Goal: Task Accomplishment & Management: Manage account settings

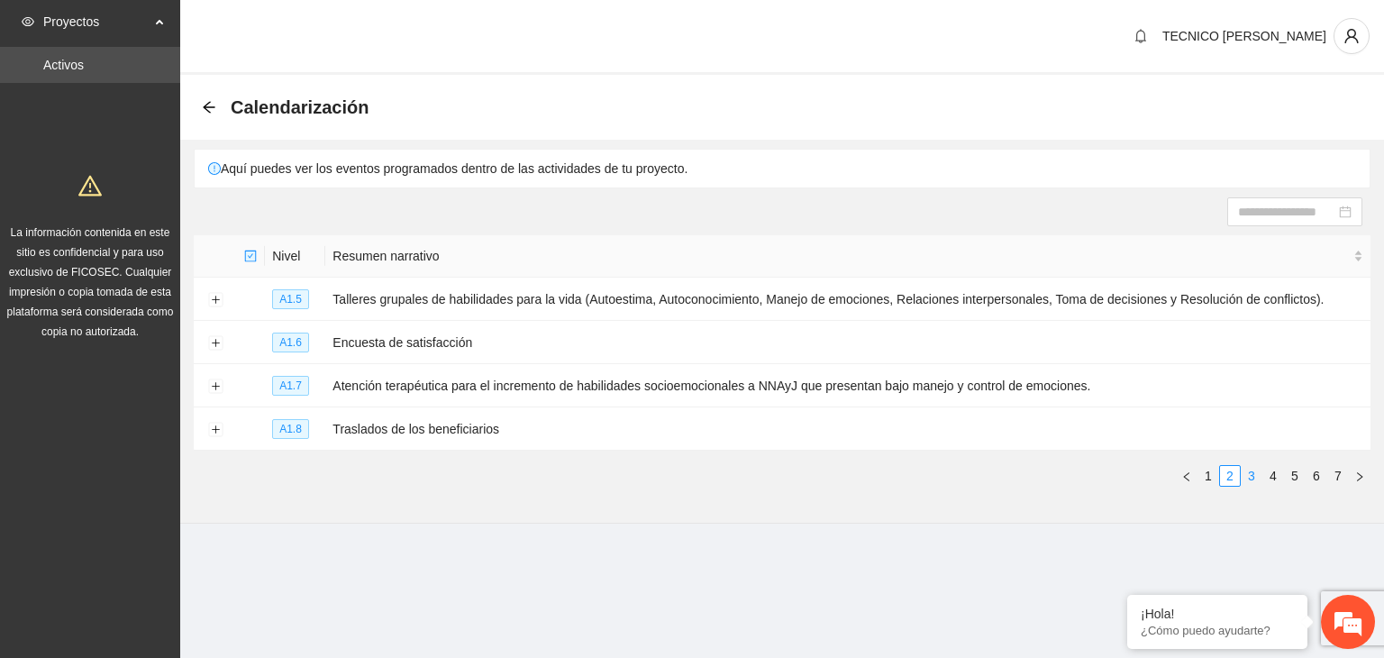
click at [1243, 477] on link "3" at bounding box center [1251, 476] width 20 height 20
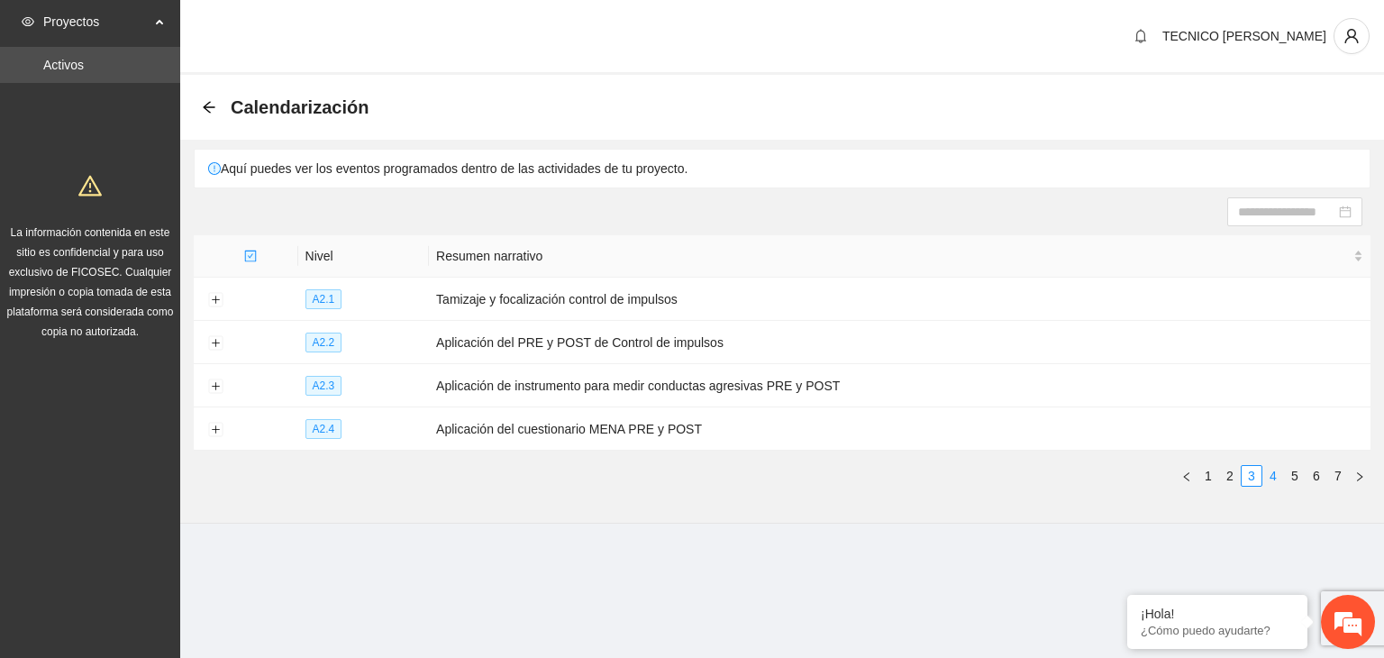
click at [1273, 471] on link "4" at bounding box center [1273, 476] width 20 height 20
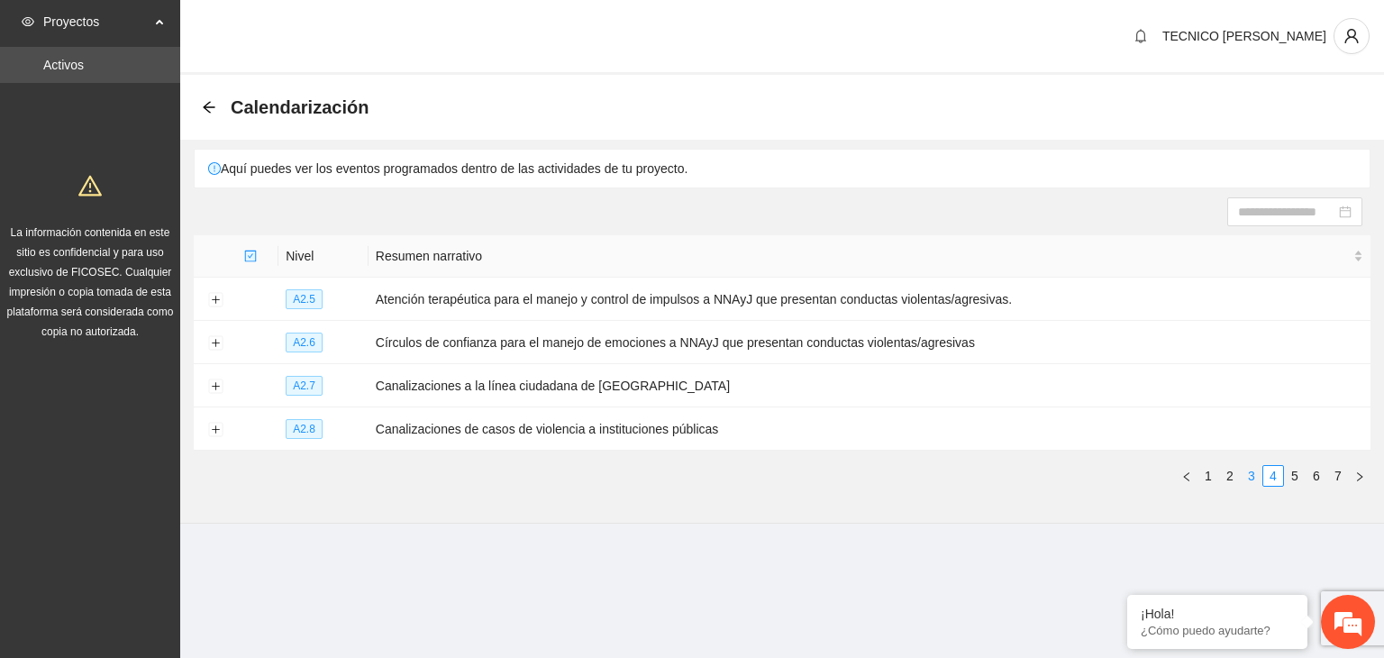
click at [1254, 476] on link "3" at bounding box center [1251, 476] width 20 height 20
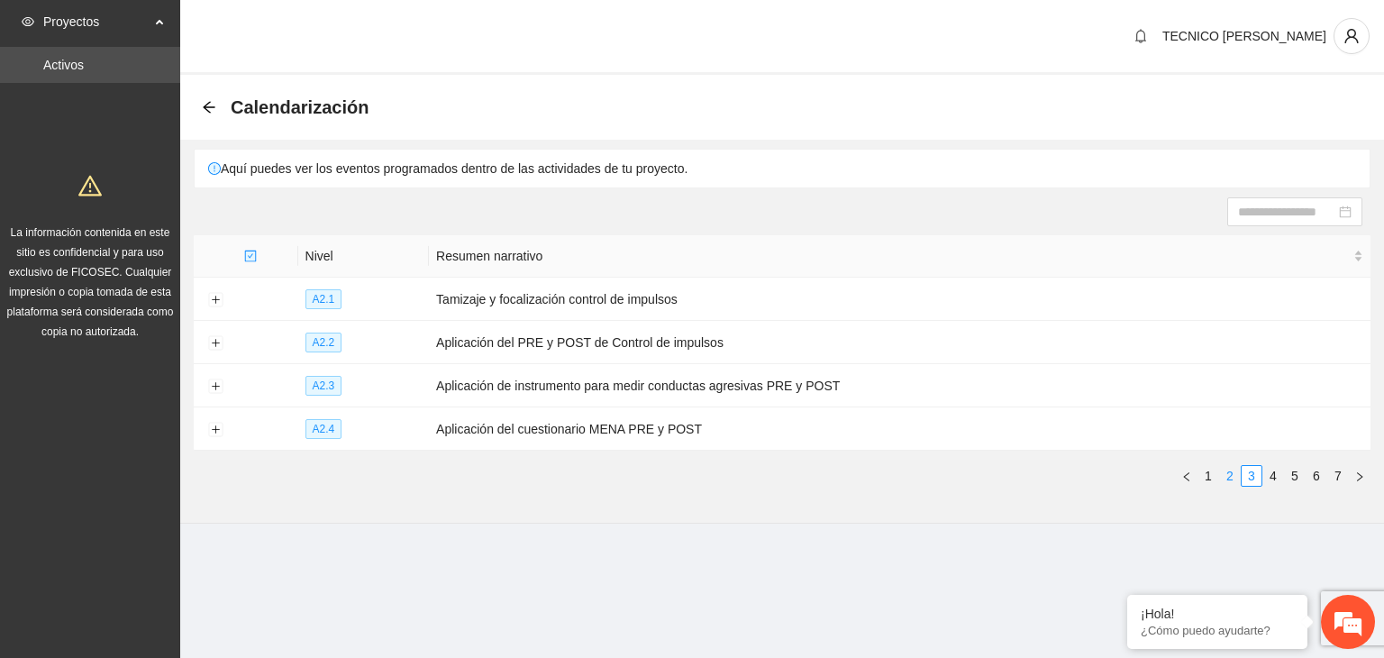
click at [1230, 476] on link "2" at bounding box center [1230, 476] width 20 height 20
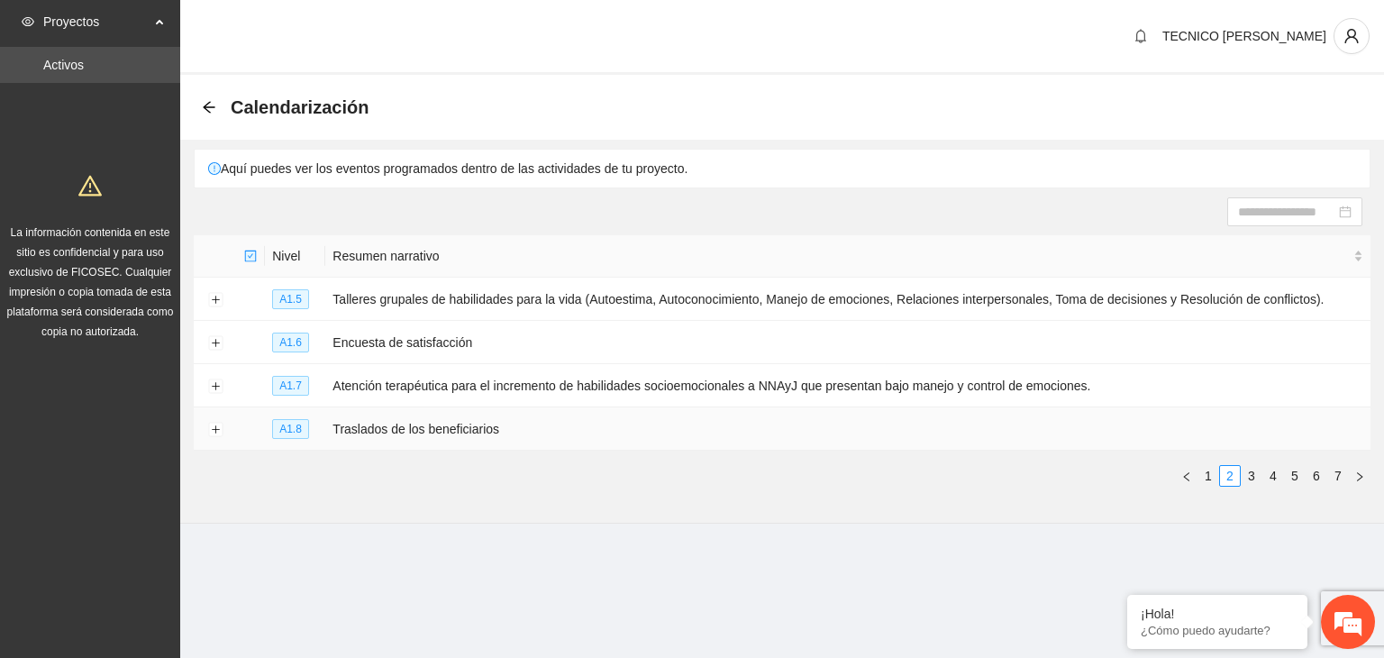
click at [360, 434] on td "Traslados de los beneficiarios" at bounding box center [847, 428] width 1045 height 43
click at [206, 428] on td at bounding box center [215, 428] width 43 height 43
click at [219, 431] on button "Expand row" at bounding box center [215, 430] width 14 height 14
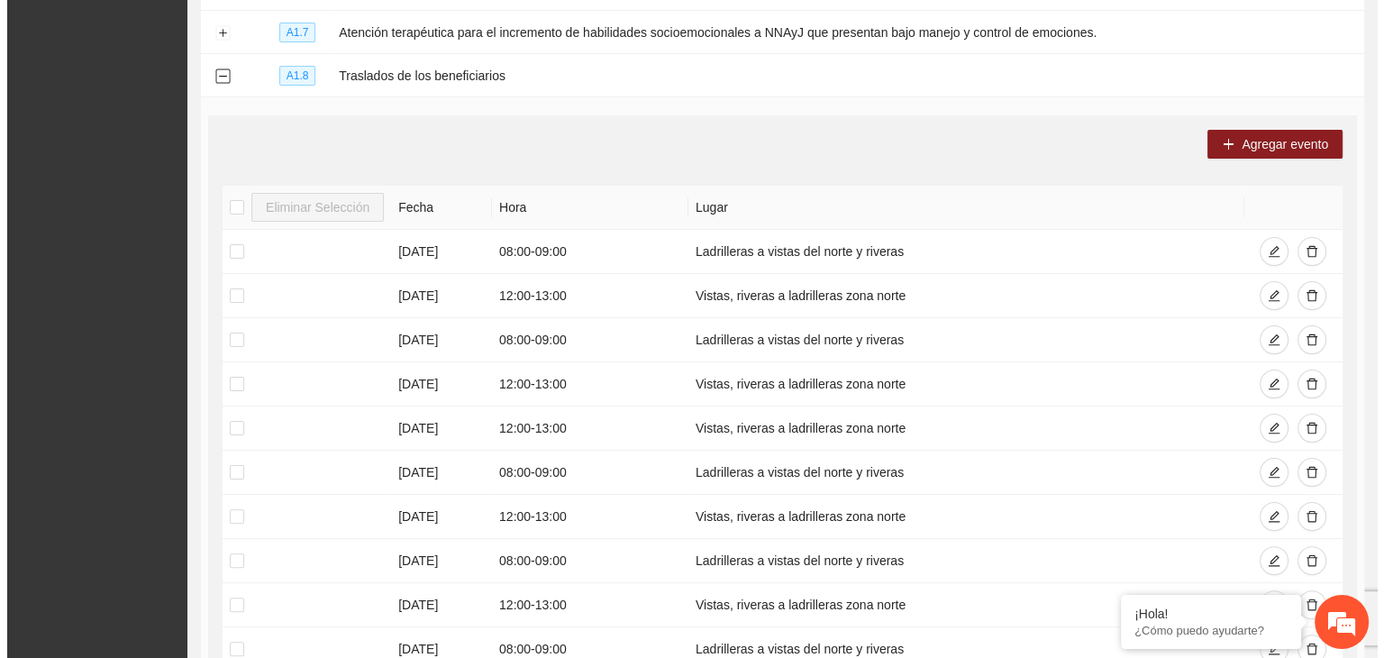
scroll to position [332, 0]
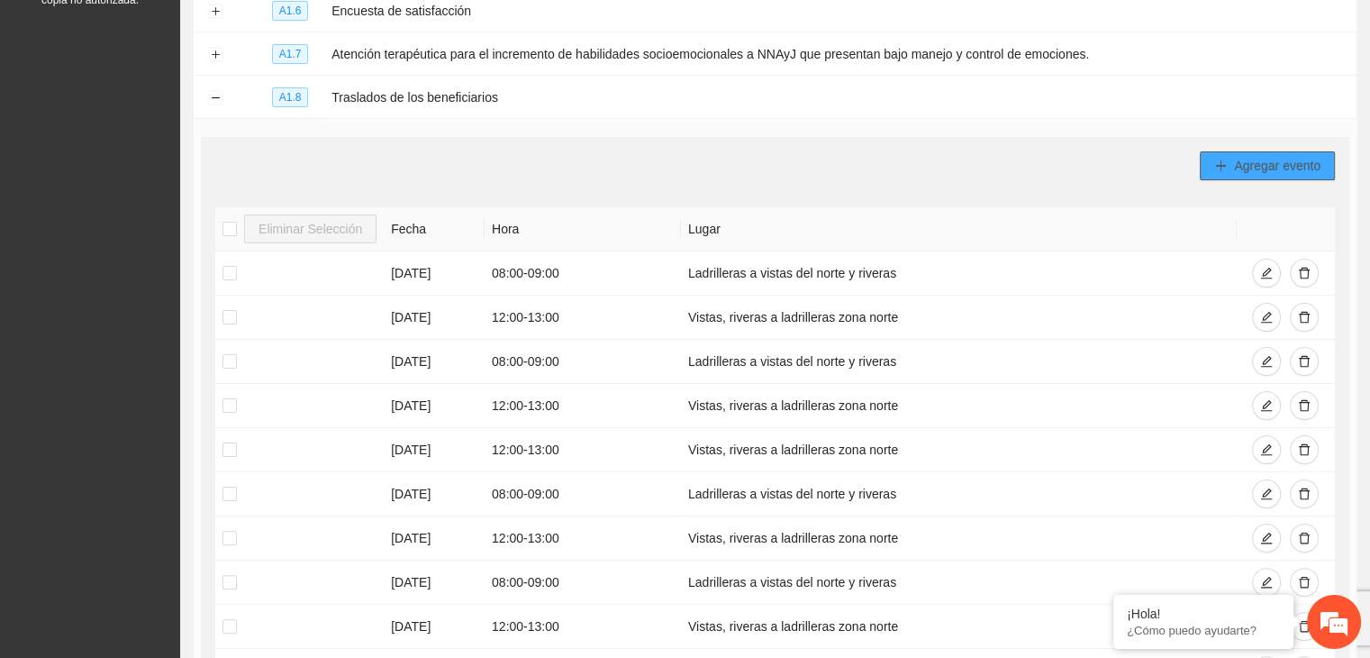
click at [1251, 159] on span "Agregar evento" at bounding box center [1277, 166] width 86 height 20
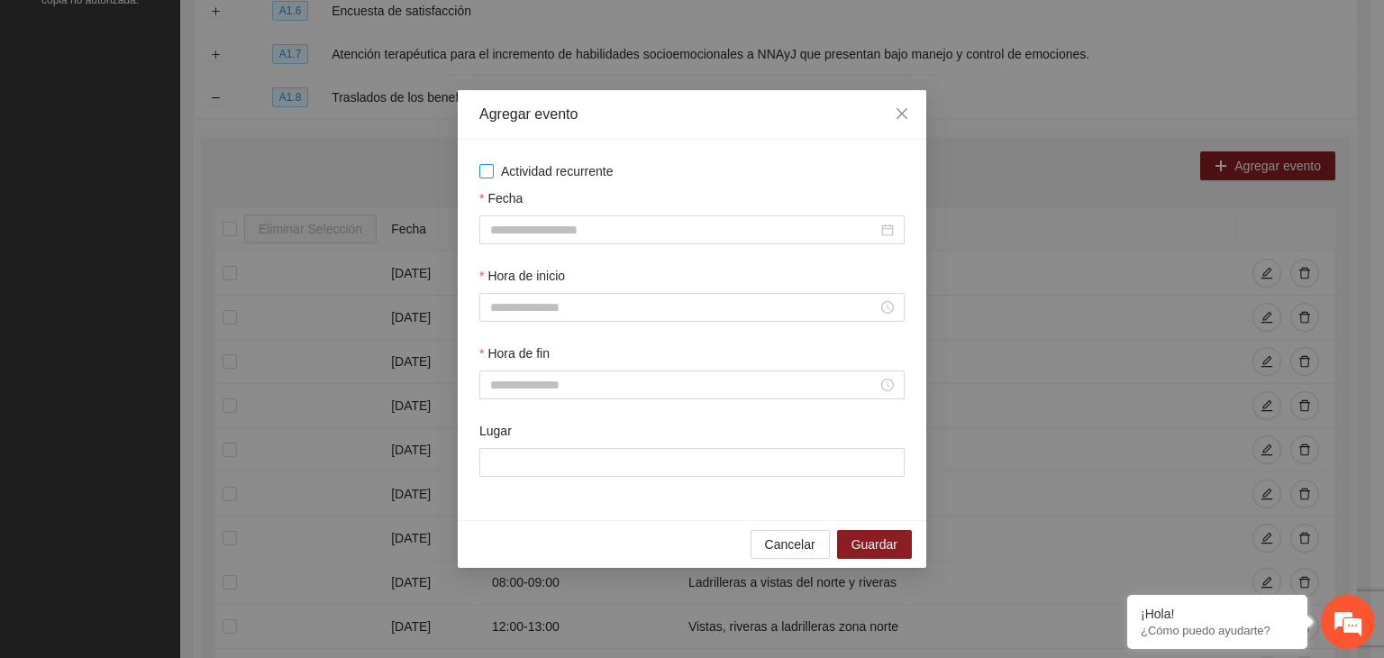
click at [480, 180] on label "Actividad recurrente" at bounding box center [691, 171] width 425 height 20
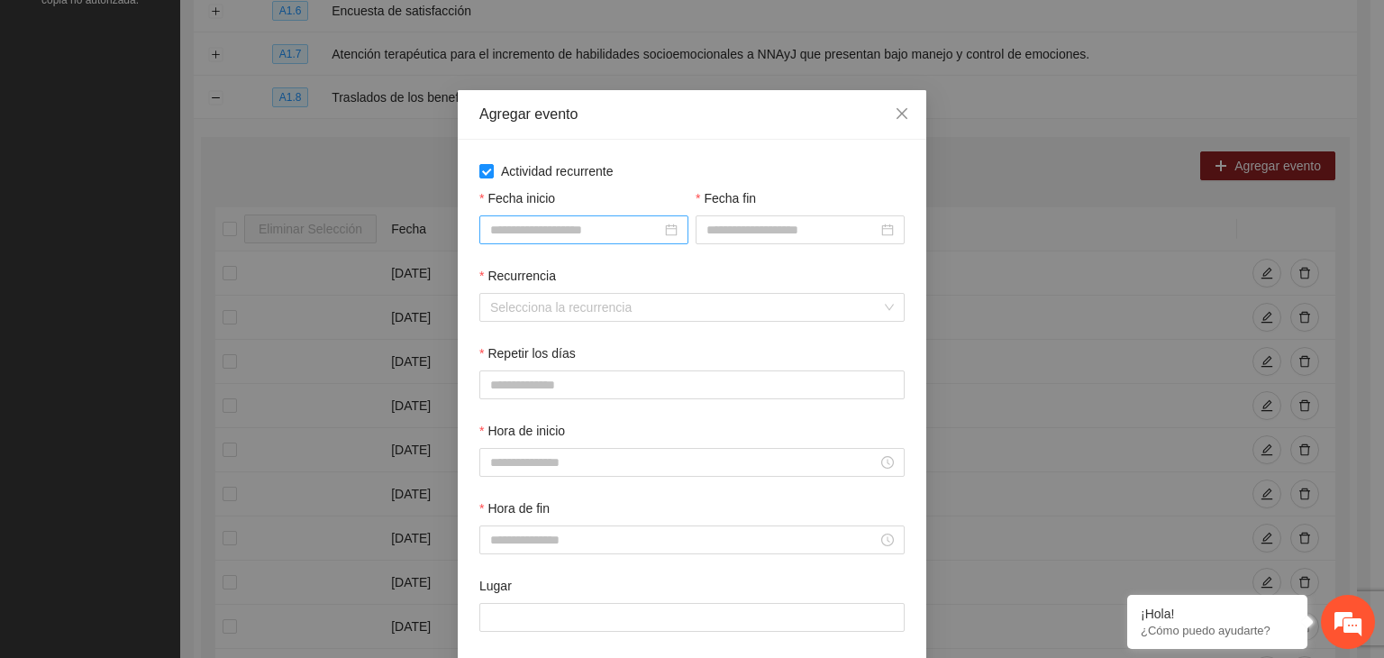
click at [662, 228] on div at bounding box center [583, 230] width 187 height 20
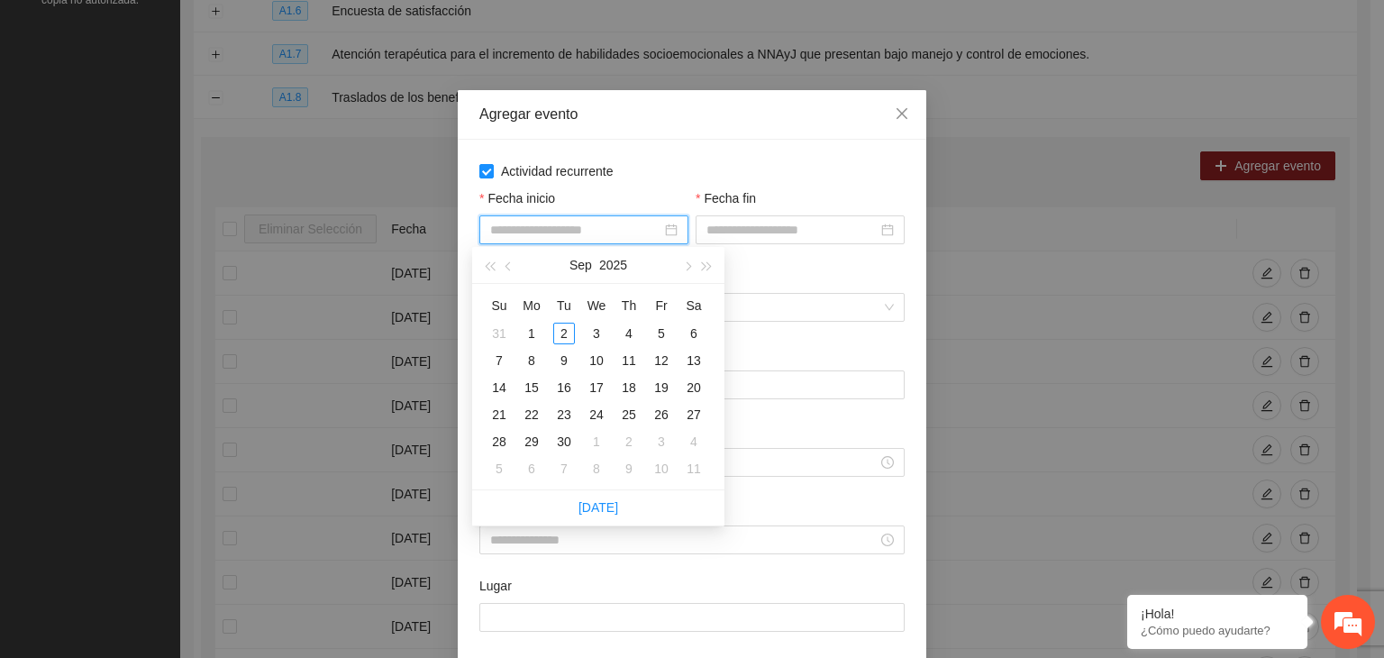
click at [659, 228] on div at bounding box center [583, 230] width 187 height 20
click at [502, 264] on button "button" at bounding box center [509, 265] width 20 height 36
type input "**********"
click at [664, 339] on div "1" at bounding box center [661, 334] width 22 height 22
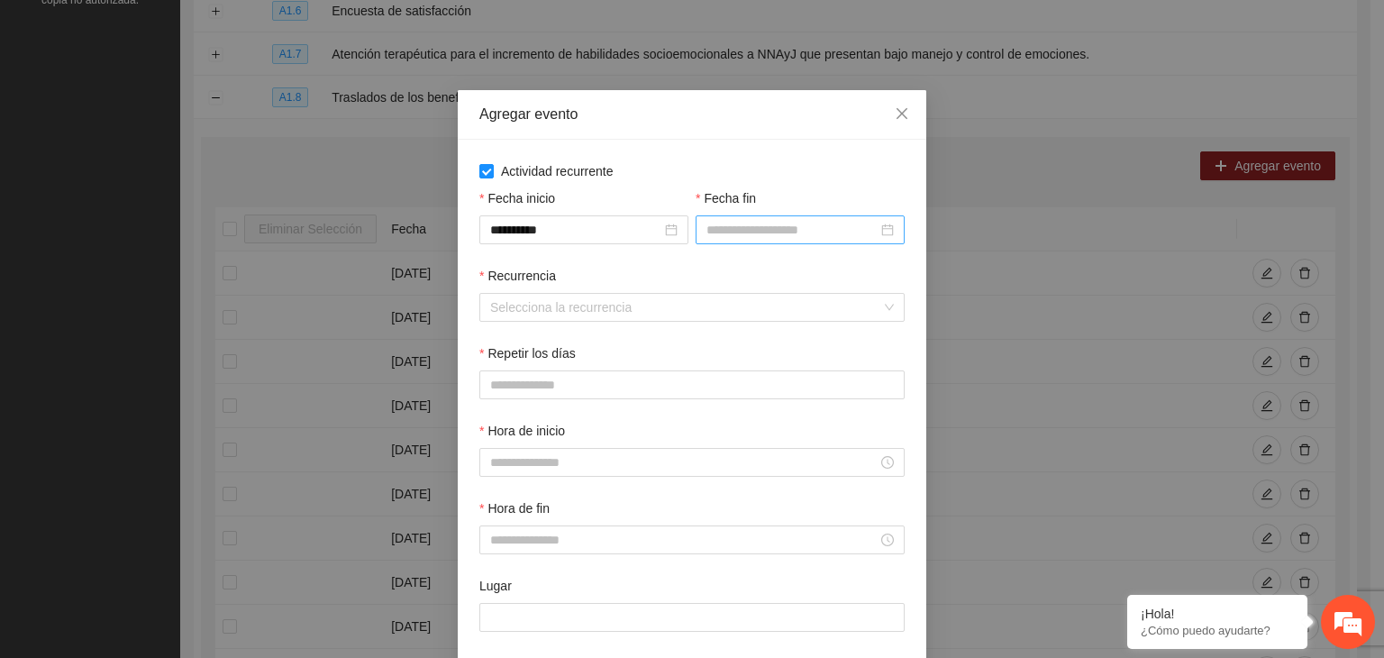
click at [887, 235] on div at bounding box center [800, 229] width 209 height 29
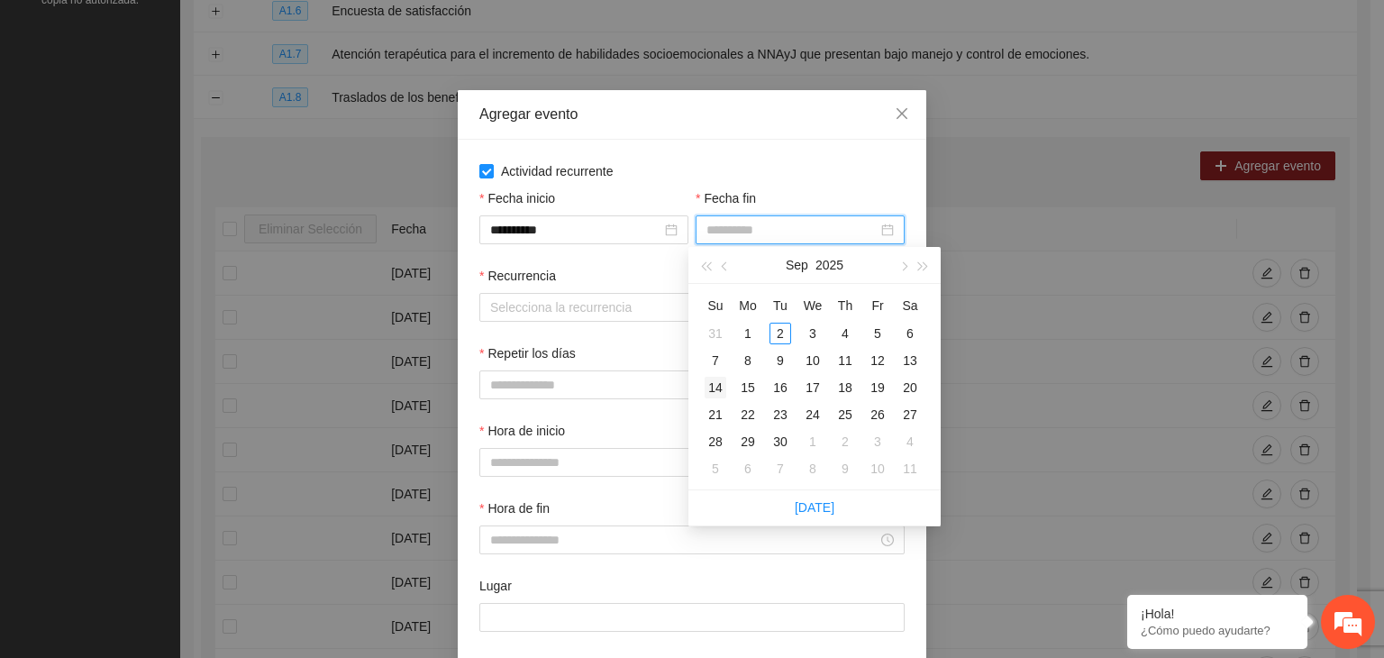
type input "**********"
click at [721, 382] on div "14" at bounding box center [716, 388] width 22 height 22
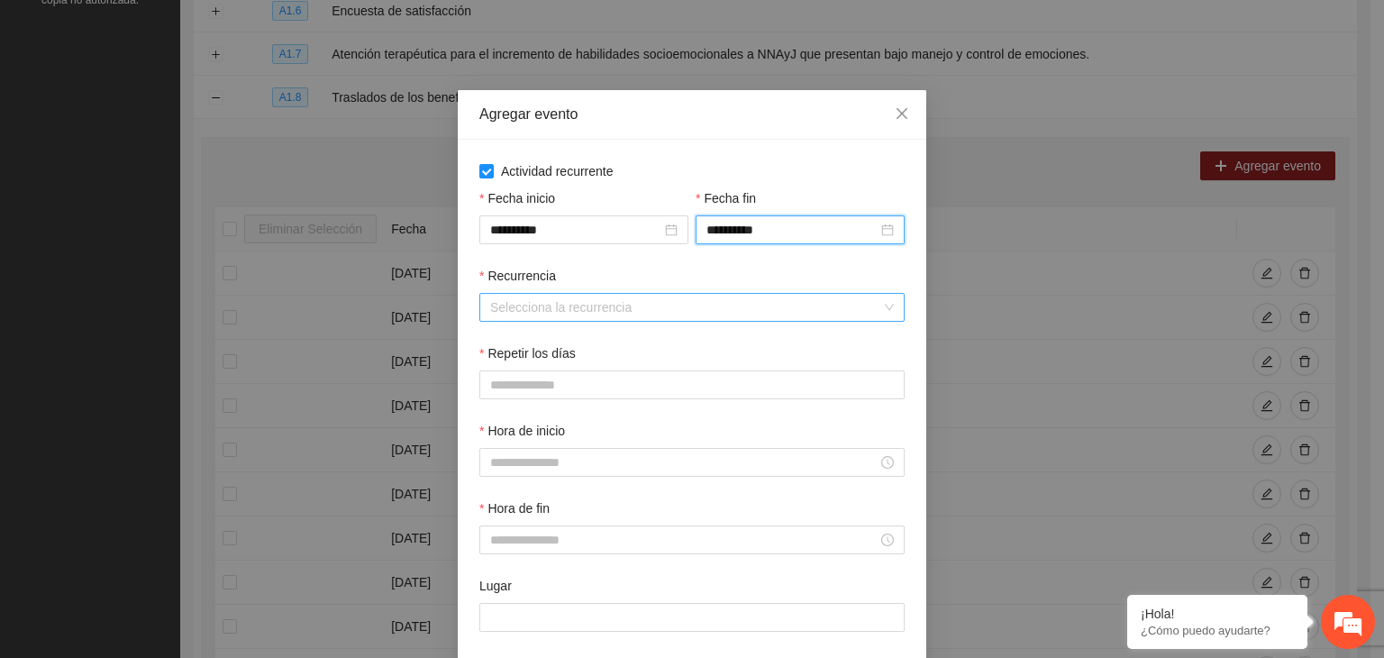
click at [698, 308] on input "Recurrencia" at bounding box center [685, 307] width 391 height 27
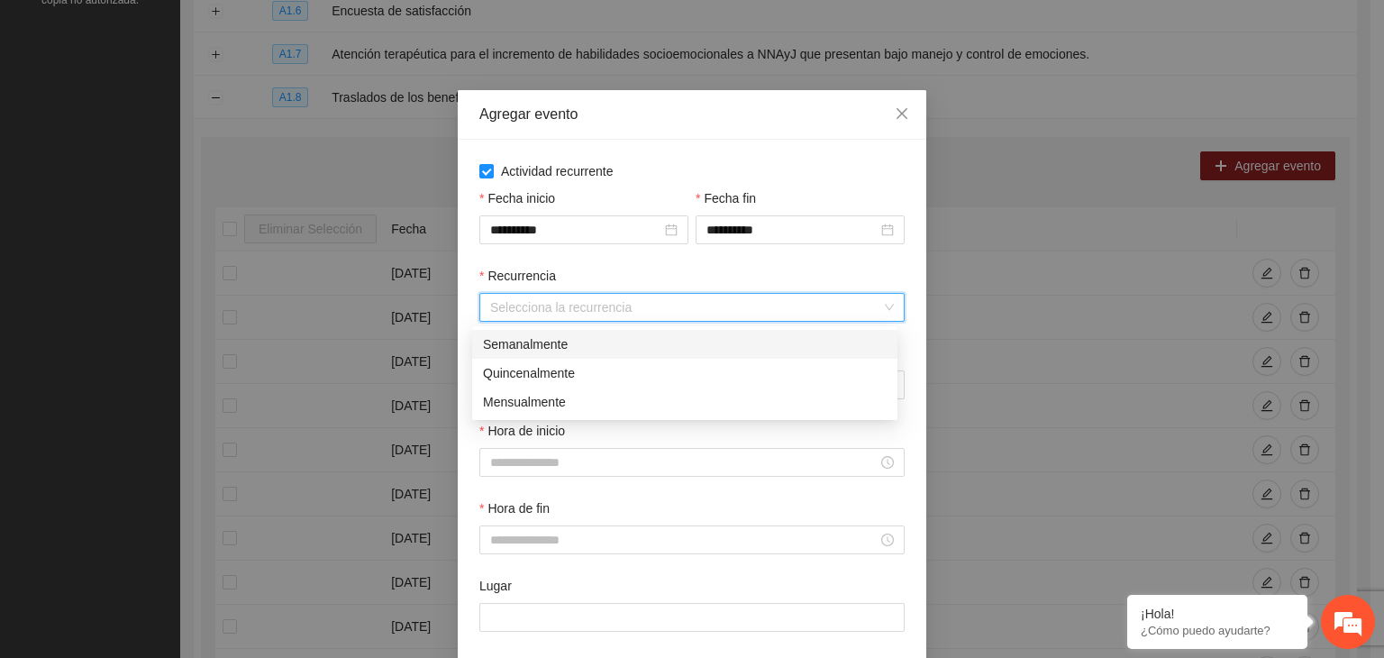
click at [573, 345] on div "Semanalmente" at bounding box center [685, 344] width 404 height 20
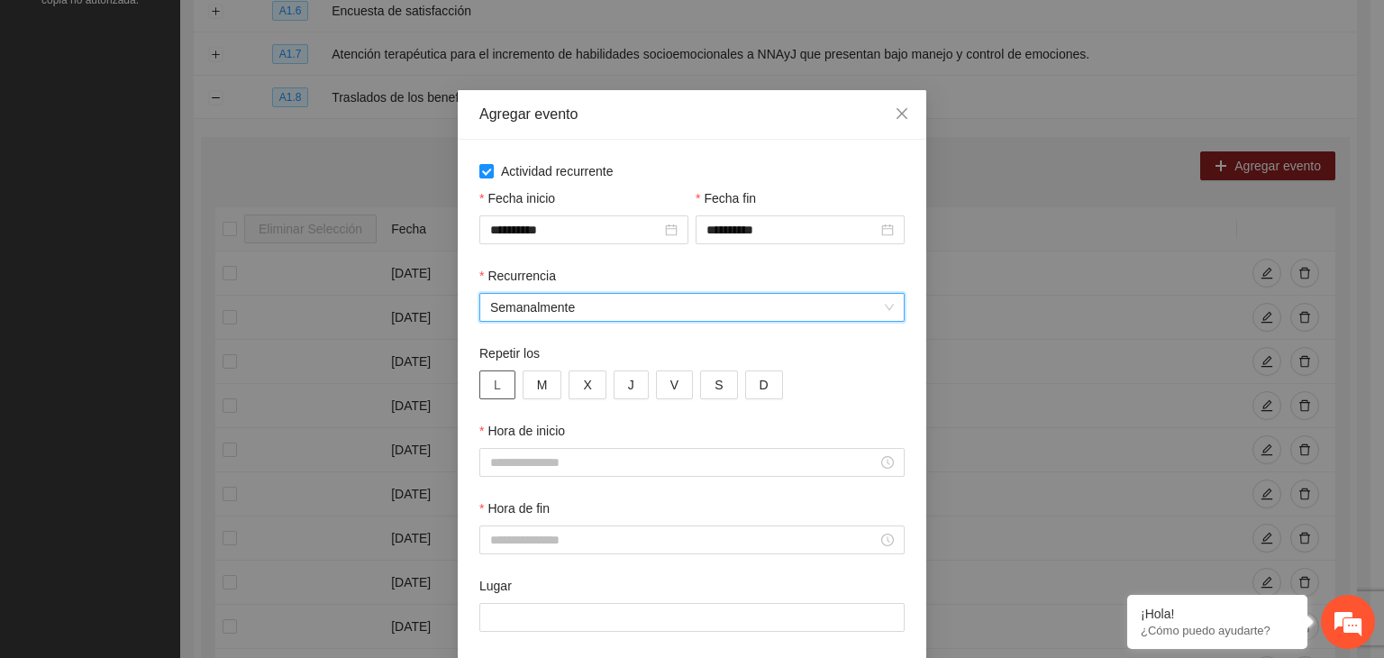
click at [494, 384] on span "L" at bounding box center [497, 385] width 7 height 20
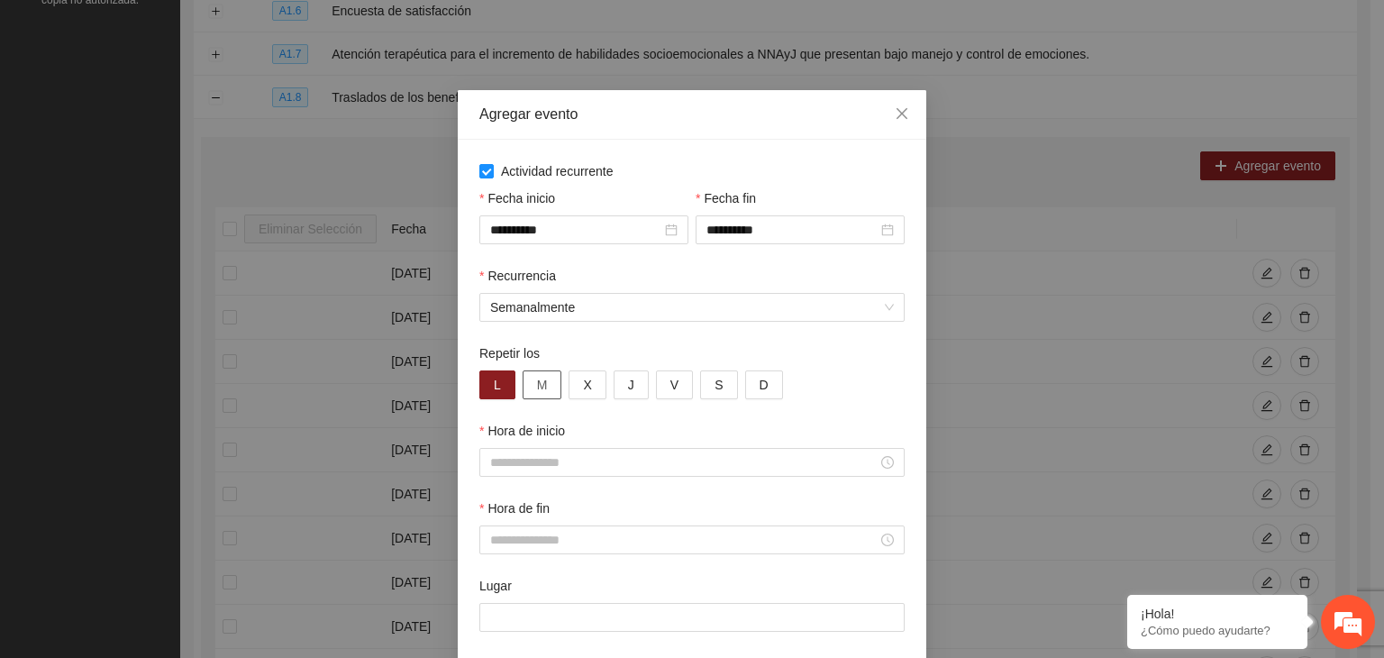
click at [523, 387] on button "M" at bounding box center [543, 384] width 40 height 29
click at [571, 394] on button "X" at bounding box center [586, 384] width 37 height 29
click at [628, 390] on span "J" at bounding box center [631, 385] width 6 height 20
click at [670, 388] on span "V" at bounding box center [674, 385] width 8 height 20
click at [714, 380] on button "S" at bounding box center [718, 384] width 37 height 29
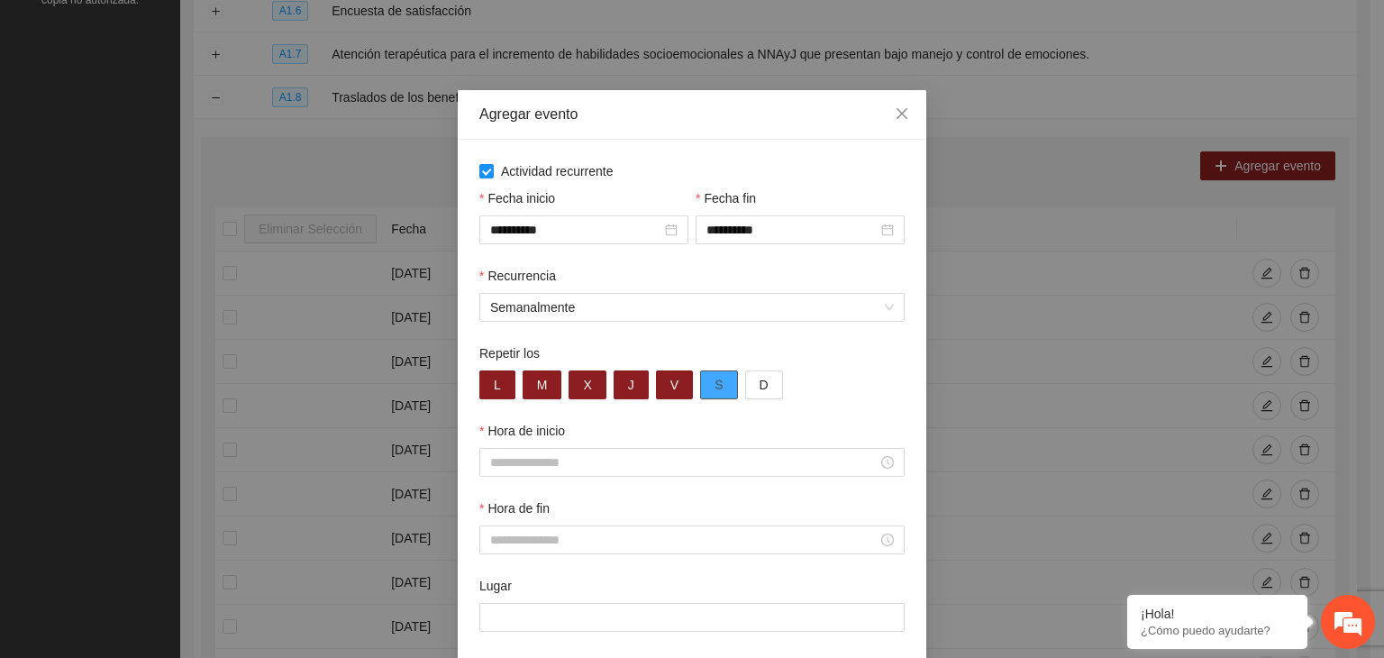
click at [700, 394] on button "S" at bounding box center [718, 384] width 37 height 29
click at [610, 464] on input "Hora de inicio" at bounding box center [683, 462] width 387 height 20
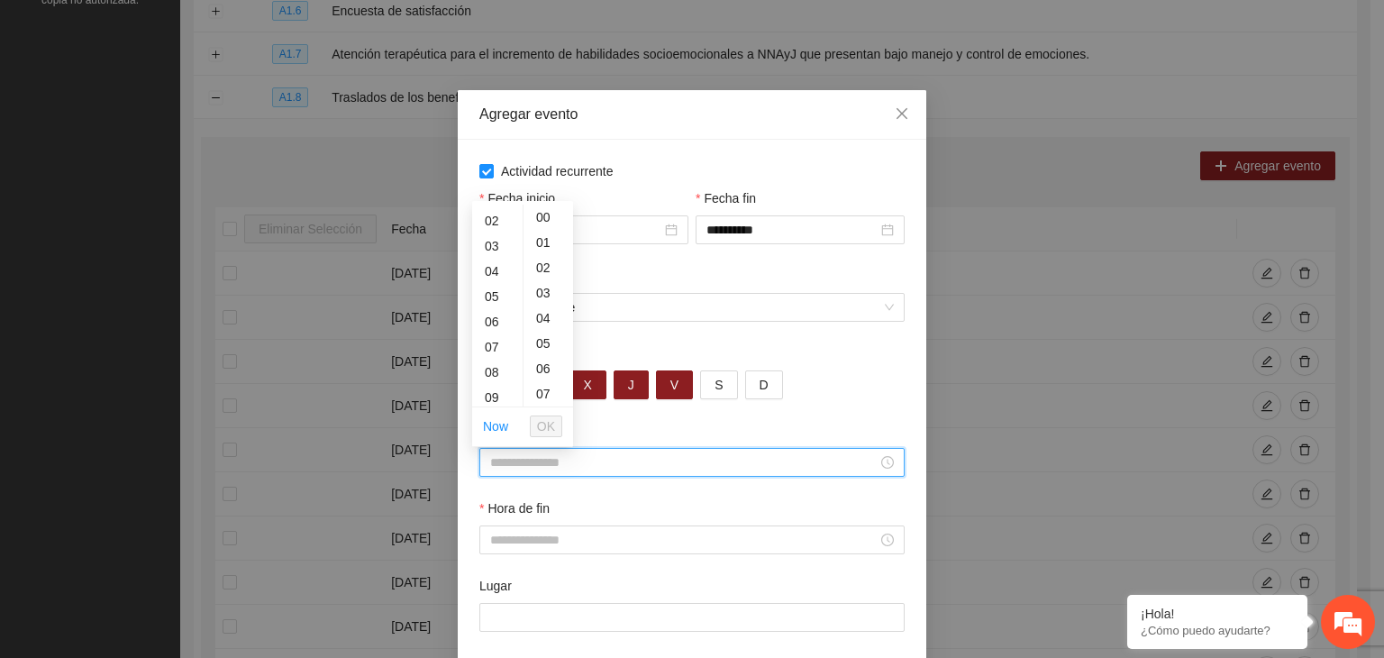
scroll to position [72, 0]
click at [487, 336] on div "08" at bounding box center [497, 346] width 50 height 25
type input "*****"
click at [544, 223] on div "00" at bounding box center [548, 217] width 50 height 25
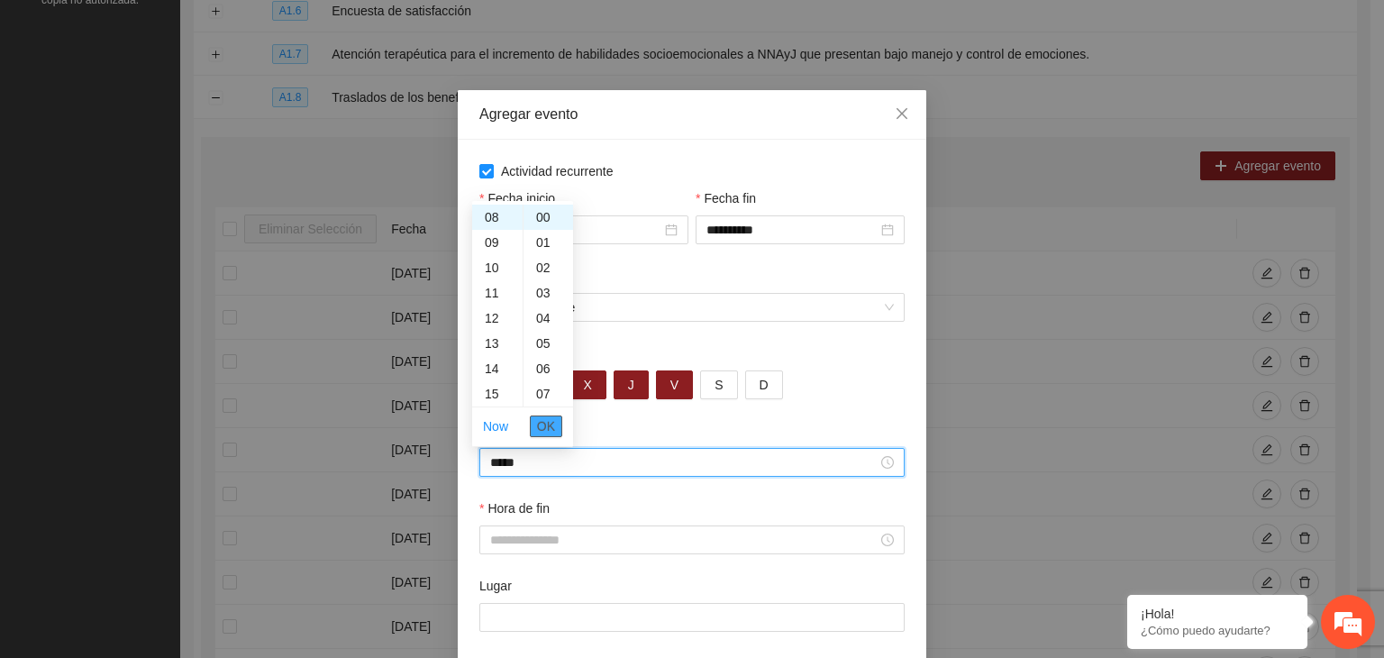
click at [539, 430] on span "OK" at bounding box center [546, 426] width 18 height 20
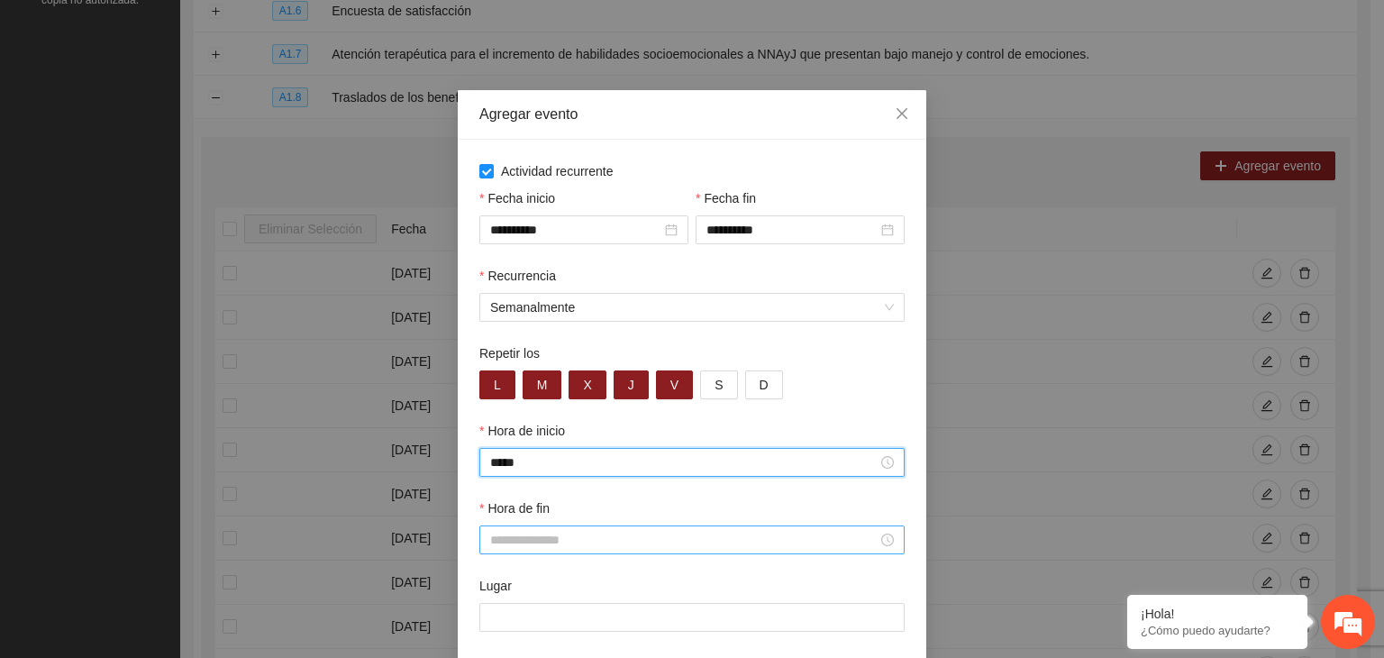
click at [524, 545] on input "Hora de fin" at bounding box center [683, 540] width 387 height 20
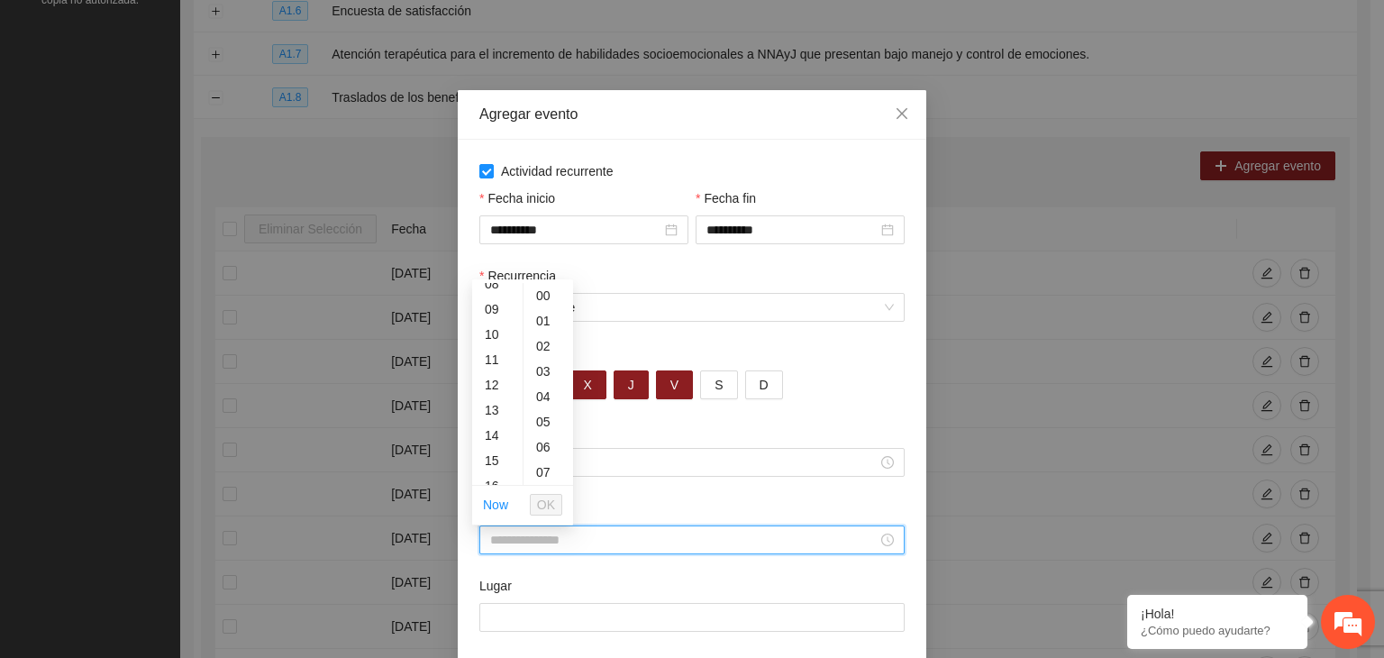
scroll to position [216, 0]
click at [483, 403] on div "13" at bounding box center [497, 407] width 50 height 25
type input "*****"
click at [542, 289] on div "00" at bounding box center [548, 295] width 50 height 25
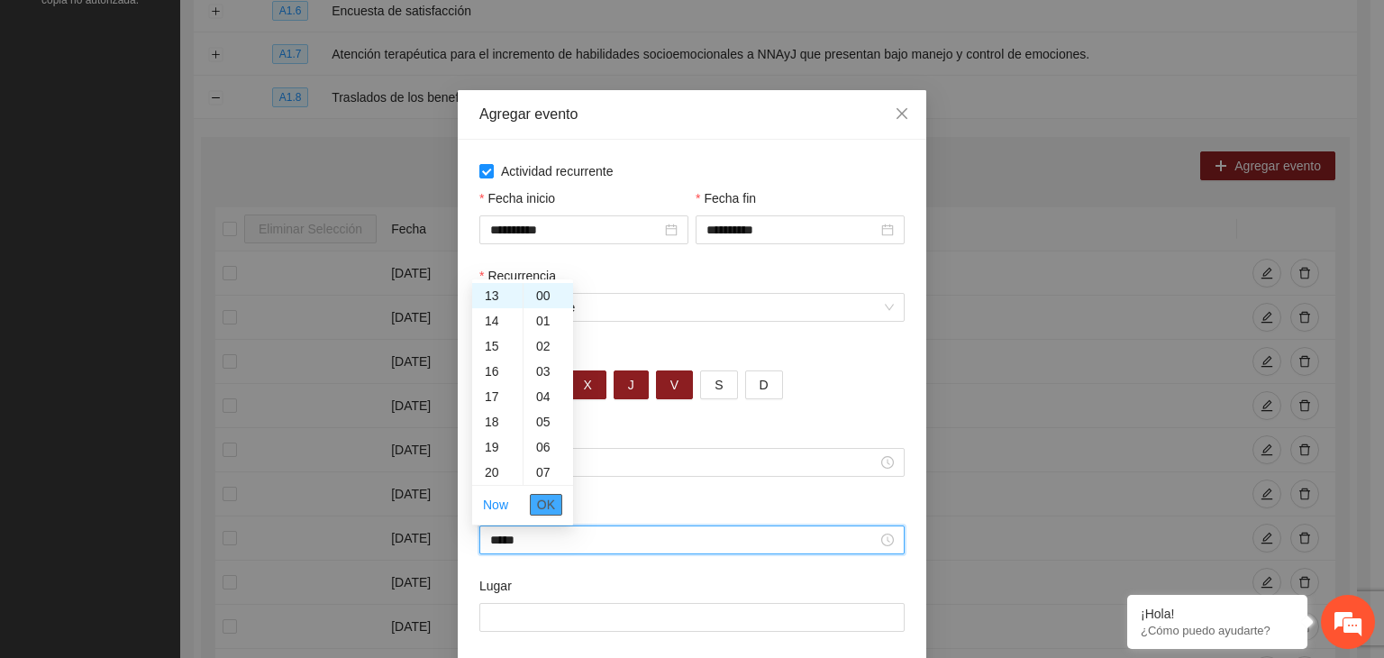
click at [541, 499] on span "OK" at bounding box center [546, 505] width 18 height 20
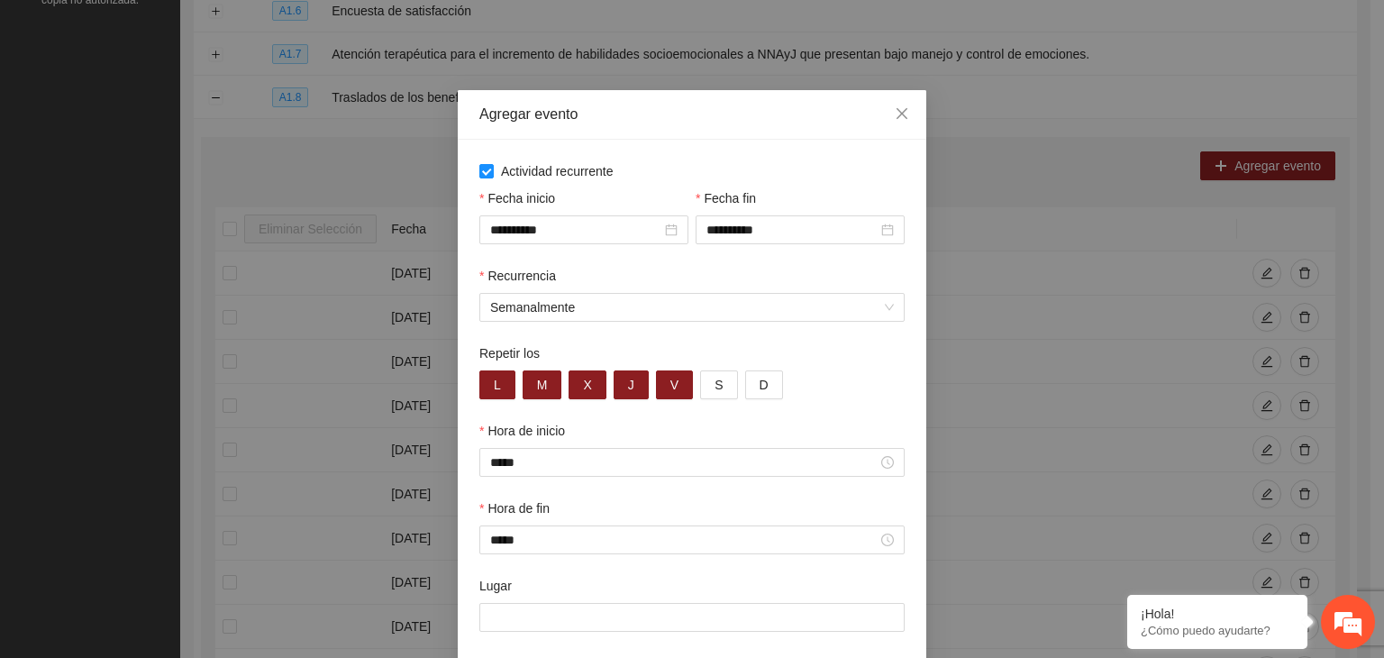
scroll to position [89, 0]
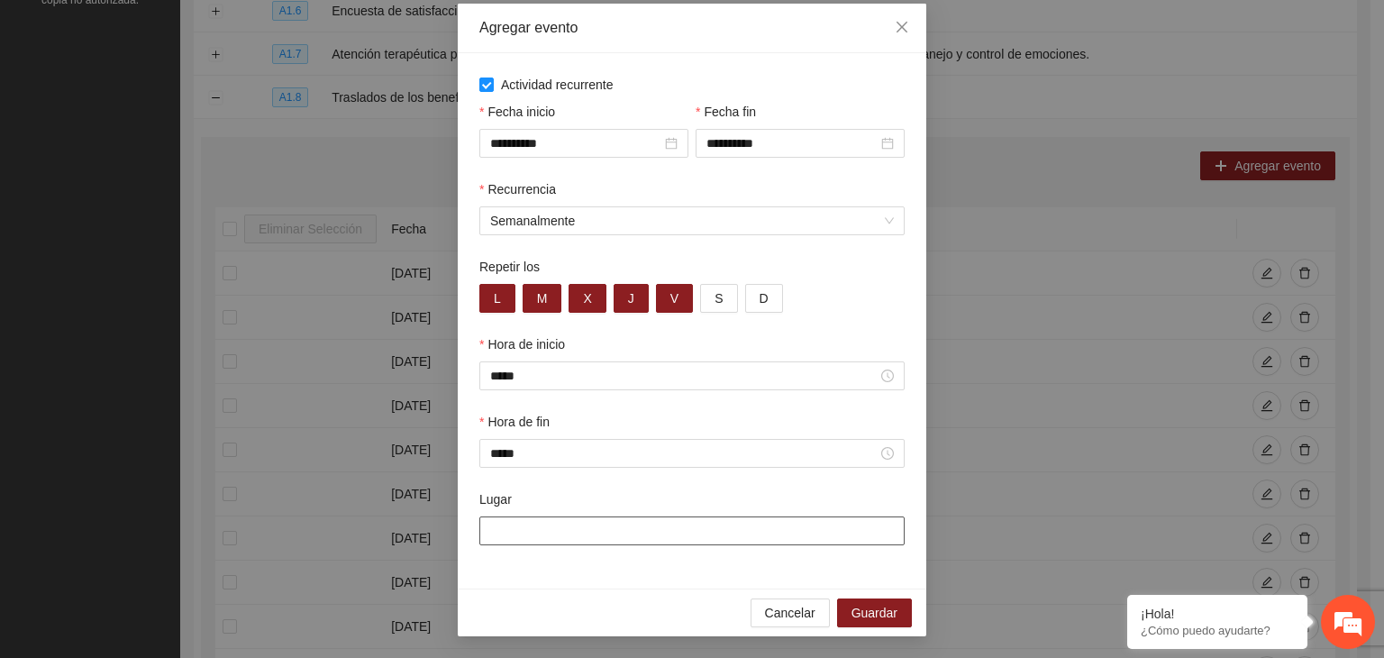
click at [539, 533] on input "Lugar" at bounding box center [691, 530] width 425 height 29
type input "**********"
click at [885, 614] on span "Guardar" at bounding box center [874, 613] width 46 height 20
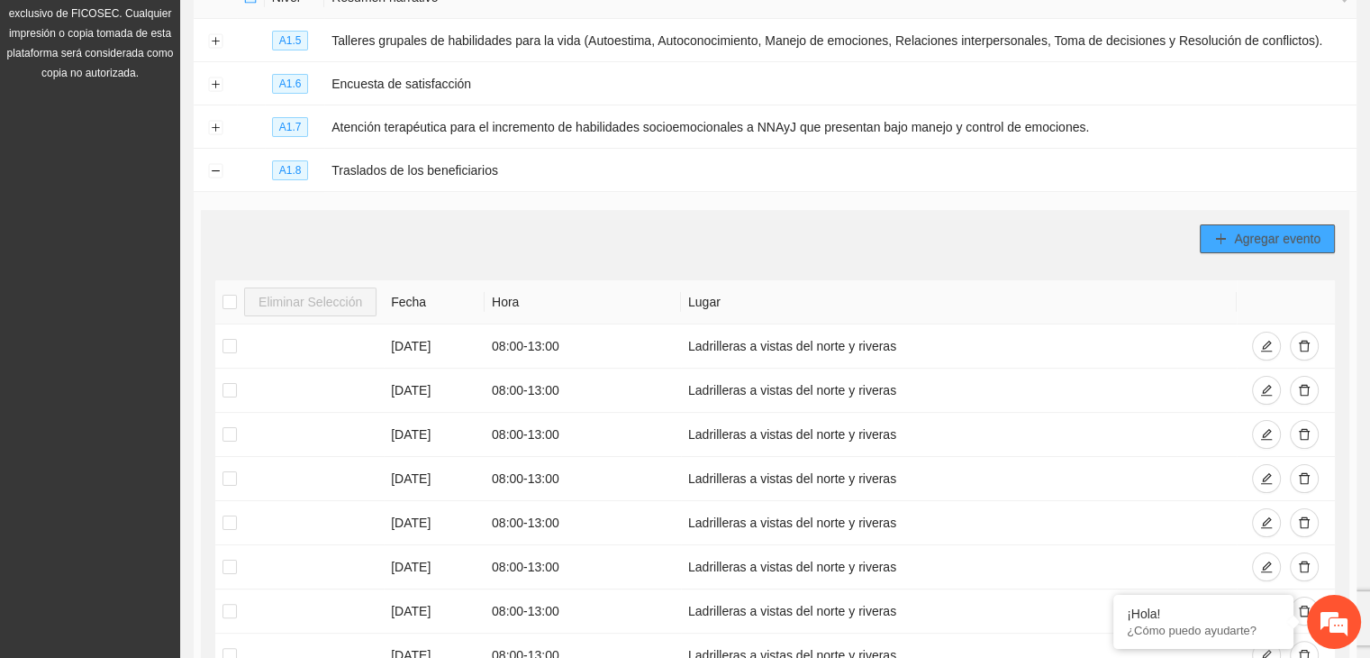
scroll to position [585, 0]
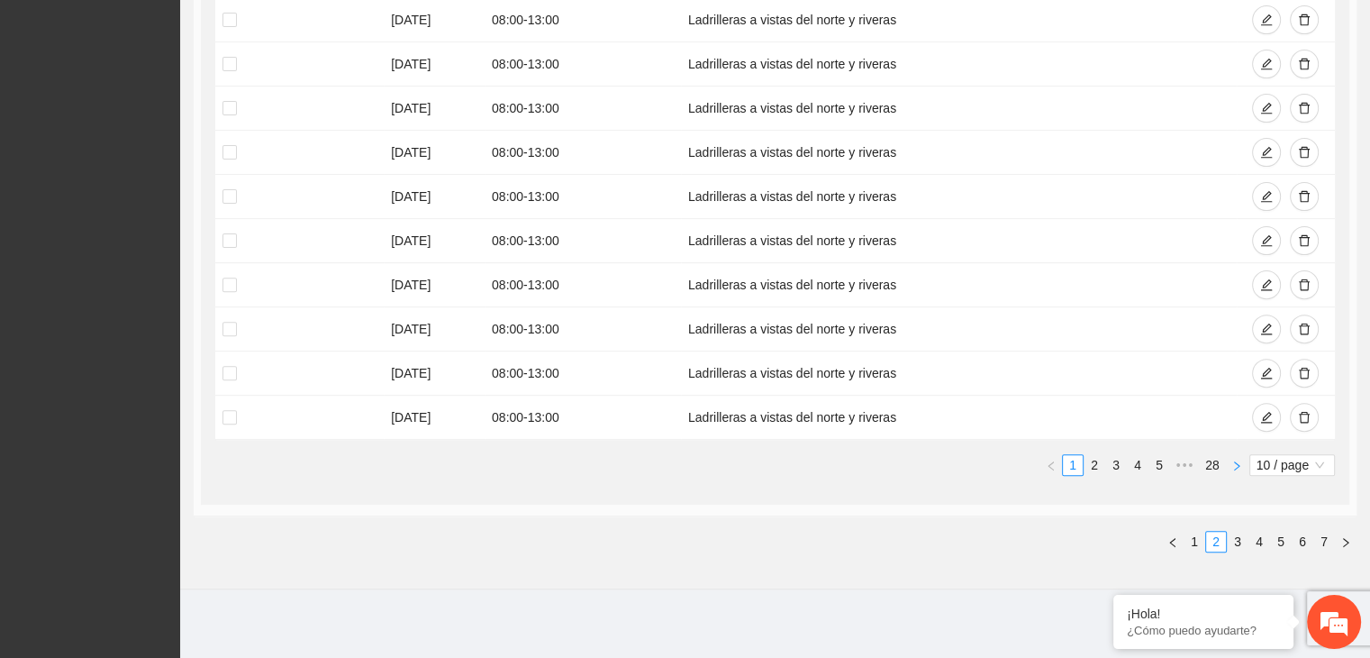
click at [1242, 460] on button "button" at bounding box center [1237, 465] width 22 height 22
click at [1239, 460] on icon "right" at bounding box center [1236, 464] width 5 height 9
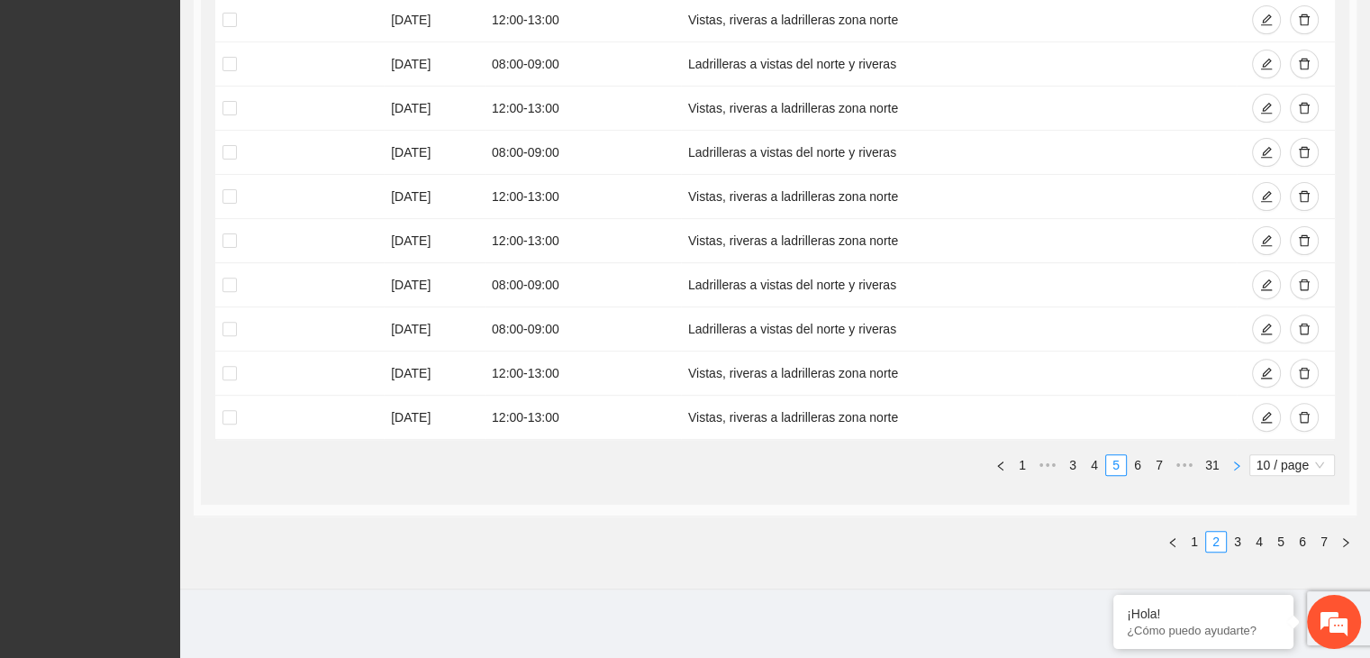
click at [1239, 460] on icon "right" at bounding box center [1236, 464] width 5 height 9
click at [1207, 463] on link "31" at bounding box center [1212, 465] width 25 height 20
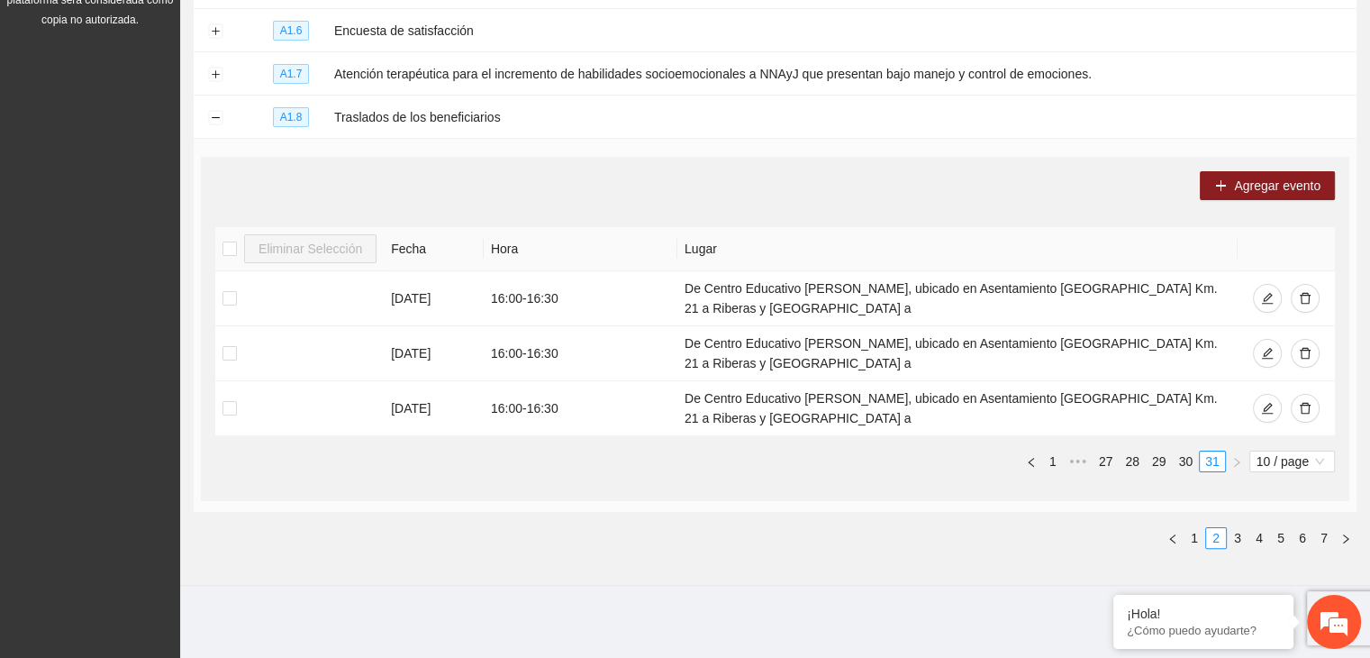
scroll to position [310, 0]
click at [1049, 463] on link "1" at bounding box center [1053, 463] width 20 height 20
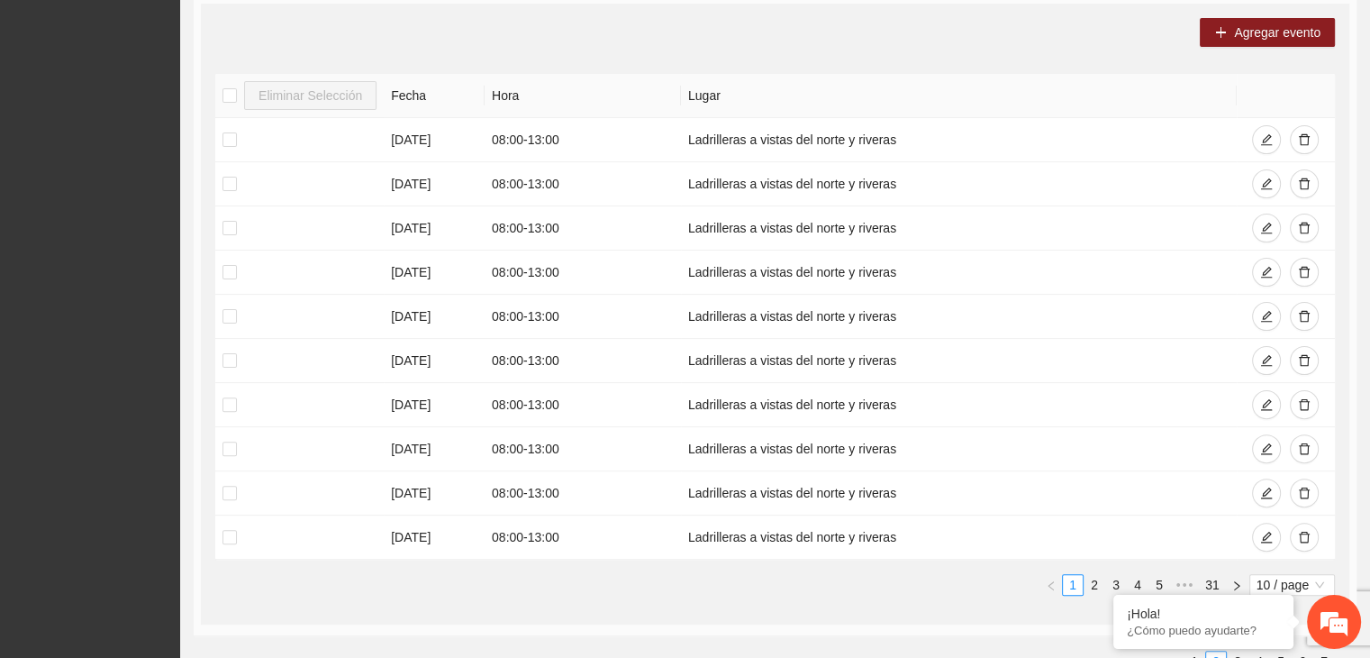
scroll to position [468, 0]
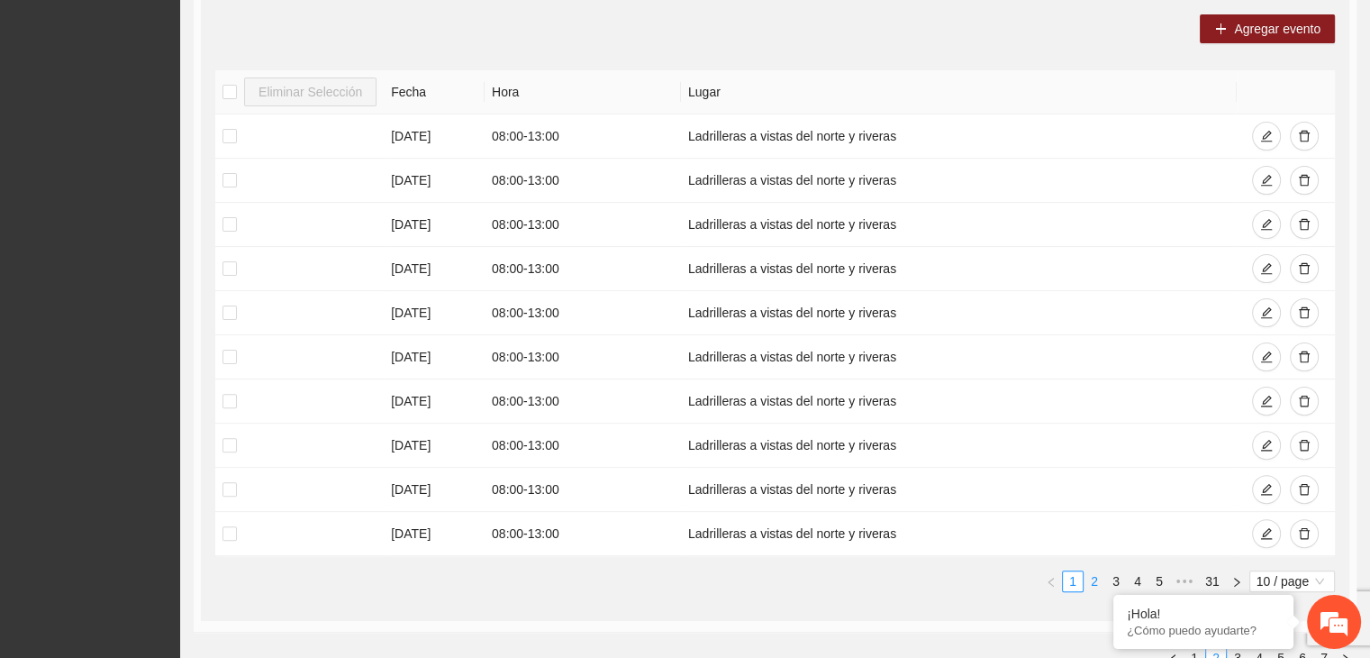
click at [1092, 577] on link "2" at bounding box center [1095, 581] width 20 height 20
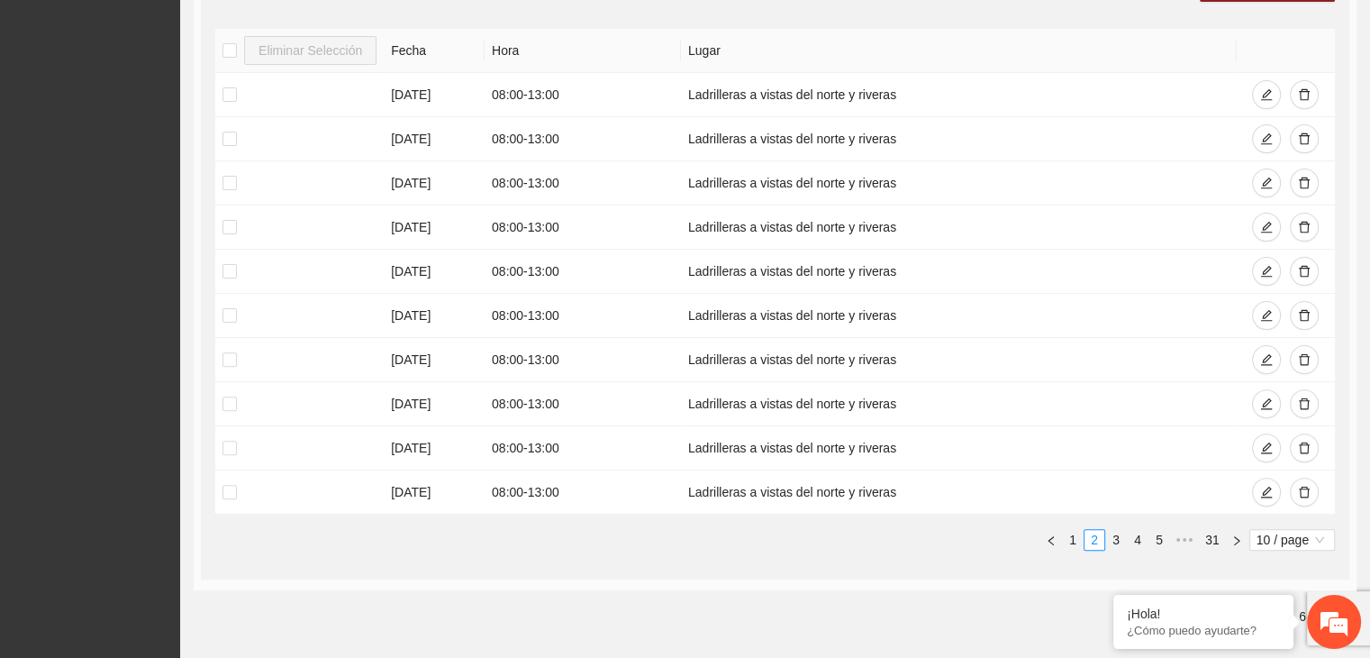
scroll to position [445, 0]
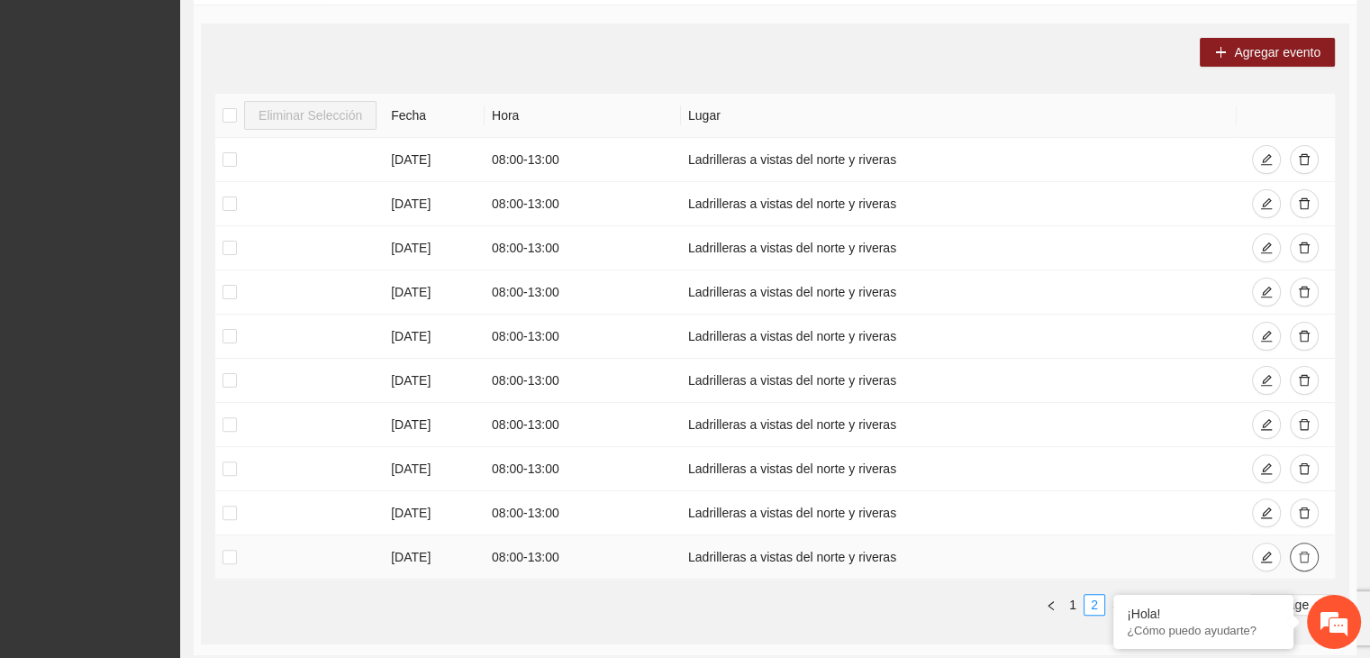
click at [1300, 555] on icon "delete" at bounding box center [1304, 557] width 11 height 12
click at [1301, 510] on icon "delete" at bounding box center [1304, 512] width 13 height 13
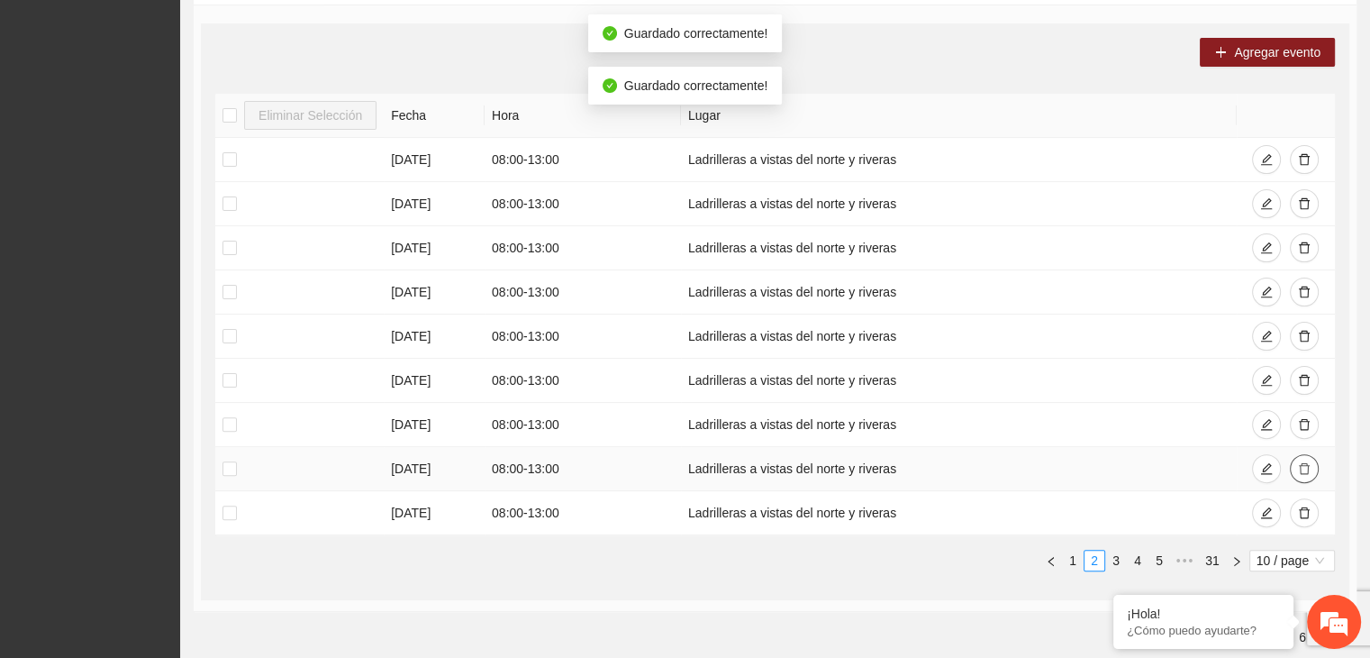
click at [1305, 469] on icon "delete" at bounding box center [1304, 468] width 13 height 13
click at [1305, 414] on button "button" at bounding box center [1304, 424] width 29 height 29
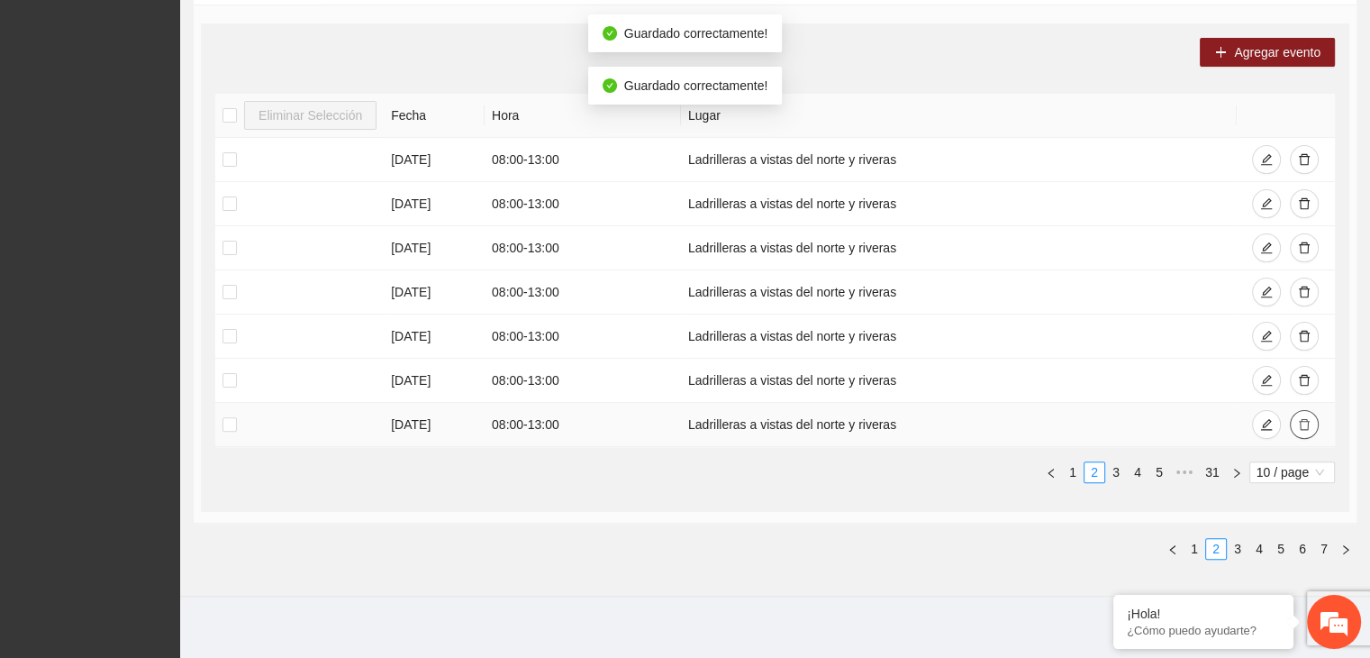
click at [1307, 423] on icon "delete" at bounding box center [1304, 424] width 13 height 13
click at [1308, 384] on span "delete" at bounding box center [1304, 381] width 13 height 14
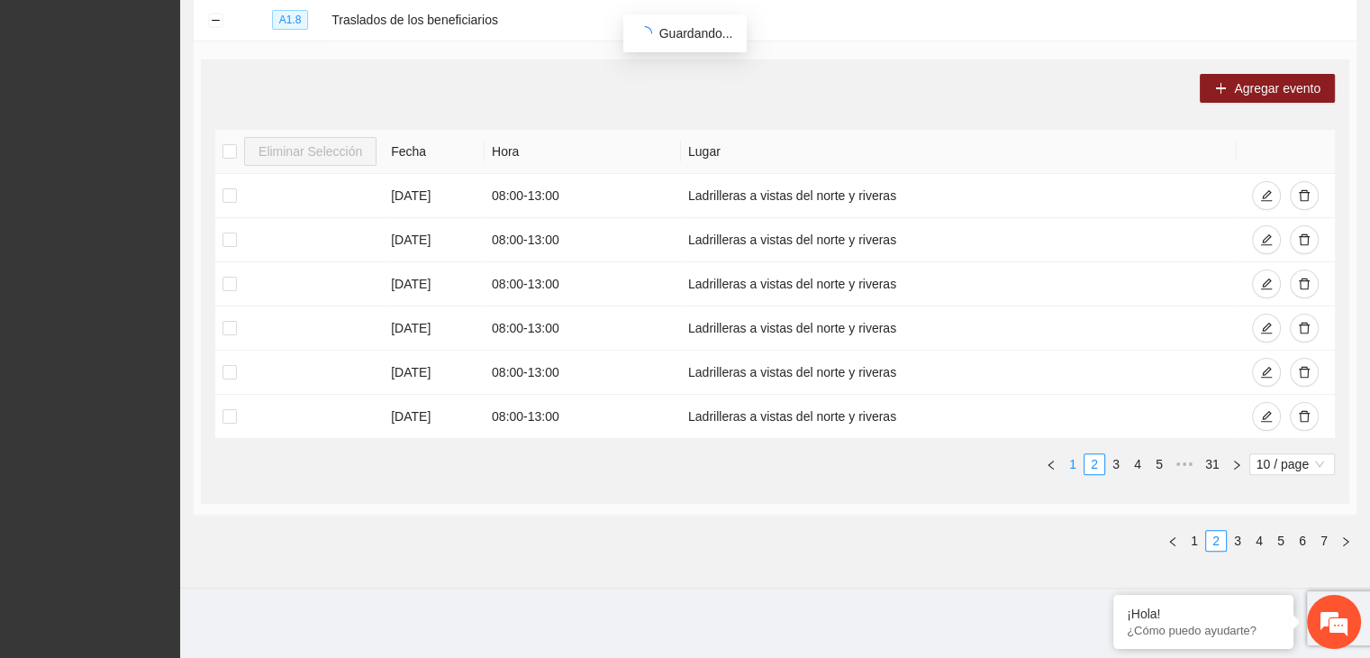
click at [1069, 465] on link "1" at bounding box center [1073, 464] width 20 height 20
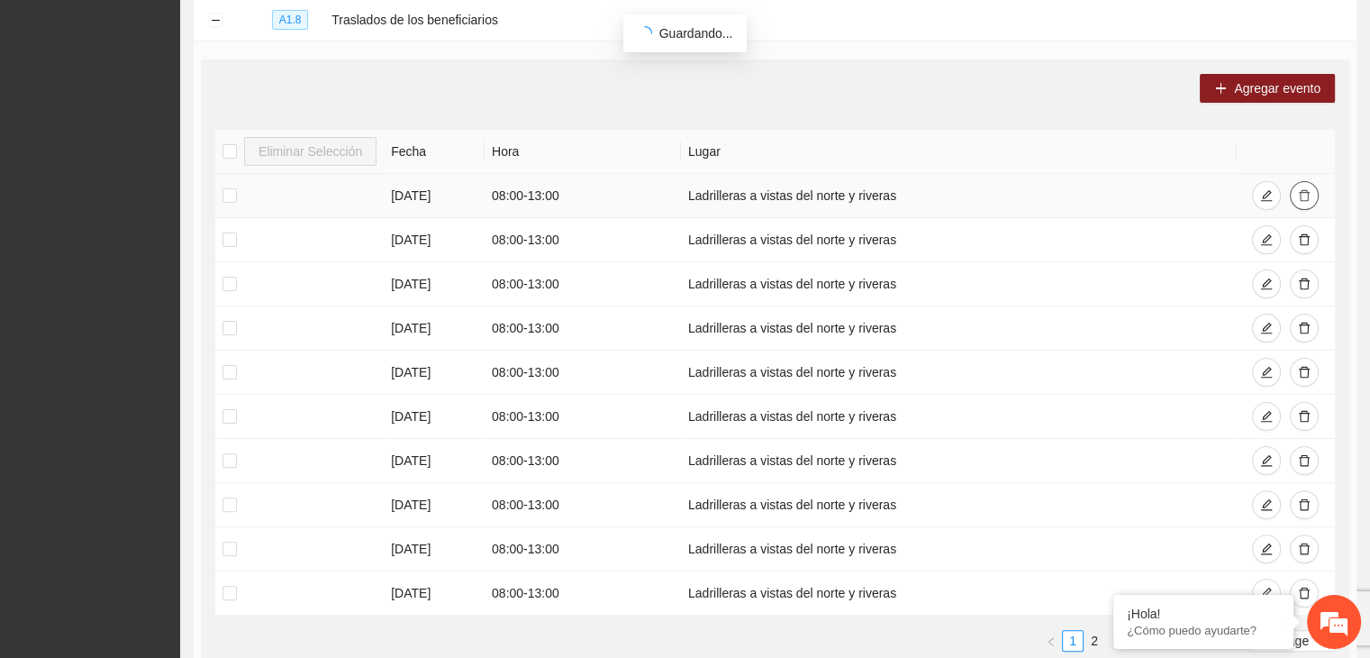
click at [1302, 191] on icon "delete" at bounding box center [1304, 196] width 11 height 12
click at [1304, 234] on tbody "[DATE] 08:00 - 13:00 Ladrilleras a vistas del norte y riveras [DATE] 08:00 - 13…" at bounding box center [775, 394] width 1120 height 441
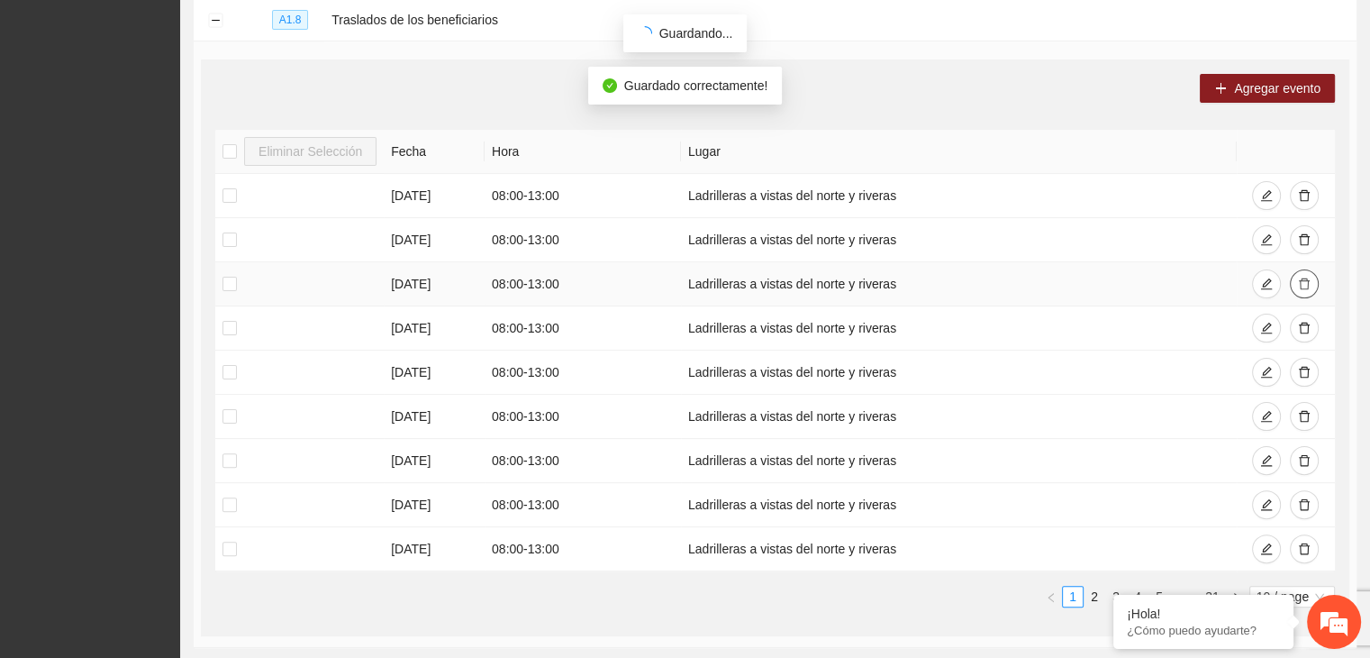
click at [1304, 269] on button "button" at bounding box center [1304, 283] width 29 height 29
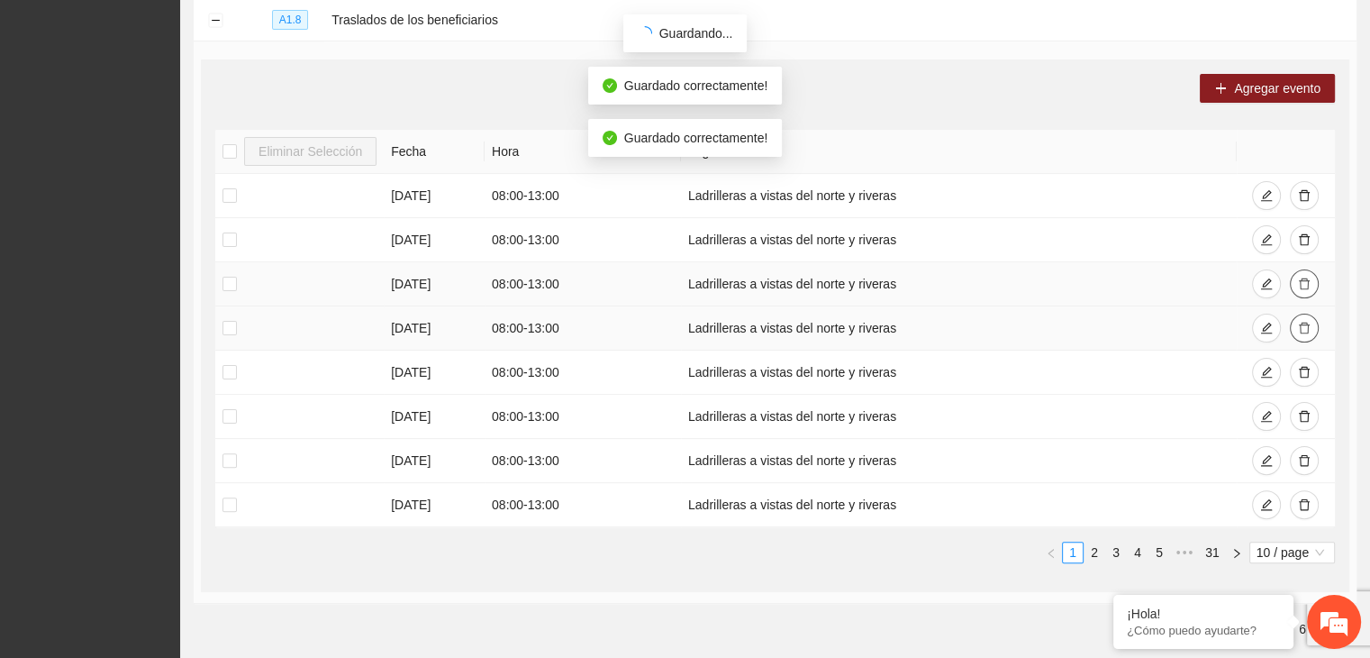
click at [1301, 328] on icon "delete" at bounding box center [1304, 328] width 13 height 13
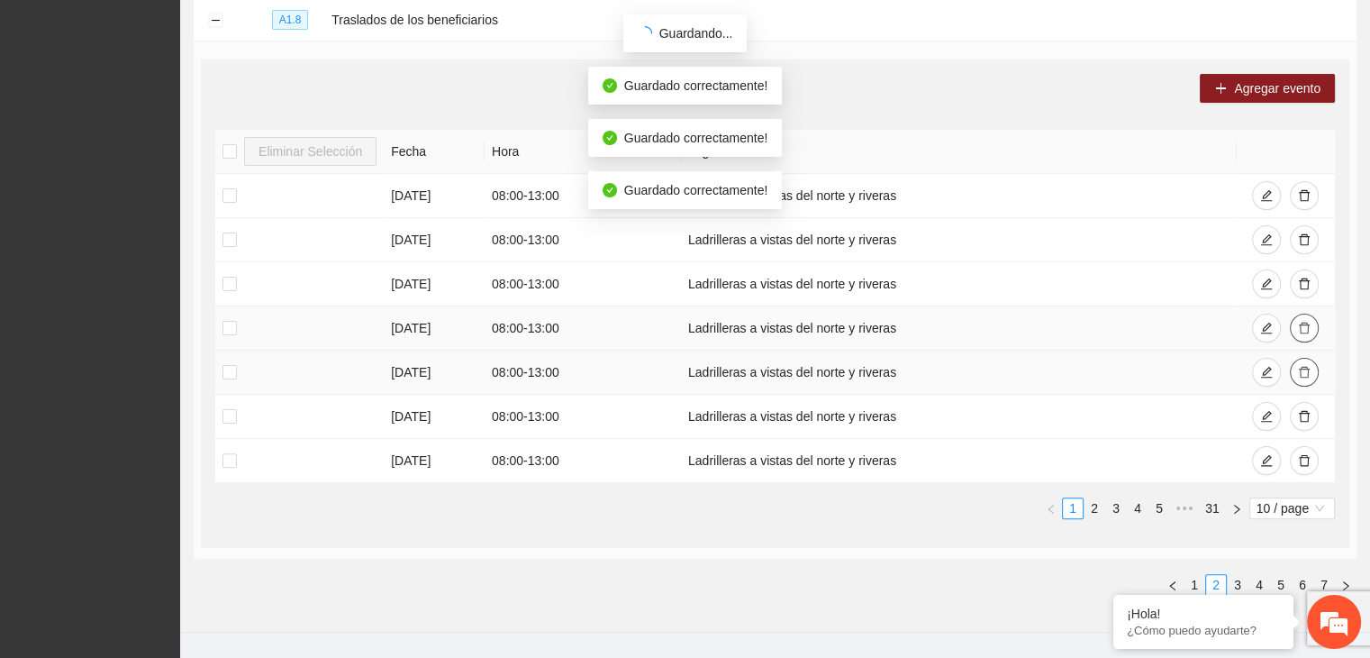
click at [1301, 372] on icon "delete" at bounding box center [1304, 372] width 13 height 13
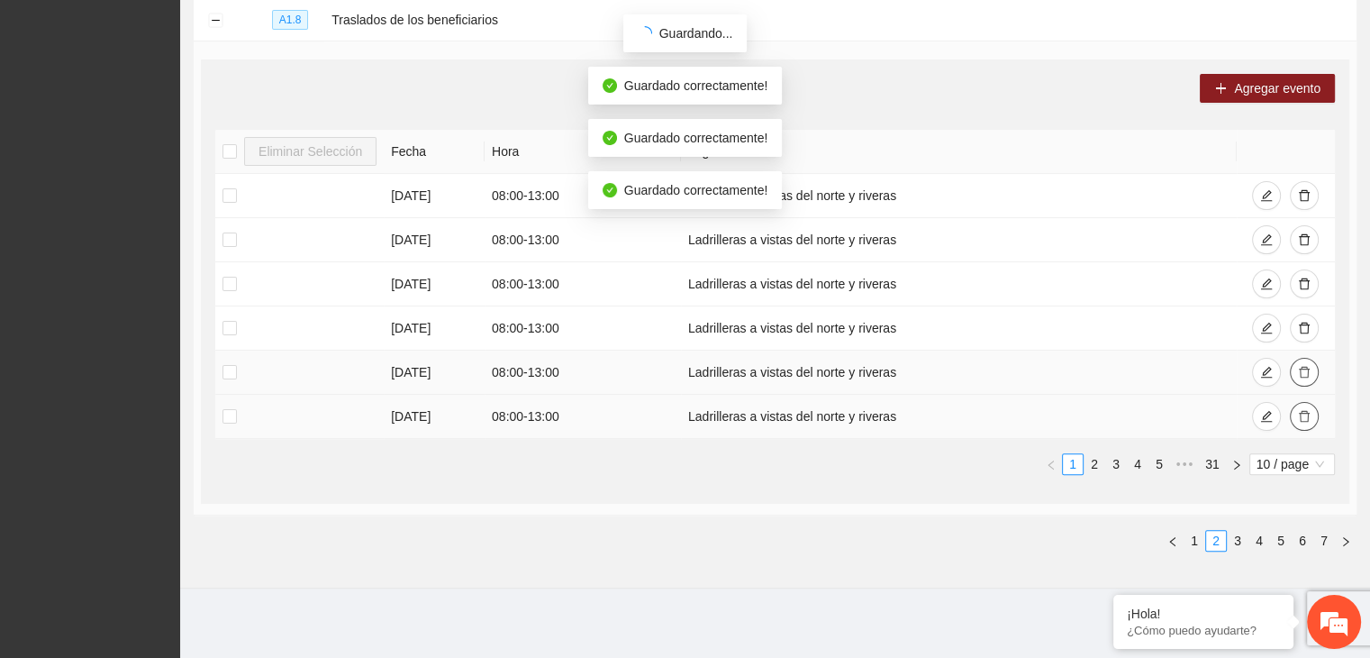
click at [1309, 413] on icon "delete" at bounding box center [1304, 416] width 13 height 13
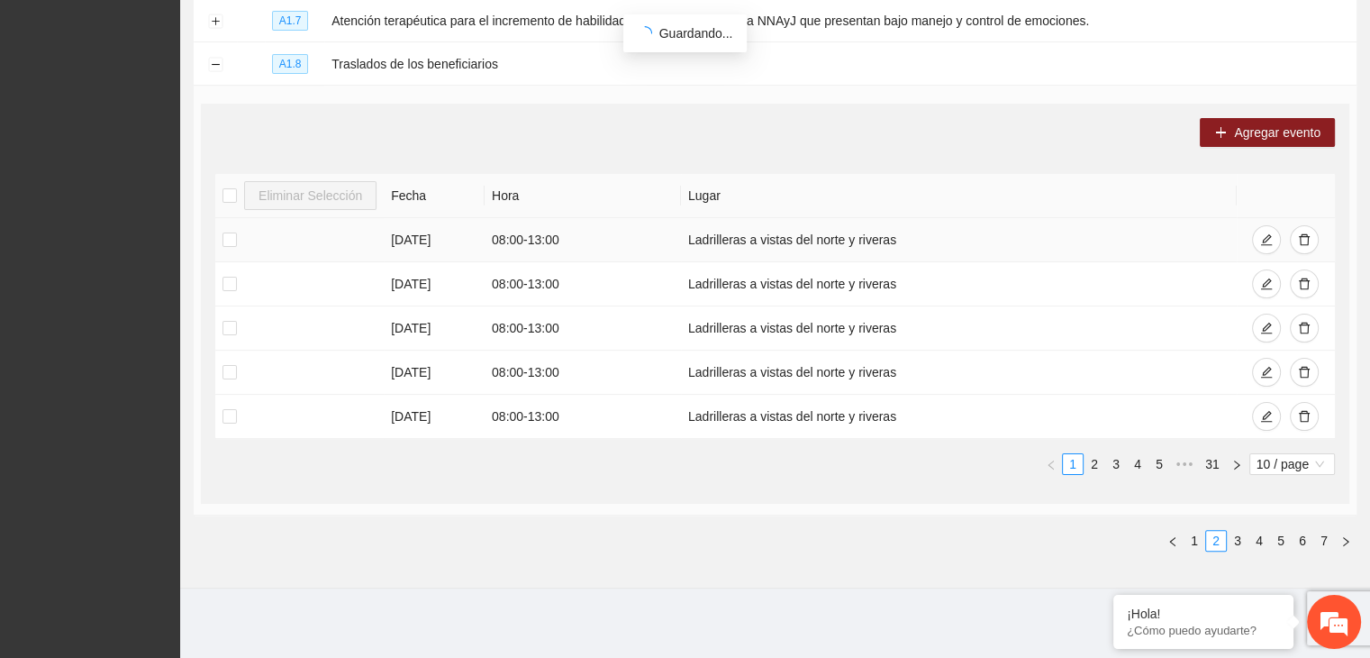
click at [1311, 251] on div at bounding box center [1304, 239] width 29 height 29
click at [1302, 240] on icon "delete" at bounding box center [1304, 239] width 13 height 13
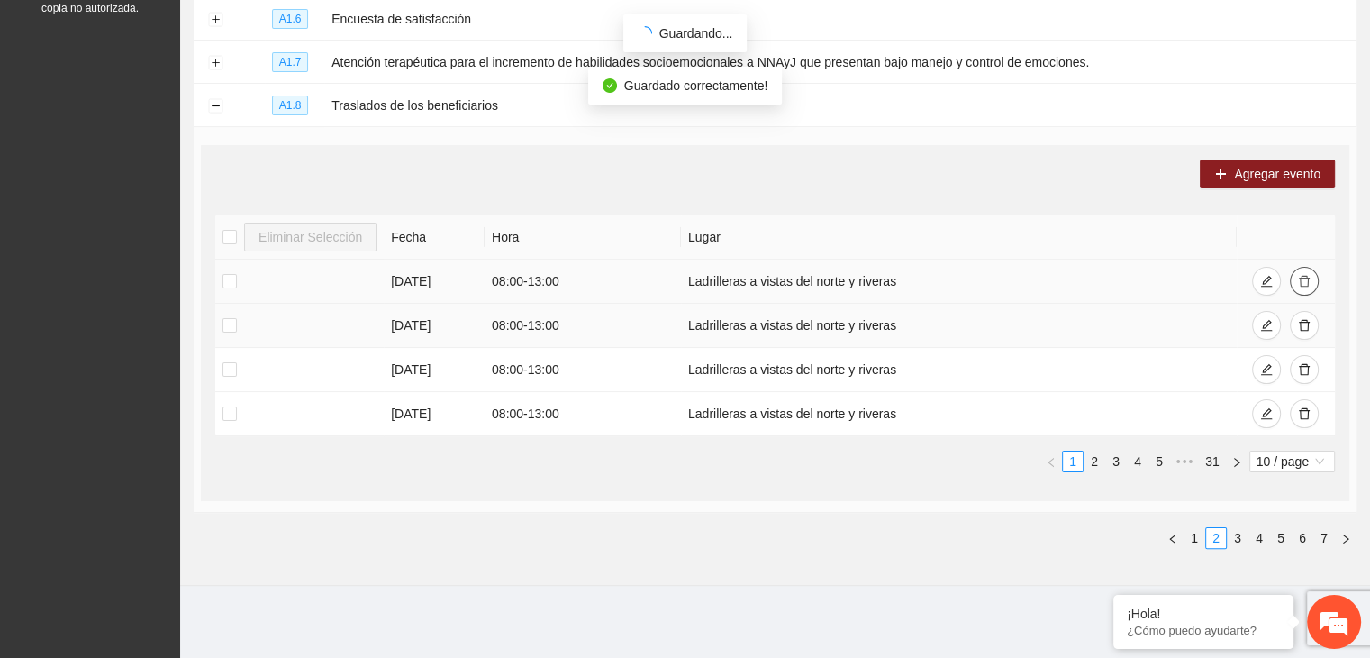
scroll to position [321, 0]
click at [1301, 280] on icon "delete" at bounding box center [1304, 283] width 13 height 13
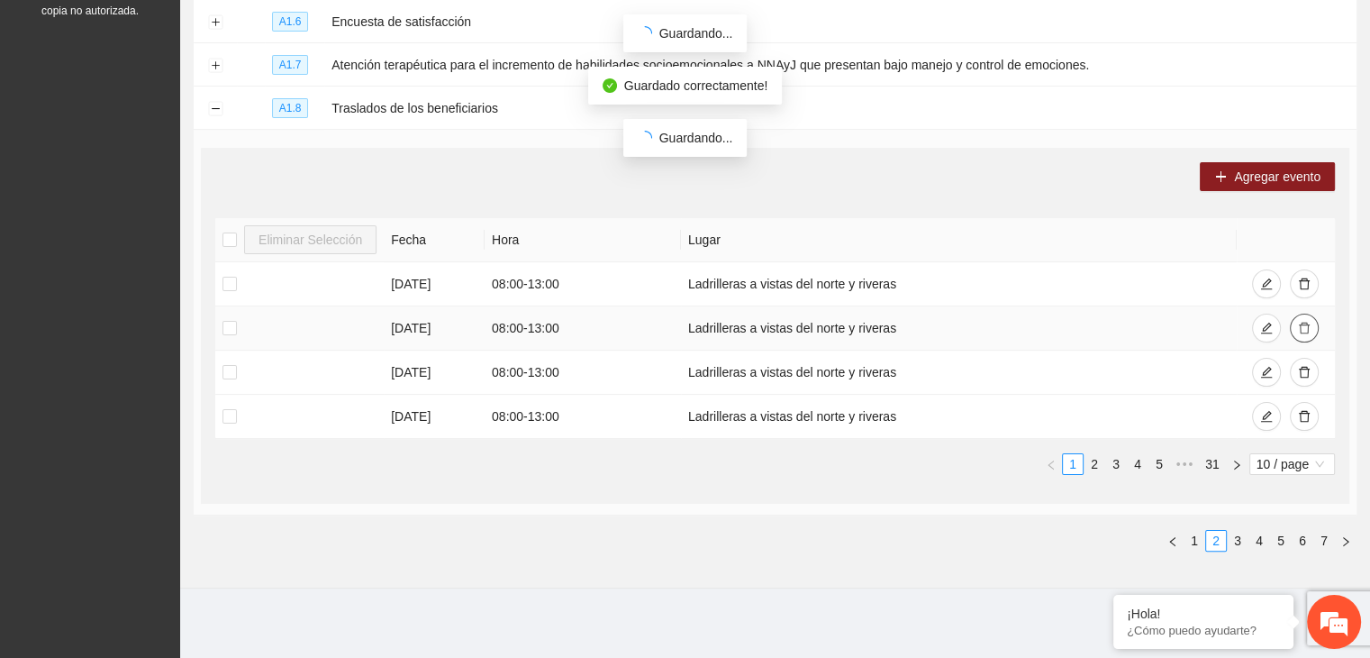
scroll to position [277, 0]
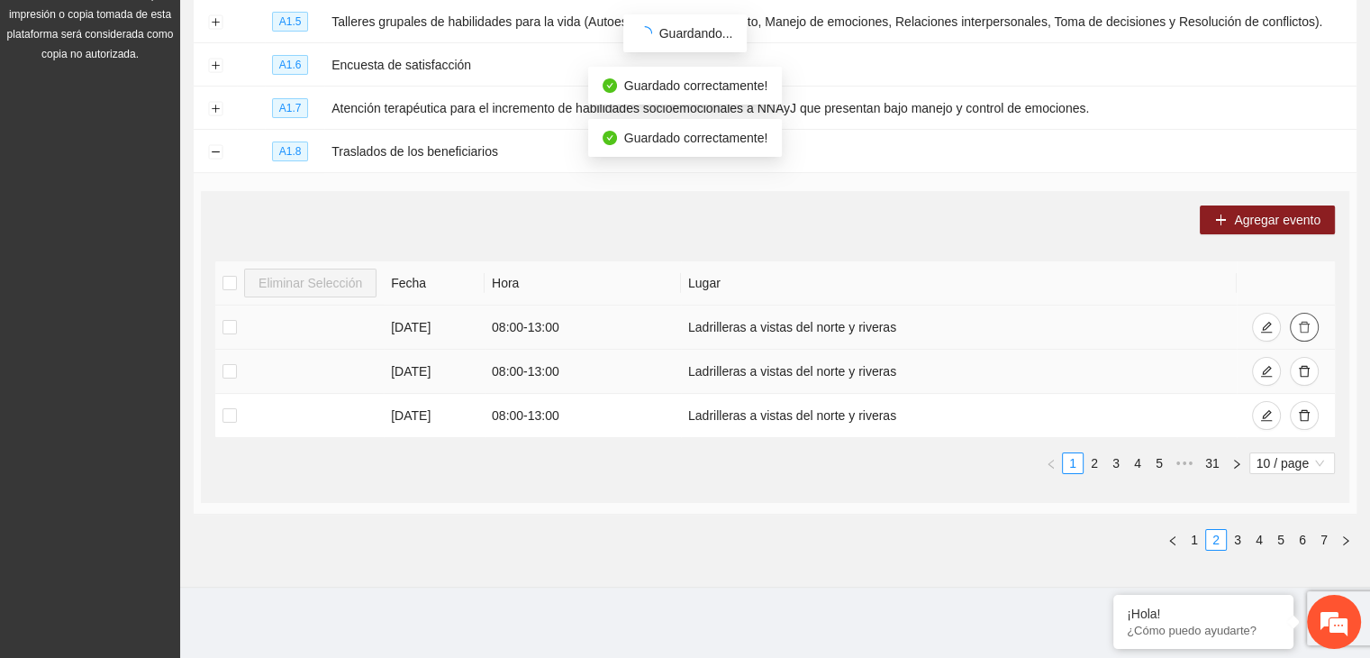
click at [1307, 324] on icon "delete" at bounding box center [1304, 327] width 13 height 13
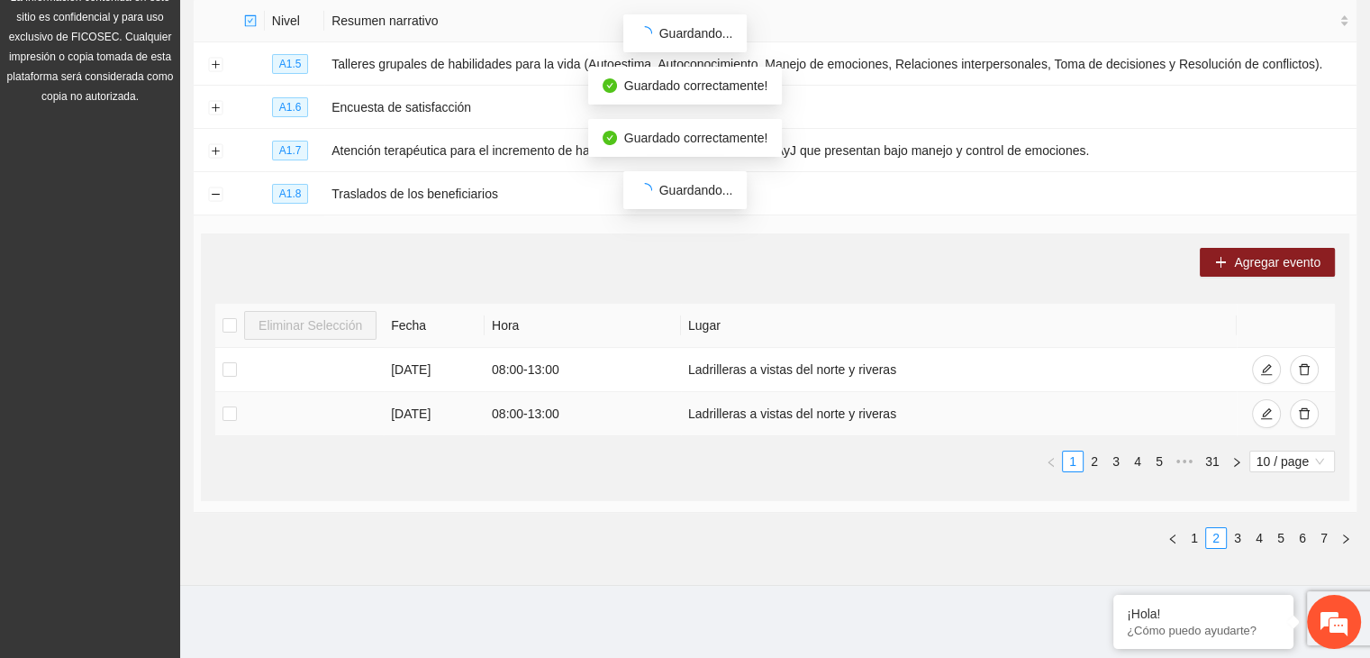
scroll to position [233, 0]
click at [1305, 365] on icon "delete" at bounding box center [1304, 371] width 13 height 13
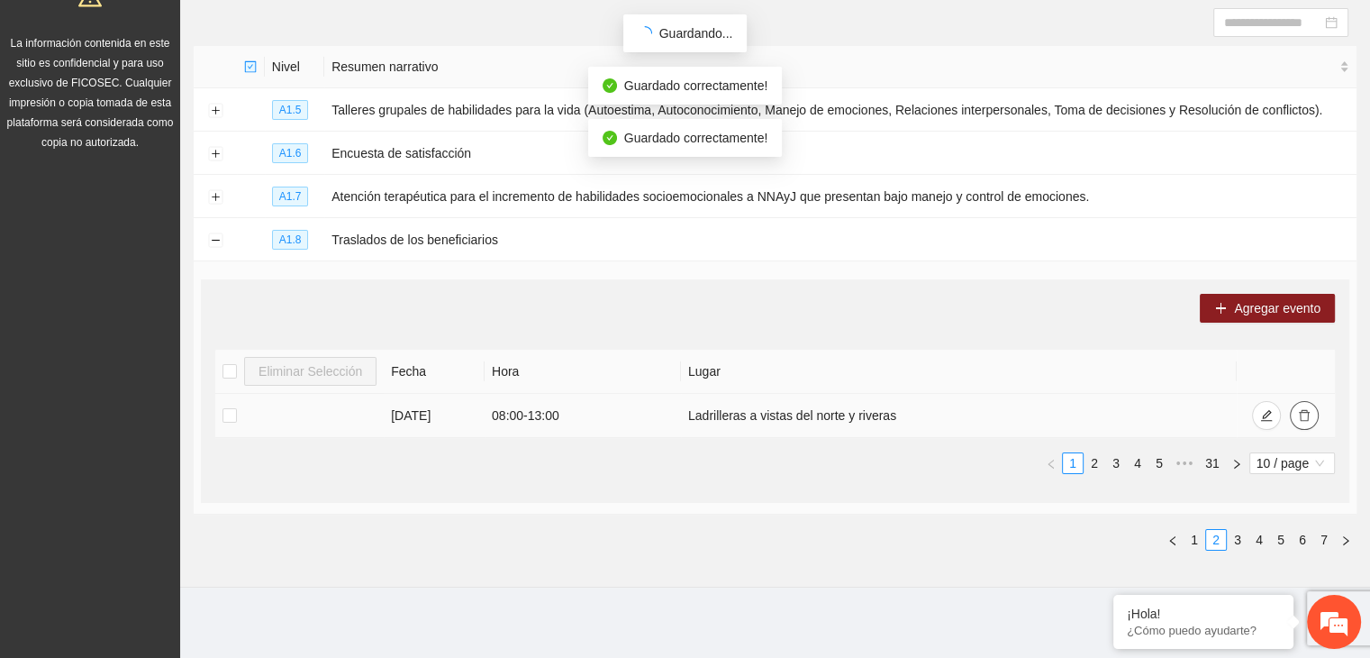
click at [1305, 409] on icon "delete" at bounding box center [1304, 415] width 13 height 13
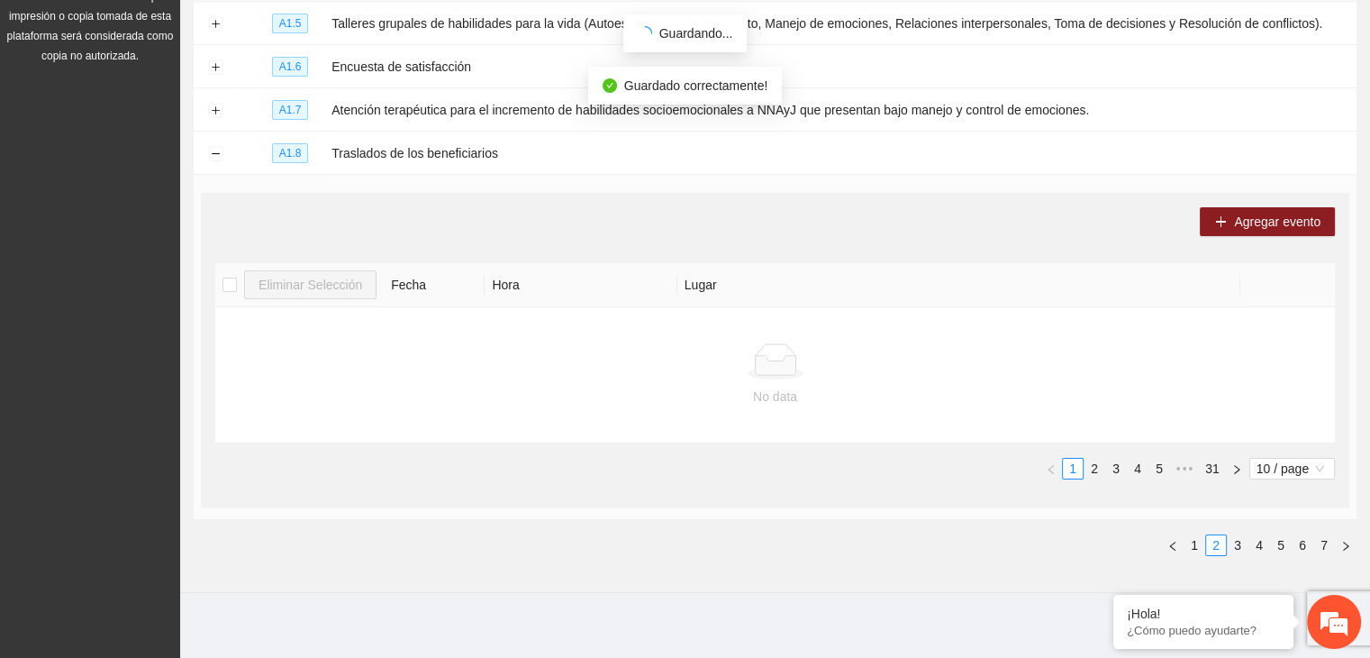
scroll to position [281, 0]
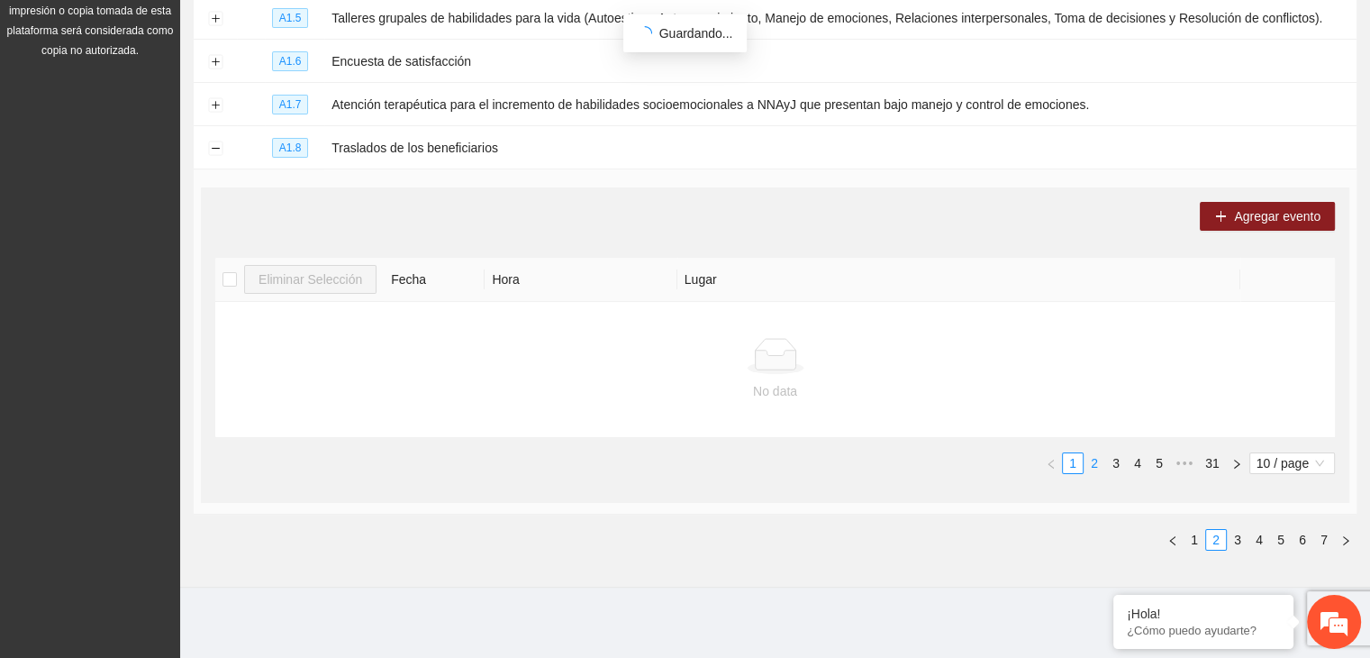
click at [1096, 471] on li "2" at bounding box center [1095, 463] width 22 height 22
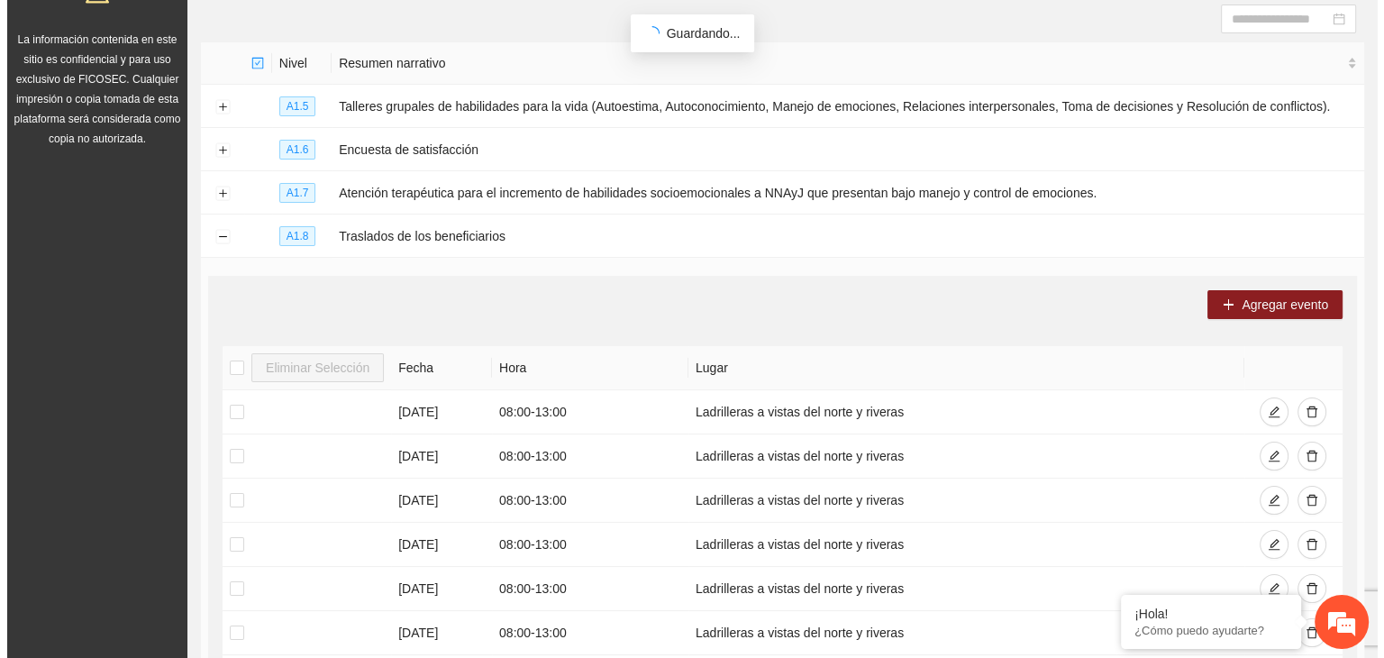
scroll to position [152, 0]
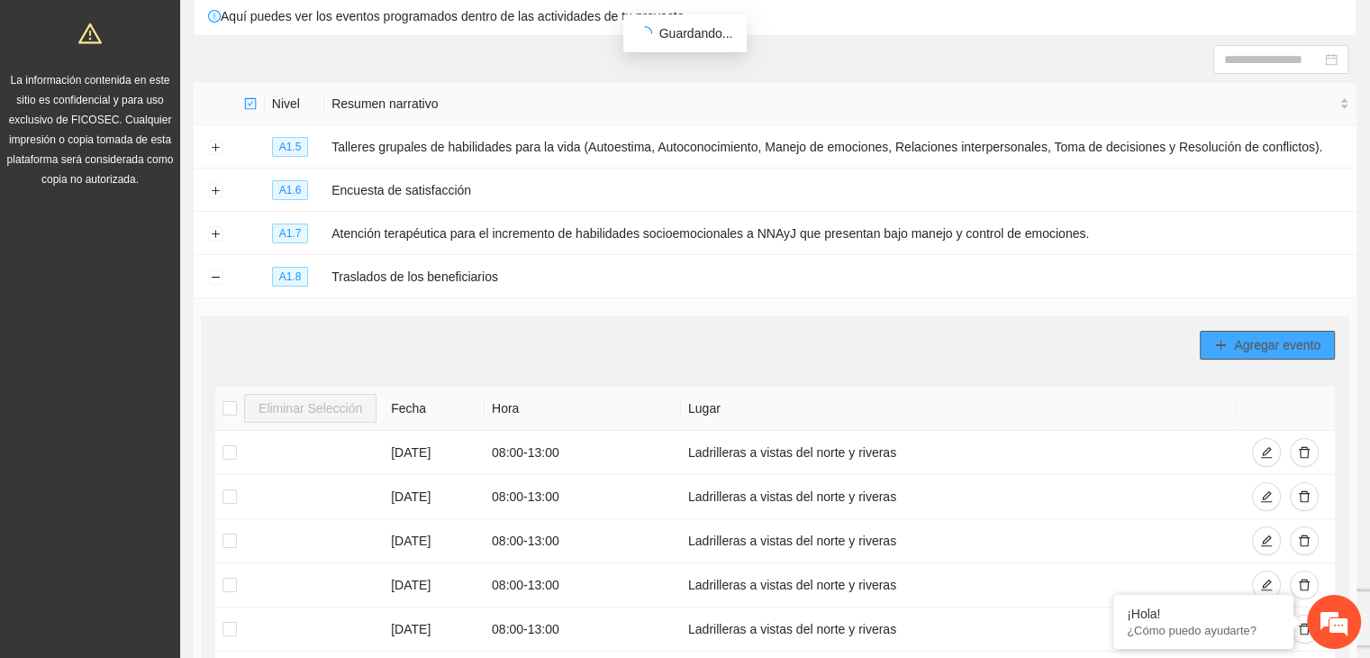
click at [1295, 338] on span "Agregar evento" at bounding box center [1277, 345] width 86 height 20
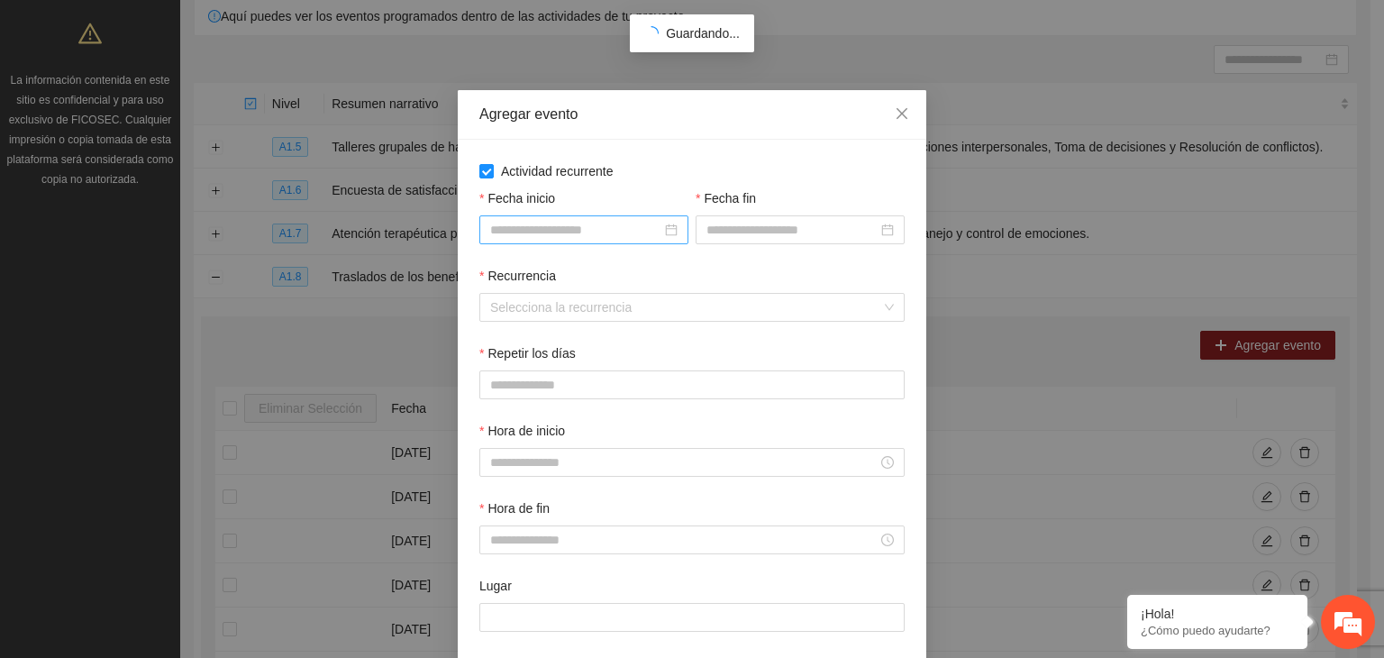
click at [521, 228] on input "Fecha inicio" at bounding box center [575, 230] width 171 height 20
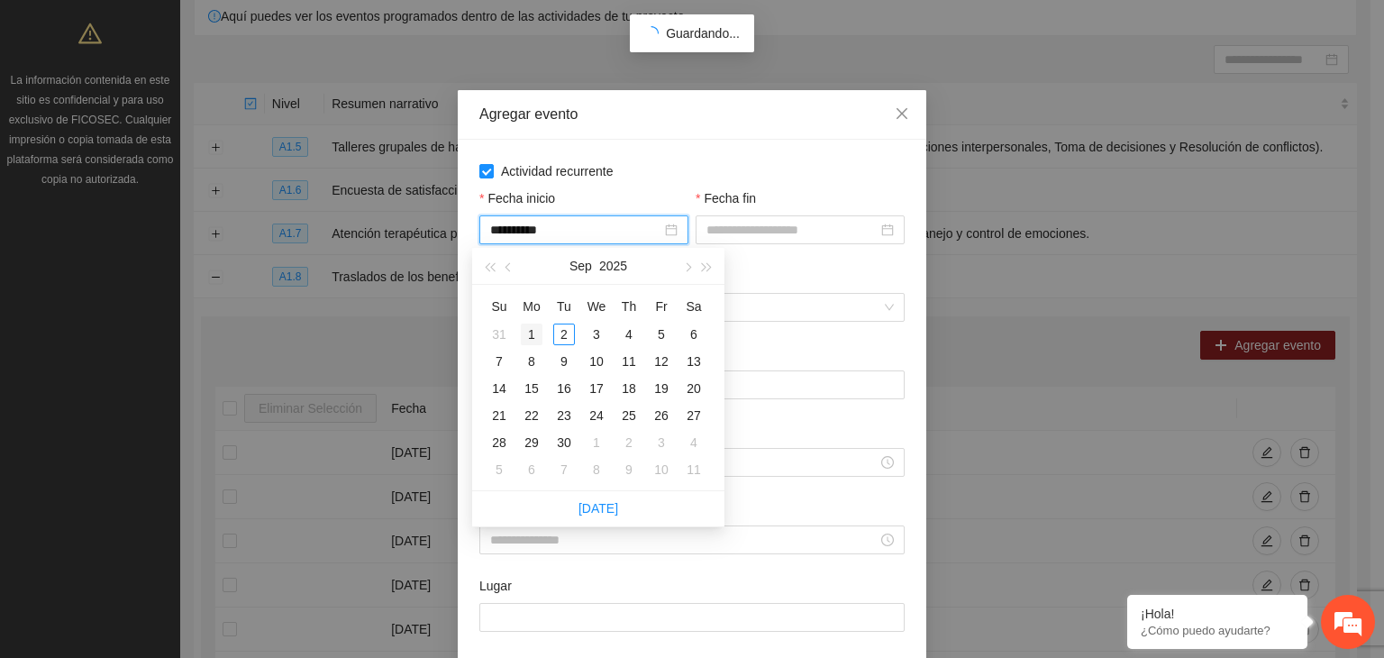
type input "**********"
click at [503, 259] on button "button" at bounding box center [509, 266] width 20 height 36
type input "**********"
click at [665, 333] on div "1" at bounding box center [661, 334] width 22 height 22
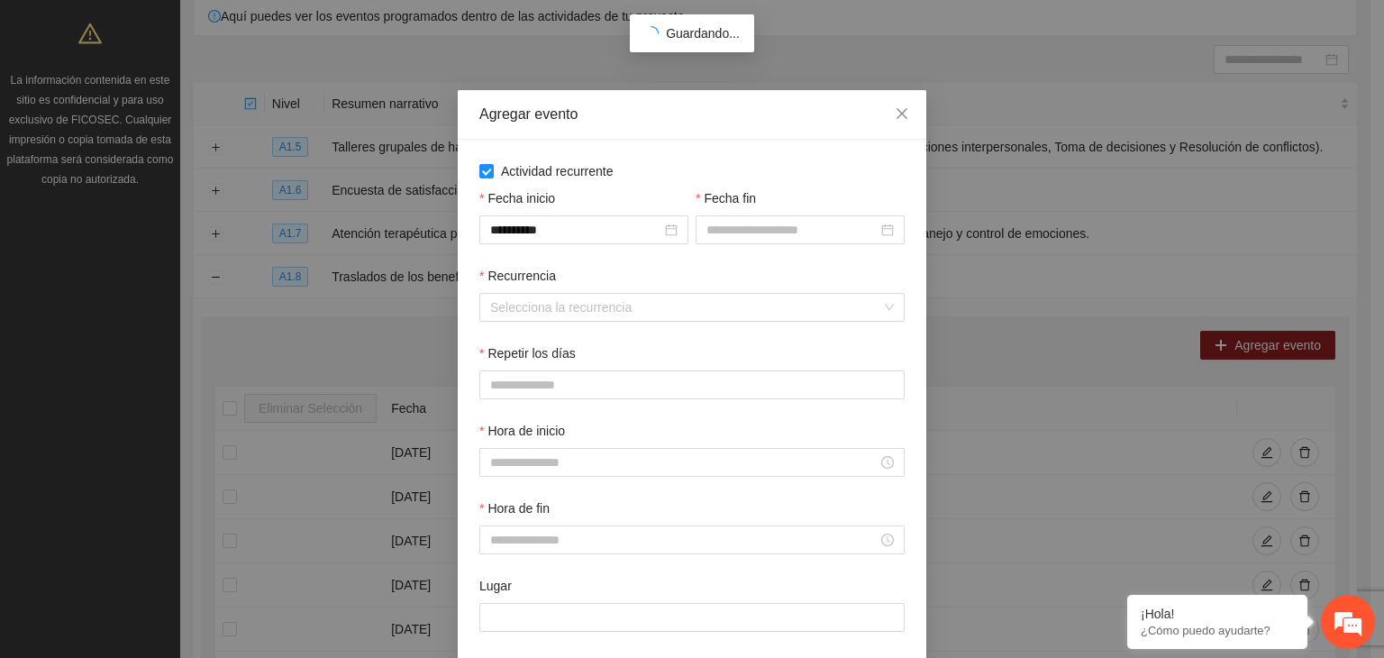
click at [763, 271] on div "Recurrencia" at bounding box center [691, 279] width 425 height 27
click at [759, 242] on div at bounding box center [800, 229] width 209 height 29
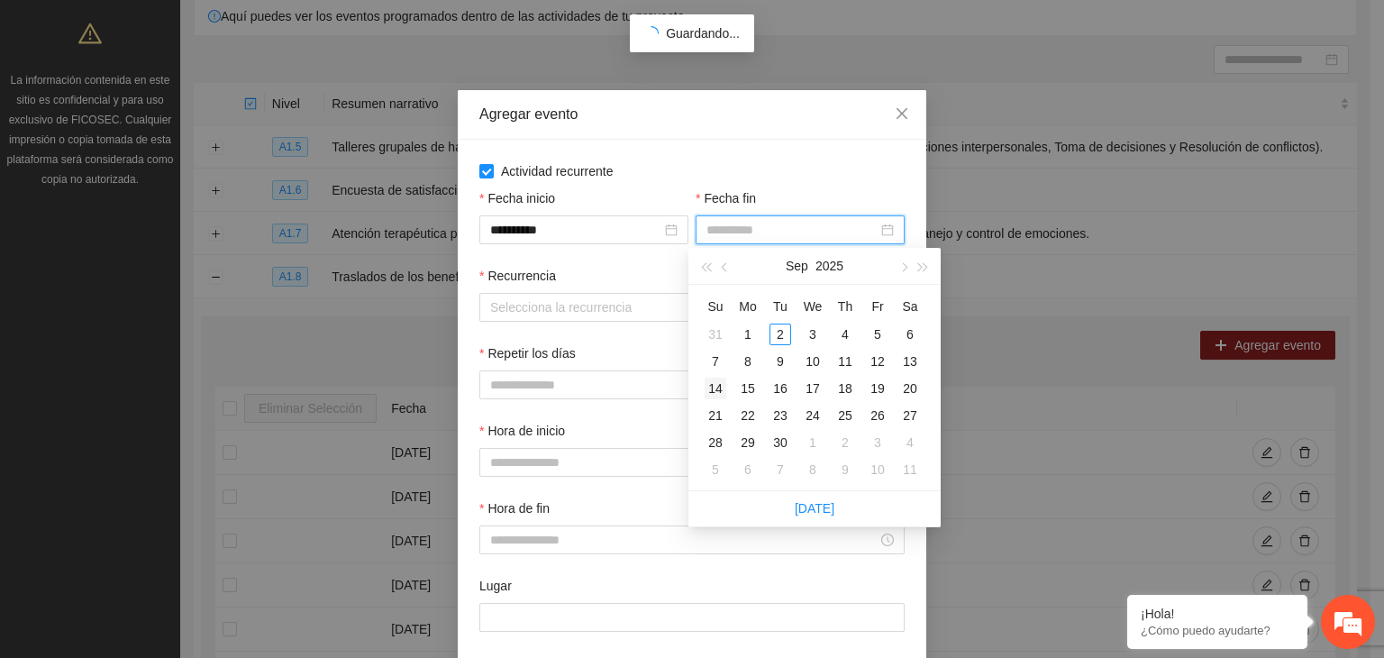
type input "**********"
click at [719, 391] on div "14" at bounding box center [716, 388] width 22 height 22
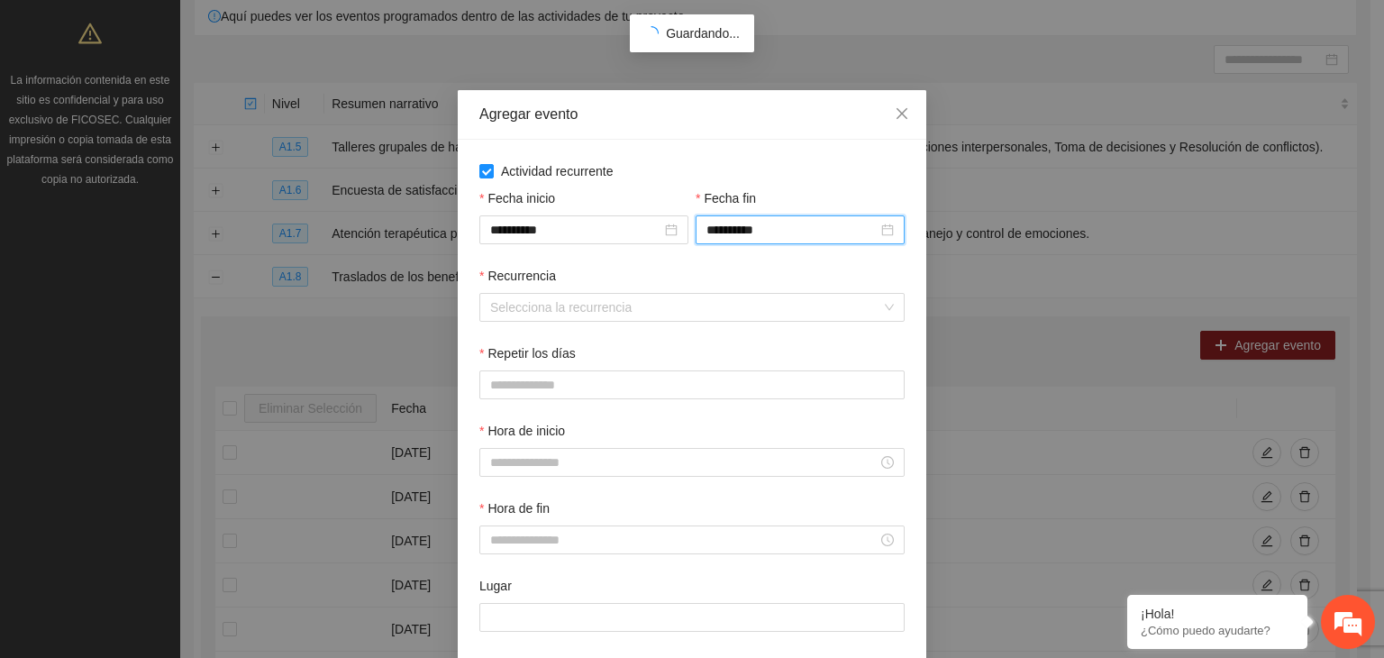
click at [659, 323] on div "Recurrencia Selecciona la recurrencia" at bounding box center [692, 304] width 432 height 77
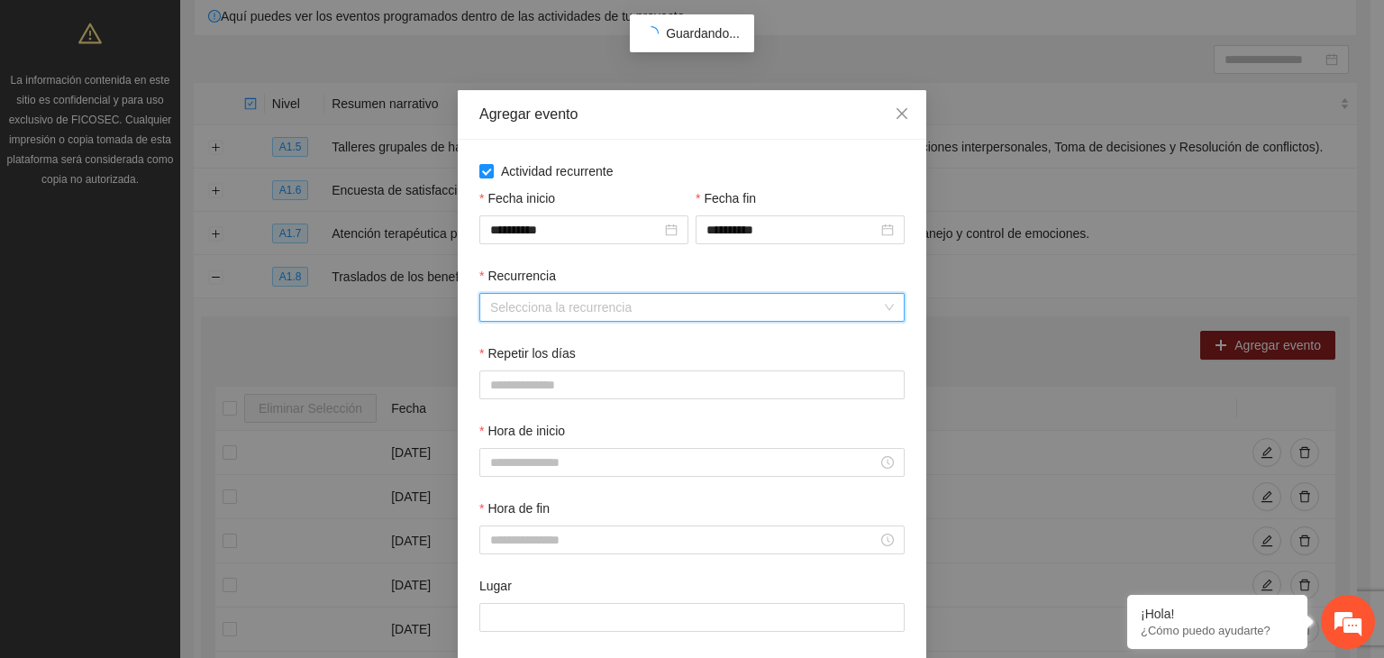
click at [646, 312] on input "Recurrencia" at bounding box center [685, 307] width 391 height 27
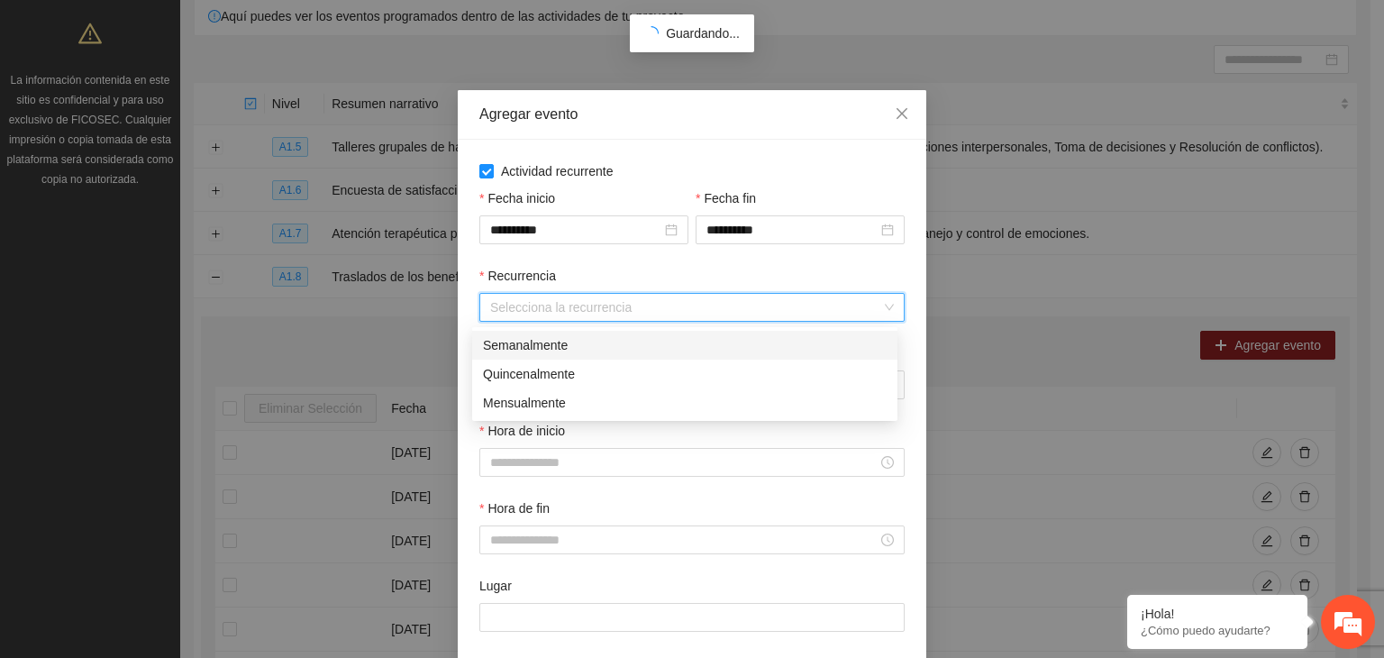
click at [597, 348] on div "Semanalmente" at bounding box center [685, 345] width 404 height 20
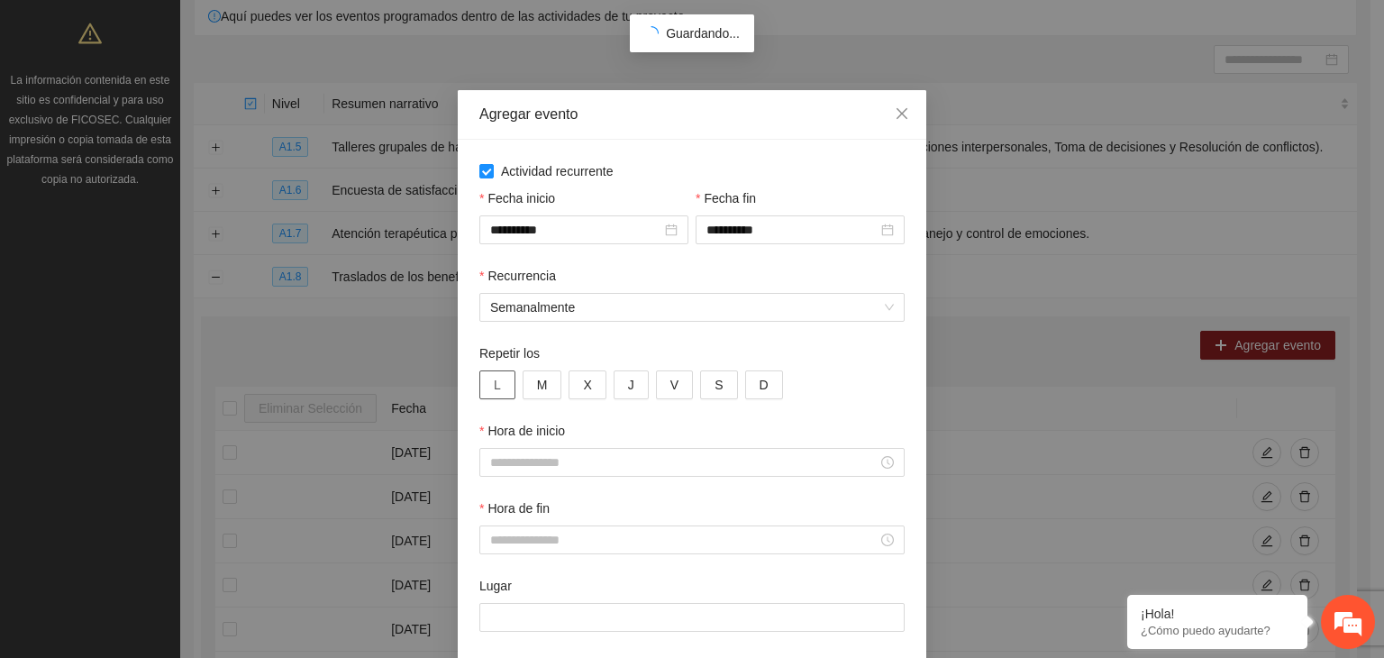
click at [496, 392] on button "L" at bounding box center [497, 384] width 36 height 29
click at [537, 392] on span "M" at bounding box center [542, 385] width 11 height 20
click at [568, 390] on button "X" at bounding box center [586, 384] width 37 height 29
click at [625, 389] on button "J" at bounding box center [631, 384] width 35 height 29
drag, startPoint x: 654, startPoint y: 387, endPoint x: 710, endPoint y: 387, distance: 55.9
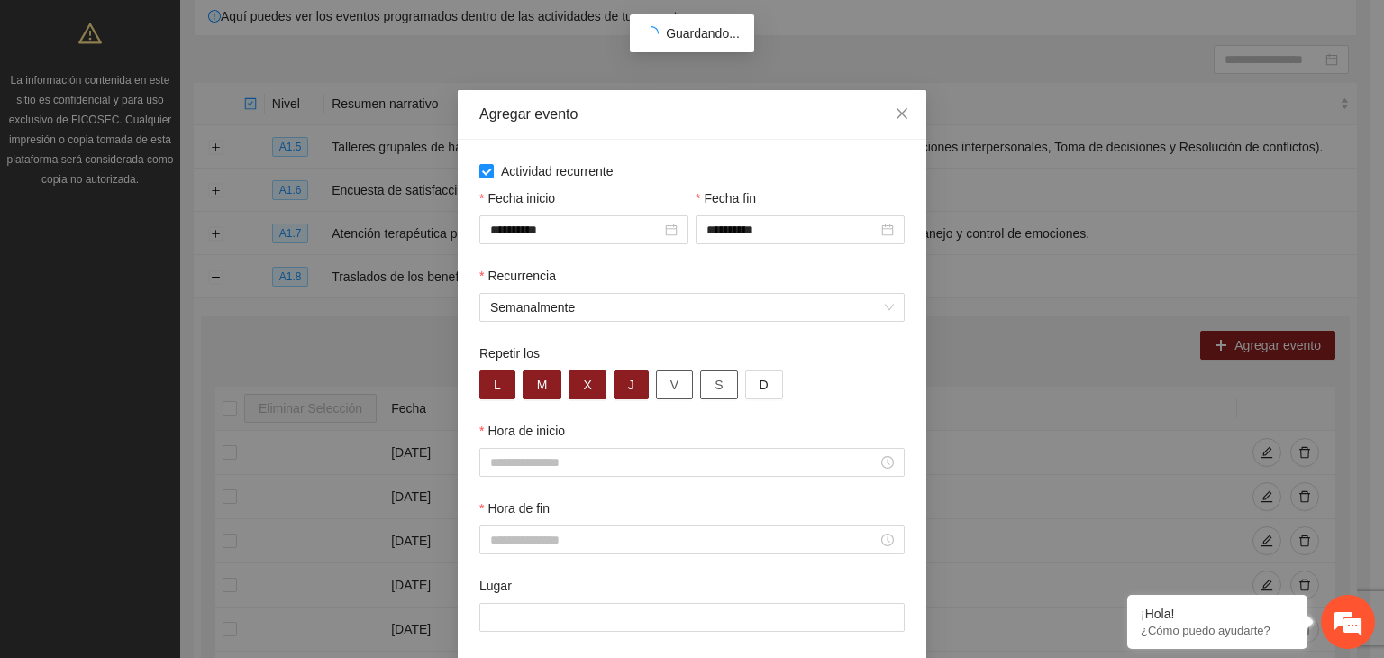
click at [710, 387] on div "L M X J V S D" at bounding box center [691, 384] width 425 height 29
click at [710, 387] on button "S" at bounding box center [718, 384] width 37 height 29
click at [667, 390] on button "V" at bounding box center [674, 384] width 37 height 29
click at [694, 466] on input "Hora de inicio" at bounding box center [683, 462] width 387 height 20
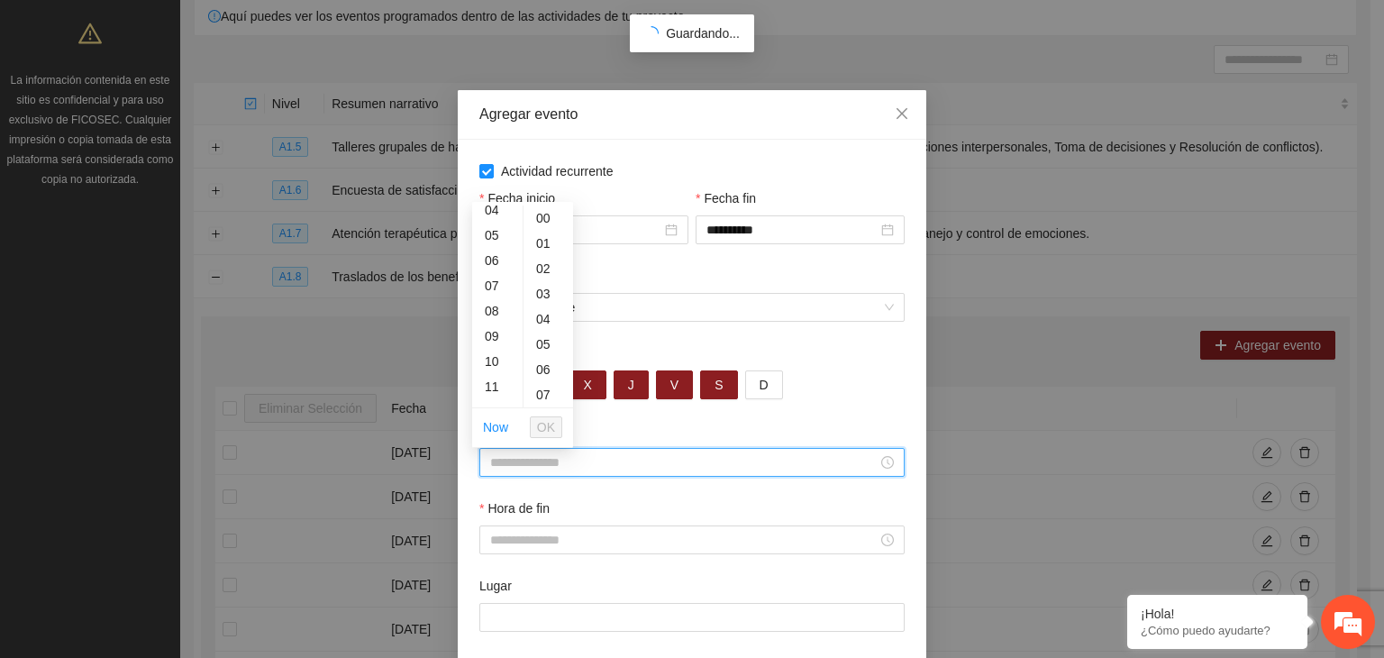
scroll to position [145, 0]
click at [484, 268] on div "08" at bounding box center [497, 274] width 50 height 25
type input "*****"
click at [537, 217] on div "00" at bounding box center [548, 217] width 50 height 25
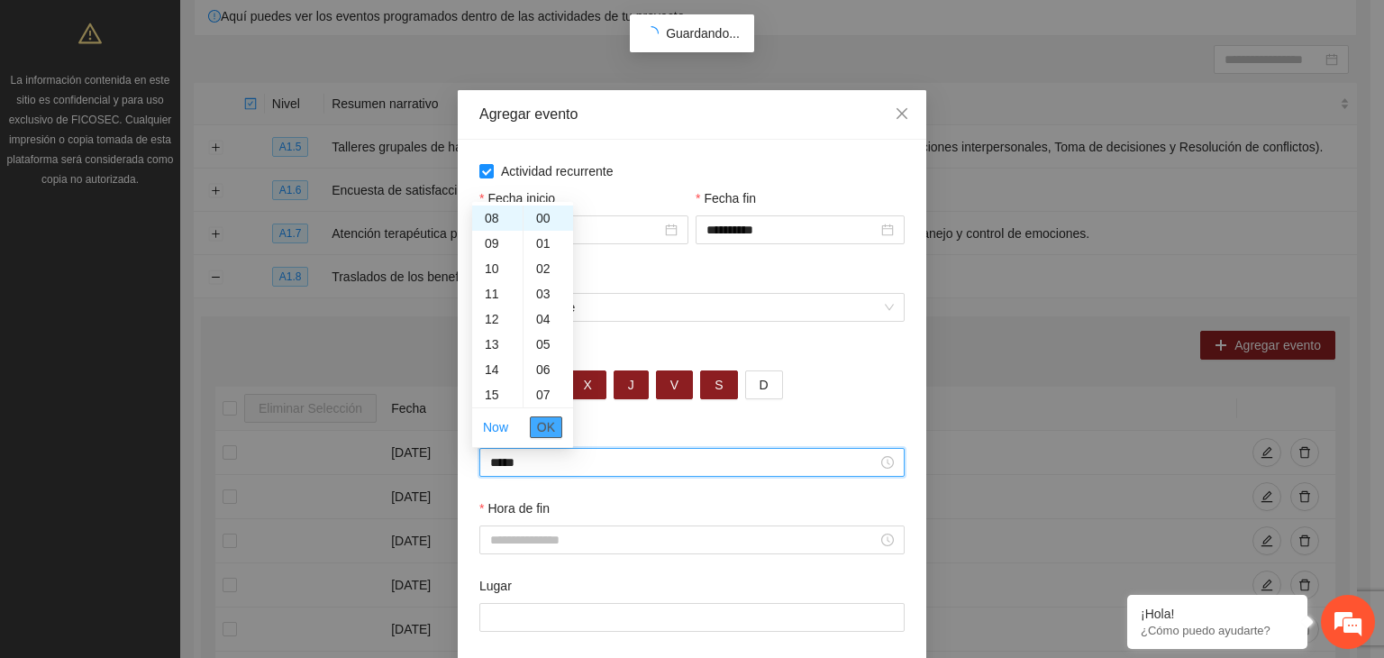
click at [554, 425] on span "OK" at bounding box center [546, 427] width 18 height 20
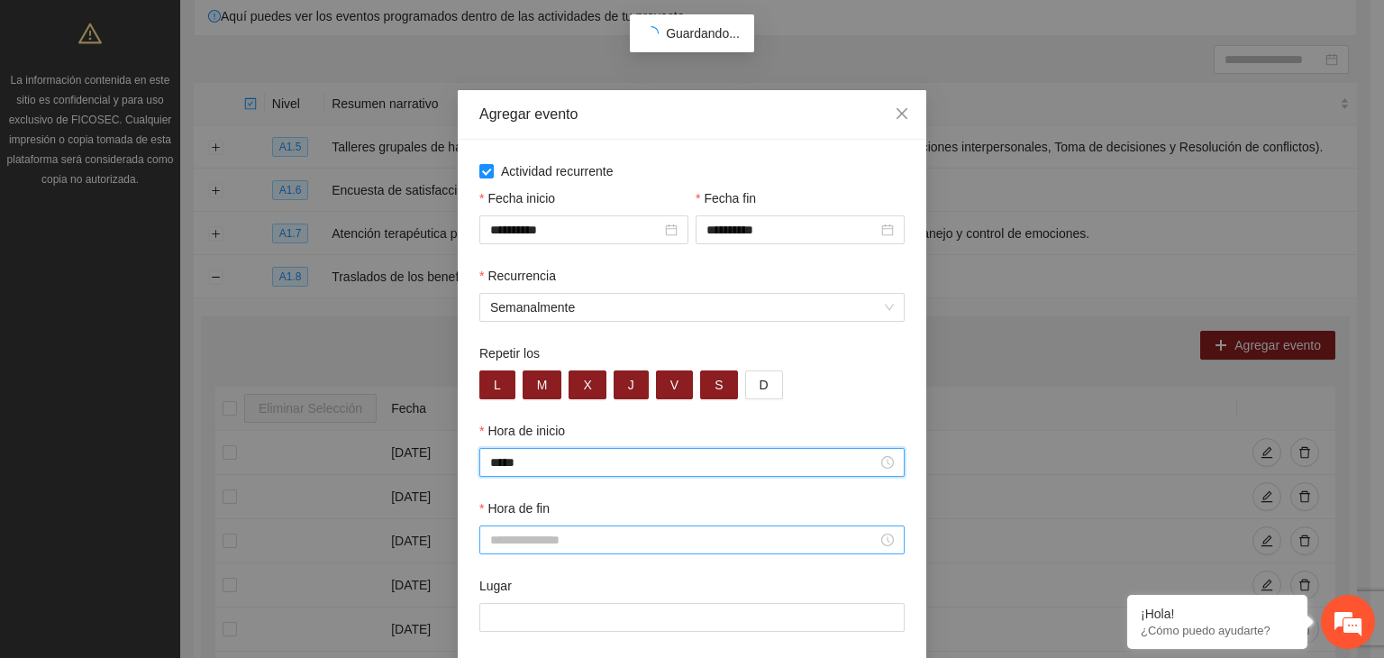
click at [550, 544] on input "Hora de fin" at bounding box center [683, 540] width 387 height 20
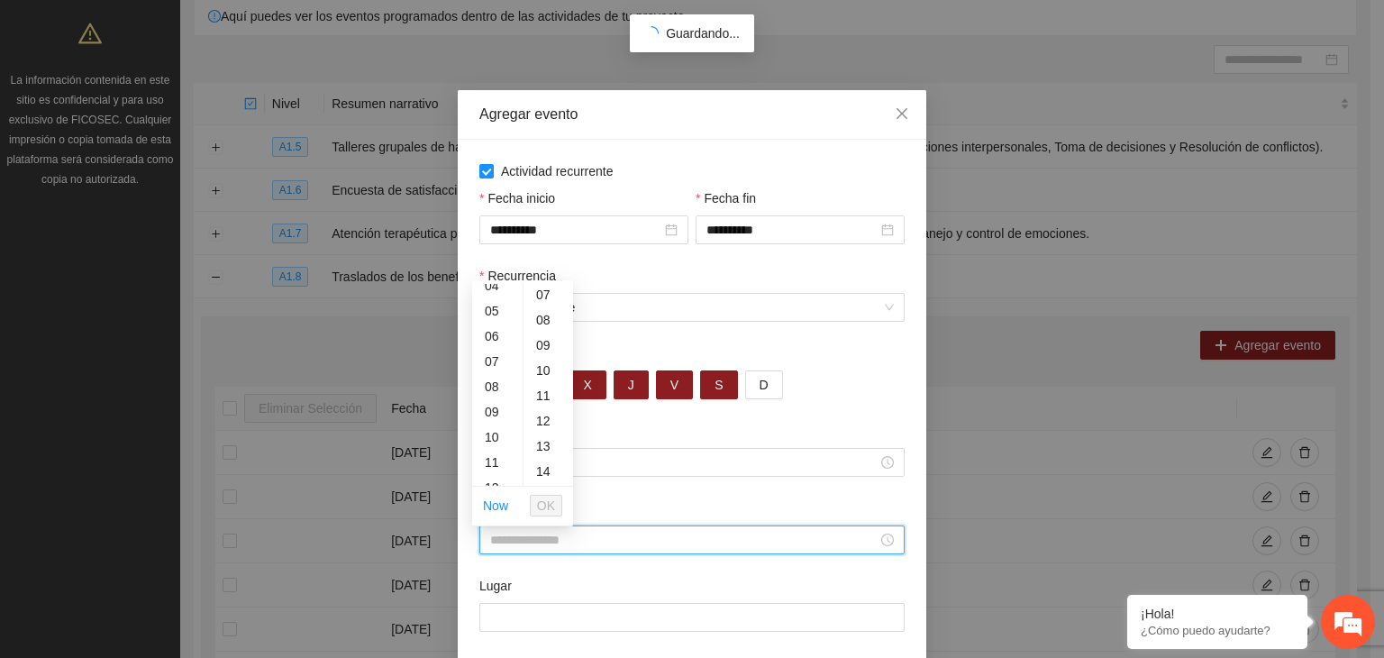
scroll to position [119, 0]
click at [494, 409] on div "09" at bounding box center [497, 404] width 50 height 25
type input "*****"
click at [546, 296] on div "00" at bounding box center [548, 296] width 50 height 25
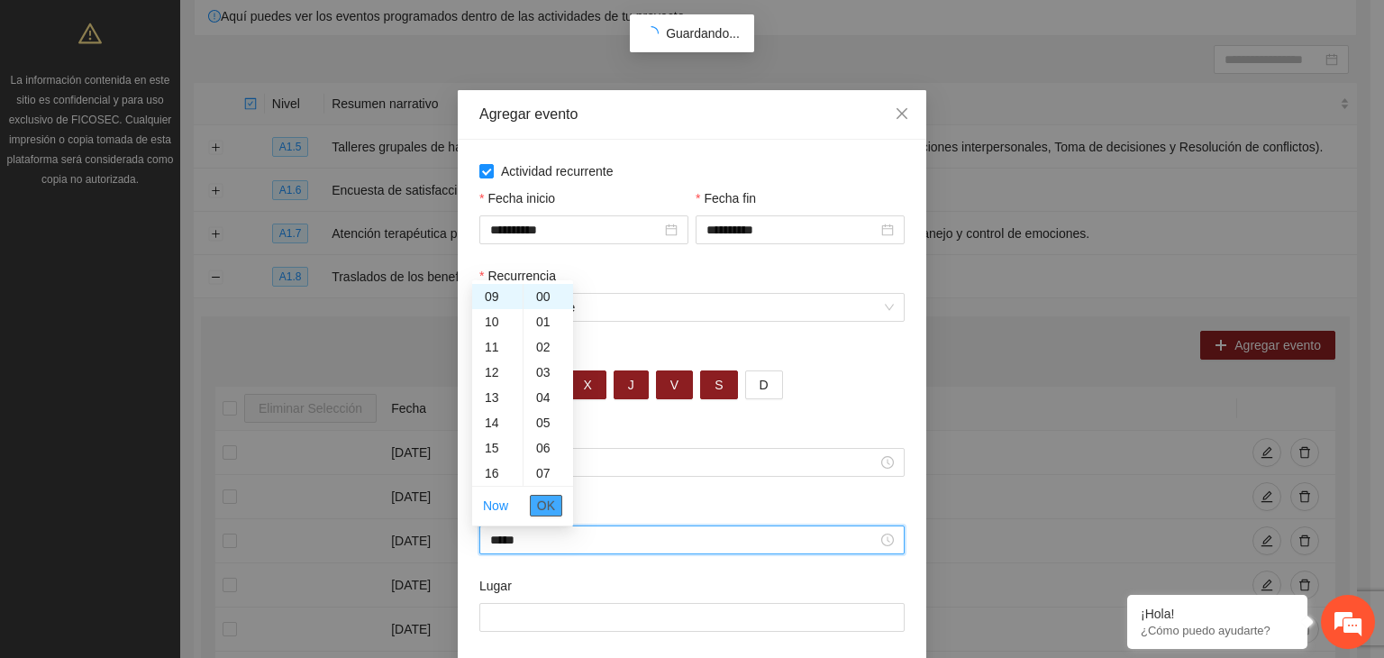
click at [541, 496] on span "OK" at bounding box center [546, 506] width 18 height 20
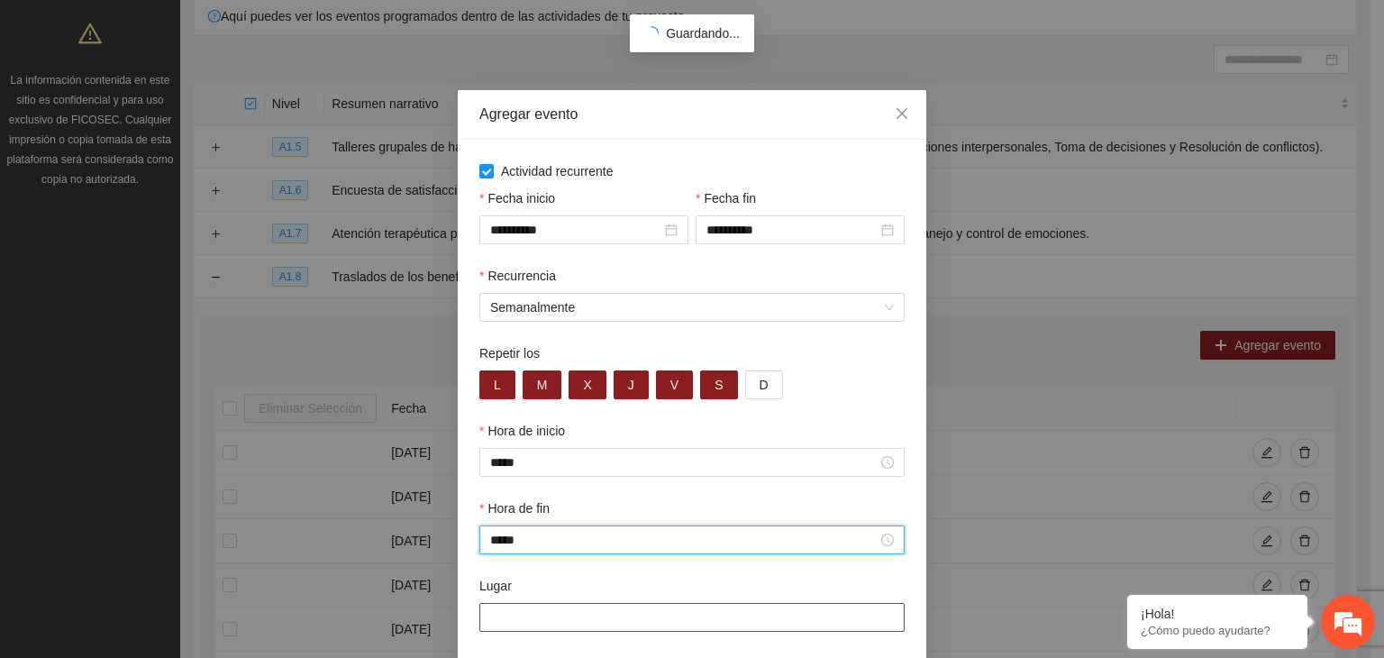
click at [543, 617] on input "Lugar" at bounding box center [691, 617] width 425 height 29
type input "**********"
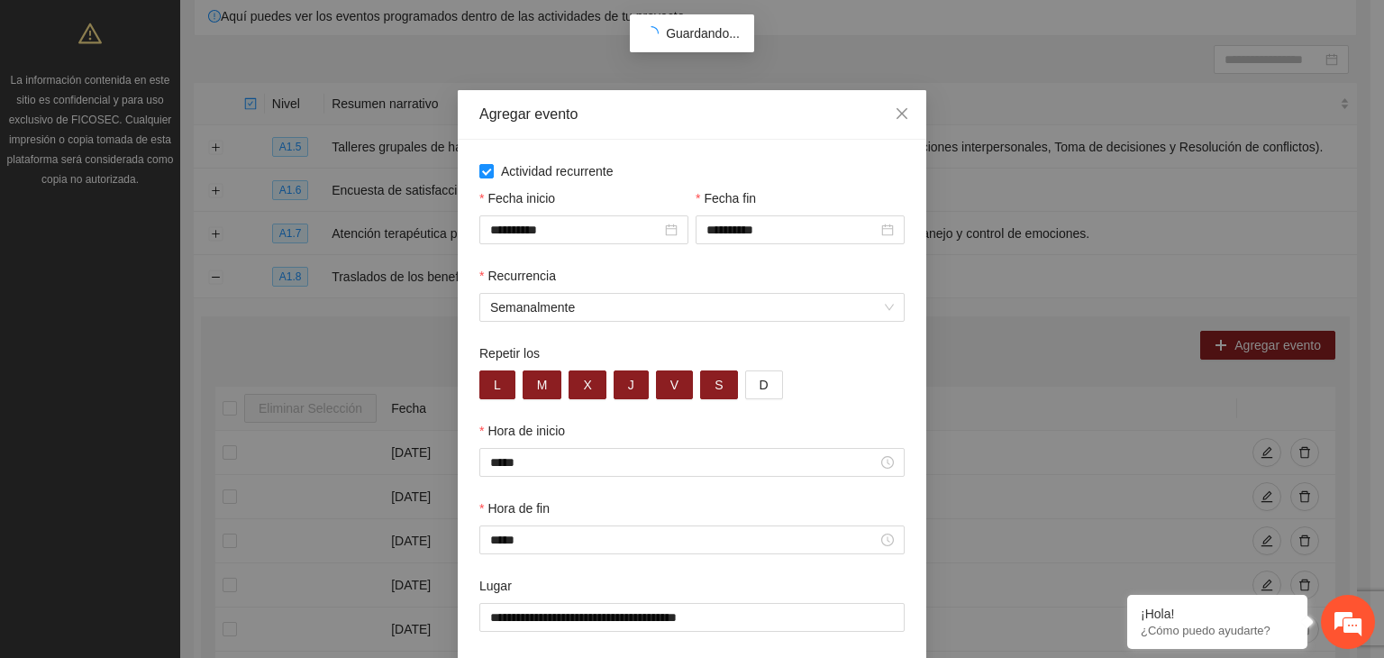
scroll to position [89, 0]
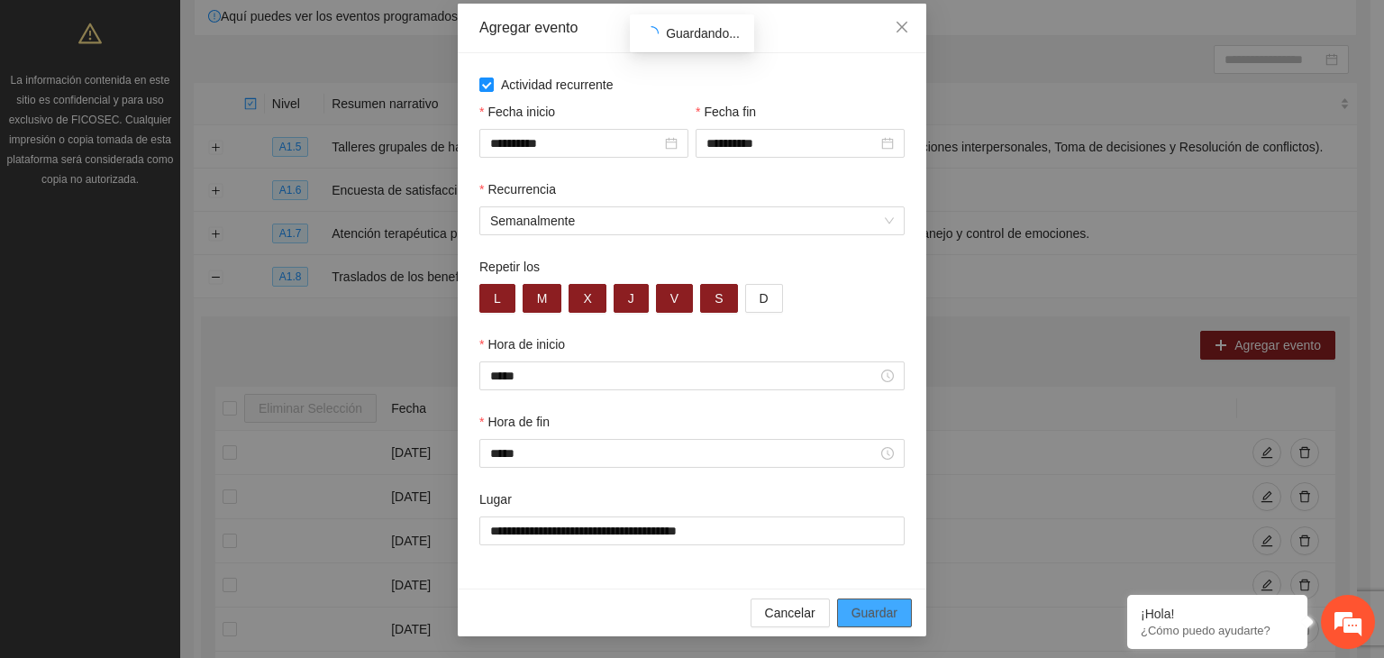
click at [877, 605] on span "Guardar" at bounding box center [874, 613] width 46 height 20
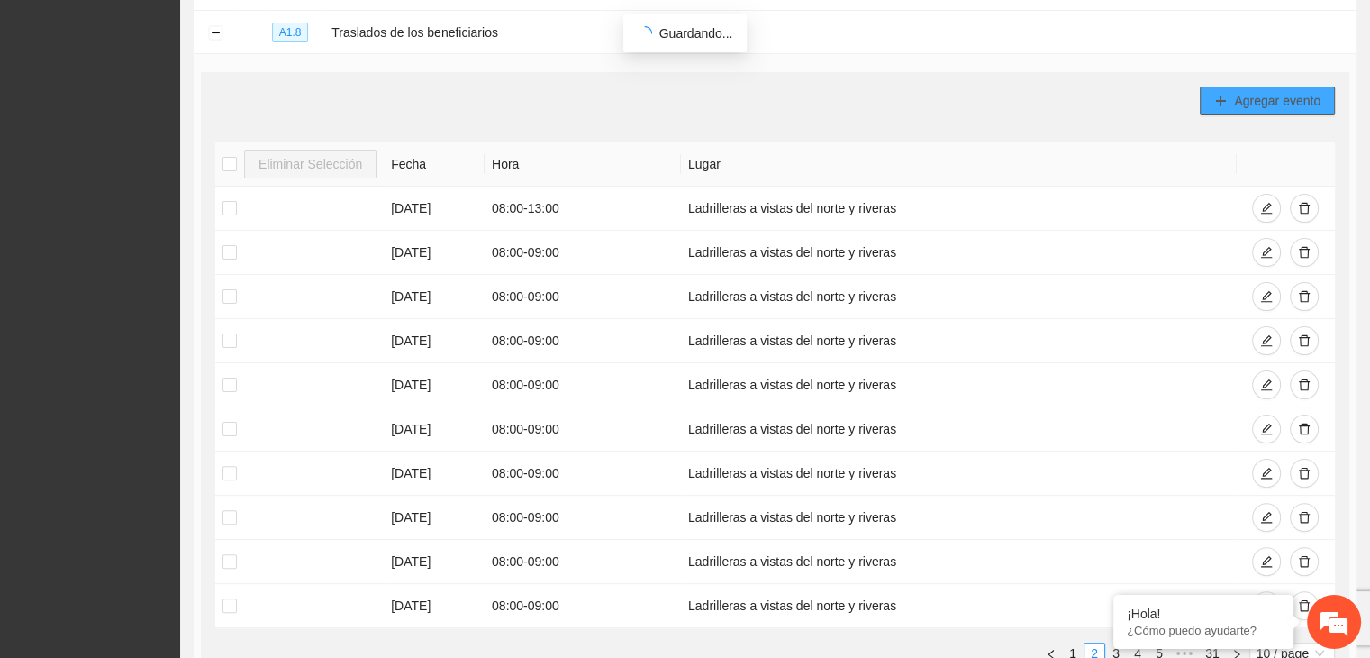
scroll to position [585, 0]
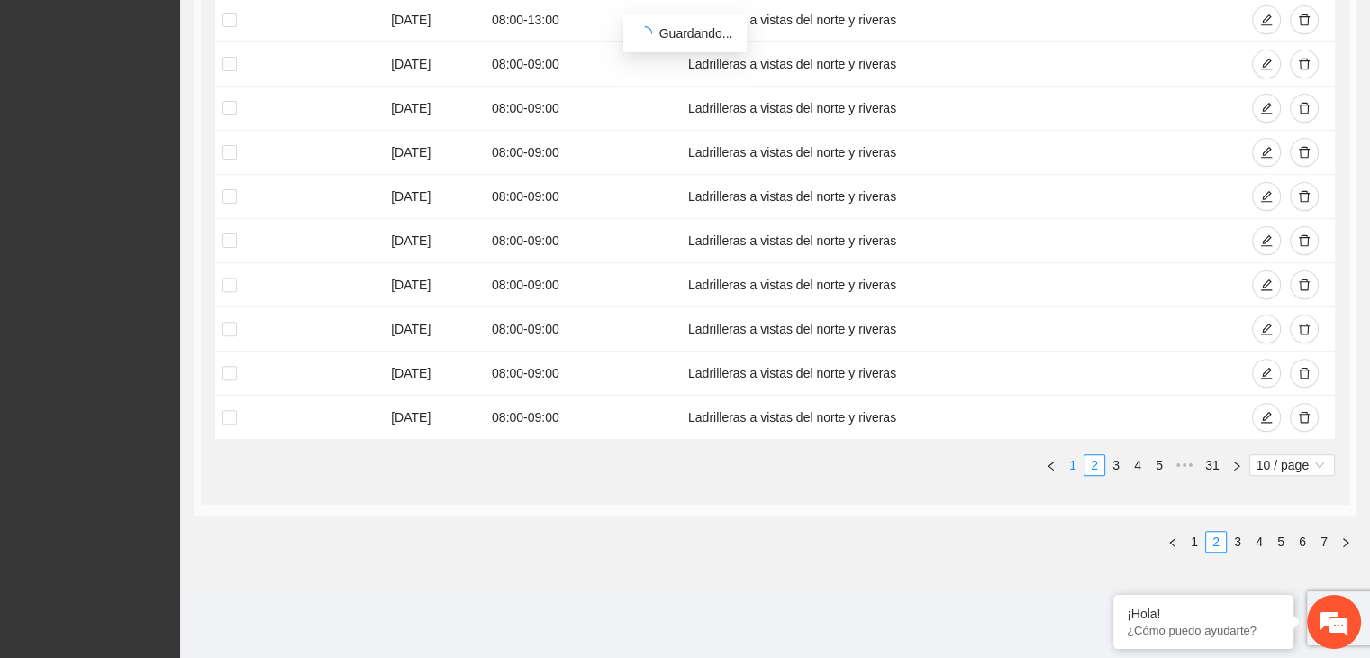
click at [1069, 455] on link "1" at bounding box center [1073, 465] width 20 height 20
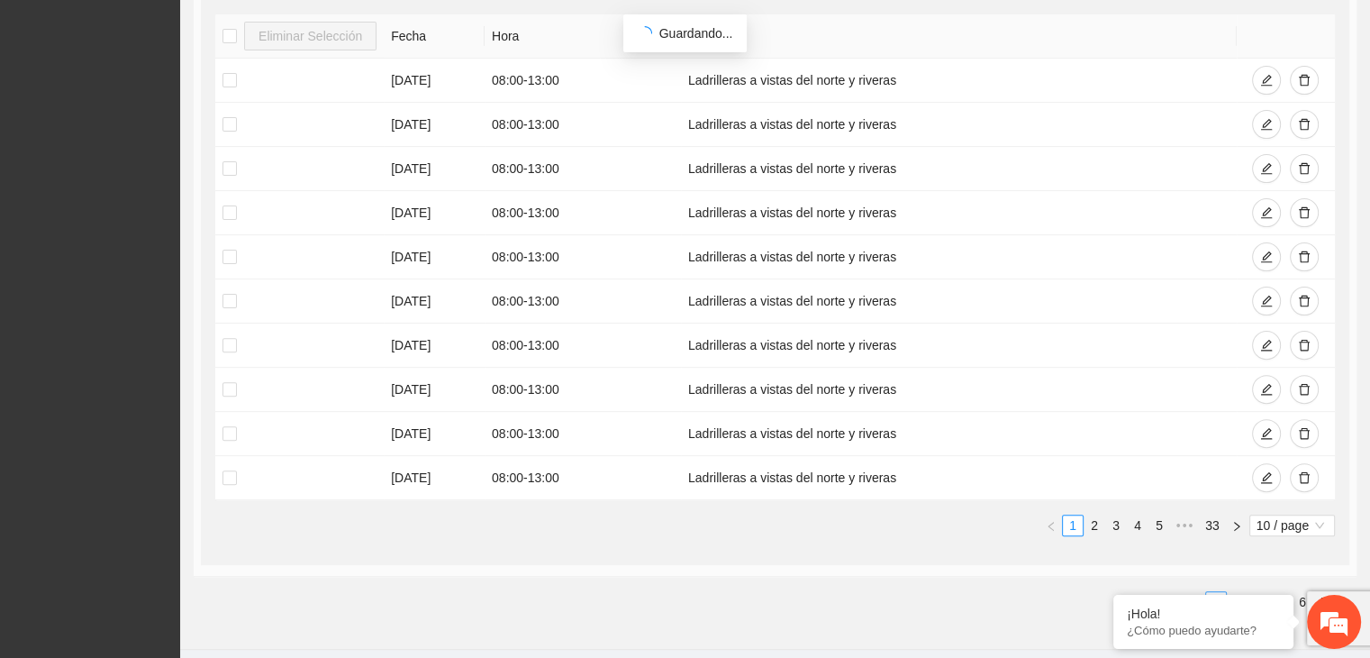
scroll to position [526, 0]
click at [1096, 516] on link "2" at bounding box center [1095, 524] width 20 height 20
click at [1120, 520] on link "3" at bounding box center [1116, 524] width 20 height 20
click at [1143, 518] on link "4" at bounding box center [1138, 524] width 20 height 20
click at [1132, 516] on link "5" at bounding box center [1138, 524] width 20 height 20
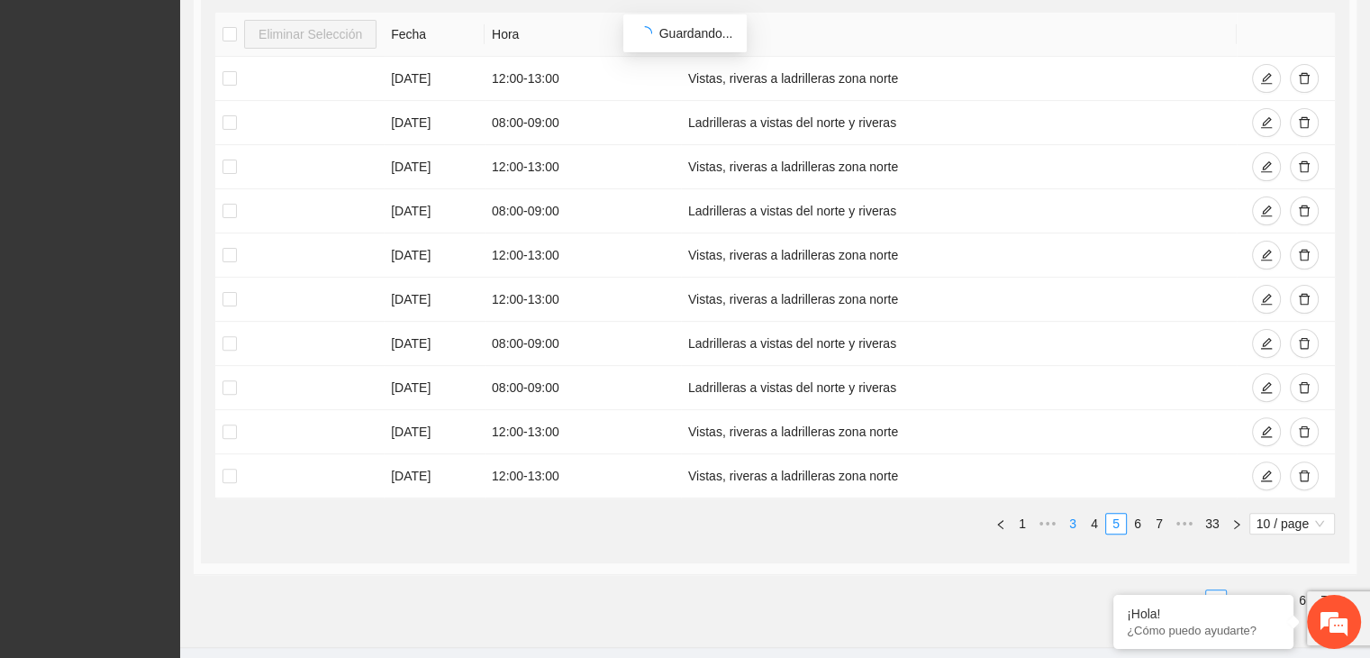
click at [1078, 514] on link "3" at bounding box center [1073, 524] width 20 height 20
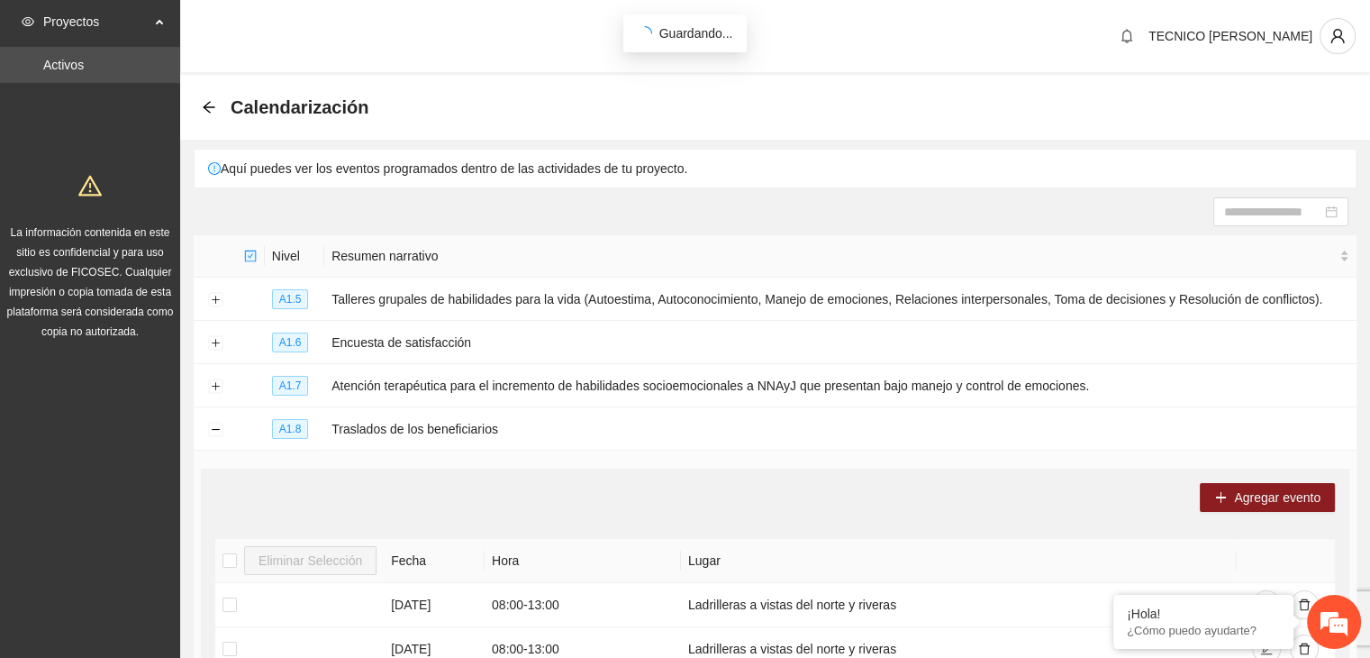
click at [204, 97] on div "Calendarización" at bounding box center [290, 107] width 177 height 29
click at [205, 110] on icon "arrow-left" at bounding box center [209, 107] width 14 height 14
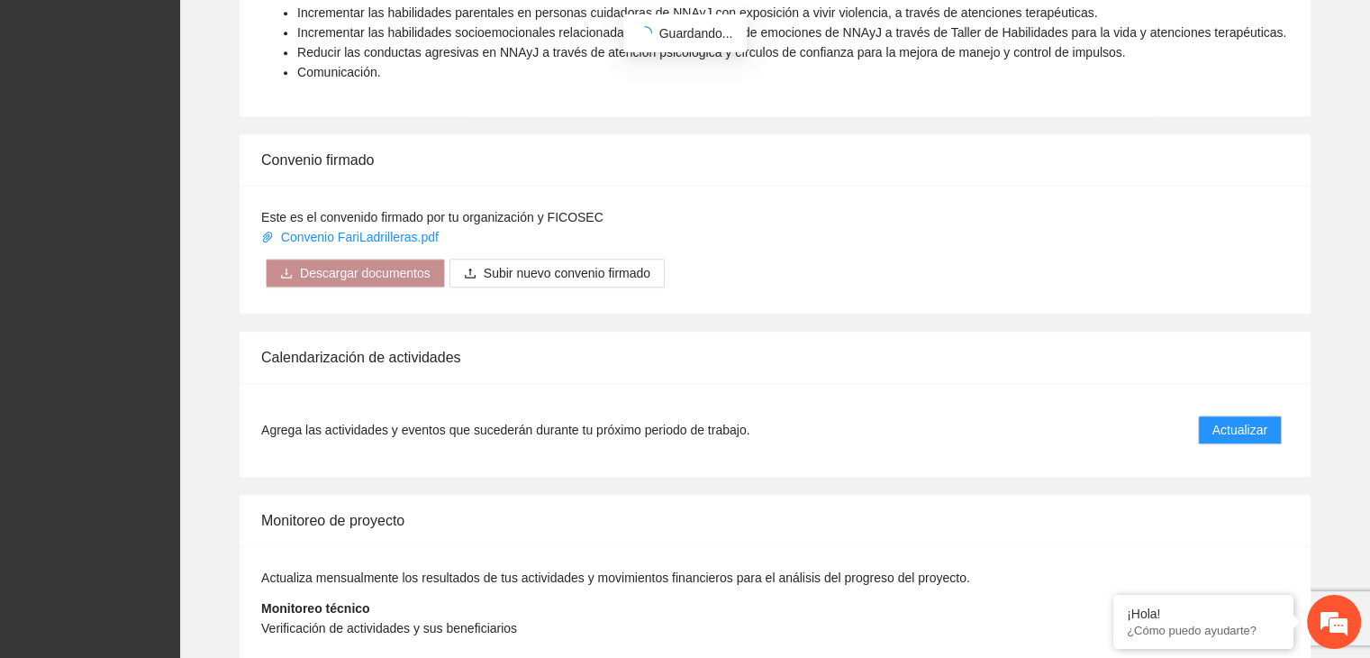
scroll to position [1325, 0]
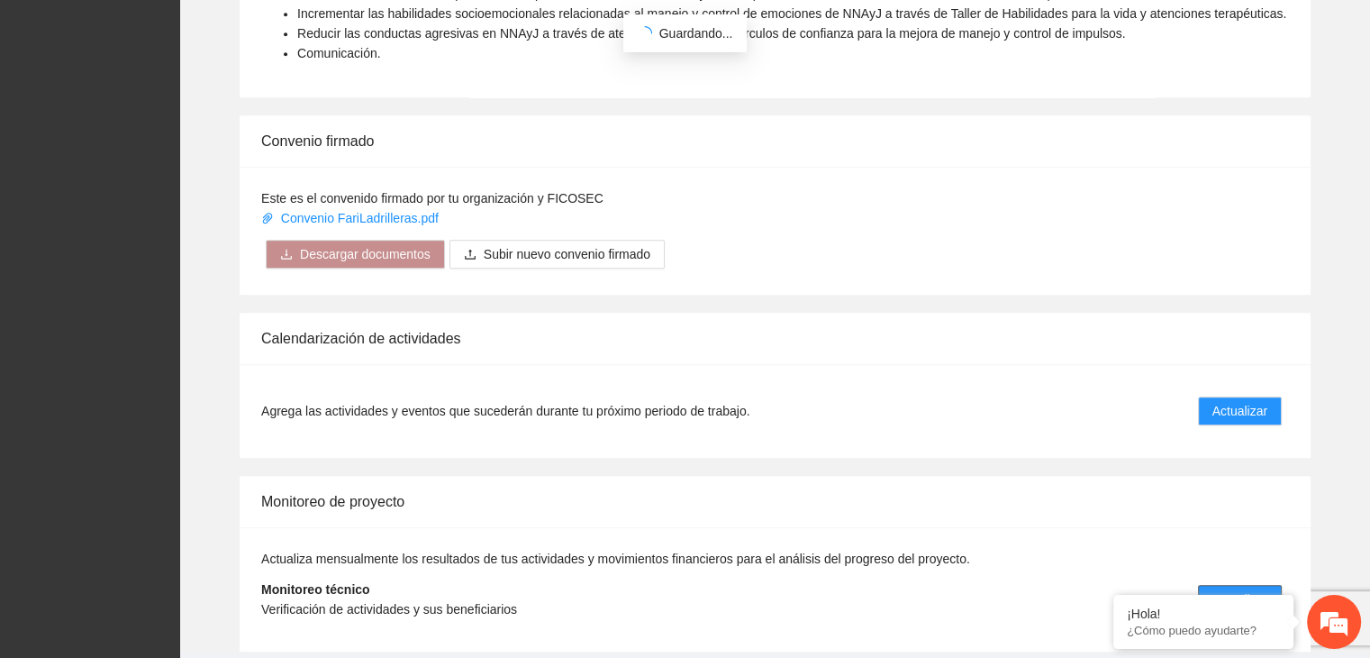
click at [1214, 585] on button "Actualizar" at bounding box center [1240, 599] width 84 height 29
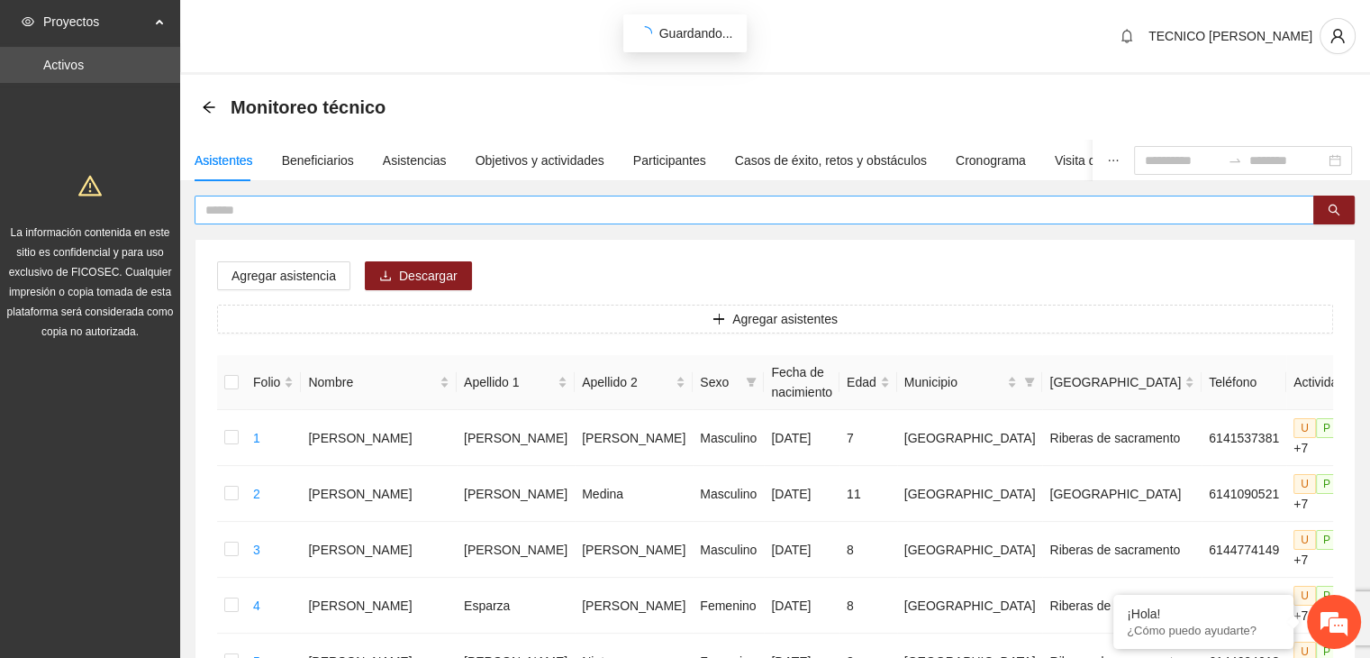
click at [374, 212] on input "text" at bounding box center [747, 210] width 1084 height 20
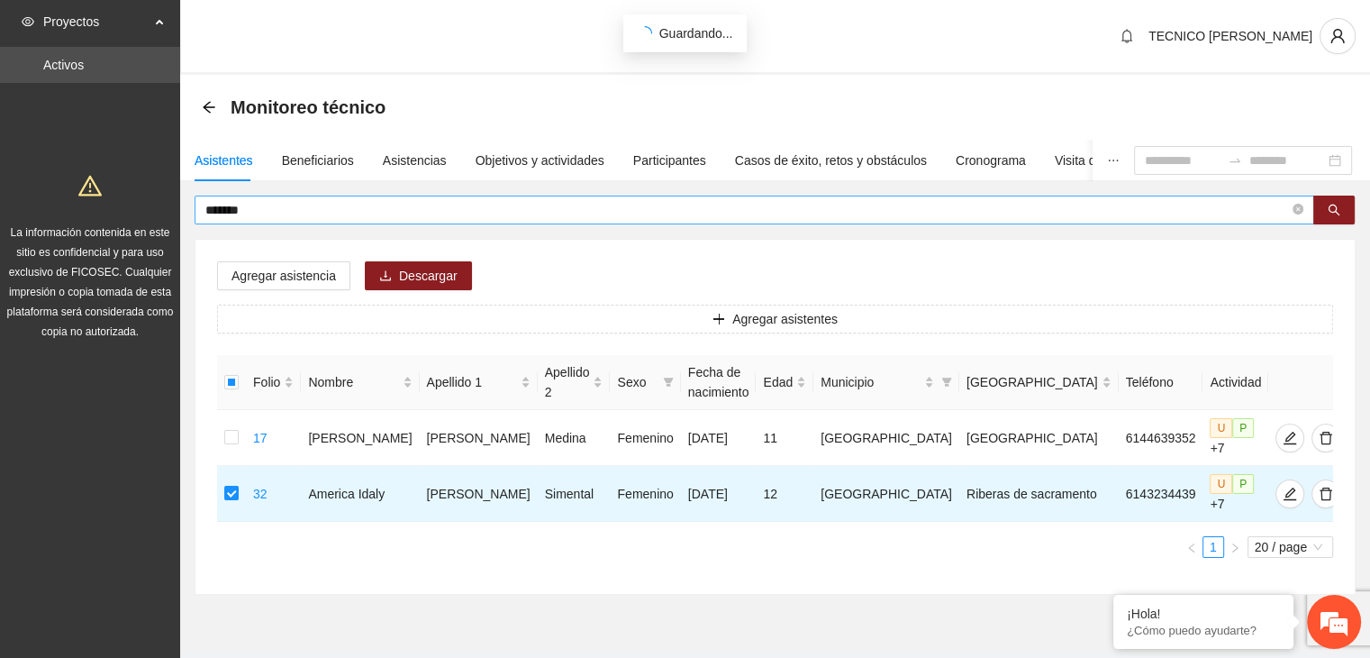
click at [285, 212] on input "*******" at bounding box center [747, 210] width 1084 height 20
type input "*"
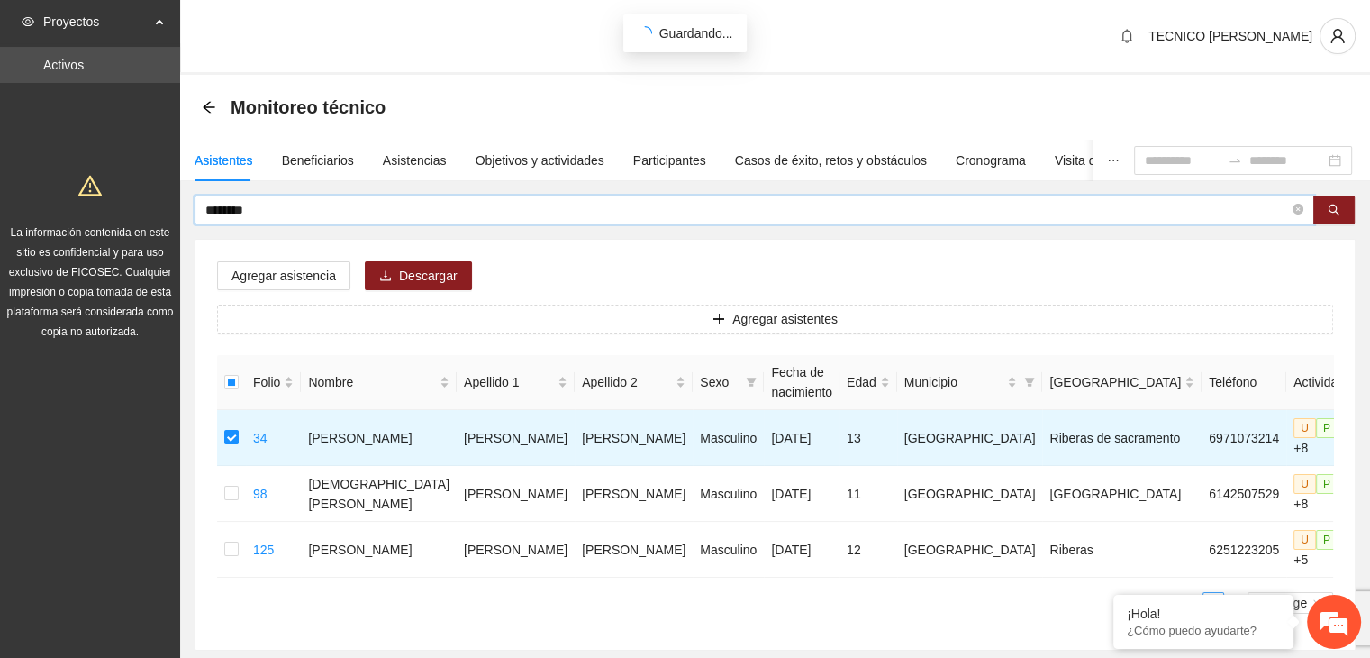
click at [279, 210] on input "********" at bounding box center [747, 210] width 1084 height 20
type input "*"
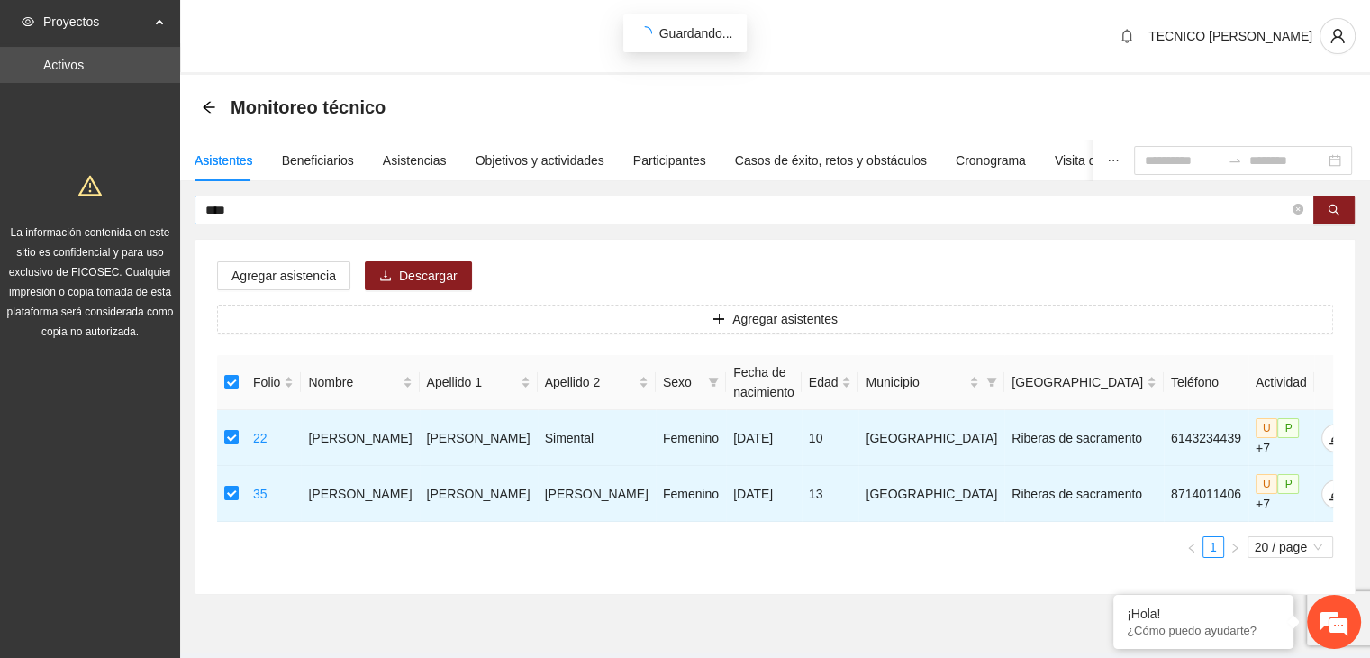
click at [256, 210] on input "****" at bounding box center [747, 210] width 1084 height 20
type input "*"
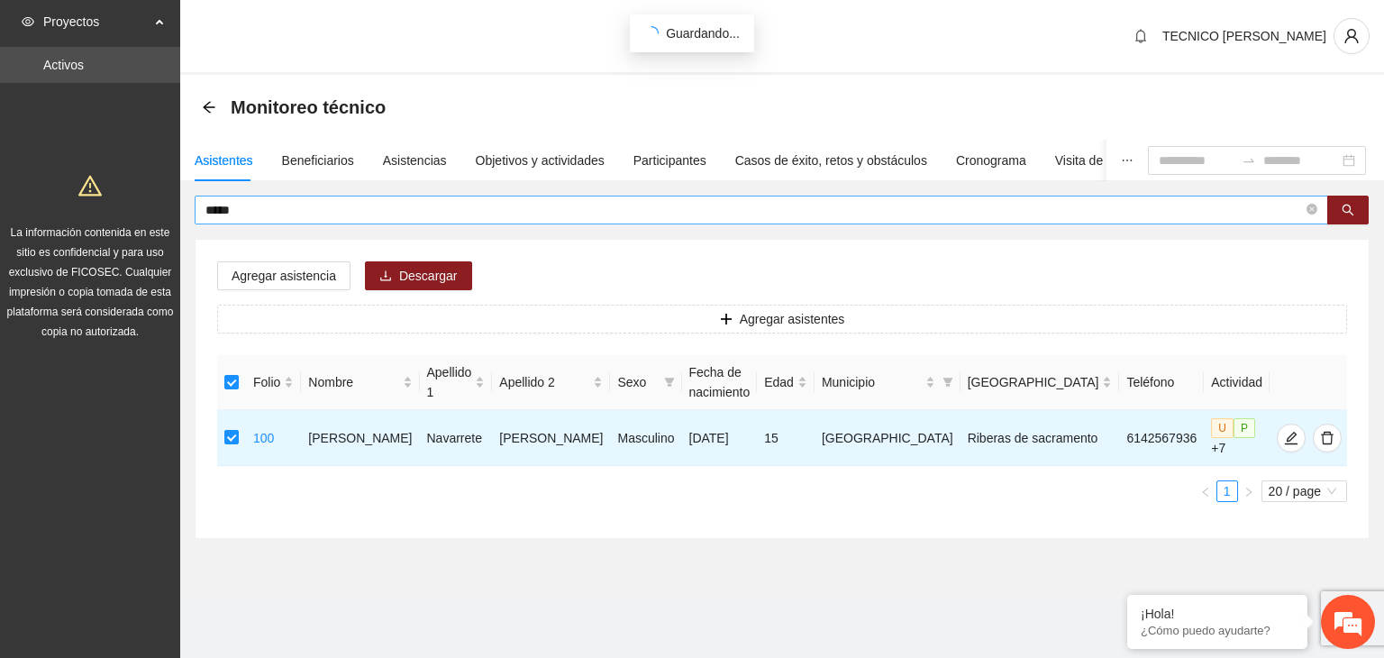
click at [263, 214] on input "*****" at bounding box center [753, 210] width 1097 height 20
type input "*"
click at [297, 211] on input "*****" at bounding box center [753, 210] width 1097 height 20
type input "*"
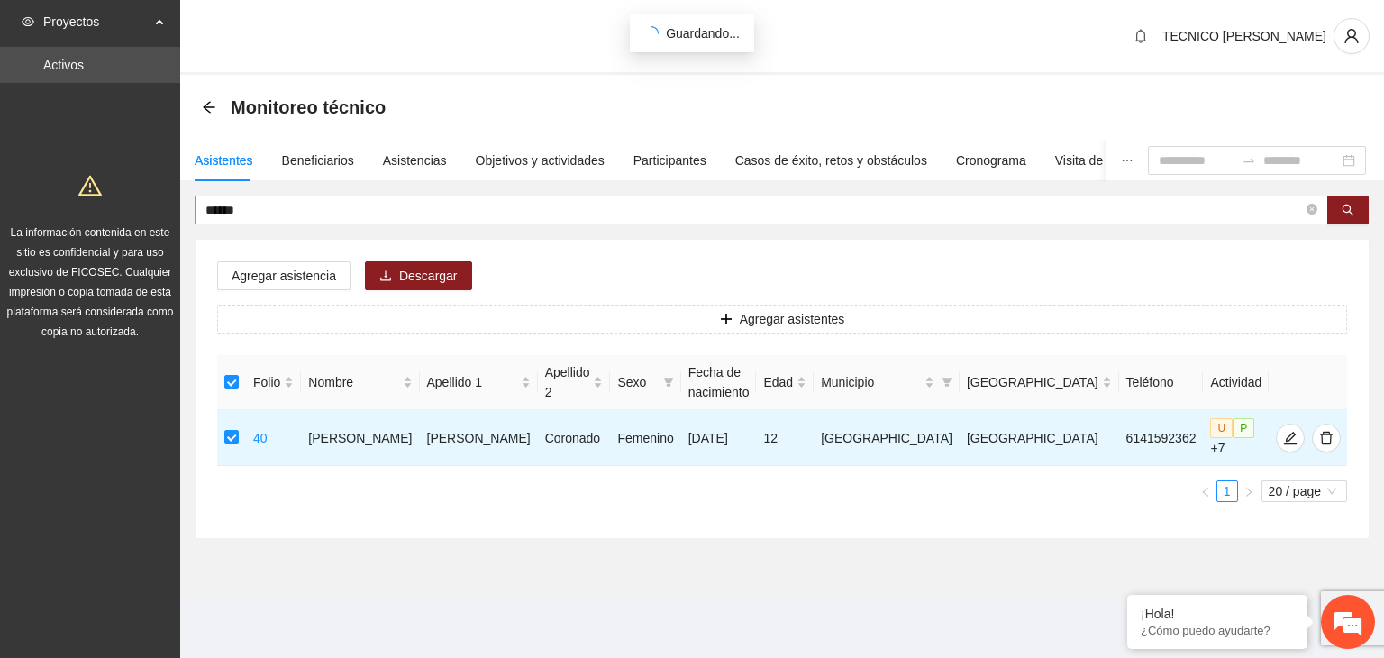
click at [250, 208] on input "******" at bounding box center [753, 210] width 1097 height 20
type input "*"
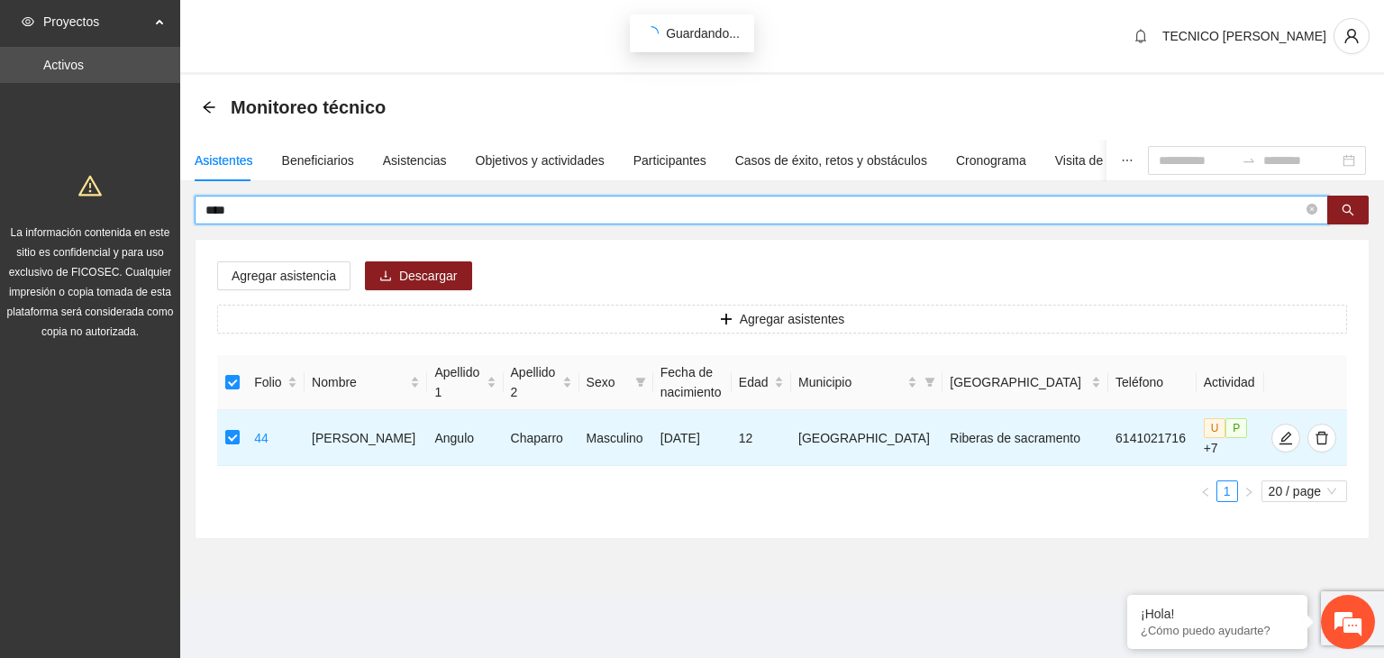
click at [294, 204] on input "****" at bounding box center [753, 210] width 1097 height 20
type input "*"
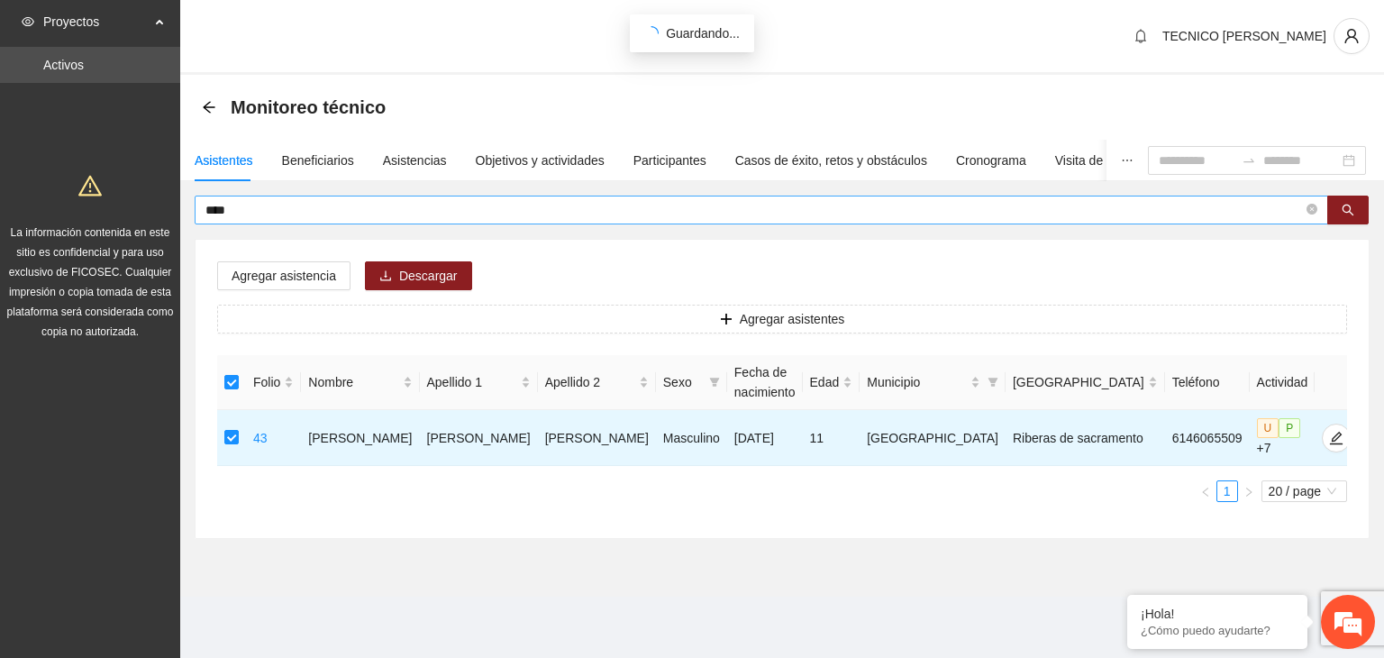
click at [314, 204] on input "****" at bounding box center [753, 210] width 1097 height 20
type input "*"
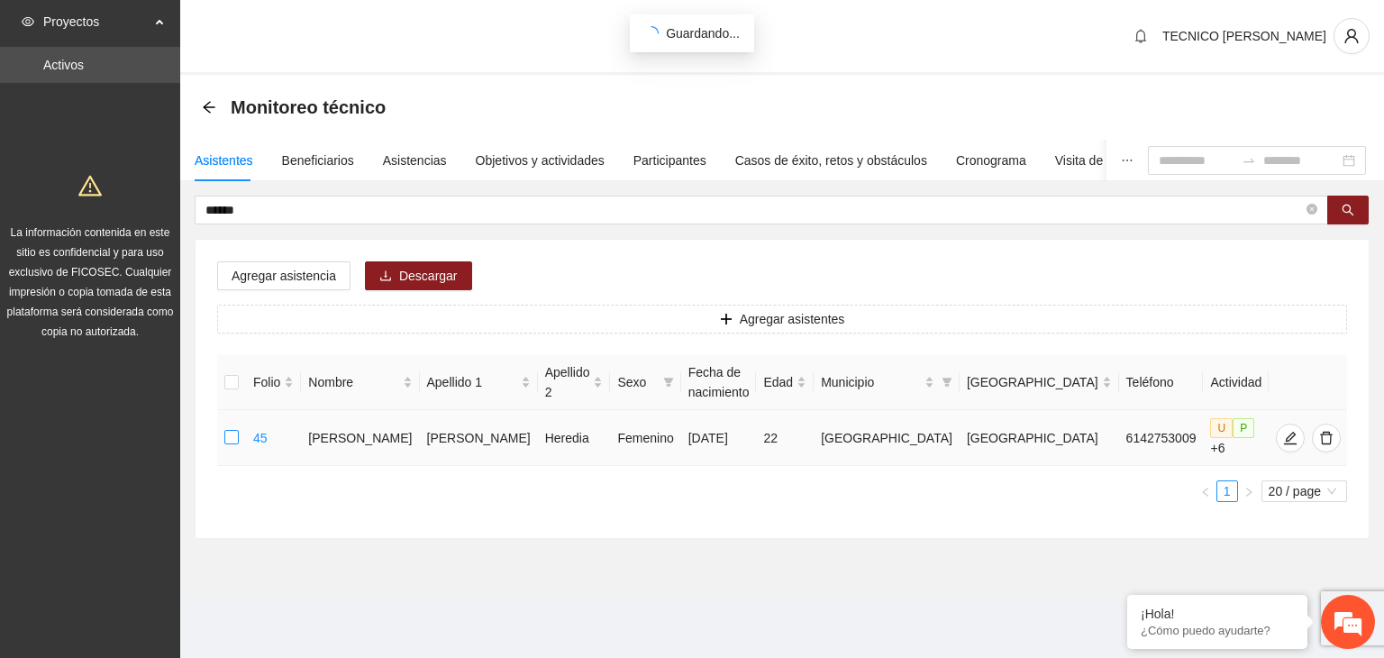
click at [237, 445] on label at bounding box center [231, 438] width 14 height 20
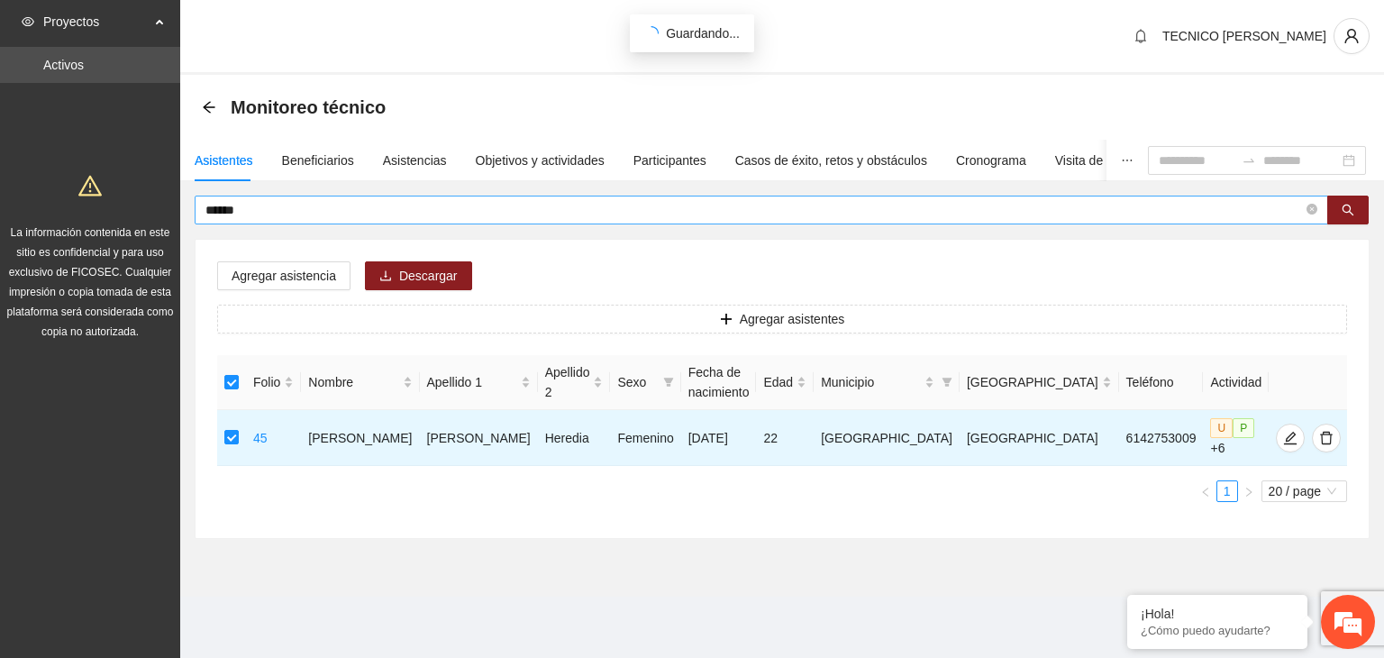
click at [249, 214] on input "******" at bounding box center [753, 210] width 1097 height 20
type input "*"
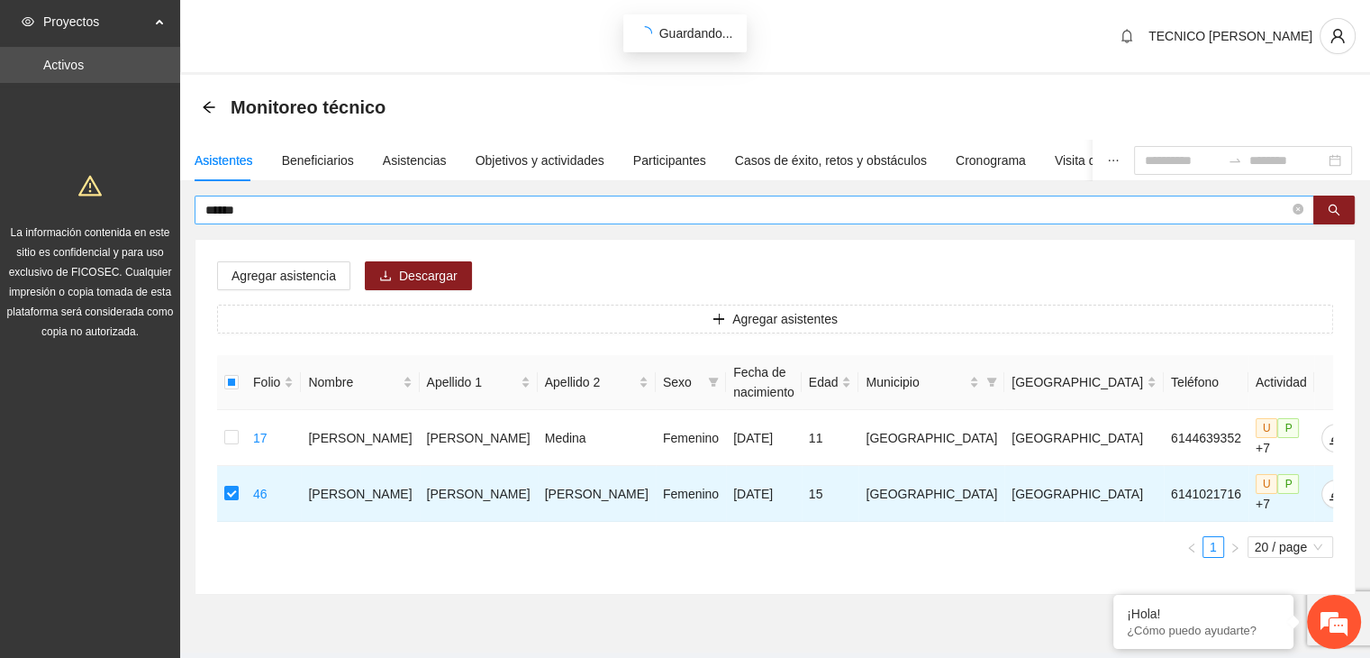
click at [251, 214] on input "******" at bounding box center [747, 210] width 1084 height 20
type input "*"
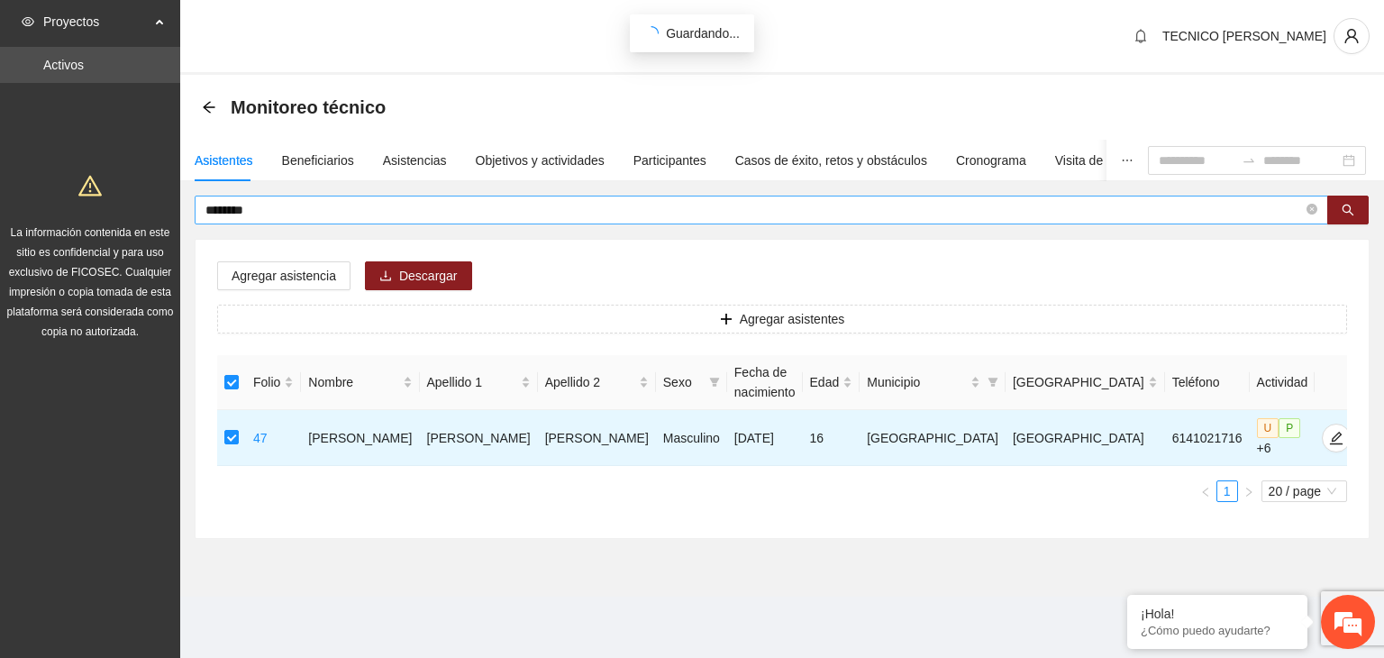
click at [276, 208] on input "********" at bounding box center [753, 210] width 1097 height 20
type input "*"
click at [276, 208] on input "text" at bounding box center [753, 210] width 1097 height 20
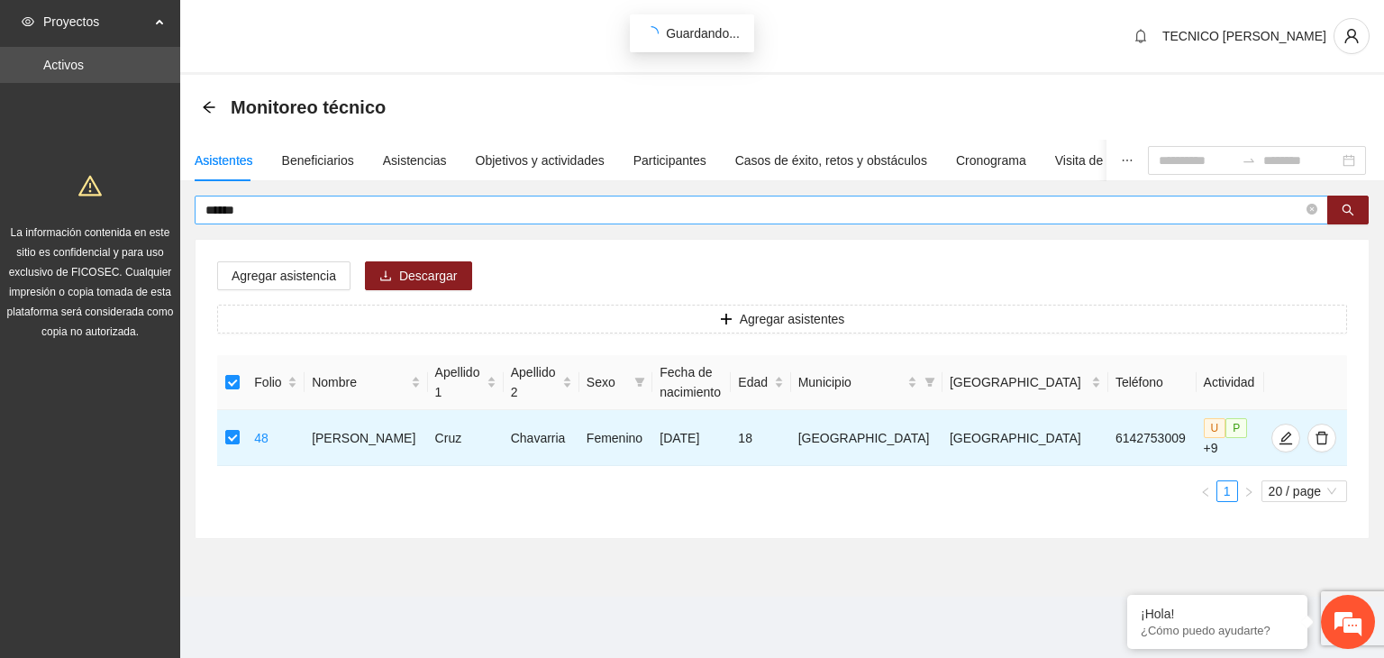
click at [258, 205] on input "******" at bounding box center [753, 210] width 1097 height 20
type input "*"
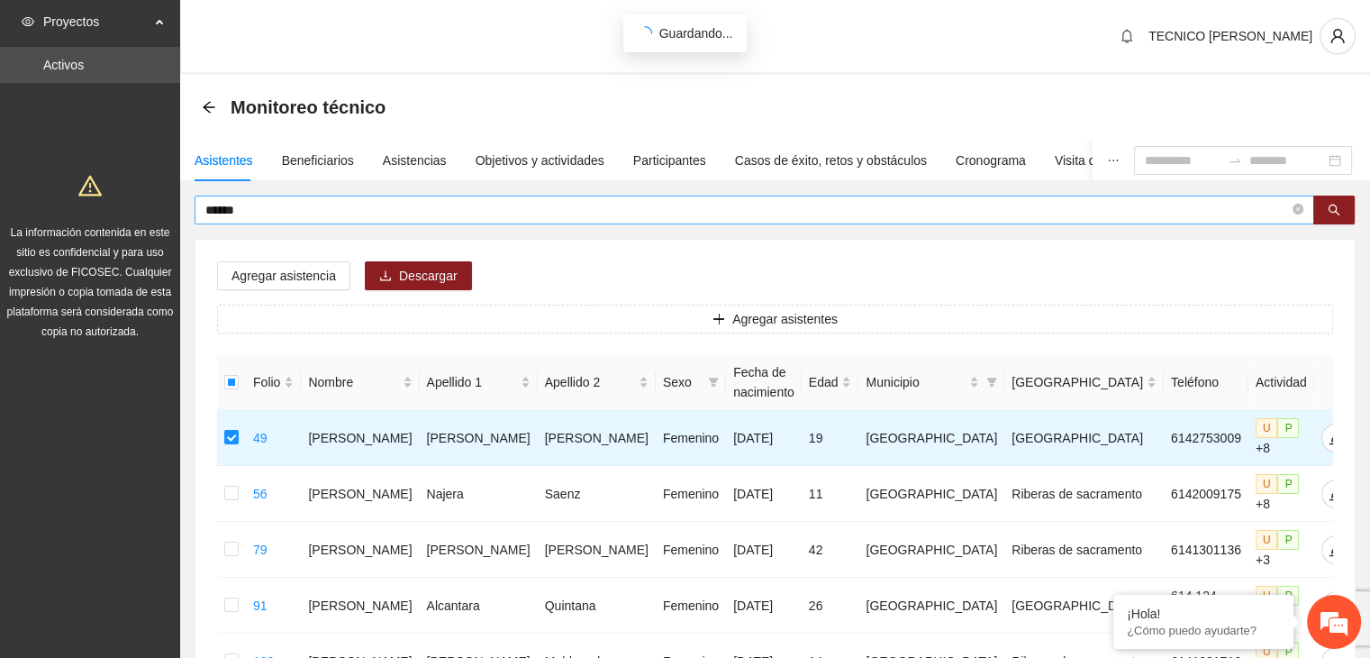
click at [253, 219] on span "*****" at bounding box center [755, 210] width 1120 height 29
type input "*"
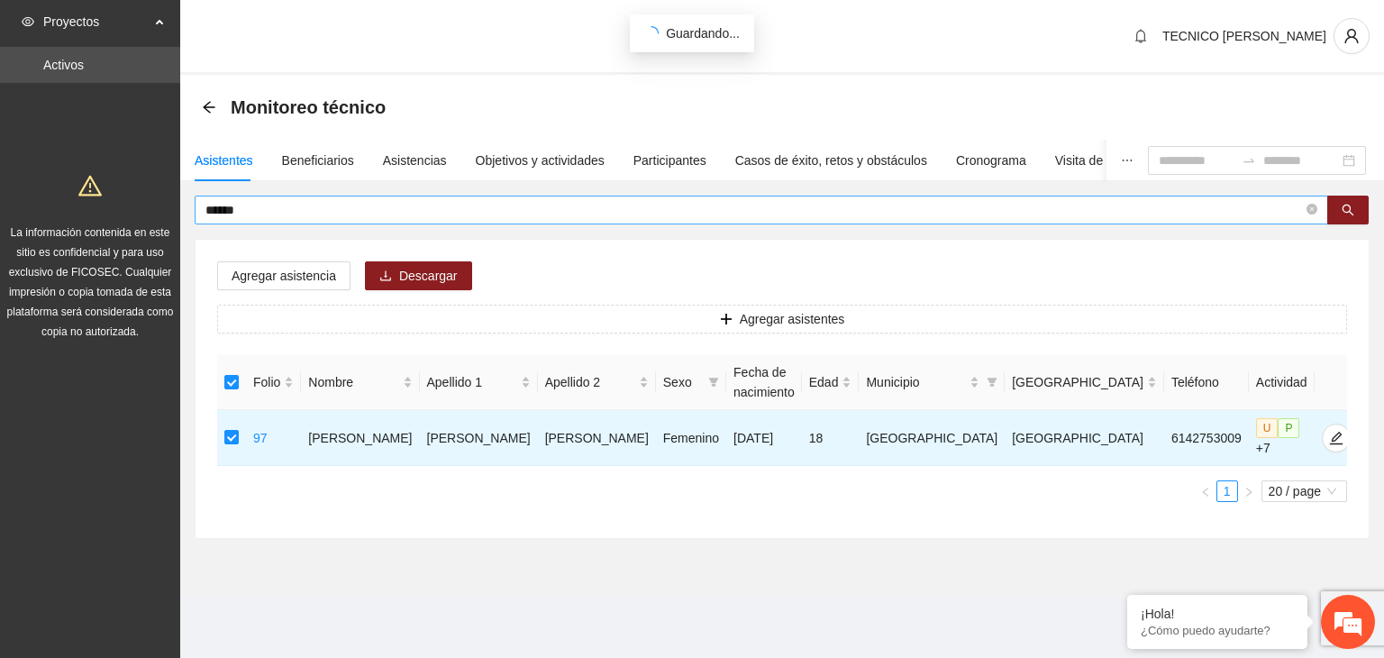
click at [258, 200] on input "******" at bounding box center [753, 210] width 1097 height 20
type input "*"
click at [274, 220] on span "*****" at bounding box center [761, 210] width 1133 height 29
type input "*"
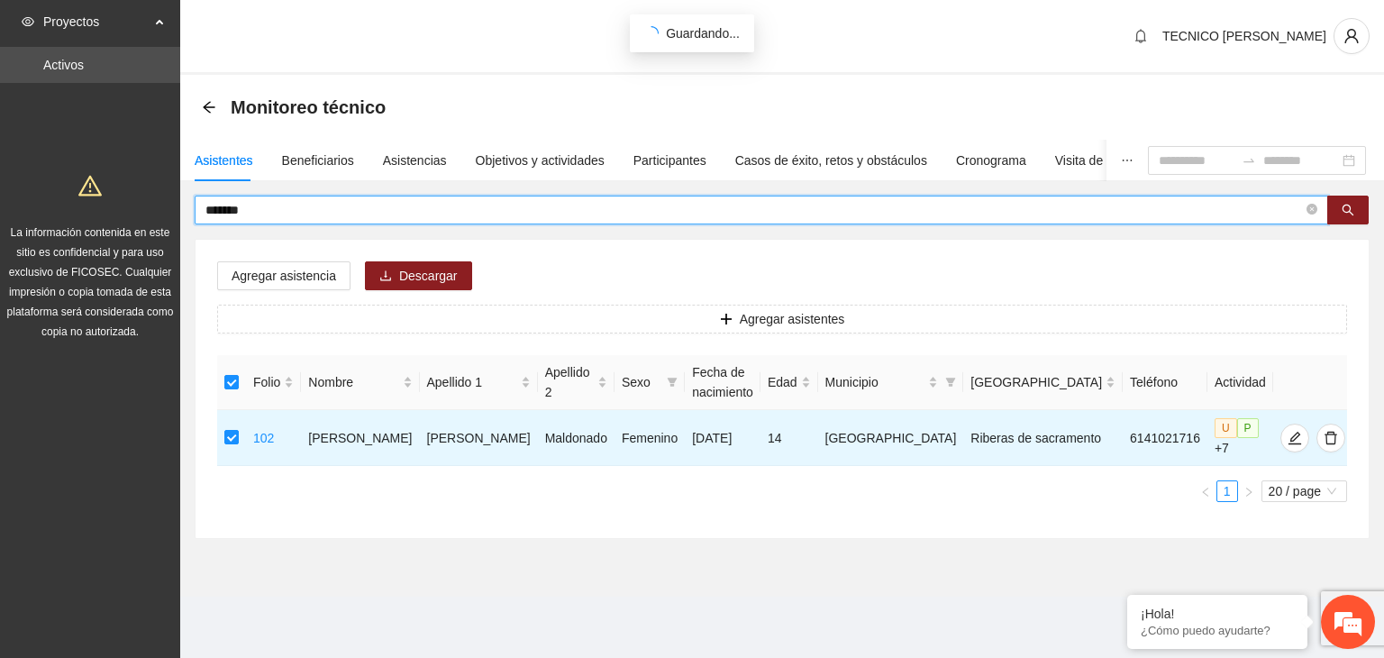
click at [273, 218] on input "*******" at bounding box center [753, 210] width 1097 height 20
type input "*"
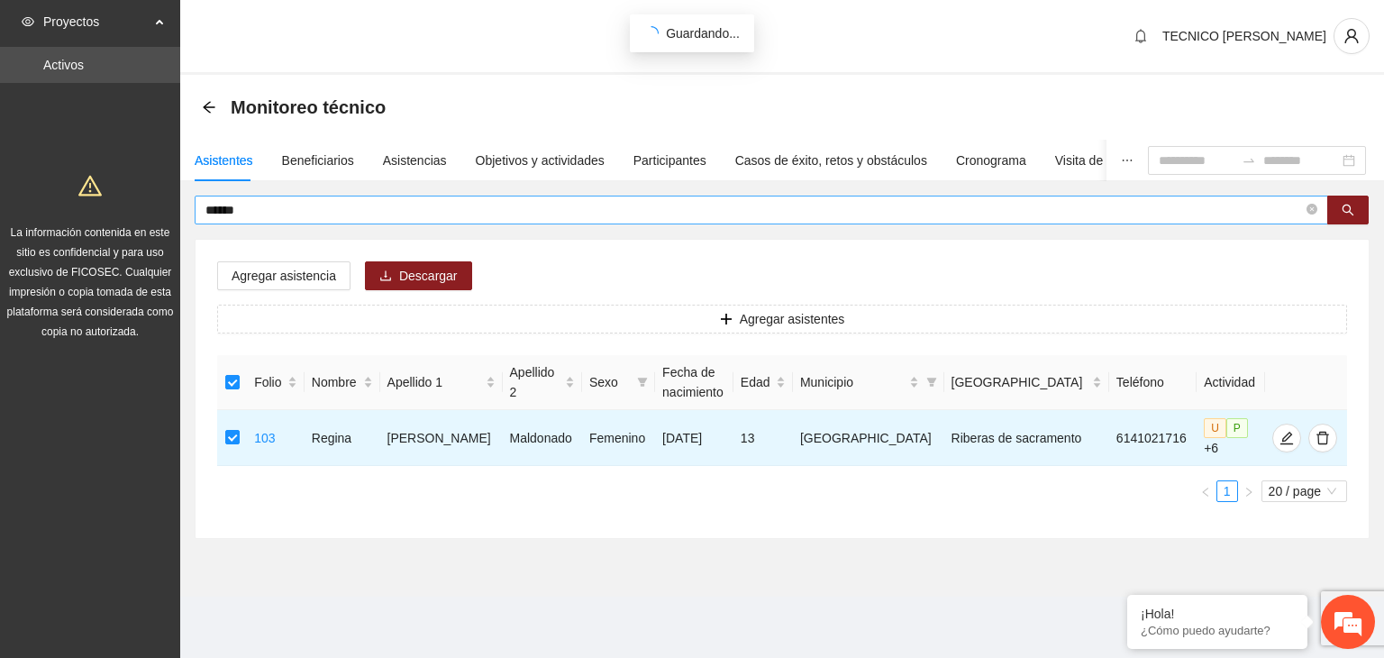
click at [261, 214] on input "******" at bounding box center [753, 210] width 1097 height 20
type input "*"
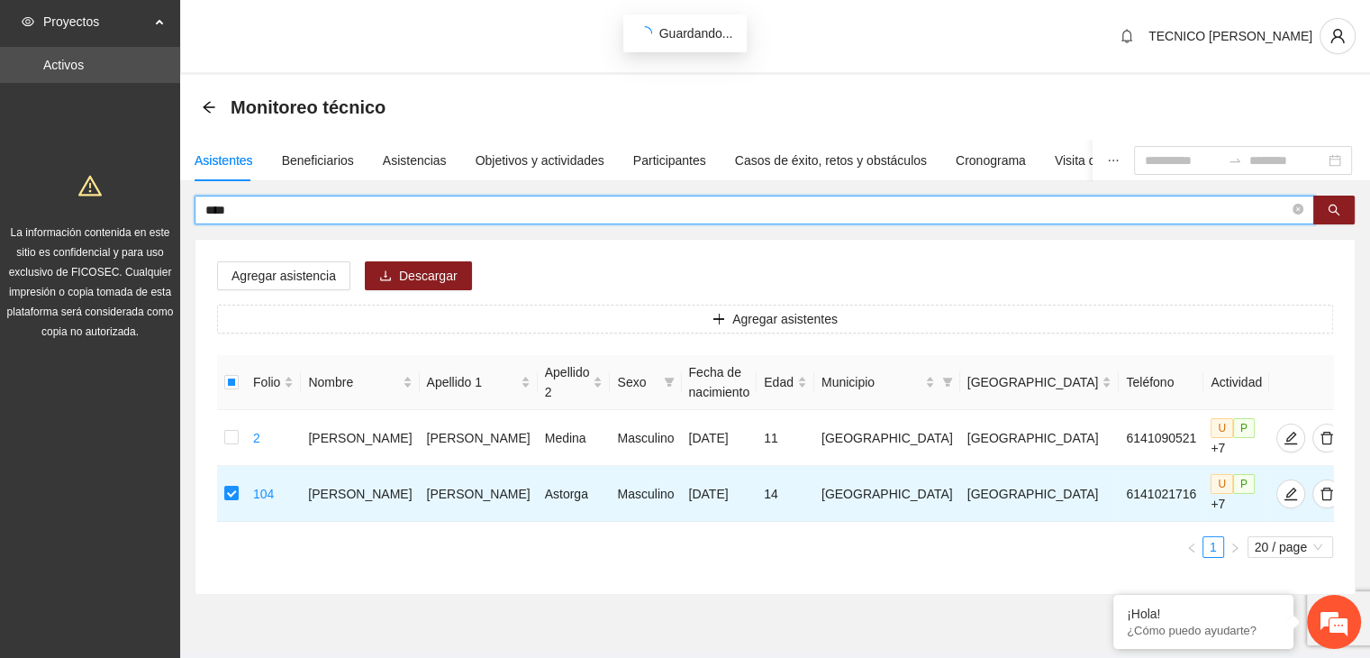
click at [249, 212] on input "****" at bounding box center [747, 210] width 1084 height 20
type input "*"
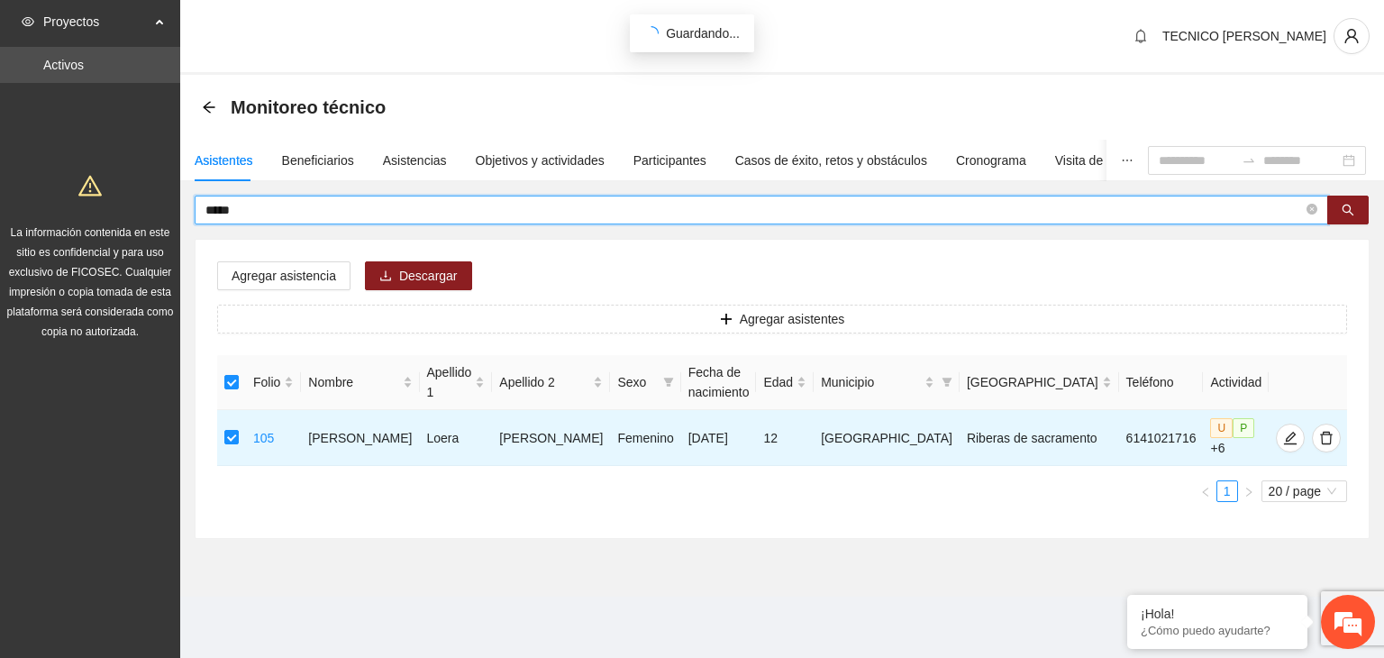
click at [257, 211] on input "*****" at bounding box center [753, 210] width 1097 height 20
type input "*"
type input "******"
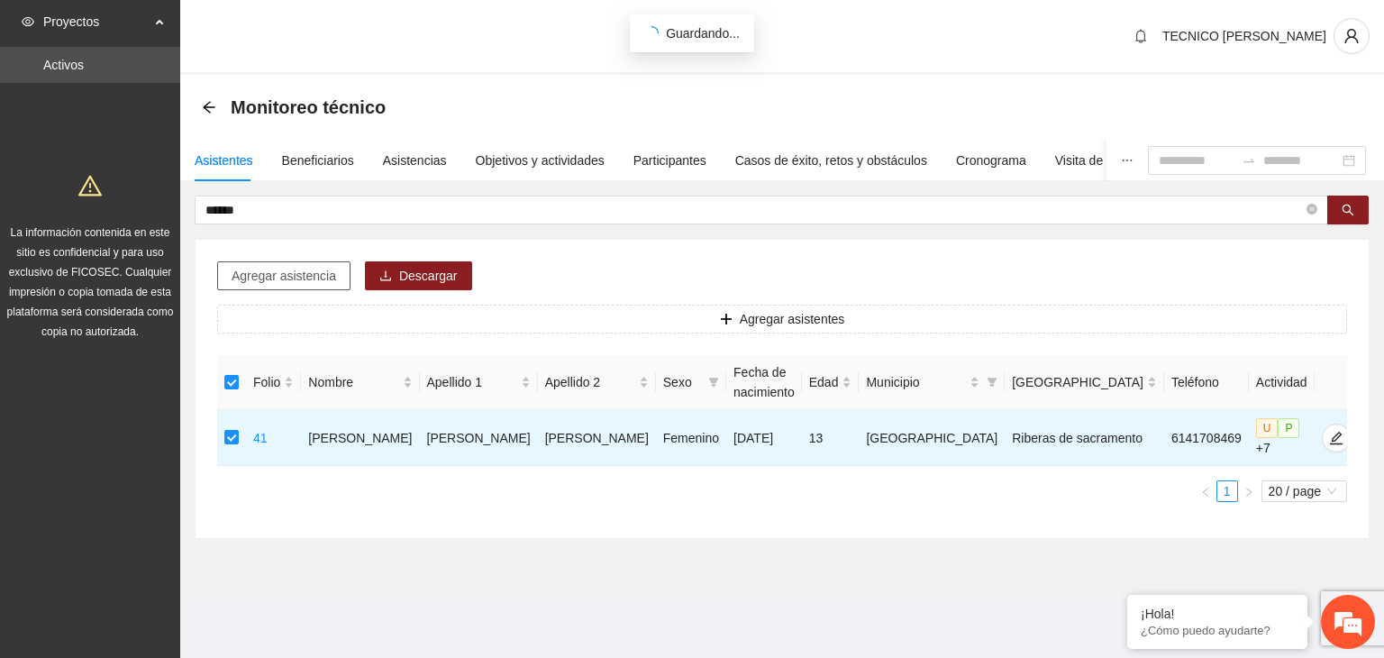
click at [274, 267] on span "Agregar asistencia" at bounding box center [284, 276] width 105 height 20
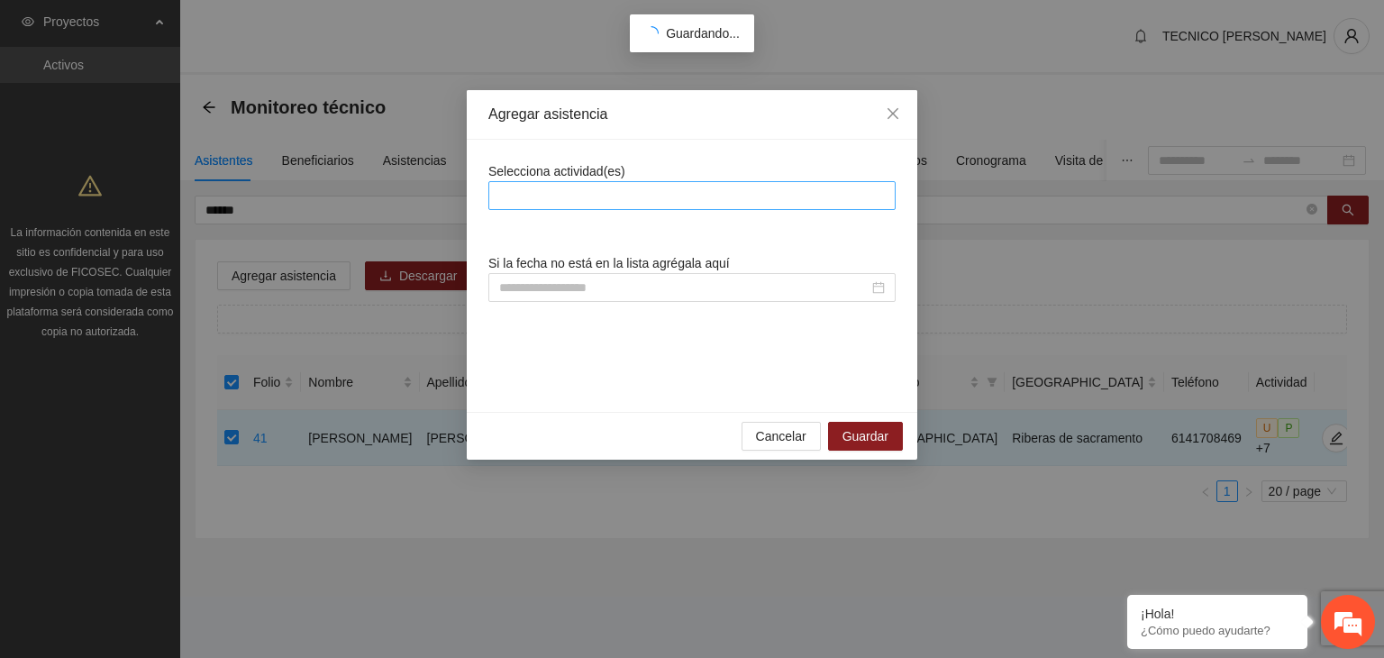
click at [581, 181] on div at bounding box center [691, 195] width 407 height 29
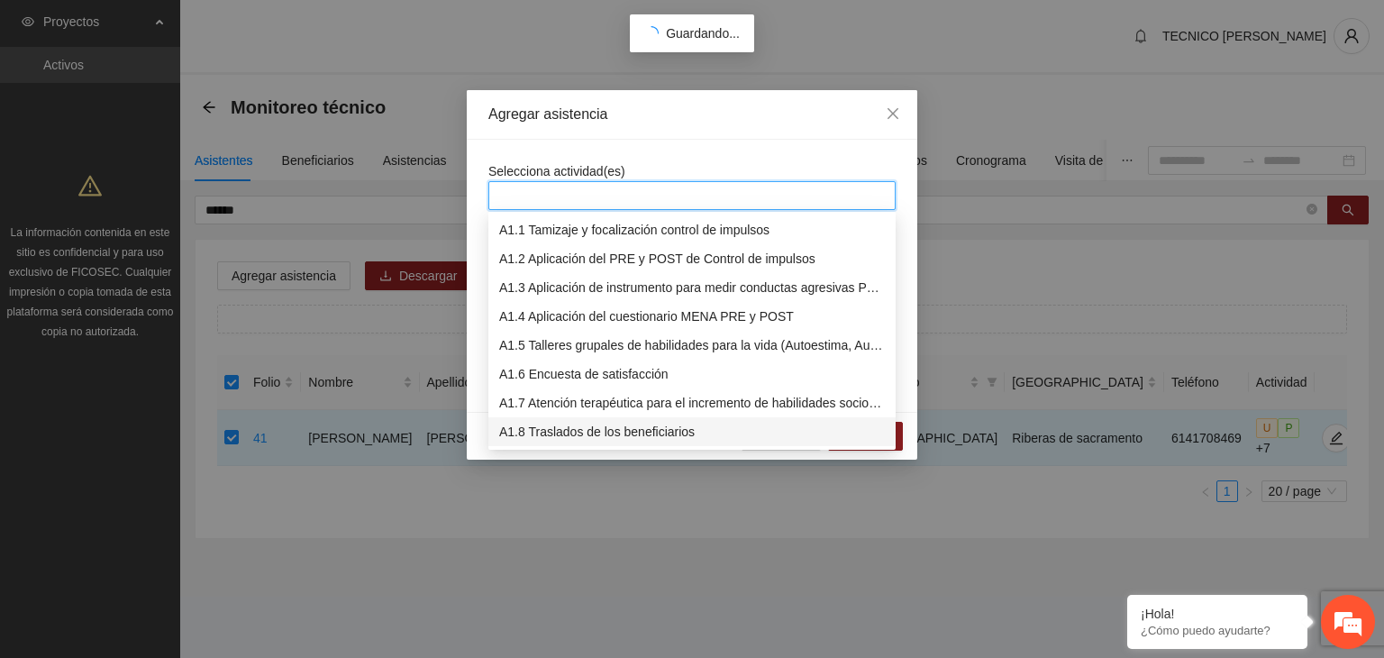
click at [620, 433] on div "A1.8 Traslados de los beneficiarios" at bounding box center [692, 432] width 386 height 20
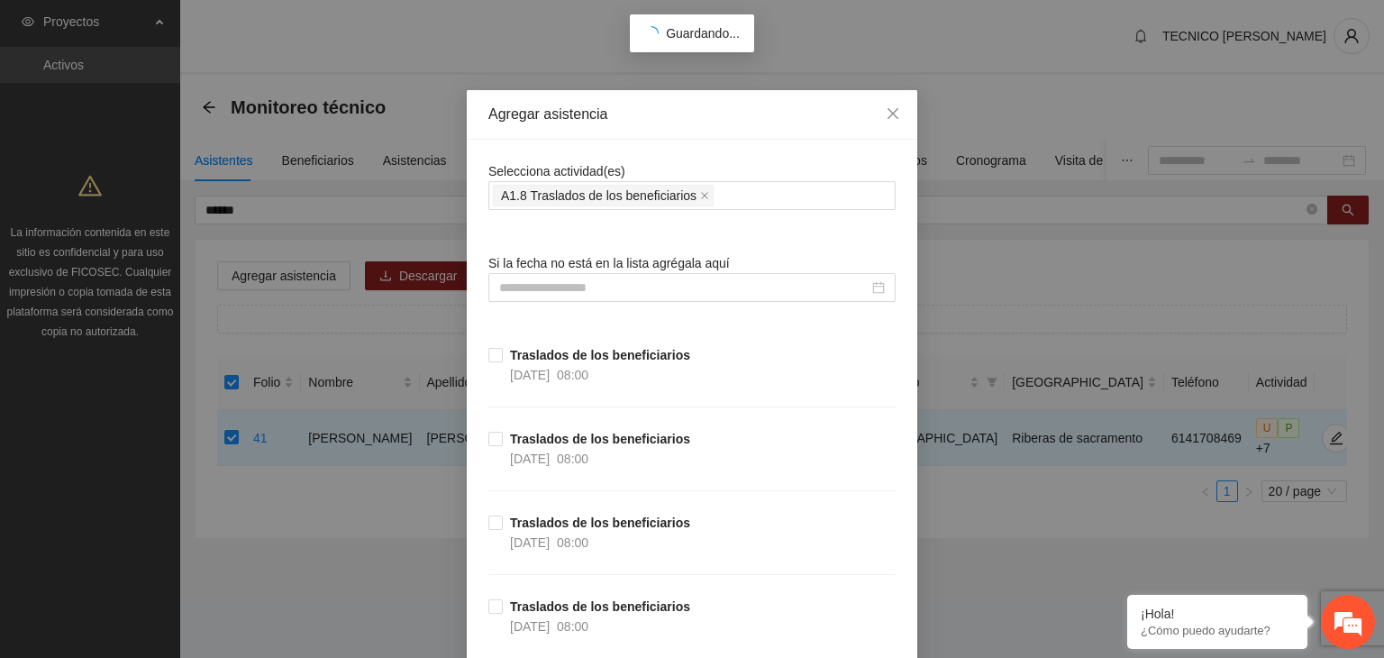
click at [769, 356] on div "Traslados de los beneficiarios [DATE] 08:00" at bounding box center [691, 387] width 407 height 84
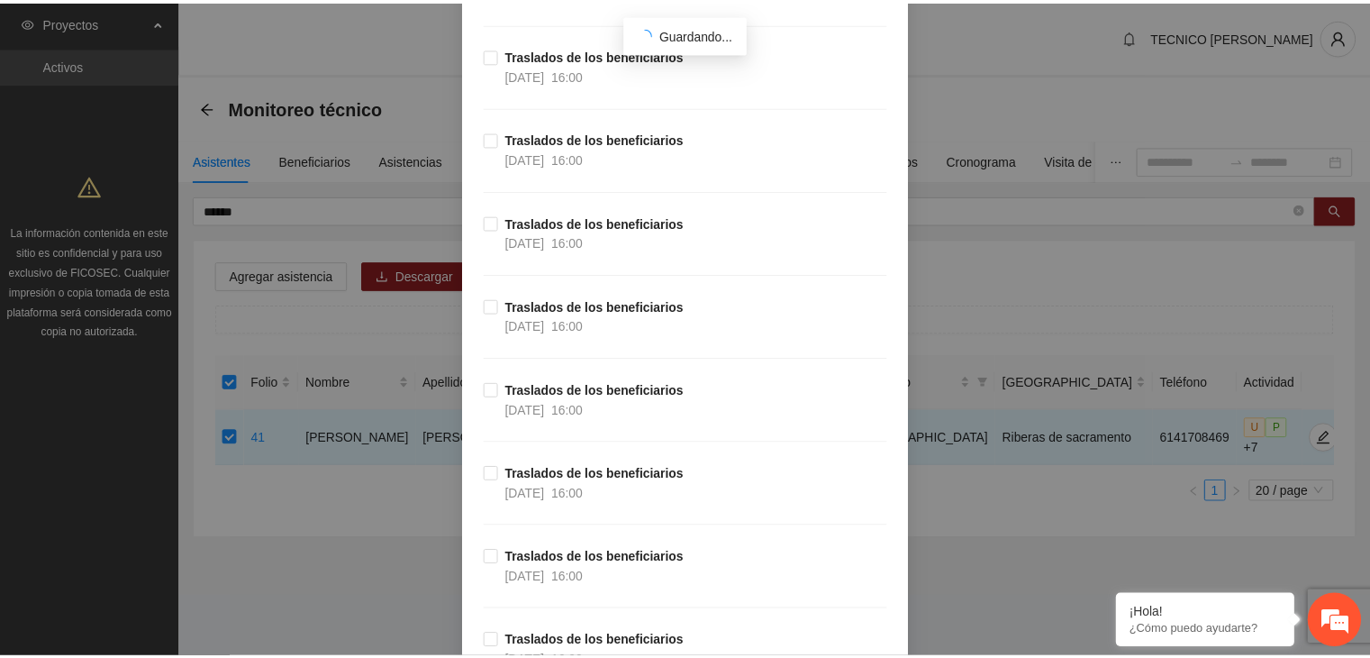
scroll to position [27078, 0]
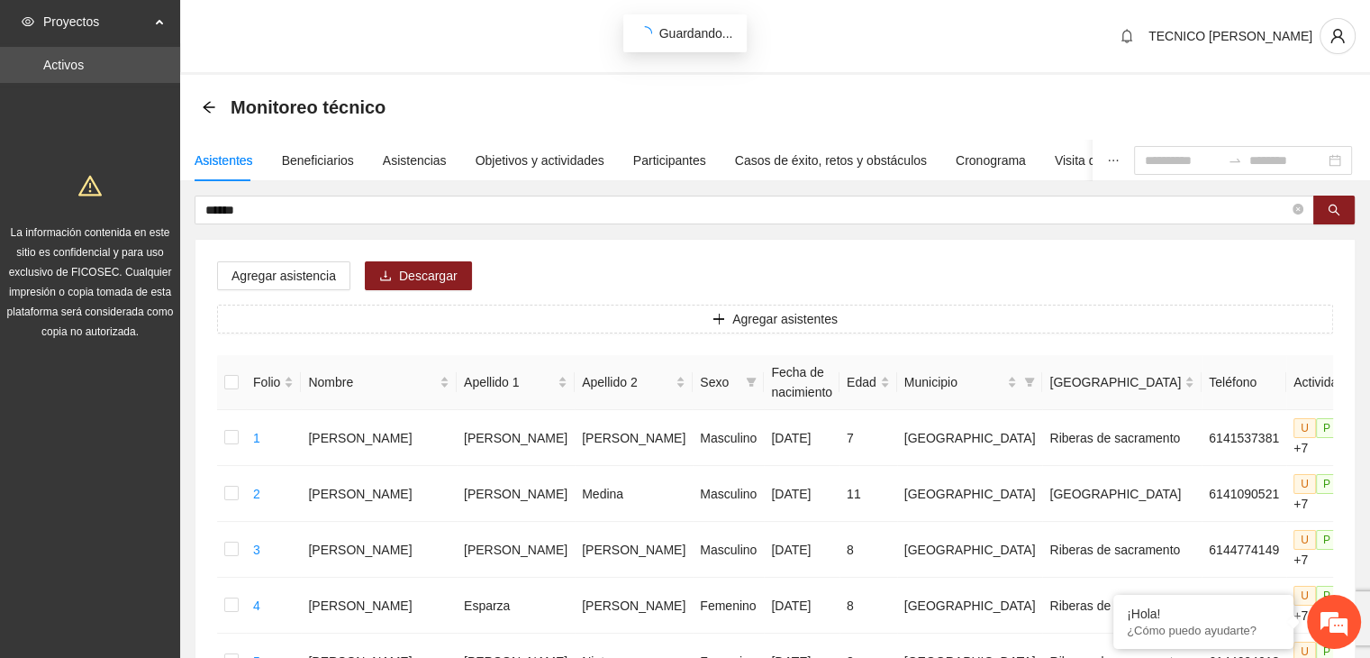
click at [80, 19] on span "Proyectos" at bounding box center [96, 22] width 106 height 36
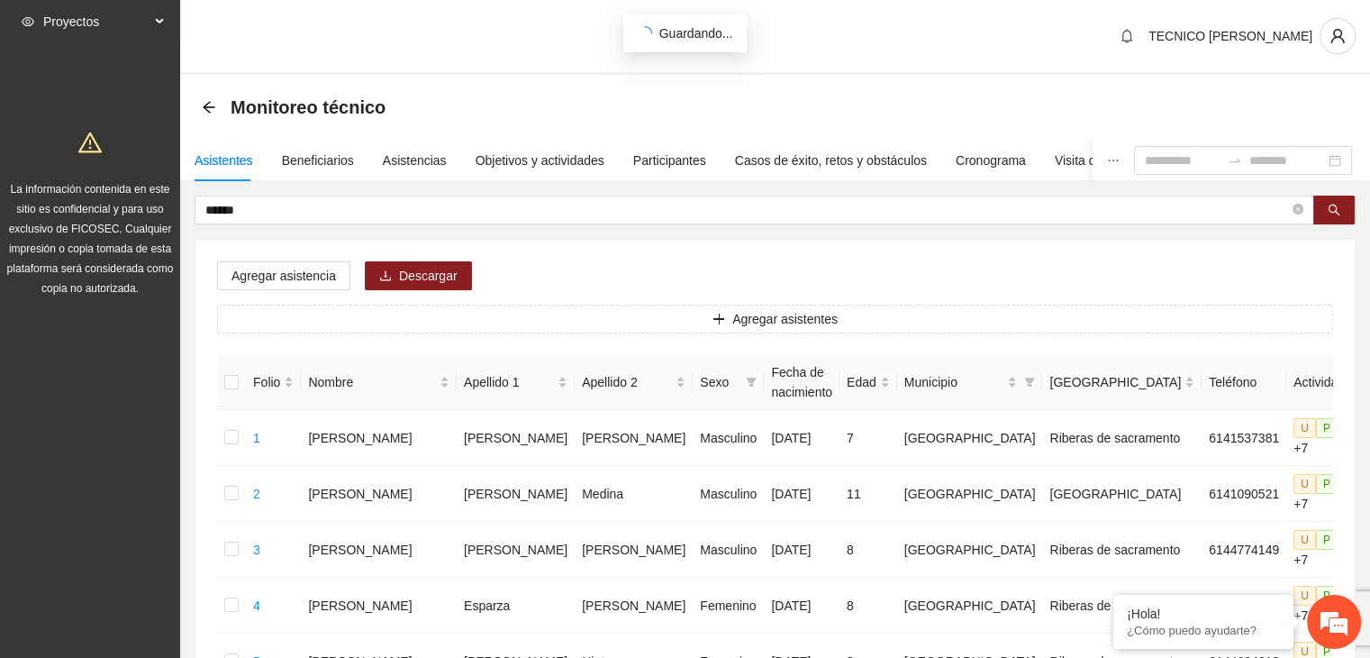
click at [80, 19] on span "Proyectos" at bounding box center [96, 22] width 106 height 36
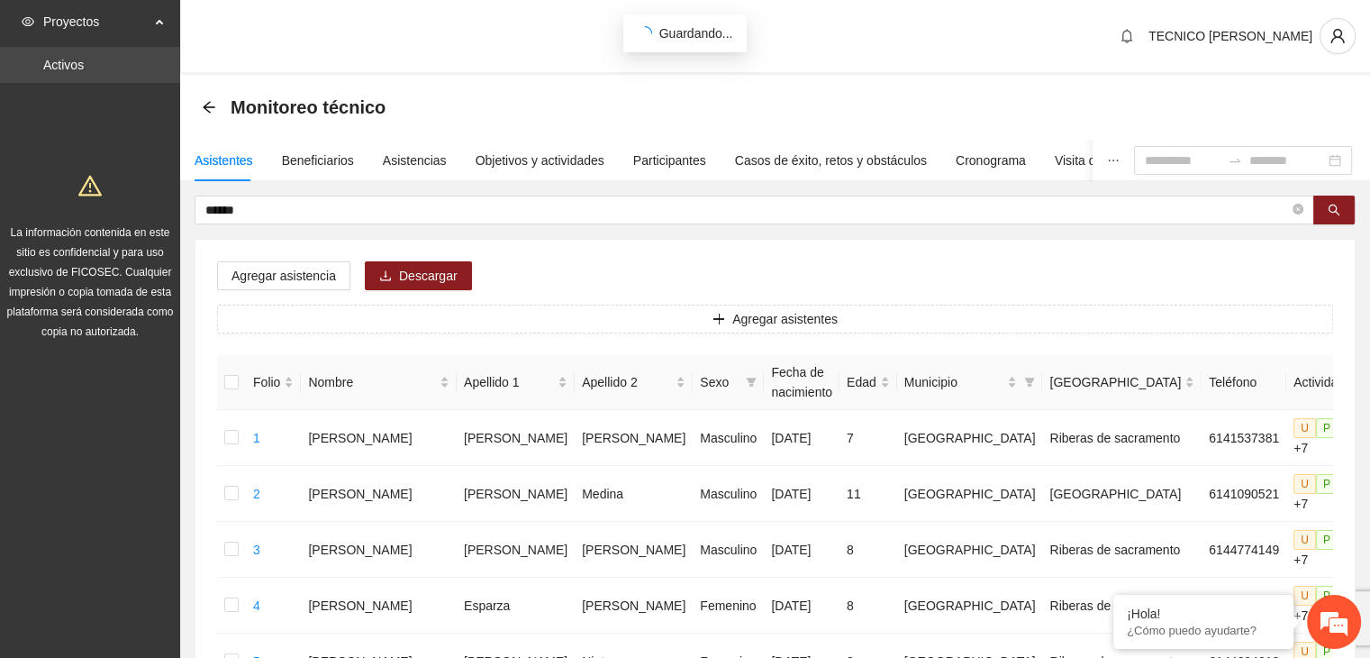
click at [68, 72] on link "Activos" at bounding box center [63, 65] width 41 height 14
click at [65, 68] on link "Activos" at bounding box center [63, 65] width 41 height 14
click at [72, 18] on span "Proyectos" at bounding box center [96, 22] width 106 height 36
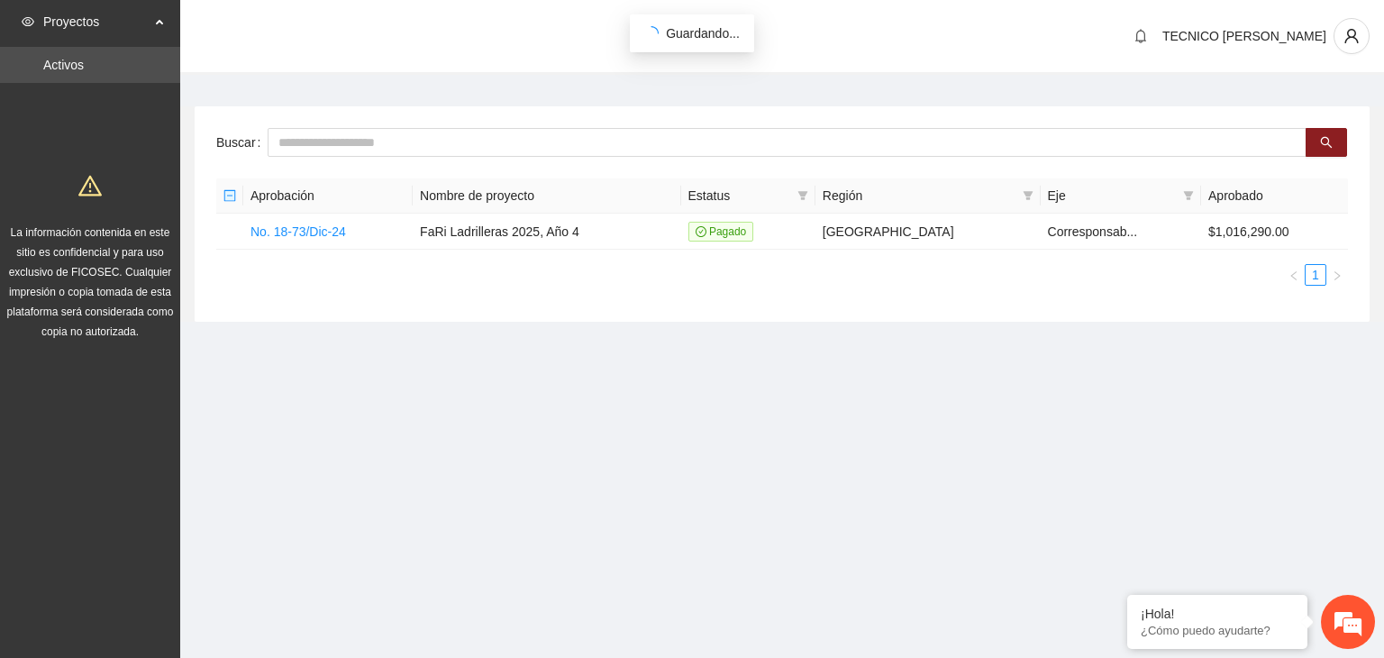
click at [72, 18] on span "Proyectos" at bounding box center [96, 22] width 106 height 36
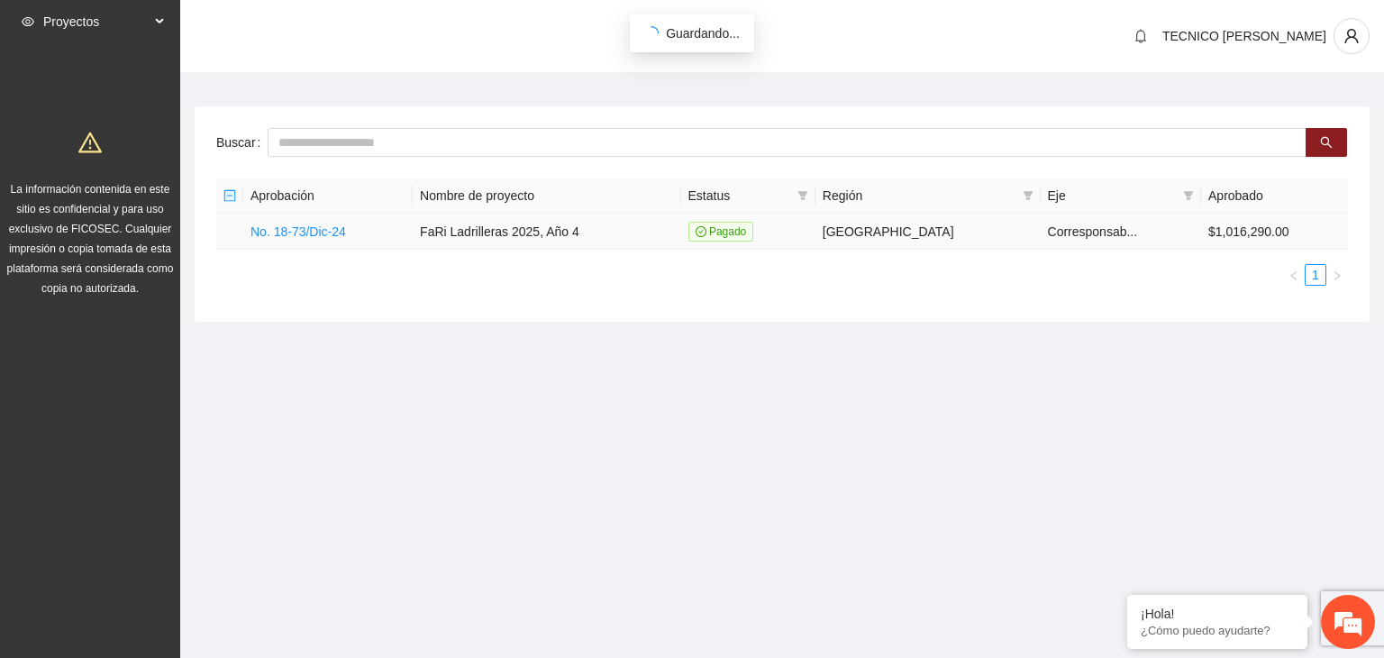
click at [303, 224] on link "No. 18-73/Dic-24" at bounding box center [297, 231] width 95 height 14
click at [303, 227] on link "No. 18-73/Dic-24" at bounding box center [297, 231] width 95 height 14
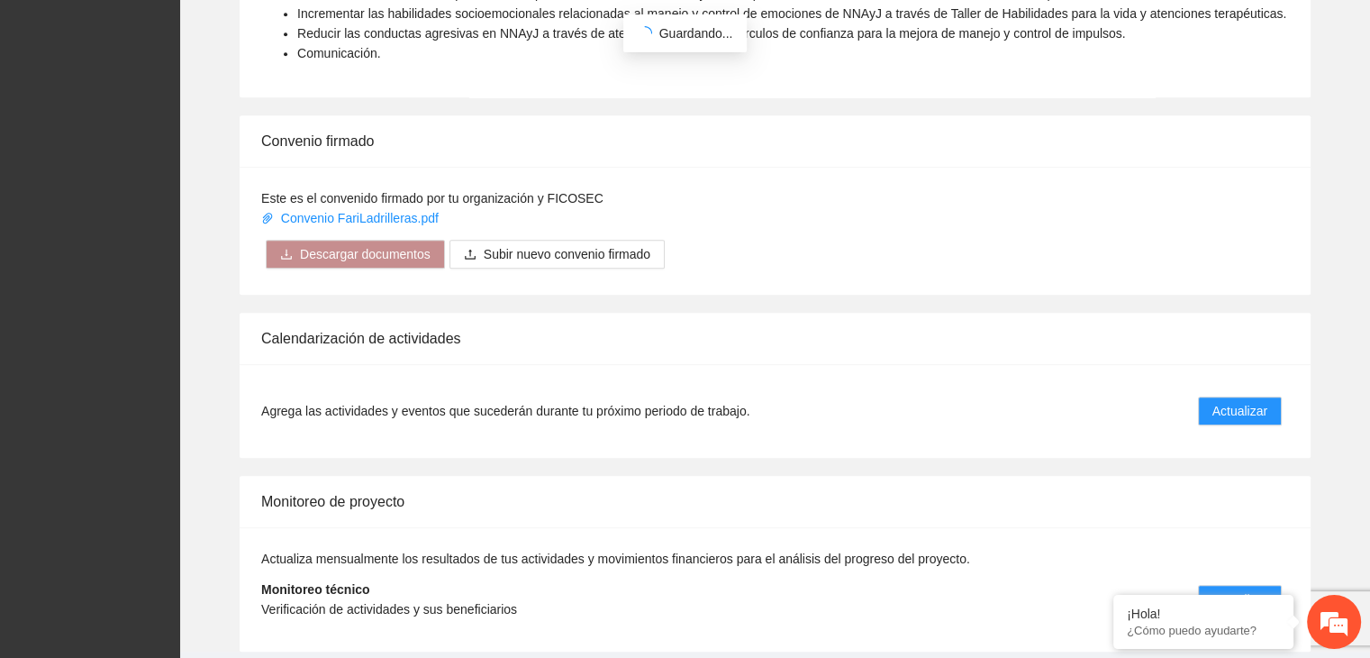
scroll to position [1332, 0]
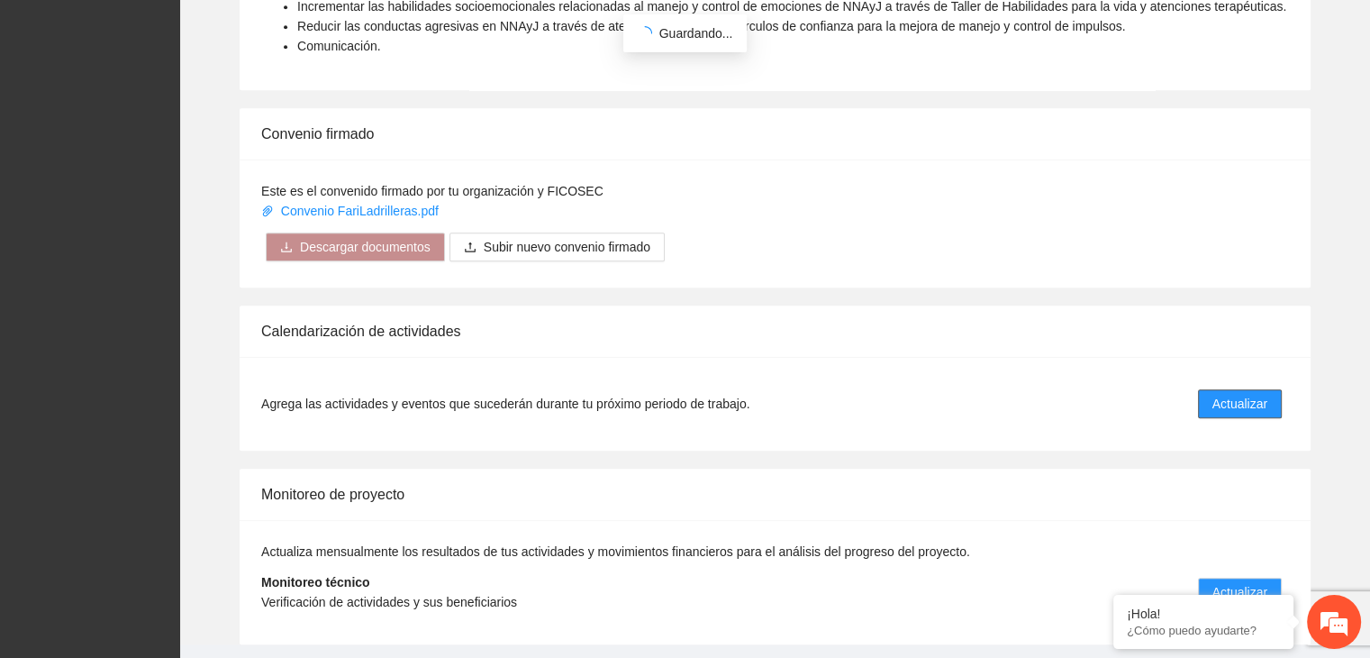
click at [1239, 394] on span "Actualizar" at bounding box center [1240, 404] width 55 height 20
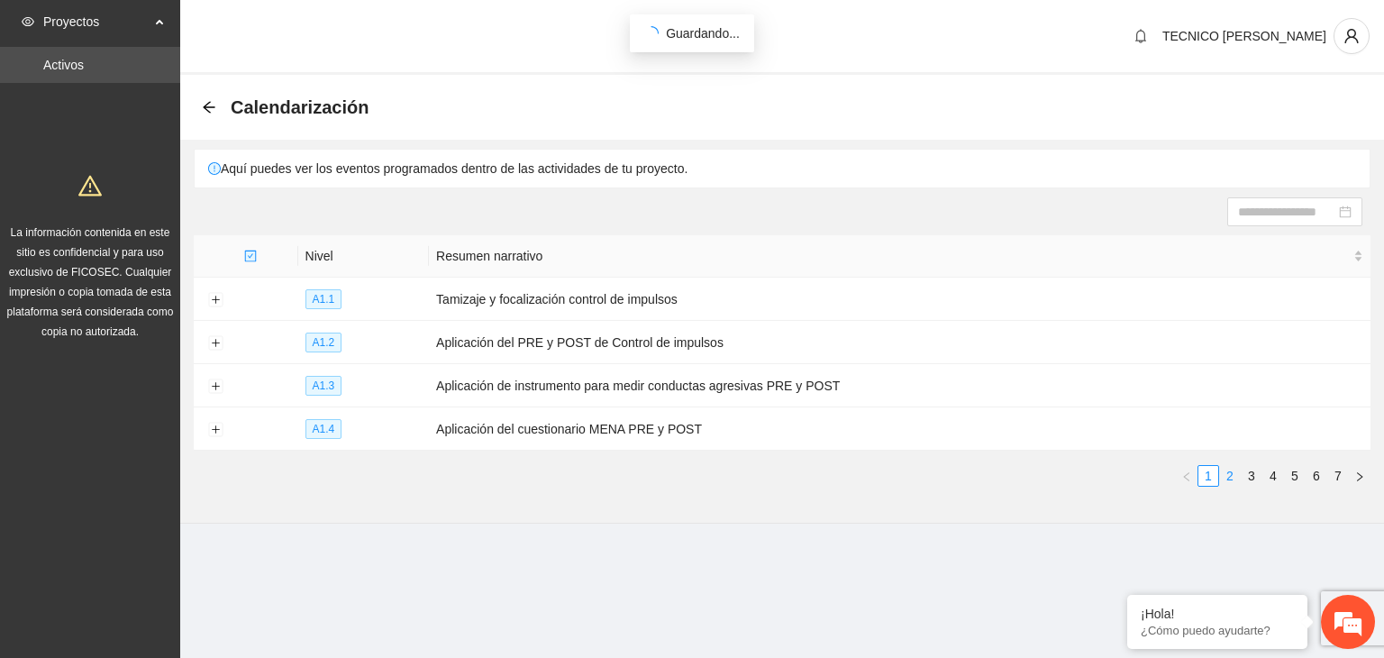
click at [1226, 468] on link "2" at bounding box center [1230, 476] width 20 height 20
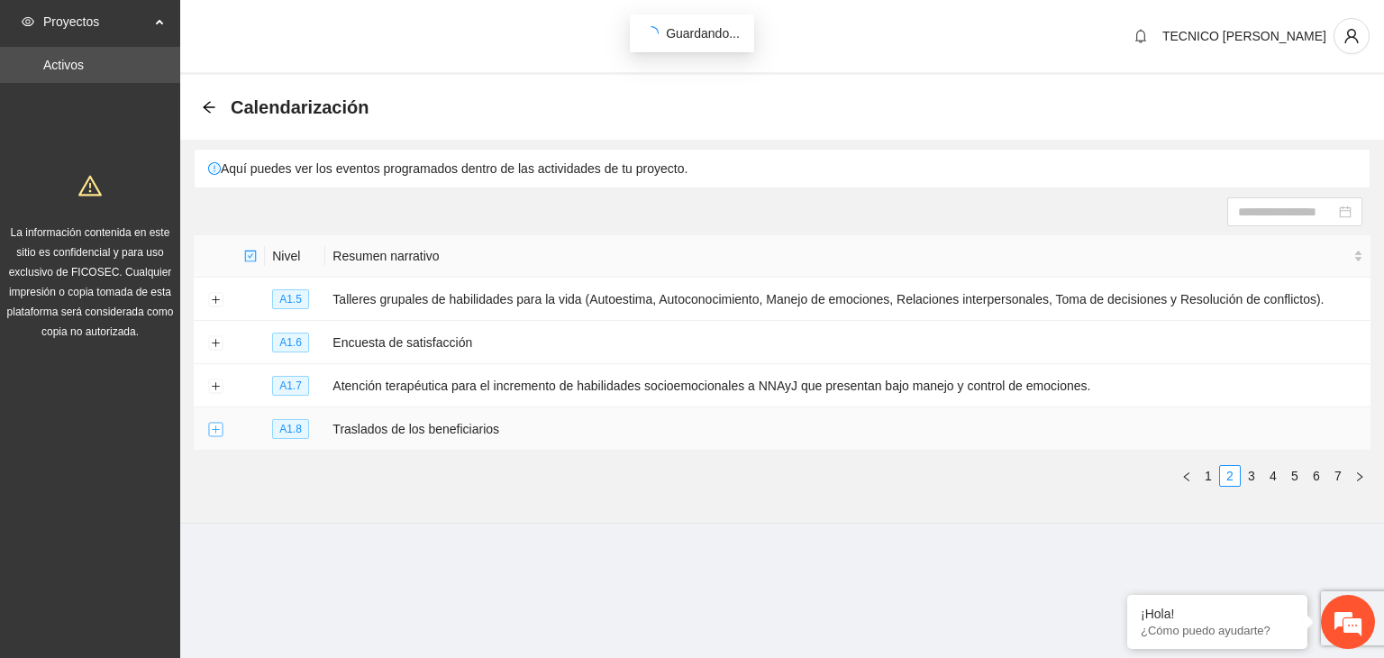
click at [220, 435] on button "Expand row" at bounding box center [215, 430] width 14 height 14
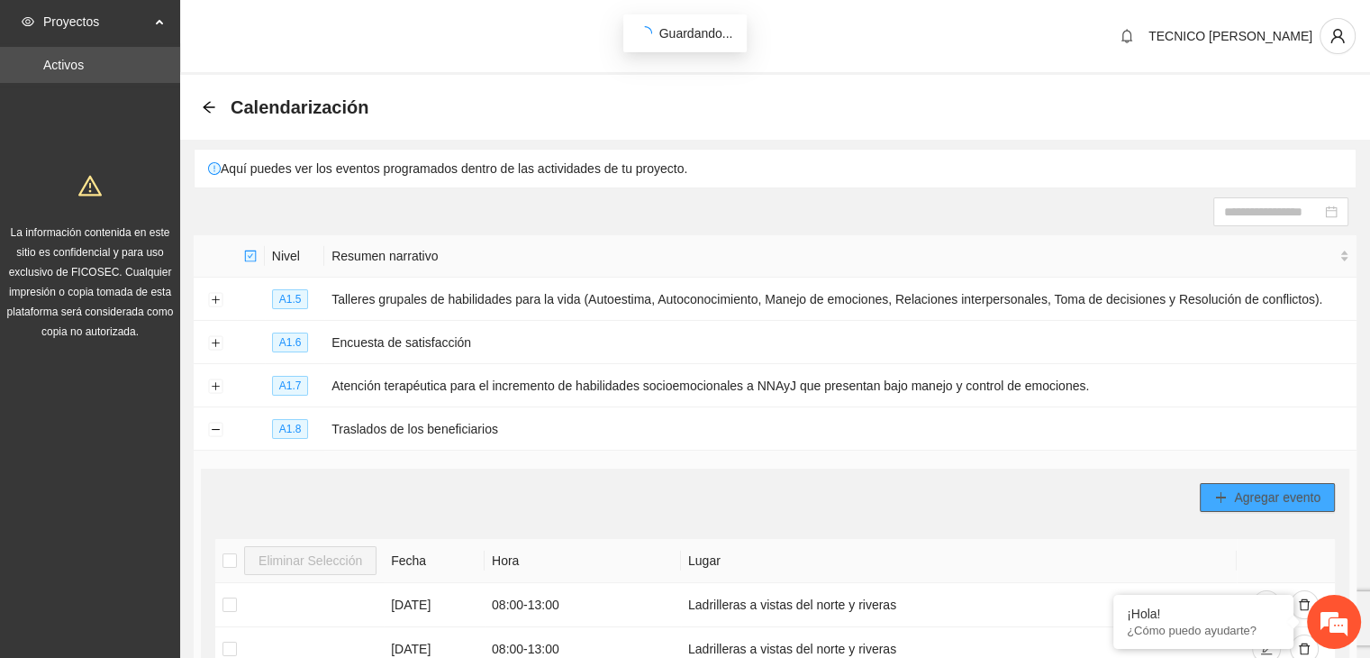
click at [1265, 502] on span "Agregar evento" at bounding box center [1277, 497] width 86 height 20
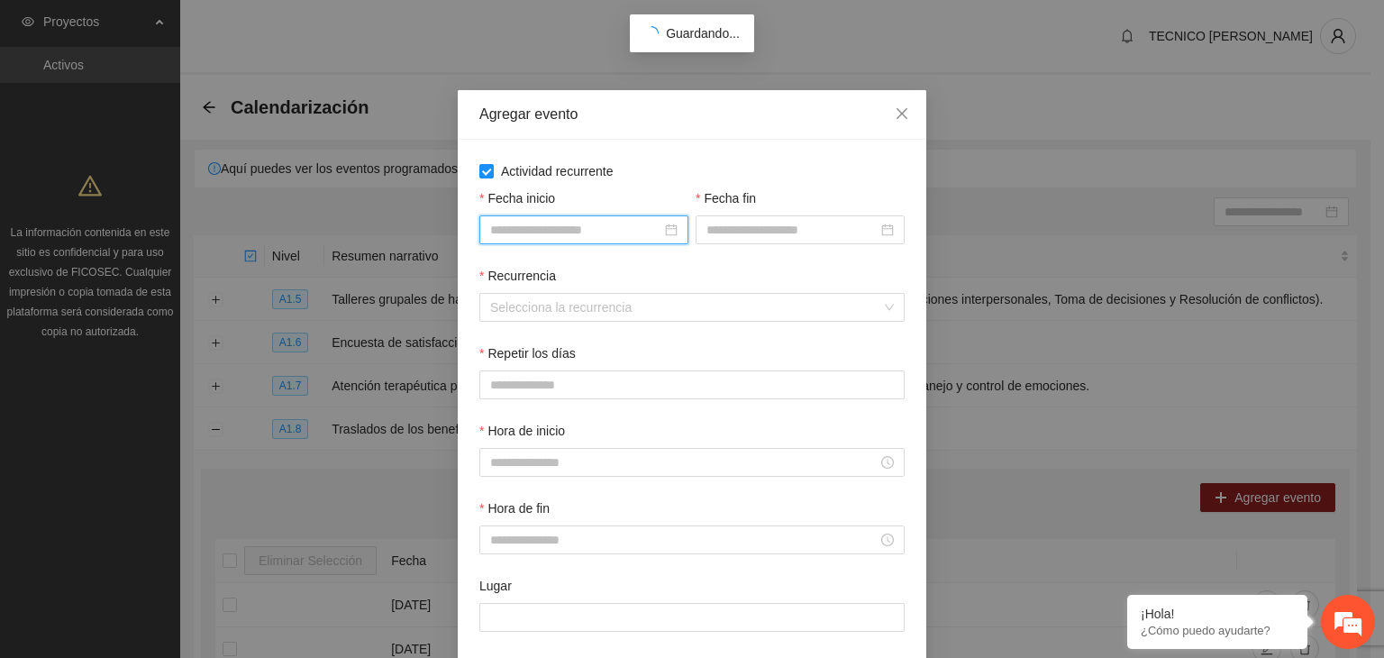
click at [524, 228] on input "Fecha inicio" at bounding box center [575, 230] width 171 height 20
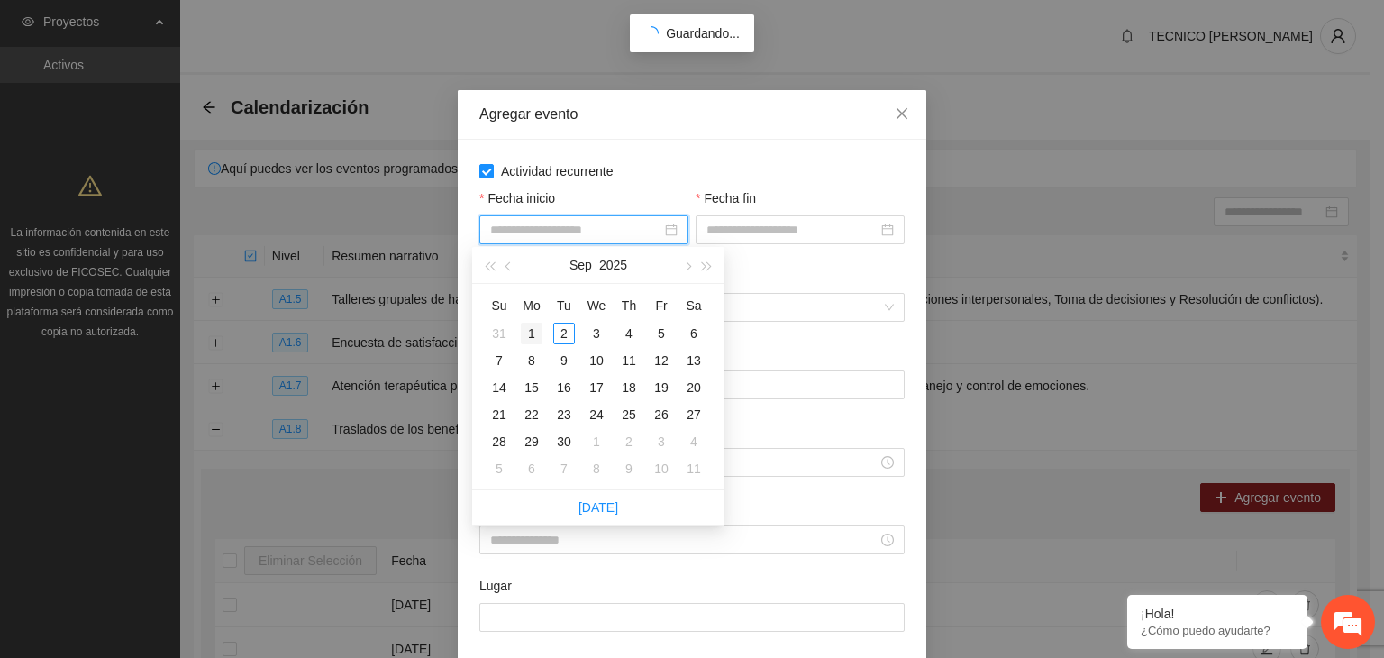
type input "**********"
click at [504, 261] on button "button" at bounding box center [509, 265] width 20 height 36
type input "**********"
click at [663, 337] on div "1" at bounding box center [661, 334] width 22 height 22
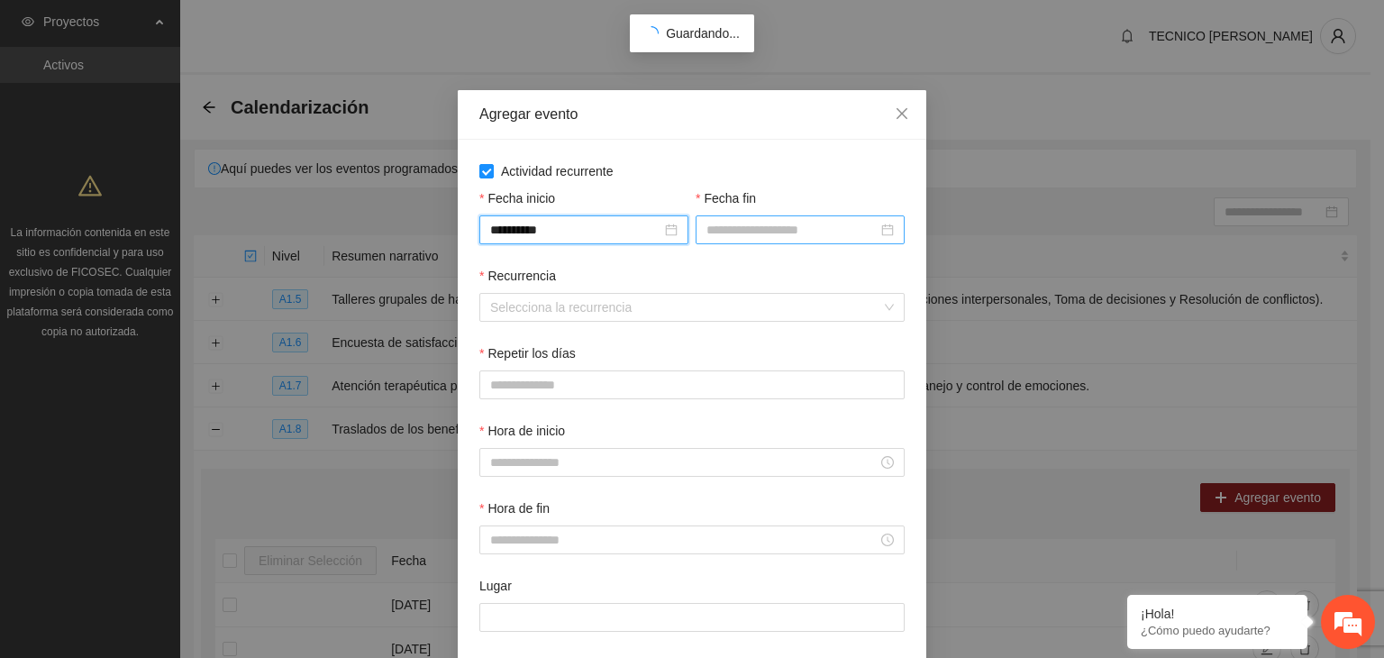
click at [759, 235] on input "Fecha fin" at bounding box center [791, 230] width 171 height 20
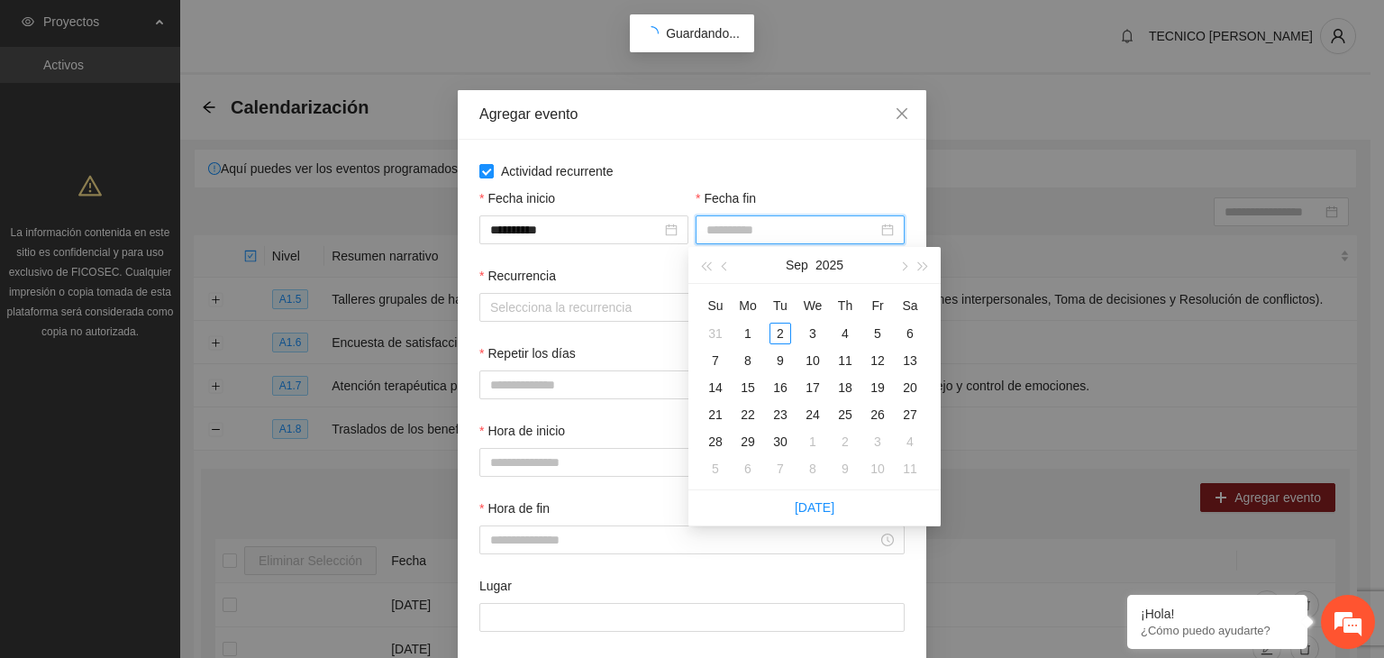
type input "**********"
click at [724, 264] on span "button" at bounding box center [726, 266] width 9 height 9
type input "**********"
click at [854, 382] on div "14" at bounding box center [845, 388] width 22 height 22
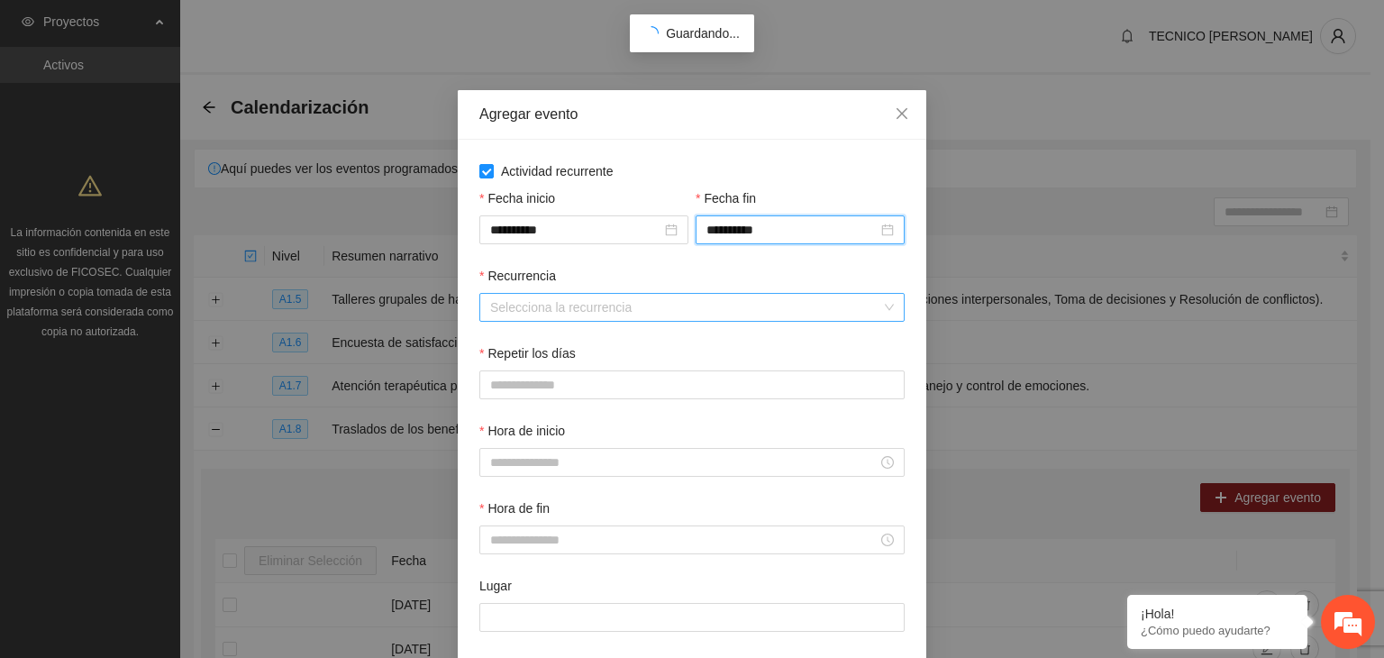
click at [649, 299] on input "Recurrencia" at bounding box center [685, 307] width 391 height 27
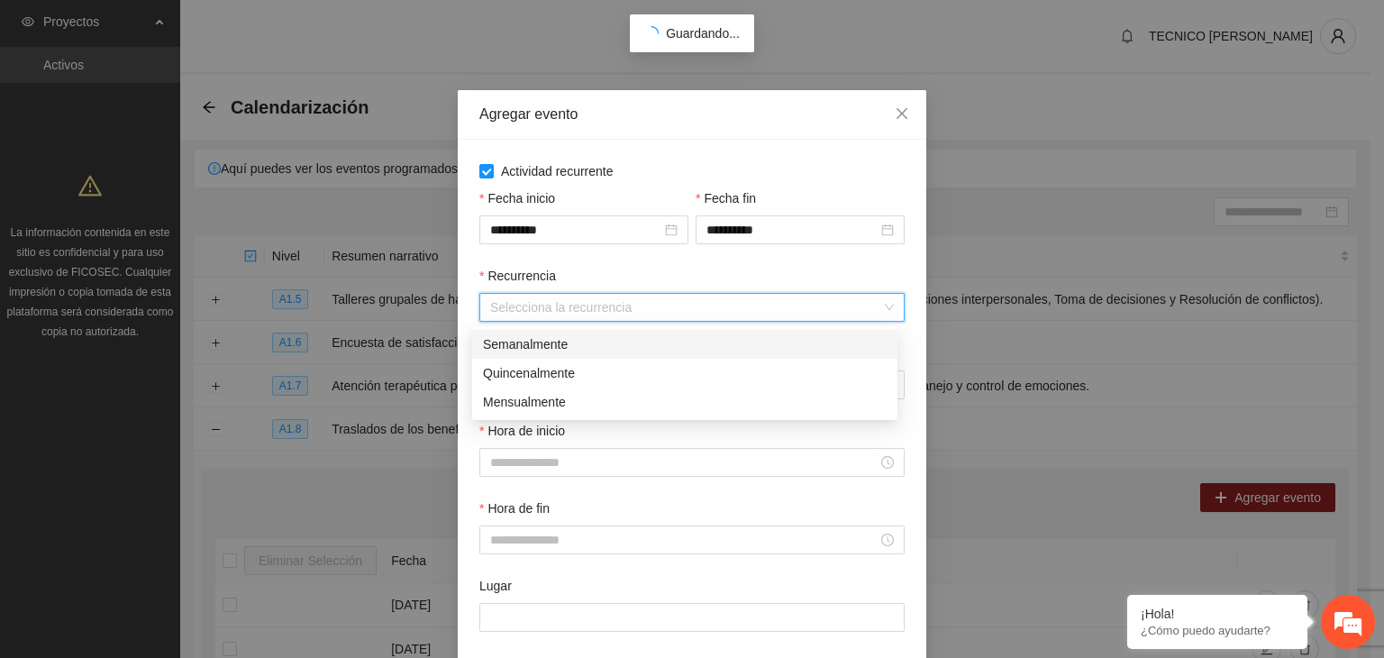
click at [559, 350] on div "Semanalmente" at bounding box center [685, 344] width 404 height 20
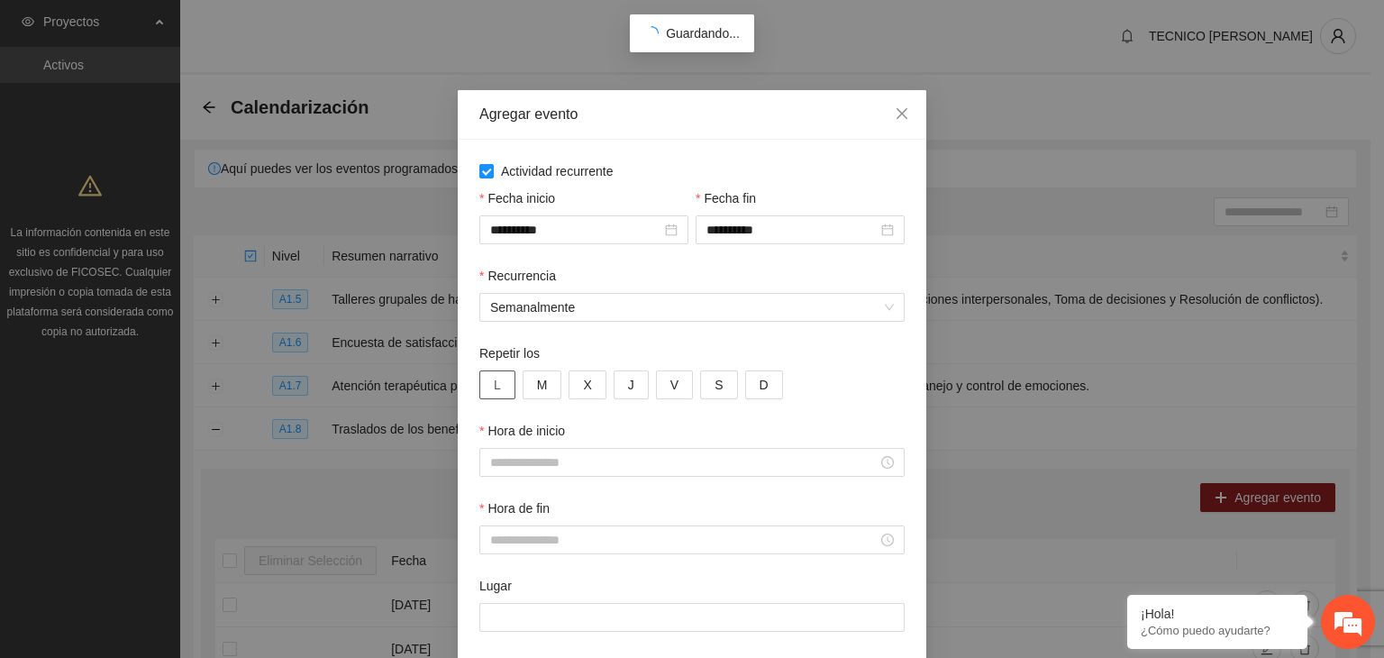
click at [494, 381] on span "L" at bounding box center [497, 385] width 7 height 20
click at [538, 384] on span "M" at bounding box center [542, 385] width 11 height 20
click at [568, 390] on button "X" at bounding box center [586, 384] width 37 height 29
click at [628, 390] on span "J" at bounding box center [631, 385] width 6 height 20
click at [670, 387] on span "V" at bounding box center [674, 385] width 8 height 20
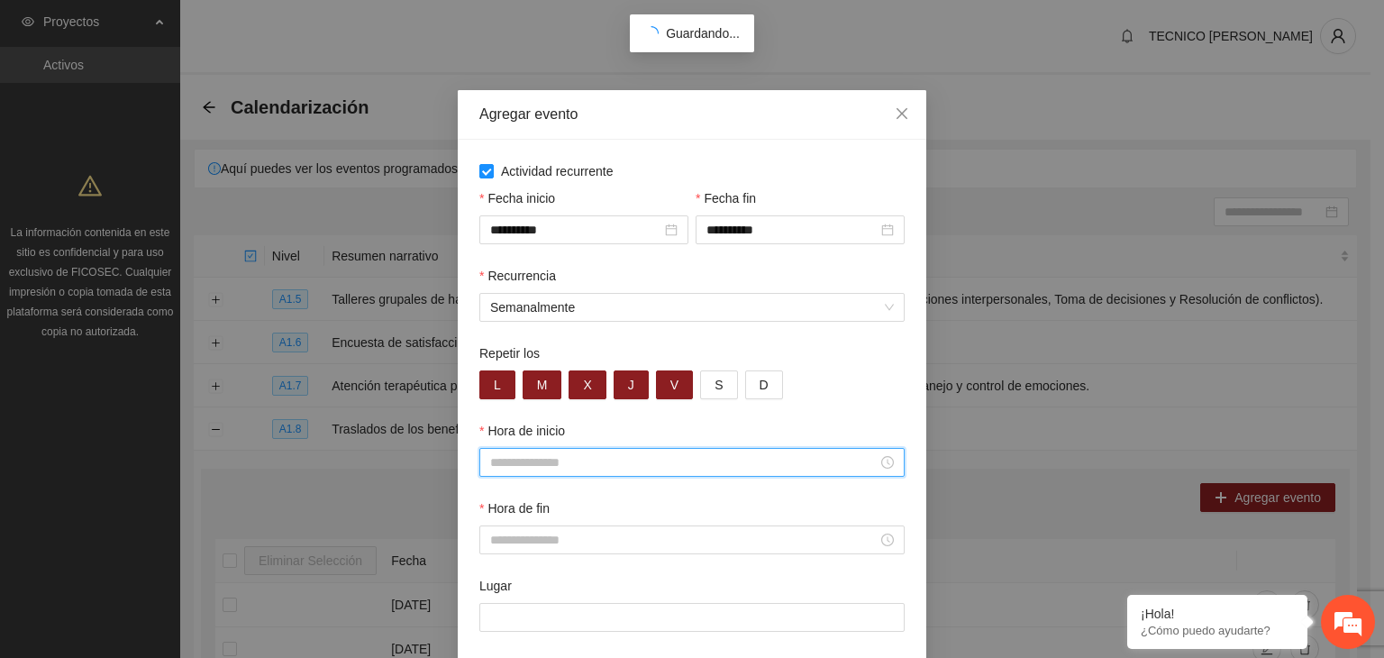
click at [598, 459] on input "Hora de inicio" at bounding box center [683, 462] width 387 height 20
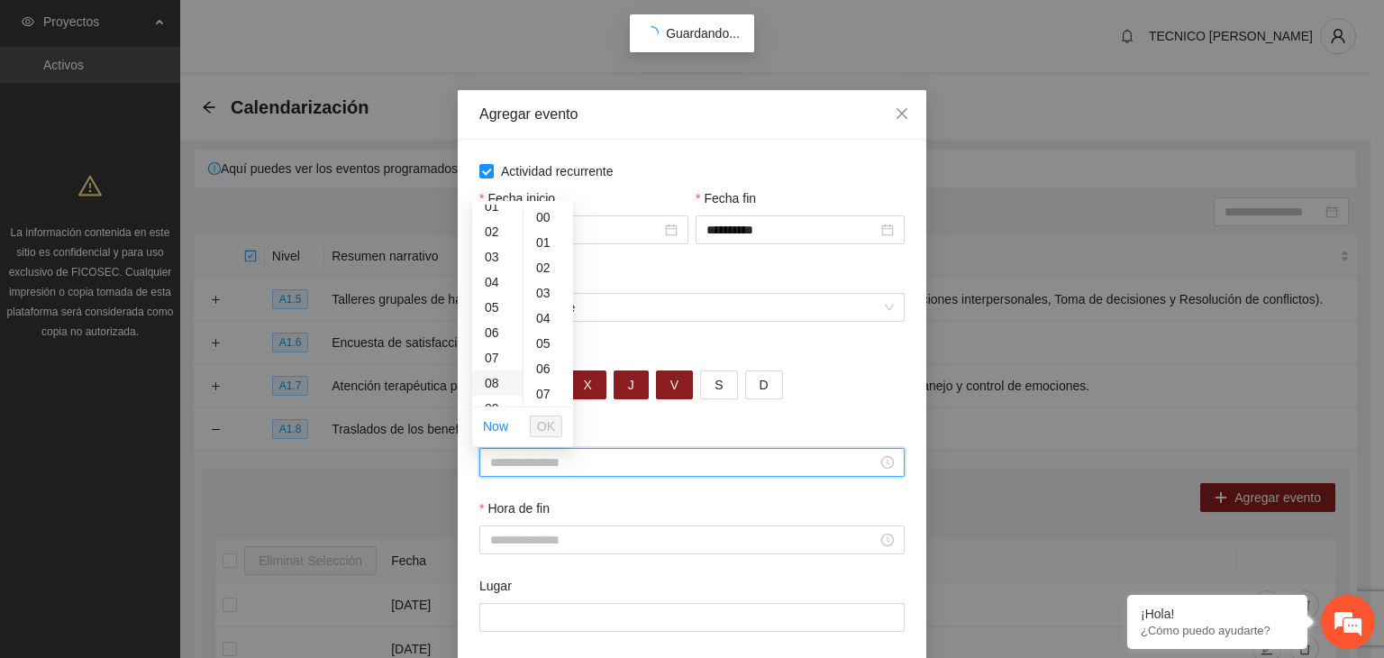
click at [496, 381] on div "08" at bounding box center [497, 382] width 50 height 25
type input "*****"
click at [543, 423] on span "OK" at bounding box center [546, 426] width 18 height 20
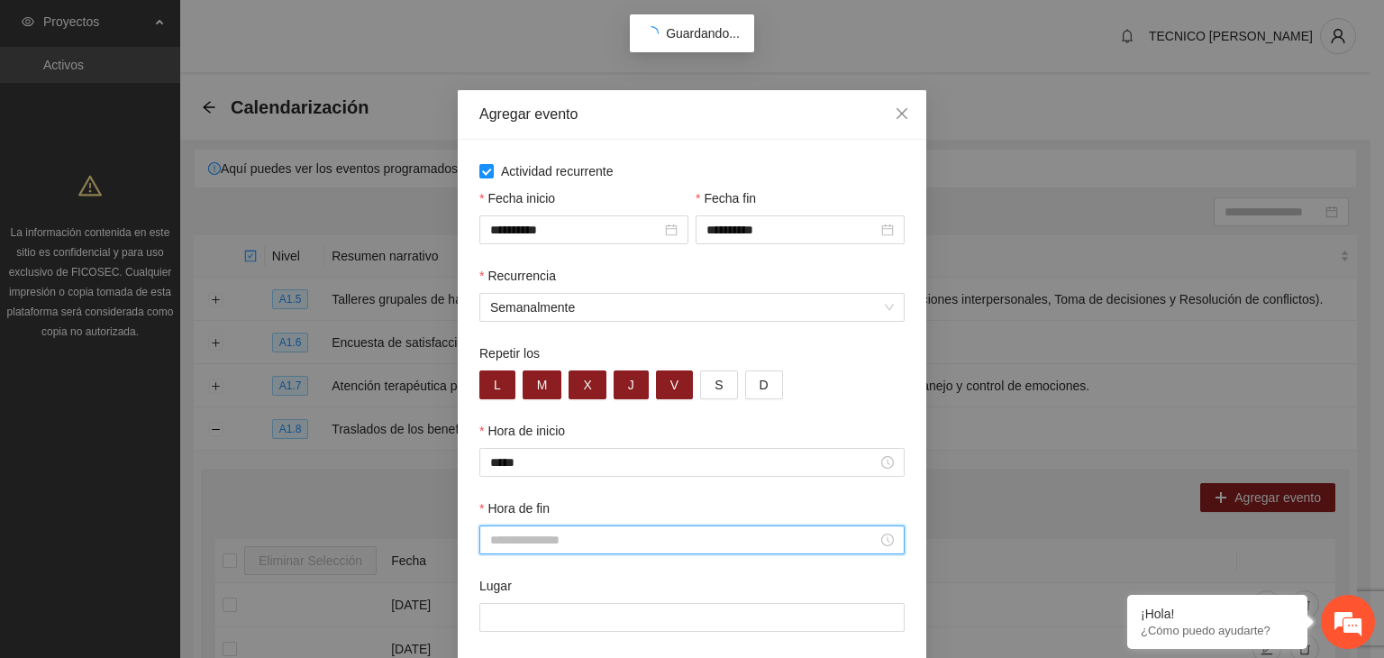
click at [496, 541] on input "Hora de fin" at bounding box center [683, 540] width 387 height 20
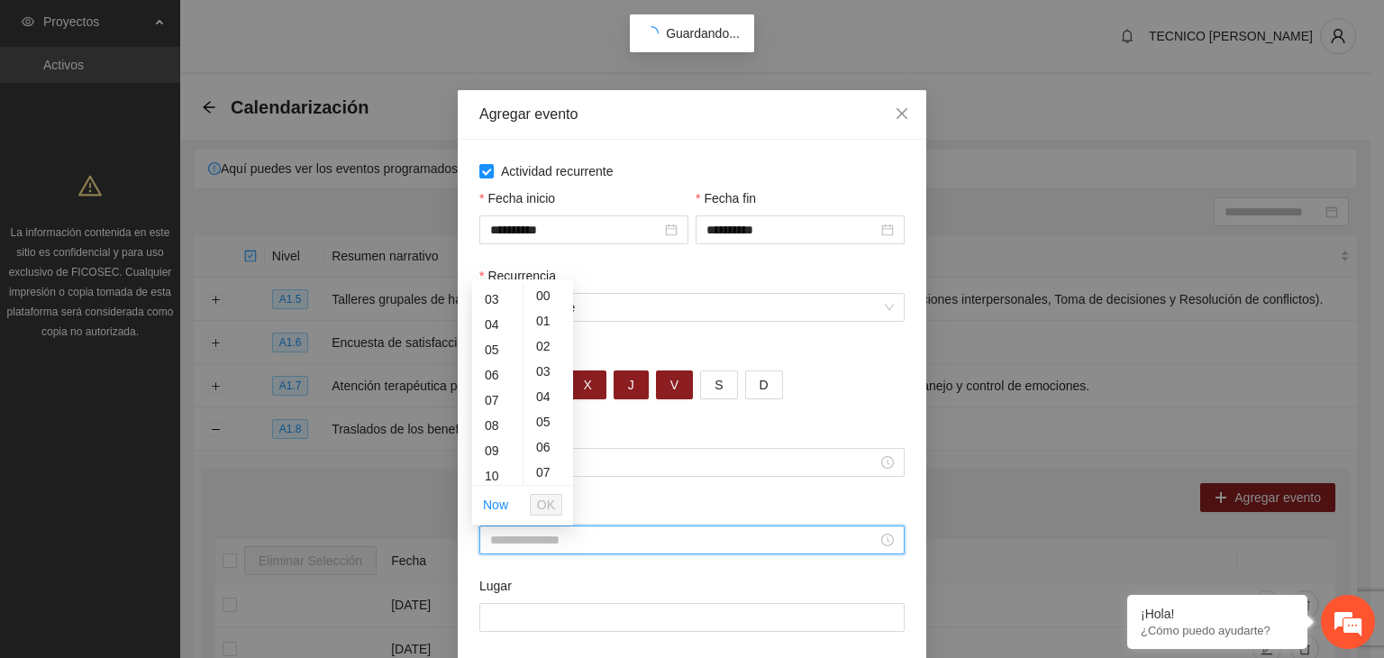
scroll to position [108, 0]
click at [487, 409] on div "09" at bounding box center [497, 414] width 50 height 25
type input "*****"
click at [536, 296] on div "00" at bounding box center [548, 295] width 50 height 25
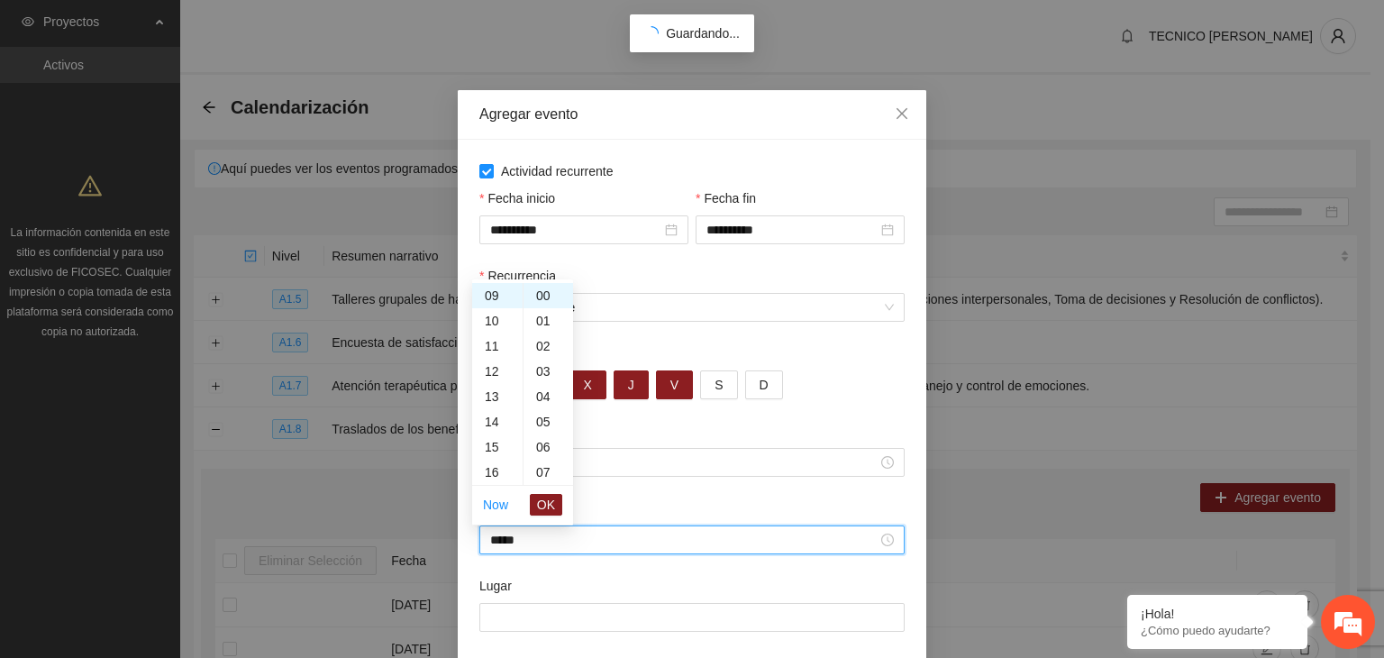
click at [548, 492] on li "OK" at bounding box center [546, 504] width 32 height 31
click at [548, 495] on span "OK" at bounding box center [546, 505] width 18 height 20
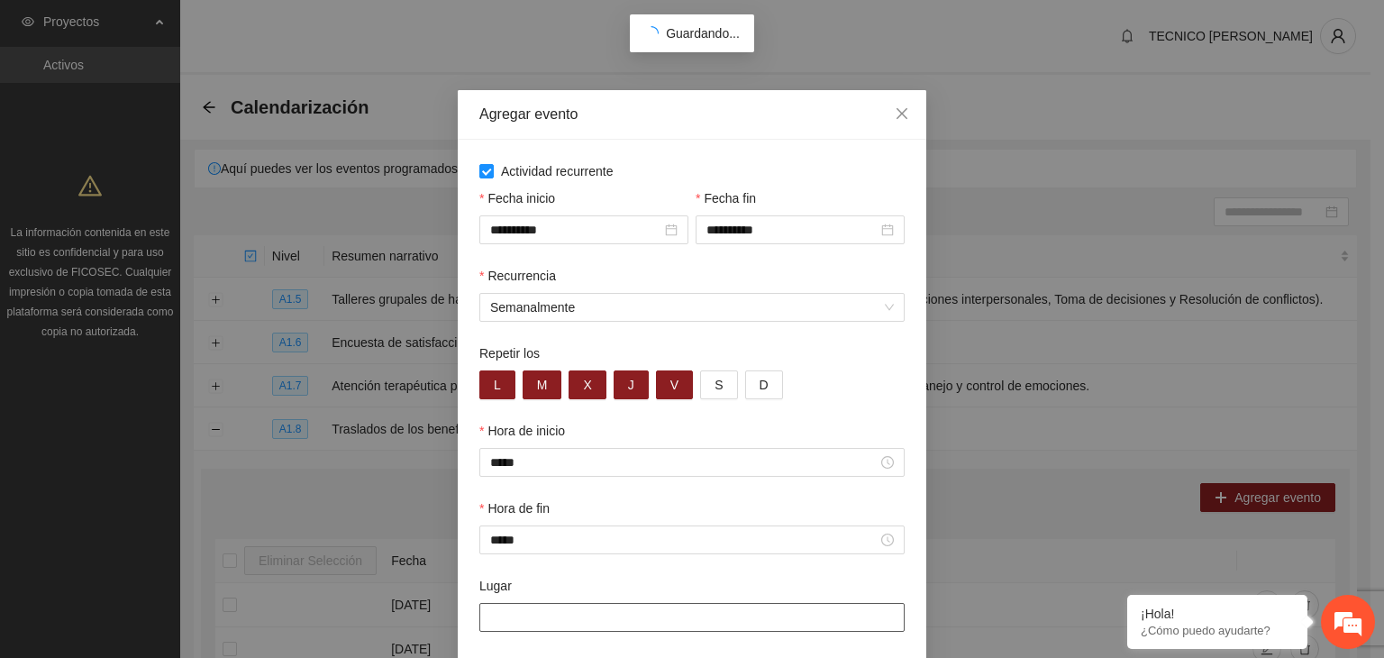
click at [546, 615] on input "Lugar" at bounding box center [691, 617] width 425 height 29
type input "**********"
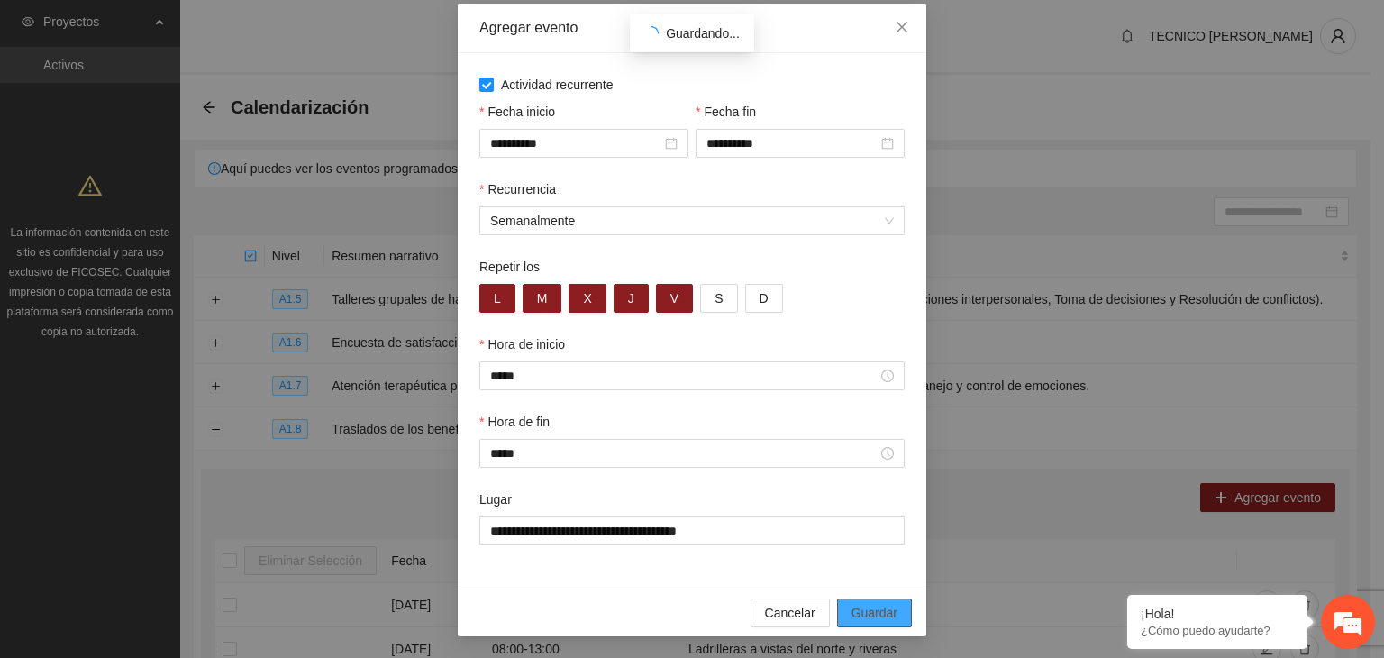
click at [883, 615] on span "Guardar" at bounding box center [874, 613] width 46 height 20
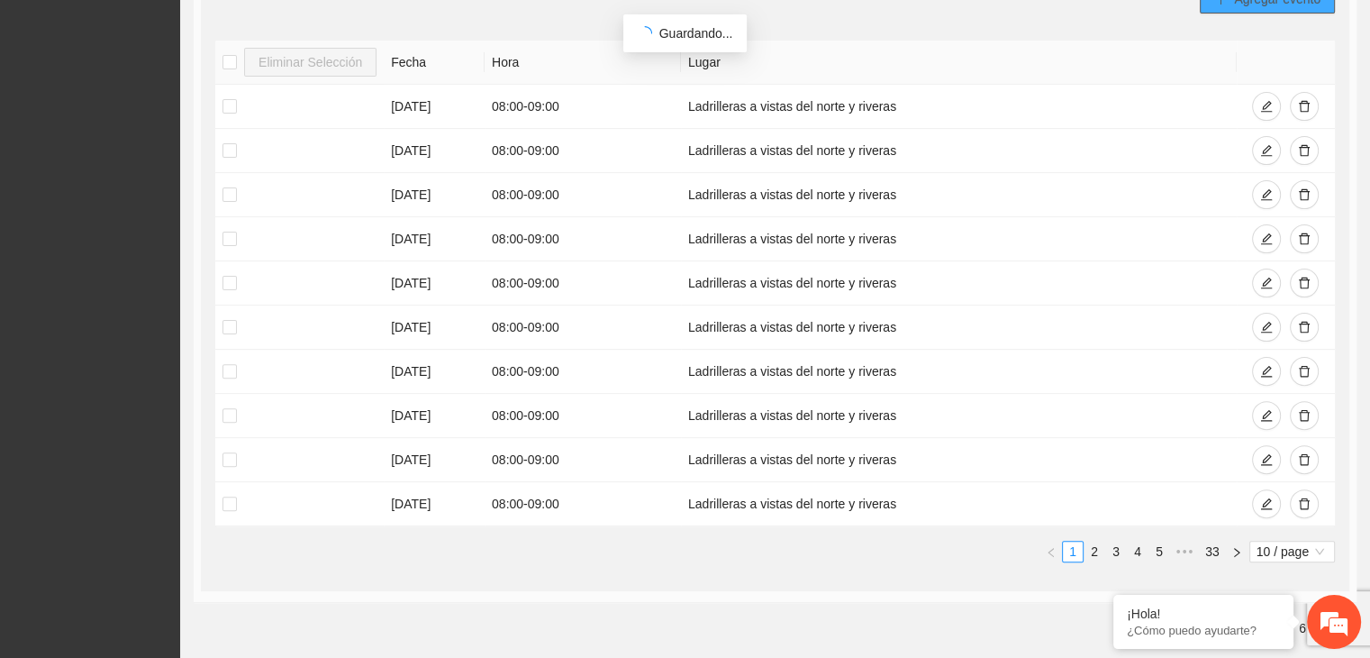
scroll to position [513, 0]
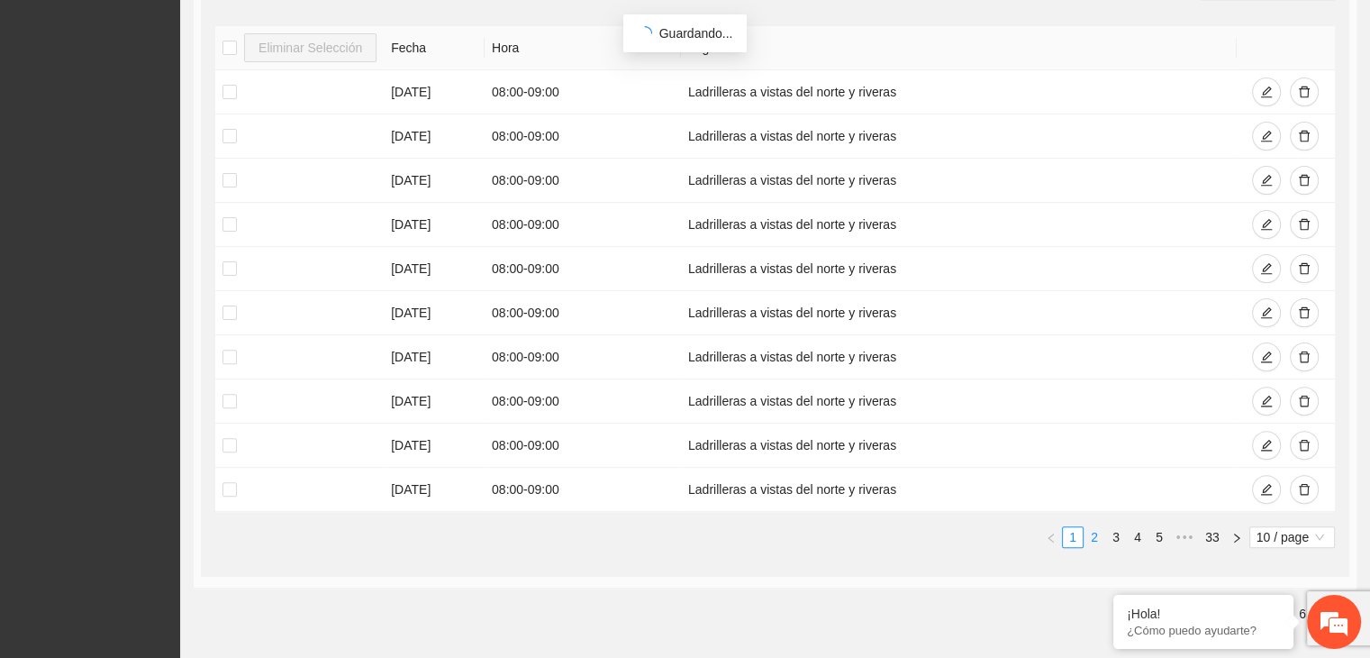
click at [1097, 531] on link "2" at bounding box center [1095, 537] width 20 height 20
click at [1121, 529] on link "3" at bounding box center [1116, 537] width 20 height 20
click at [1137, 529] on link "4" at bounding box center [1138, 537] width 20 height 20
click at [1028, 532] on icon "left" at bounding box center [1028, 536] width 5 height 9
click at [1028, 532] on ul "1 2 3 4 5 ••• 34 10 / page" at bounding box center [775, 537] width 1120 height 22
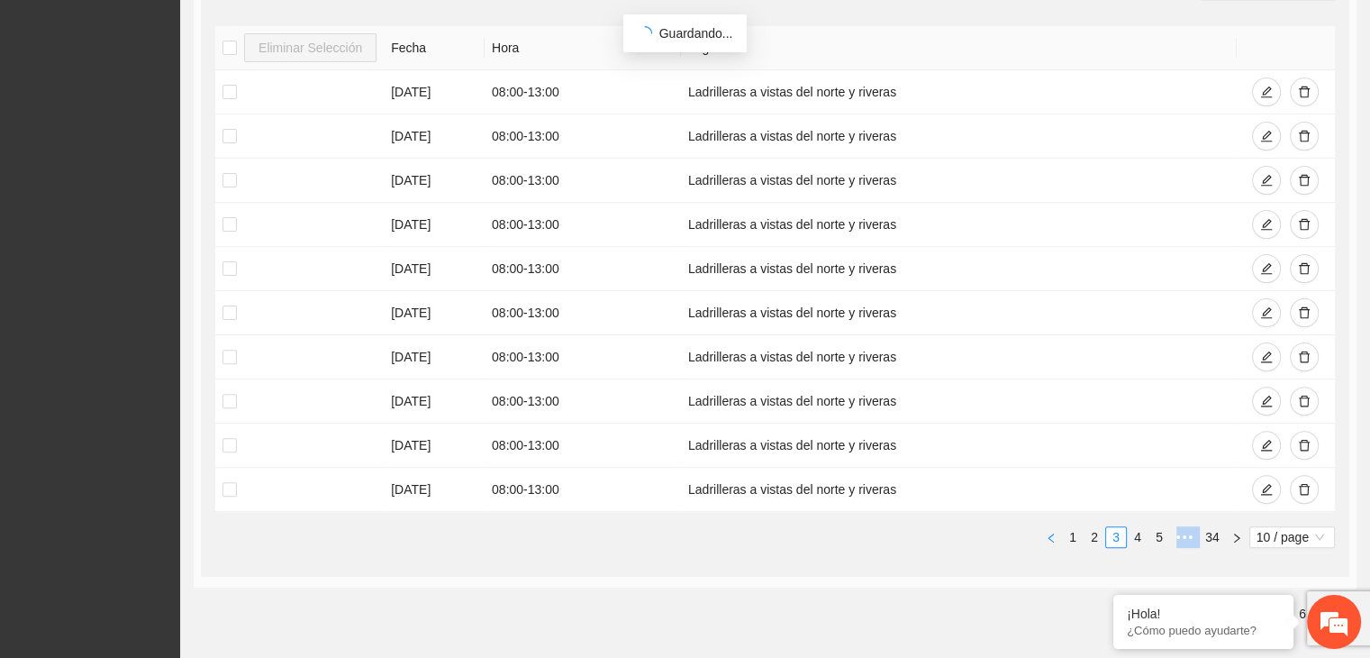
click at [1028, 532] on ul "1 2 3 4 5 ••• 34 10 / page" at bounding box center [775, 537] width 1120 height 22
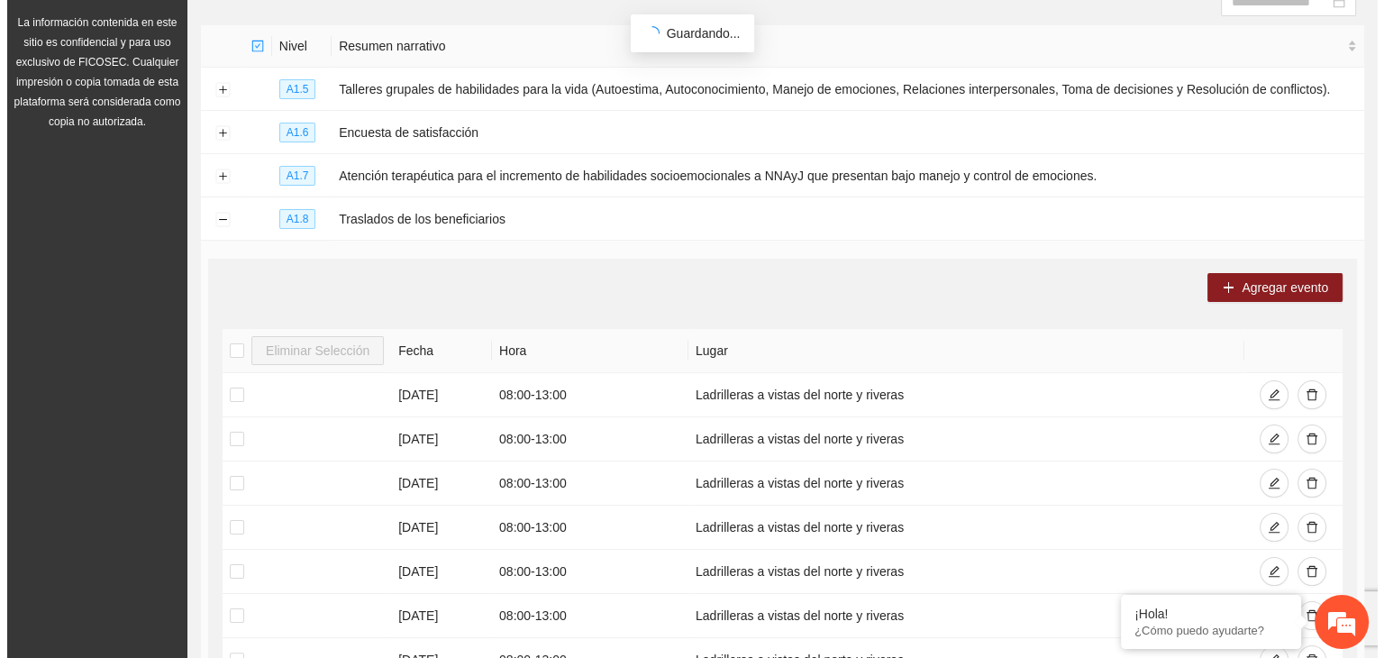
scroll to position [202, 0]
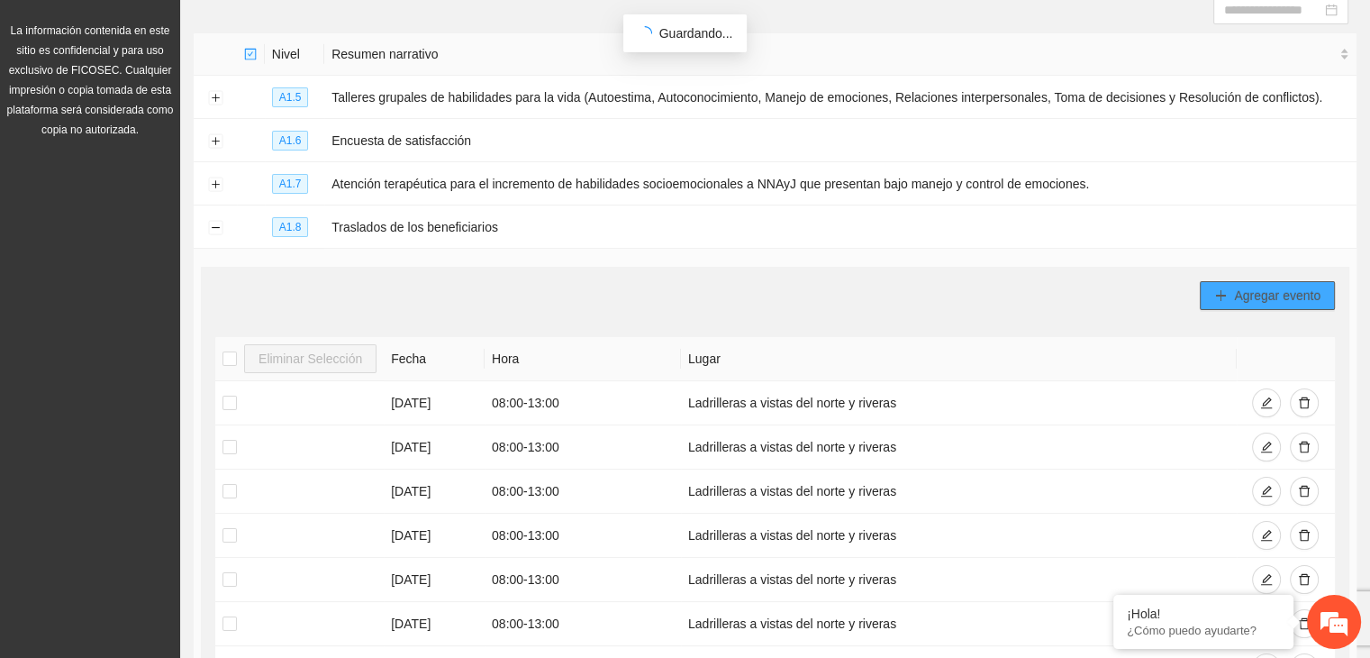
click at [1252, 290] on span "Agregar evento" at bounding box center [1277, 296] width 86 height 20
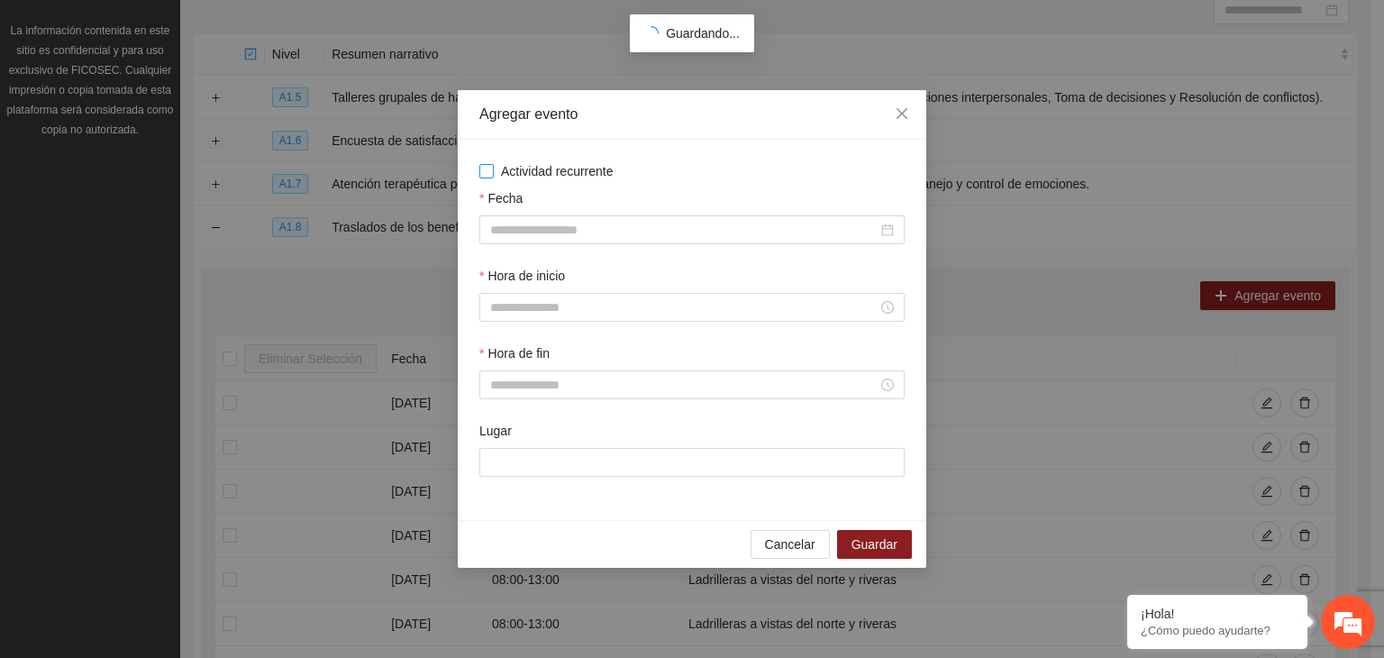
click at [485, 178] on label "Actividad recurrente" at bounding box center [691, 171] width 425 height 20
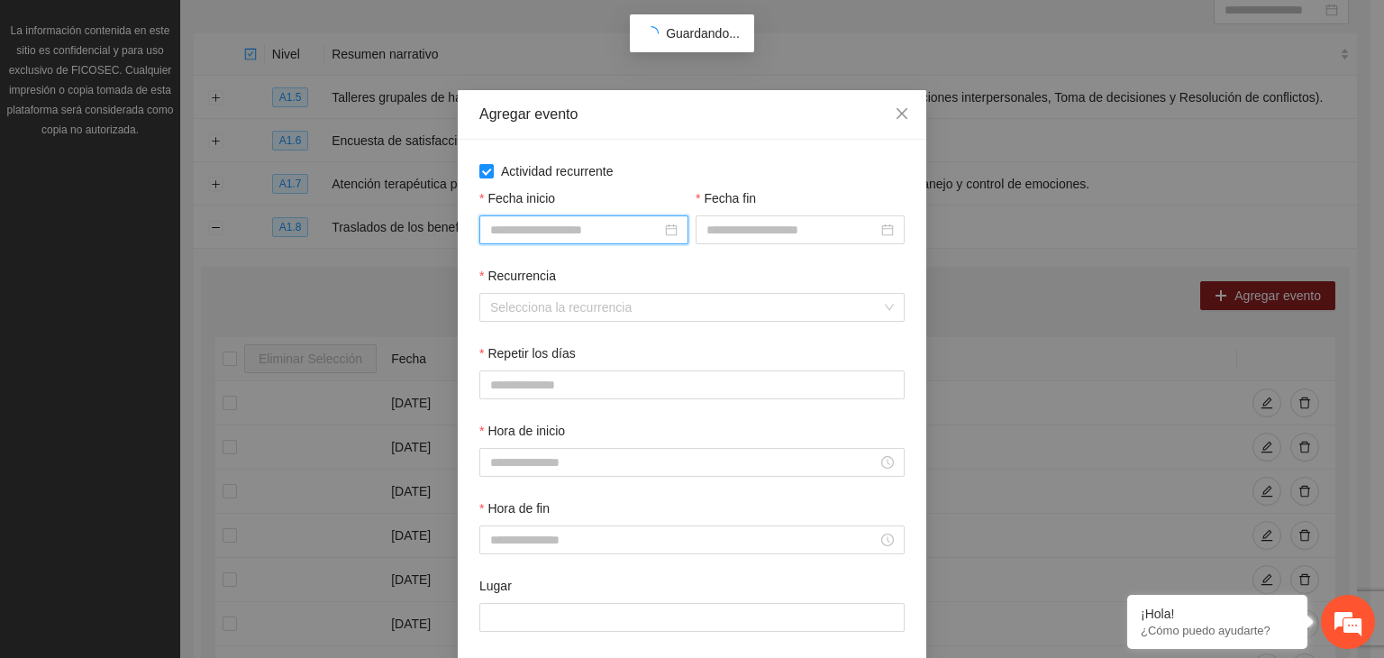
click at [504, 232] on input "Fecha inicio" at bounding box center [575, 230] width 171 height 20
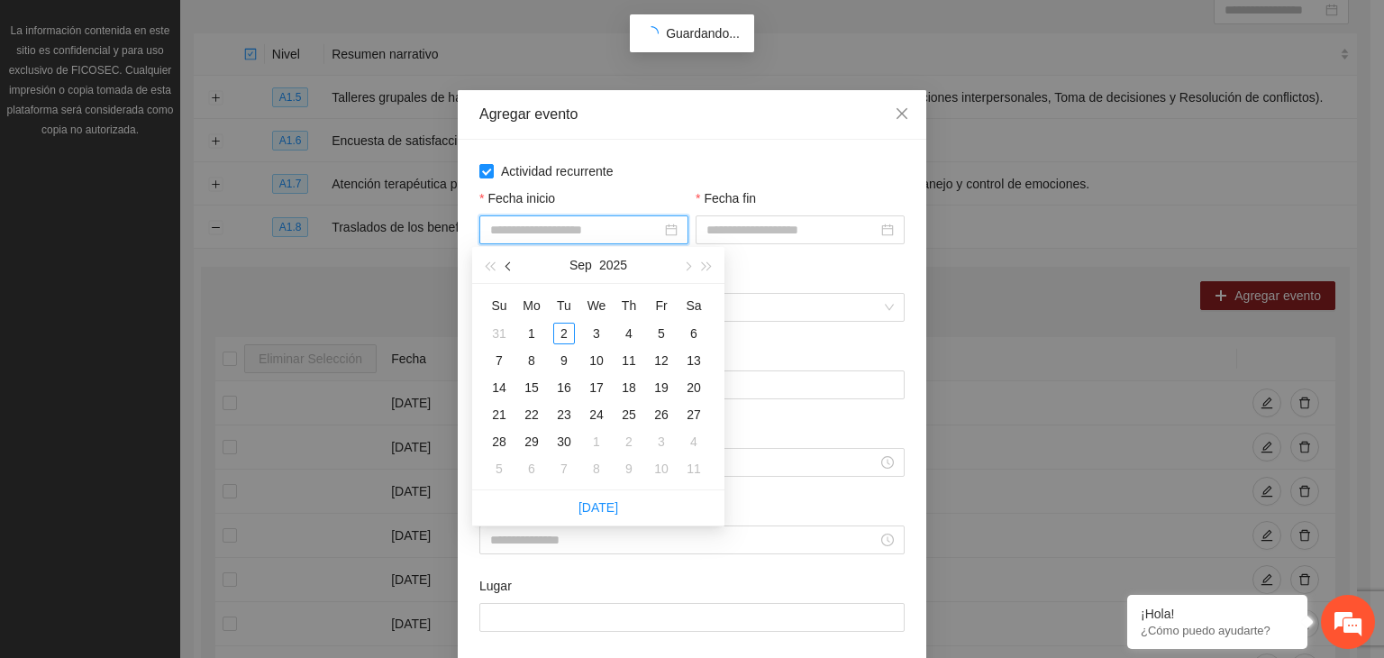
click at [510, 265] on span "button" at bounding box center [509, 266] width 9 height 9
type input "**********"
click at [663, 332] on div "1" at bounding box center [661, 334] width 22 height 22
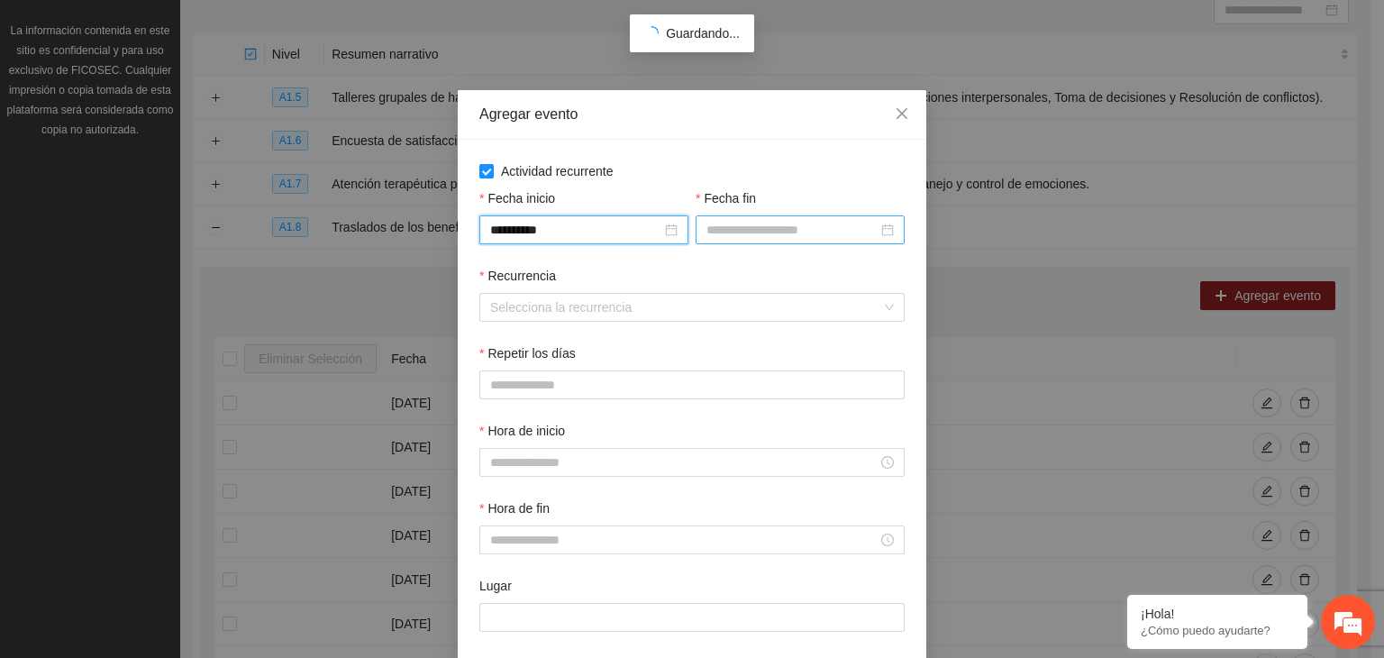
click at [746, 242] on div at bounding box center [800, 229] width 209 height 29
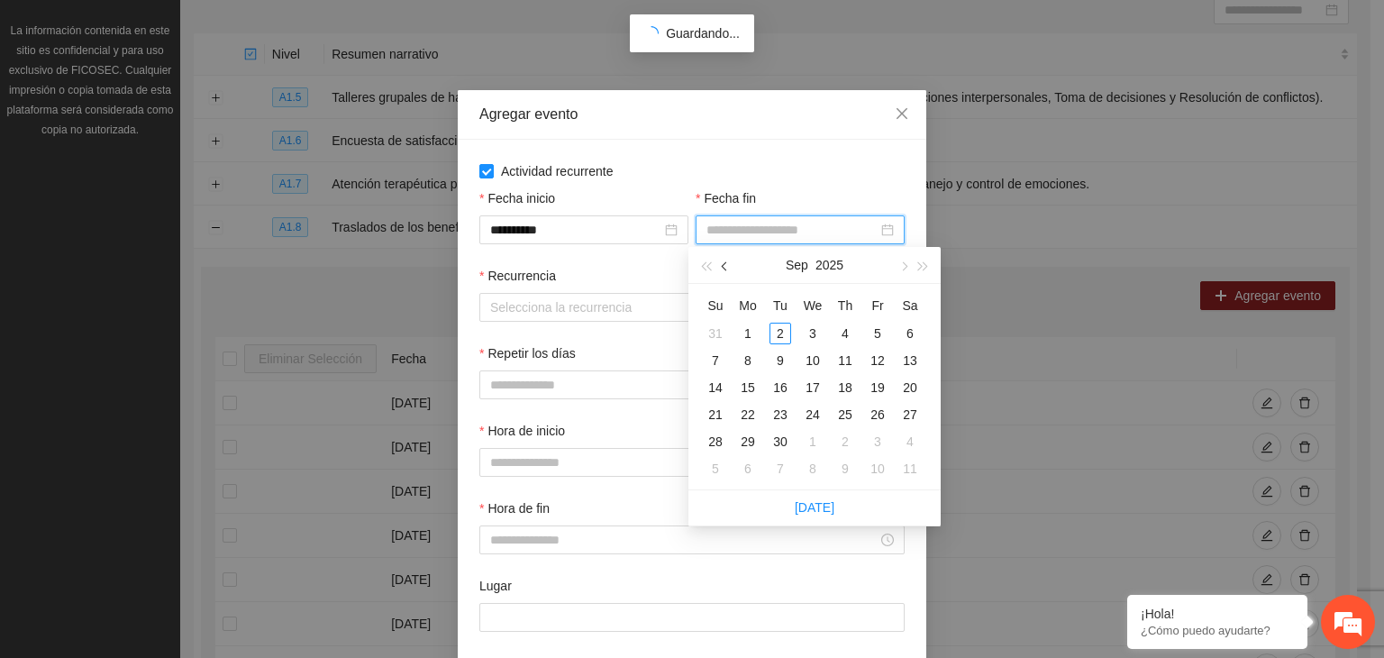
click at [721, 260] on button "button" at bounding box center [725, 265] width 20 height 36
type input "**********"
click at [839, 383] on div "14" at bounding box center [845, 388] width 22 height 22
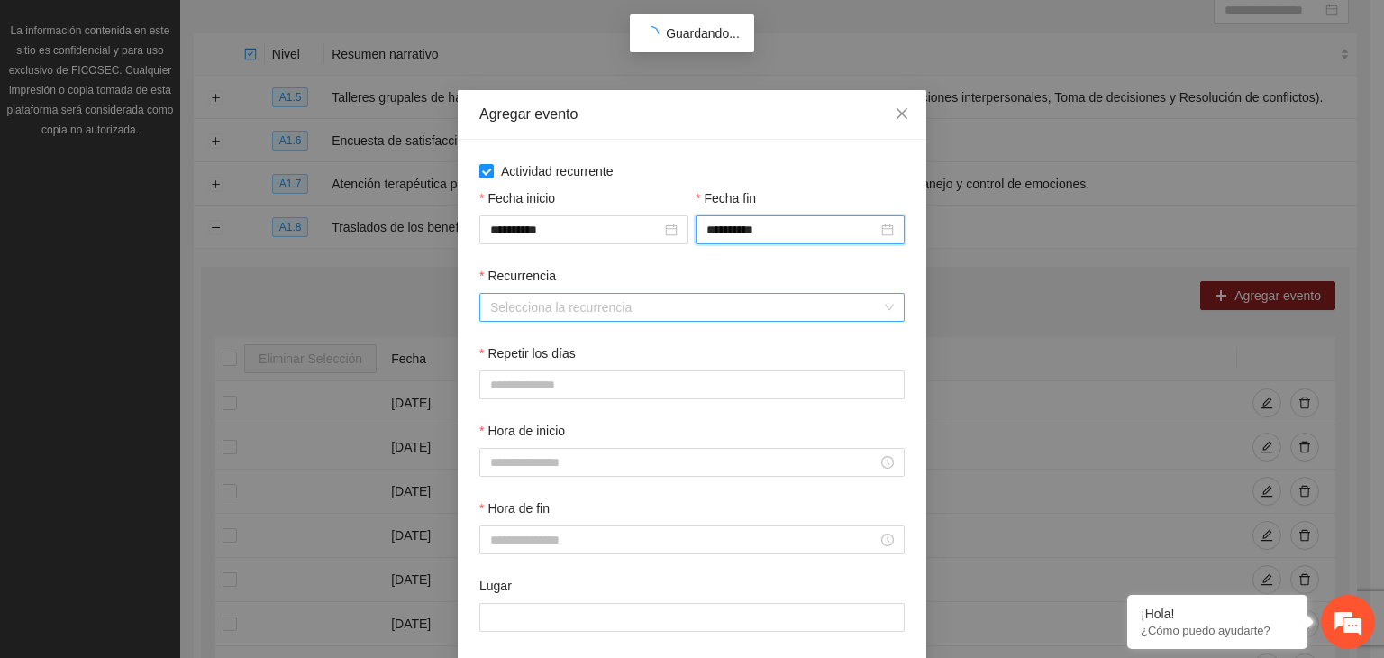
click at [563, 307] on input "Recurrencia" at bounding box center [685, 307] width 391 height 27
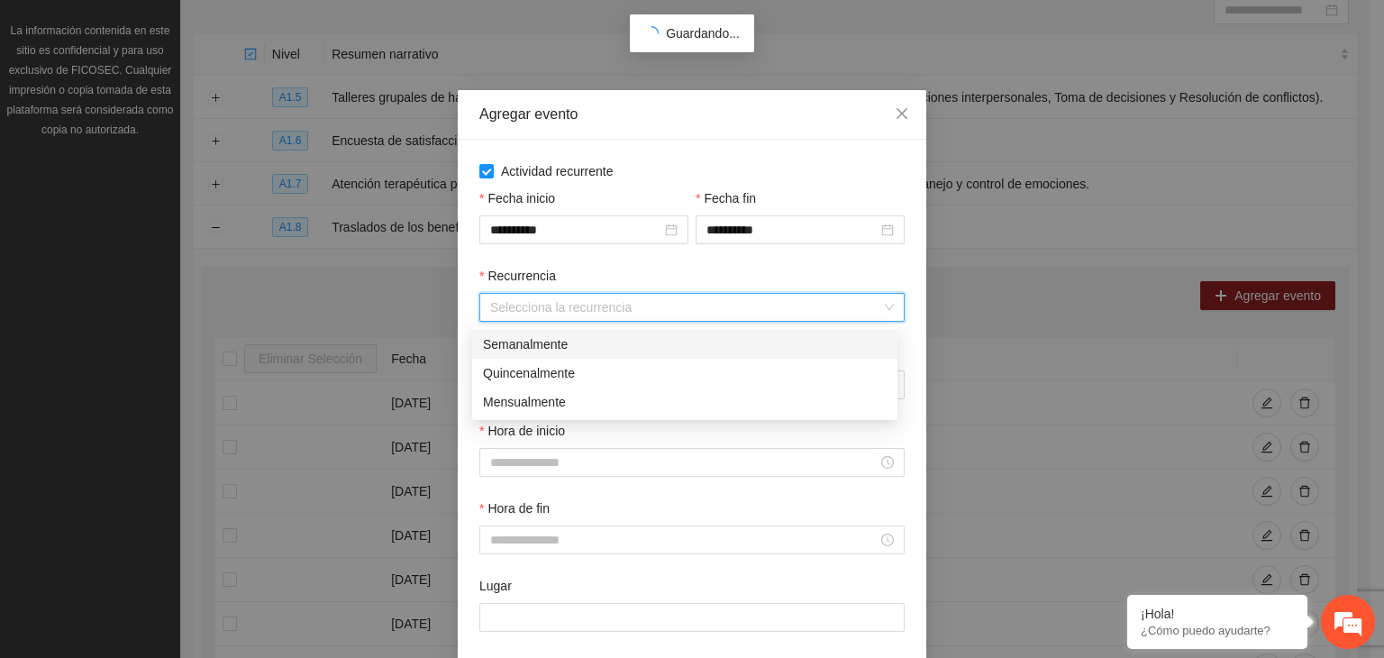
click at [547, 350] on div "Semanalmente" at bounding box center [685, 344] width 404 height 20
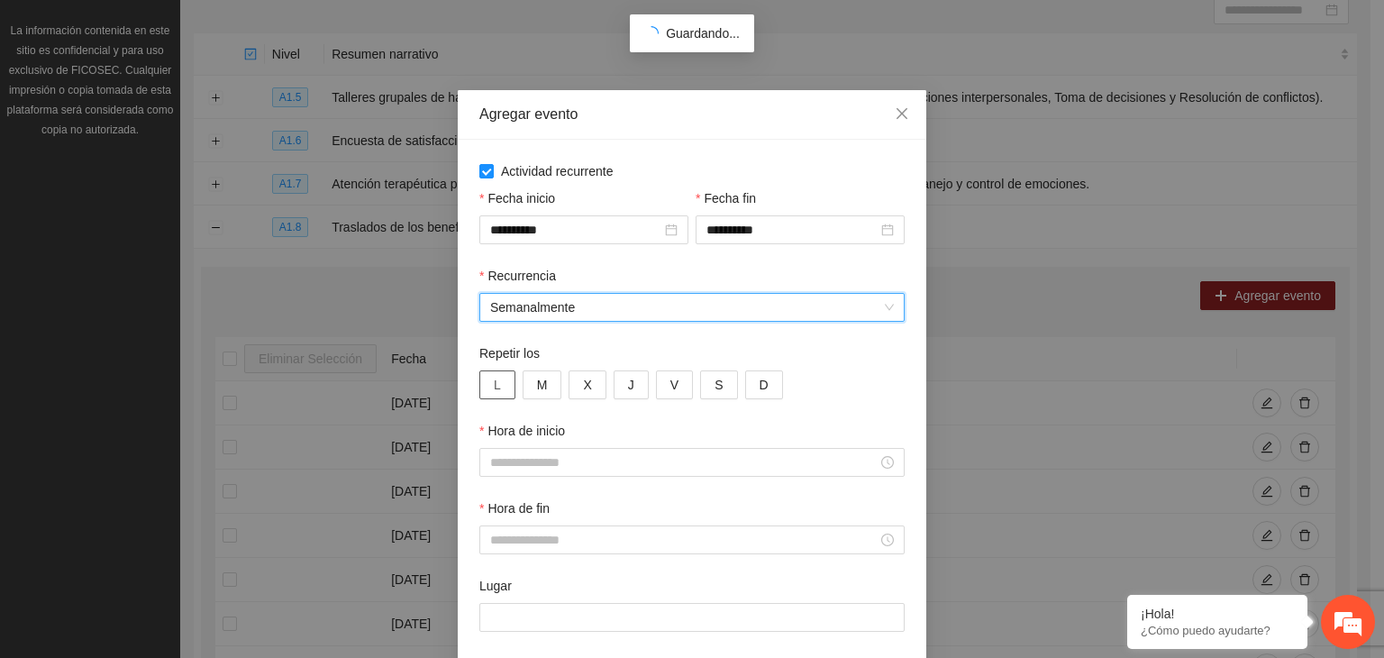
click at [482, 377] on button "L" at bounding box center [497, 384] width 36 height 29
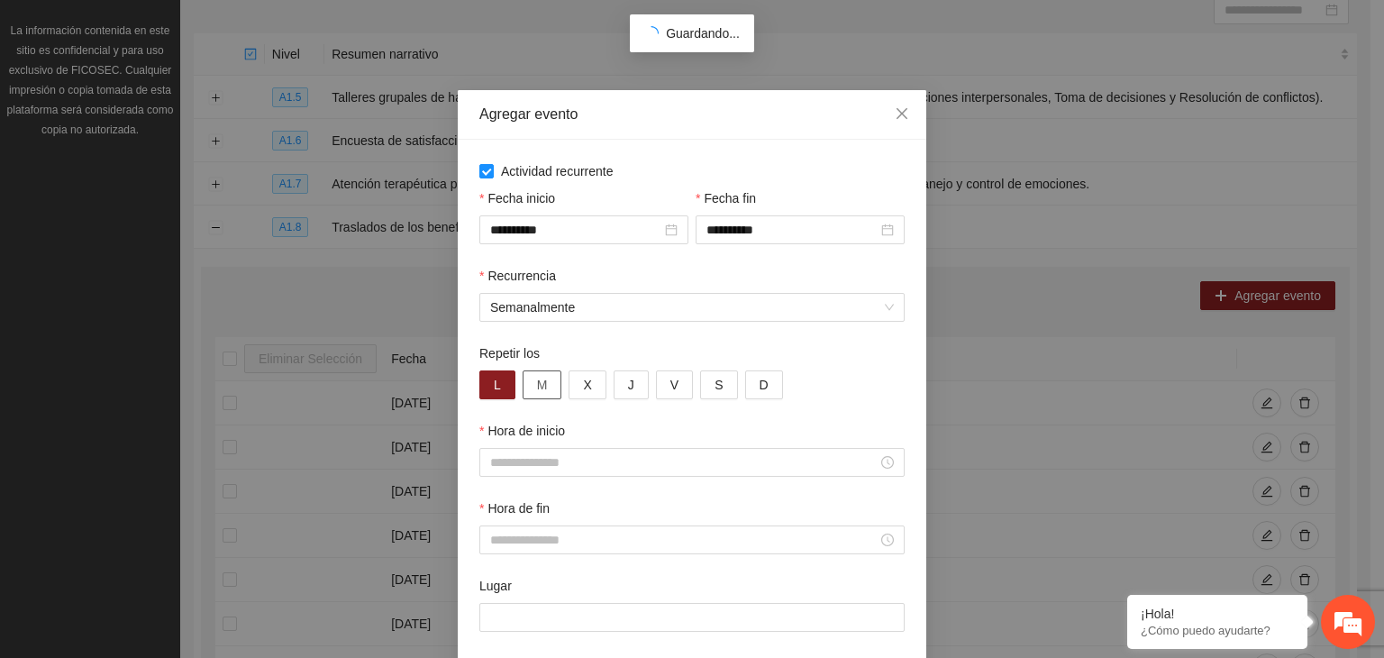
click at [533, 374] on button "M" at bounding box center [543, 384] width 40 height 29
click at [573, 389] on button "X" at bounding box center [586, 384] width 37 height 29
click at [614, 383] on button "J" at bounding box center [631, 384] width 35 height 29
click at [656, 378] on button "V" at bounding box center [674, 384] width 37 height 29
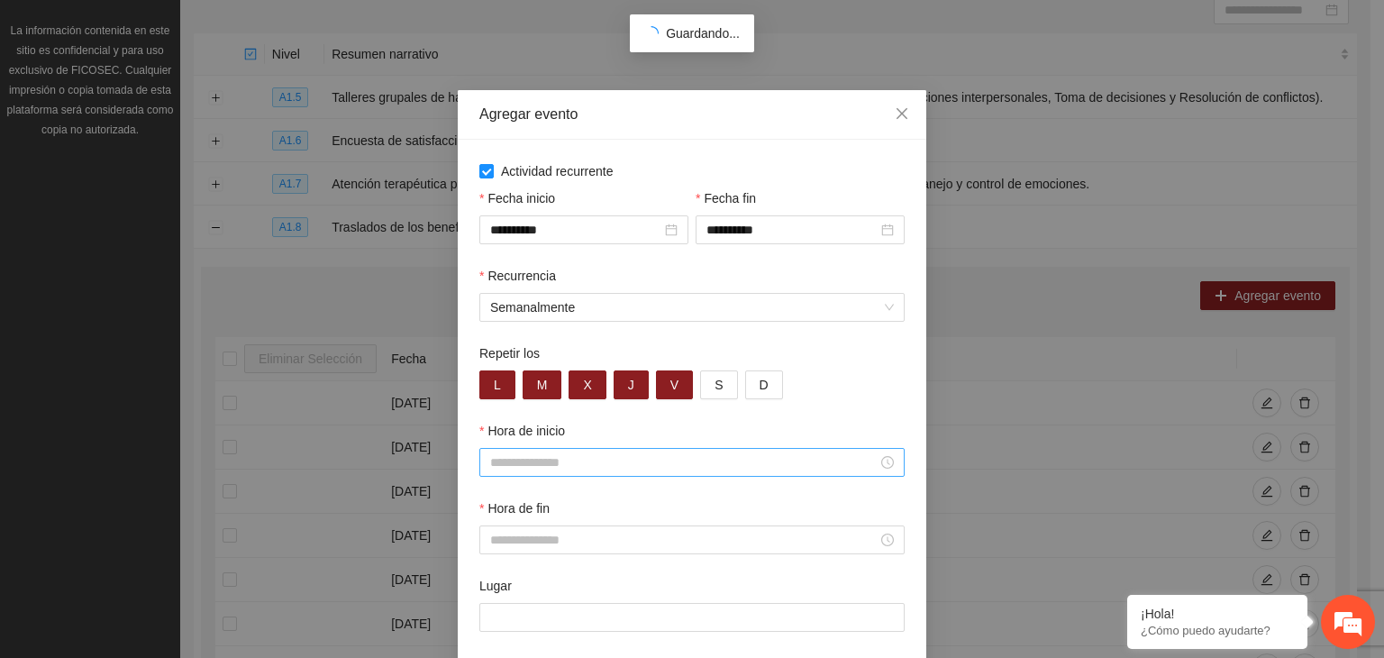
click at [502, 472] on input "Hora de inicio" at bounding box center [683, 462] width 387 height 20
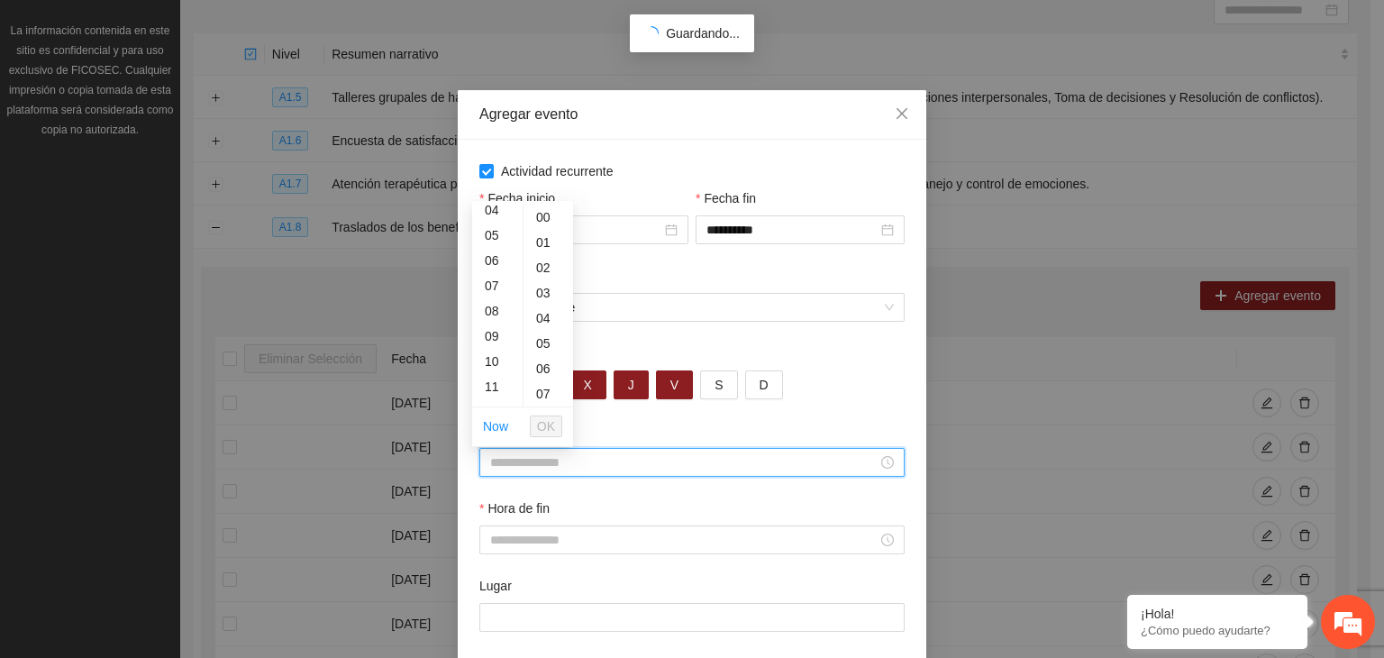
scroll to position [144, 0]
click at [494, 322] on div "10" at bounding box center [497, 325] width 50 height 25
type input "*****"
click at [542, 214] on div "00" at bounding box center [548, 217] width 50 height 25
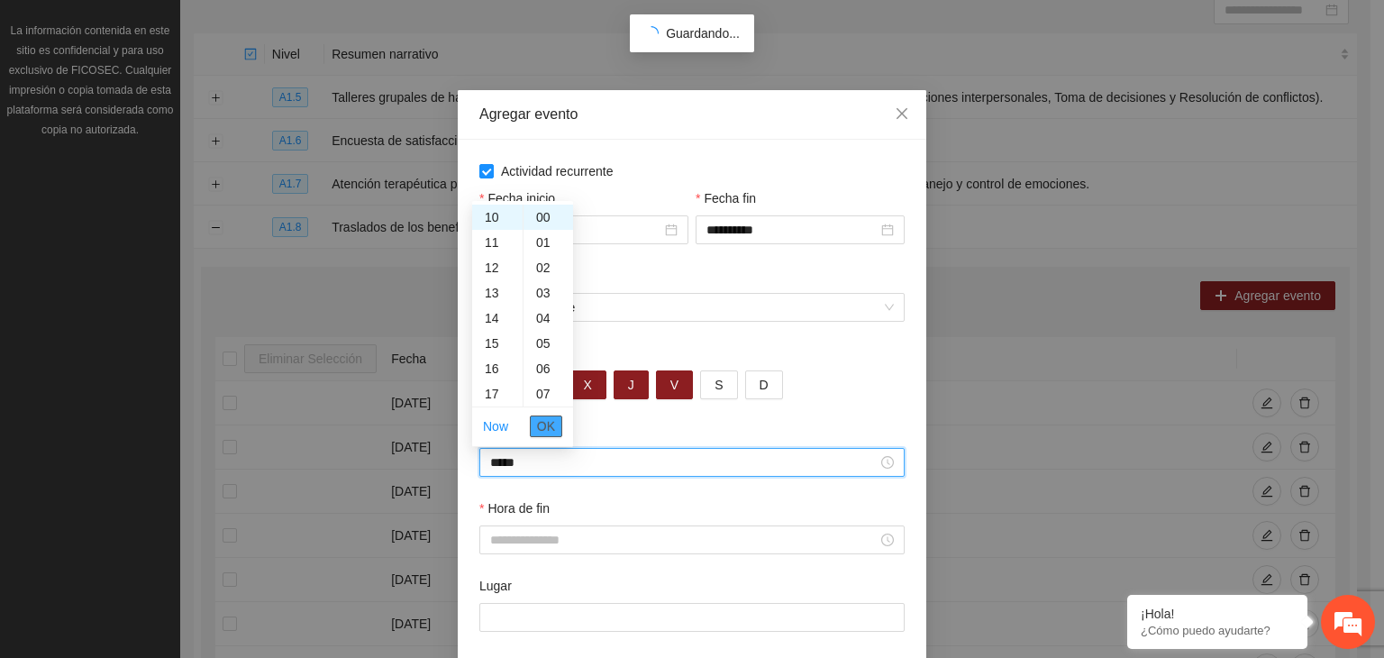
click at [538, 427] on span "OK" at bounding box center [546, 426] width 18 height 20
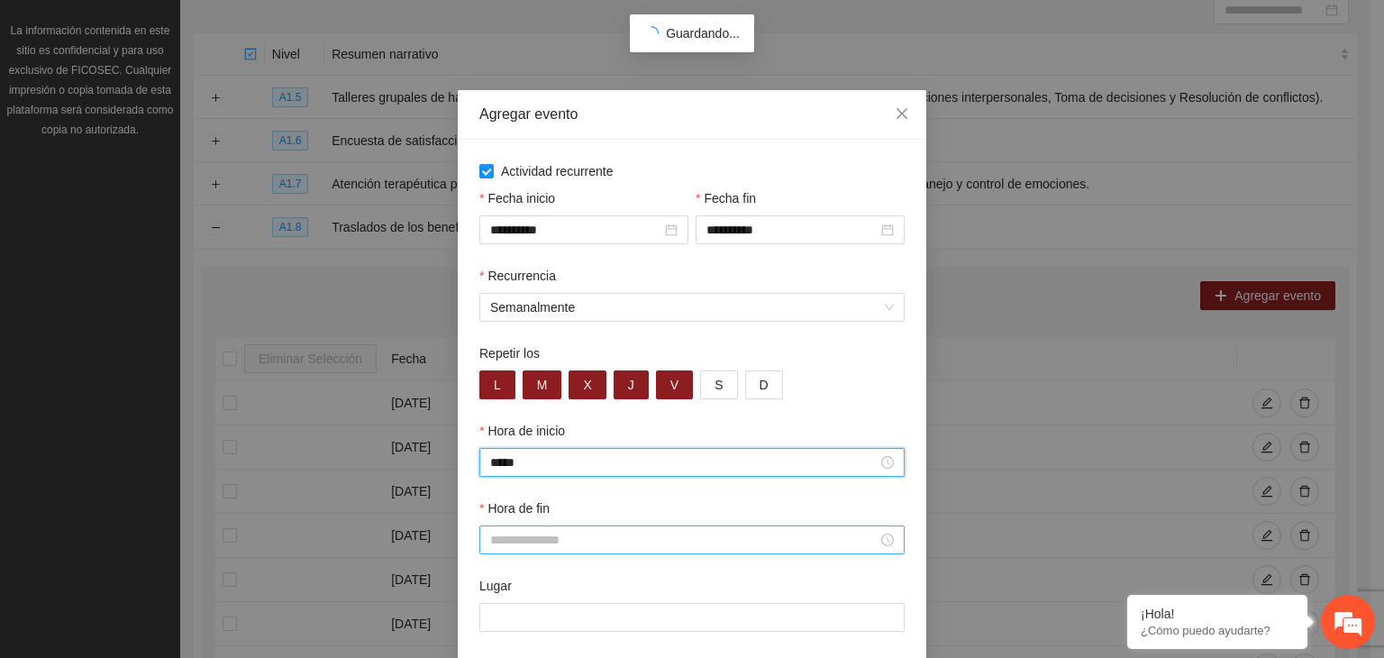
click at [516, 541] on input "Hora de fin" at bounding box center [683, 540] width 387 height 20
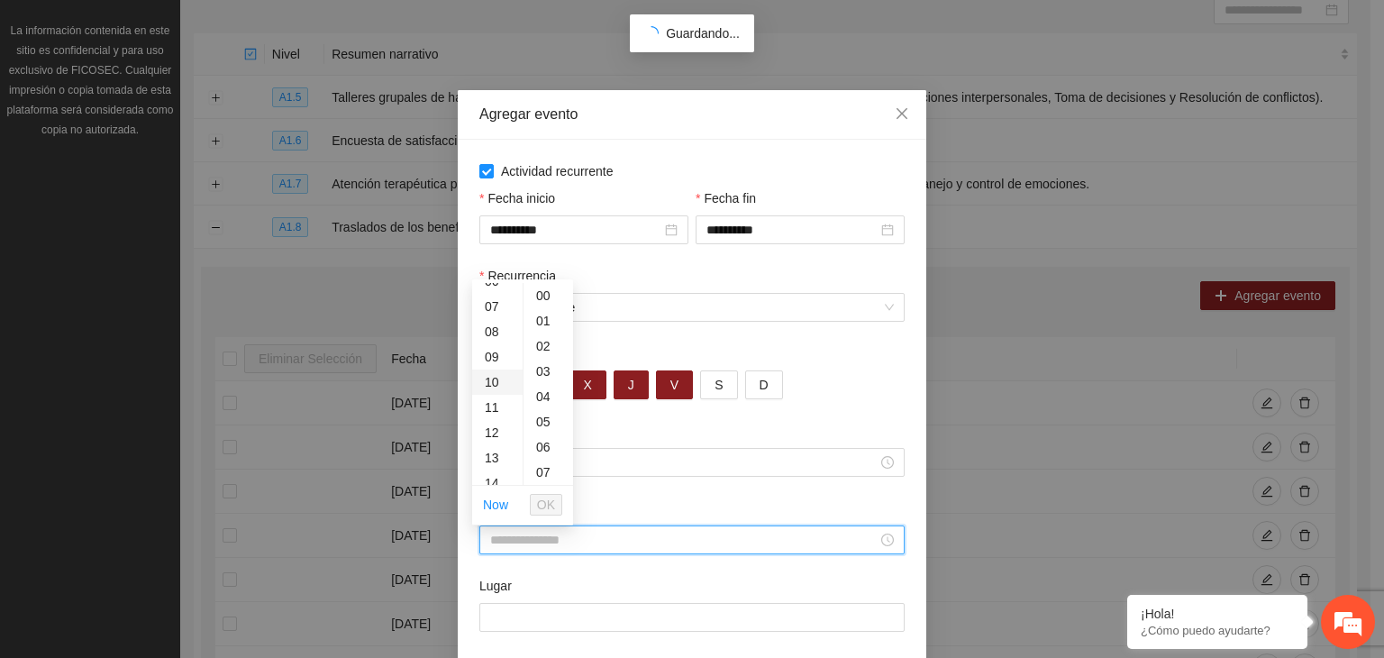
click at [489, 375] on div "10" at bounding box center [497, 381] width 50 height 25
click at [547, 289] on div "00" at bounding box center [548, 295] width 50 height 25
click at [548, 504] on span "OK" at bounding box center [546, 505] width 18 height 20
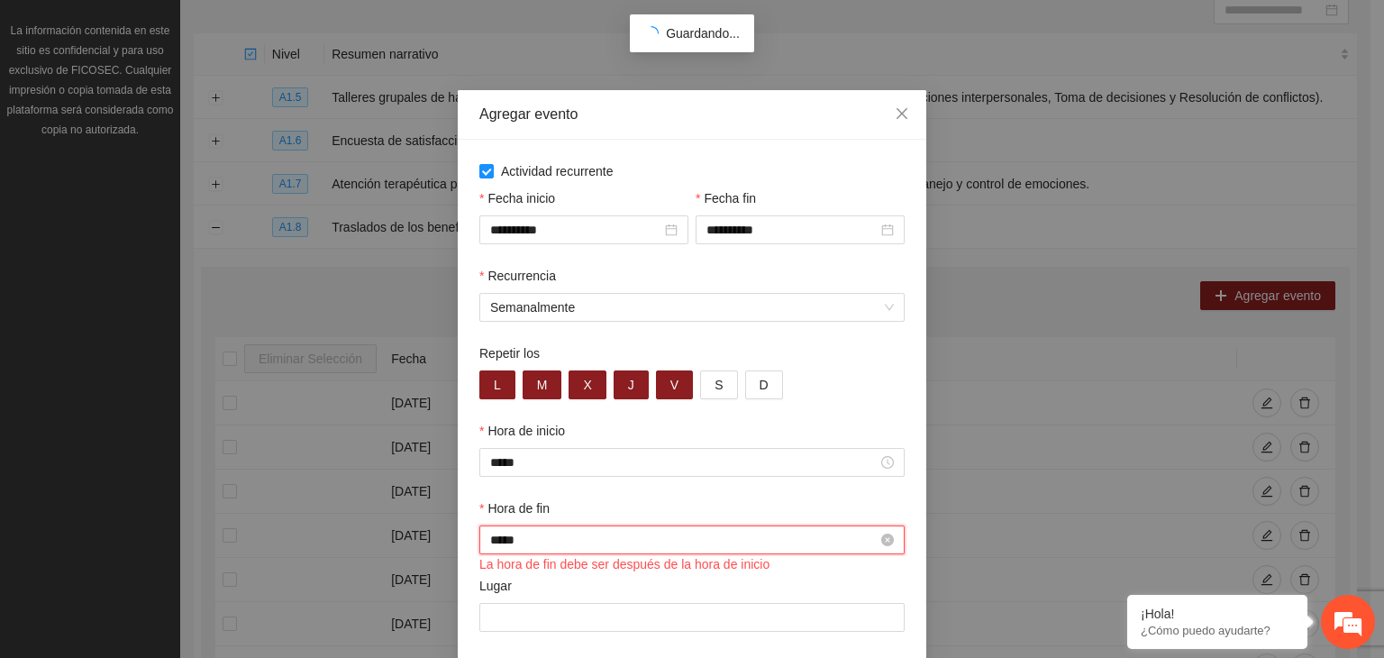
click at [497, 541] on input "*****" at bounding box center [683, 540] width 387 height 20
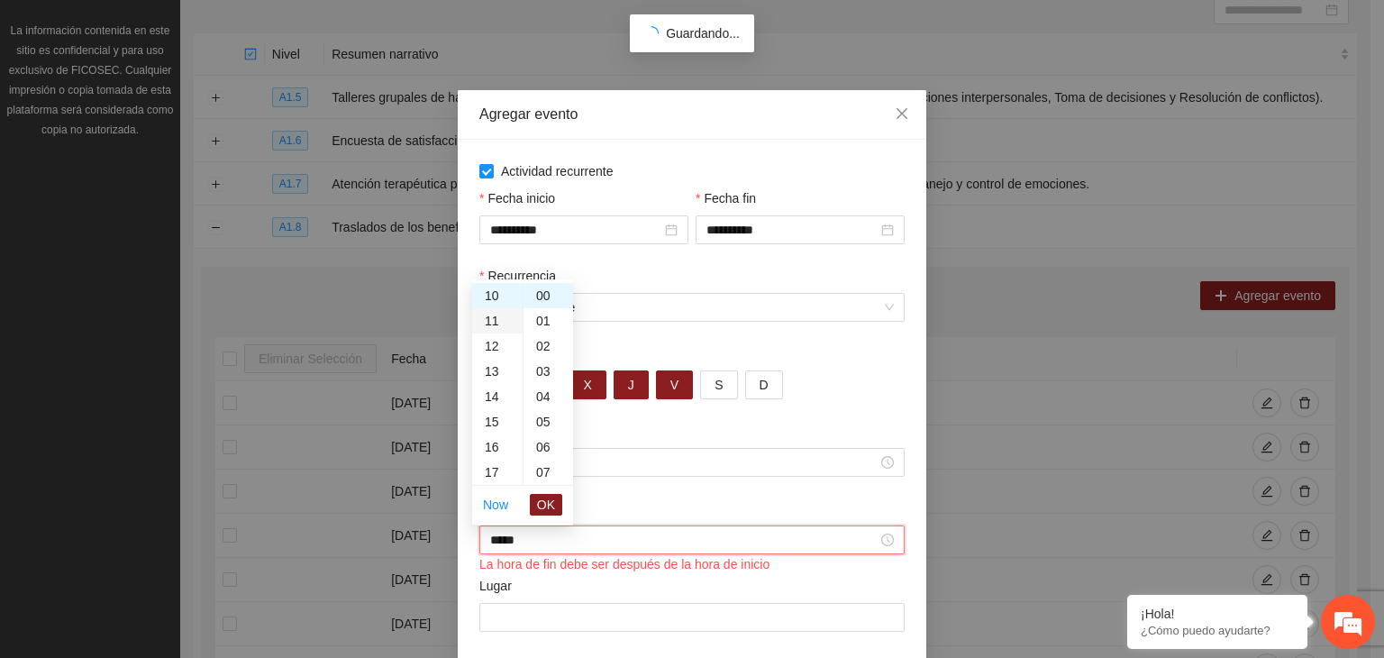
click at [485, 318] on div "11" at bounding box center [497, 320] width 50 height 25
click at [613, 600] on div "Lugar" at bounding box center [691, 589] width 425 height 27
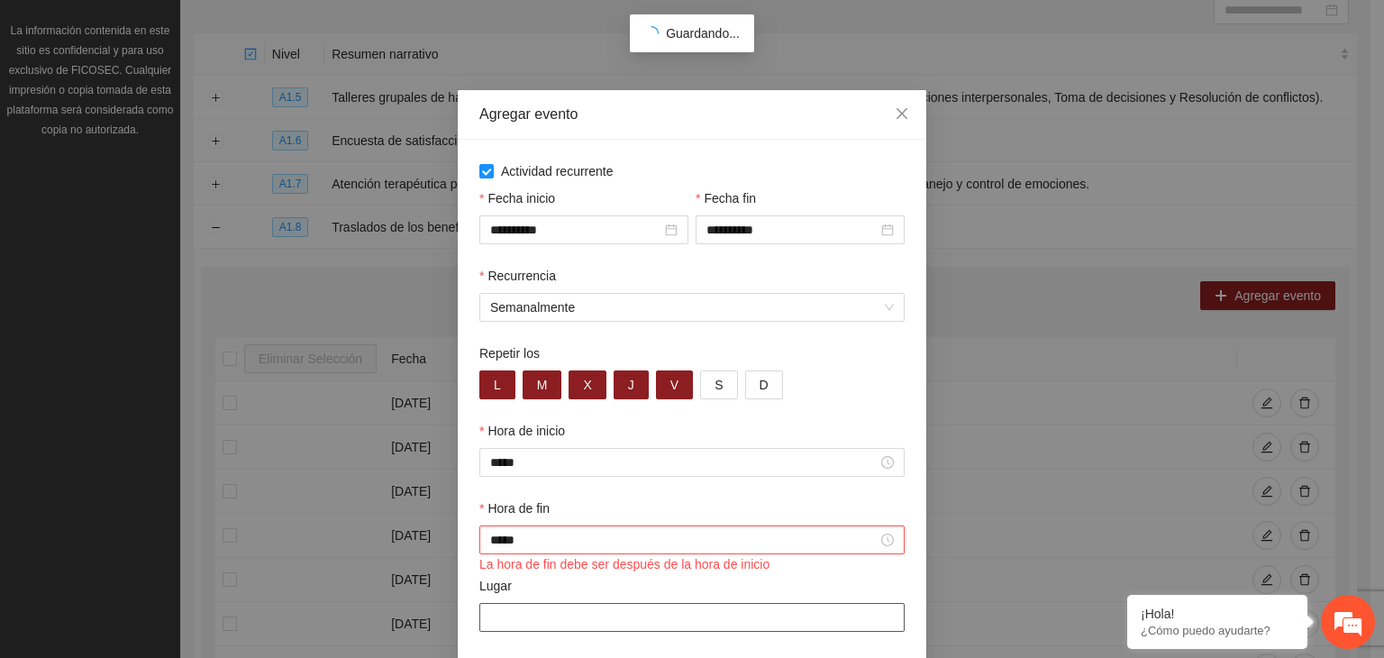
click at [581, 614] on input "Lugar" at bounding box center [691, 617] width 425 height 29
click at [818, 548] on input "*****" at bounding box center [683, 540] width 387 height 20
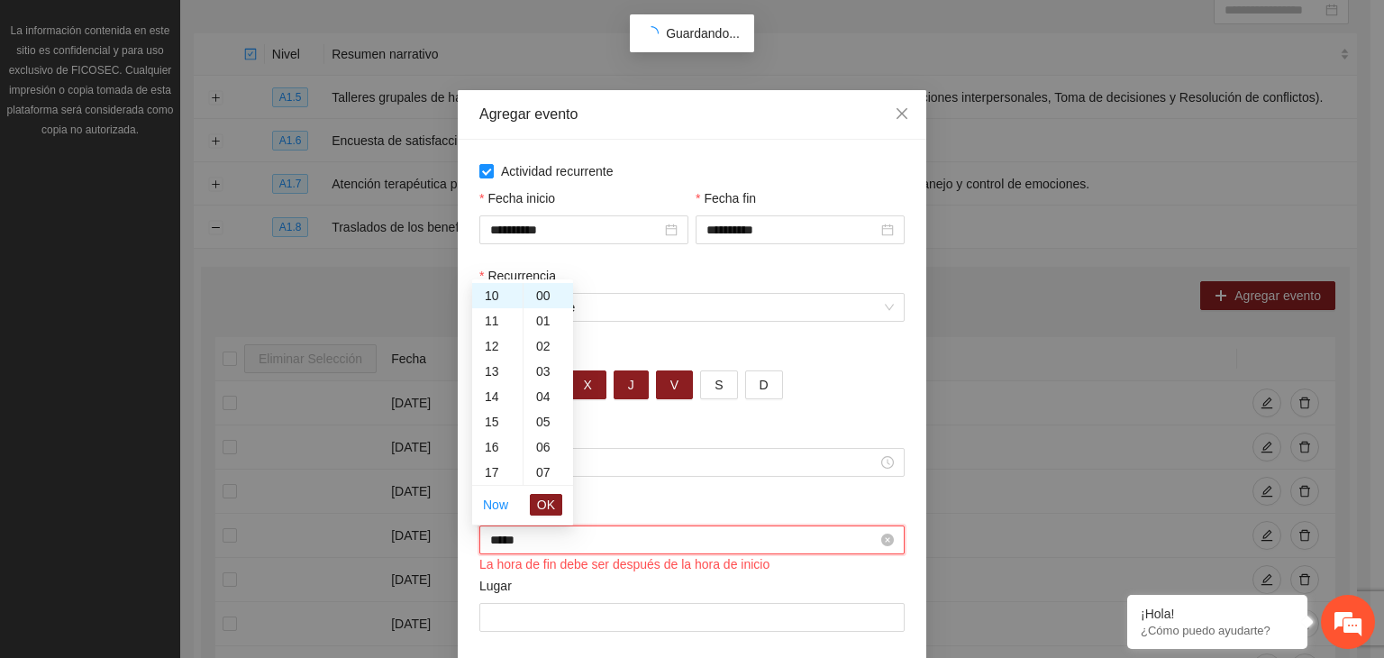
click at [818, 548] on input "*****" at bounding box center [683, 540] width 387 height 20
type input "*"
click at [499, 314] on div "11" at bounding box center [497, 320] width 50 height 25
type input "*****"
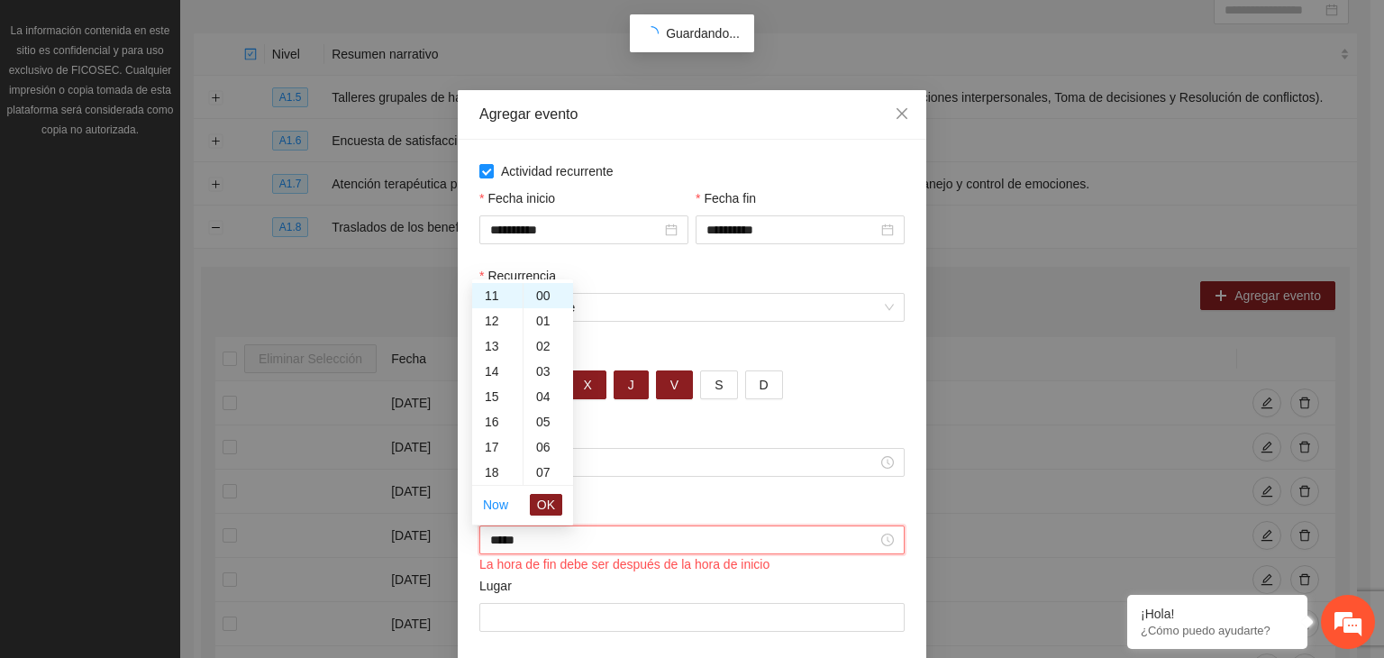
click at [542, 276] on label "Recurrencia" at bounding box center [517, 276] width 77 height 20
click at [542, 294] on input "Recurrencia" at bounding box center [685, 307] width 391 height 27
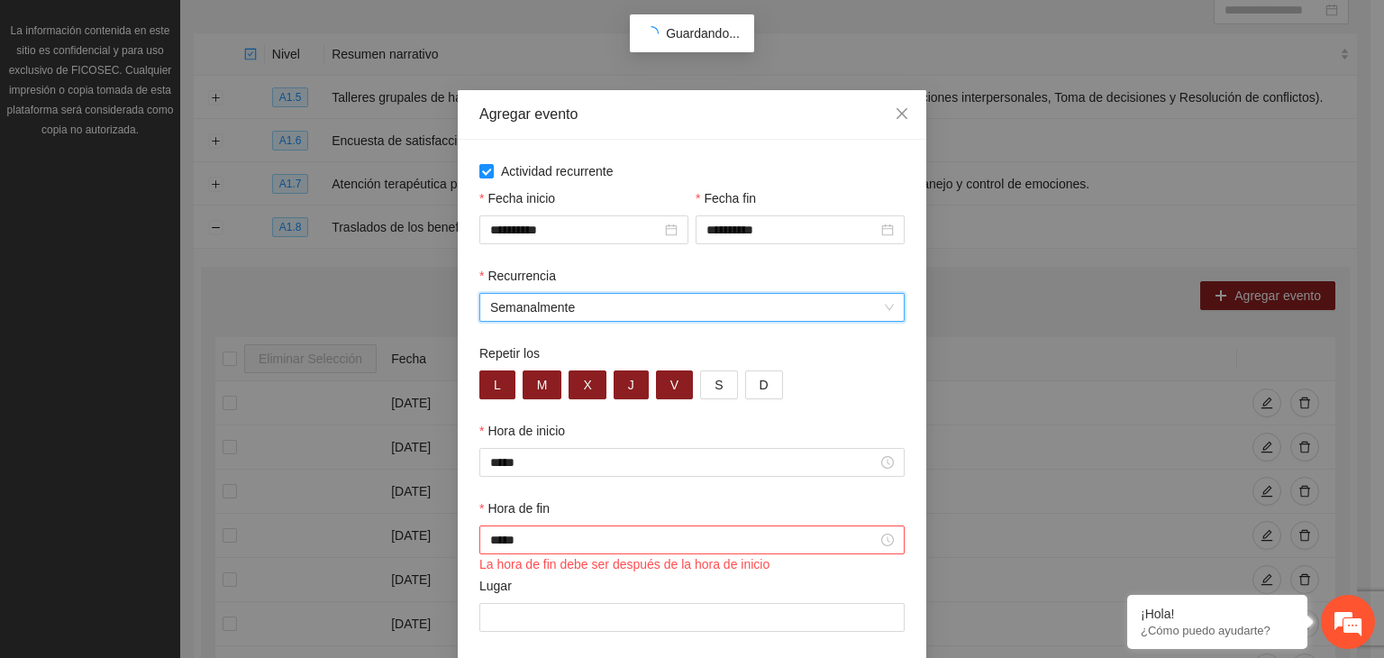
click at [541, 290] on div "Recurrencia" at bounding box center [691, 279] width 425 height 27
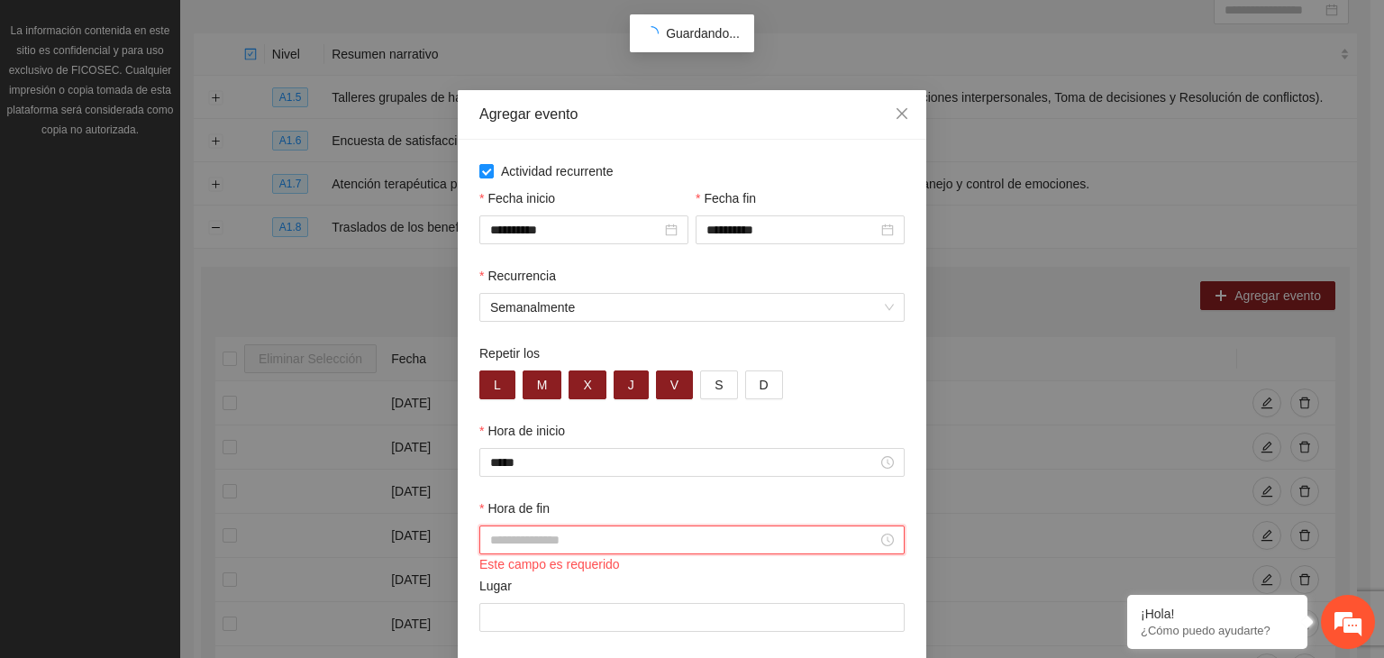
click at [587, 541] on input "Hora de fin" at bounding box center [683, 540] width 387 height 20
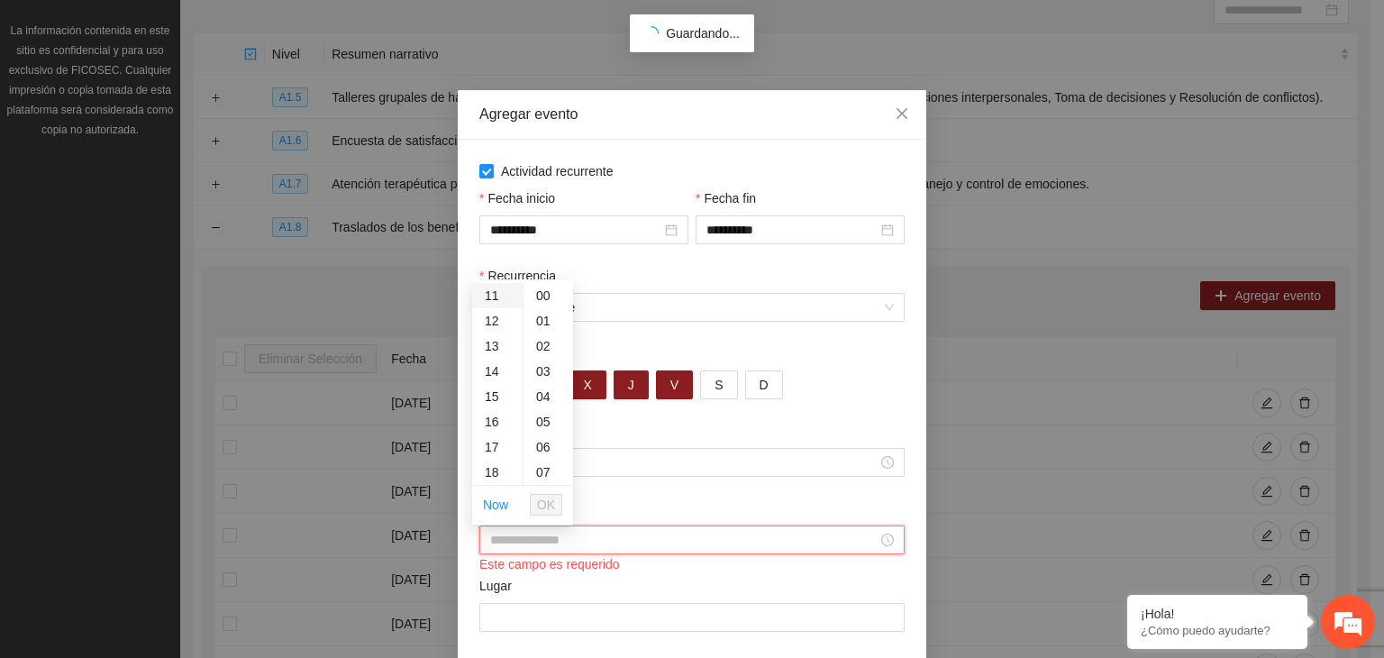
click at [492, 296] on div "11" at bounding box center [497, 295] width 50 height 25
type input "*****"
click at [537, 298] on div "00" at bounding box center [548, 295] width 50 height 25
click at [543, 504] on span "OK" at bounding box center [546, 505] width 18 height 20
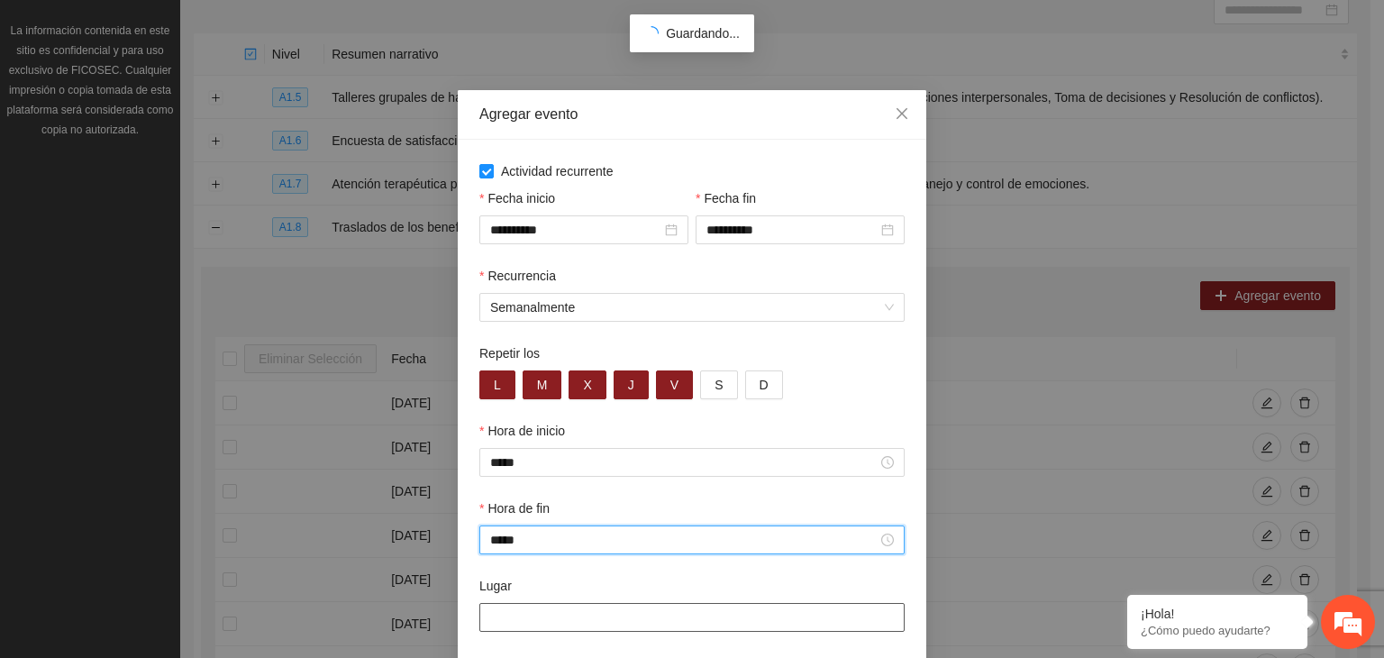
click at [531, 616] on input "Lugar" at bounding box center [691, 617] width 425 height 29
type input "**********"
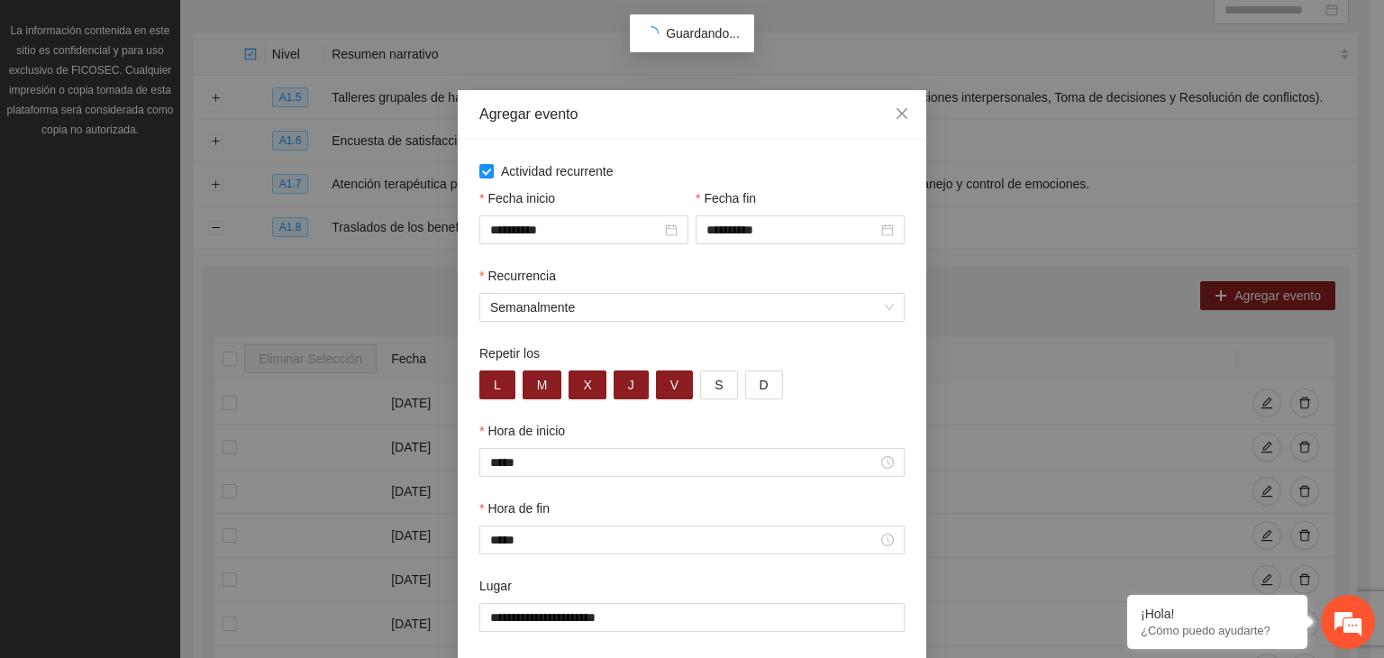
scroll to position [89, 0]
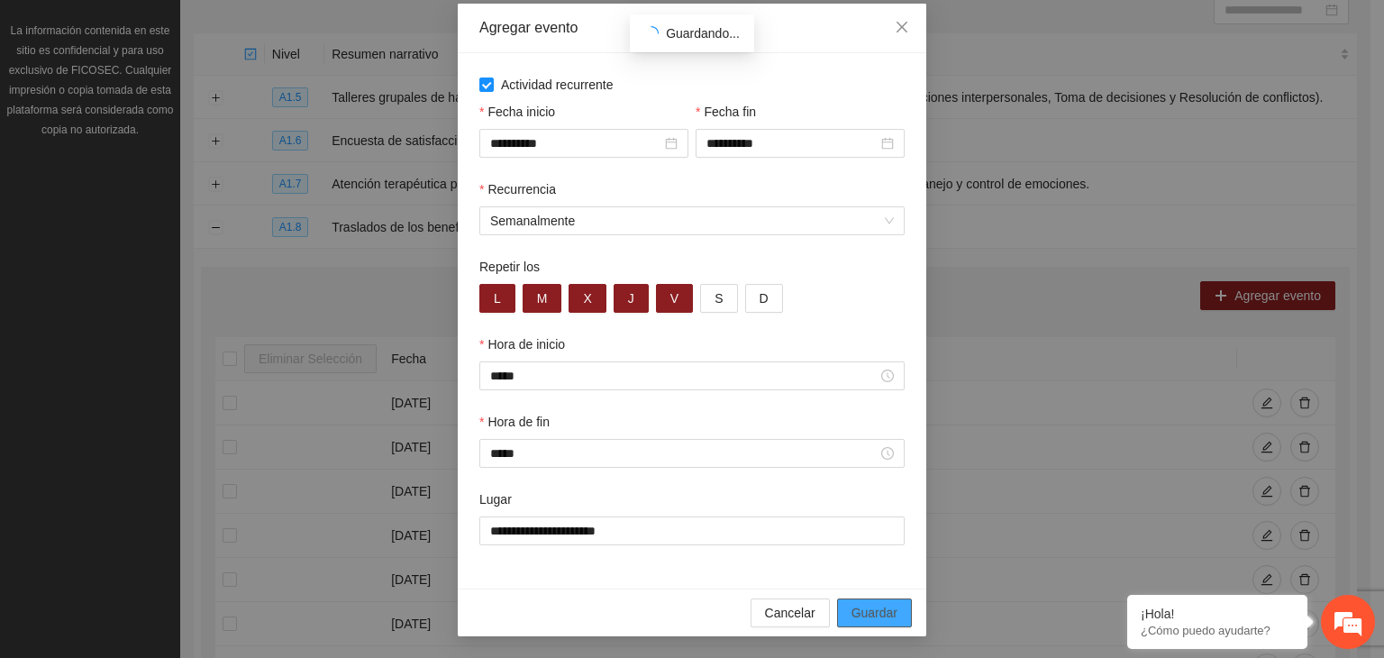
click at [872, 610] on span "Guardar" at bounding box center [874, 613] width 46 height 20
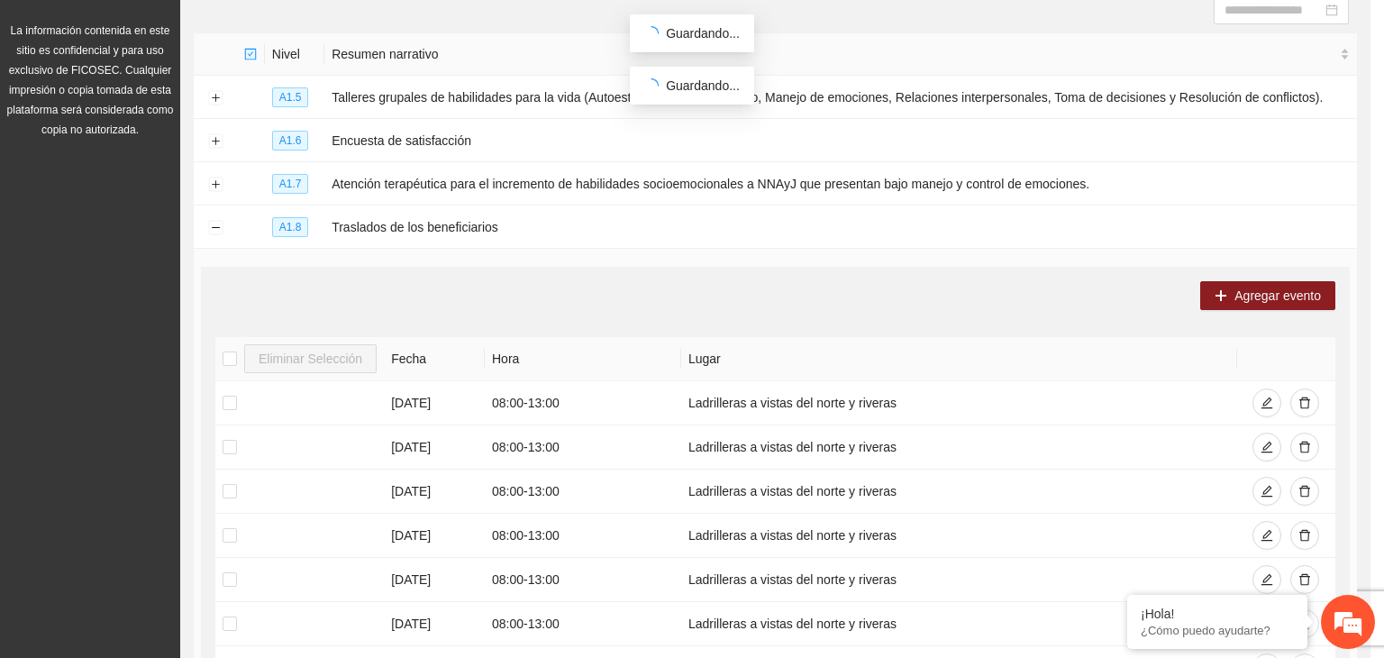
scroll to position [0, 0]
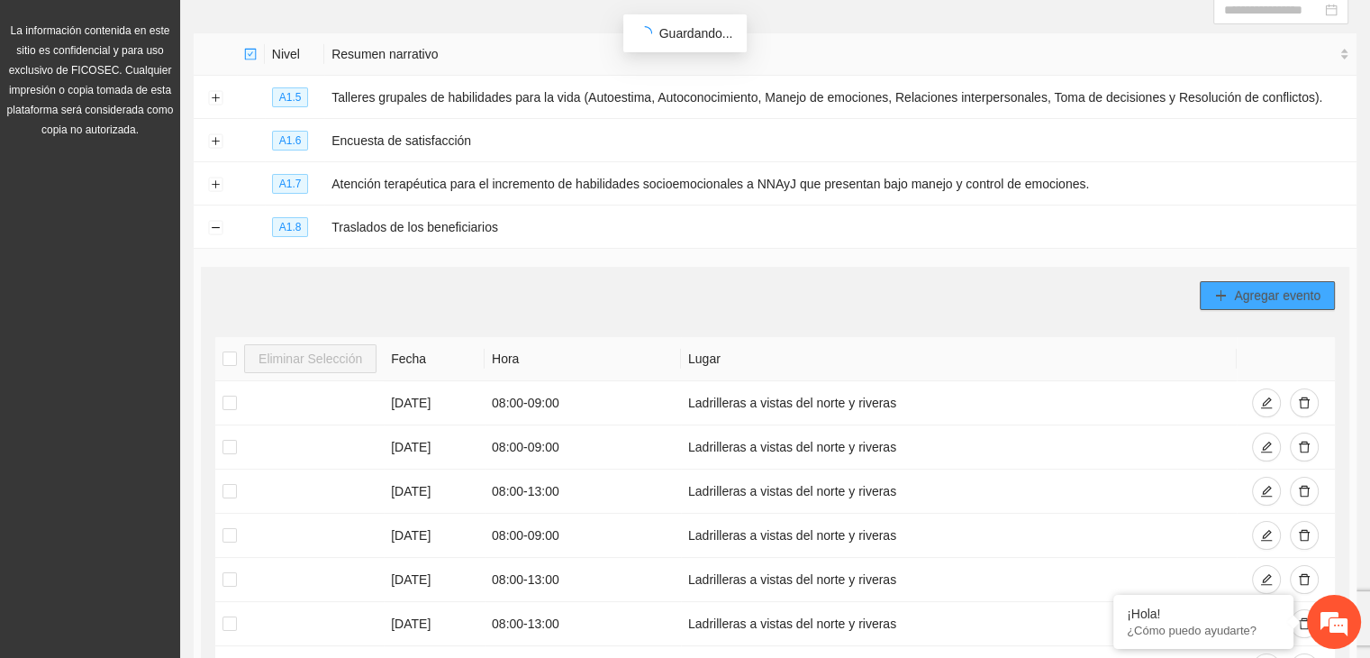
click at [1287, 291] on span "Agregar evento" at bounding box center [1277, 296] width 86 height 20
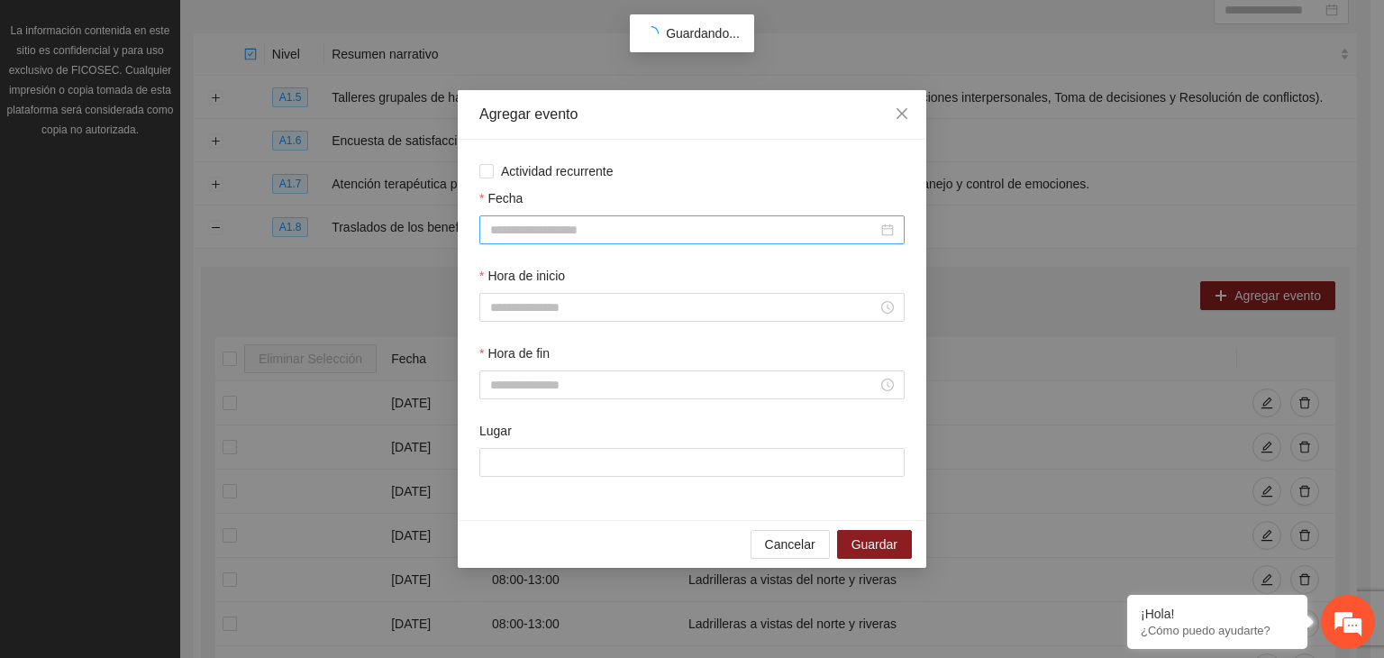
click at [691, 236] on input "Fecha" at bounding box center [683, 230] width 387 height 20
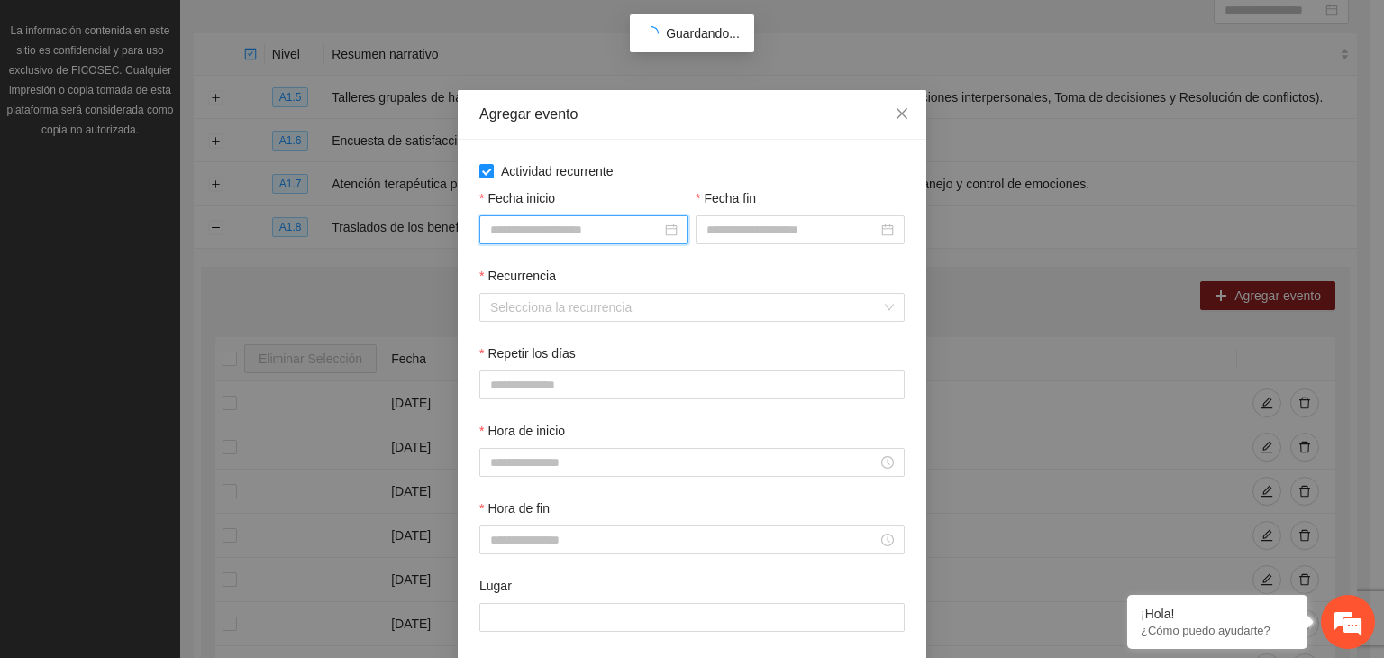
click at [512, 232] on input "Fecha inicio" at bounding box center [575, 230] width 171 height 20
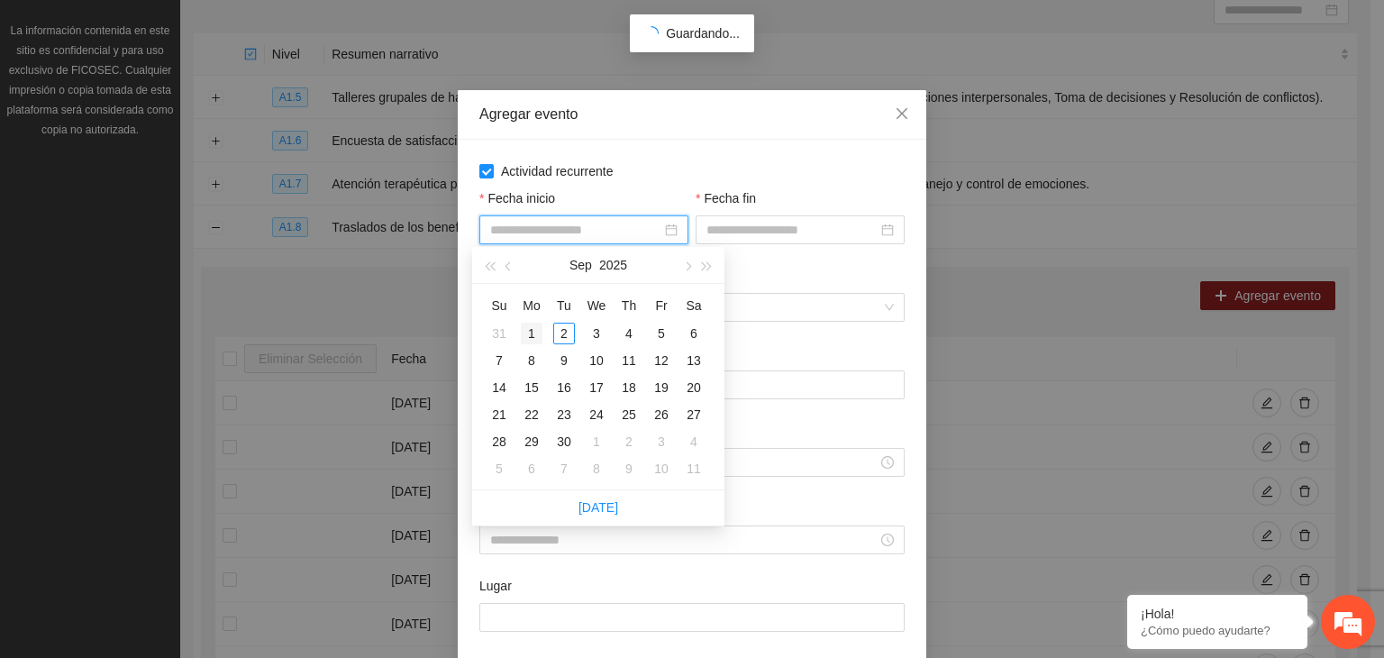
type input "**********"
click at [505, 266] on span "button" at bounding box center [509, 266] width 9 height 9
type input "**********"
click at [666, 323] on div "1" at bounding box center [661, 334] width 22 height 22
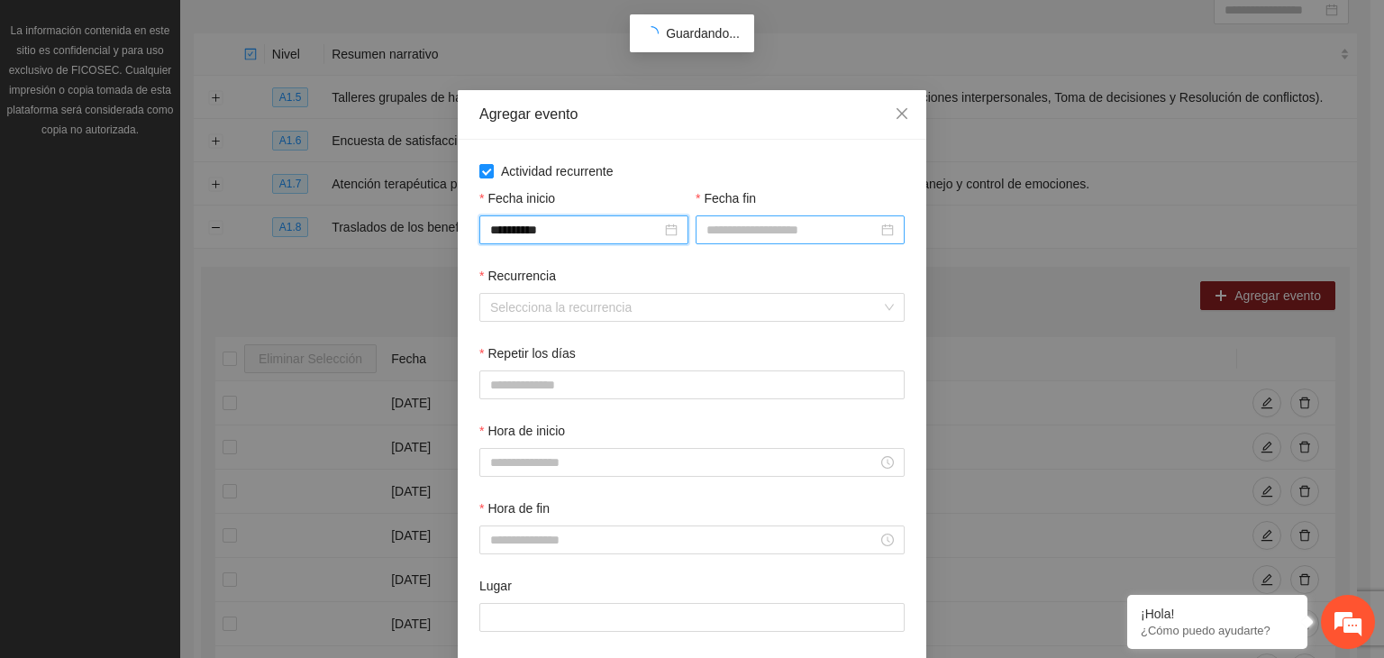
click at [717, 221] on input "Fecha fin" at bounding box center [791, 230] width 171 height 20
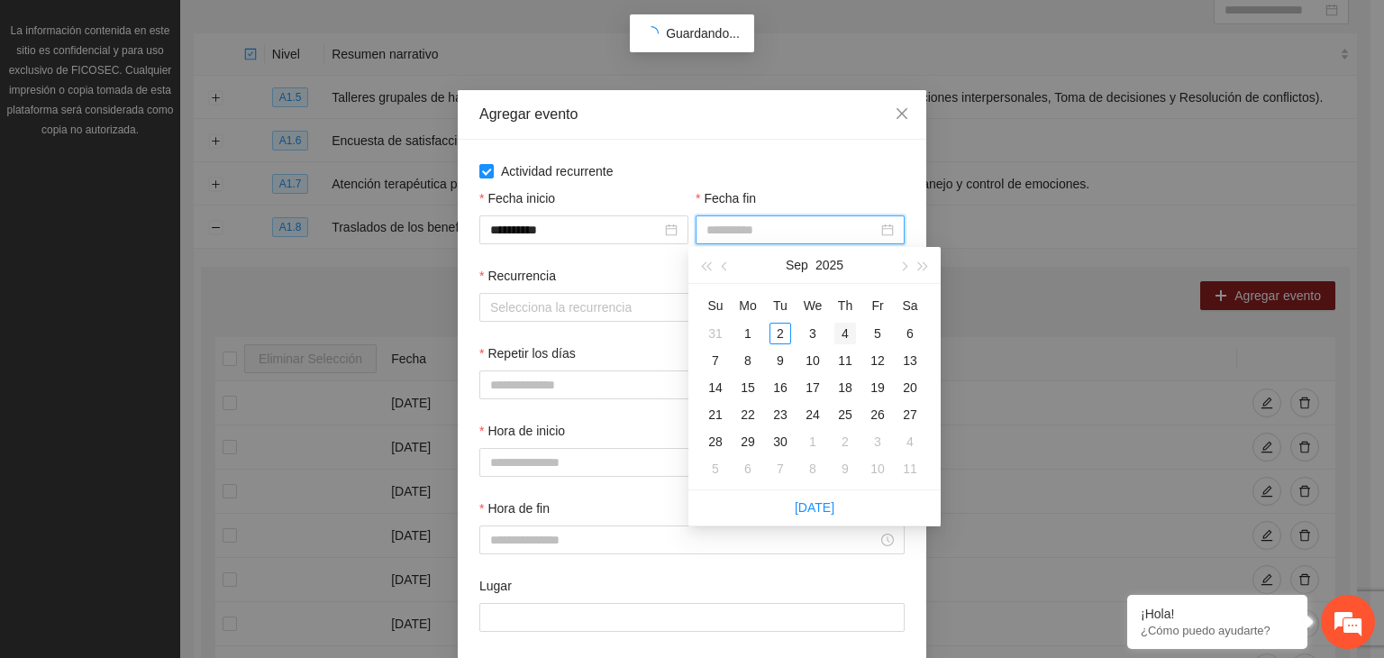
type input "**********"
click at [721, 260] on button "button" at bounding box center [725, 265] width 20 height 36
type input "**********"
click at [847, 385] on div "14" at bounding box center [845, 388] width 22 height 22
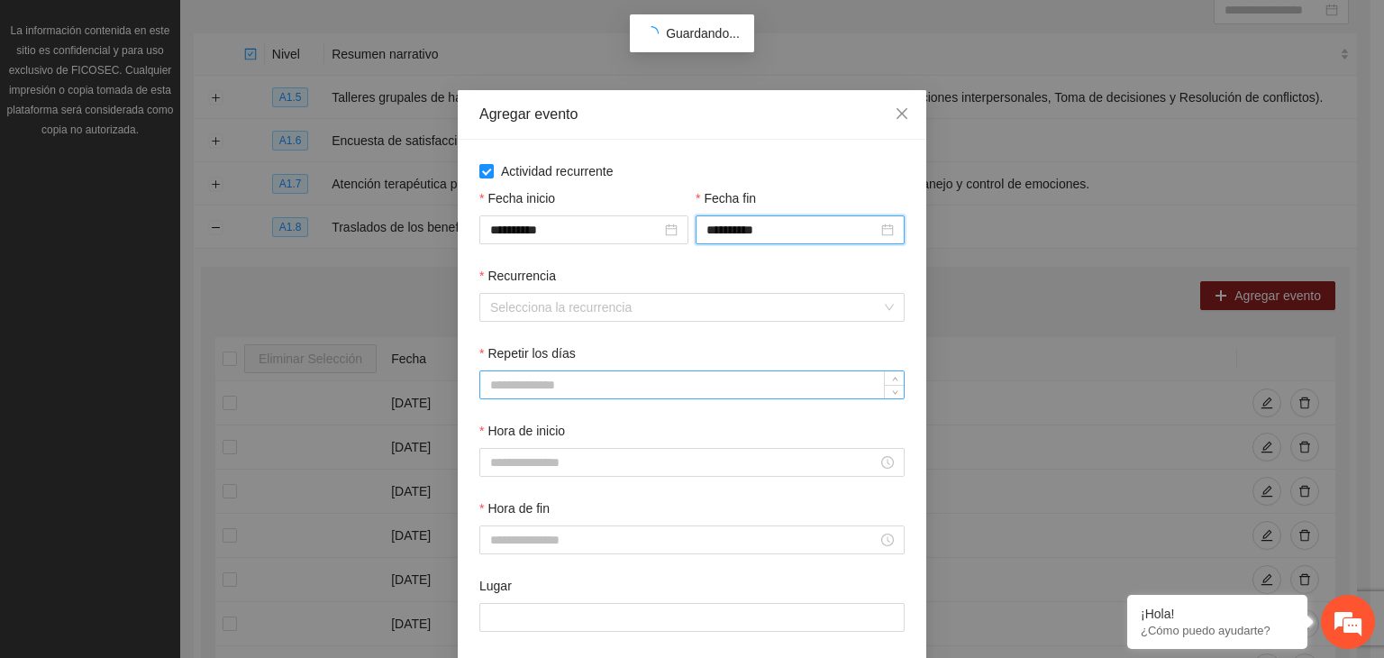
click at [533, 379] on input "Repetir los días" at bounding box center [691, 384] width 423 height 27
click at [609, 297] on input "Recurrencia" at bounding box center [685, 307] width 391 height 27
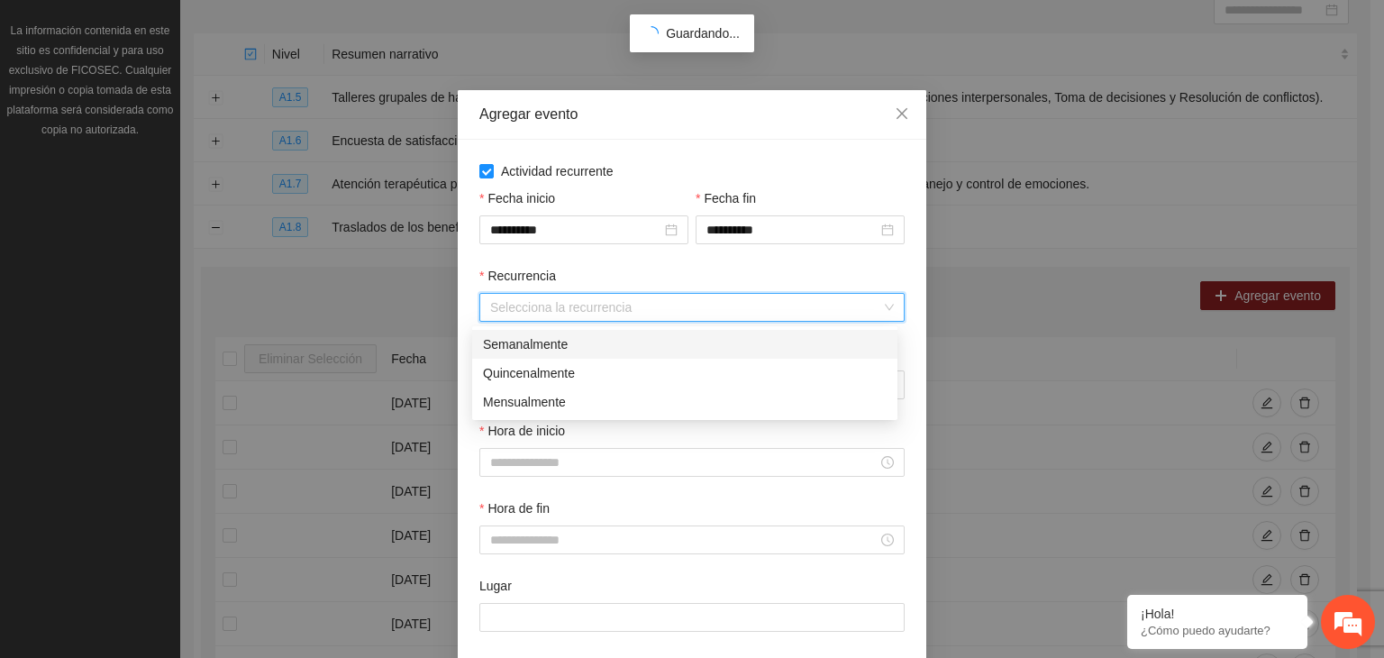
click at [507, 352] on div "Semanalmente" at bounding box center [685, 344] width 404 height 20
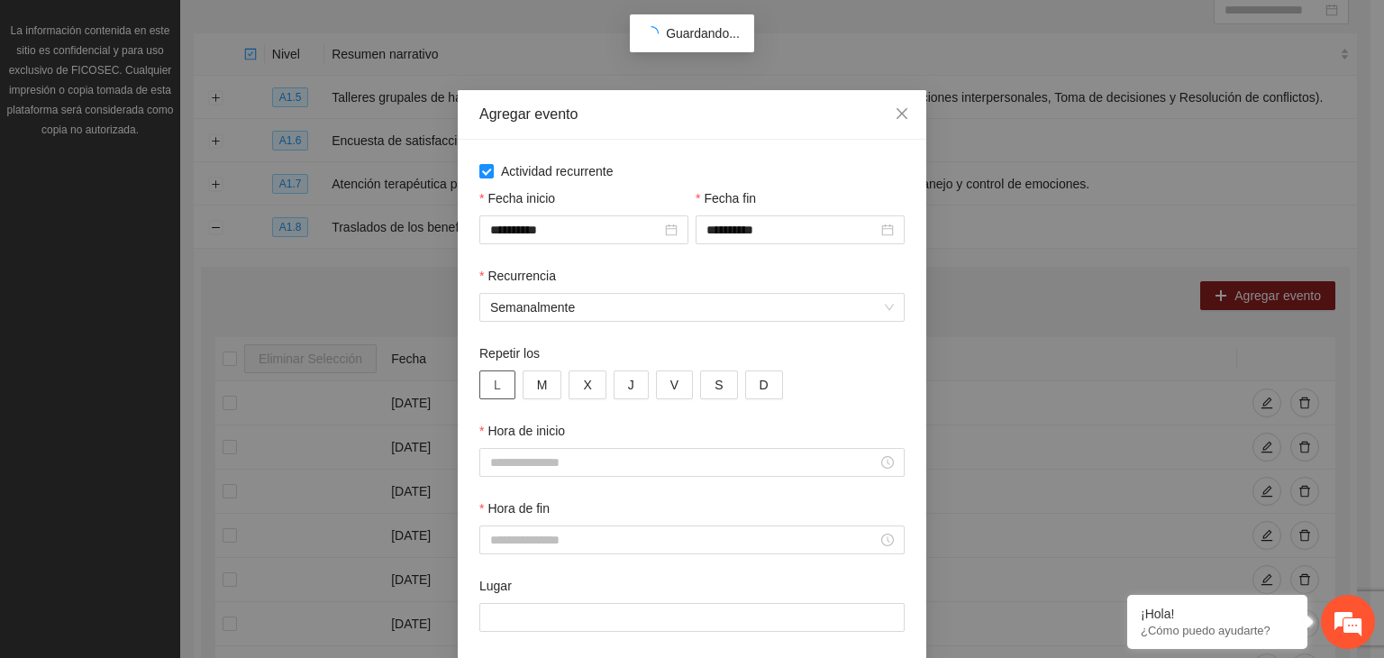
click at [483, 385] on button "L" at bounding box center [497, 384] width 36 height 29
click at [525, 394] on button "M" at bounding box center [543, 384] width 40 height 29
click at [573, 387] on button "X" at bounding box center [586, 384] width 37 height 29
click at [614, 390] on button "J" at bounding box center [631, 384] width 35 height 29
click at [670, 385] on span "V" at bounding box center [674, 385] width 8 height 20
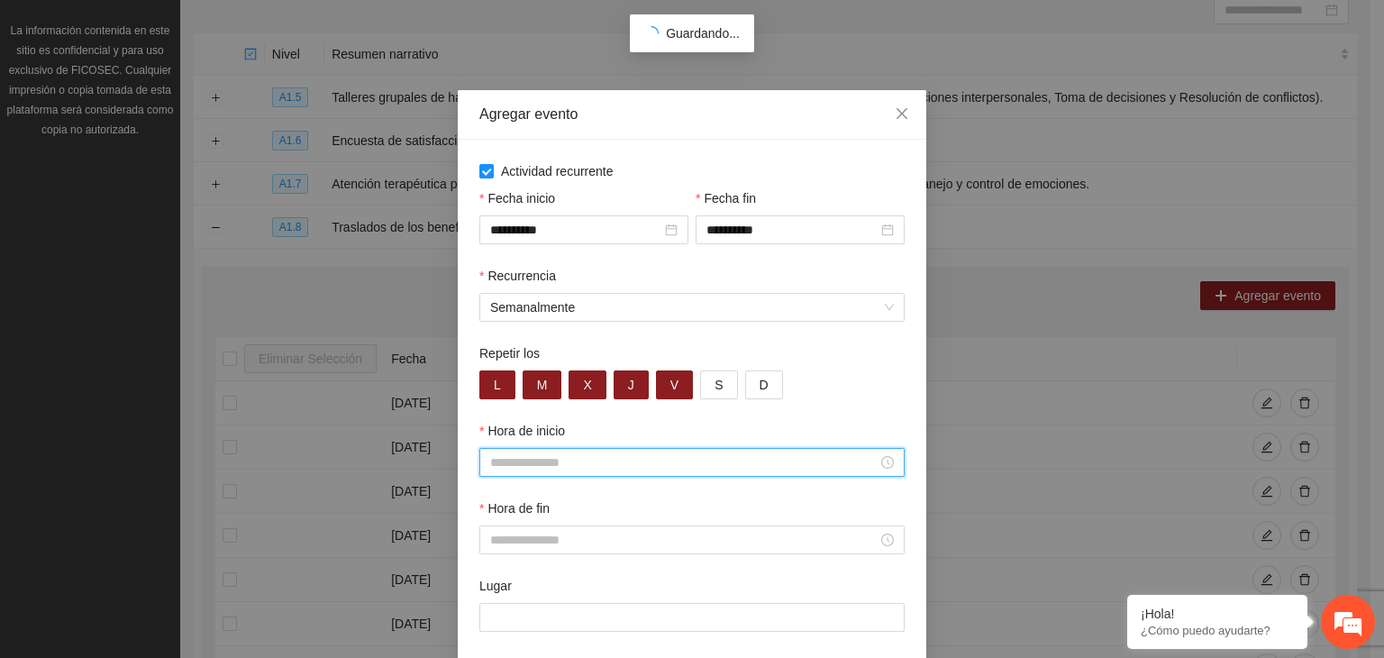
click at [593, 466] on input "Hora de inicio" at bounding box center [683, 462] width 387 height 20
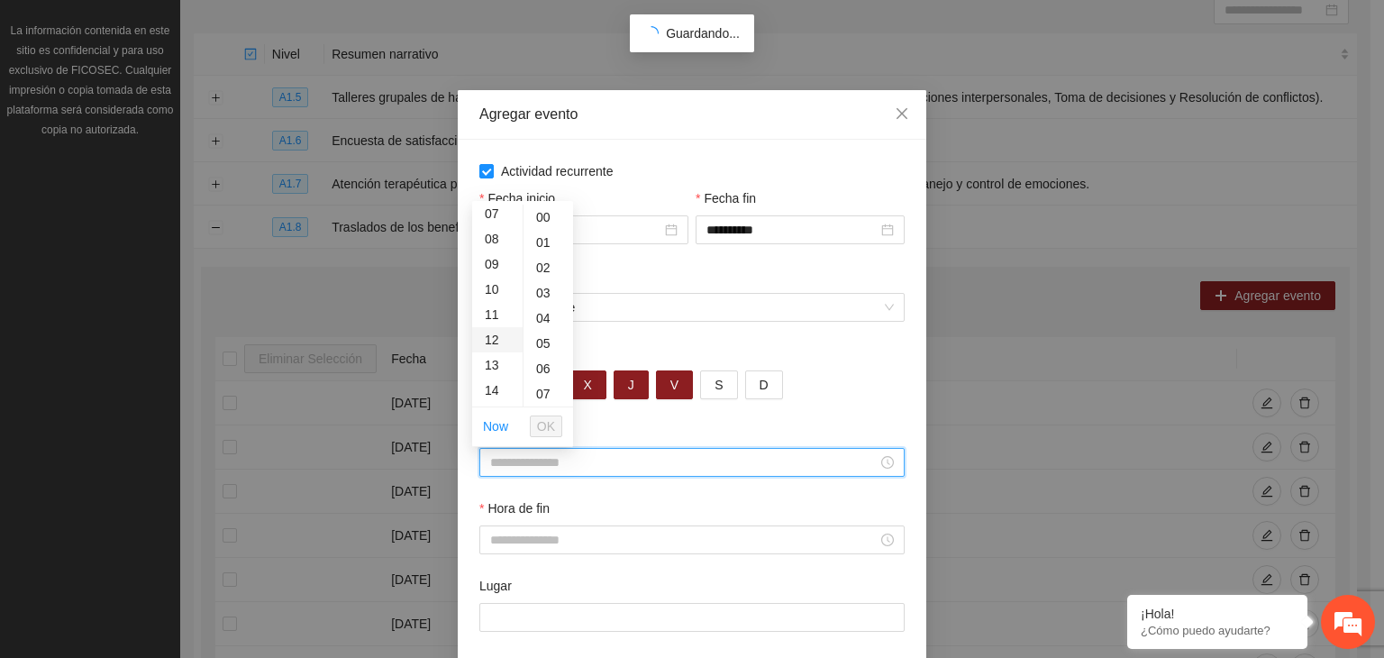
click at [497, 329] on div "12" at bounding box center [497, 339] width 50 height 25
type input "*****"
click at [542, 217] on div "00" at bounding box center [548, 217] width 50 height 25
click at [551, 424] on span "OK" at bounding box center [546, 426] width 18 height 20
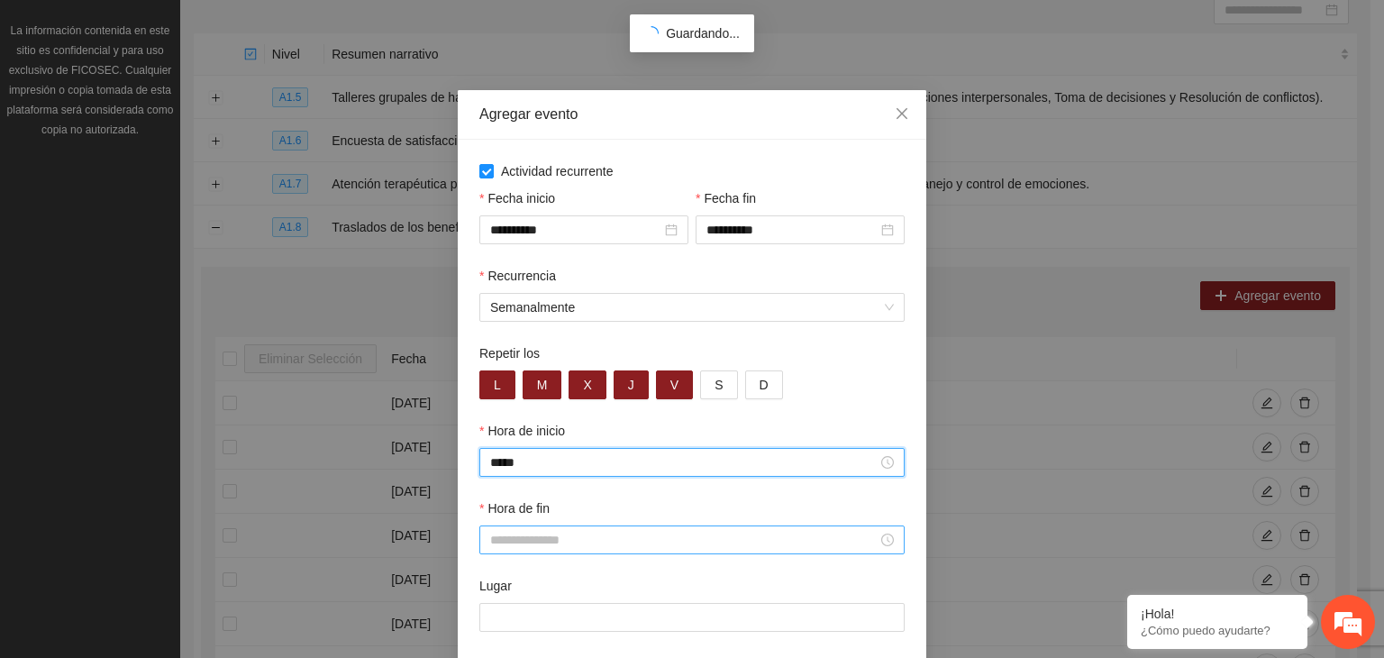
click at [524, 541] on input "Hora de fin" at bounding box center [683, 540] width 387 height 20
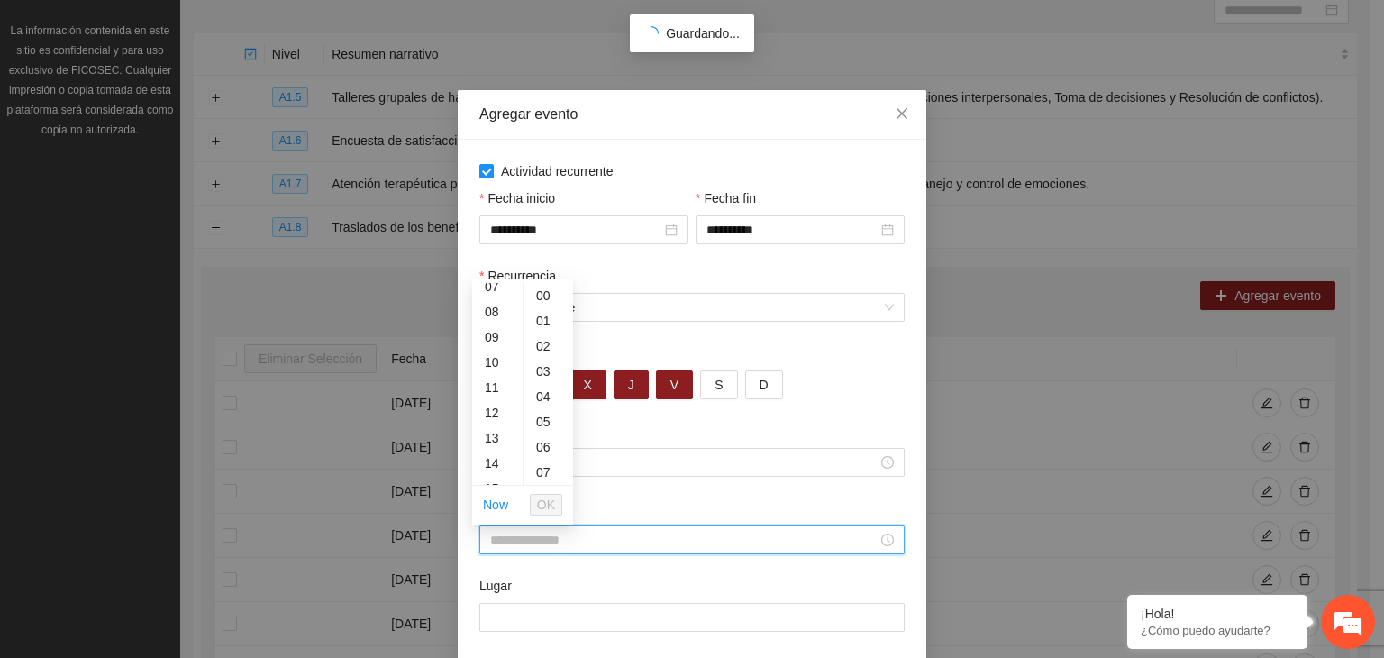
scroll to position [282, 0]
click at [484, 341] on div "13" at bounding box center [497, 341] width 50 height 25
type input "*****"
click at [540, 286] on div "00" at bounding box center [548, 295] width 50 height 25
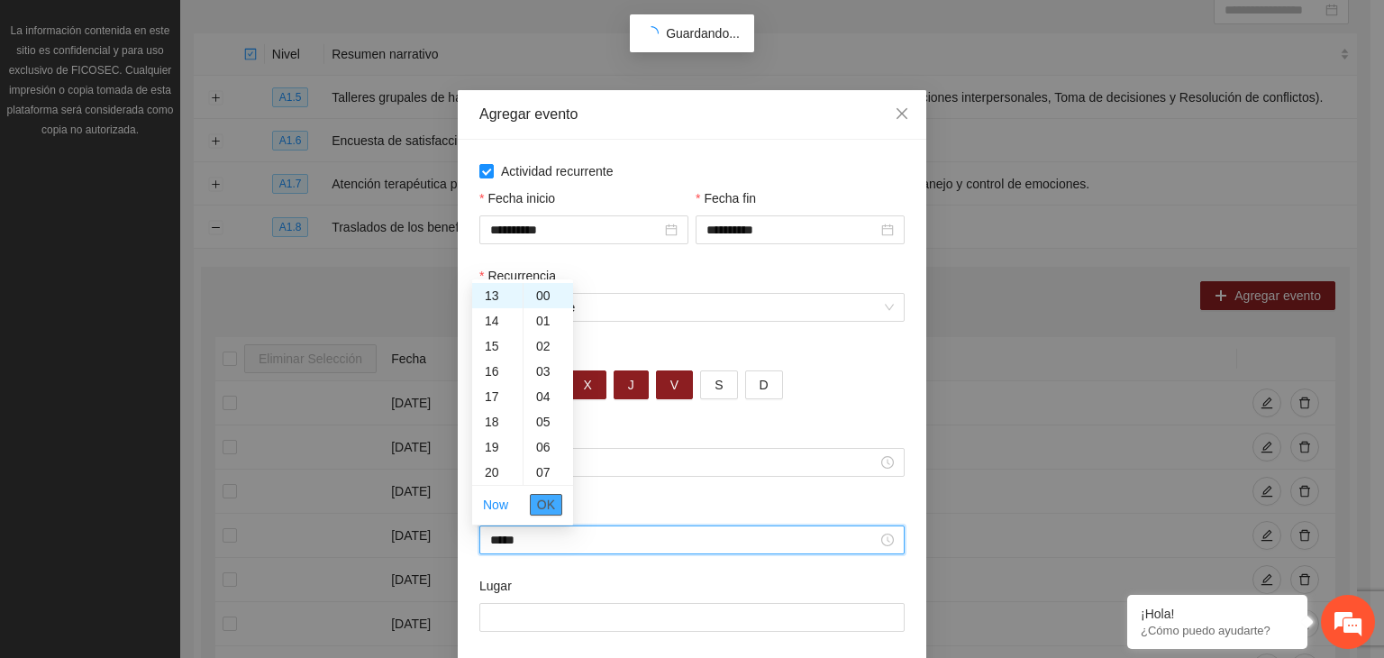
click at [545, 505] on span "OK" at bounding box center [546, 505] width 18 height 20
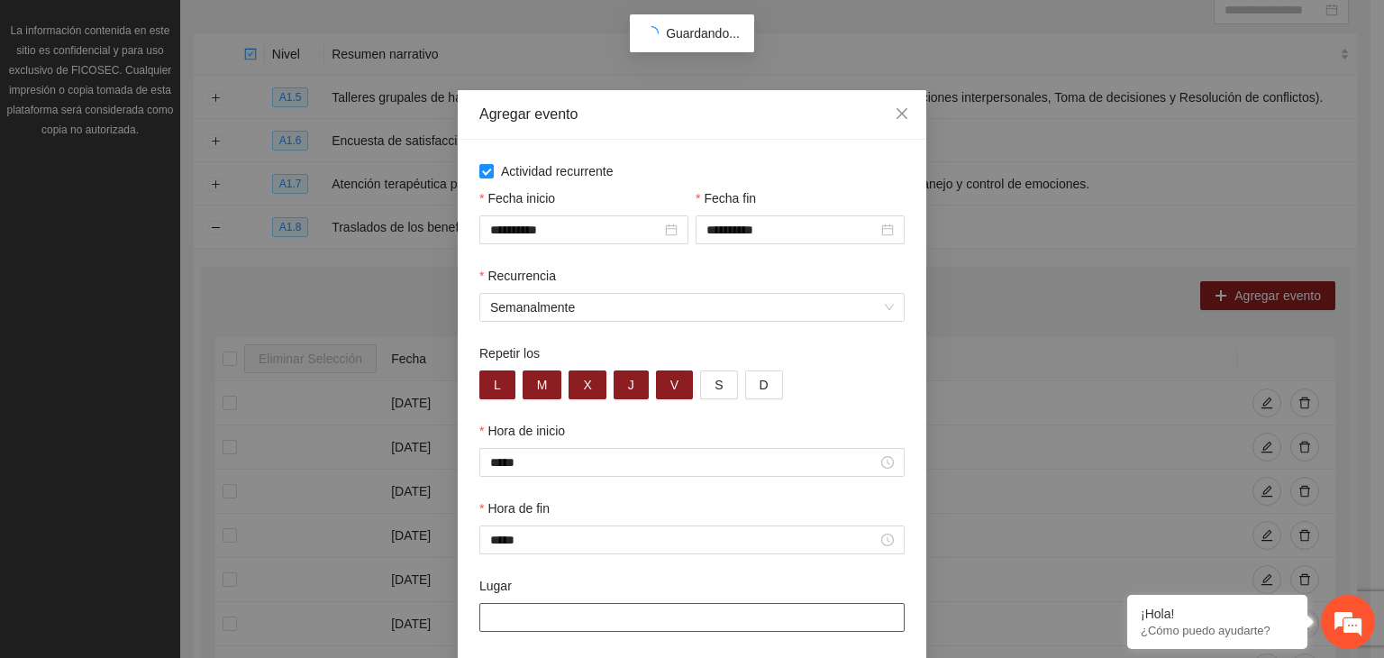
click at [538, 624] on input "Lugar" at bounding box center [691, 617] width 425 height 29
type input "**********"
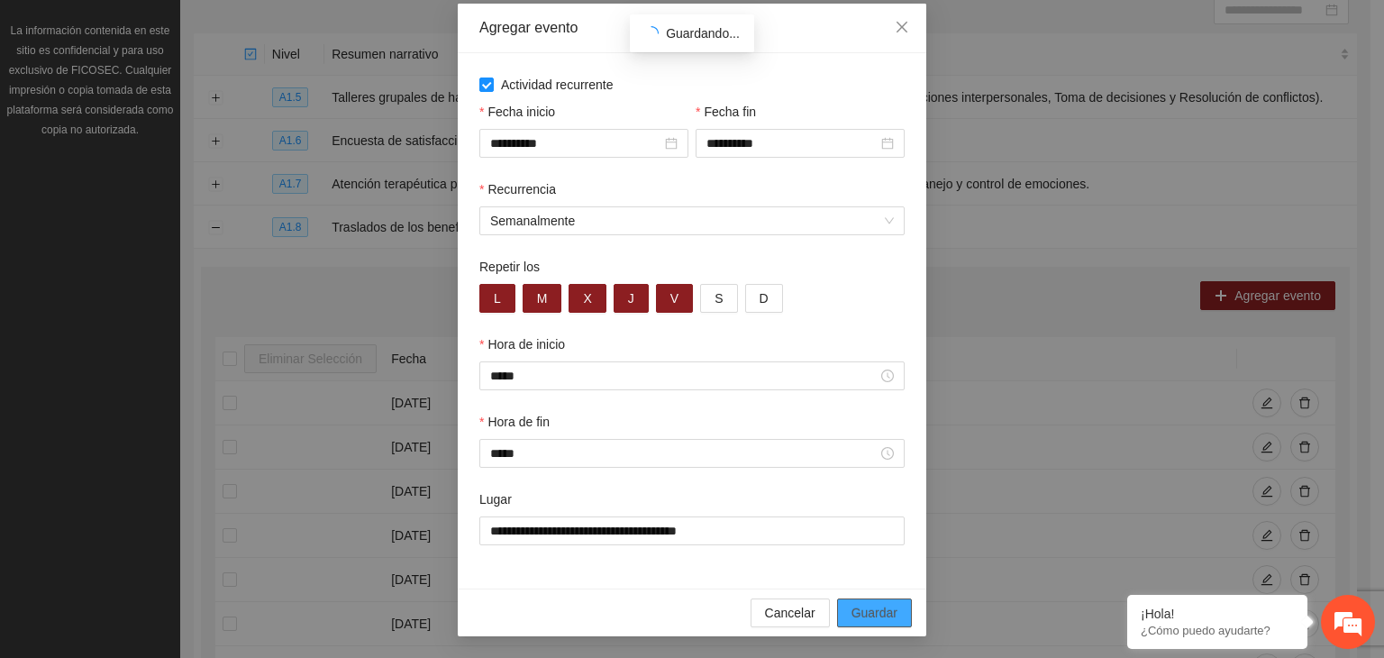
click at [880, 623] on button "Guardar" at bounding box center [874, 612] width 75 height 29
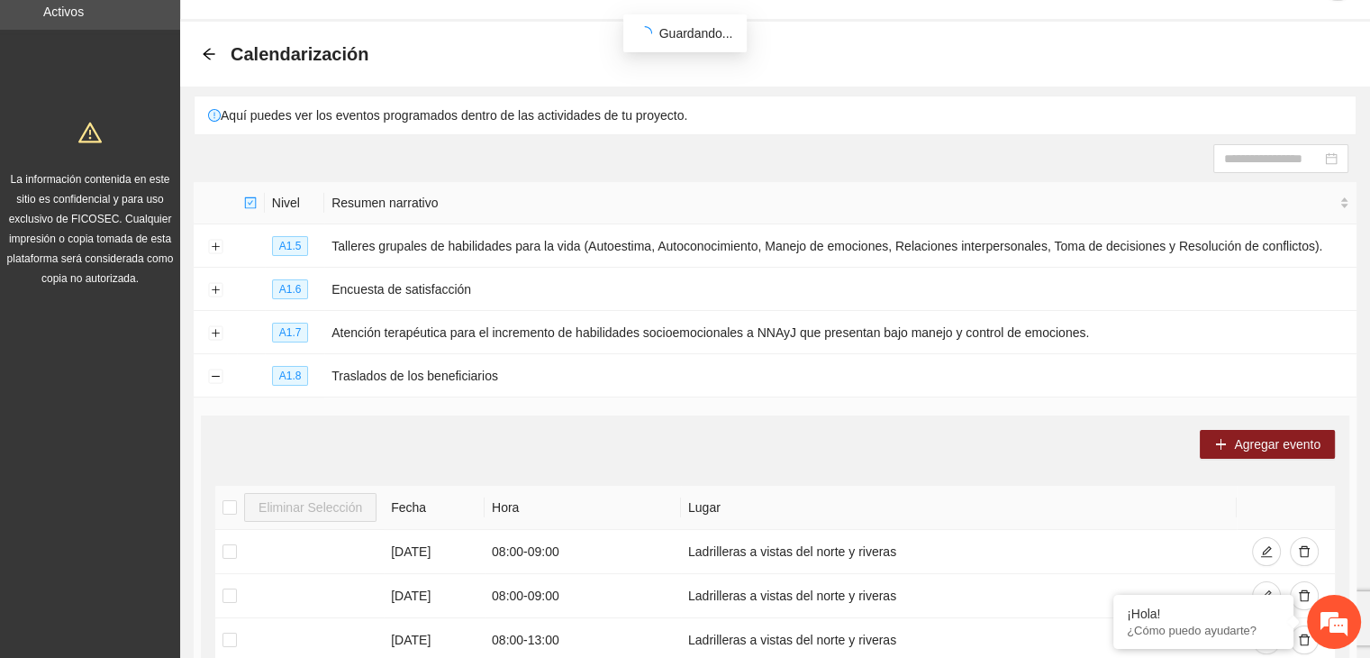
scroll to position [0, 0]
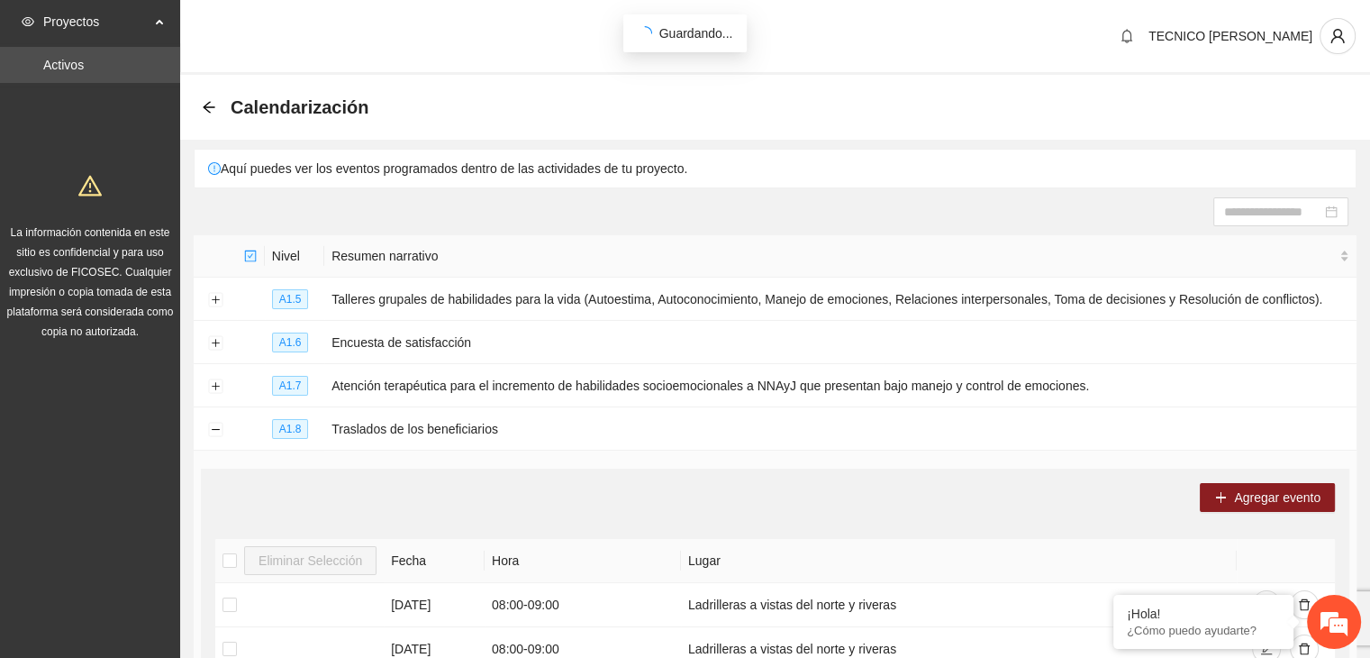
click at [205, 98] on div "Calendarización" at bounding box center [290, 107] width 177 height 29
click at [205, 107] on icon "arrow-left" at bounding box center [209, 107] width 12 height 12
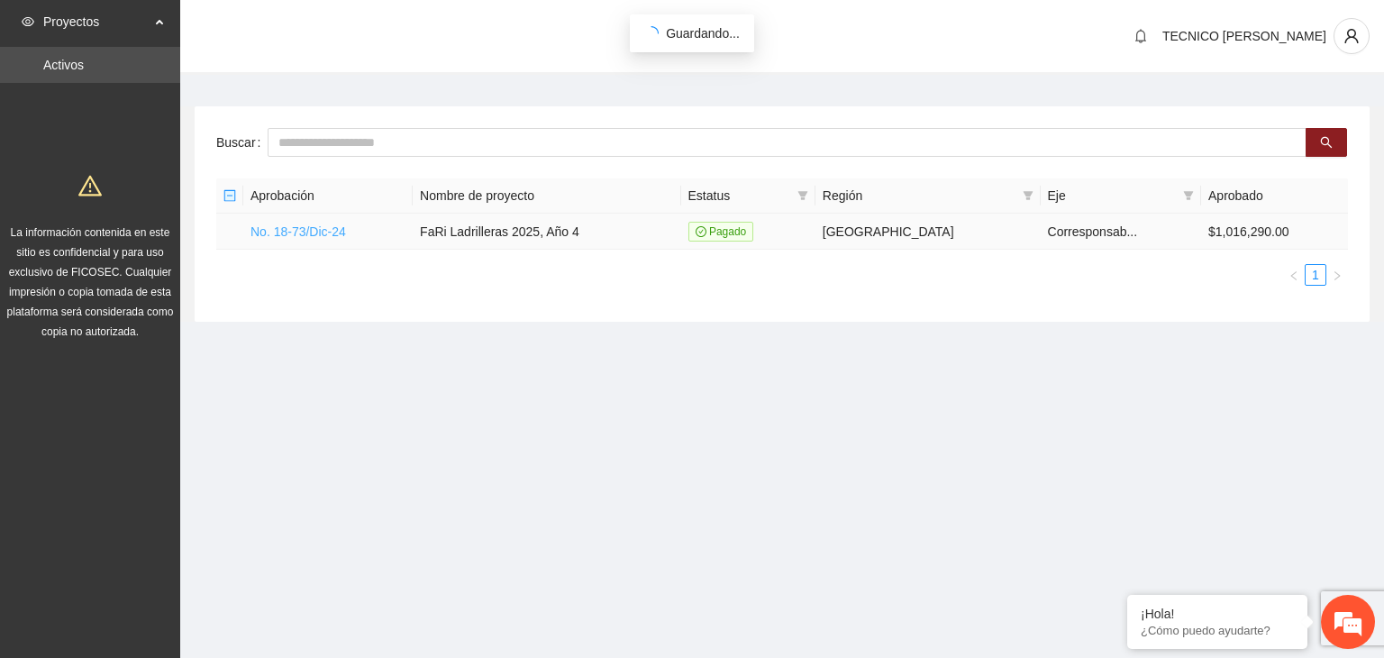
click at [288, 231] on link "No. 18-73/Dic-24" at bounding box center [297, 231] width 95 height 14
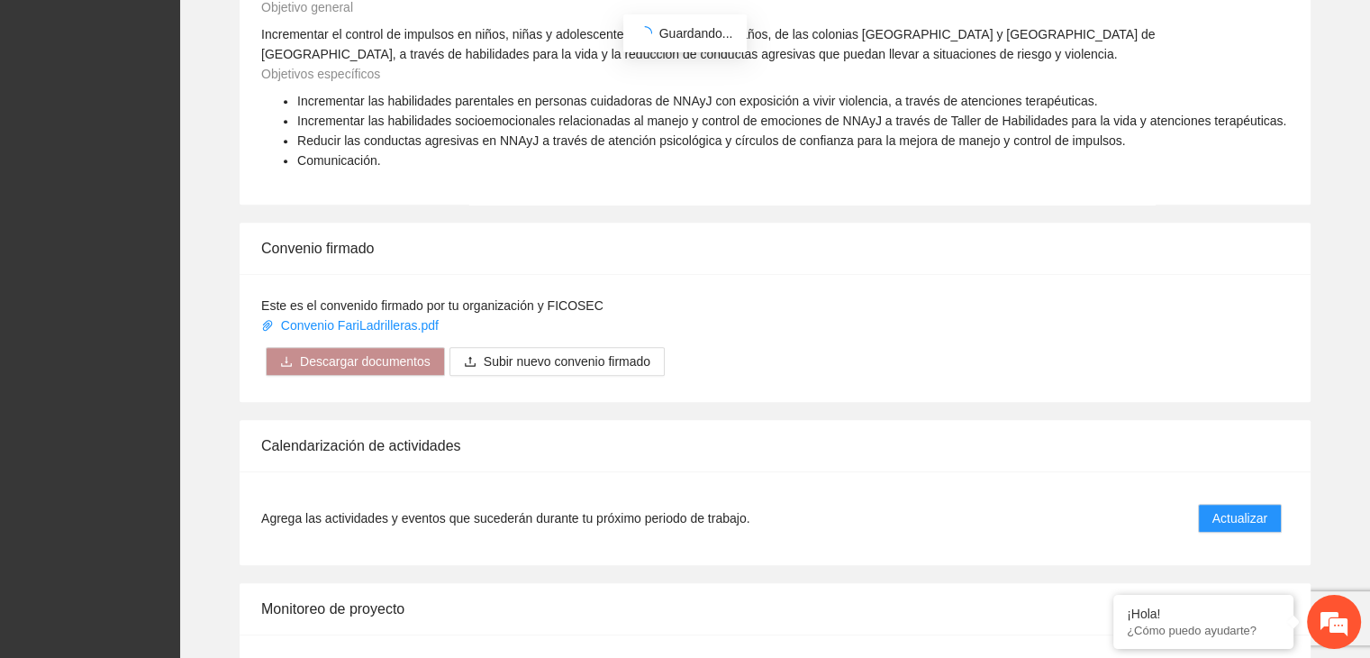
scroll to position [1366, 0]
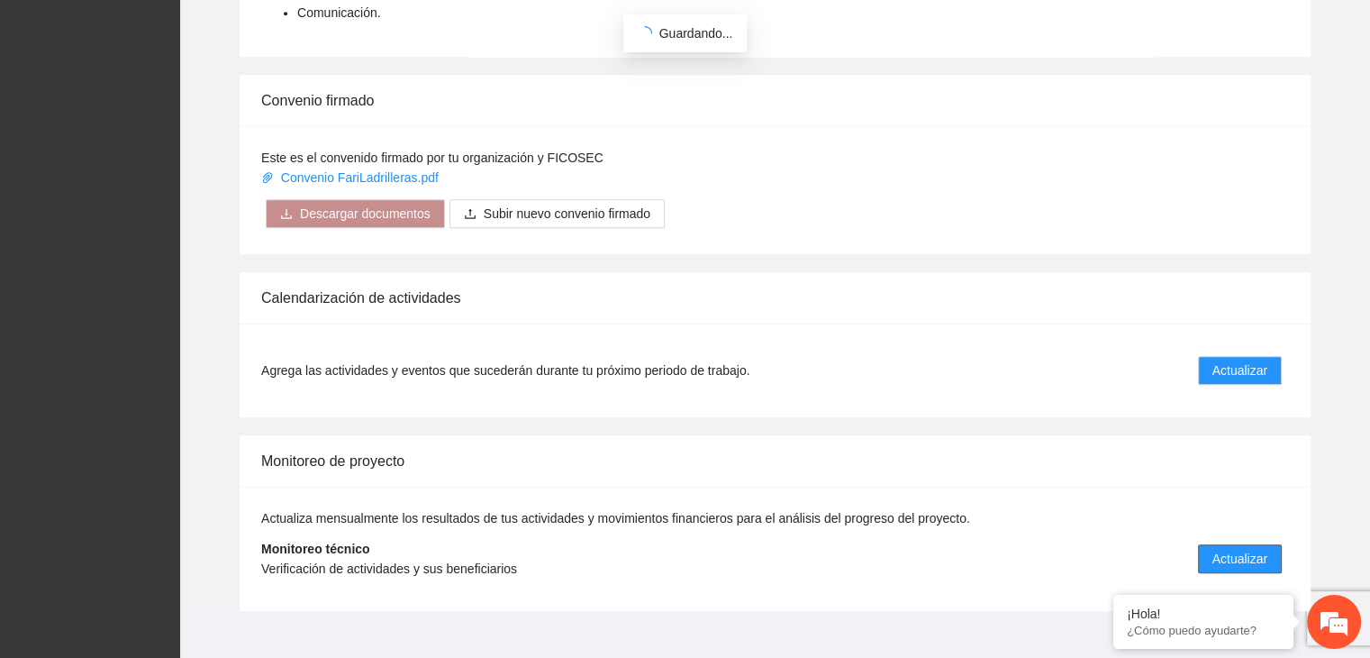
click at [1209, 544] on button "Actualizar" at bounding box center [1240, 558] width 84 height 29
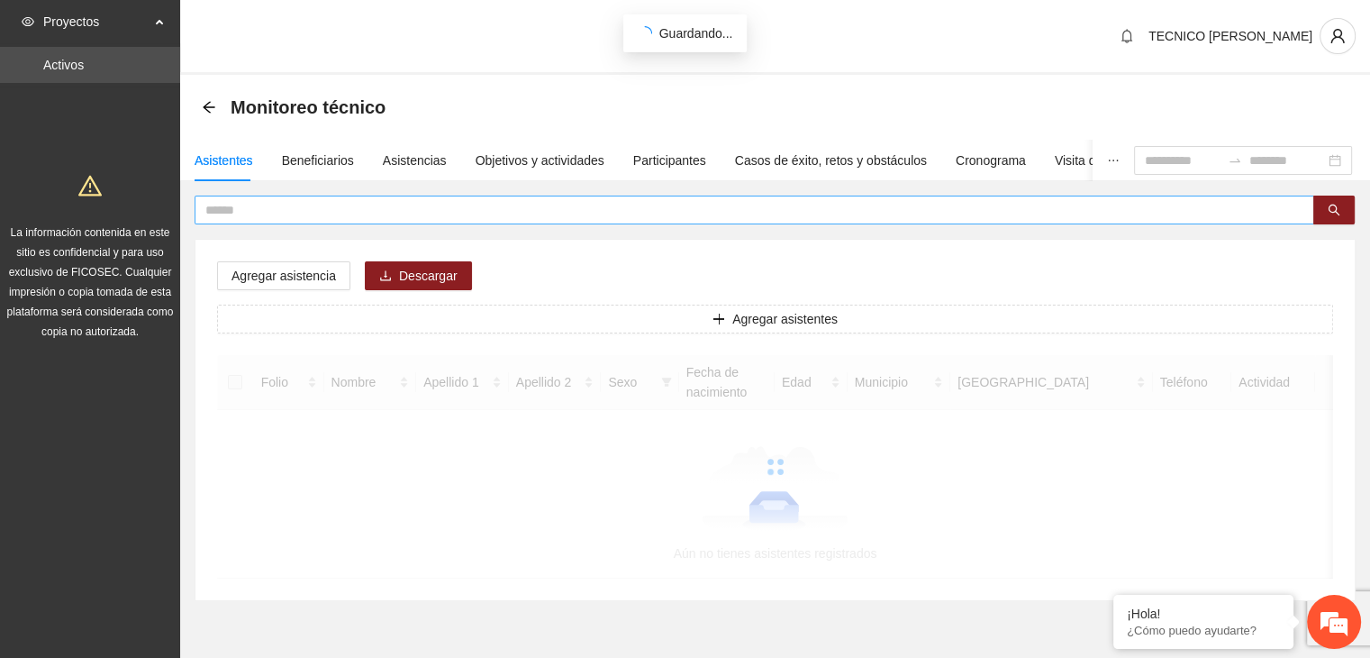
click at [293, 213] on input "text" at bounding box center [747, 210] width 1084 height 20
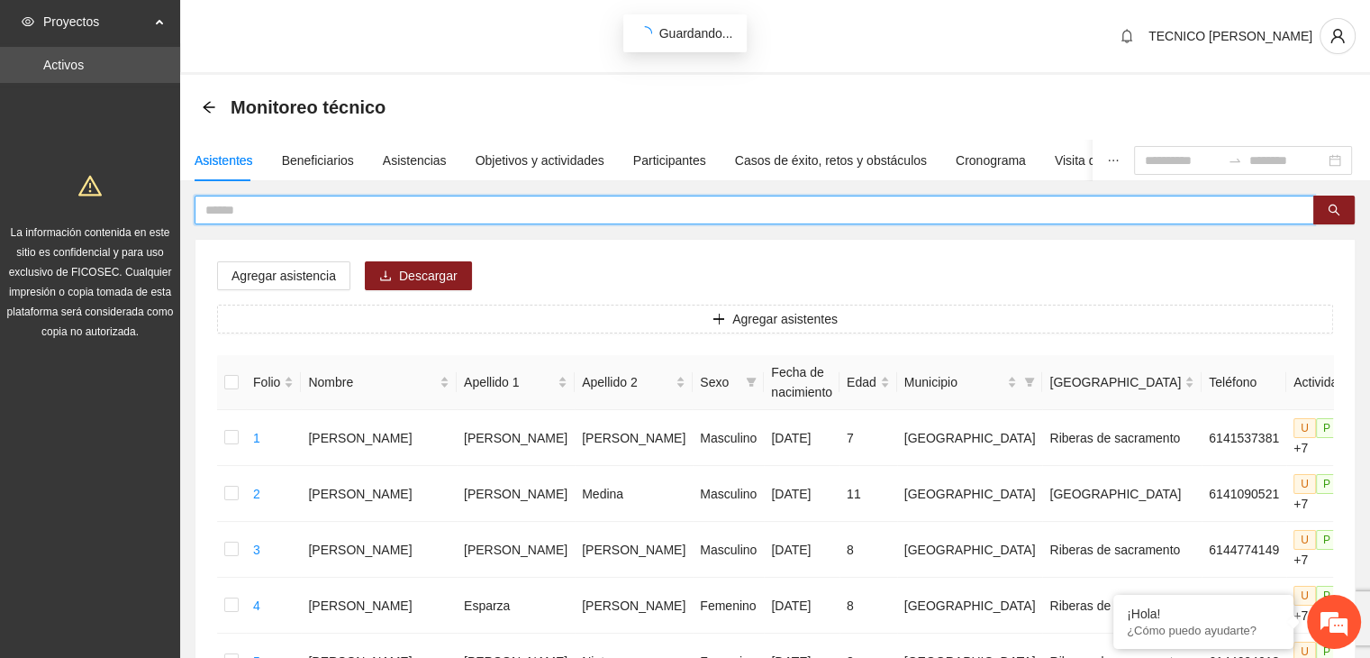
click at [290, 213] on input "text" at bounding box center [747, 210] width 1084 height 20
type input "*"
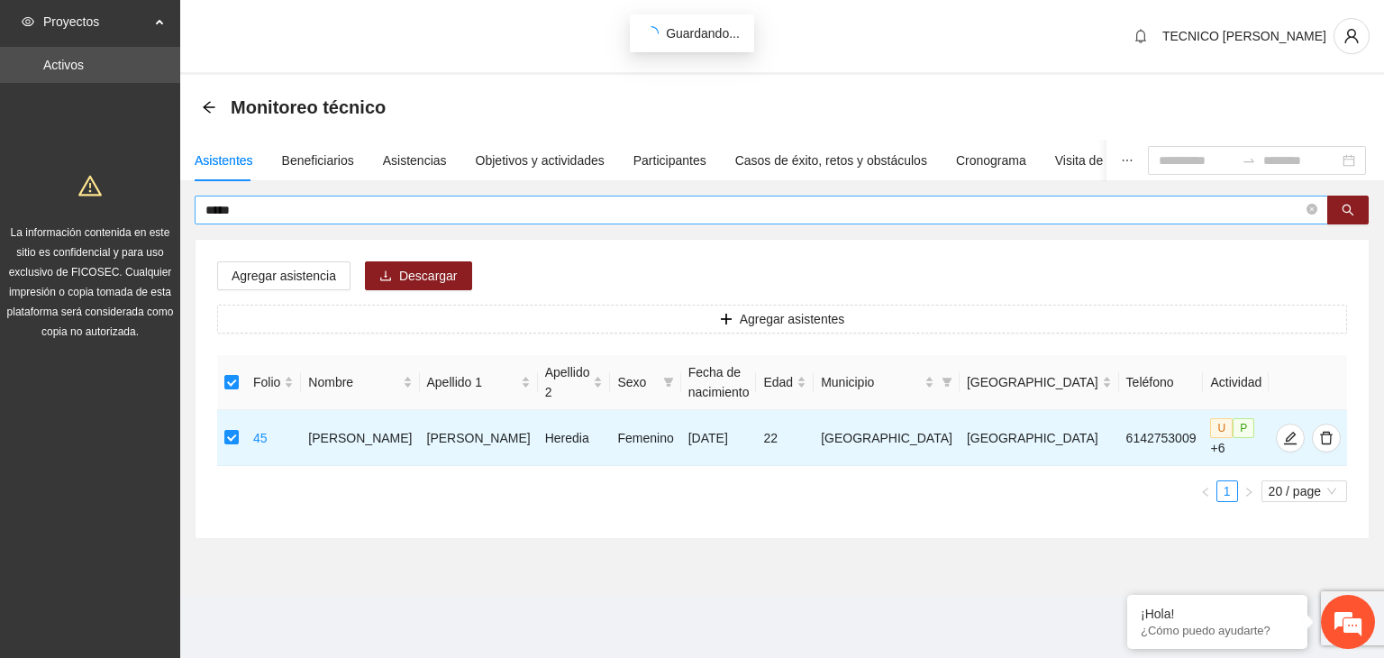
click at [284, 198] on span "*****" at bounding box center [761, 210] width 1133 height 29
click at [279, 201] on input "*****" at bounding box center [753, 210] width 1097 height 20
type input "*"
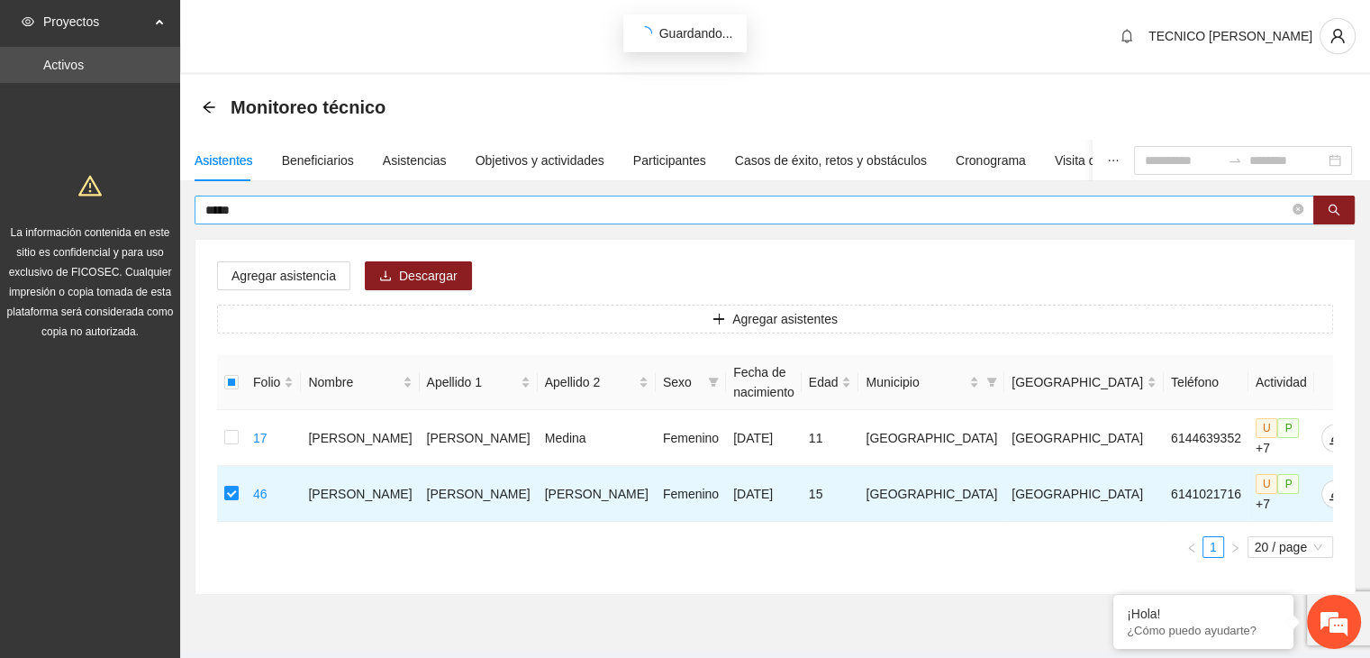
click at [285, 220] on span "*****" at bounding box center [755, 210] width 1120 height 29
type input "*"
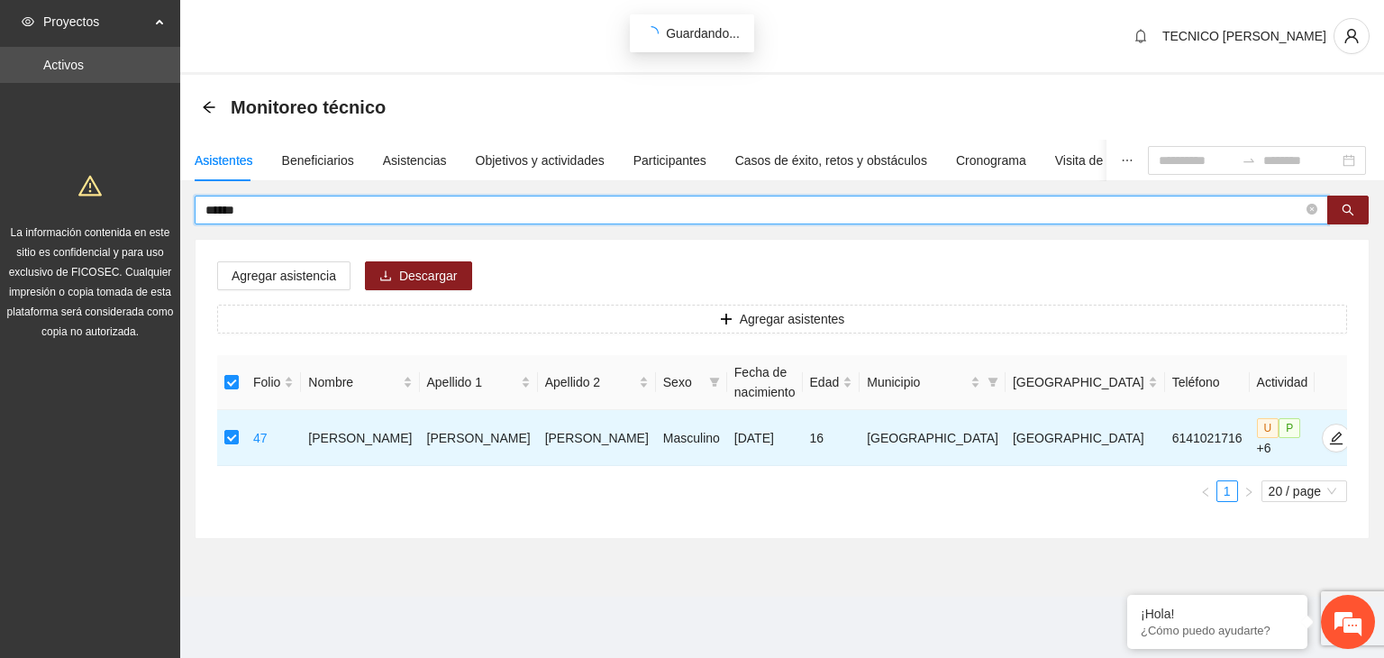
click at [243, 203] on input "******" at bounding box center [753, 210] width 1097 height 20
type input "*"
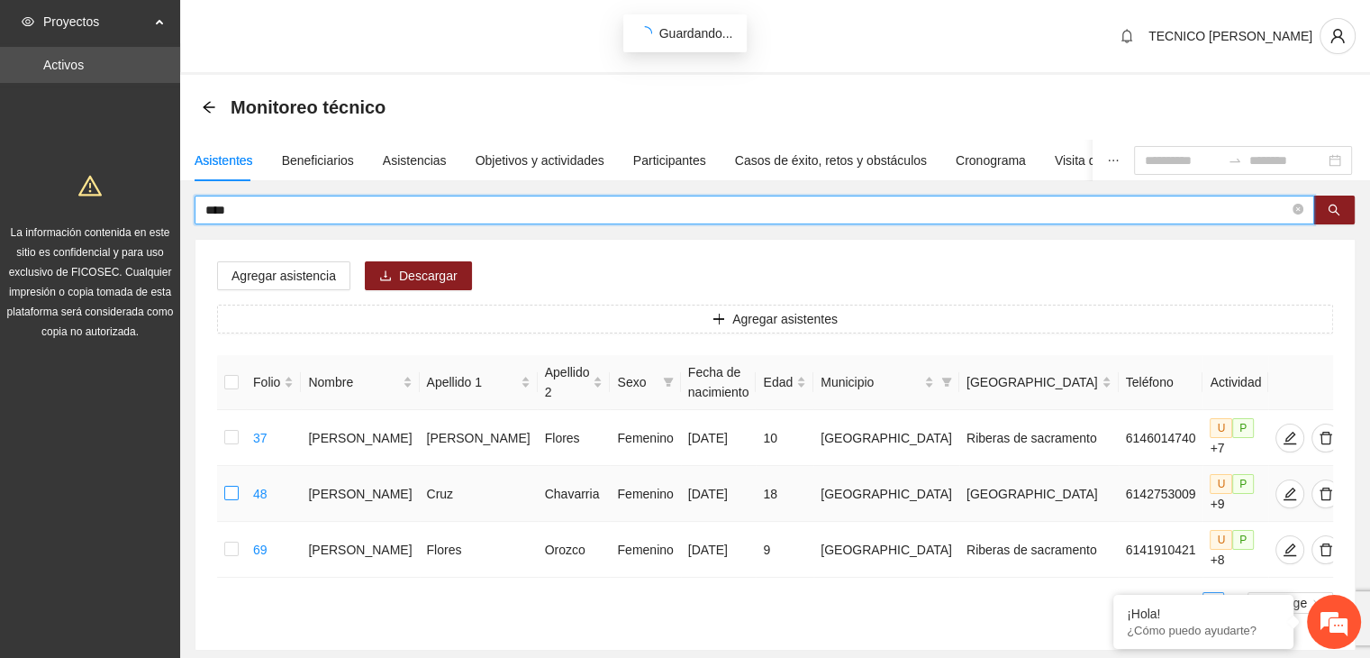
click at [238, 500] on label at bounding box center [231, 494] width 14 height 20
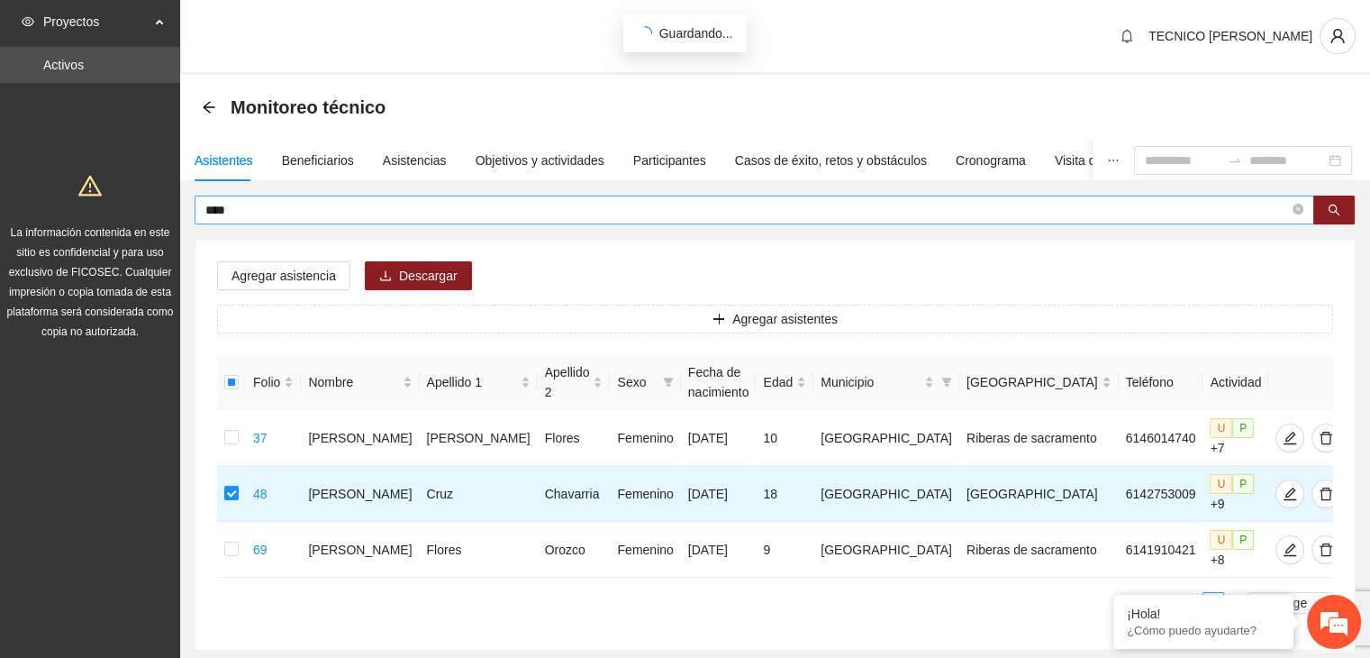
click at [263, 212] on input "****" at bounding box center [747, 210] width 1084 height 20
type input "*"
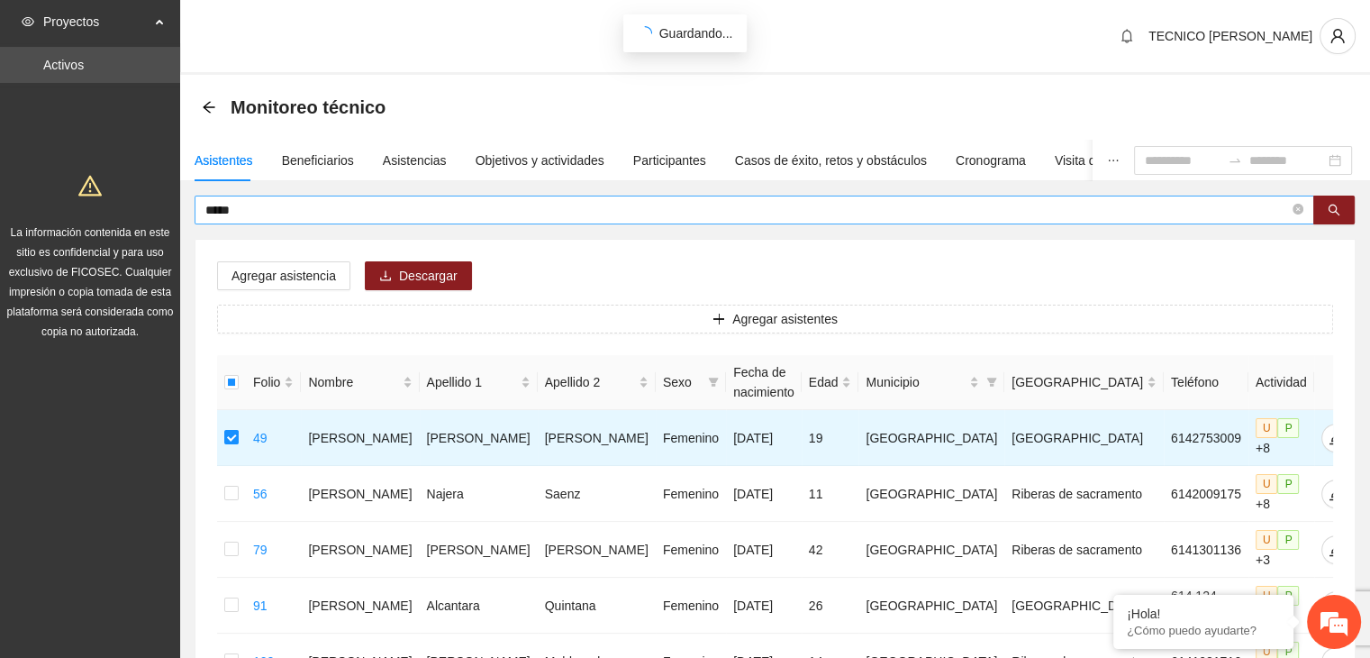
click at [249, 221] on span "*****" at bounding box center [755, 210] width 1120 height 29
type input "*"
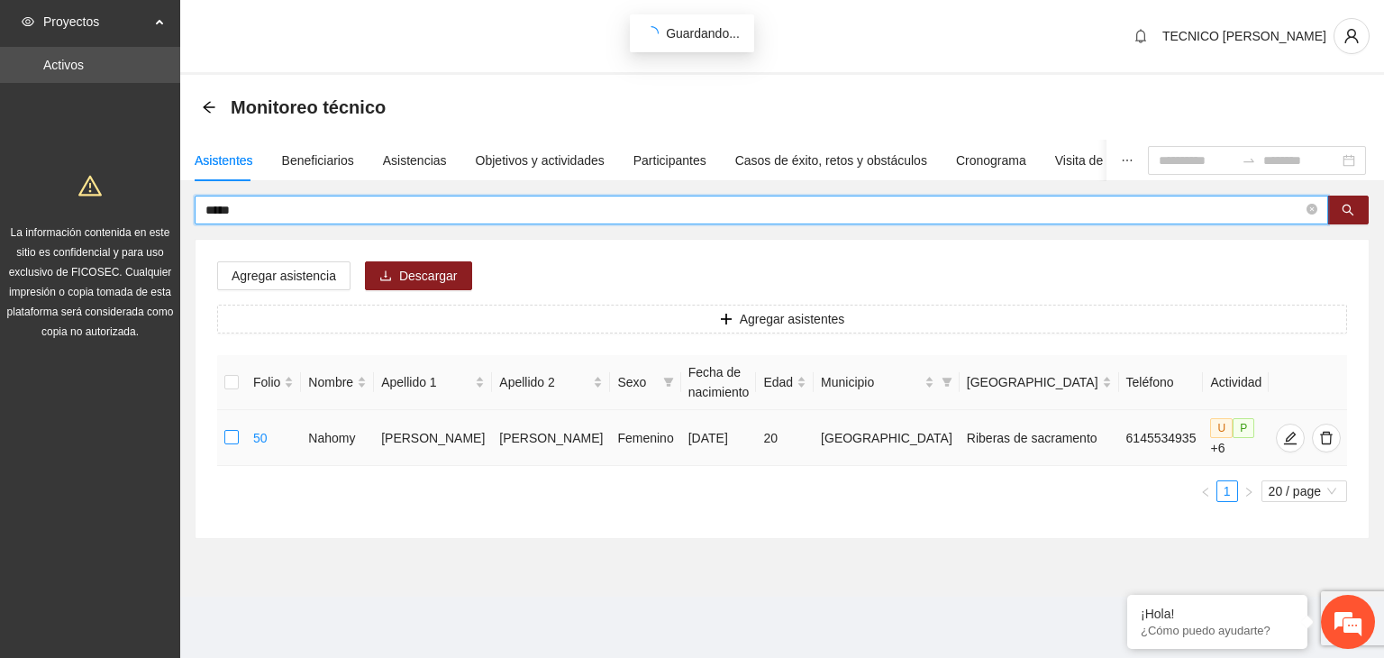
click at [234, 444] on label at bounding box center [231, 438] width 14 height 20
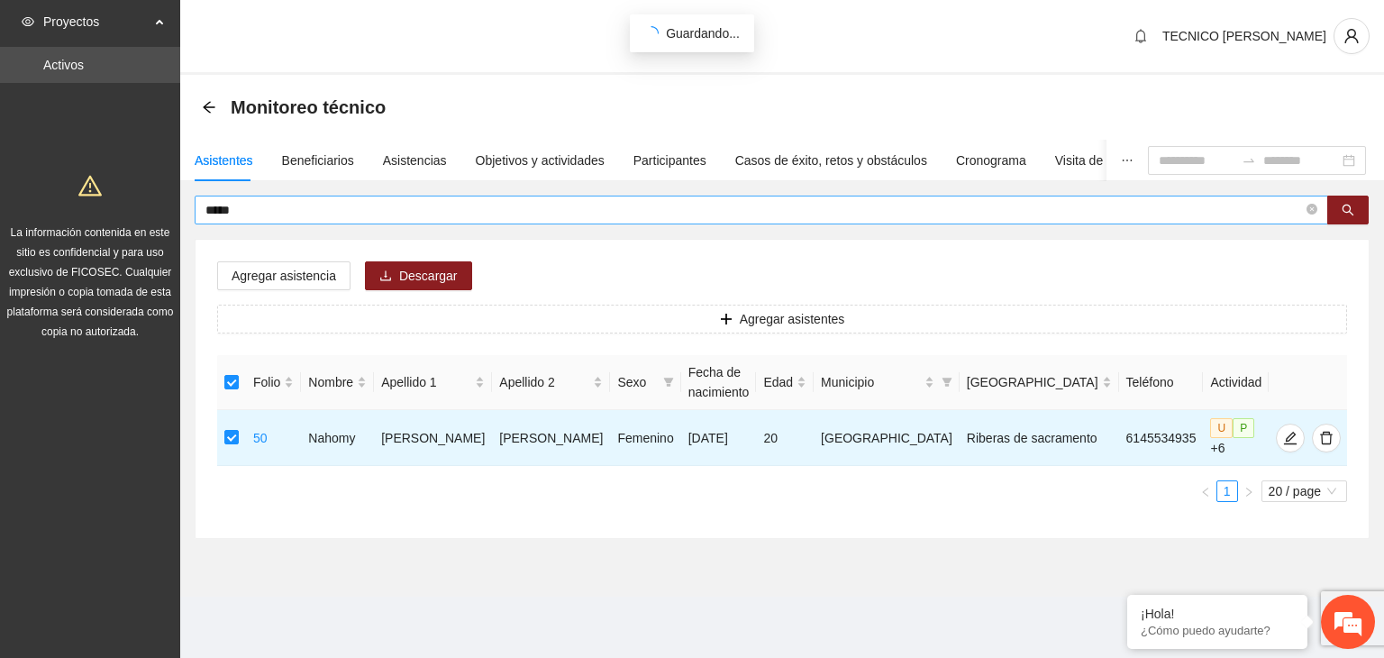
click at [263, 204] on input "*****" at bounding box center [753, 210] width 1097 height 20
type input "*"
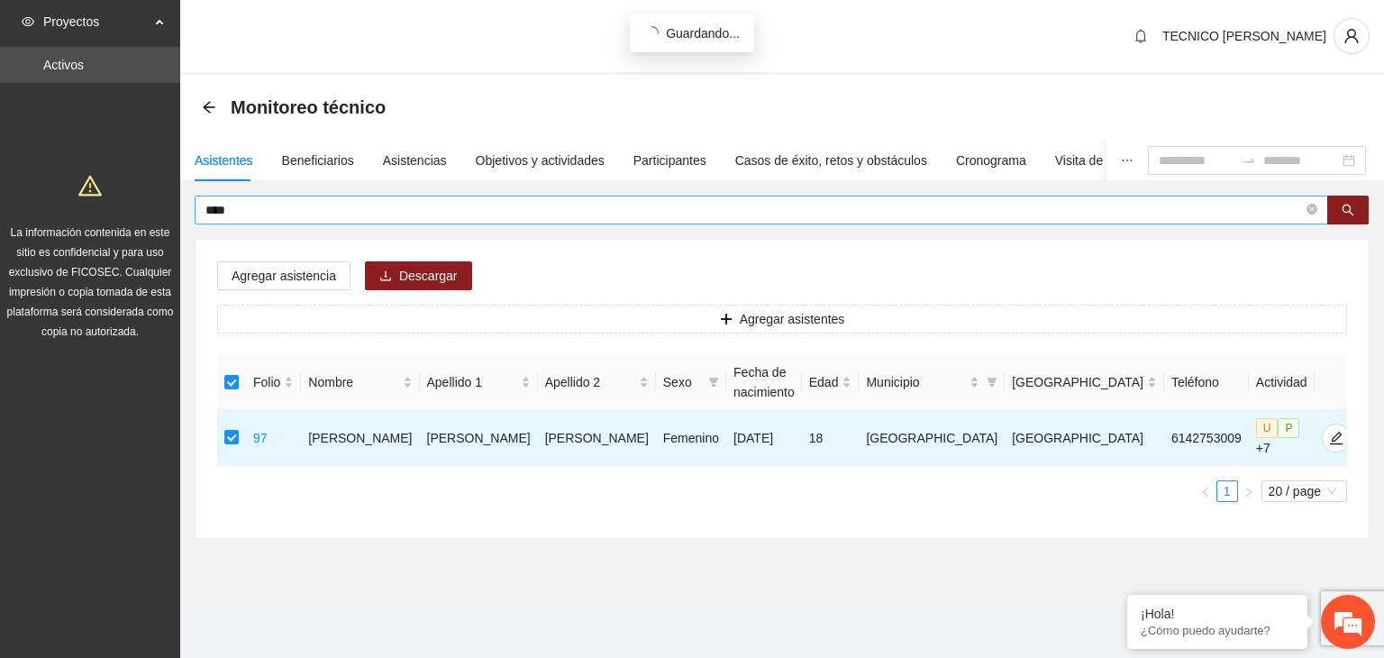
click at [282, 201] on input "****" at bounding box center [753, 210] width 1097 height 20
type input "*"
click at [249, 208] on input "****" at bounding box center [753, 210] width 1097 height 20
type input "*"
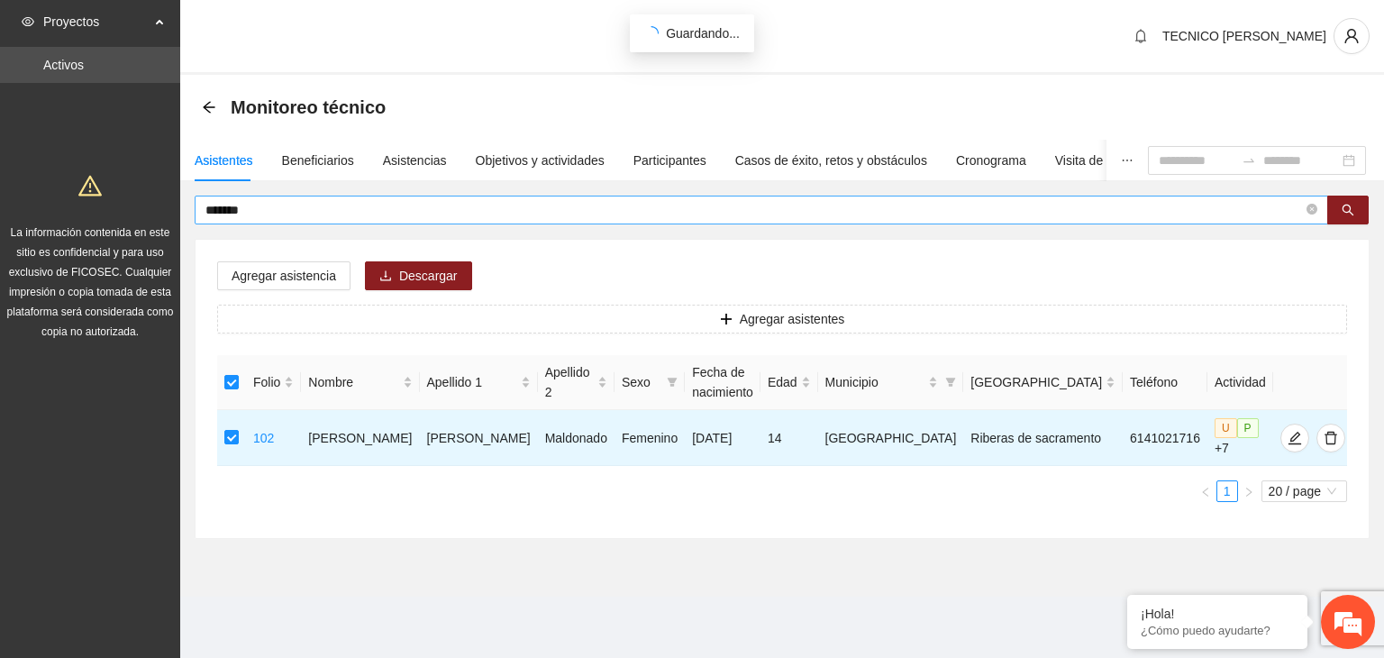
click at [273, 208] on input "*******" at bounding box center [753, 210] width 1097 height 20
type input "*"
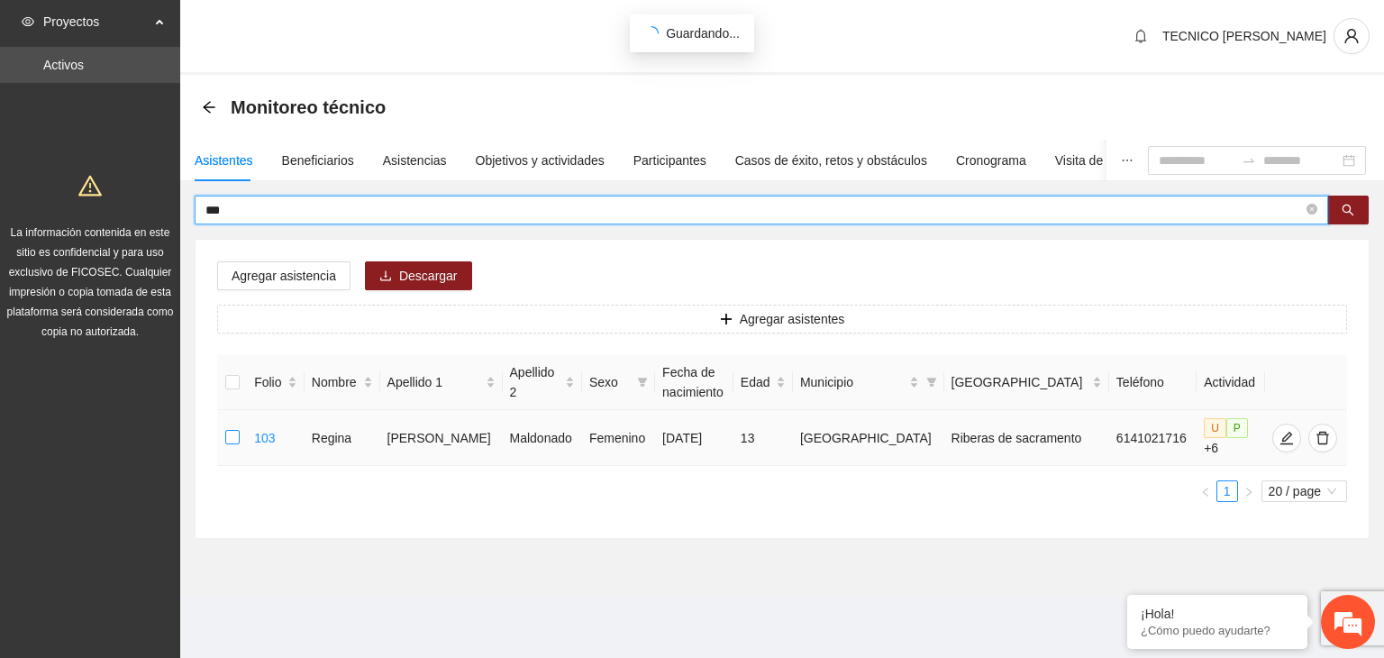
click at [230, 444] on label at bounding box center [232, 438] width 14 height 20
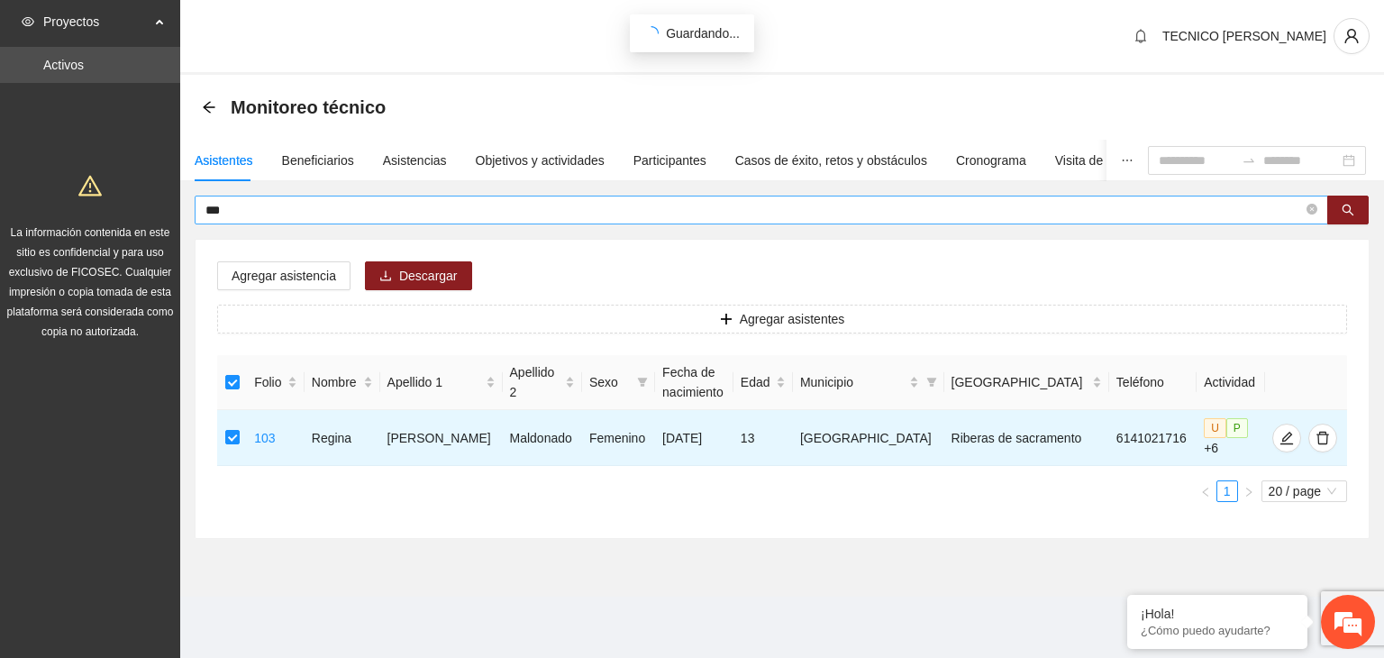
click at [235, 221] on span "***" at bounding box center [761, 210] width 1133 height 29
type input "*"
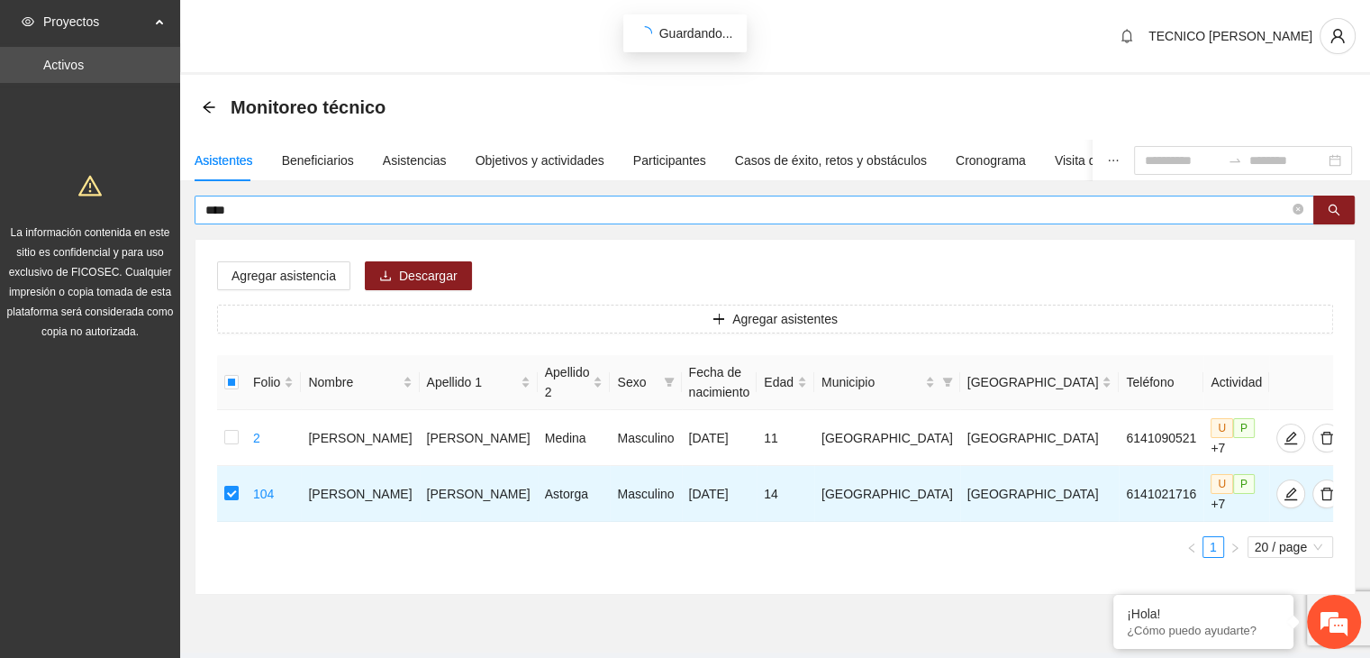
click at [264, 214] on input "****" at bounding box center [747, 210] width 1084 height 20
type input "*"
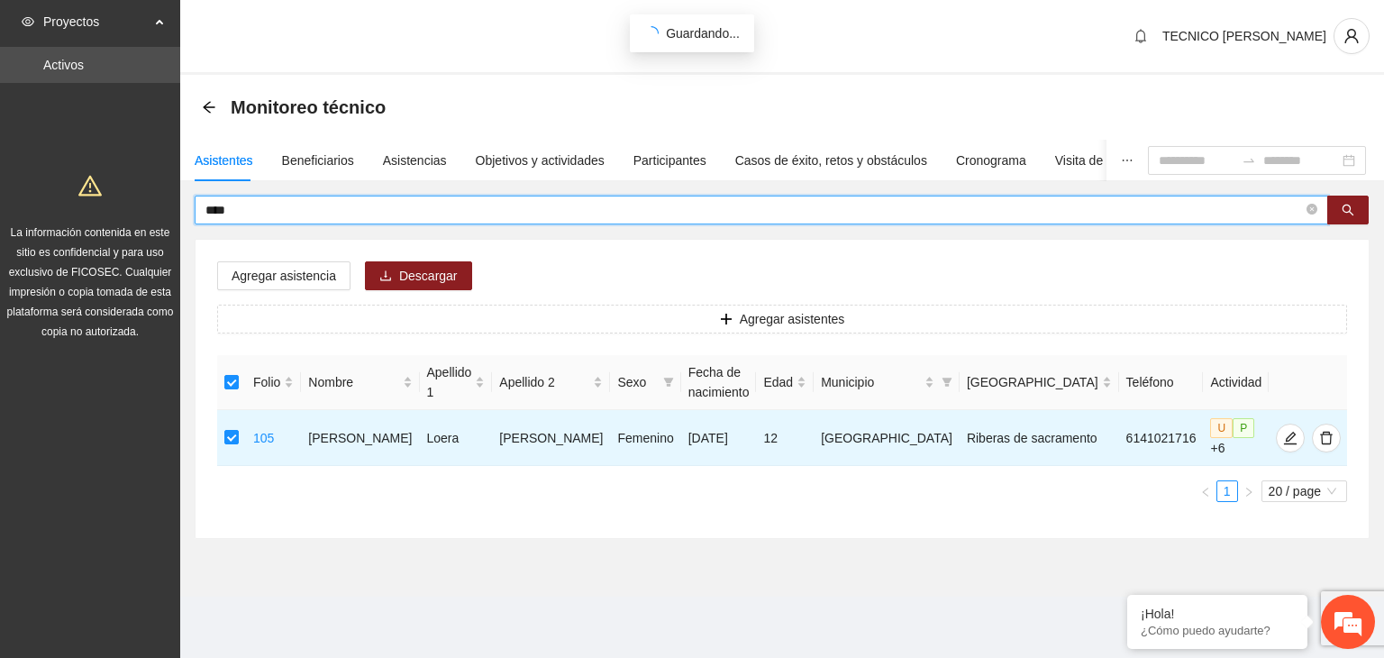
click at [265, 210] on input "****" at bounding box center [753, 210] width 1097 height 20
type input "*"
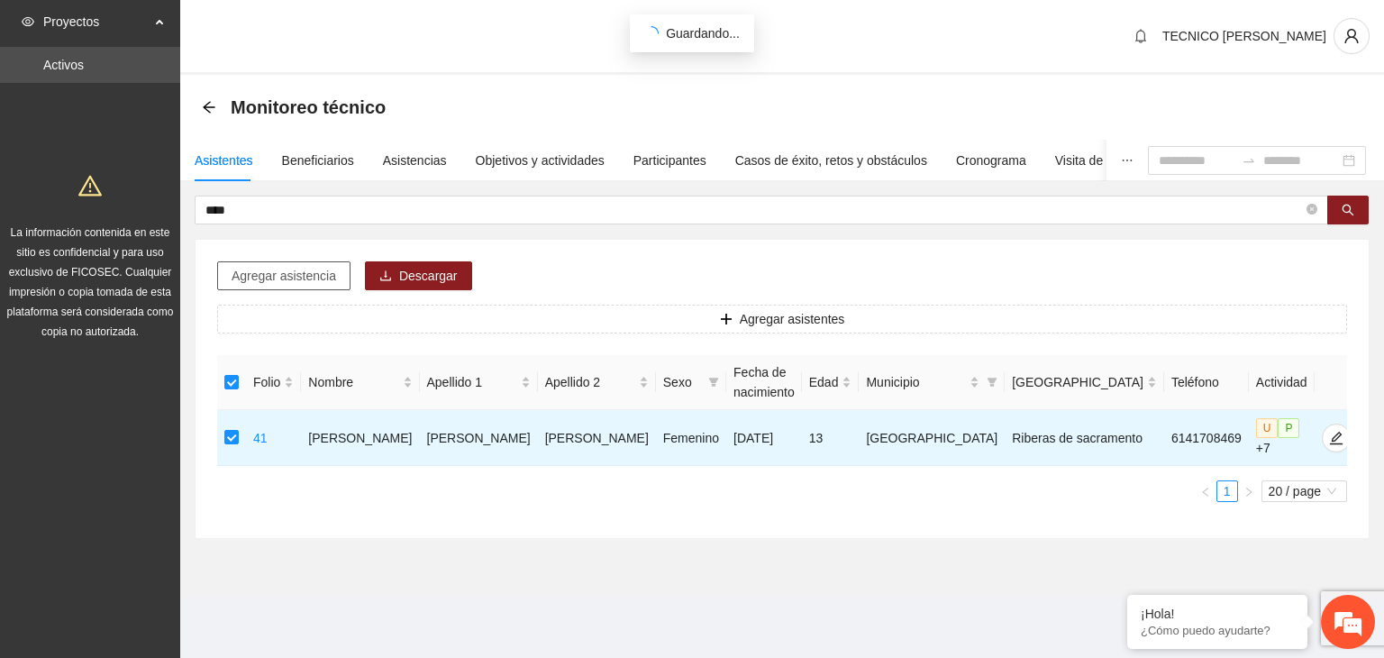
click at [289, 274] on span "Agregar asistencia" at bounding box center [284, 276] width 105 height 20
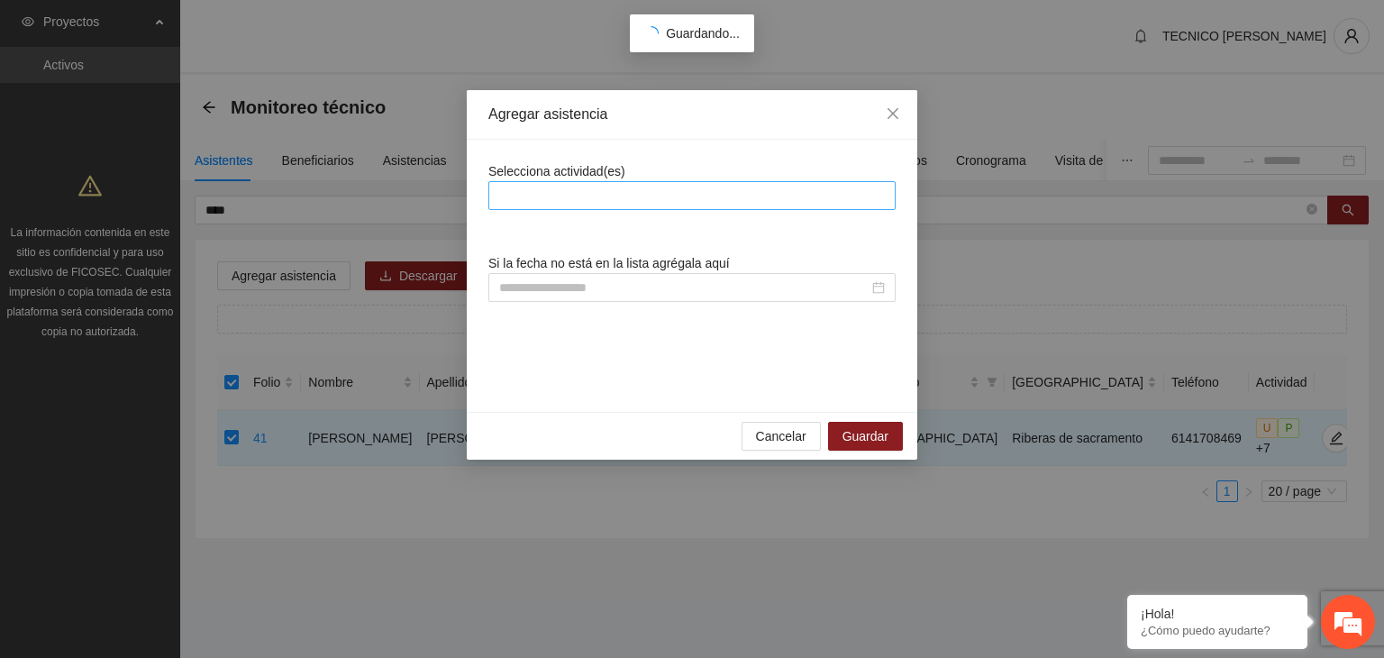
click at [548, 208] on div at bounding box center [691, 195] width 407 height 29
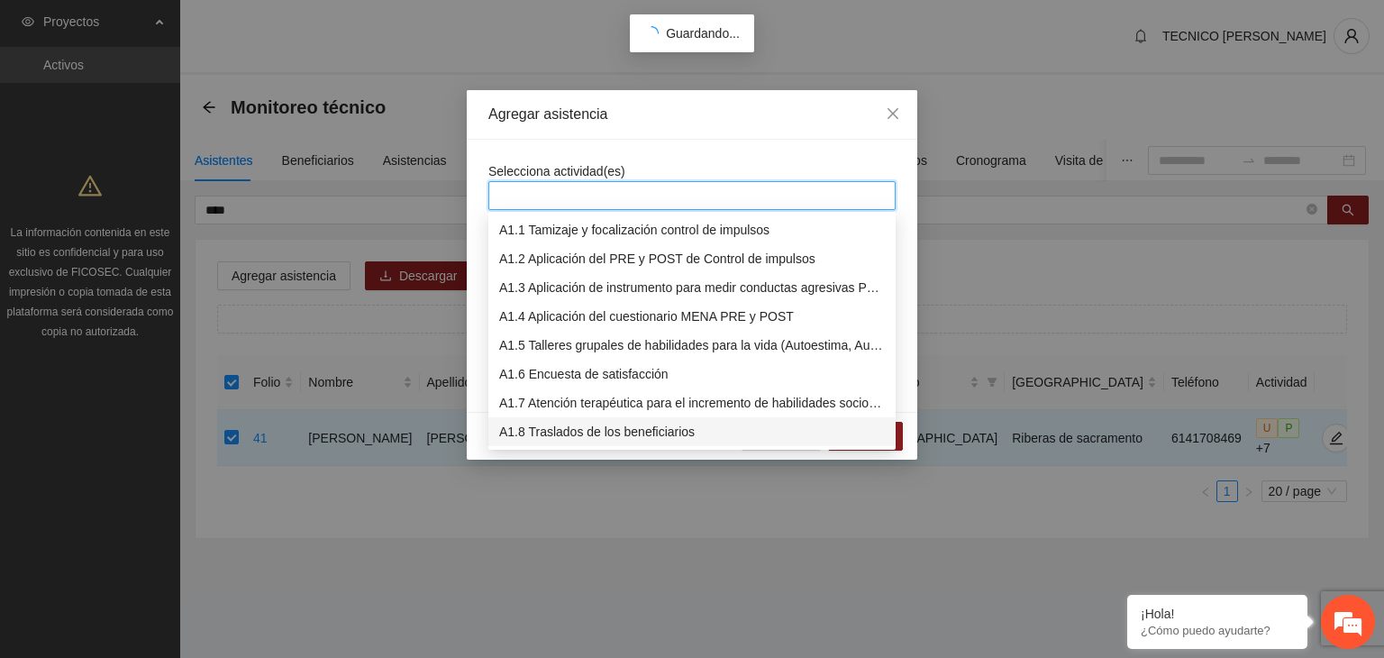
click at [585, 430] on div "A1.8 Traslados de los beneficiarios" at bounding box center [692, 432] width 386 height 20
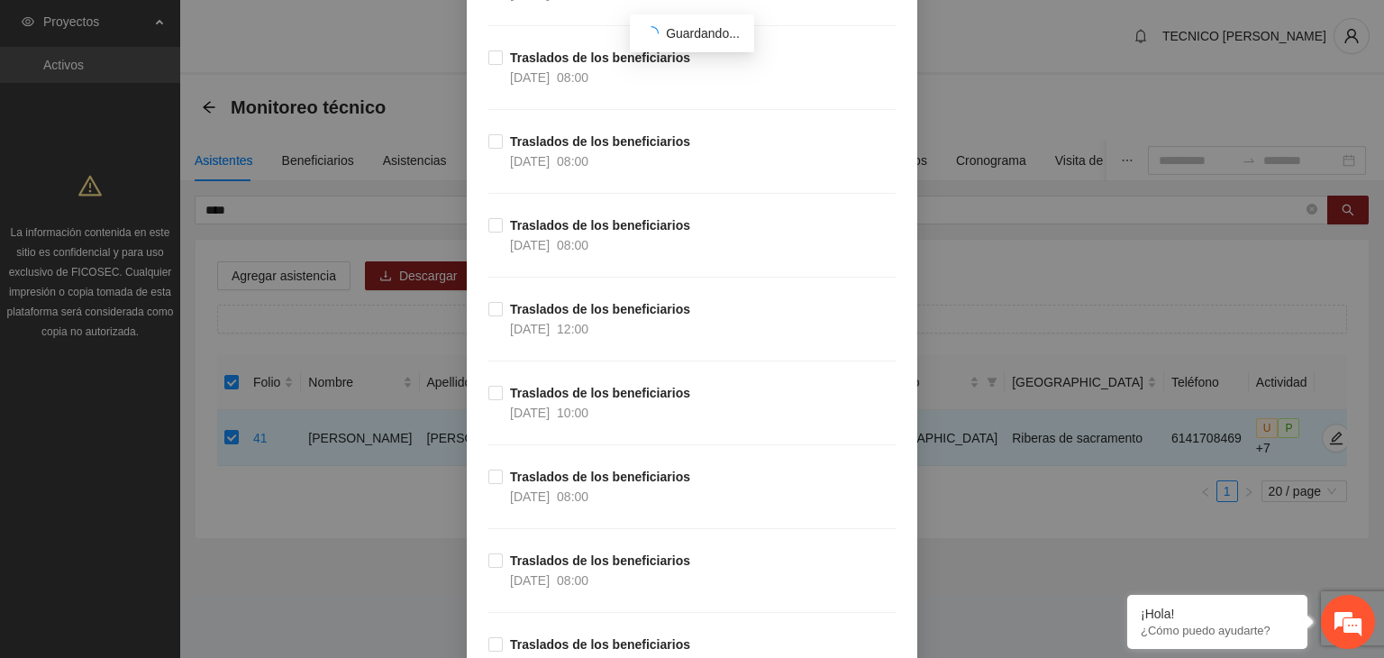
scroll to position [6667, 0]
click at [503, 297] on span "Traslados de los beneficiarios [DATE] 12:00" at bounding box center [600, 317] width 195 height 40
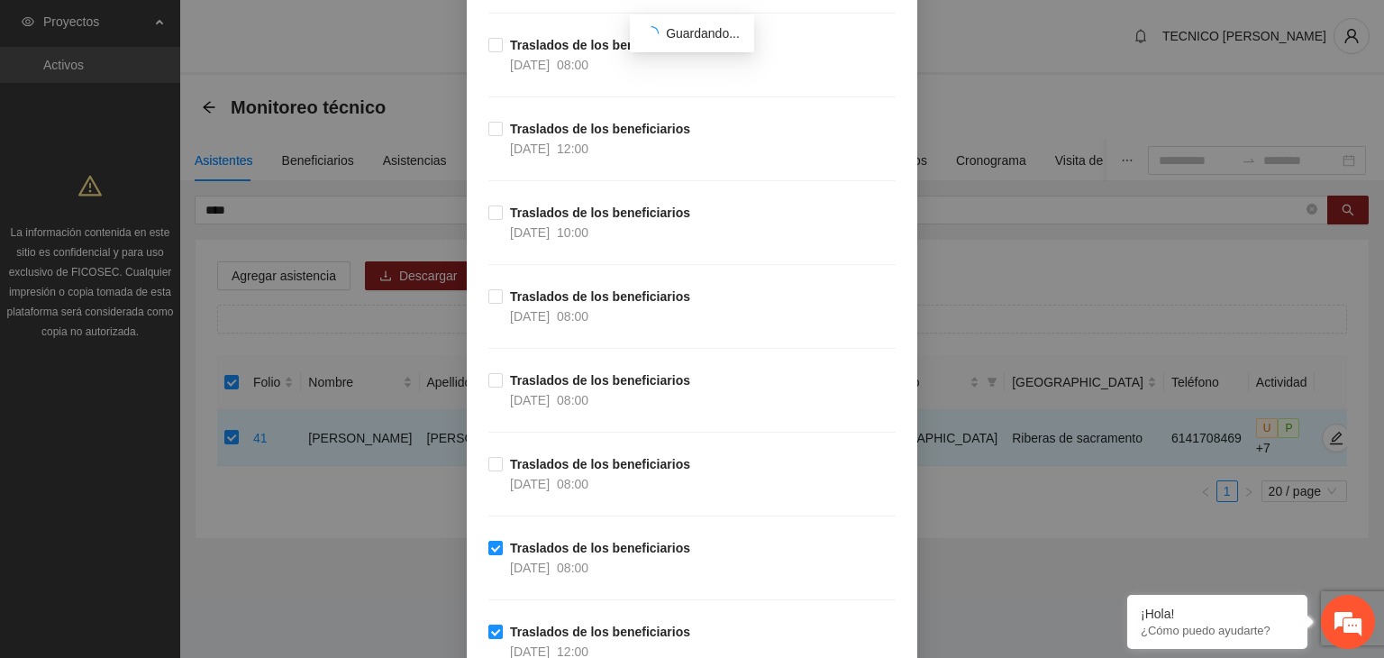
scroll to position [6343, 0]
click at [492, 119] on label "Traslados de los beneficiarios [DATE] 12:00" at bounding box center [592, 139] width 209 height 40
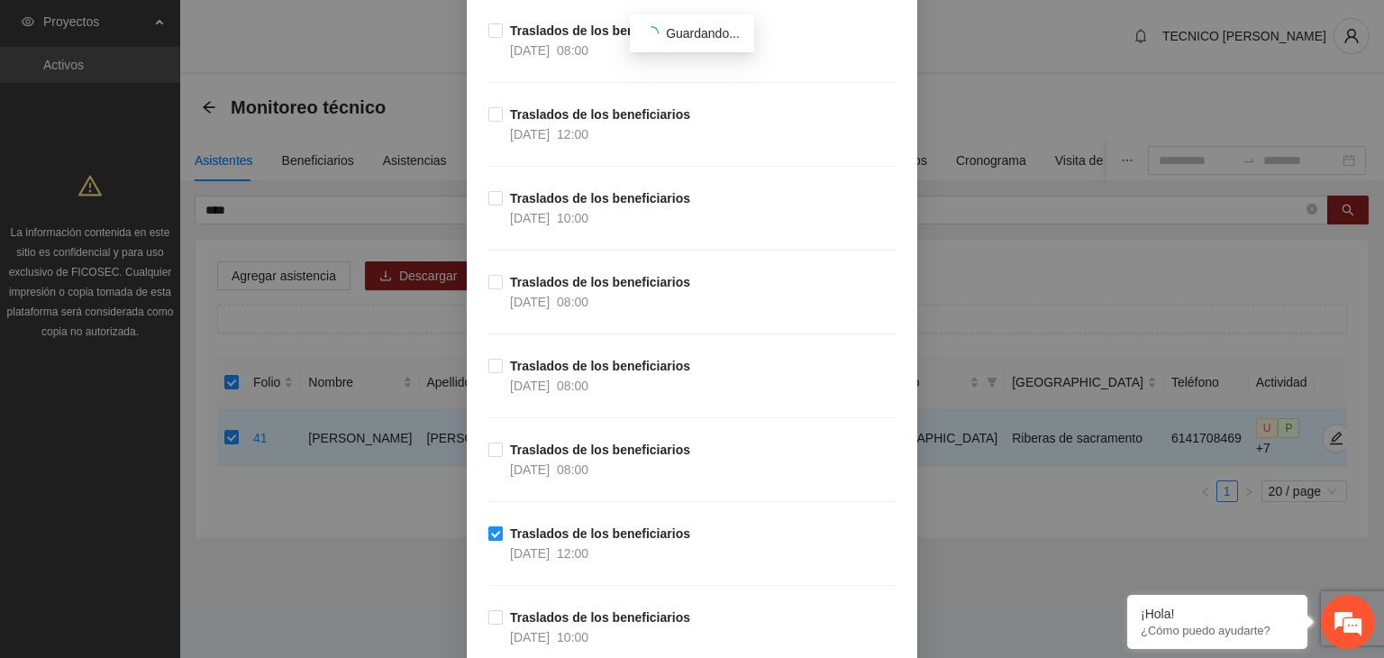
scroll to position [5910, 0]
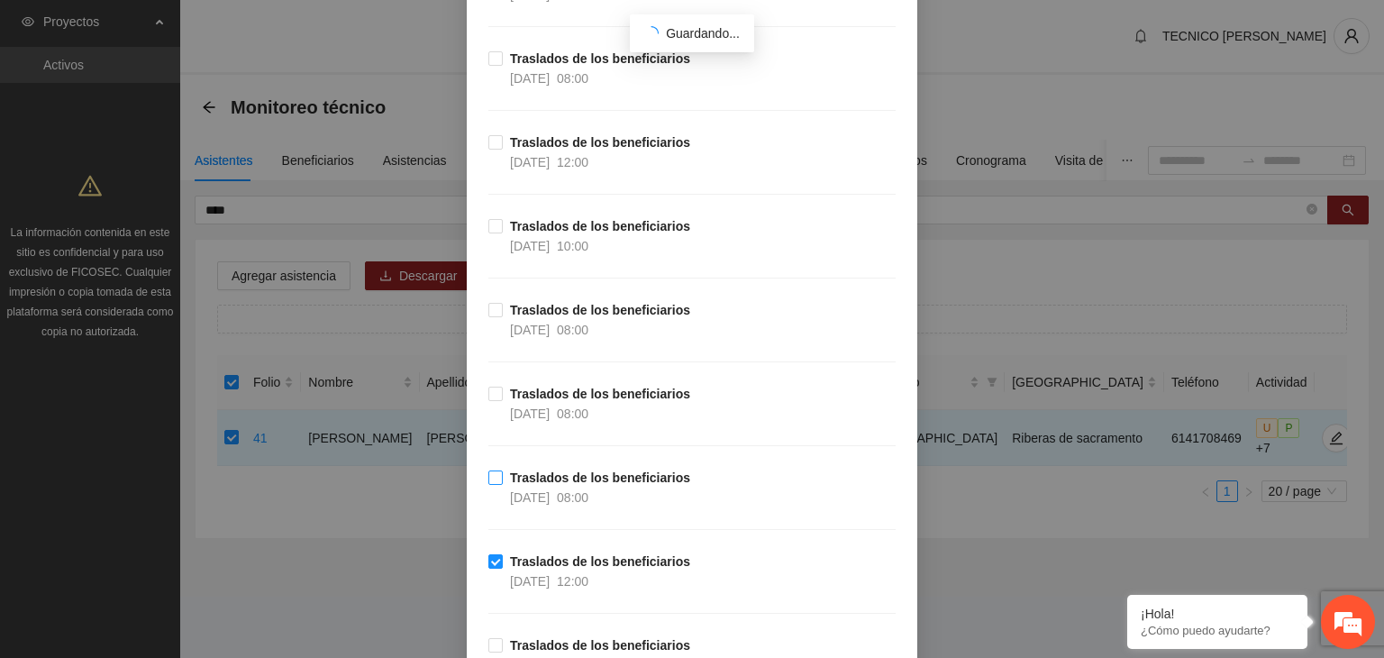
click at [488, 476] on label "Traslados de los beneficiarios [DATE] 08:00" at bounding box center [592, 488] width 209 height 40
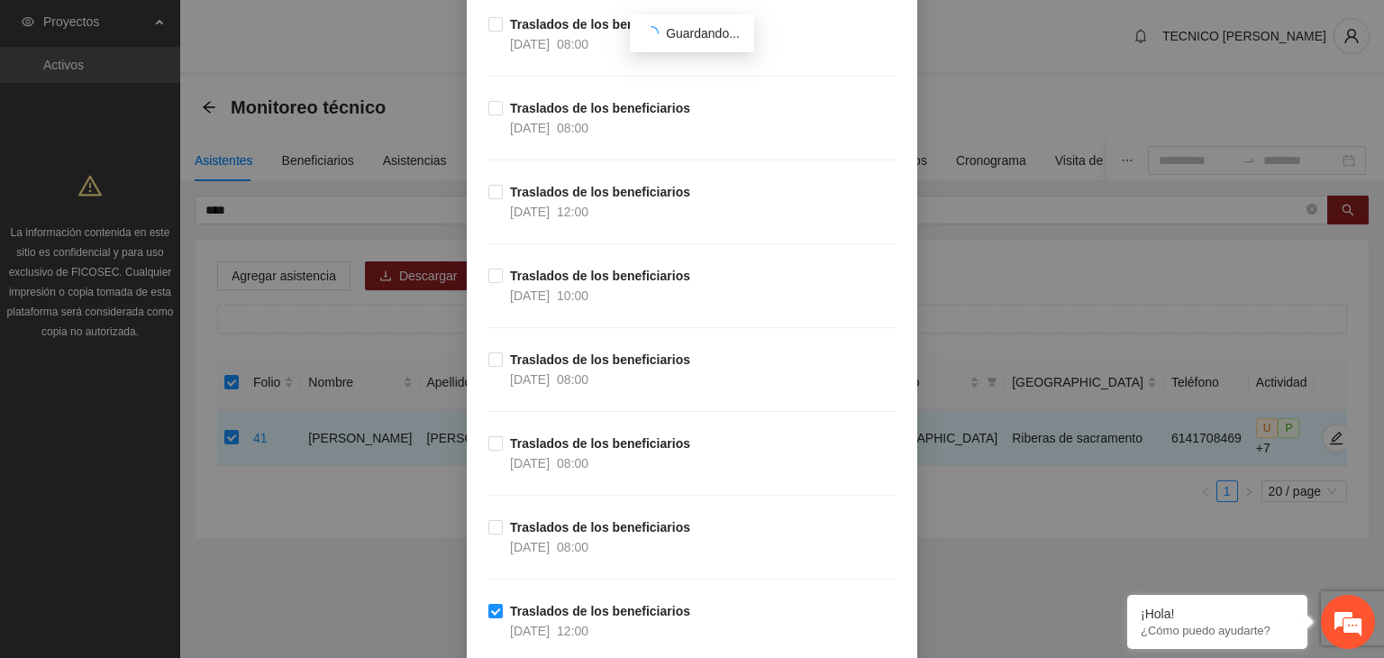
scroll to position [5442, 0]
click at [488, 522] on label "Traslados de los beneficiarios [DATE] 08:00" at bounding box center [592, 537] width 209 height 40
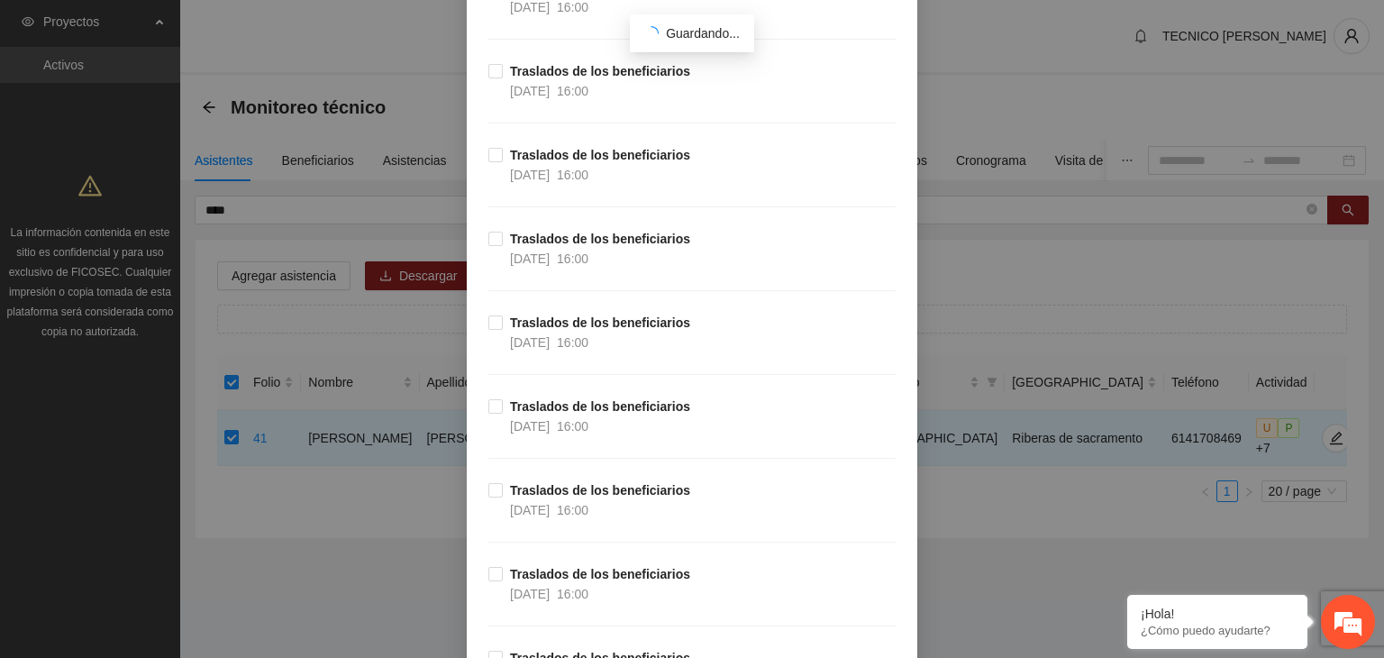
scroll to position [29586, 0]
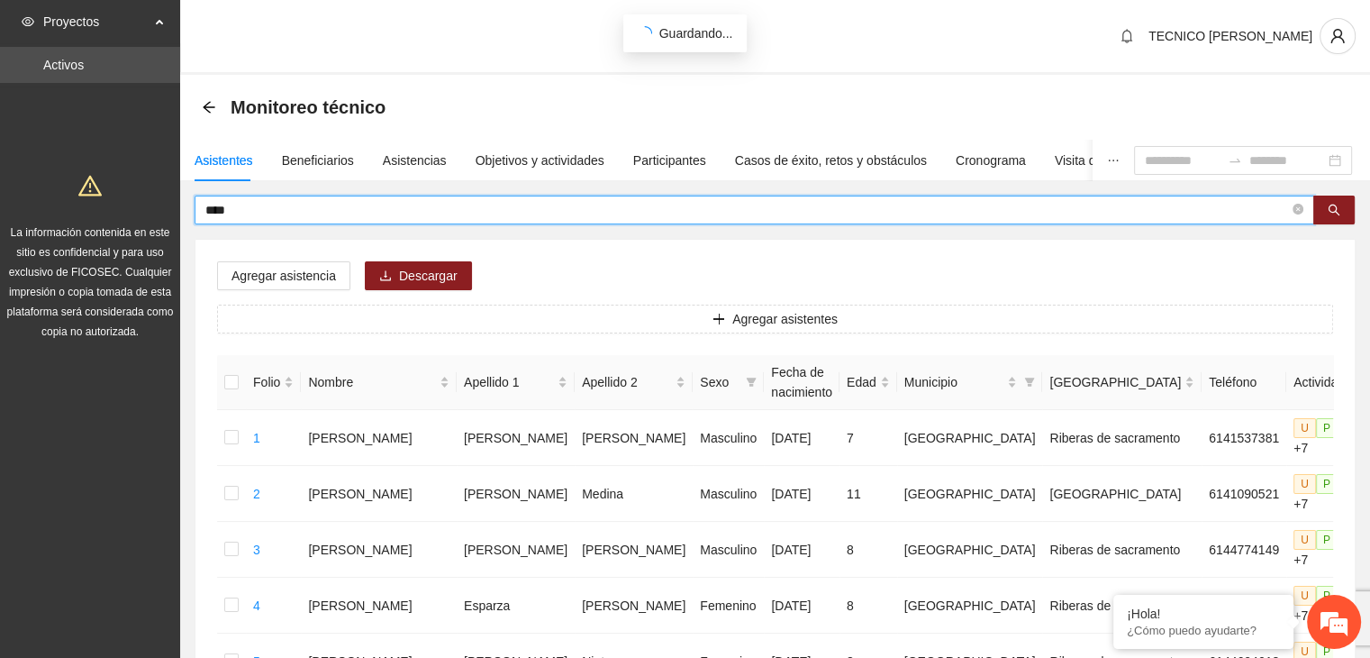
click at [316, 214] on input "****" at bounding box center [747, 210] width 1084 height 20
type input "*"
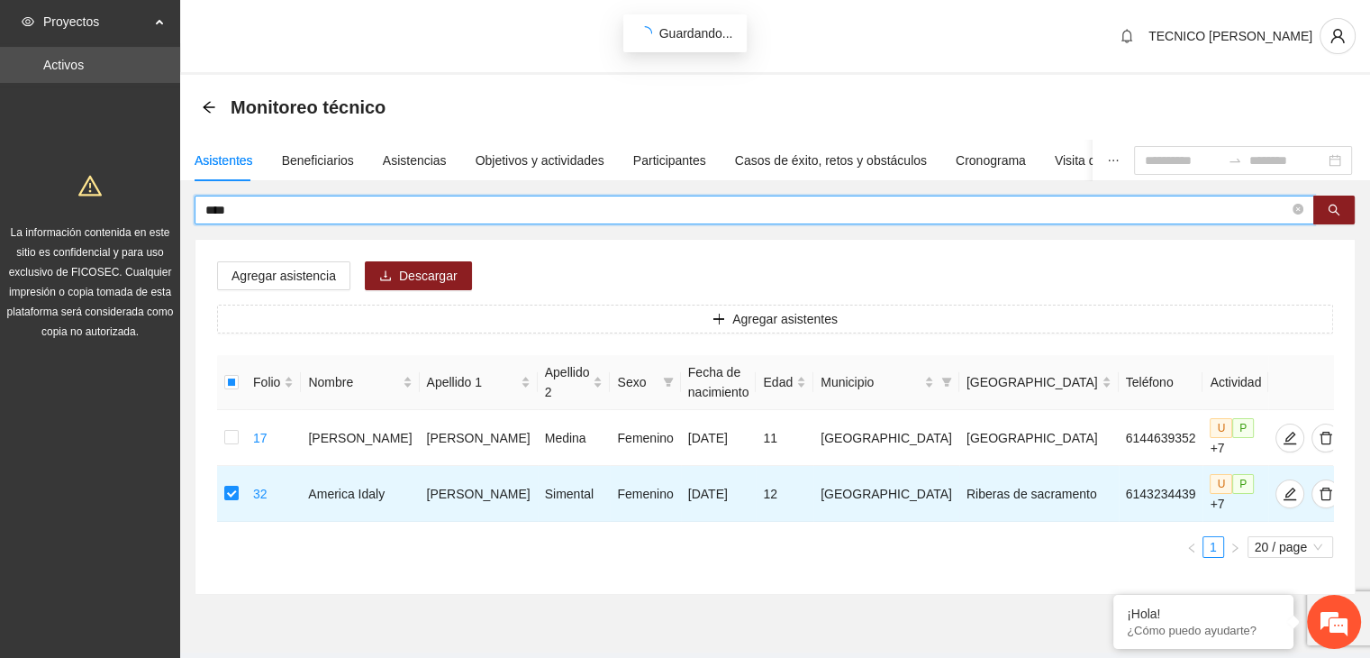
click at [278, 215] on input "****" at bounding box center [747, 210] width 1084 height 20
type input "*"
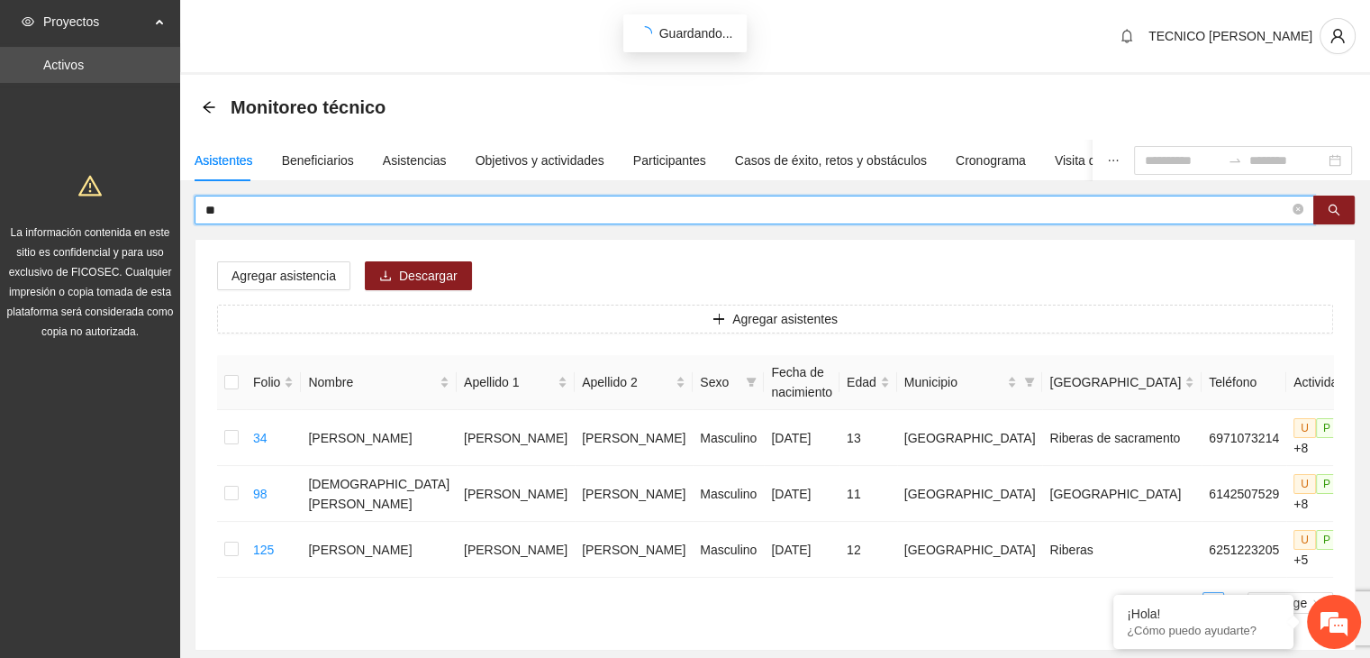
type input "*"
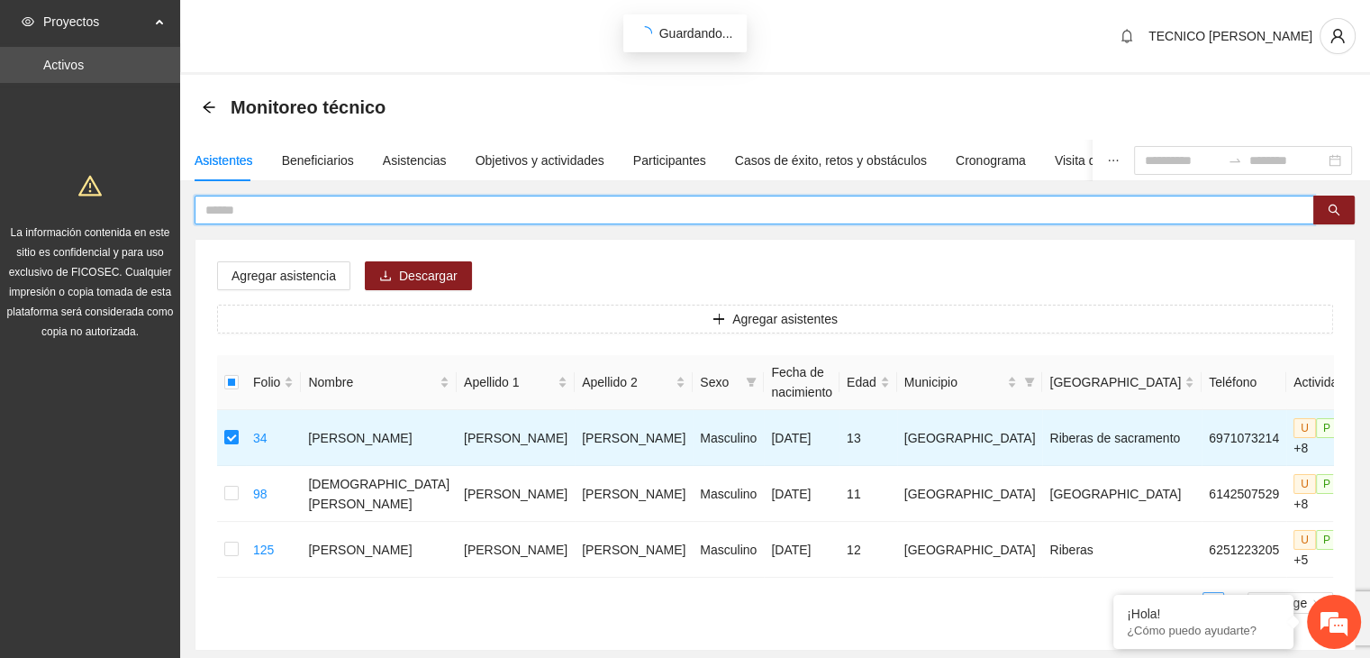
click at [212, 209] on input "text" at bounding box center [747, 210] width 1084 height 20
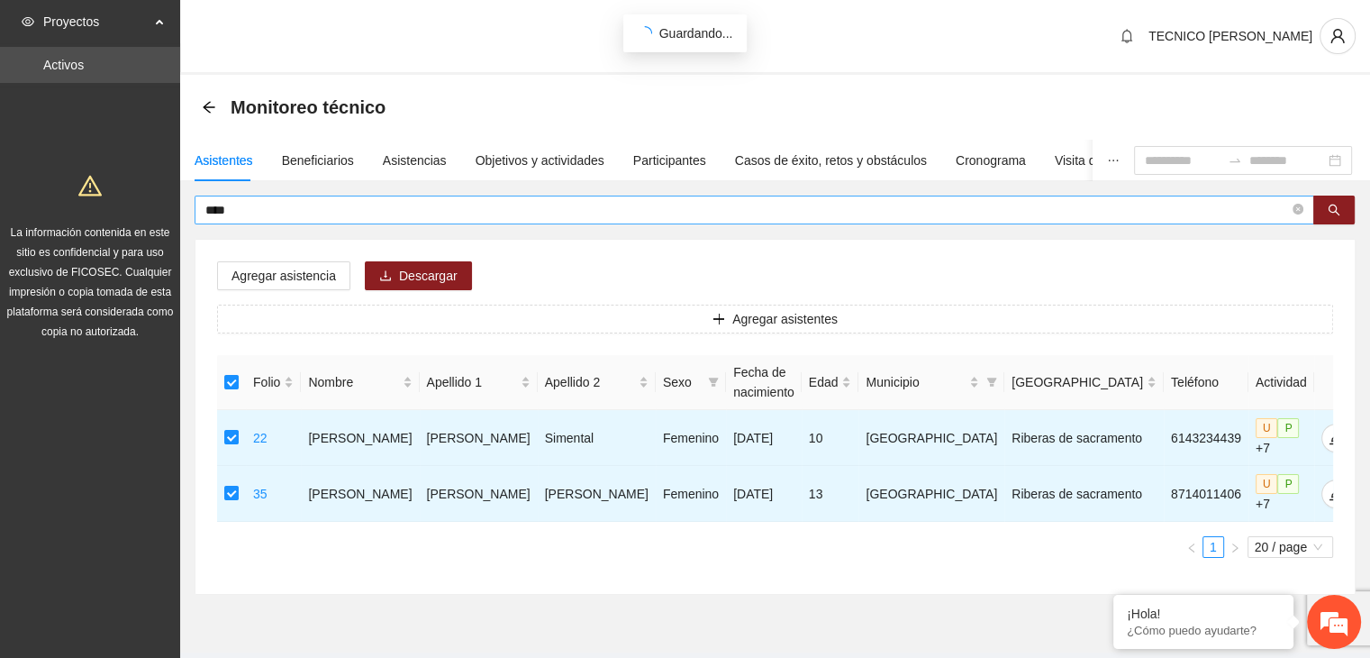
click at [271, 212] on input "****" at bounding box center [747, 210] width 1084 height 20
type input "*"
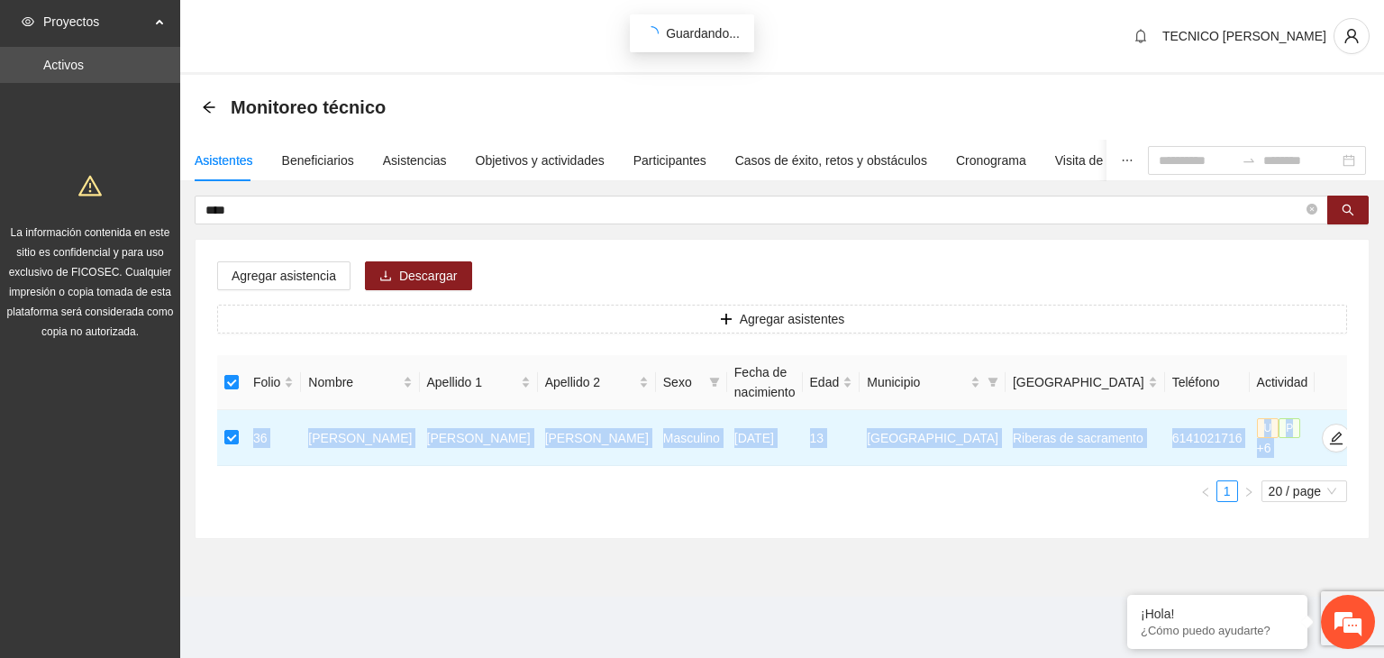
drag, startPoint x: 238, startPoint y: 444, endPoint x: 237, endPoint y: 554, distance: 109.9
click at [237, 554] on section "Monitoreo técnico Asistentes Beneficiarios Asistencias Objetivos y actividades …" at bounding box center [782, 336] width 1204 height 522
click at [239, 575] on section "Monitoreo técnico Asistentes Beneficiarios Asistencias Objetivos y actividades …" at bounding box center [782, 336] width 1204 height 522
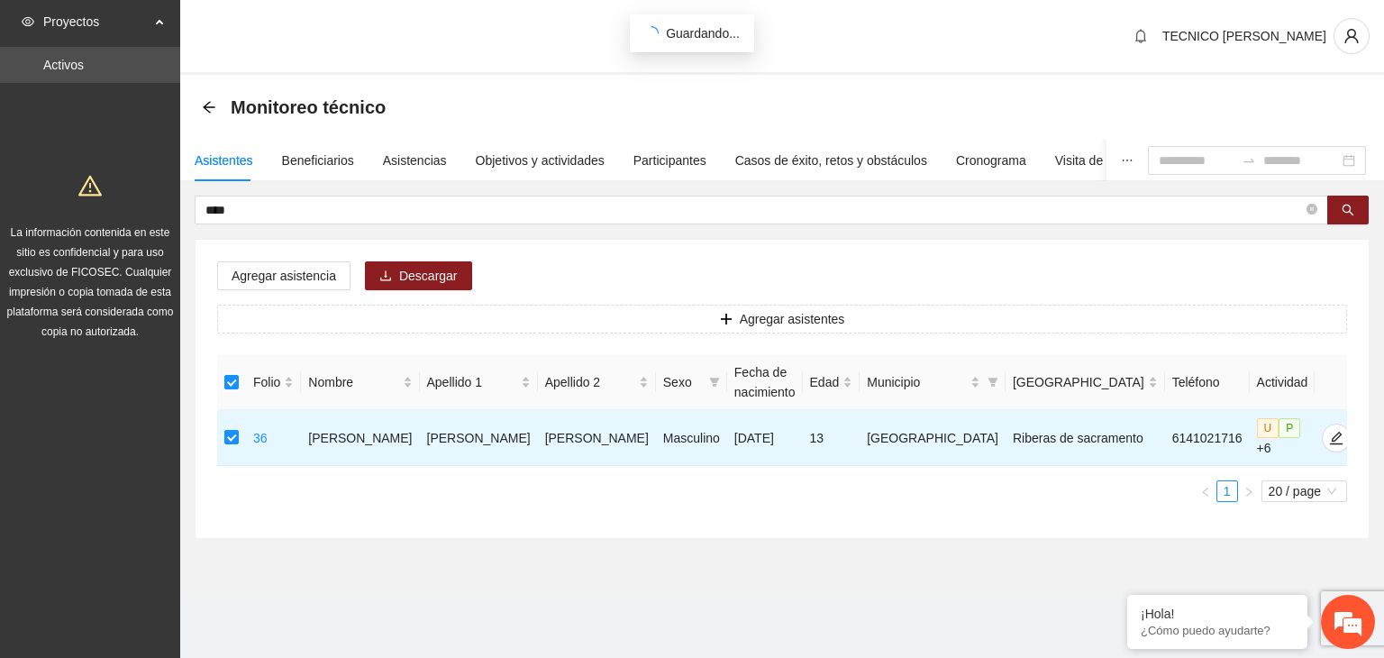
click at [239, 575] on section "Monitoreo técnico Asistentes Beneficiarios Asistencias Objetivos y actividades …" at bounding box center [782, 336] width 1204 height 522
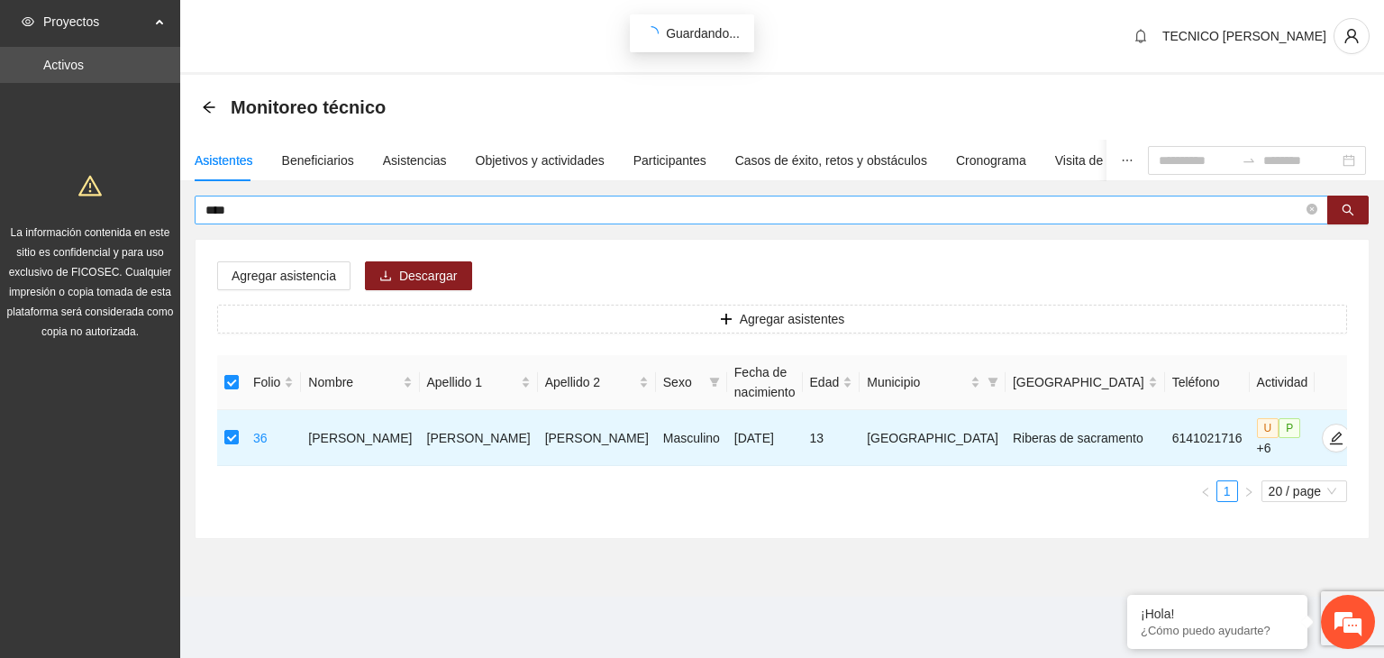
click at [256, 219] on span "****" at bounding box center [761, 210] width 1133 height 29
type input "*"
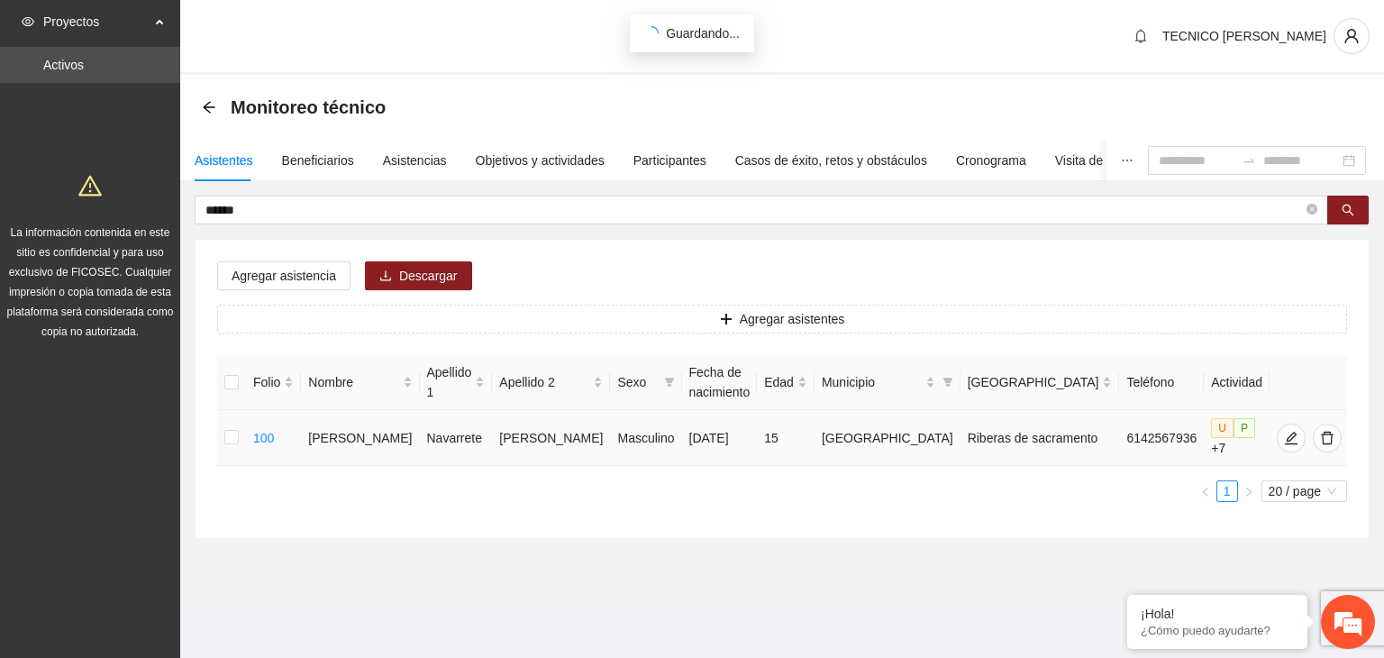
click at [223, 437] on td at bounding box center [231, 438] width 29 height 56
click at [225, 437] on td at bounding box center [231, 438] width 29 height 56
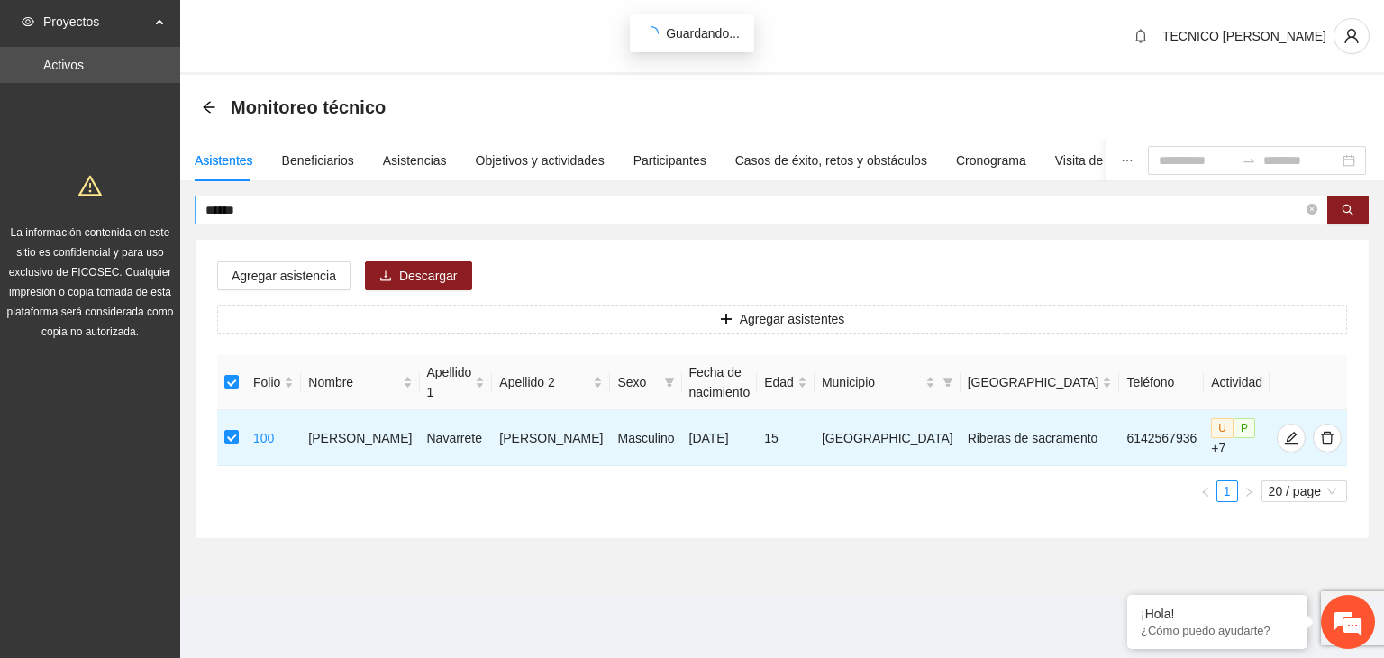
click at [296, 214] on input "******" at bounding box center [753, 210] width 1097 height 20
type input "*"
click at [256, 198] on span "*****" at bounding box center [761, 210] width 1133 height 29
type input "*"
click at [227, 203] on input "****" at bounding box center [753, 210] width 1097 height 20
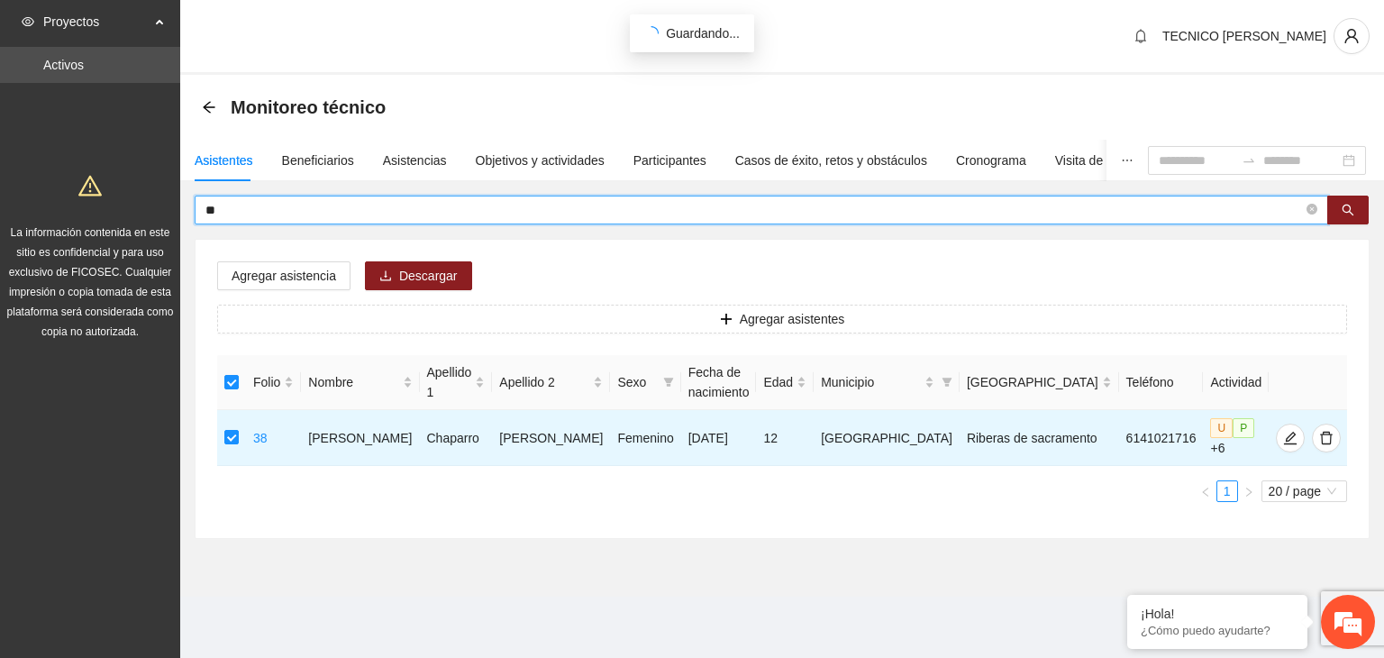
type input "*"
click at [306, 210] on input "******" at bounding box center [753, 210] width 1097 height 20
type input "*"
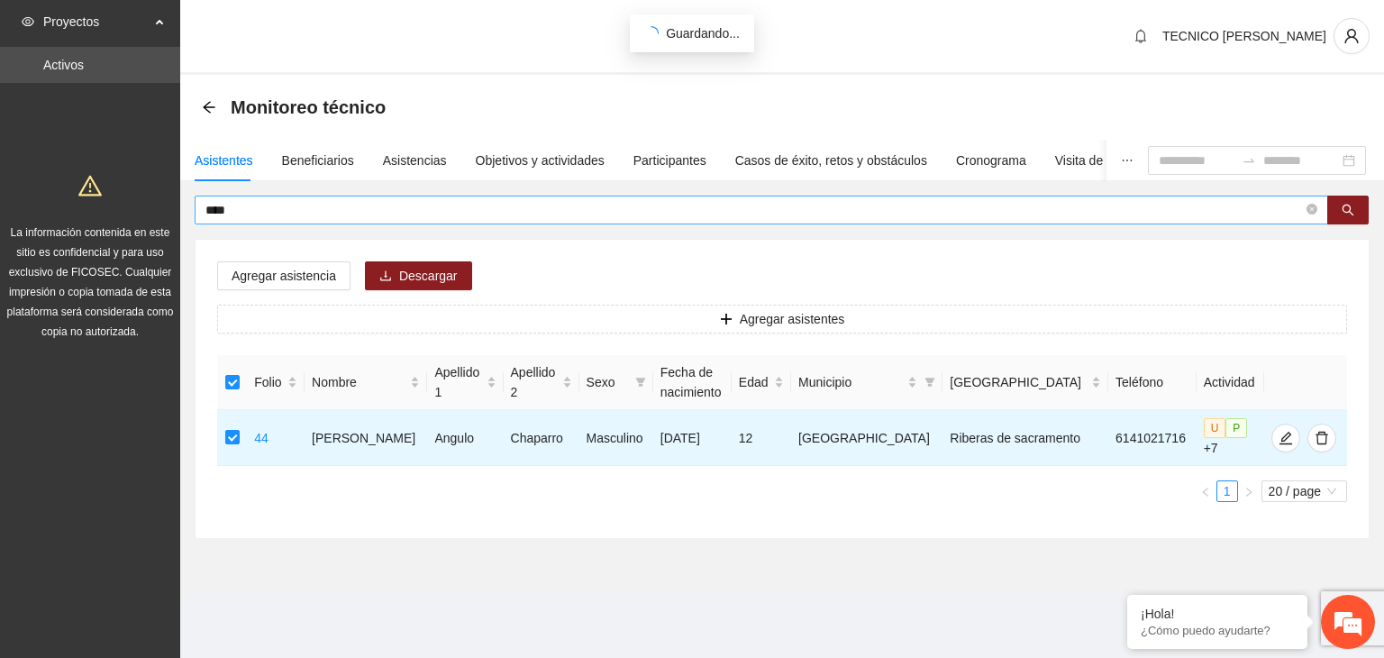
click at [236, 205] on input "****" at bounding box center [753, 210] width 1097 height 20
type input "*"
type input "****"
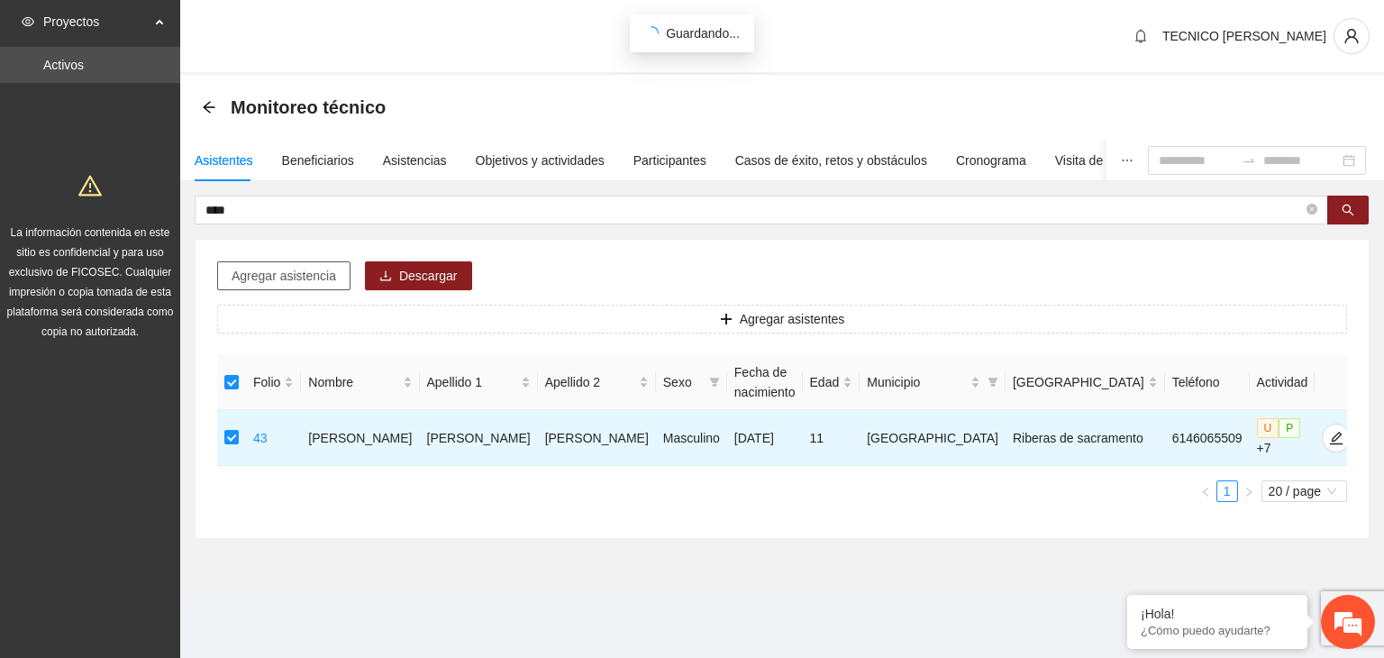
click at [299, 282] on span "Agregar asistencia" at bounding box center [284, 276] width 105 height 20
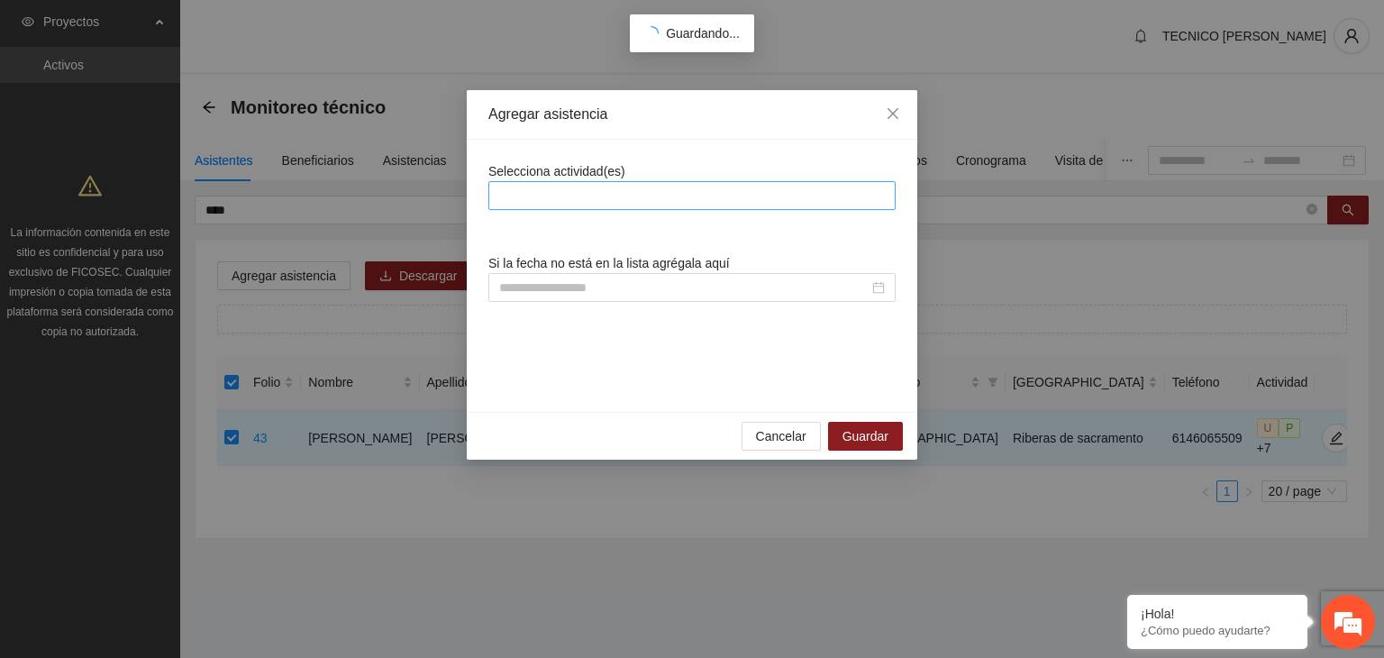
click at [558, 199] on div at bounding box center [692, 196] width 398 height 22
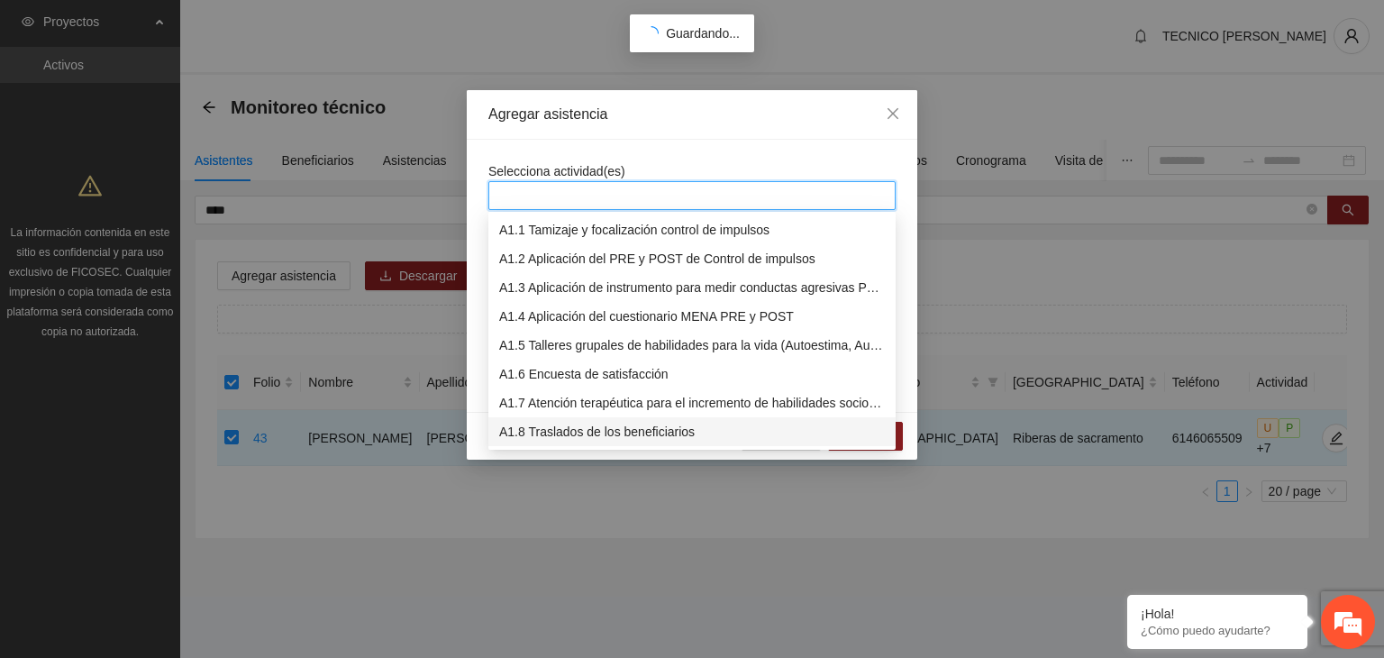
click at [554, 435] on div "A1.8 Traslados de los beneficiarios" at bounding box center [692, 432] width 386 height 20
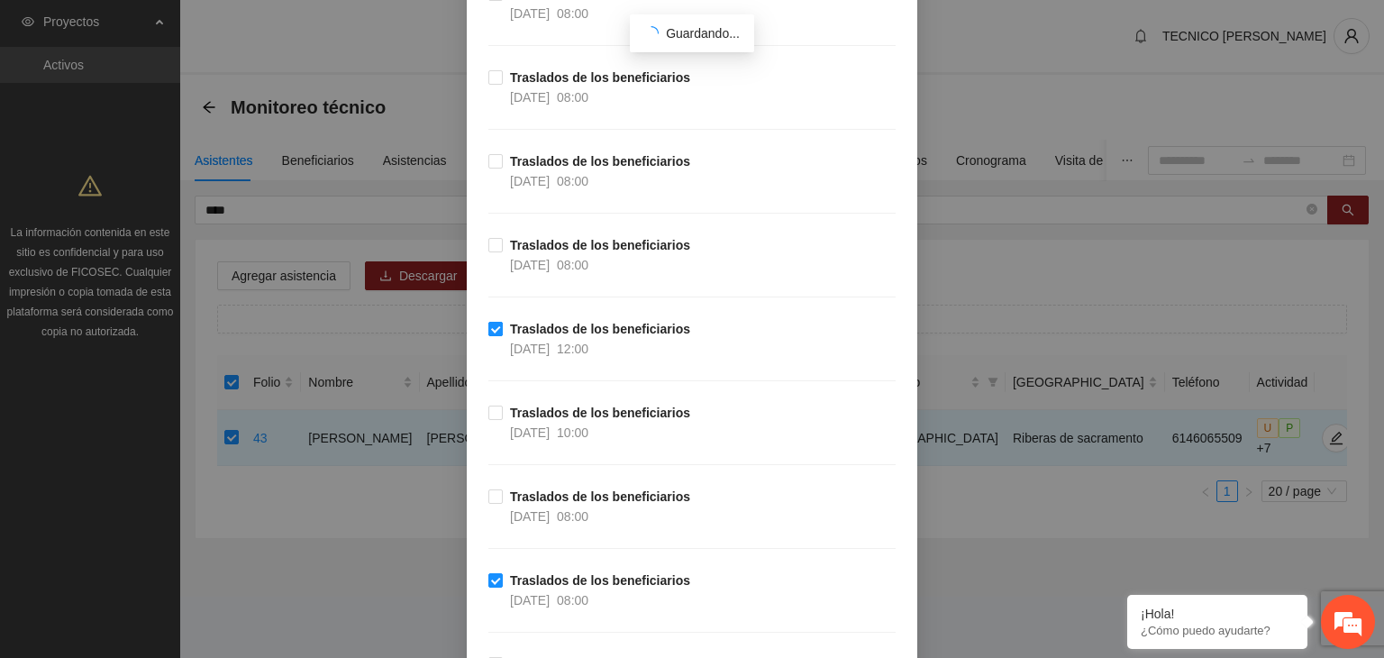
scroll to position [6642, 0]
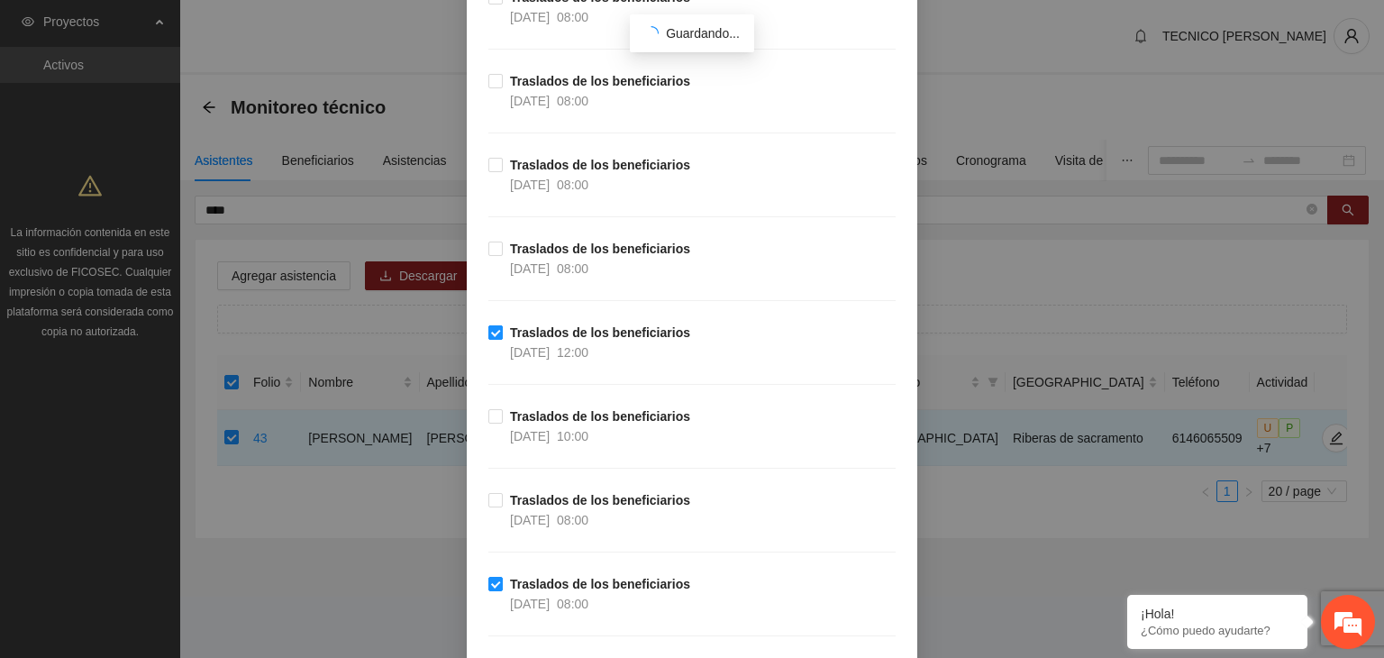
click at [489, 244] on label "Traslados de los beneficiarios [DATE] 08:00" at bounding box center [592, 259] width 209 height 40
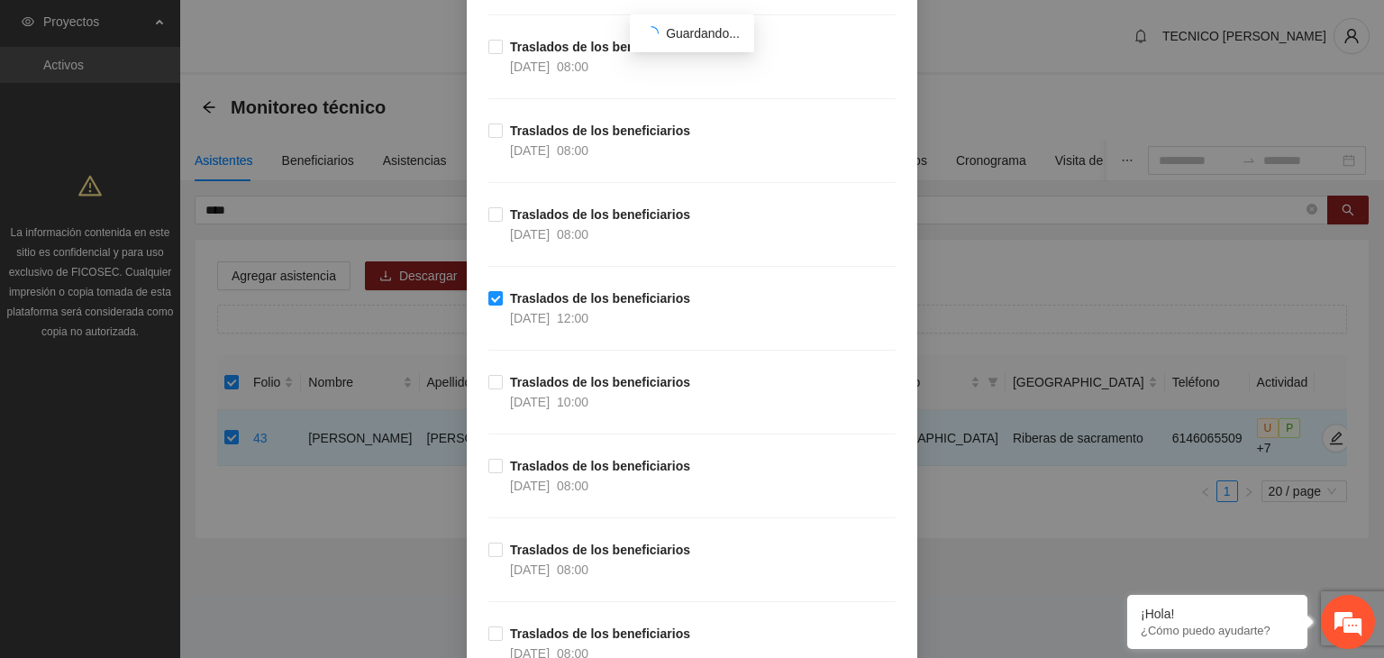
scroll to position [6137, 0]
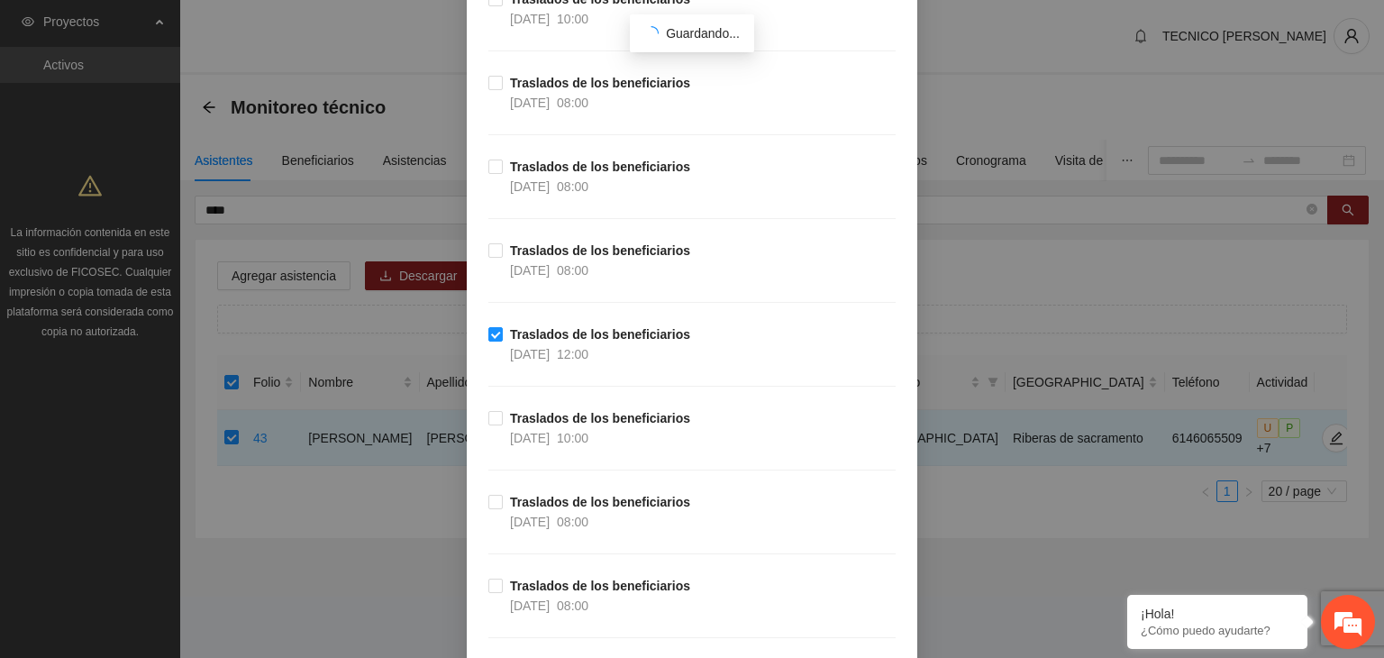
click at [489, 244] on label "Traslados de los beneficiarios [DATE] 08:00" at bounding box center [592, 261] width 209 height 40
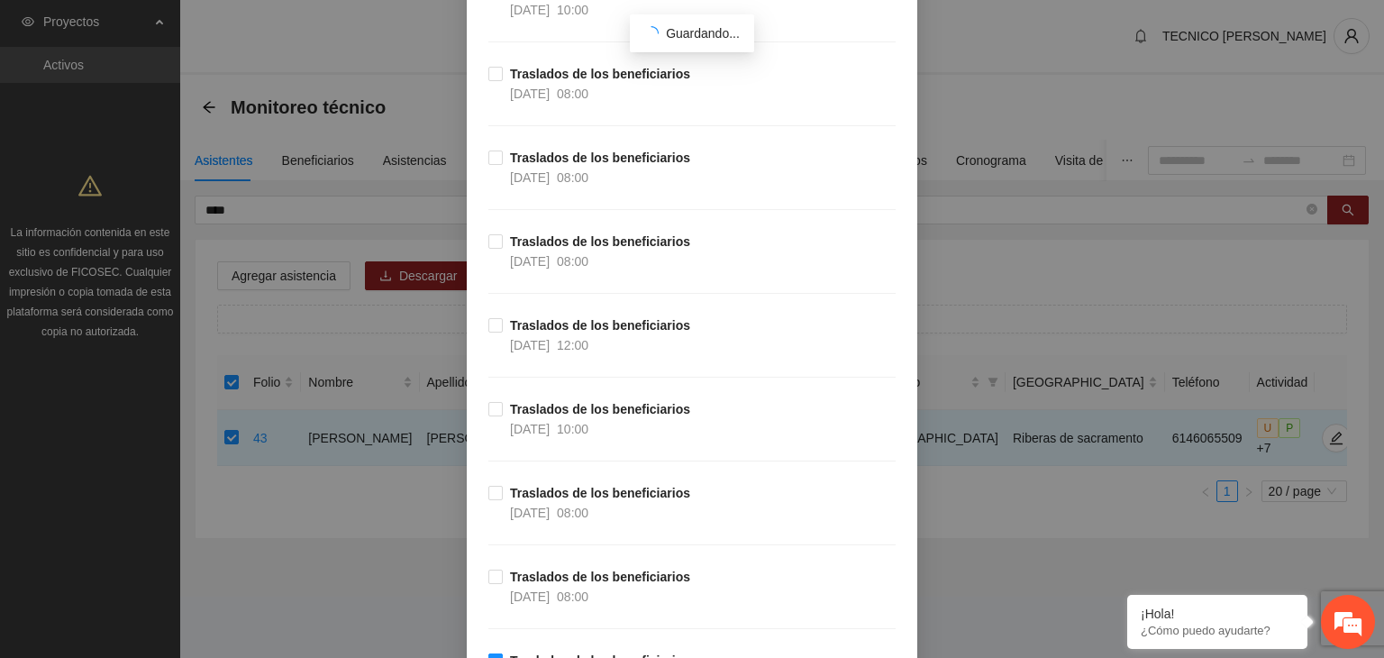
scroll to position [5344, 0]
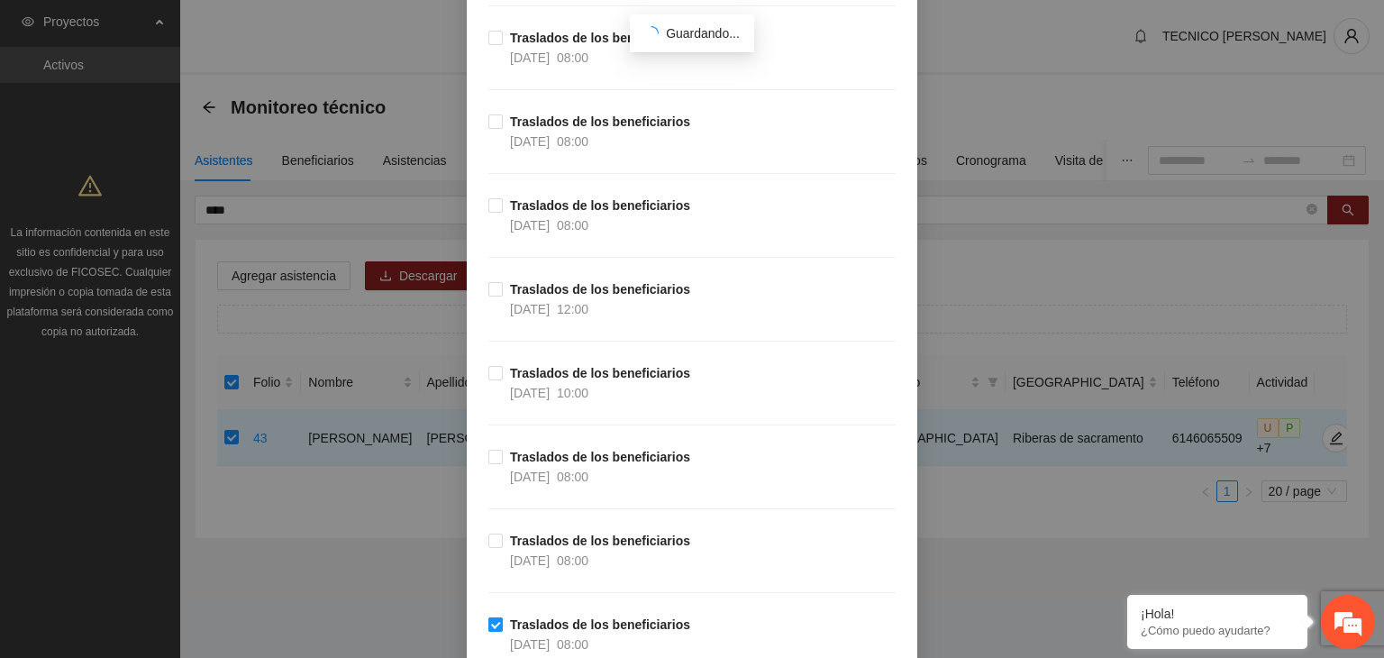
click at [488, 291] on label "Traslados de los beneficiarios [DATE] 12:00" at bounding box center [592, 299] width 209 height 40
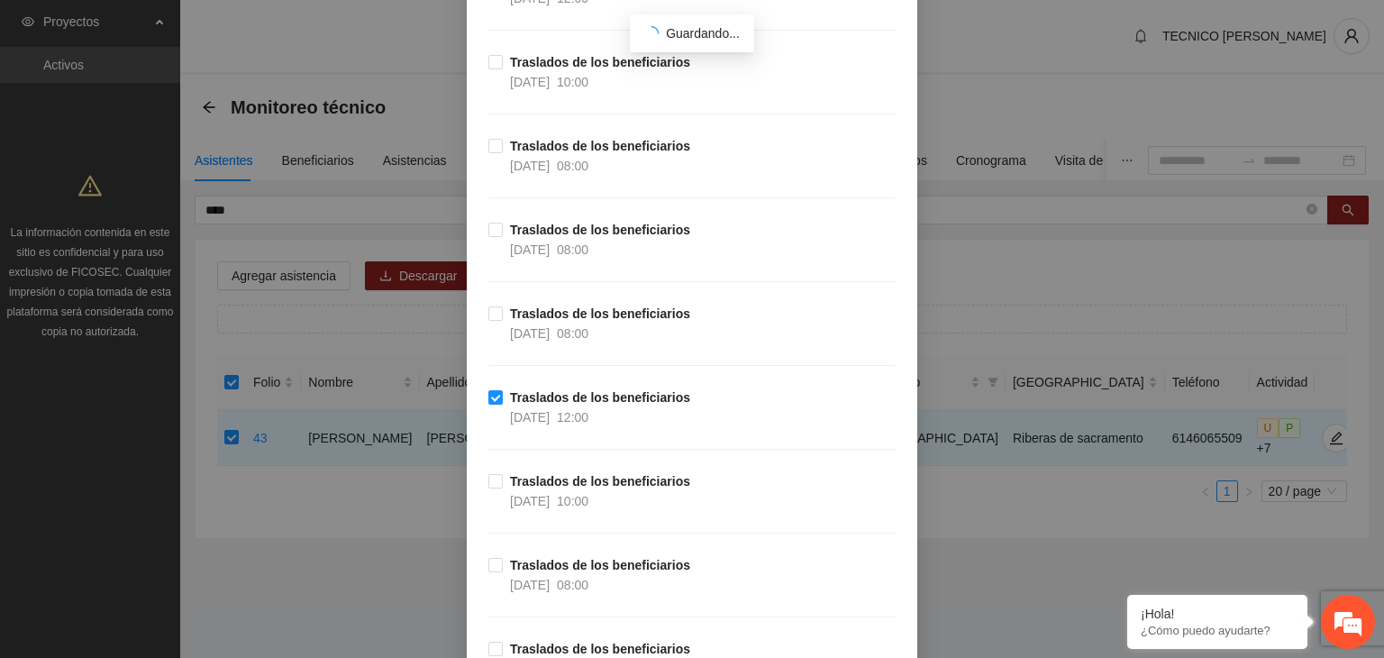
click at [488, 304] on label "Traslados de los beneficiarios [DATE] 08:00" at bounding box center [592, 324] width 209 height 40
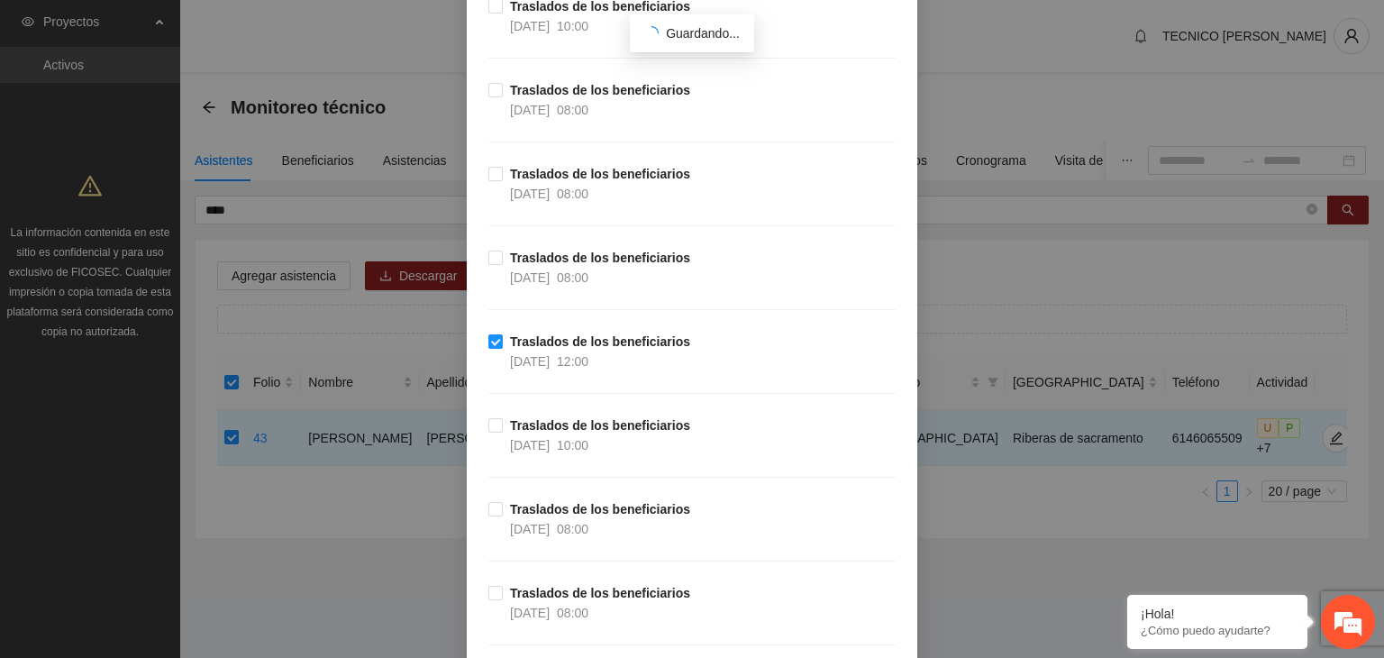
scroll to position [4840, 0]
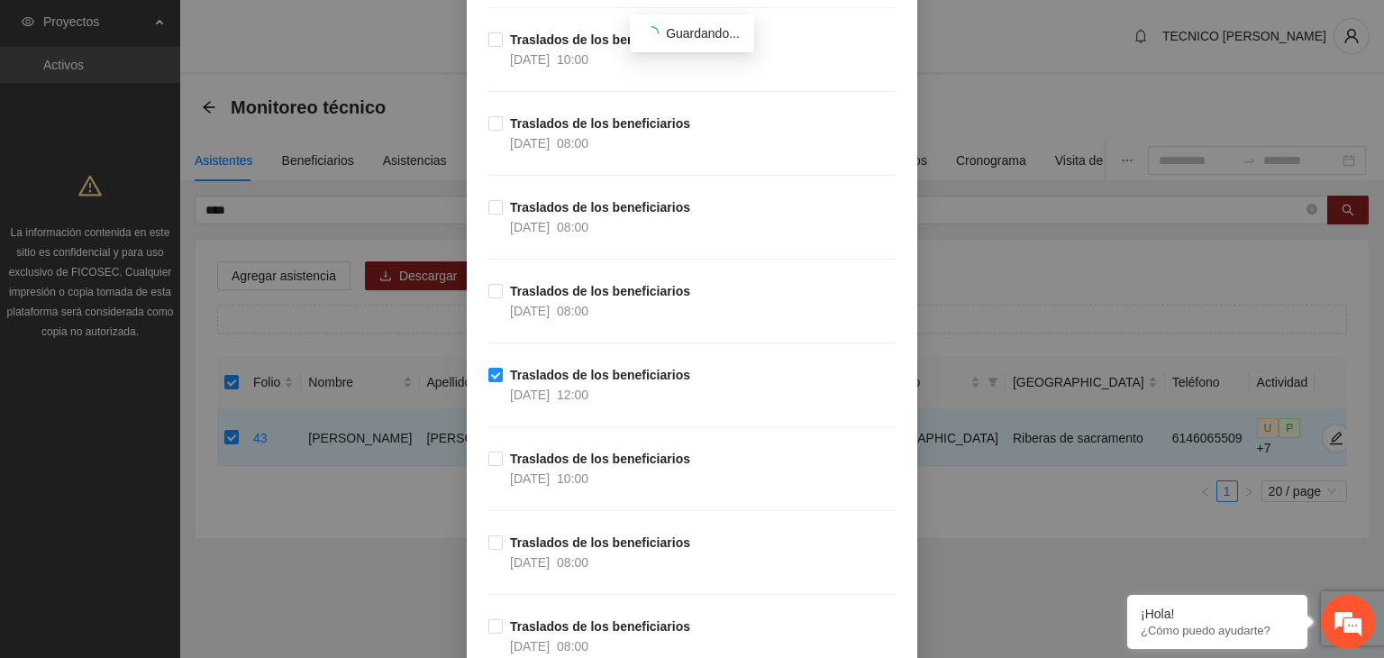
click at [488, 291] on label "Traslados de los beneficiarios [DATE] 08:00" at bounding box center [592, 301] width 209 height 40
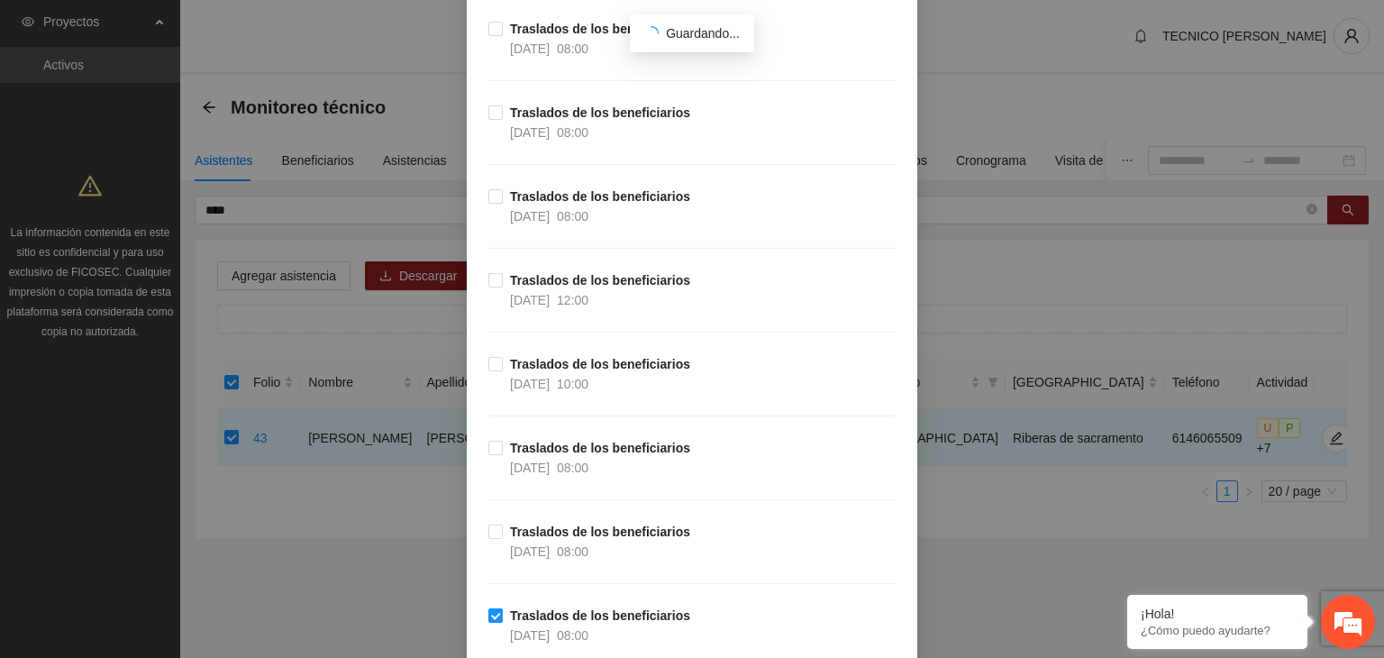
scroll to position [4479, 0]
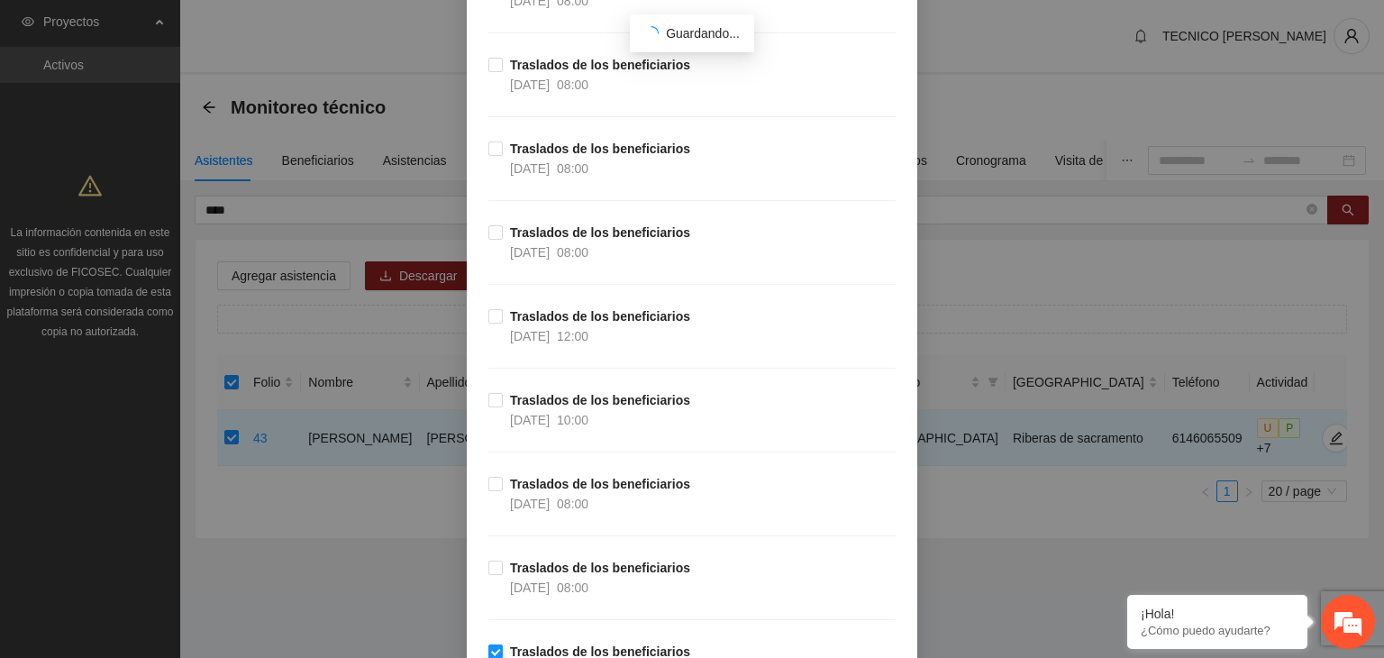
click at [488, 291] on div "Traslados de los beneficiarios [DATE] 08:00" at bounding box center [691, 265] width 407 height 84
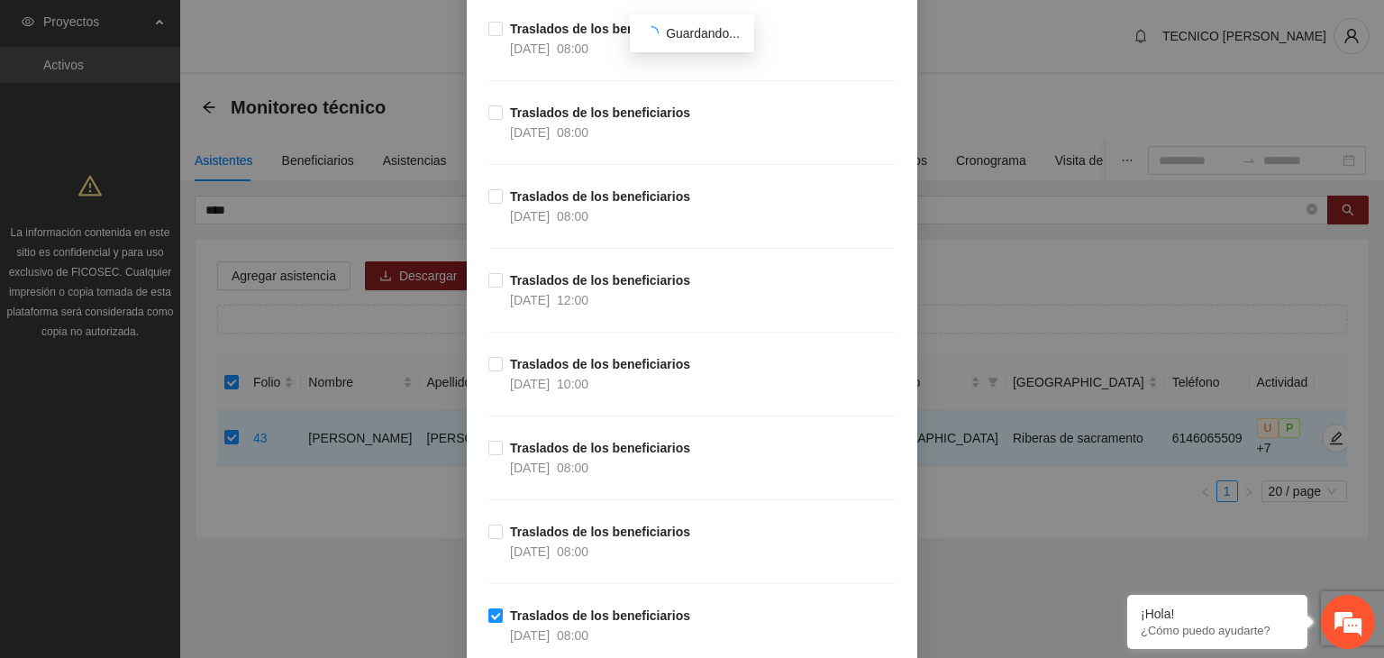
click at [488, 291] on label "Traslados de los beneficiarios [DATE] 12:00" at bounding box center [592, 290] width 209 height 40
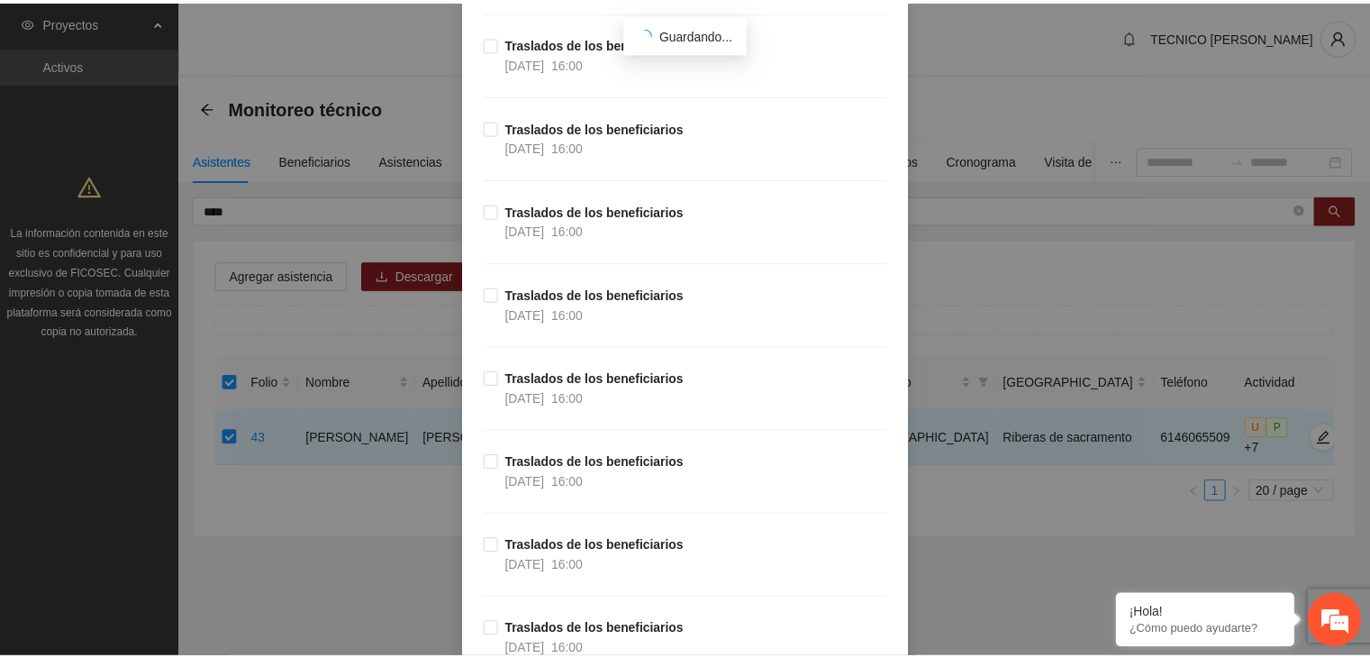
scroll to position [29586, 0]
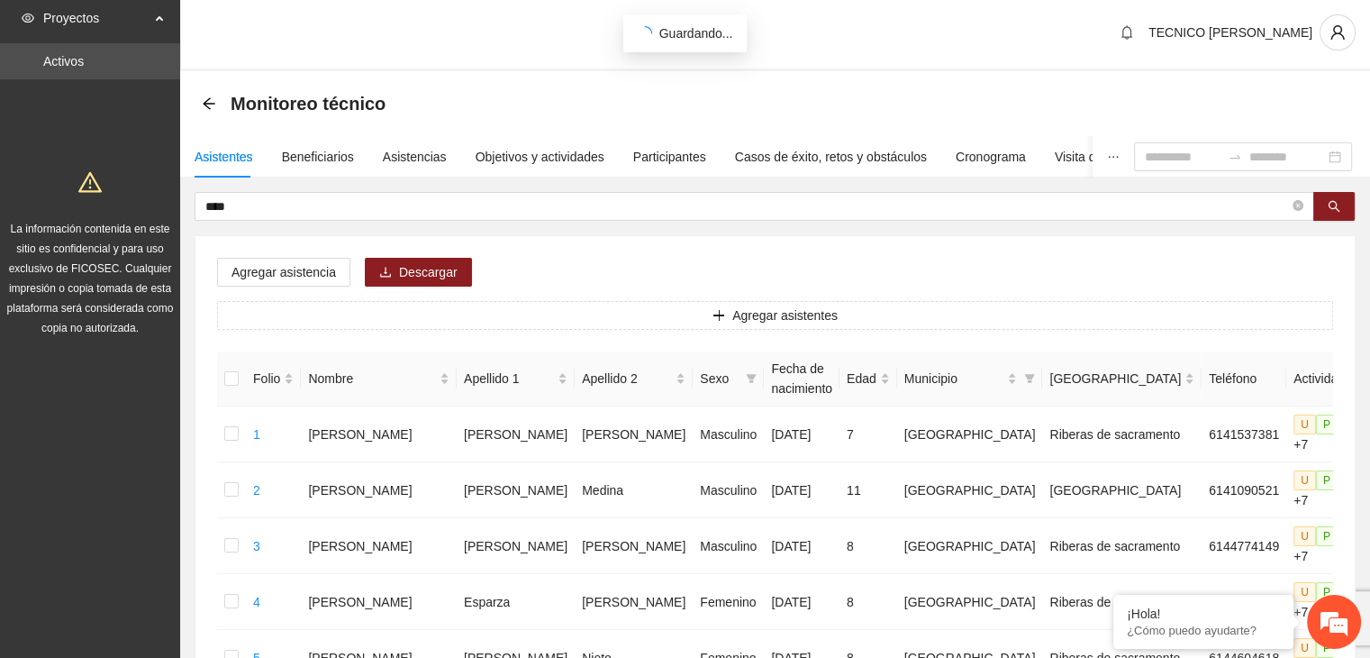
scroll to position [0, 0]
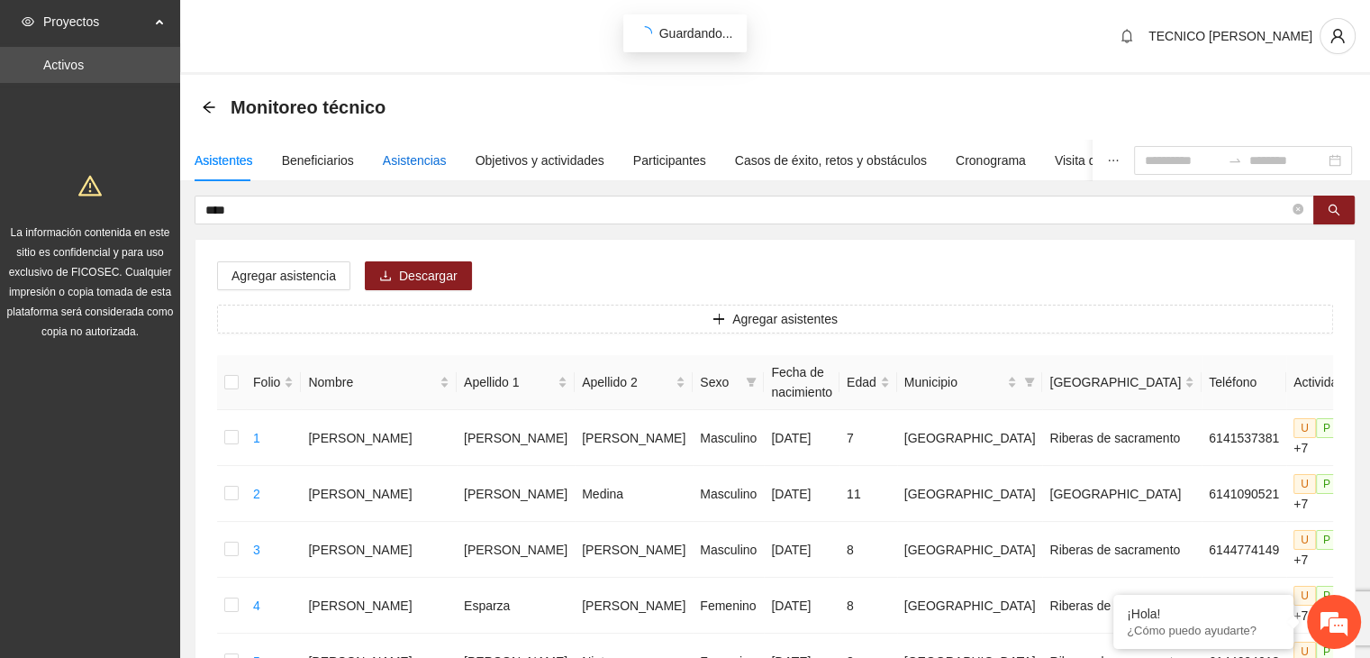
click at [388, 163] on div "Asistencias" at bounding box center [415, 160] width 64 height 20
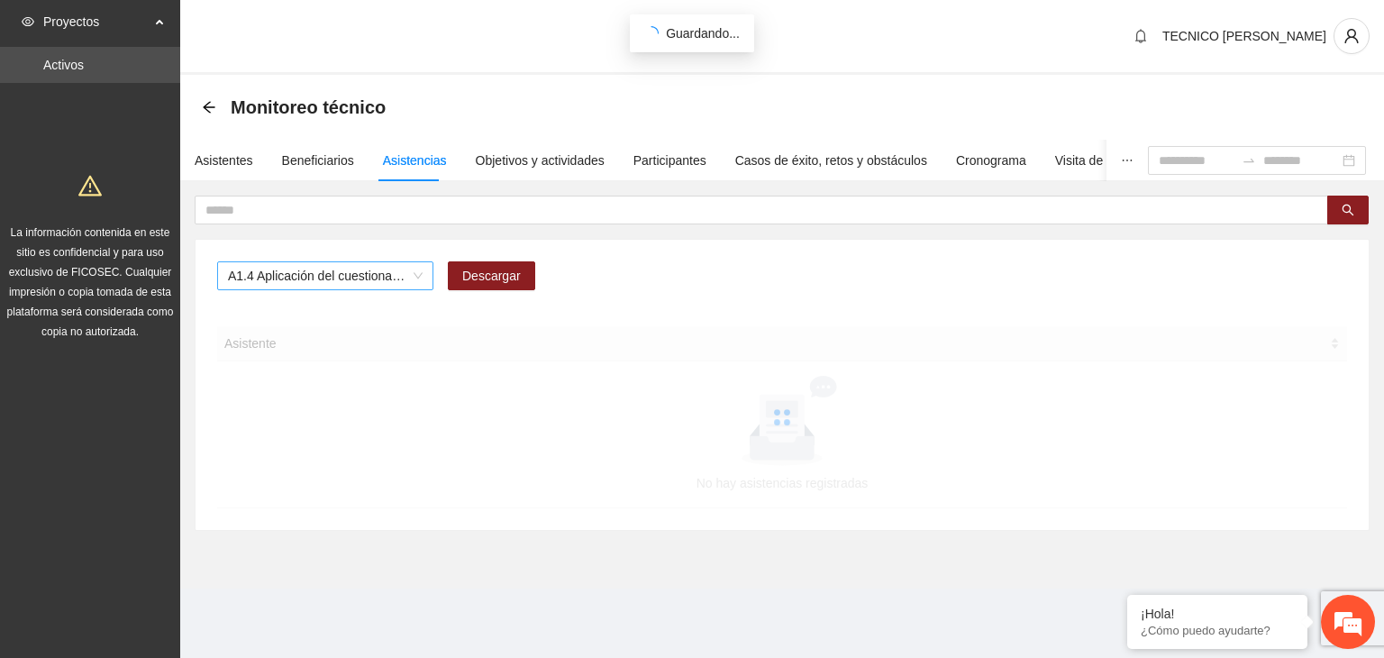
click at [402, 271] on span "A1.4 Aplicación del cuestionario MENA PRE y POST" at bounding box center [325, 275] width 195 height 27
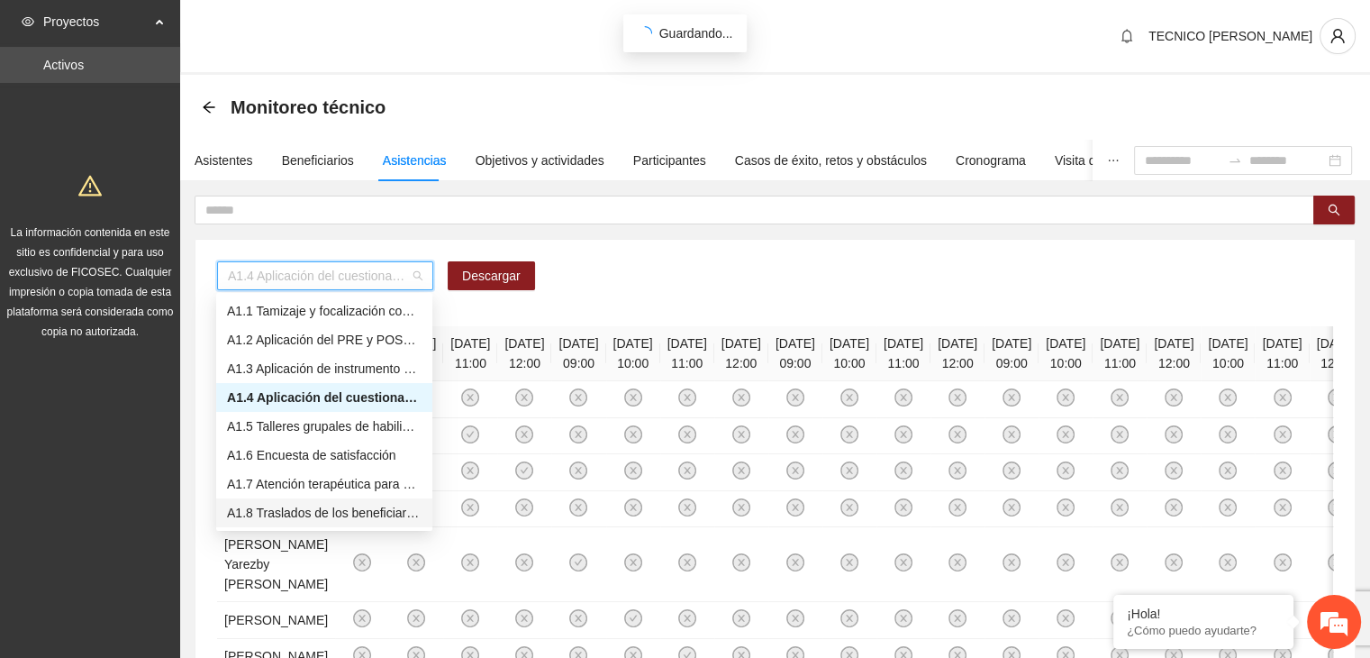
click at [290, 516] on div "A1.8 Traslados de los beneficiarios" at bounding box center [324, 513] width 195 height 20
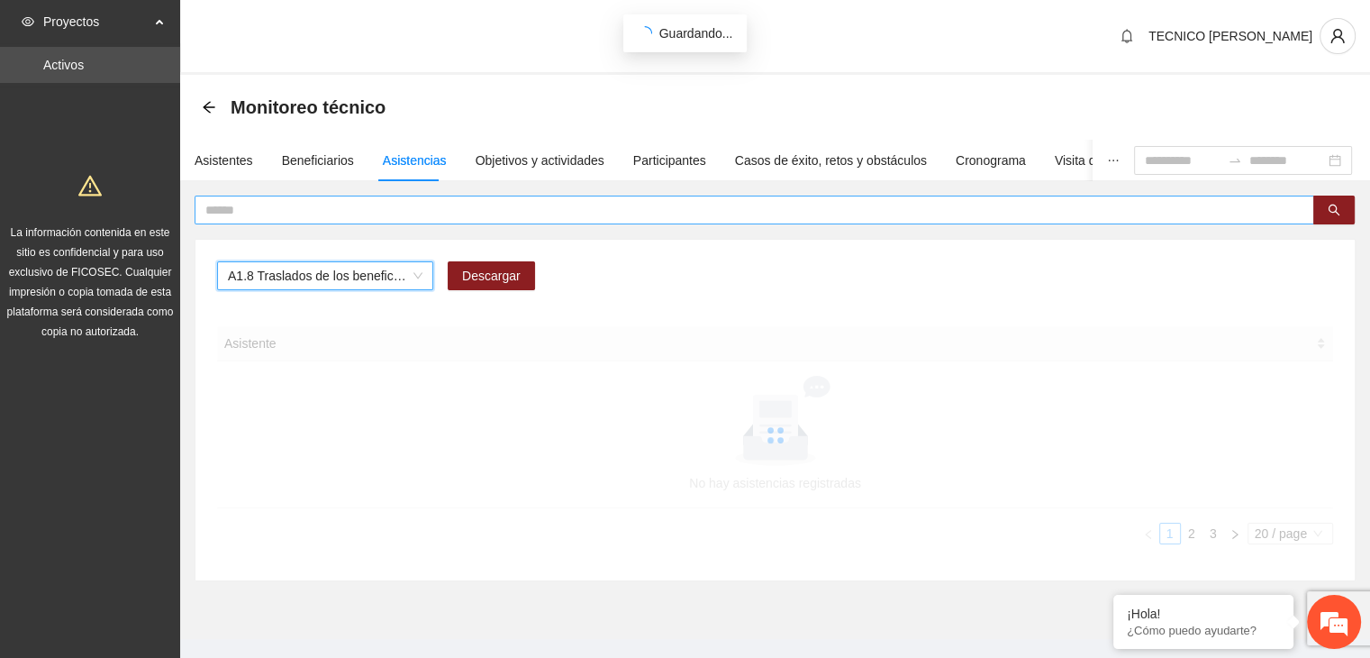
click at [270, 210] on input "text" at bounding box center [747, 210] width 1084 height 20
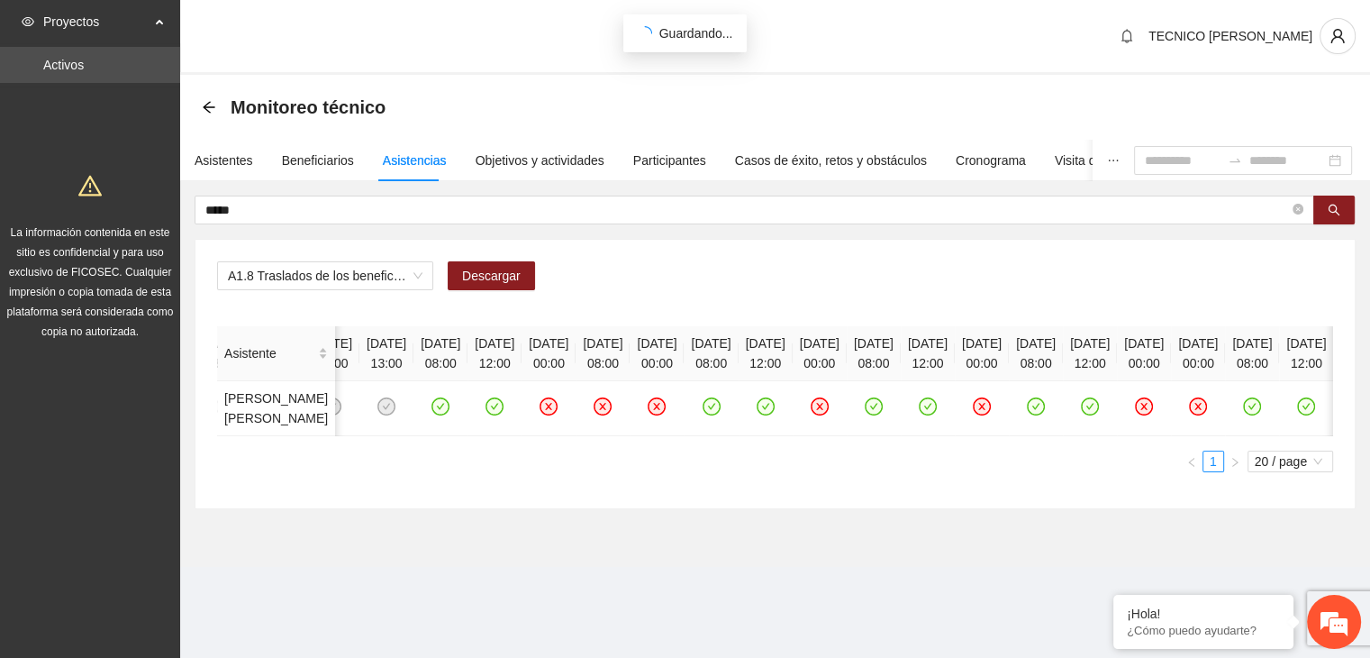
scroll to position [0, 1305]
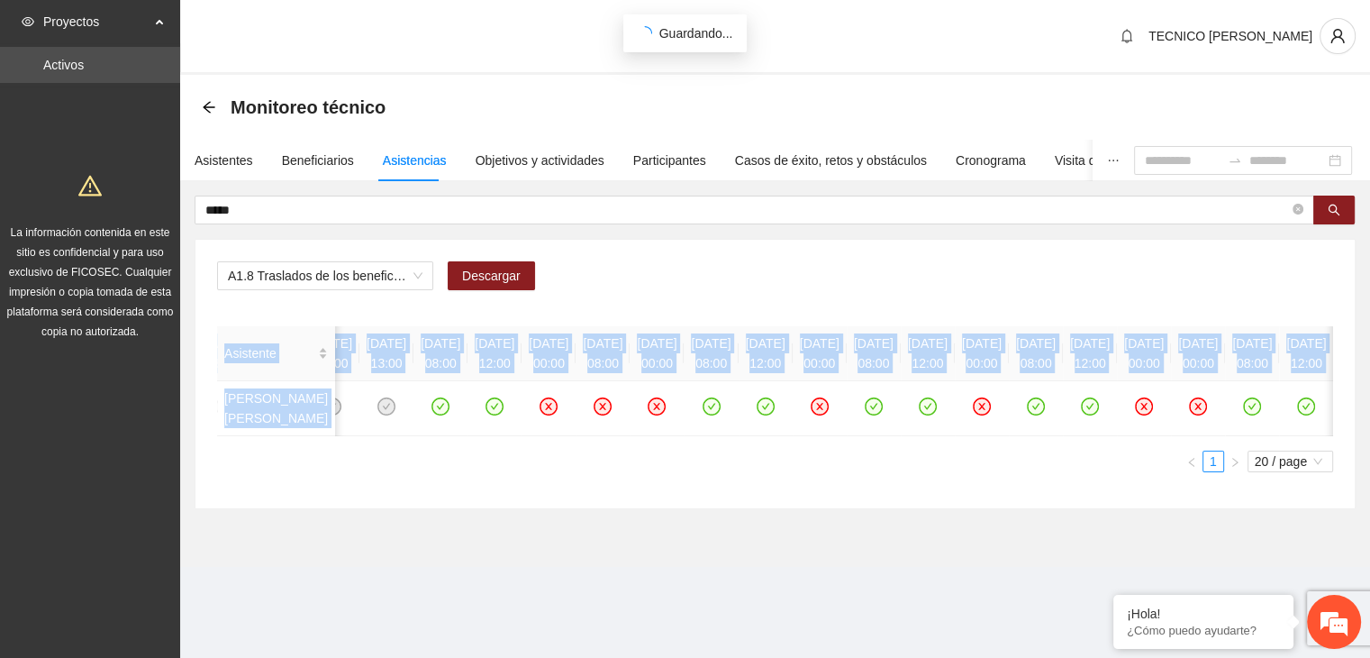
drag, startPoint x: 1055, startPoint y: 474, endPoint x: 950, endPoint y: 488, distance: 105.5
click at [950, 472] on div "Asistente [DATE] 08:00 [DATE] 13:00 [DATE] 08:00 [DATE] 13:00 [DATE] 08:00 [DAT…" at bounding box center [775, 399] width 1116 height 146
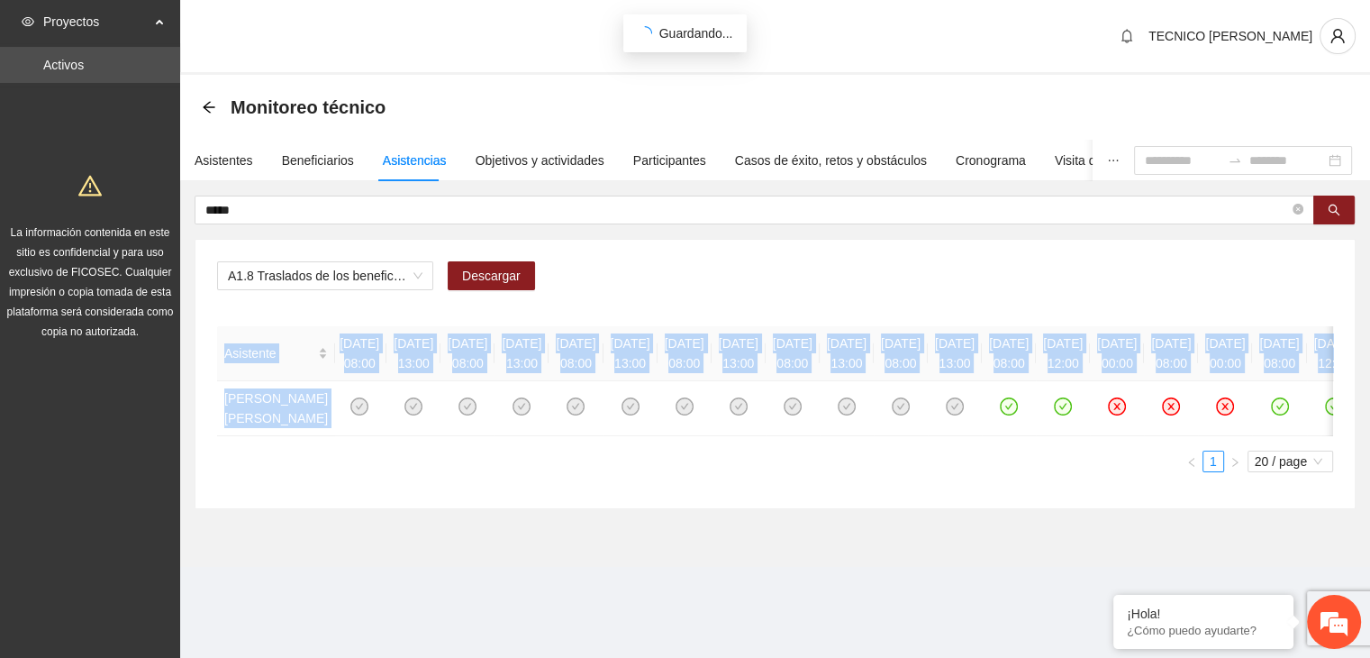
scroll to position [0, 0]
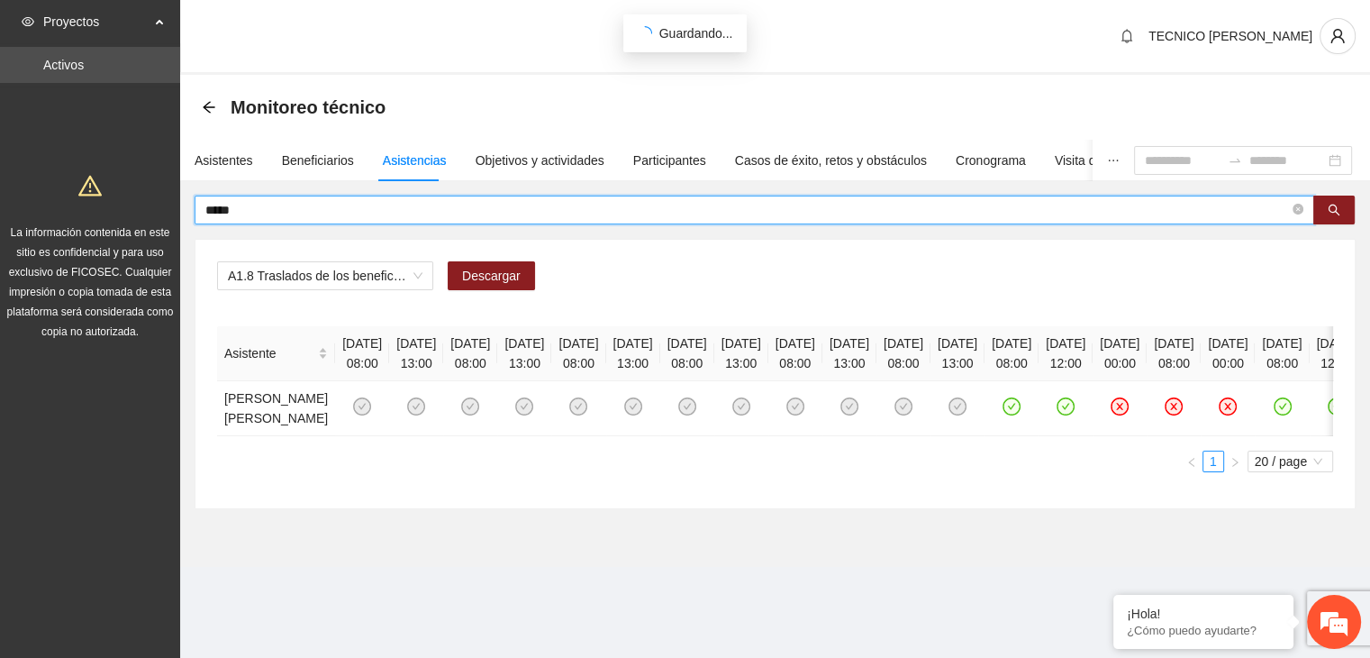
click at [331, 217] on input "*****" at bounding box center [747, 210] width 1084 height 20
type input "*"
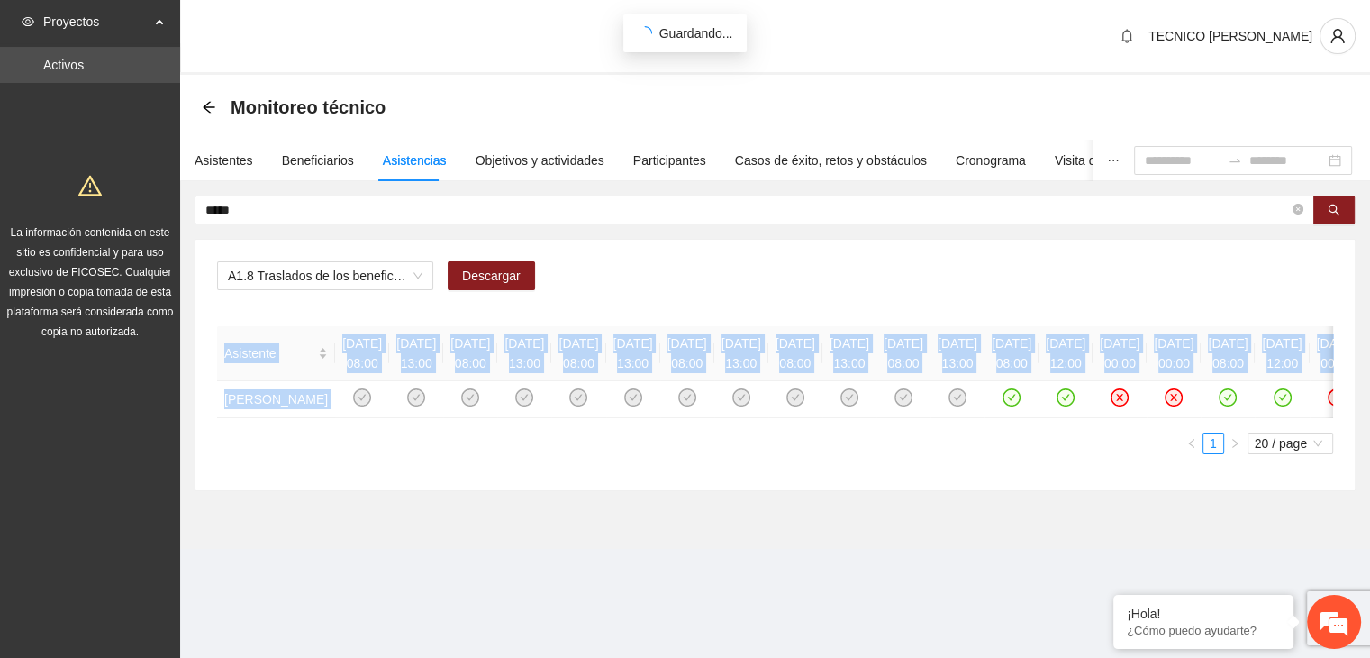
drag, startPoint x: 382, startPoint y: 490, endPoint x: 538, endPoint y: 480, distance: 156.2
click at [538, 454] on div "Asistente [DATE] 08:00 [DATE] 13:00 [DATE] 08:00 [DATE] 13:00 [DATE] 08:00 [DAT…" at bounding box center [775, 390] width 1116 height 128
click at [658, 490] on div "A1.8 Traslados de los beneficiarios Descargar Asistente [DATE] 08:00 [DATE] 13:…" at bounding box center [776, 365] width 1160 height 250
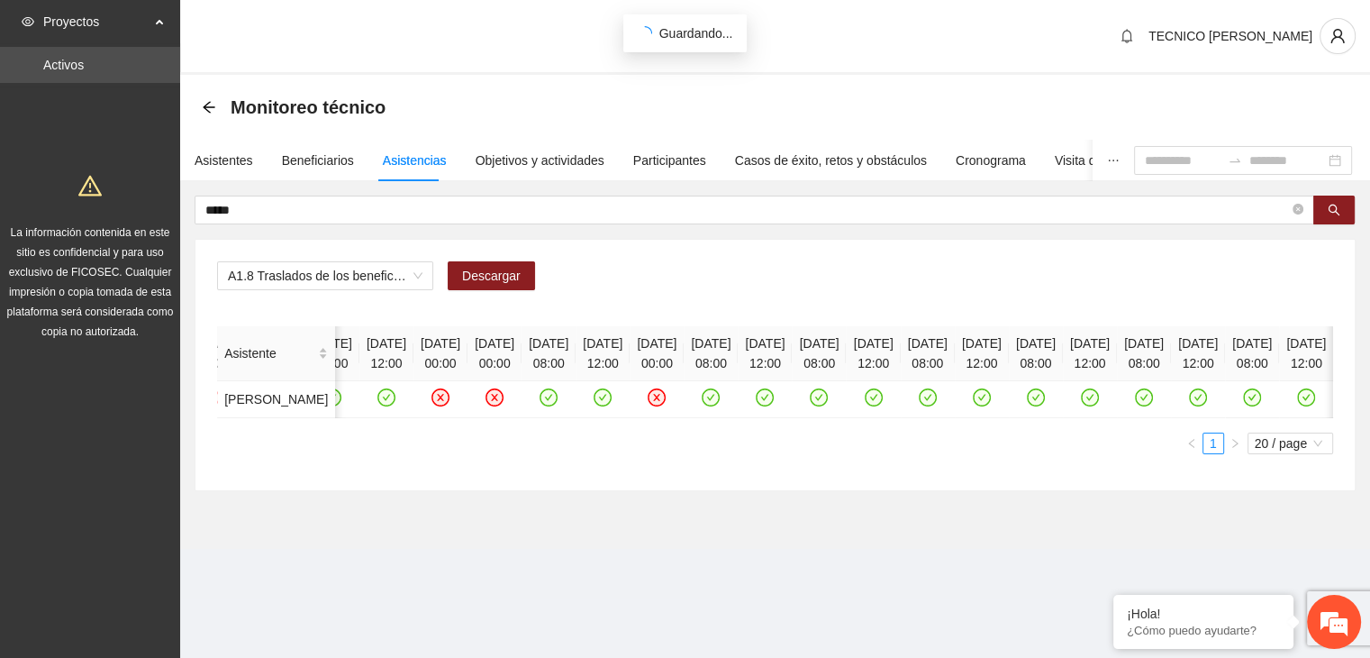
scroll to position [0, 2113]
click at [1027, 406] on icon "check-circle" at bounding box center [1036, 397] width 18 height 18
click at [1081, 406] on icon "check-circle" at bounding box center [1090, 397] width 18 height 18
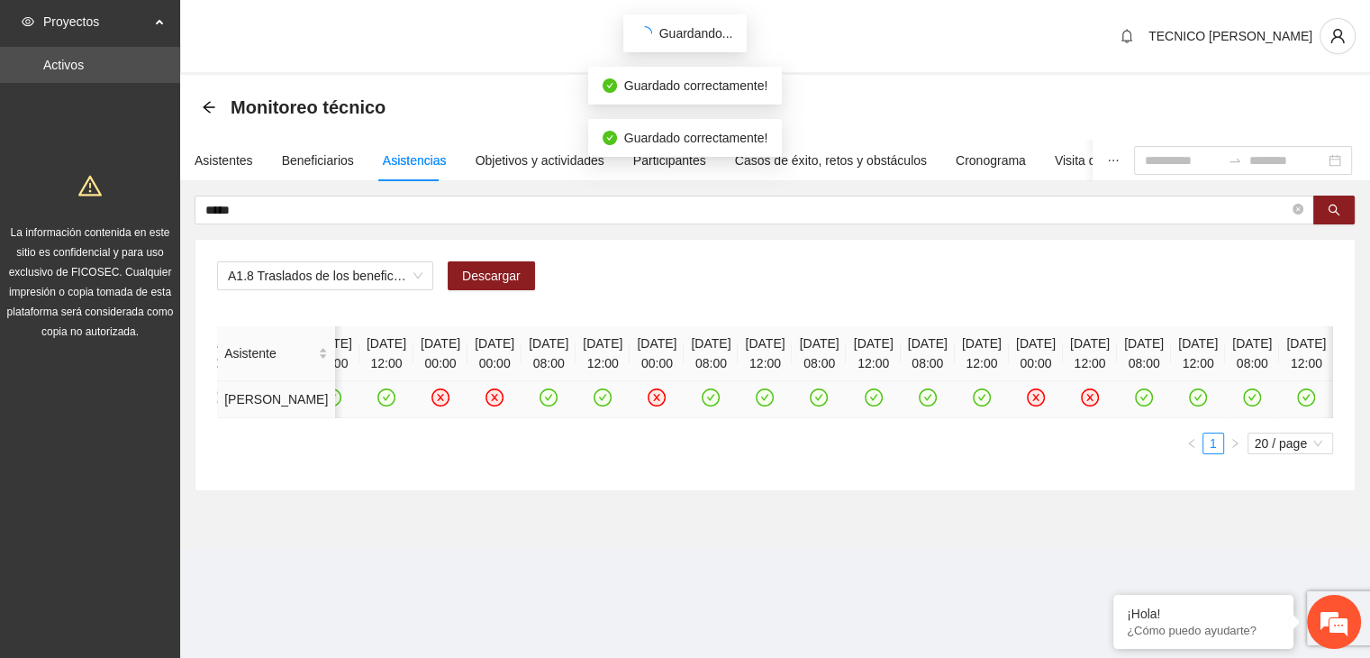
click at [1245, 405] on icon "check-circle" at bounding box center [1252, 397] width 15 height 15
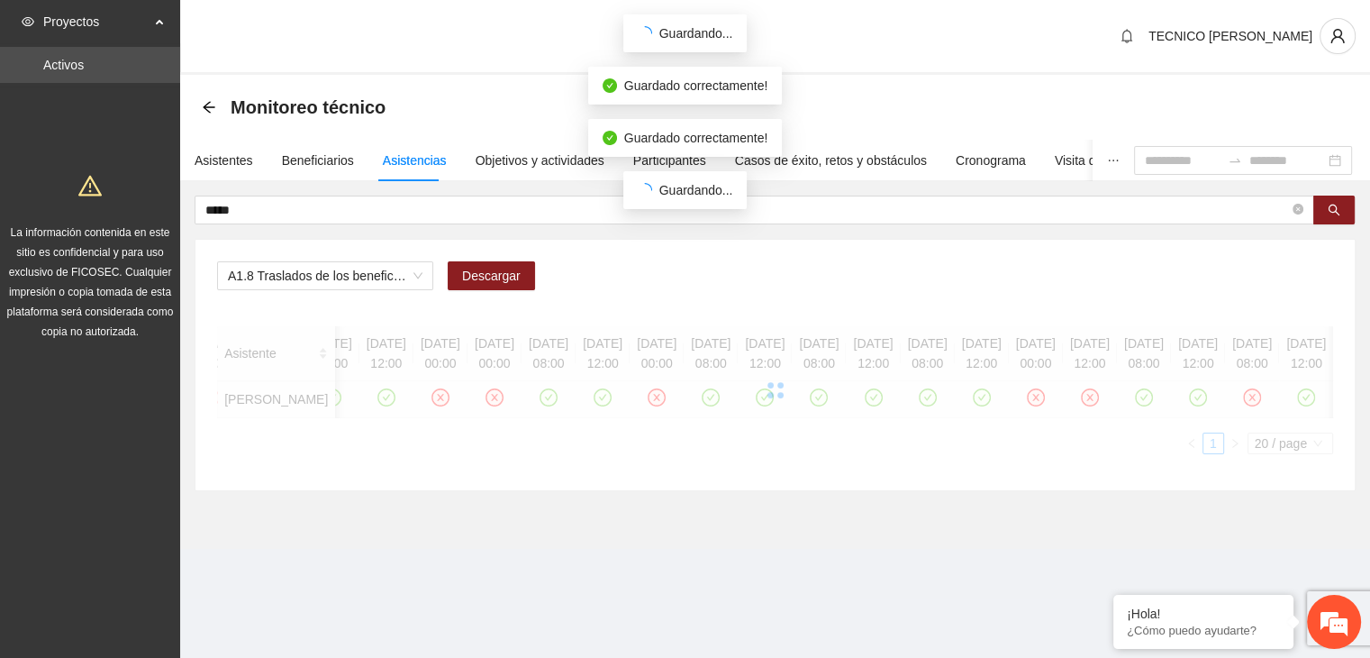
click at [1294, 426] on div at bounding box center [775, 390] width 1116 height 128
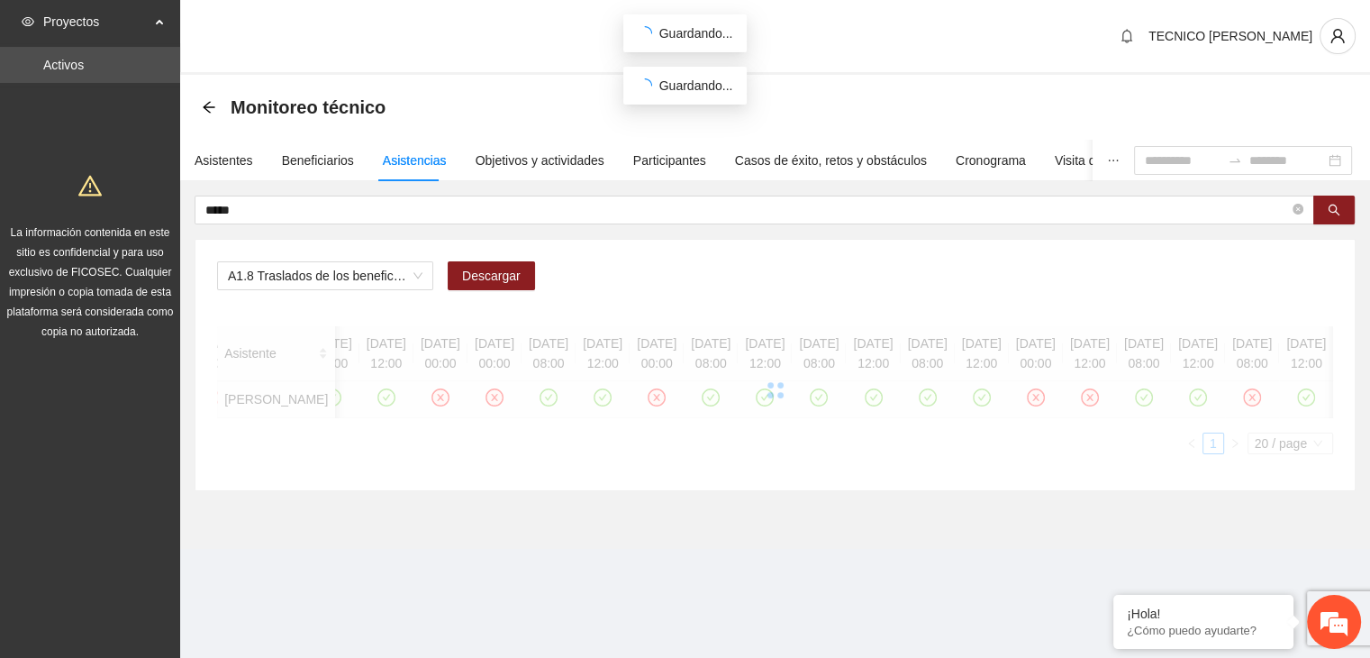
scroll to position [0, 2033]
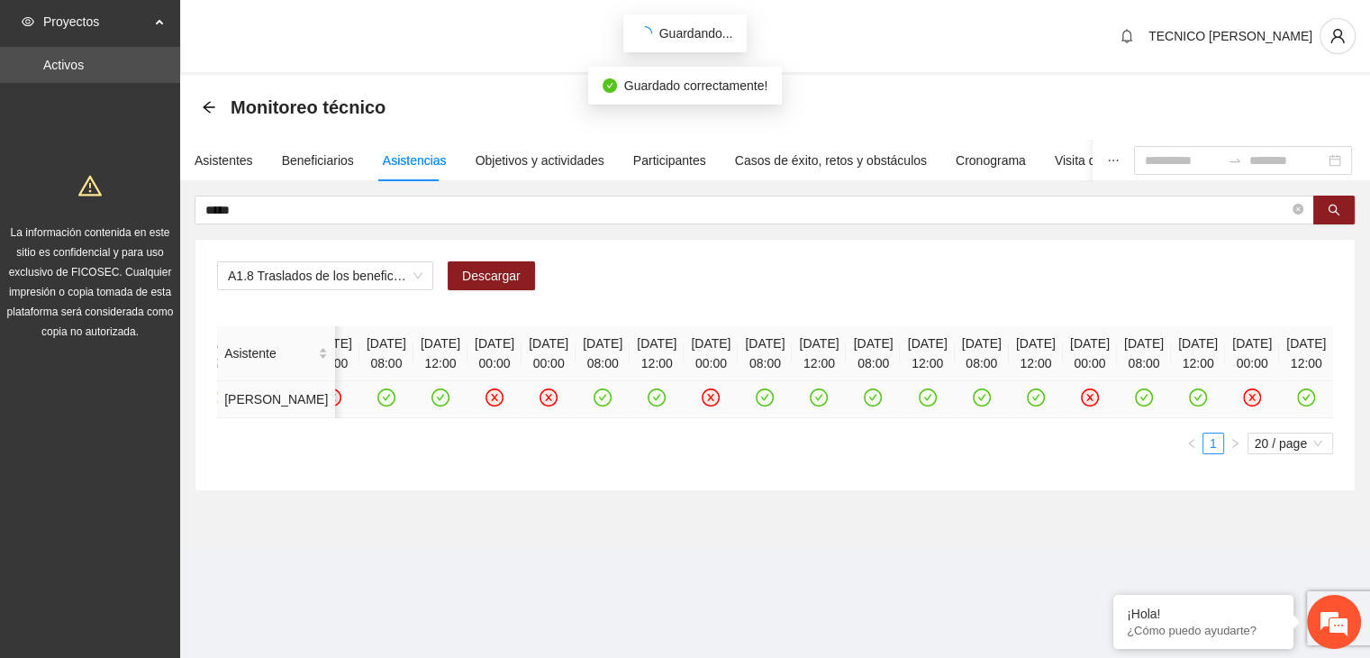
click at [1303, 400] on icon "check-circle" at bounding box center [1307, 397] width 8 height 6
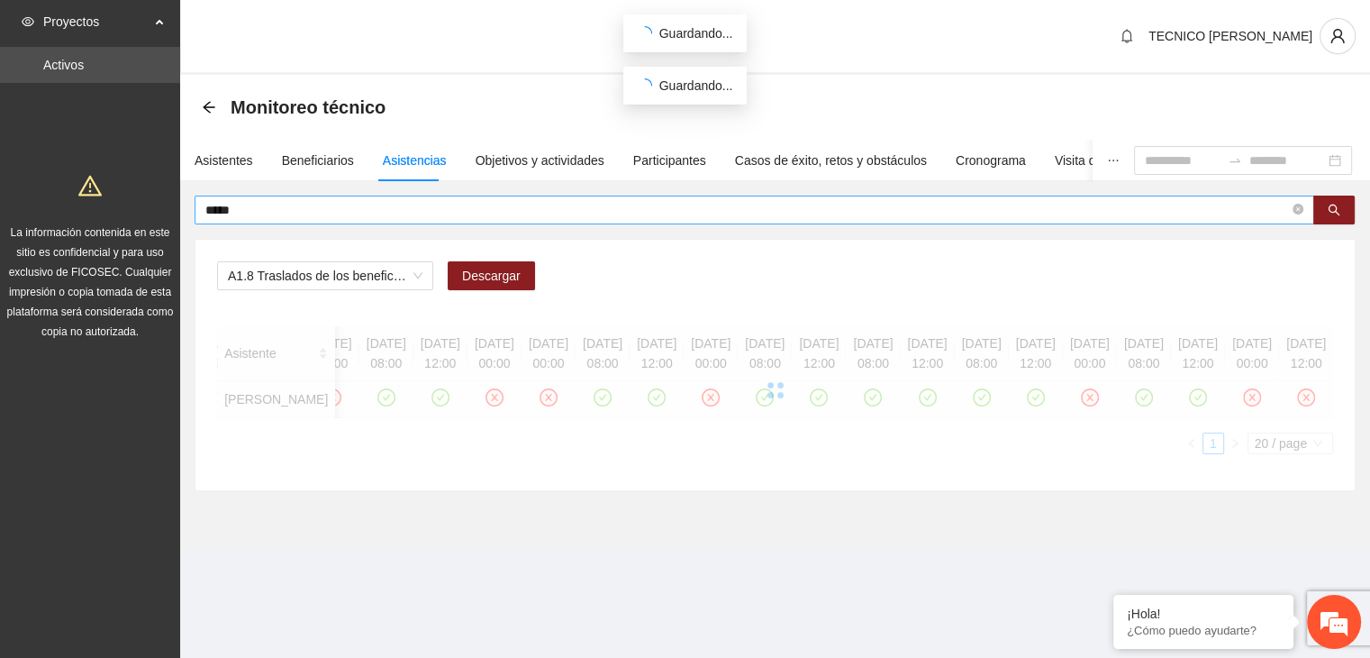
scroll to position [0, 1951]
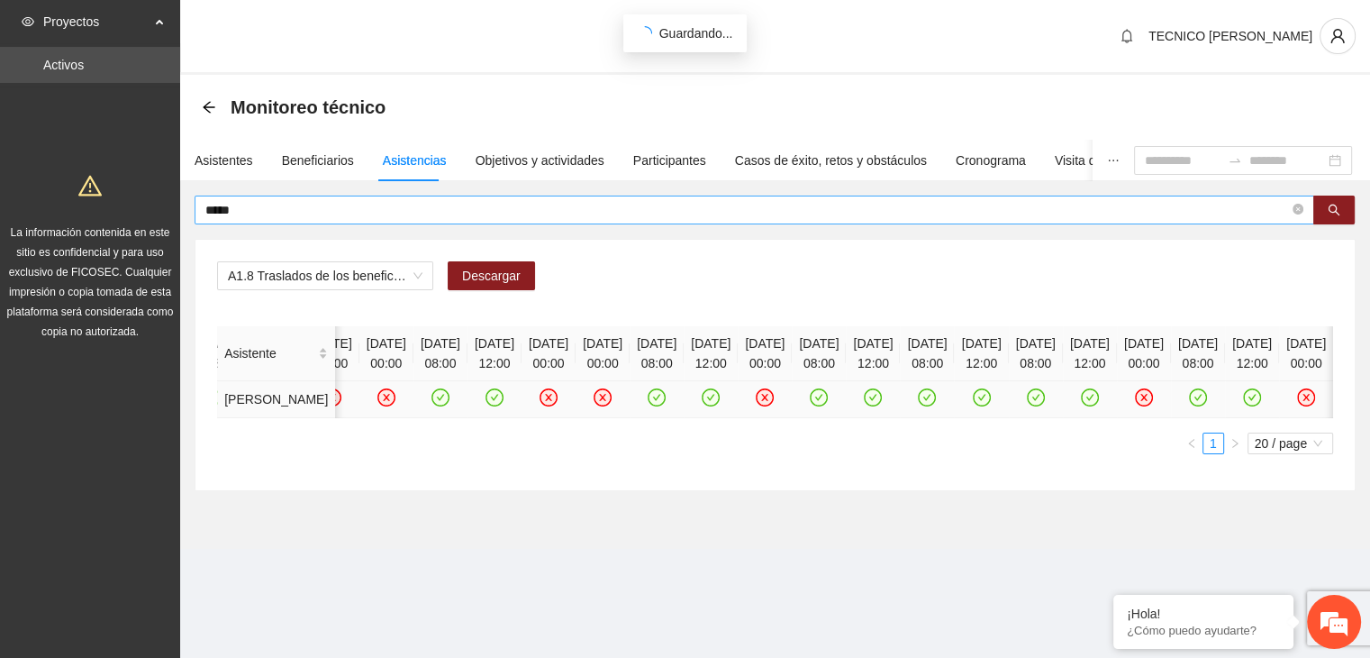
click at [382, 209] on input "*****" at bounding box center [747, 210] width 1084 height 20
type input "*"
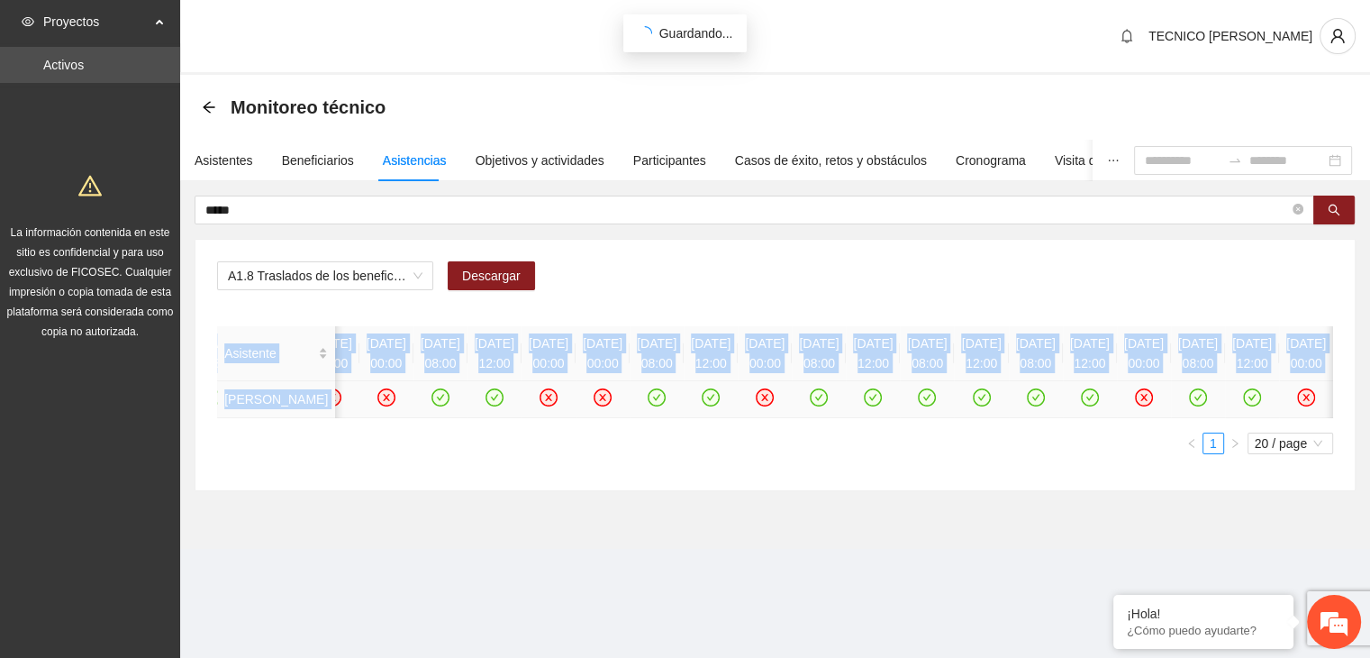
drag, startPoint x: 959, startPoint y: 487, endPoint x: 973, endPoint y: 491, distance: 14.9
click at [973, 454] on div "Asistente [DATE] 08:00 [DATE] 13:00 [DATE] 08:00 [DATE] 13:00 [DATE] 08:00 [DAT…" at bounding box center [775, 390] width 1116 height 128
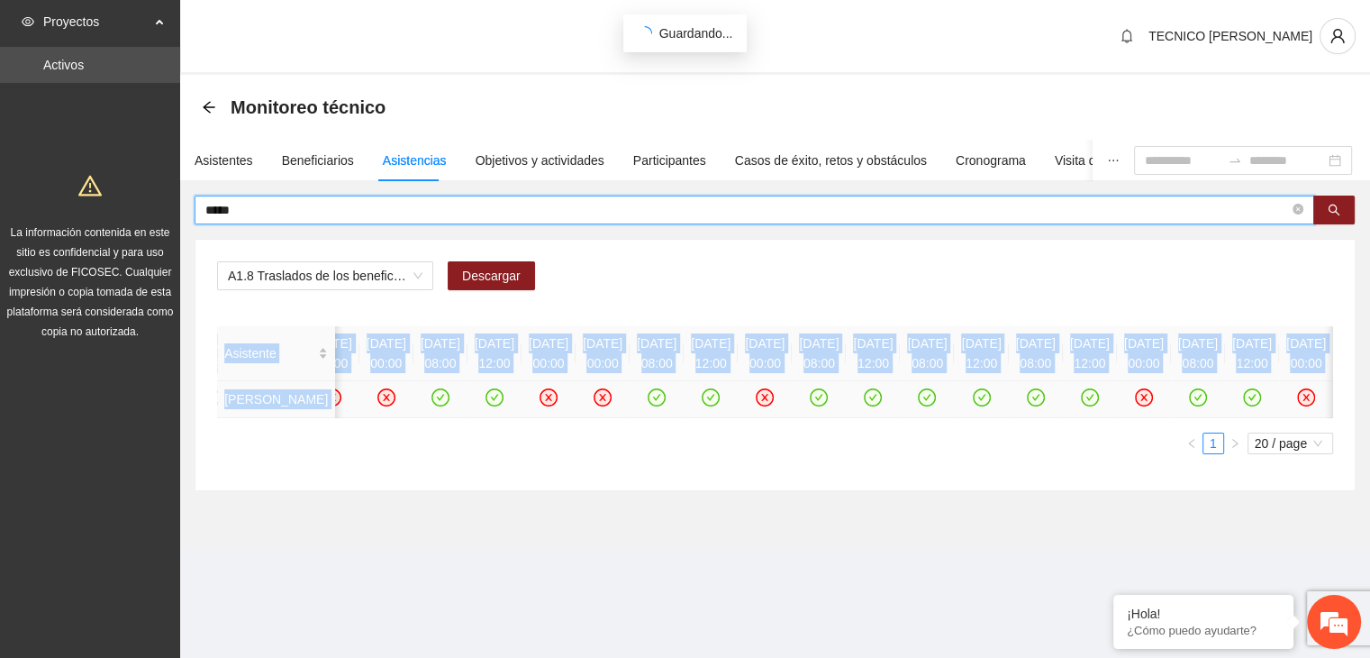
click at [515, 218] on input "*****" at bounding box center [747, 210] width 1084 height 20
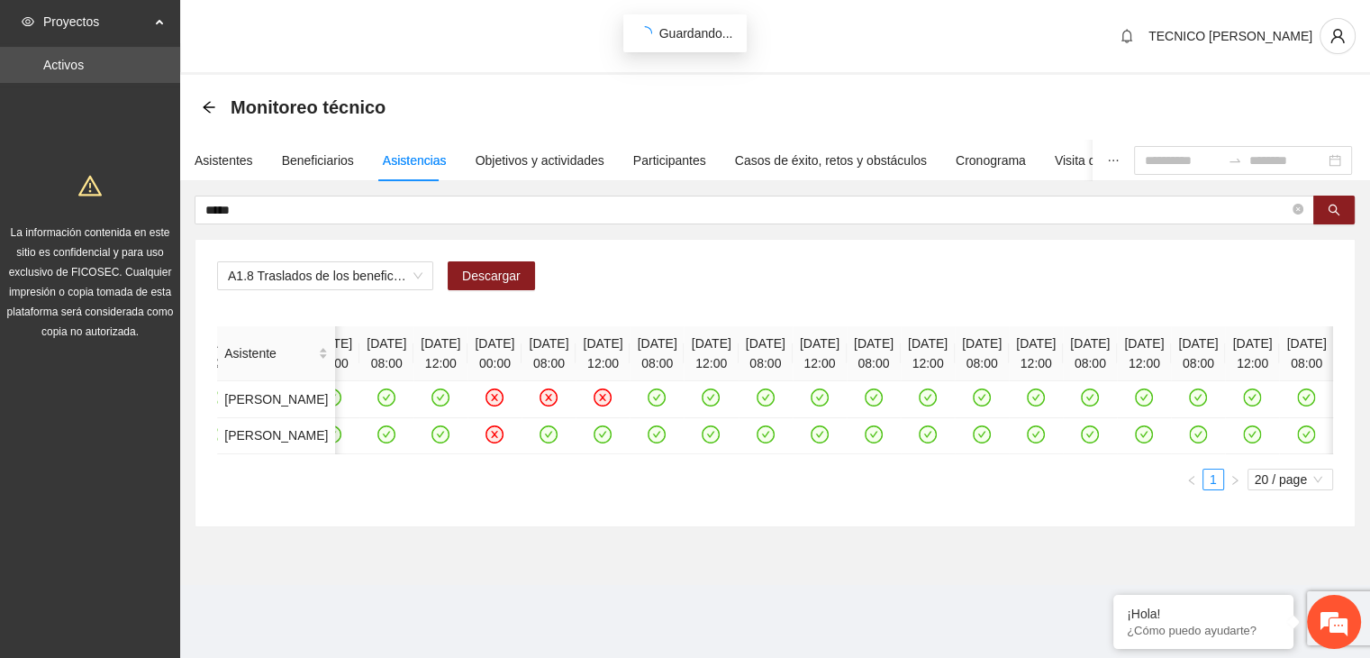
scroll to position [0, 3323]
click at [1249, 437] on icon "check-circle" at bounding box center [1253, 434] width 8 height 6
click at [1299, 441] on icon "check-circle" at bounding box center [1306, 433] width 15 height 15
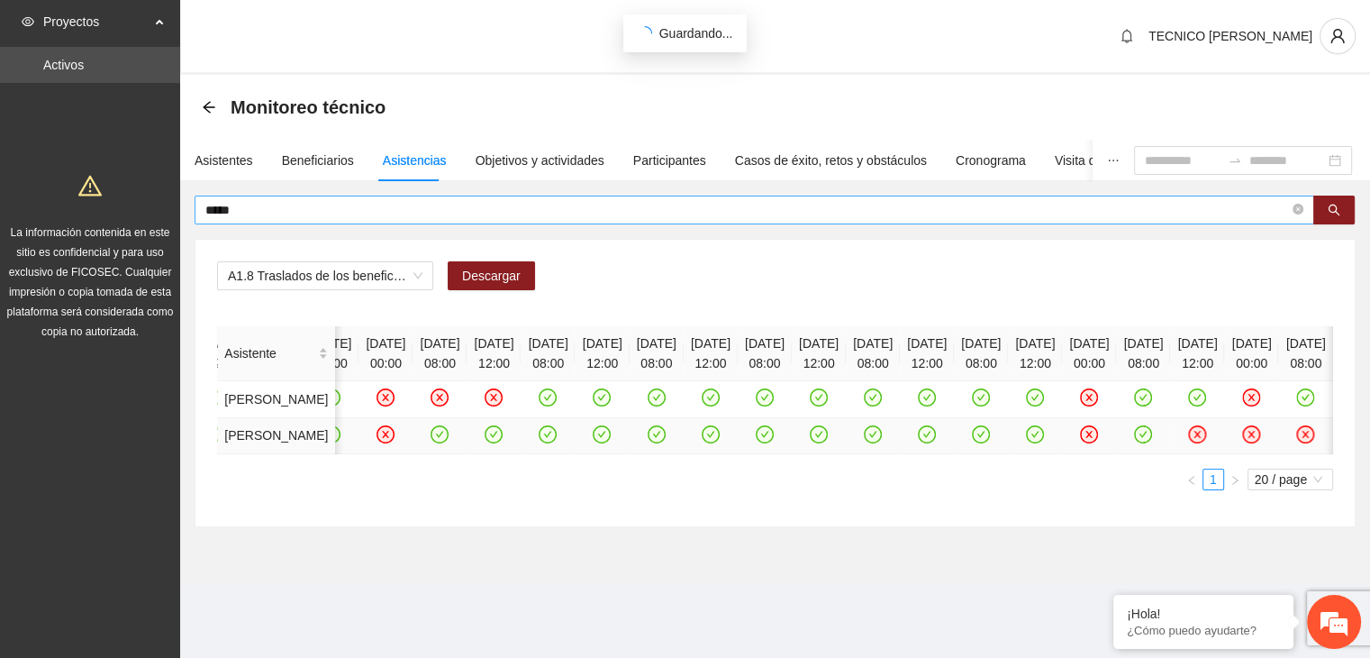
click at [263, 210] on input "*****" at bounding box center [747, 210] width 1084 height 20
type input "*"
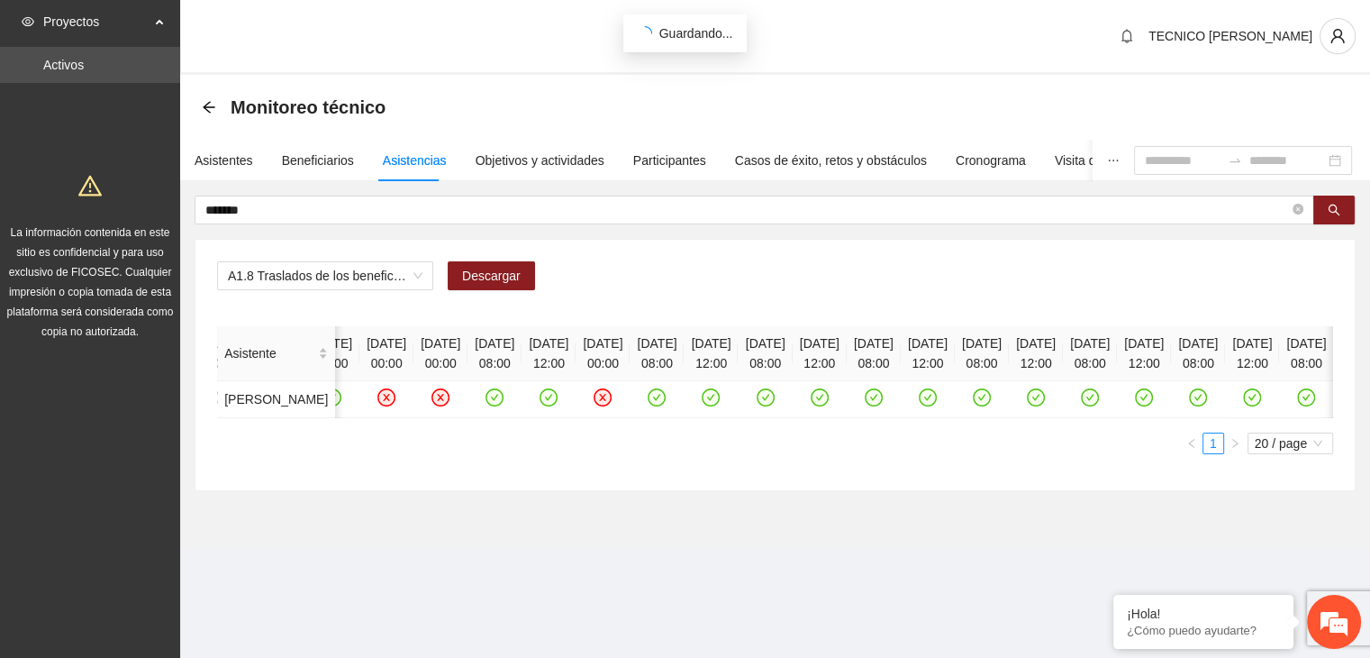
scroll to position [0, 2025]
drag, startPoint x: 734, startPoint y: 423, endPoint x: 814, endPoint y: 430, distance: 80.5
click at [814, 418] on tr "[PERSON_NAME]" at bounding box center [164, 399] width 2337 height 37
click at [814, 405] on icon "check-circle" at bounding box center [819, 397] width 15 height 15
click at [761, 400] on icon "check-circle" at bounding box center [765, 397] width 8 height 6
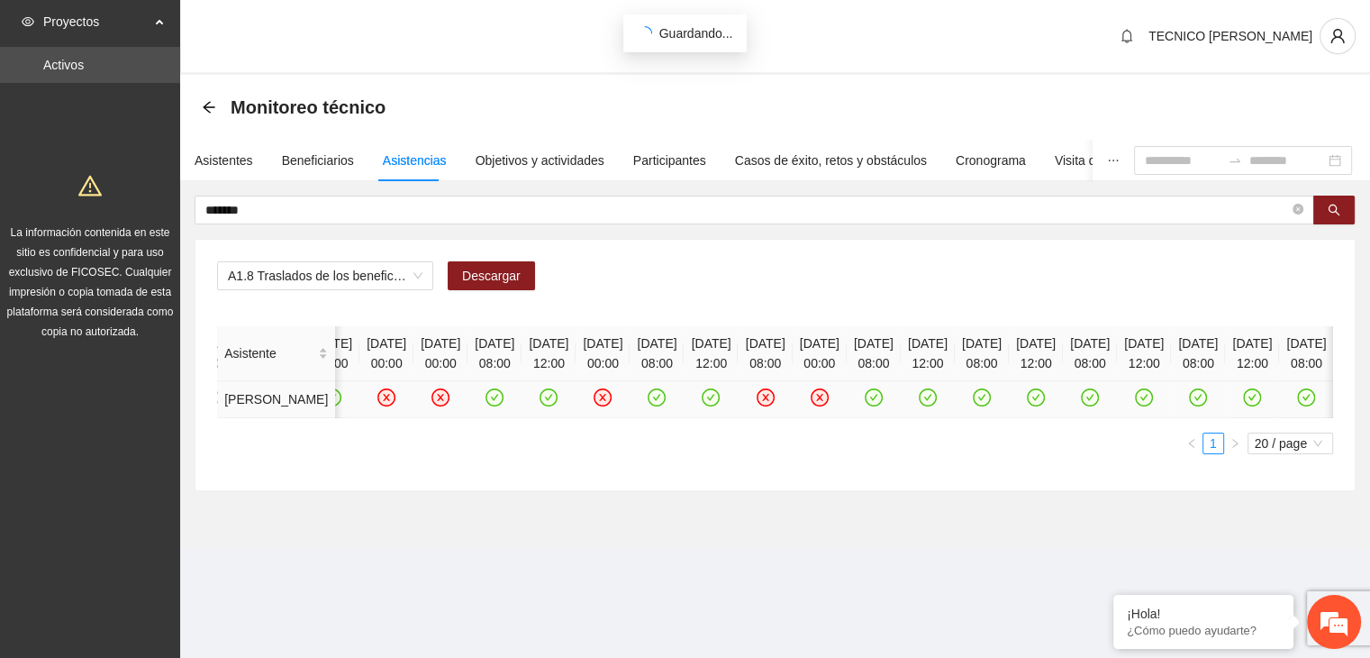
scroll to position [0, 2275]
click at [975, 405] on icon "check-circle" at bounding box center [982, 397] width 15 height 15
click at [1032, 400] on icon "check-circle" at bounding box center [1036, 397] width 8 height 6
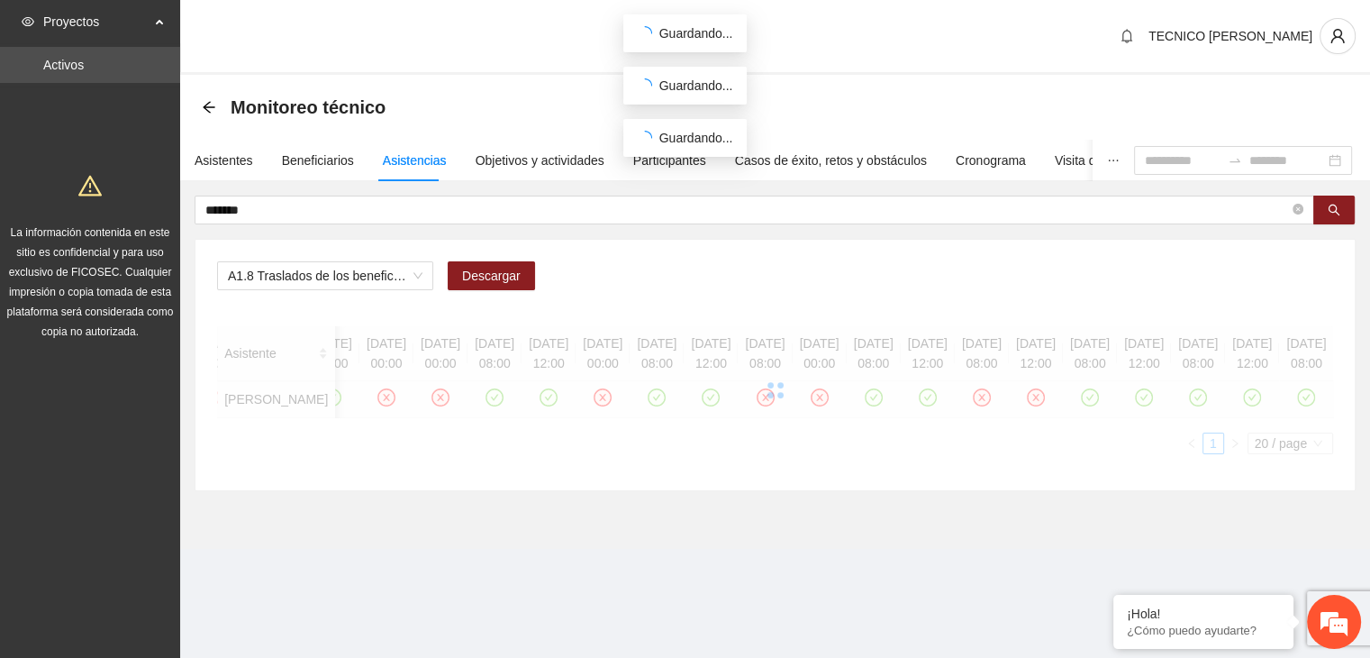
click at [969, 424] on div at bounding box center [775, 390] width 1116 height 128
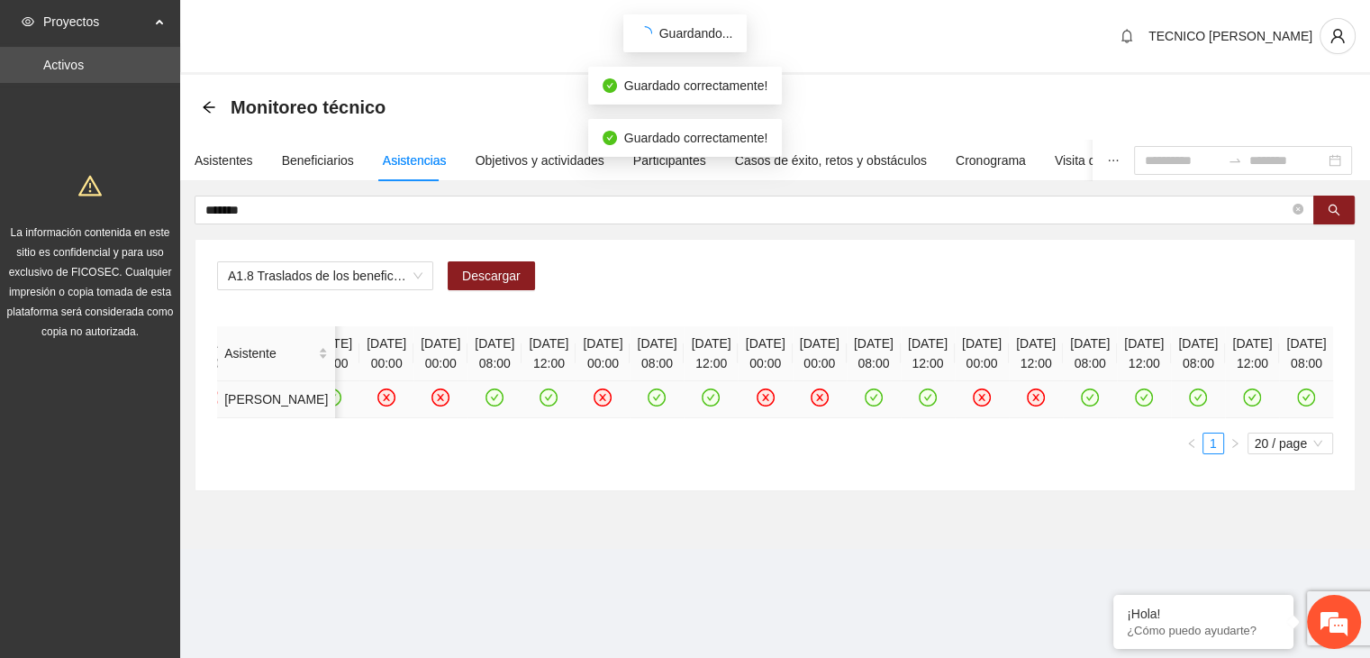
click at [1083, 405] on icon "check-circle" at bounding box center [1090, 397] width 15 height 15
click at [1137, 405] on icon "check-circle" at bounding box center [1144, 397] width 15 height 15
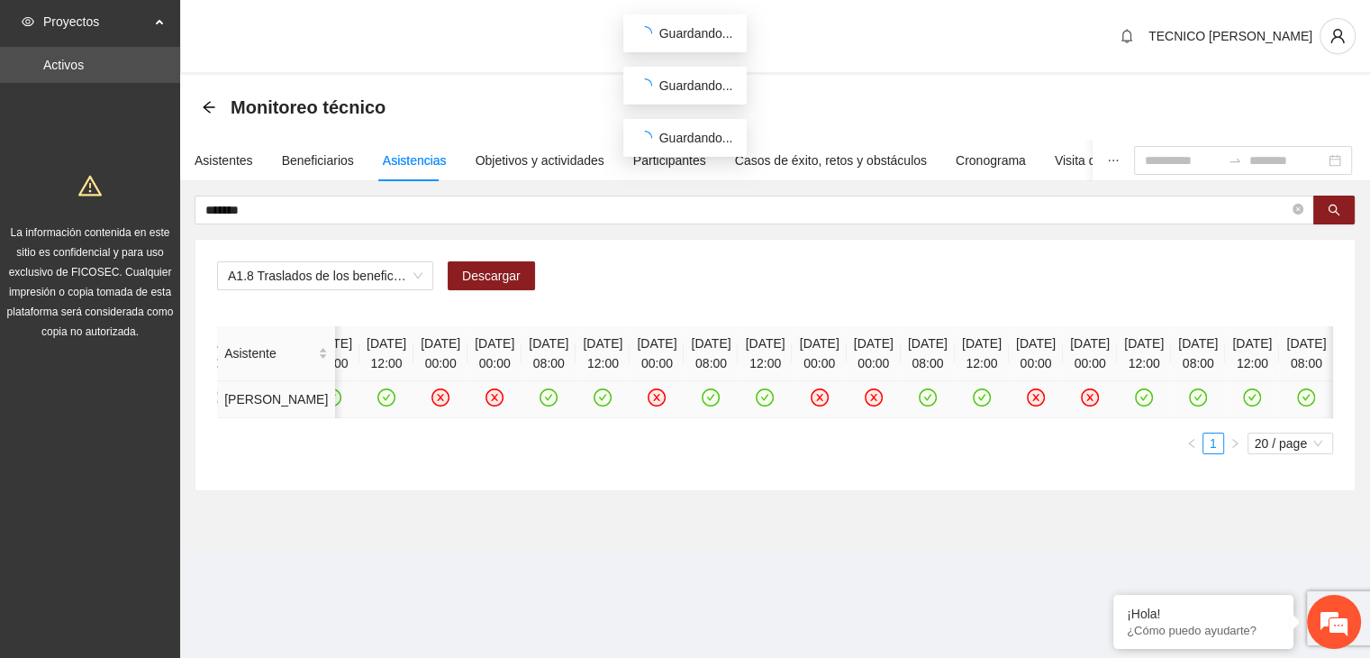
scroll to position [0, 2194]
click at [1191, 405] on icon "check-circle" at bounding box center [1198, 397] width 15 height 15
click at [1249, 400] on icon "check-circle" at bounding box center [1253, 397] width 8 height 6
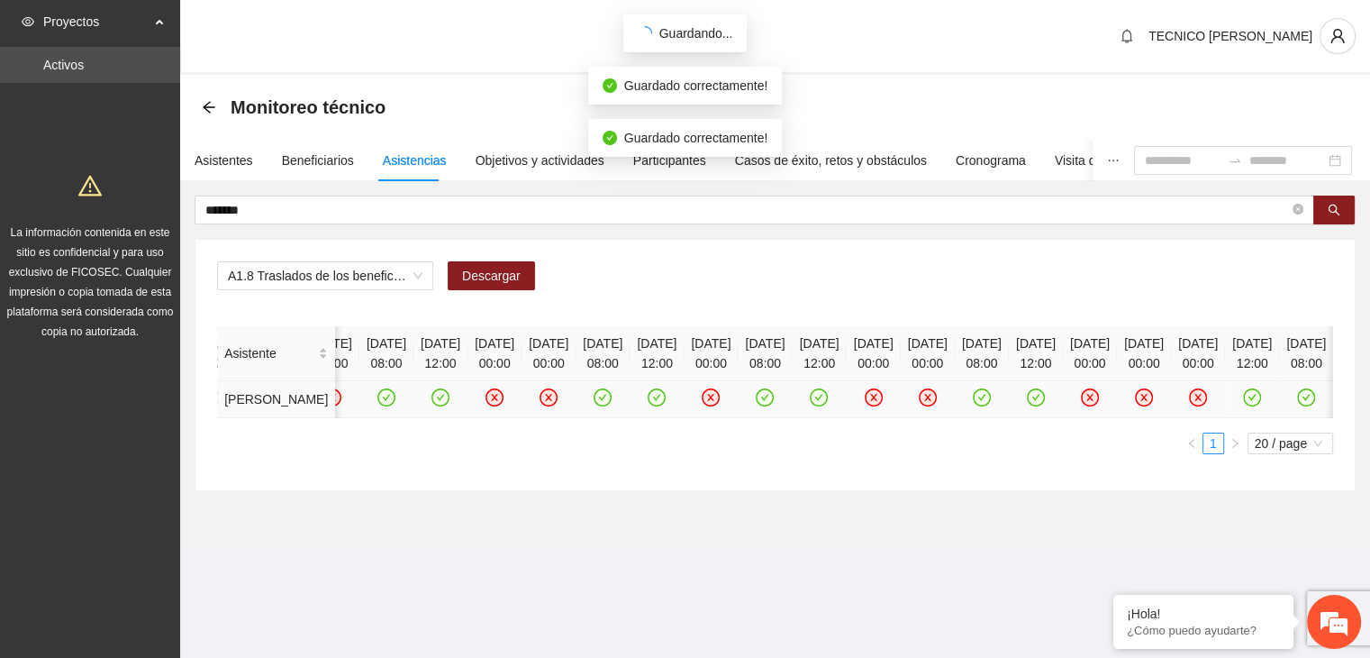
click at [1299, 405] on icon "check-circle" at bounding box center [1306, 397] width 15 height 15
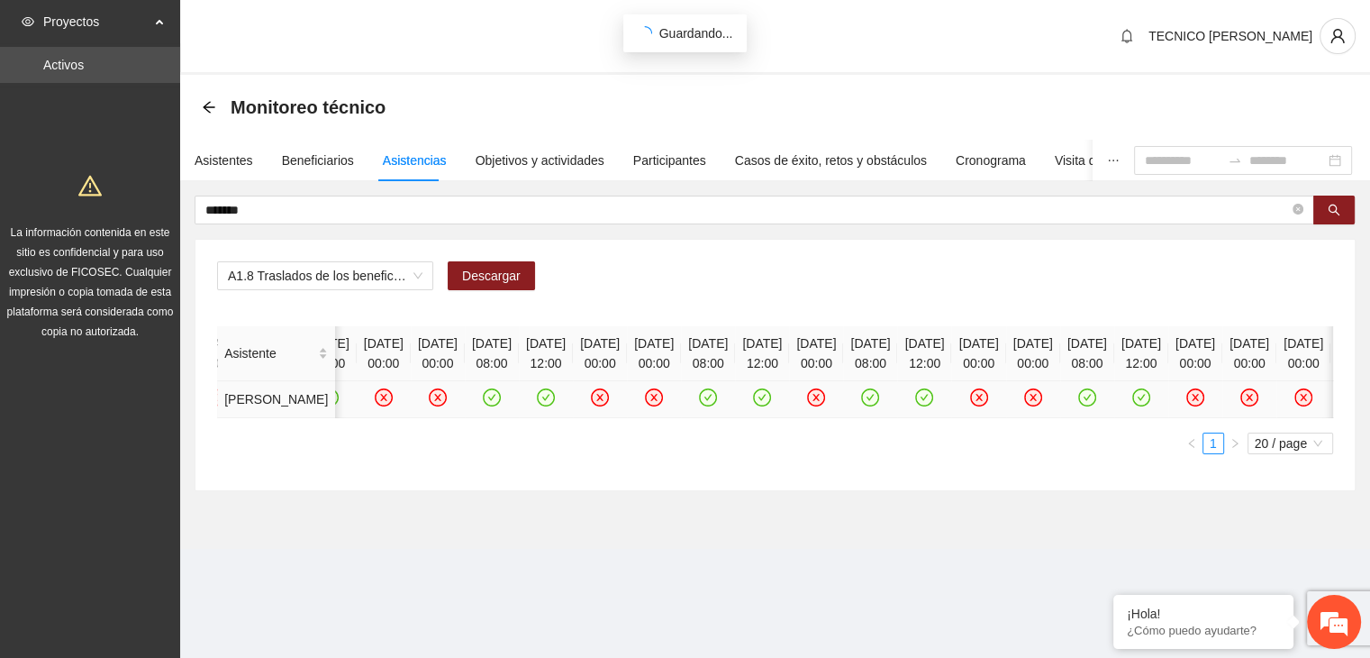
scroll to position [0, 0]
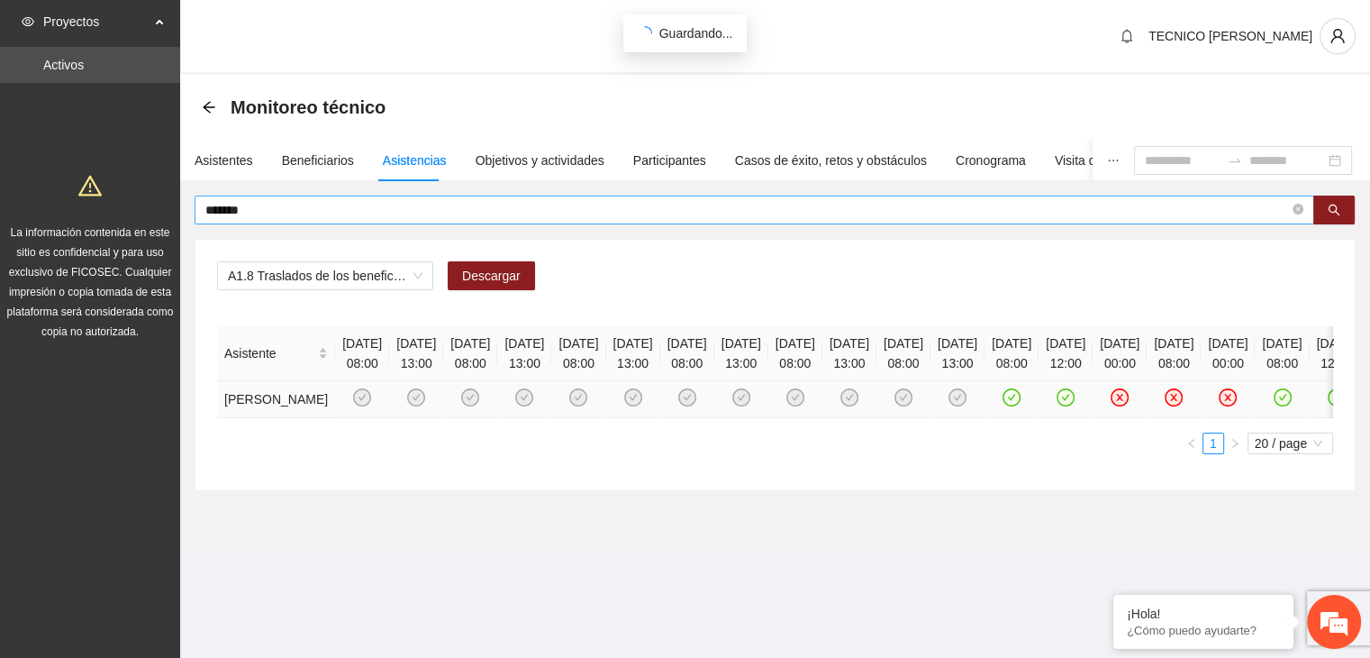
click at [346, 201] on input "*******" at bounding box center [747, 210] width 1084 height 20
type input "*"
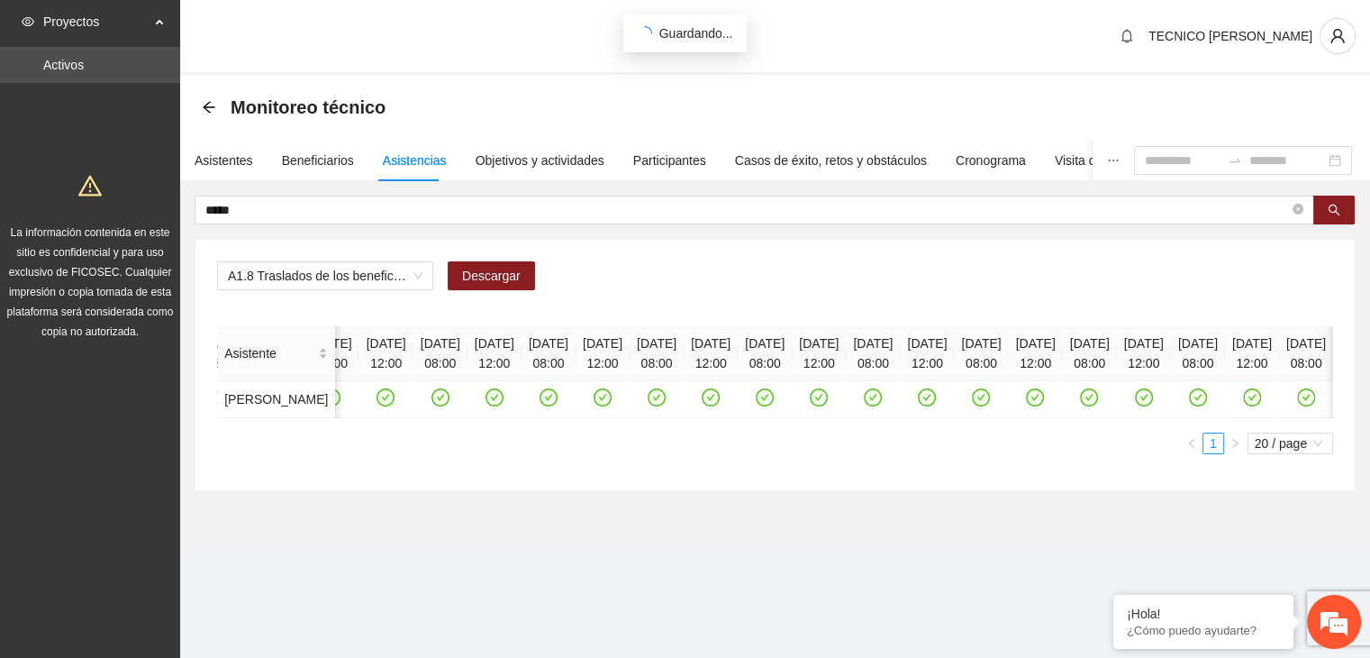
scroll to position [0, 2758]
click at [1335, 401] on div "A1.8 Traslados de los beneficiarios Descargar Asistente [DATE] 08:00 [DATE] 13:…" at bounding box center [776, 365] width 1160 height 250
click at [1194, 400] on icon "check-circle" at bounding box center [1198, 397] width 8 height 6
click at [1244, 405] on icon "check-circle" at bounding box center [1251, 397] width 15 height 15
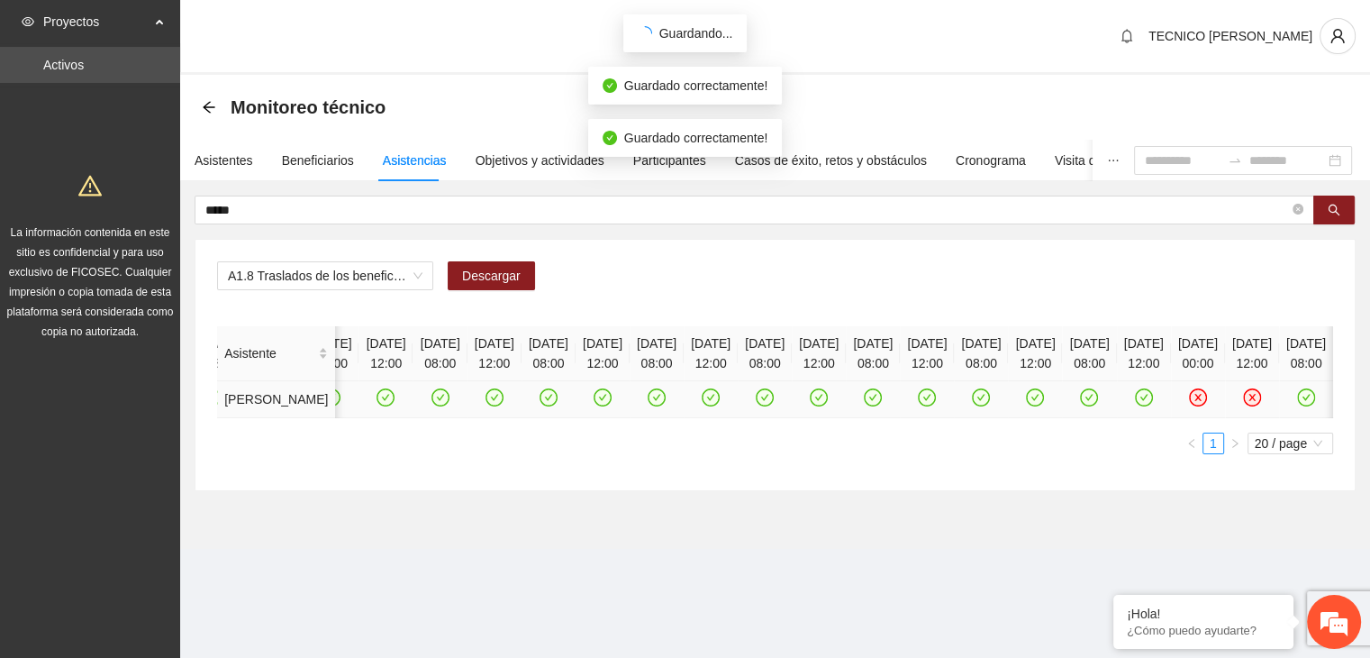
click at [1302, 400] on icon "check-circle" at bounding box center [1306, 397] width 8 height 6
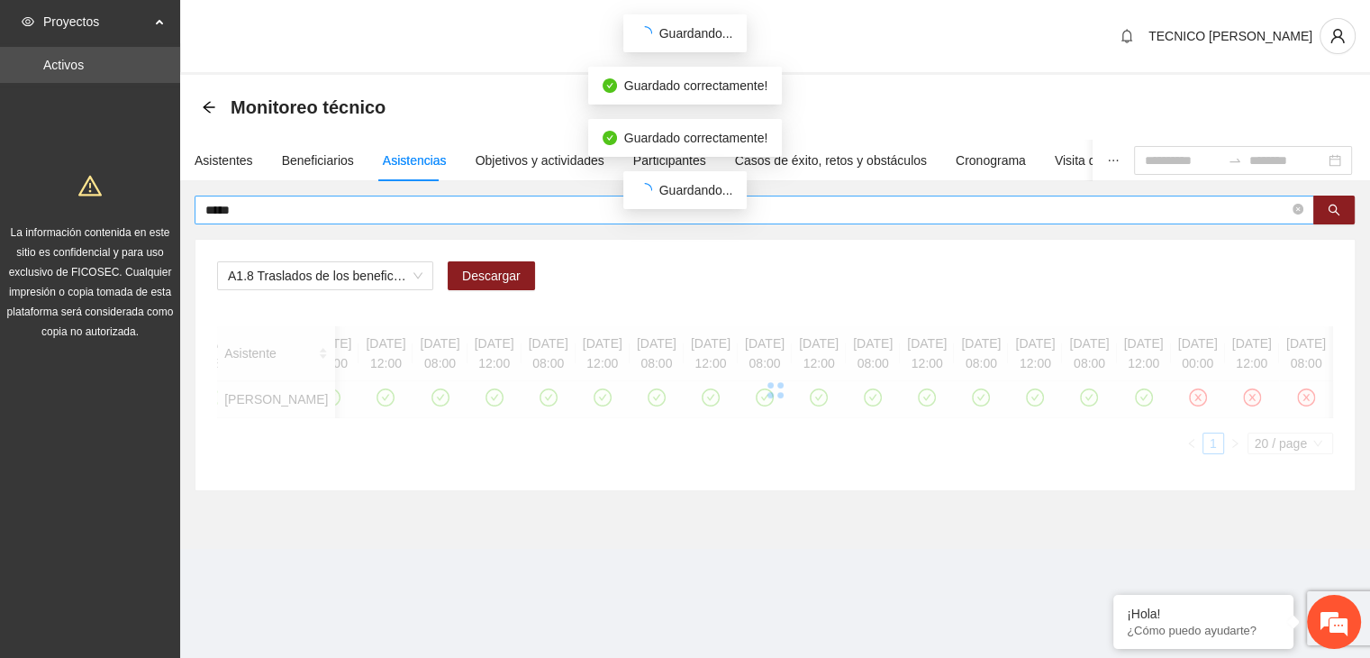
click at [325, 203] on input "*****" at bounding box center [747, 210] width 1084 height 20
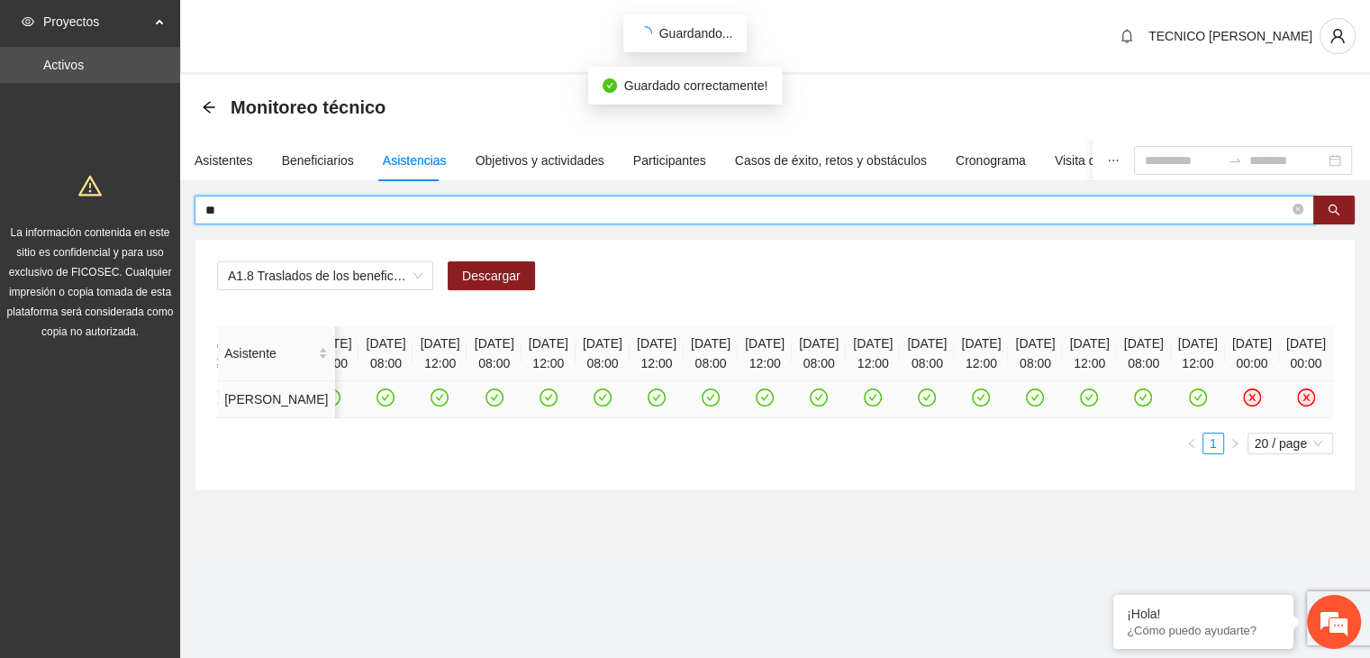
type input "*"
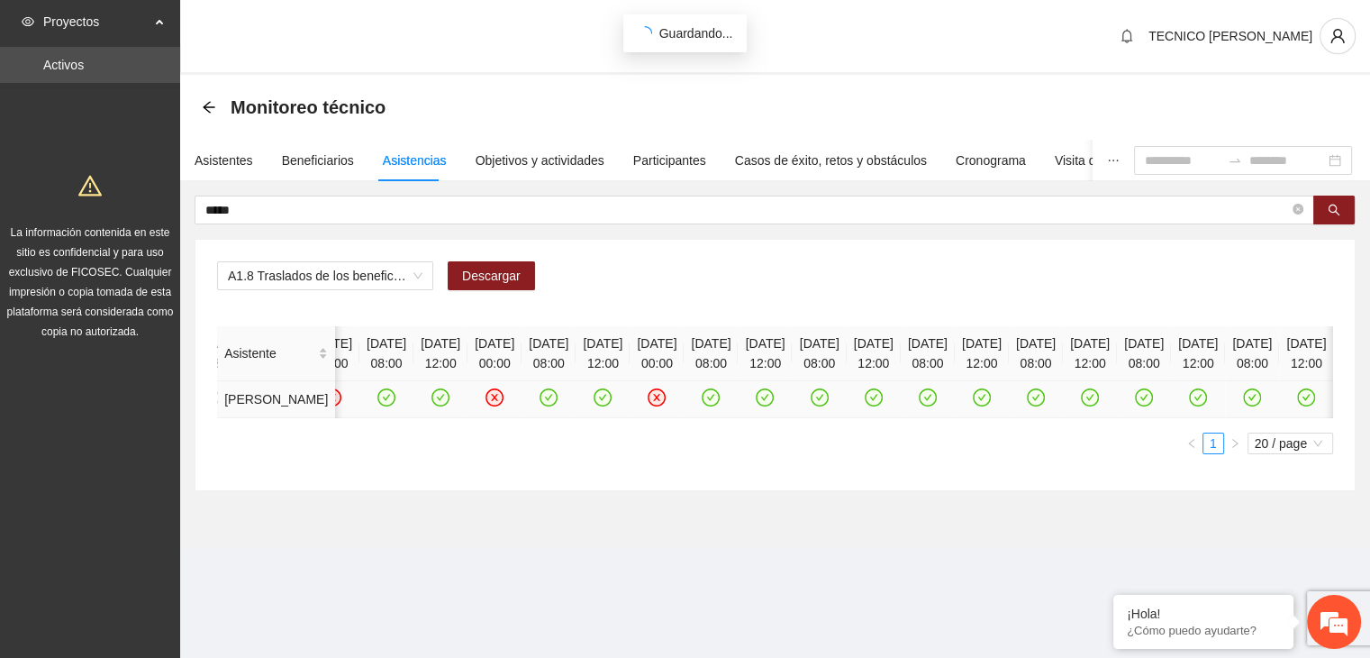
click at [1245, 405] on icon "check-circle" at bounding box center [1252, 397] width 15 height 15
click at [1299, 405] on icon "check-circle" at bounding box center [1306, 397] width 15 height 15
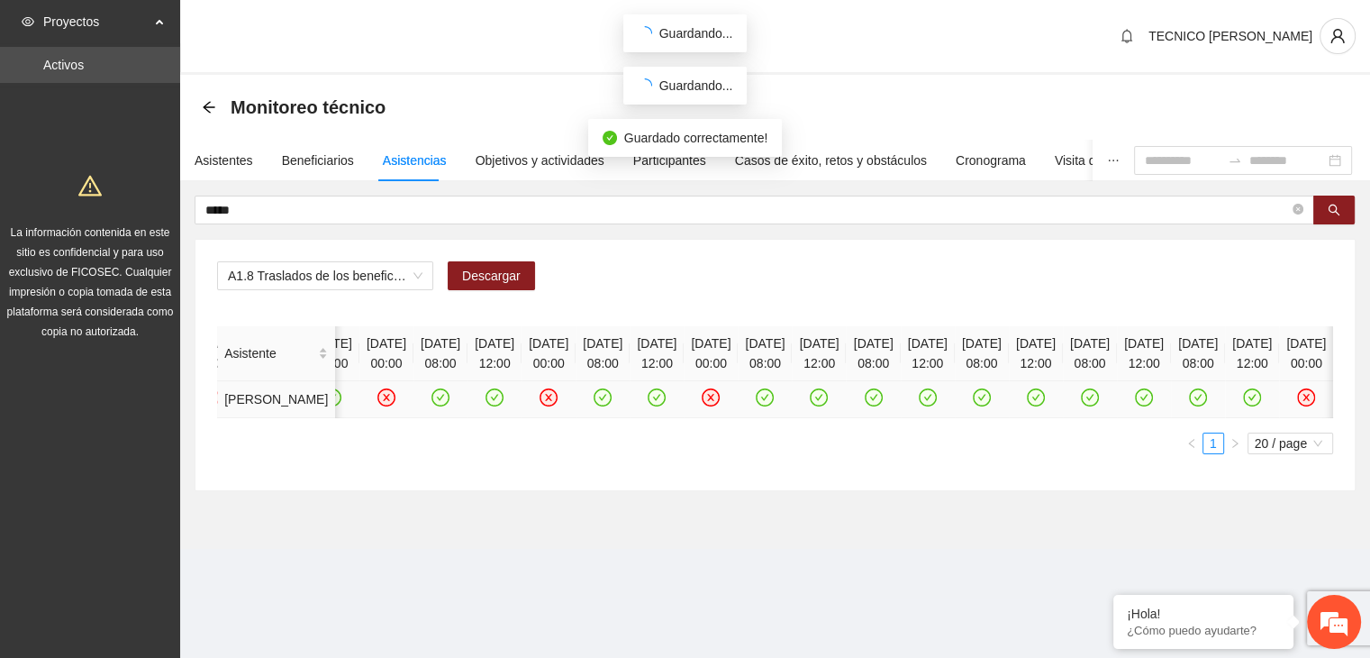
scroll to position [0, 2113]
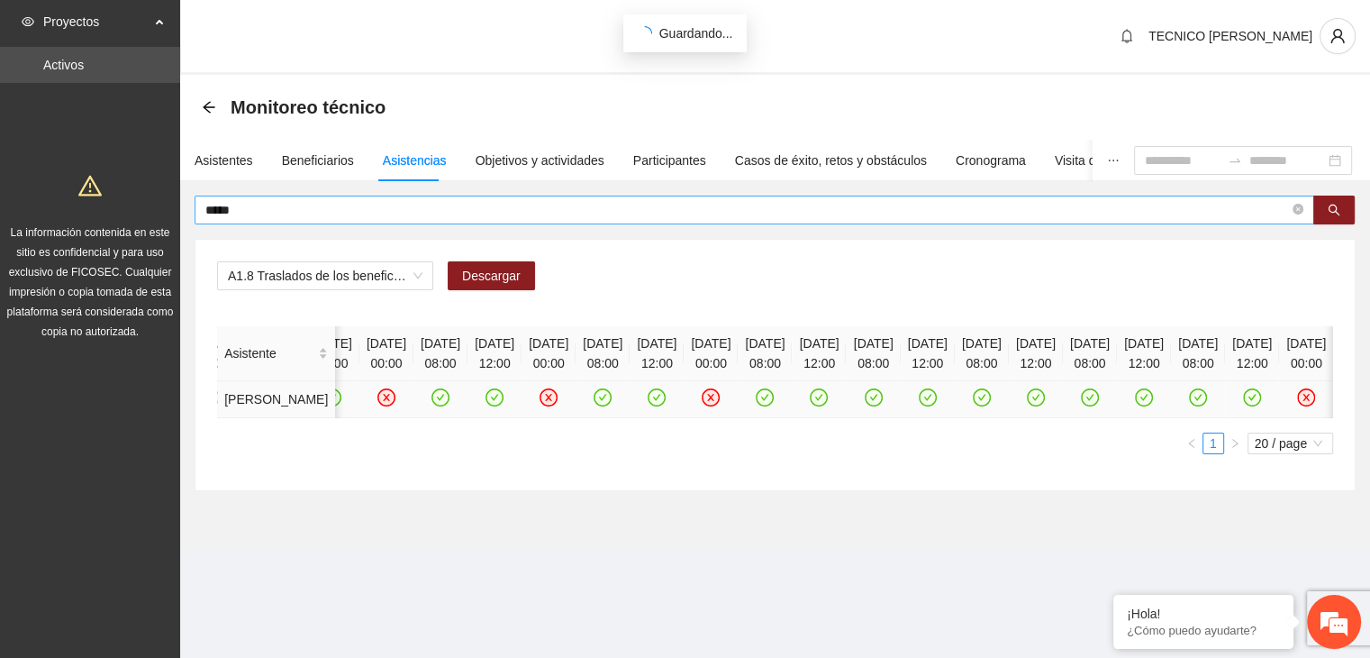
click at [584, 213] on input "*****" at bounding box center [747, 210] width 1084 height 20
type input "*"
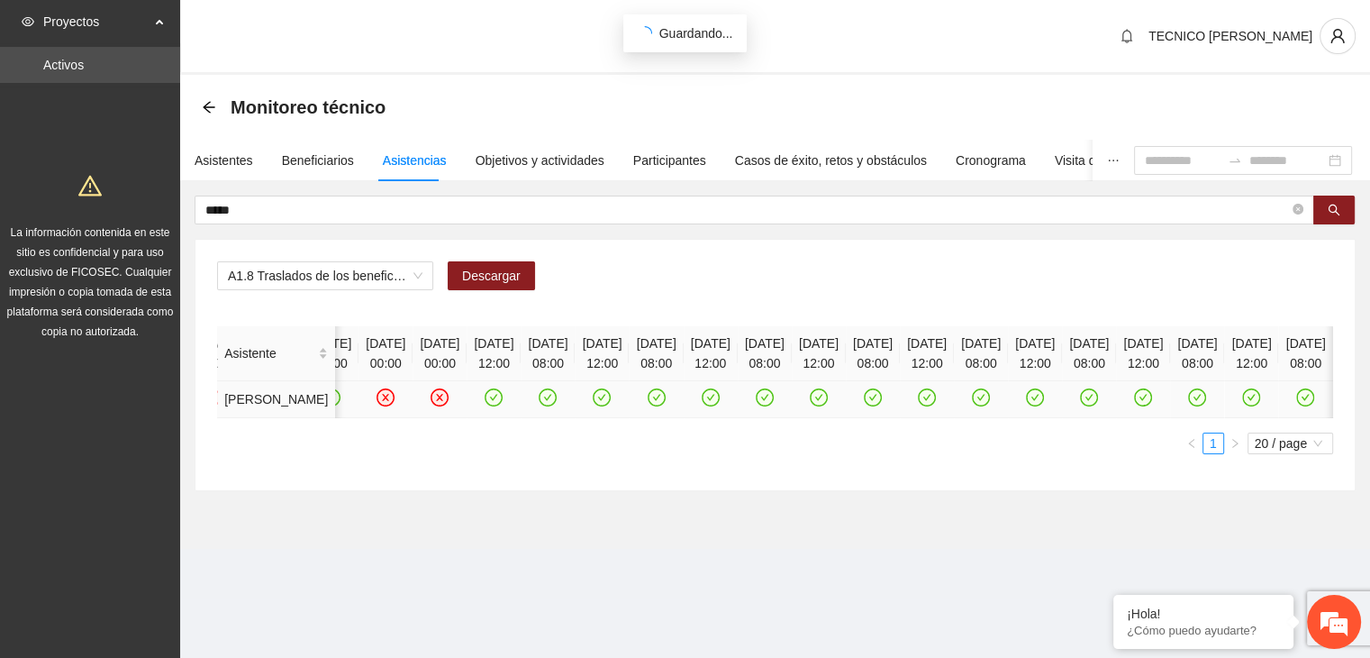
click at [846, 418] on td at bounding box center [819, 399] width 54 height 37
click at [756, 406] on icon "check-circle" at bounding box center [765, 397] width 18 height 18
click at [811, 405] on icon "check-circle" at bounding box center [818, 397] width 15 height 15
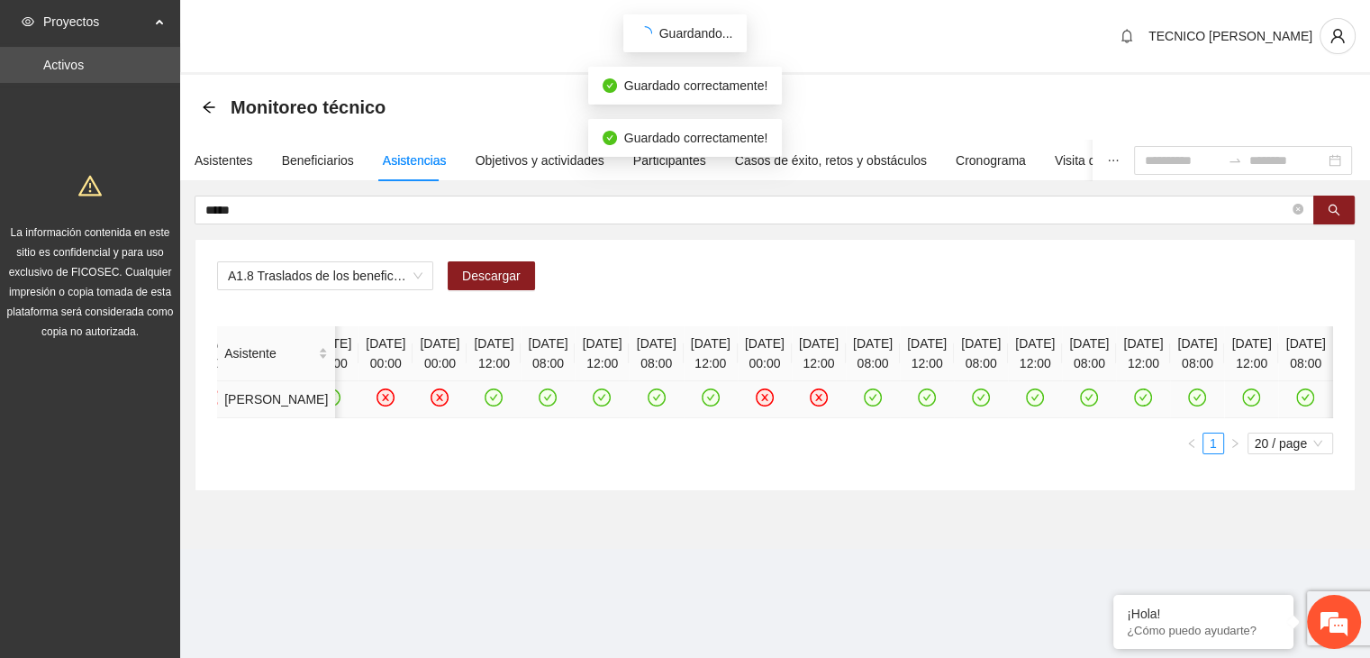
click at [815, 401] on icon "close-circle" at bounding box center [818, 397] width 7 height 7
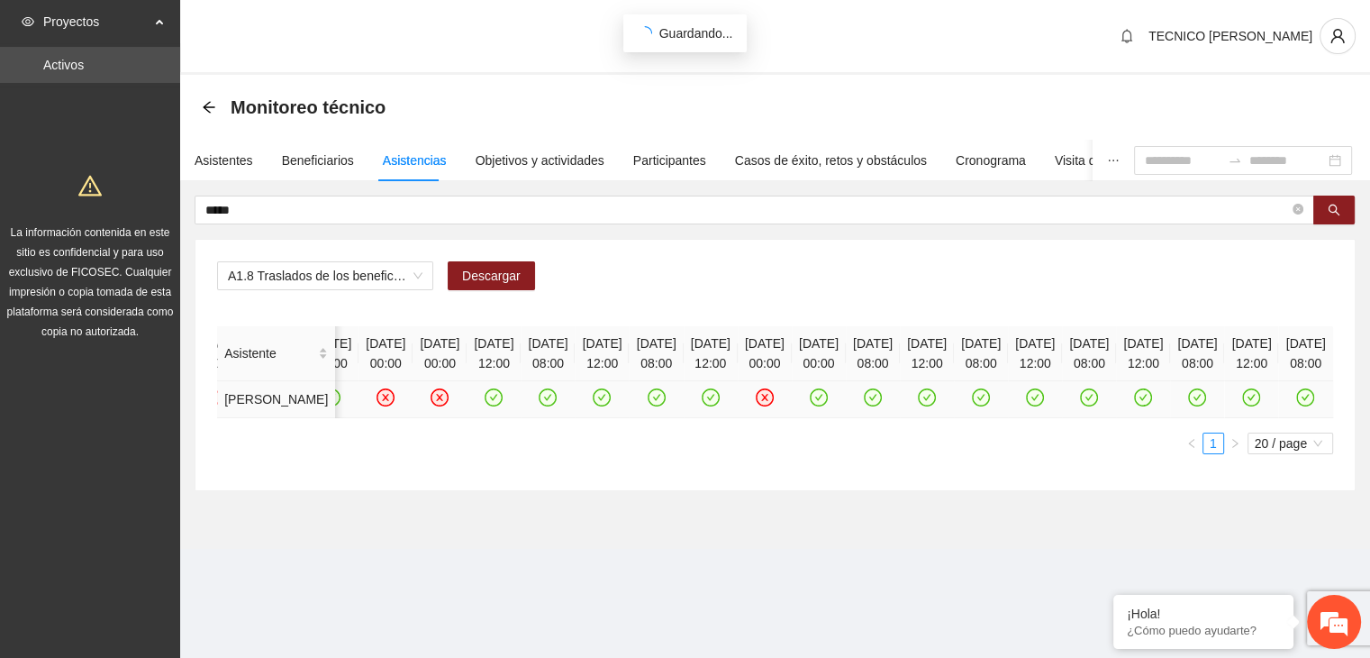
click at [866, 405] on icon "check-circle" at bounding box center [873, 397] width 15 height 15
click at [920, 405] on icon "check-circle" at bounding box center [927, 397] width 15 height 15
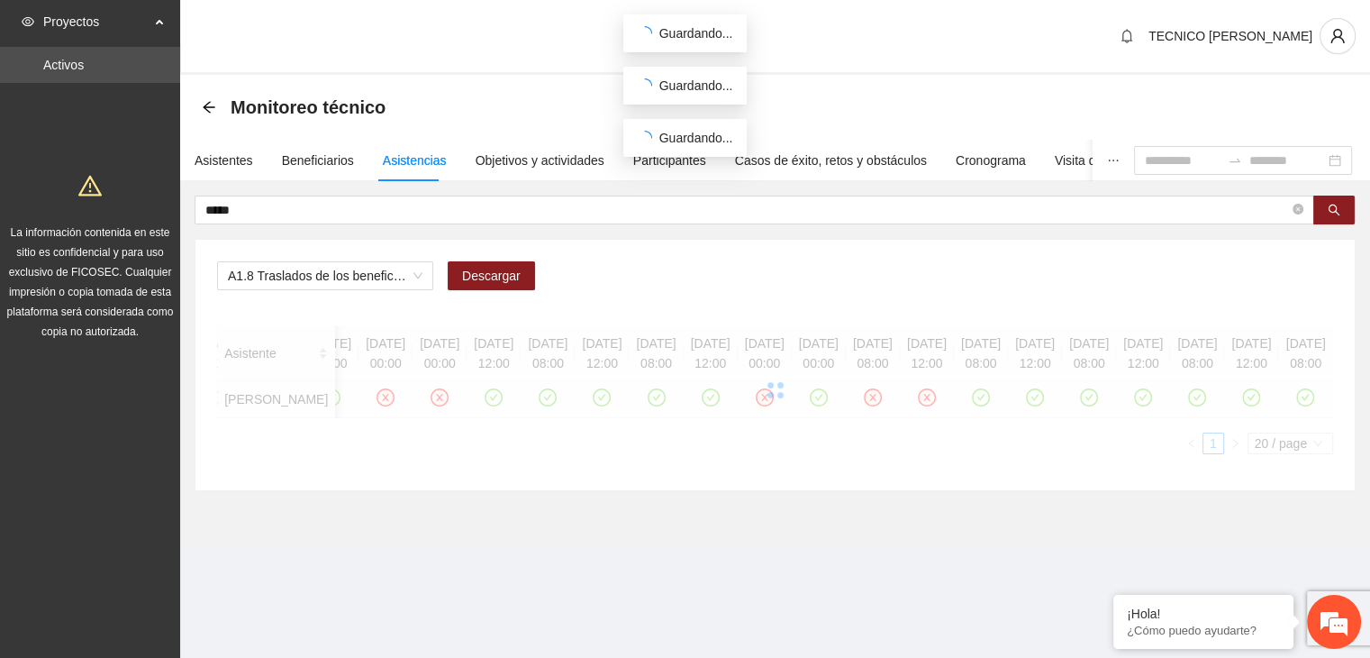
scroll to position [0, 2355]
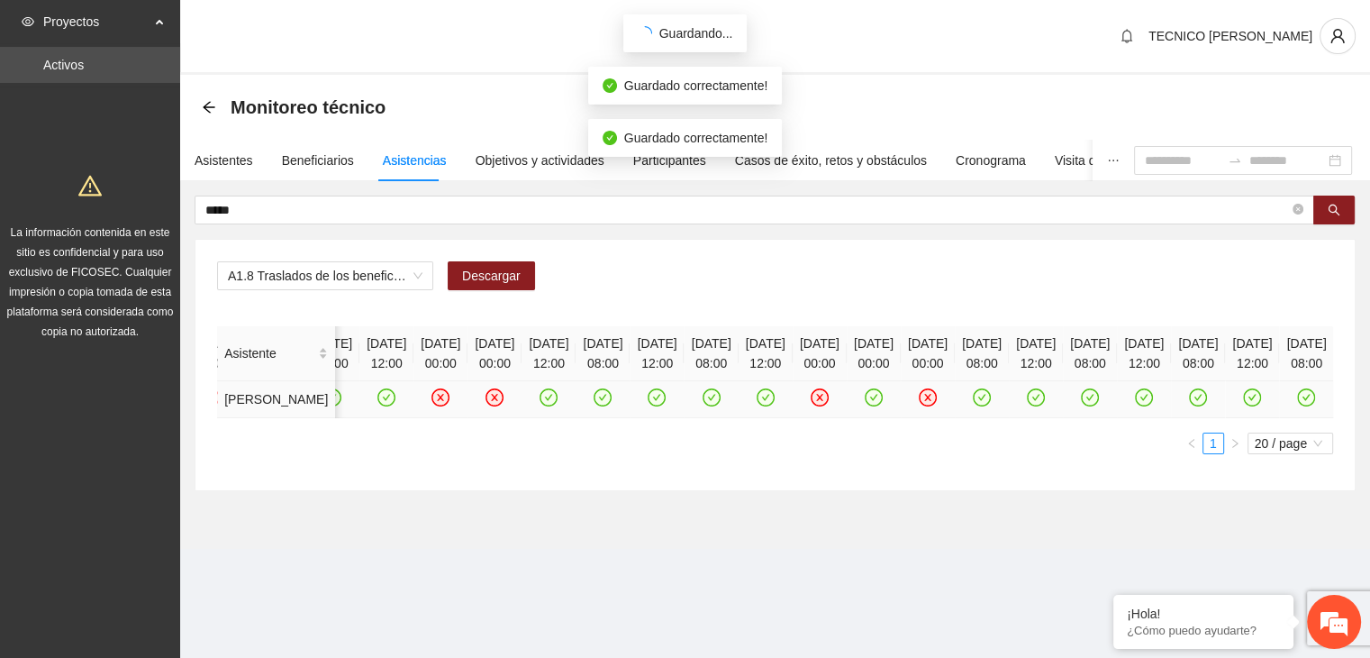
click at [973, 406] on icon "check-circle" at bounding box center [982, 397] width 18 height 18
click at [1027, 406] on icon "check-circle" at bounding box center [1036, 397] width 18 height 18
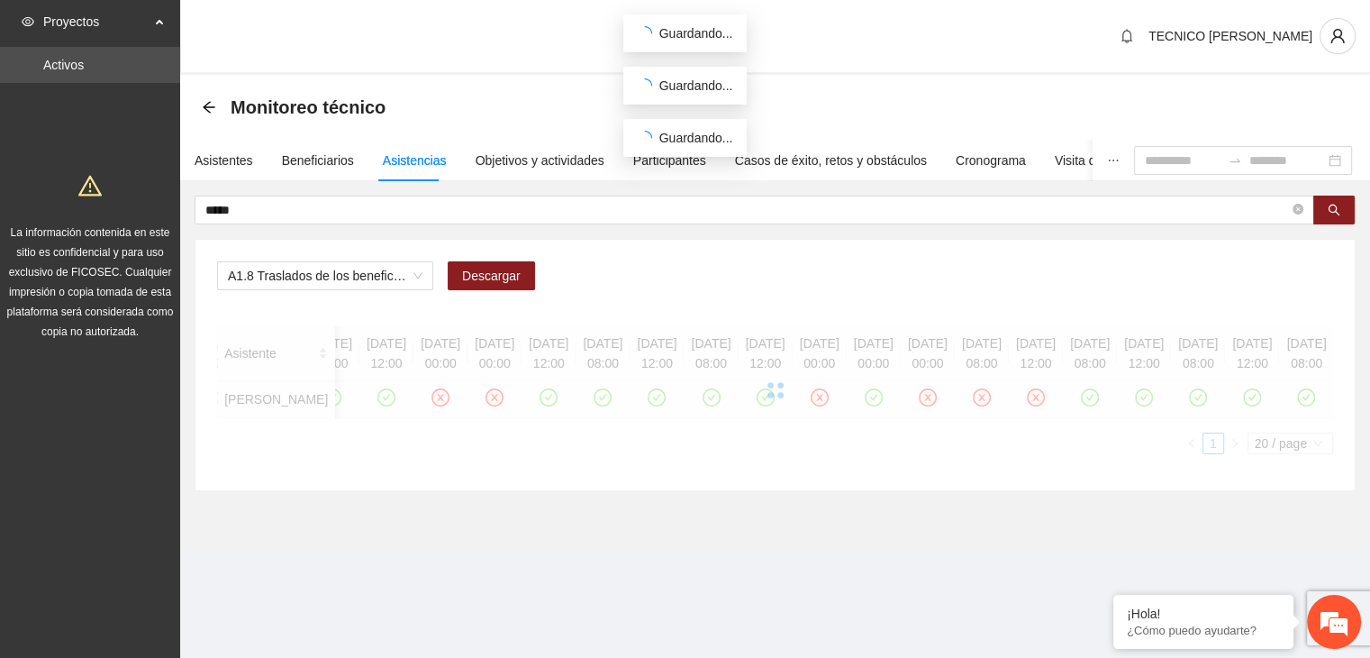
drag, startPoint x: 1128, startPoint y: 477, endPoint x: 1164, endPoint y: 484, distance: 36.8
click at [1164, 454] on div at bounding box center [775, 390] width 1116 height 128
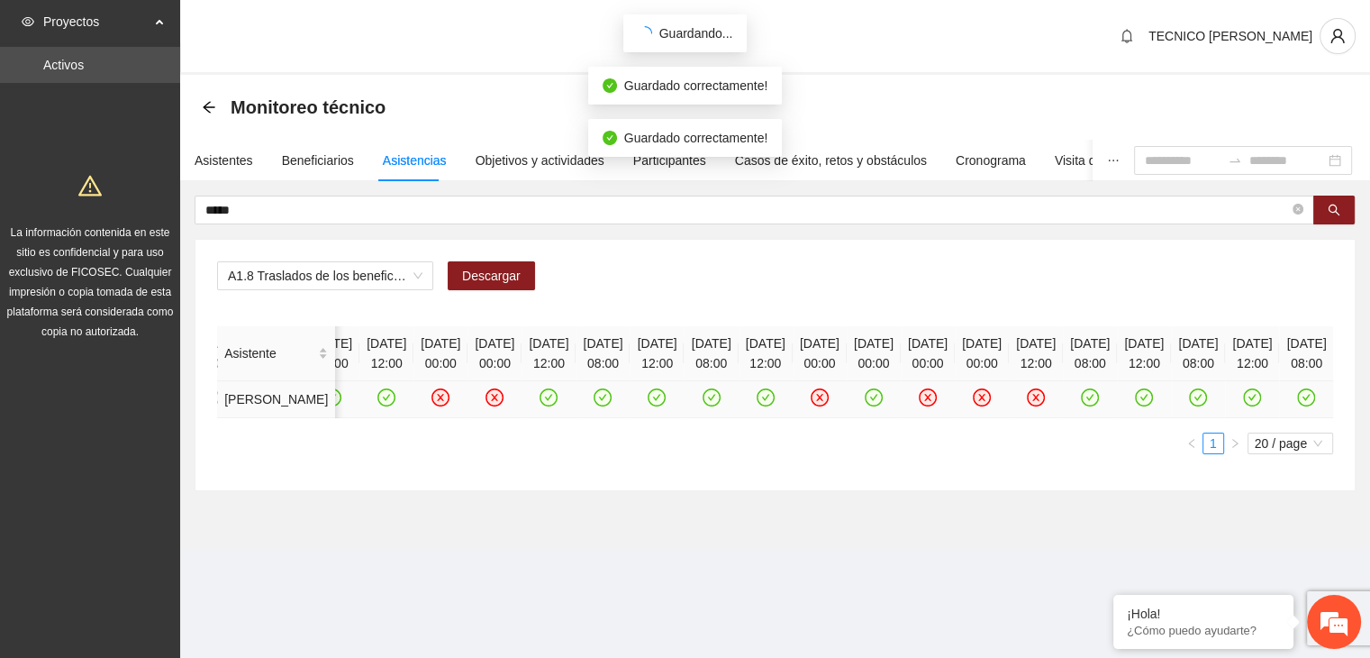
click at [1191, 405] on icon "check-circle" at bounding box center [1198, 397] width 15 height 15
click at [1245, 405] on icon "check-circle" at bounding box center [1252, 397] width 15 height 15
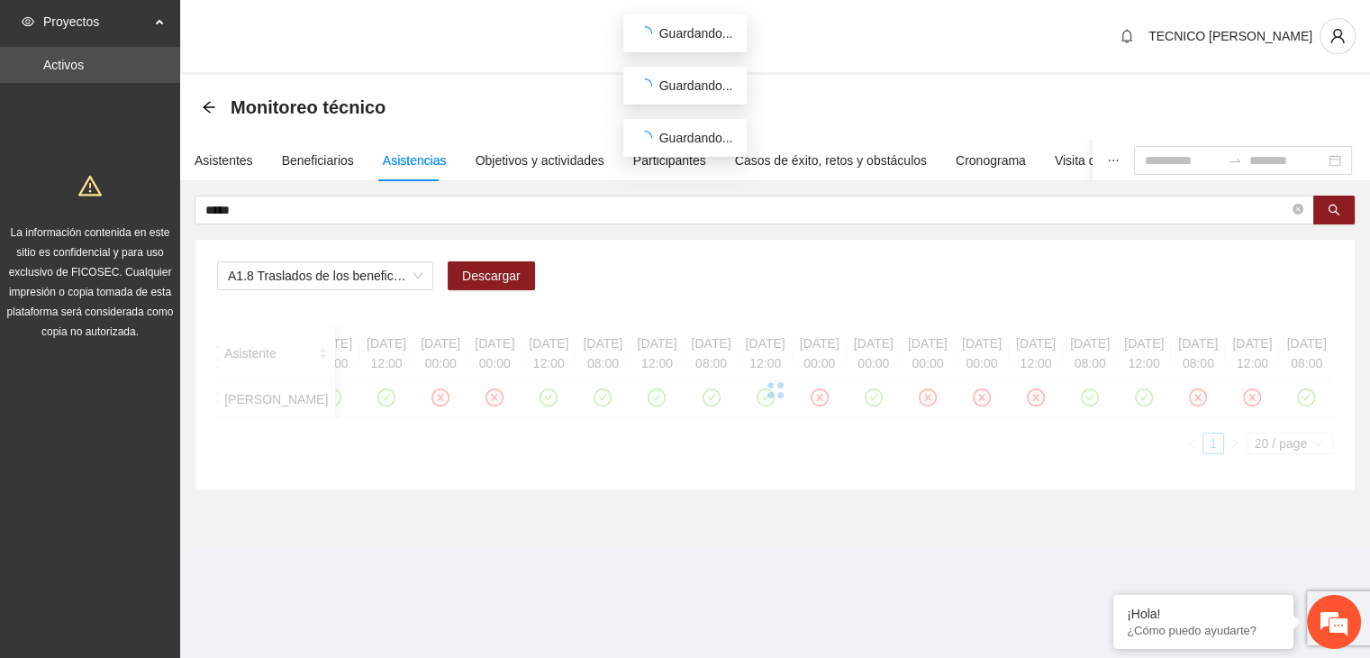
scroll to position [0, 2274]
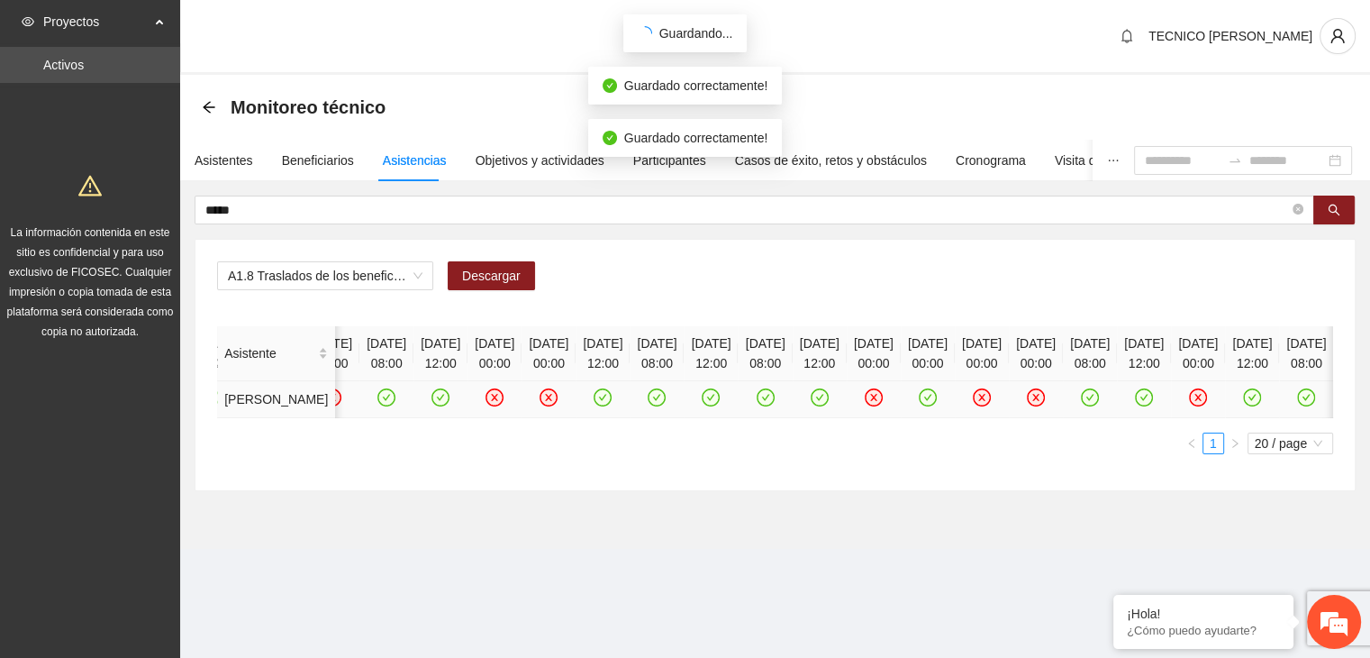
click at [1299, 405] on icon "check-circle" at bounding box center [1306, 397] width 15 height 15
click at [1245, 405] on icon "check-circle" at bounding box center [1252, 397] width 15 height 15
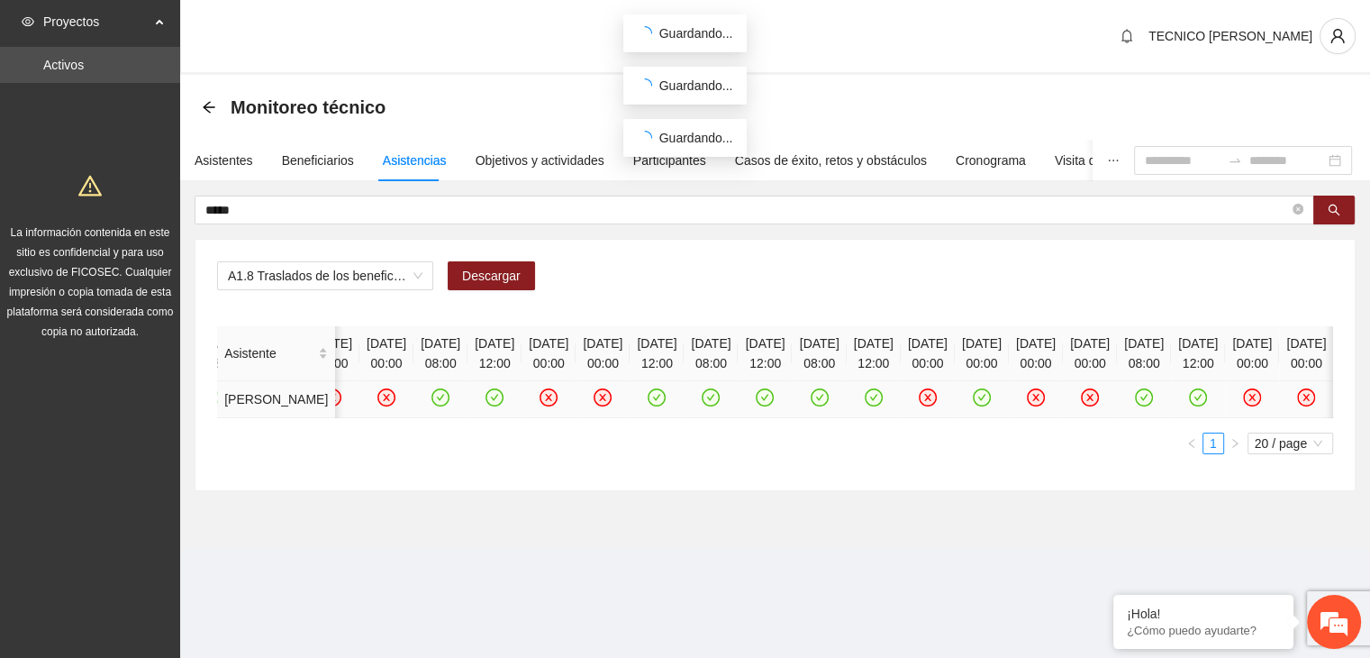
scroll to position [0, 2193]
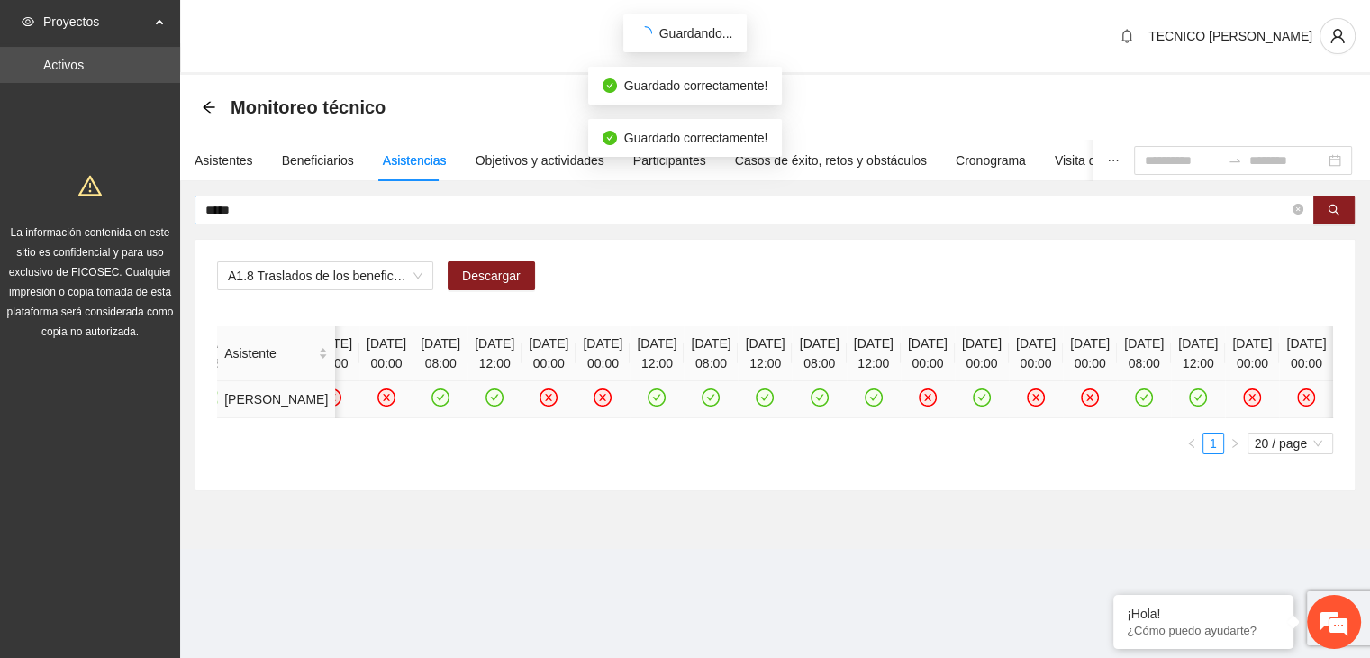
click at [276, 217] on input "*****" at bounding box center [747, 210] width 1084 height 20
type input "*"
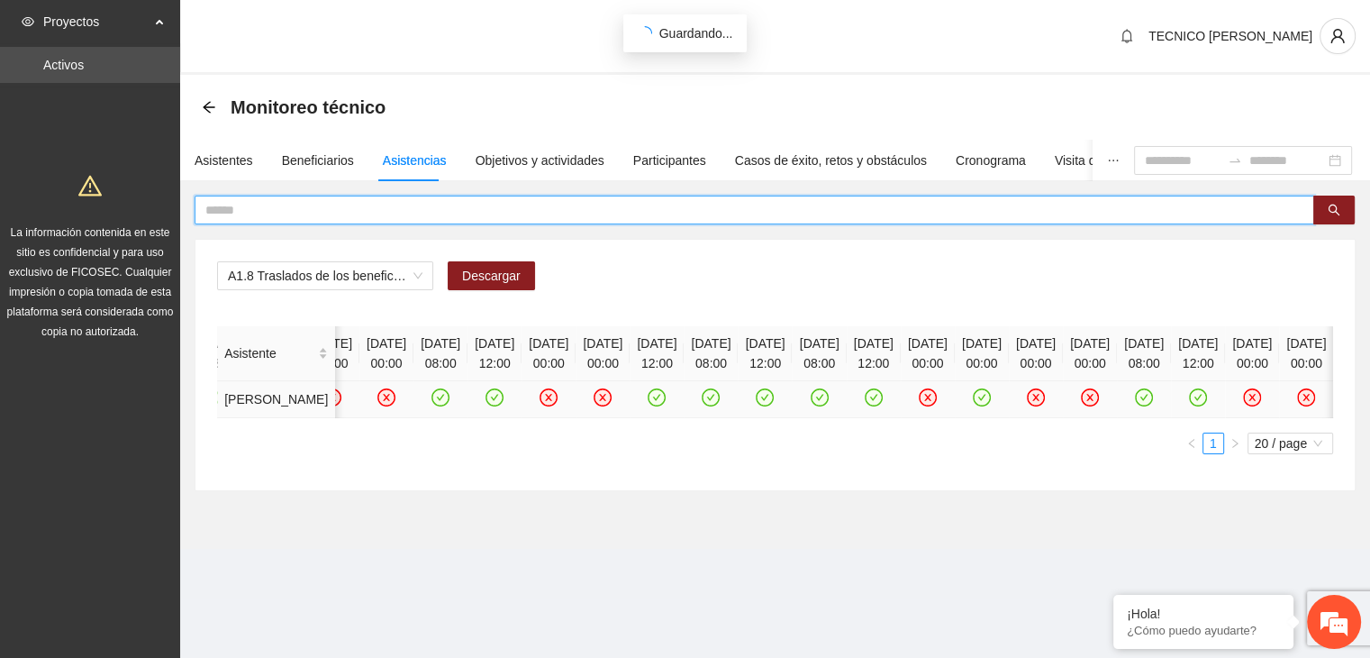
click at [268, 206] on input "text" at bounding box center [747, 210] width 1084 height 20
click at [204, 100] on div "Back" at bounding box center [209, 107] width 14 height 15
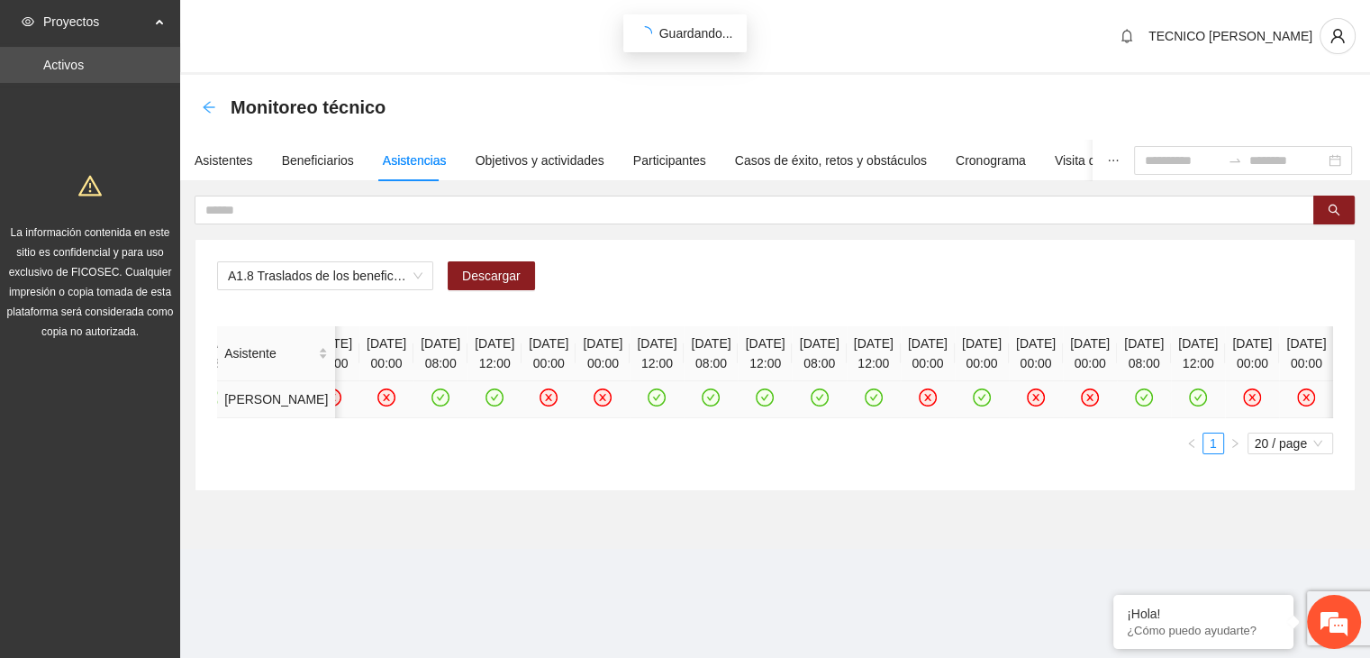
scroll to position [12, 0]
click at [83, 14] on span "Proyectos" at bounding box center [96, 22] width 106 height 36
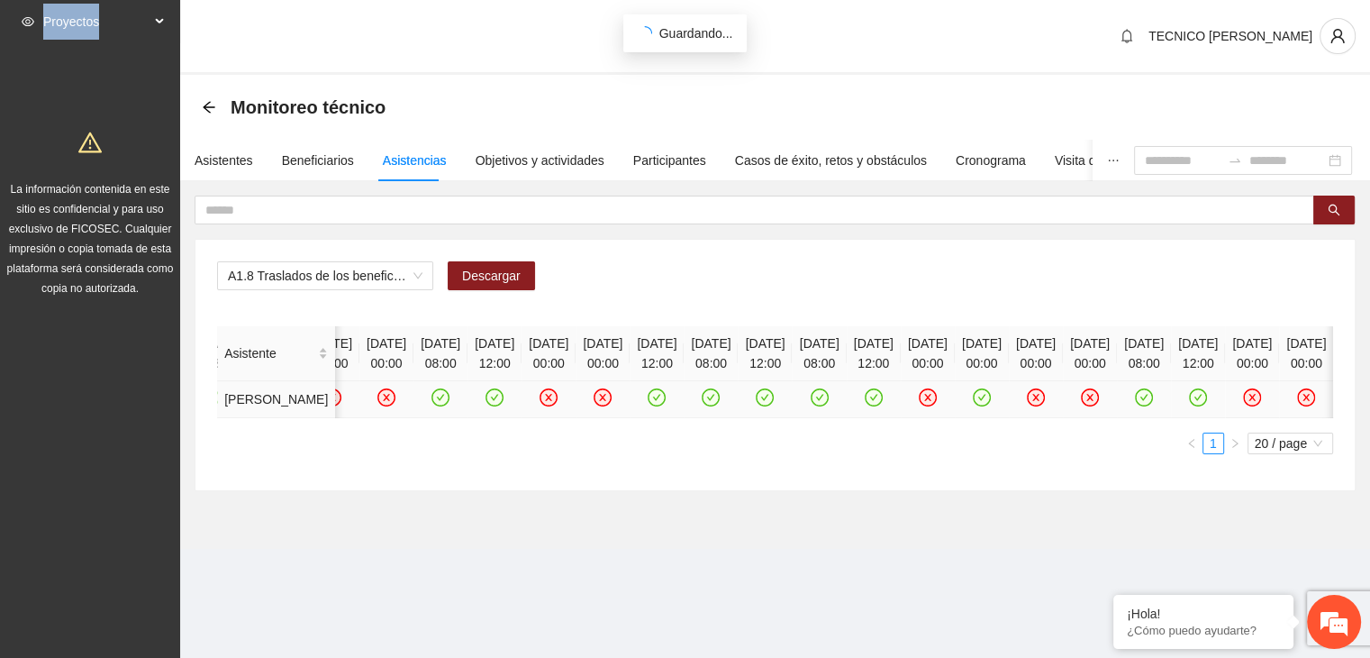
click at [83, 14] on span "Proyectos" at bounding box center [96, 22] width 106 height 36
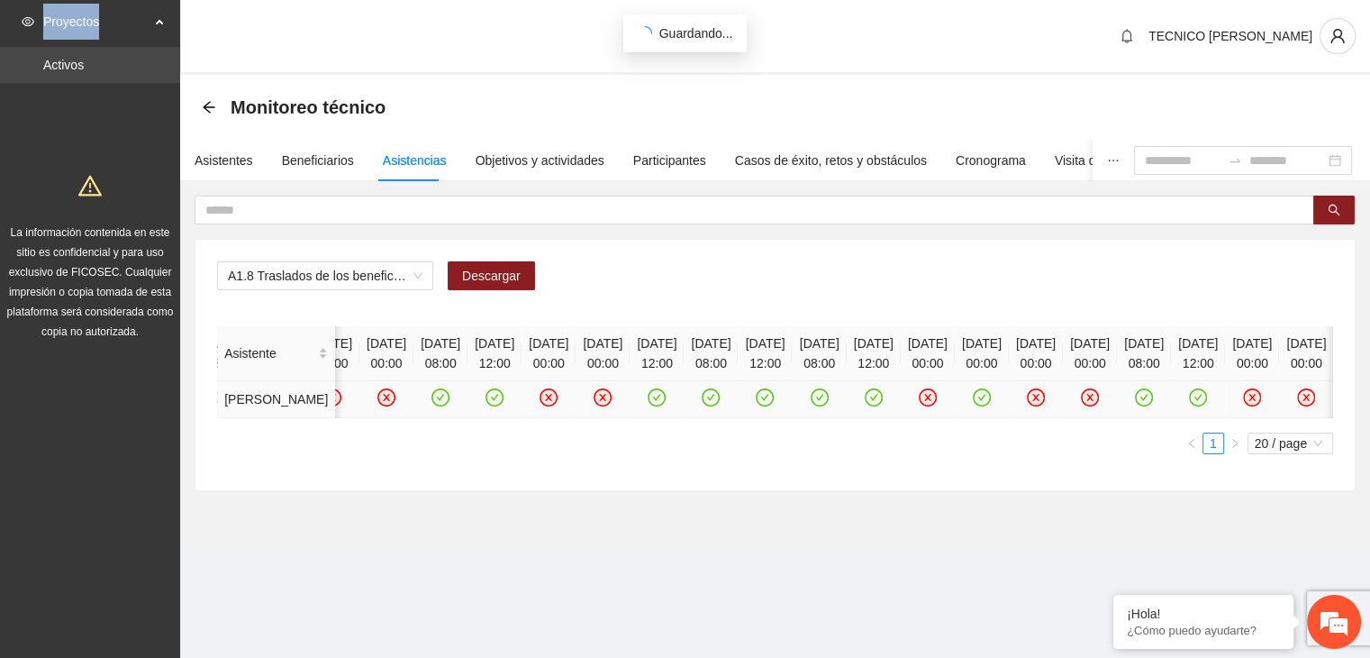
click at [63, 58] on link "Activos" at bounding box center [63, 65] width 41 height 14
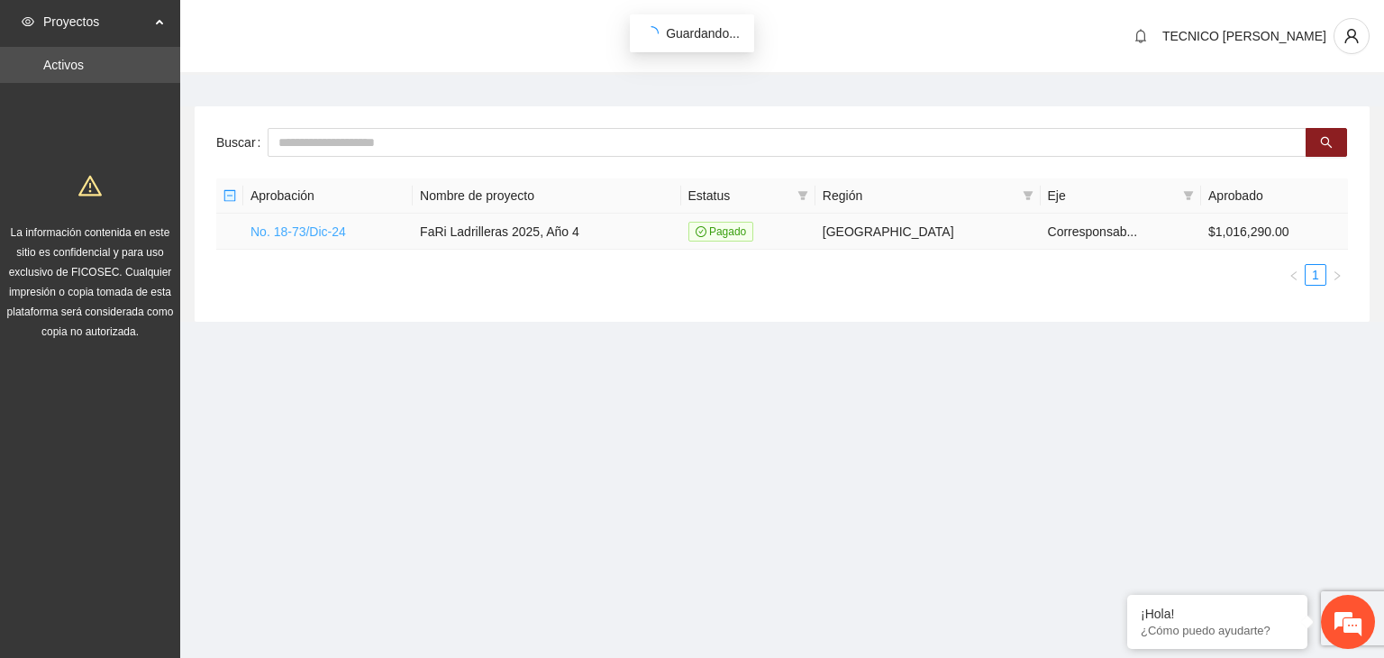
click at [294, 228] on link "No. 18-73/Dic-24" at bounding box center [297, 231] width 95 height 14
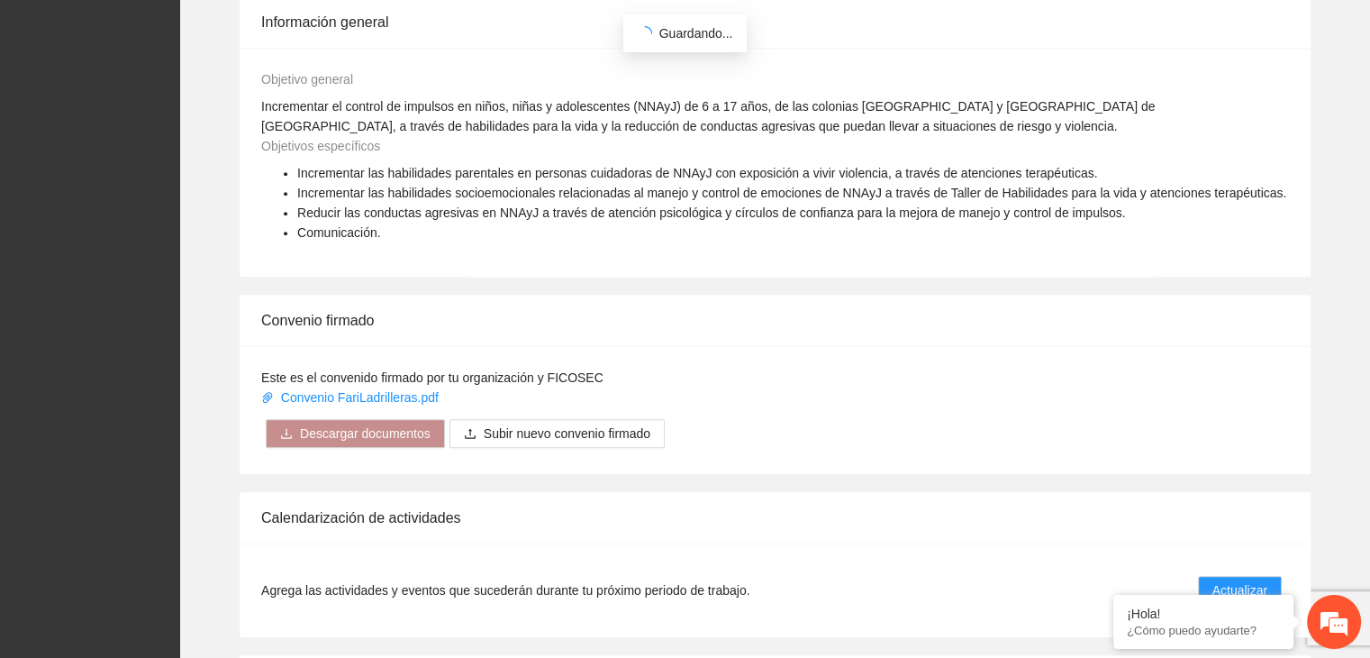
scroll to position [1150, 0]
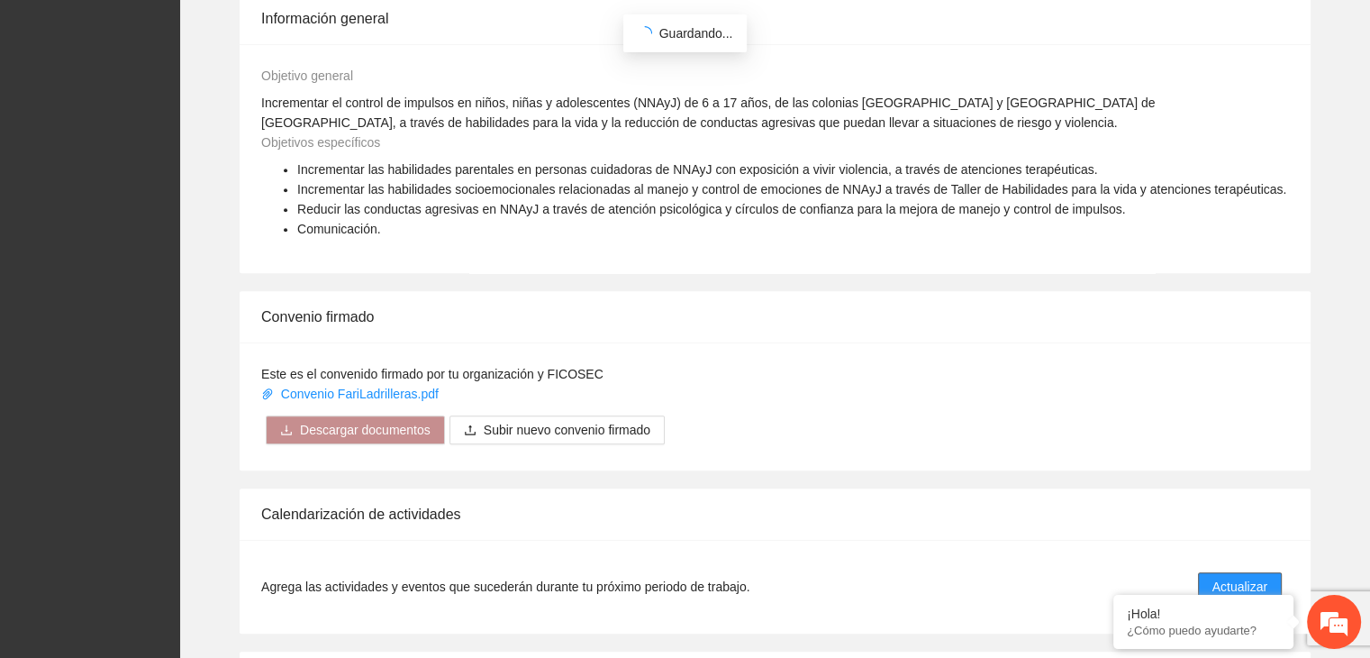
click at [1254, 577] on span "Actualizar" at bounding box center [1240, 587] width 55 height 20
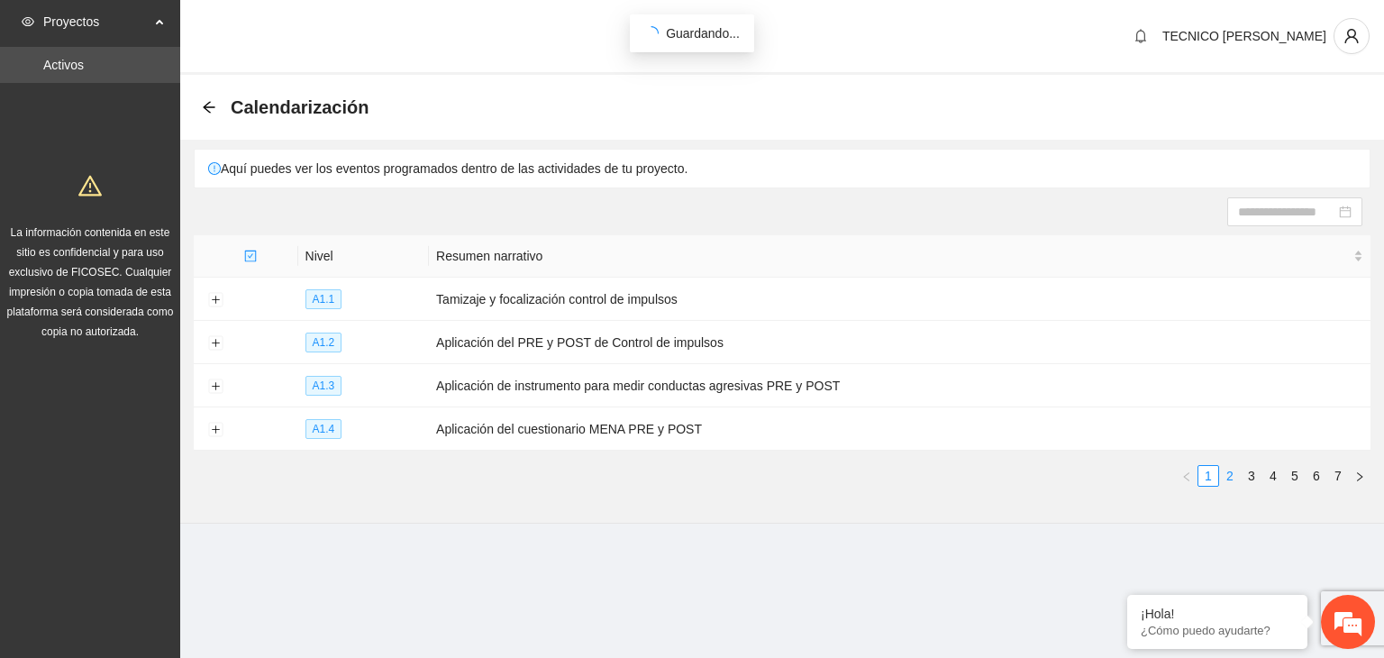
click at [1223, 480] on link "2" at bounding box center [1230, 476] width 20 height 20
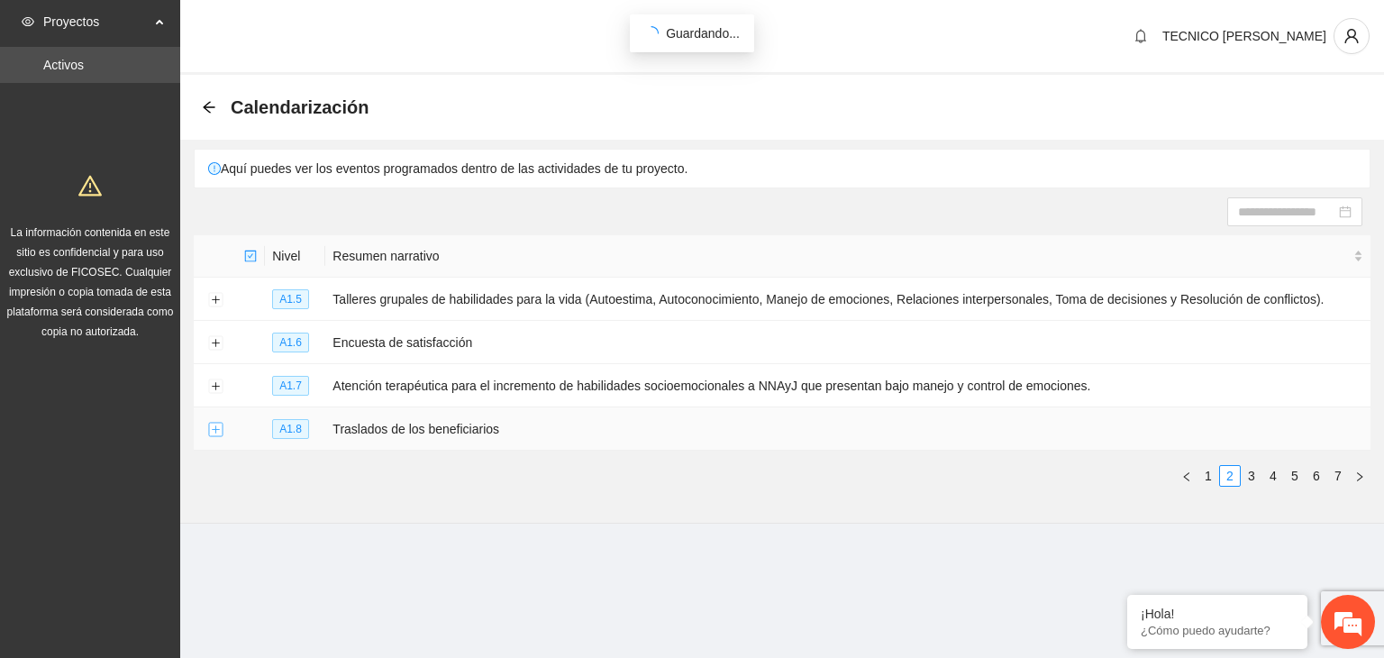
click at [221, 432] on button "Expand row" at bounding box center [215, 430] width 14 height 14
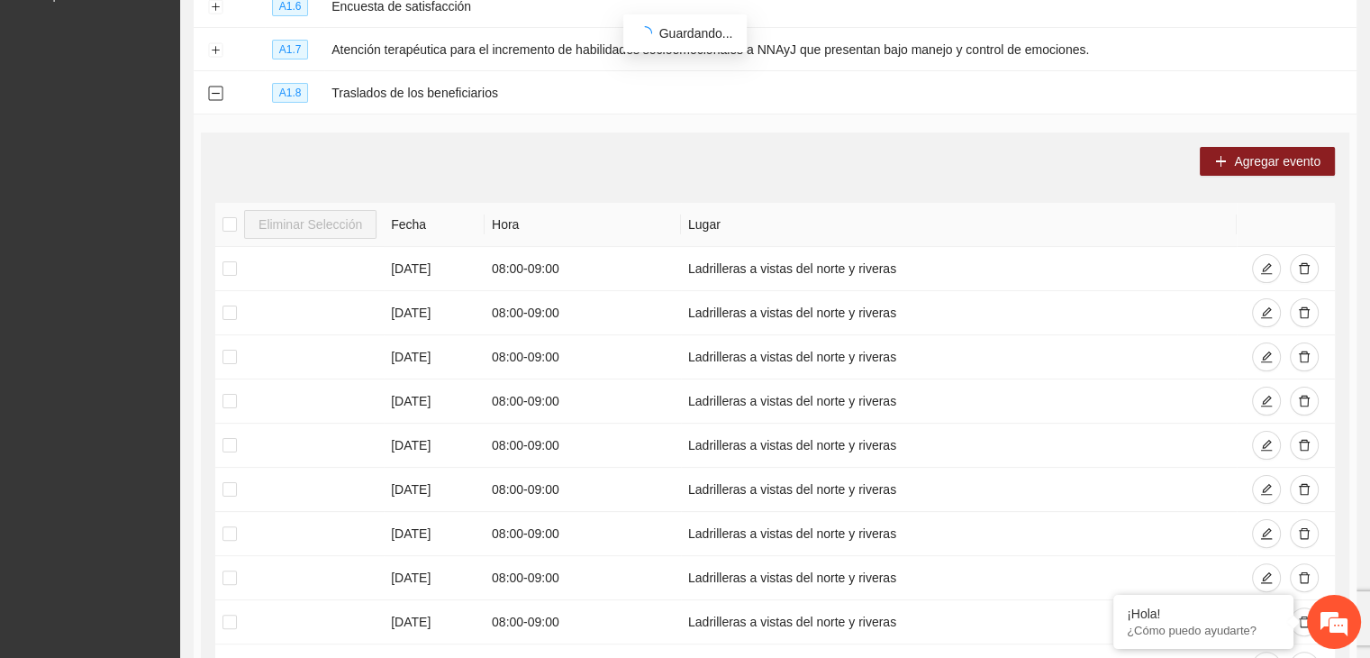
scroll to position [367, 0]
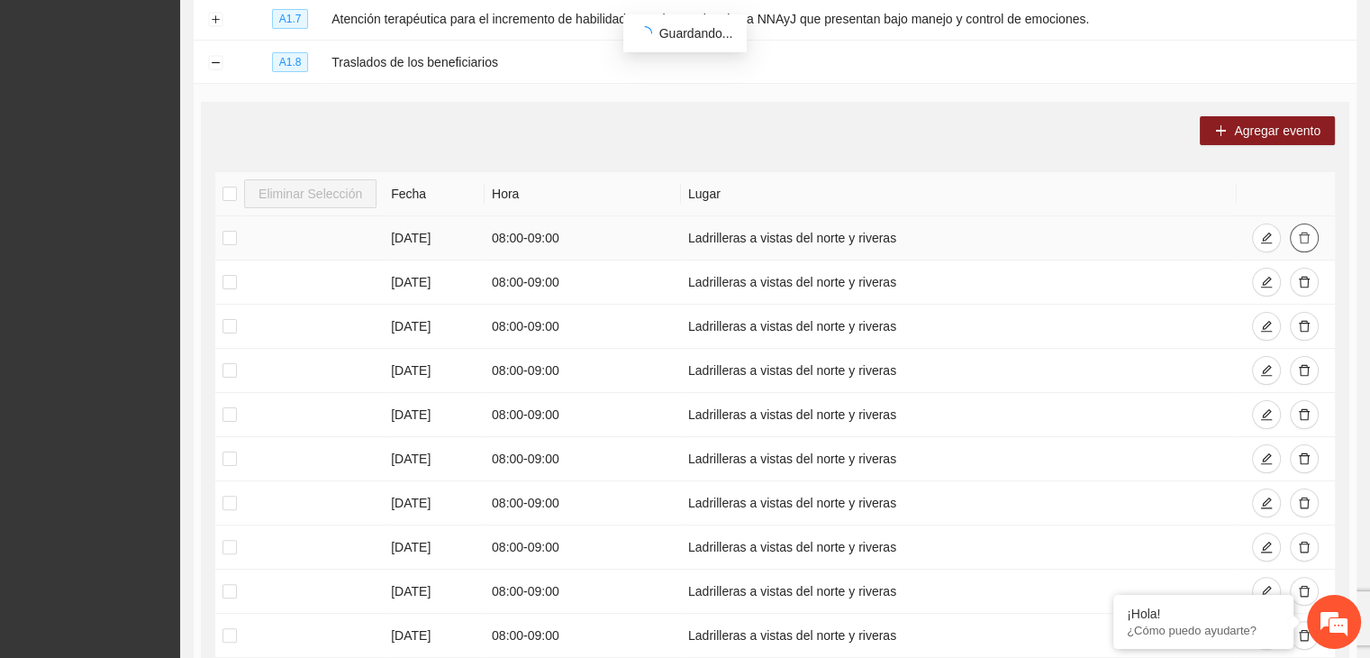
click at [1303, 239] on icon "delete" at bounding box center [1304, 238] width 13 height 13
click at [1306, 284] on icon "delete" at bounding box center [1304, 282] width 13 height 13
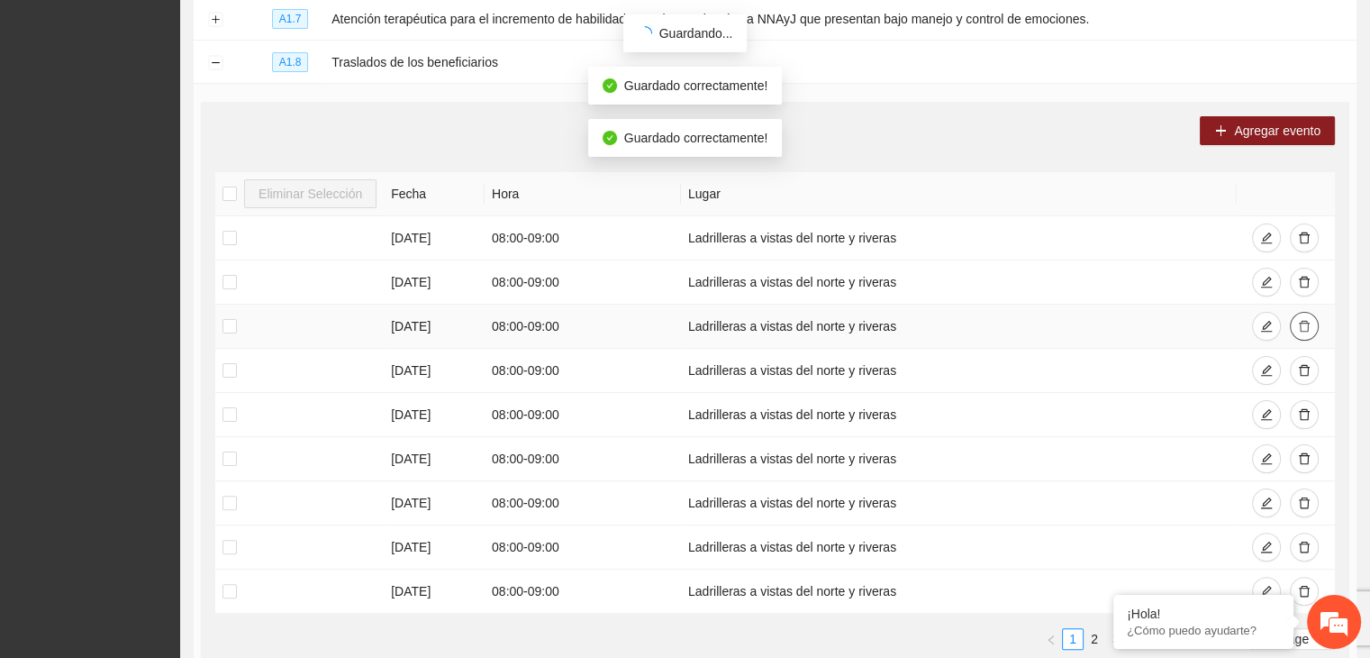
click at [1306, 323] on icon "delete" at bounding box center [1304, 326] width 13 height 13
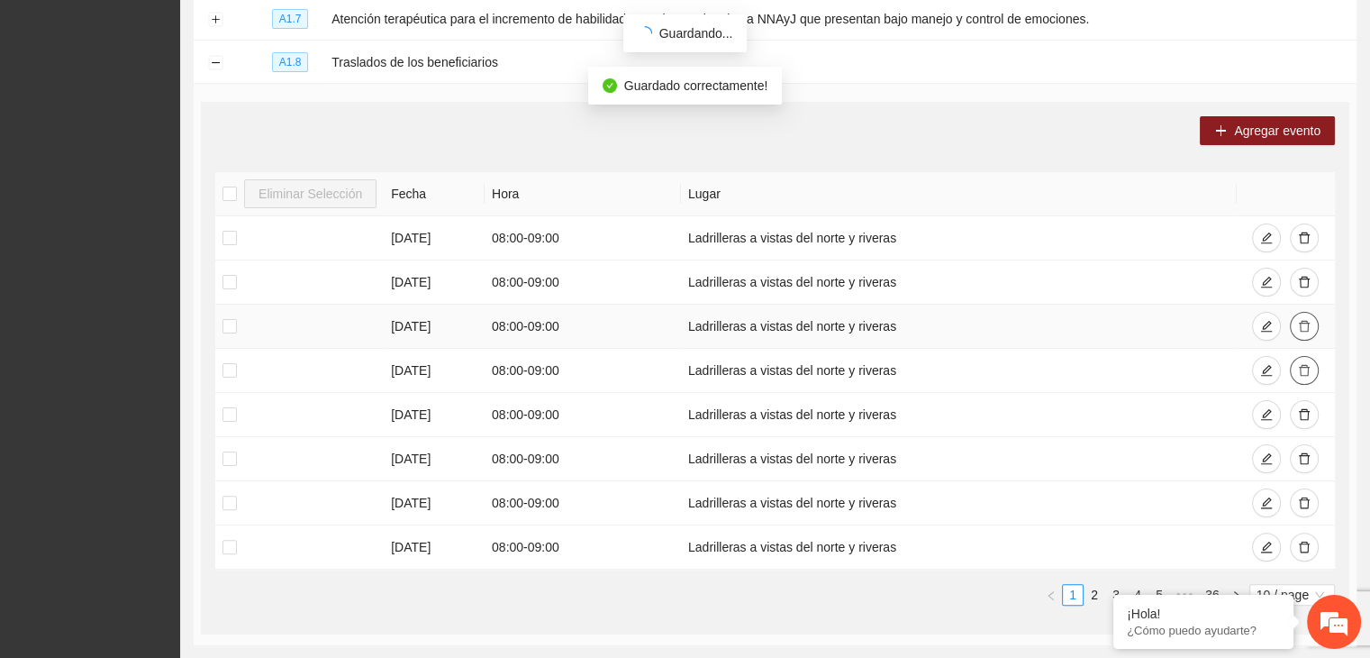
drag, startPoint x: 1309, startPoint y: 377, endPoint x: 1308, endPoint y: 322, distance: 55.9
click at [1308, 322] on tbody "[DATE] 08:00 - 09:00 Ladrilleras a vistas del norte y riveras [DATE] 08:00 - 09…" at bounding box center [775, 392] width 1120 height 353
click at [1308, 322] on icon "delete" at bounding box center [1304, 327] width 11 height 12
click at [1305, 281] on icon "delete" at bounding box center [1304, 282] width 13 height 13
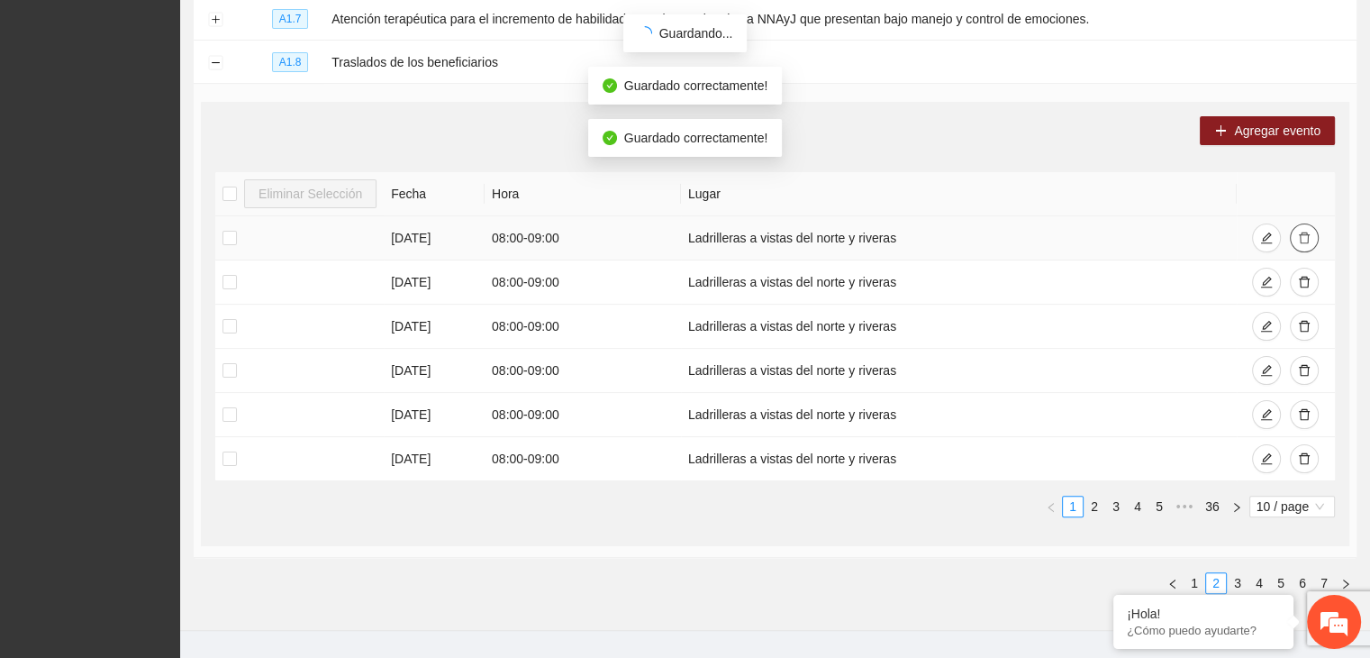
click at [1300, 227] on button "button" at bounding box center [1304, 237] width 29 height 29
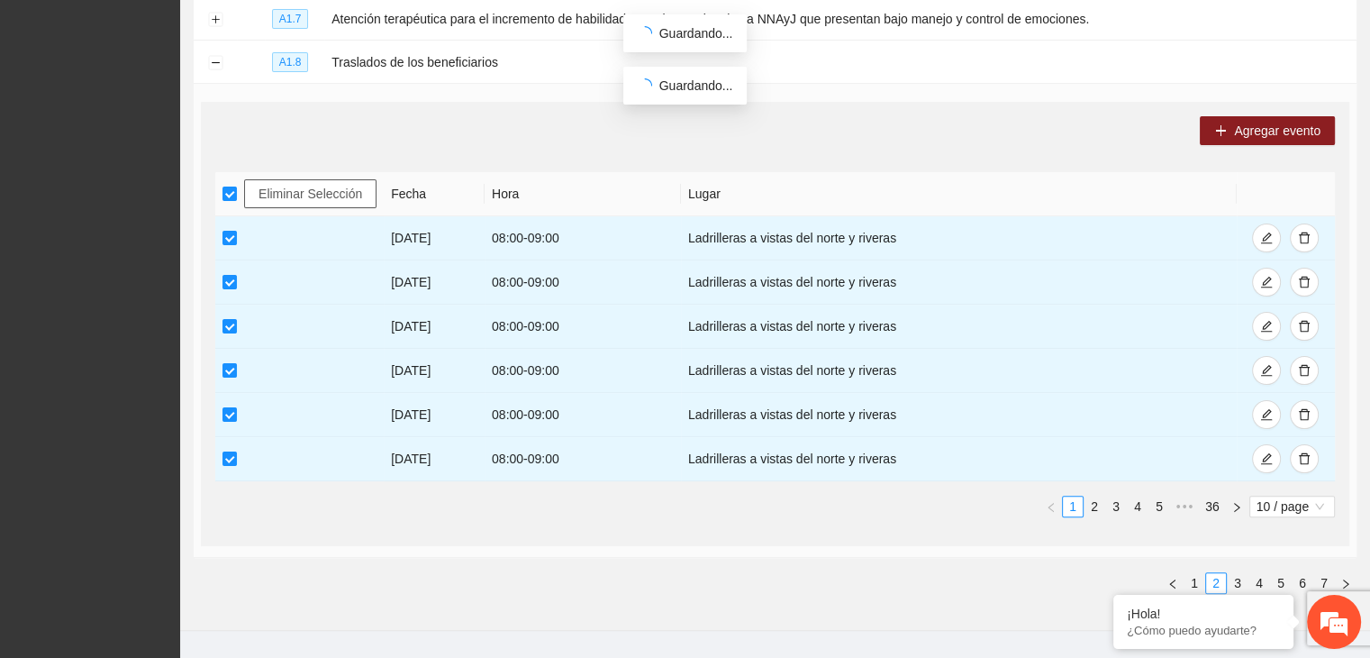
click at [259, 188] on span "Eliminar Selección" at bounding box center [311, 194] width 104 height 20
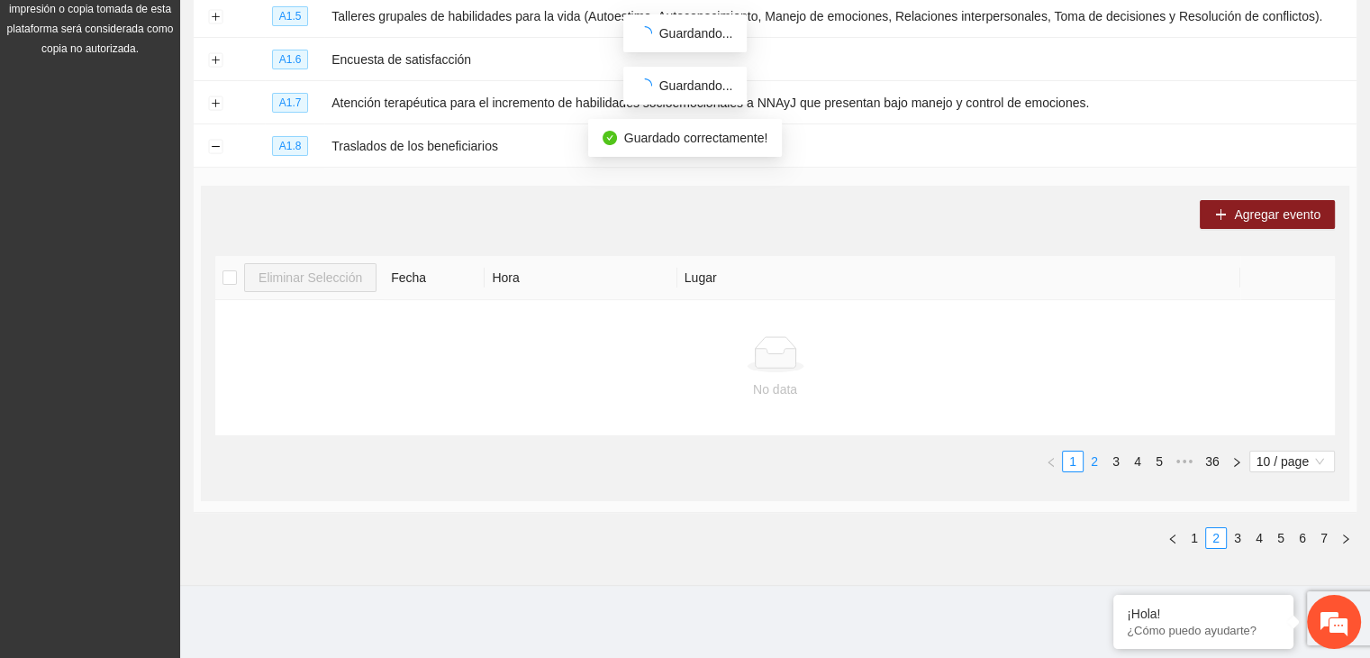
scroll to position [281, 0]
click at [1094, 463] on link "2" at bounding box center [1095, 463] width 20 height 20
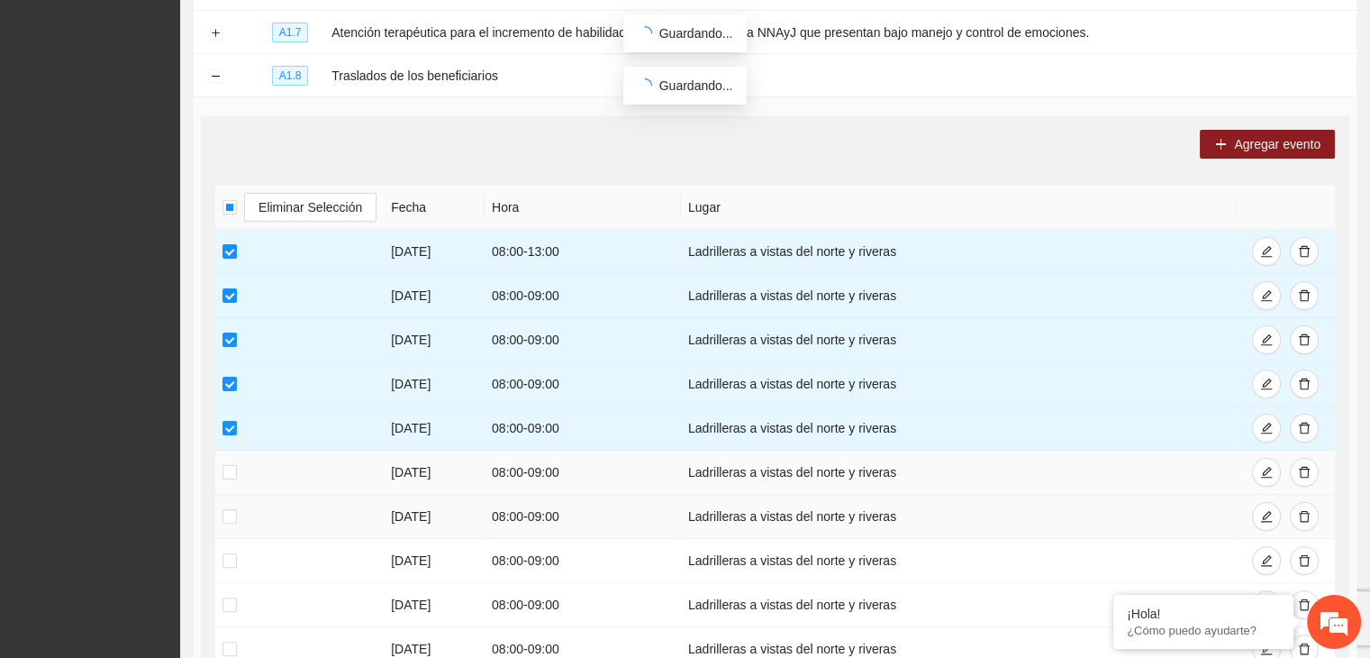
scroll to position [389, 0]
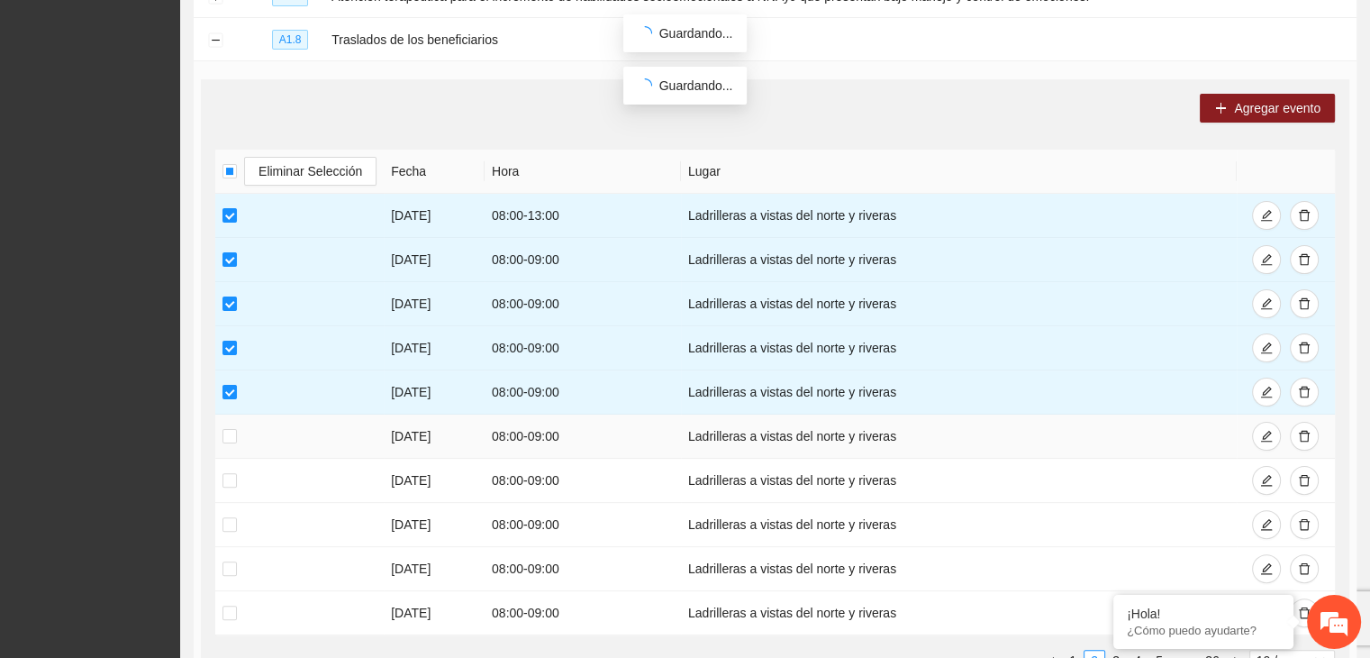
click at [226, 426] on label at bounding box center [230, 436] width 14 height 20
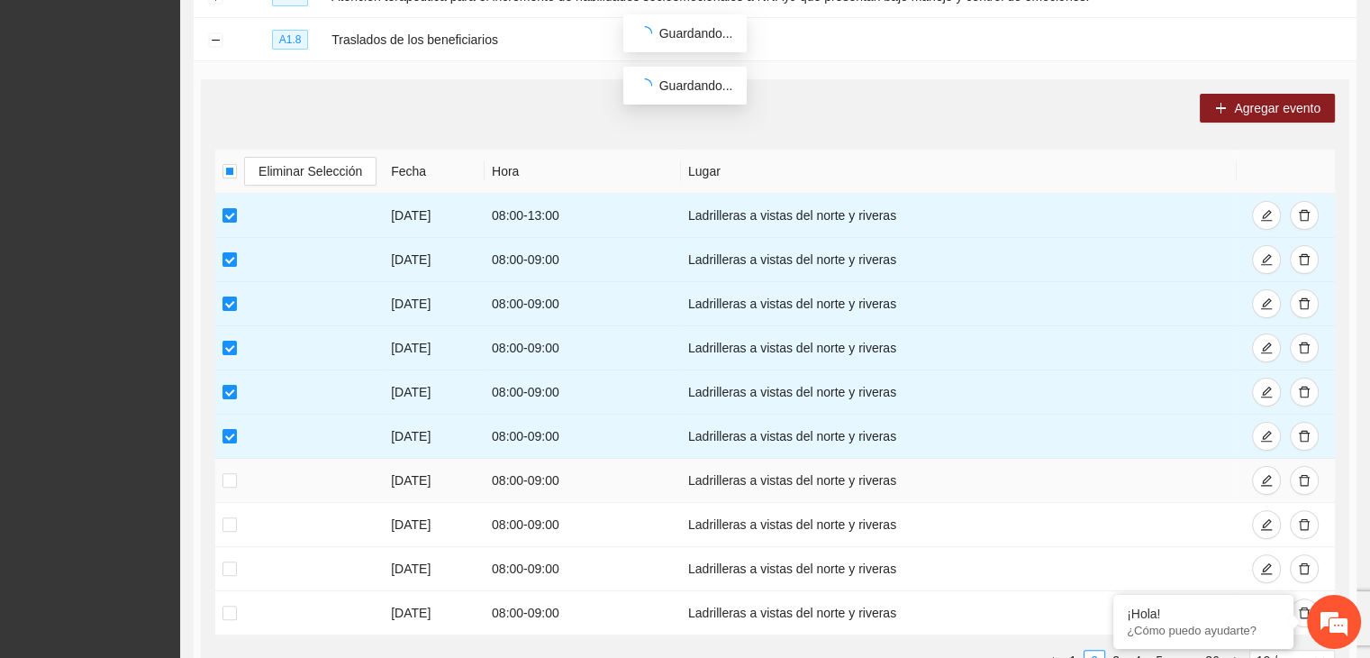
click at [222, 487] on td at bounding box center [299, 481] width 168 height 44
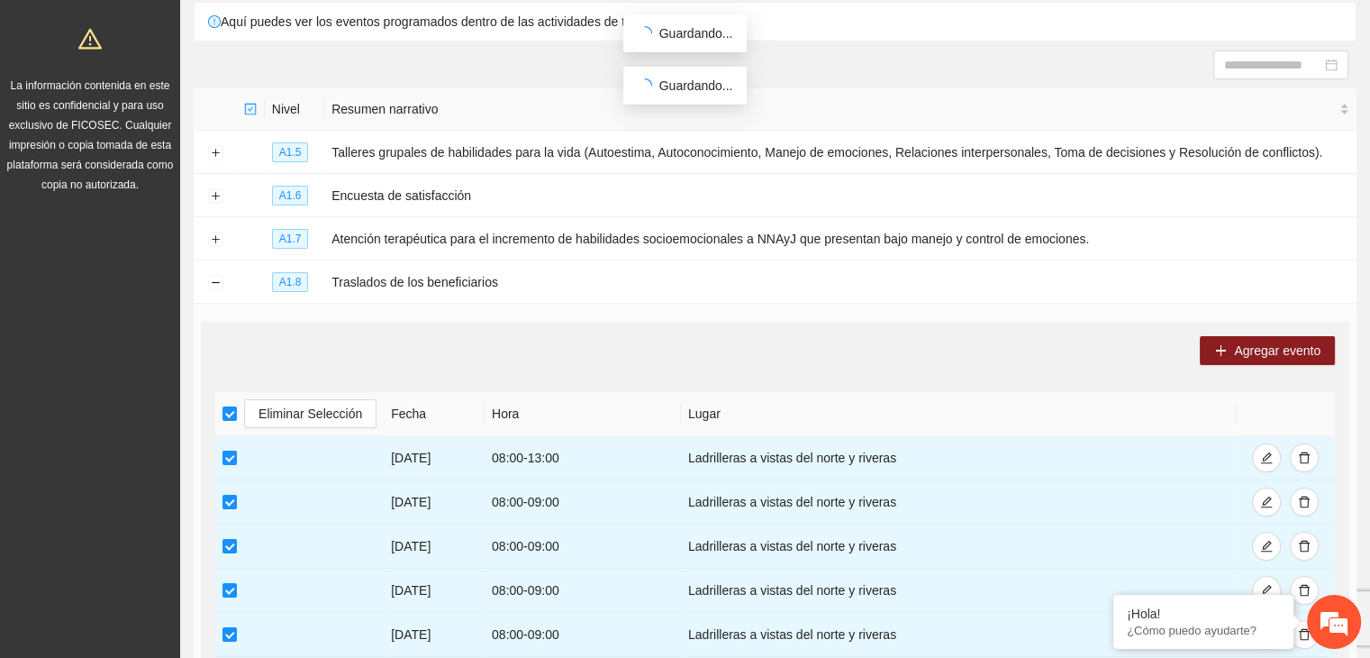
scroll to position [36, 0]
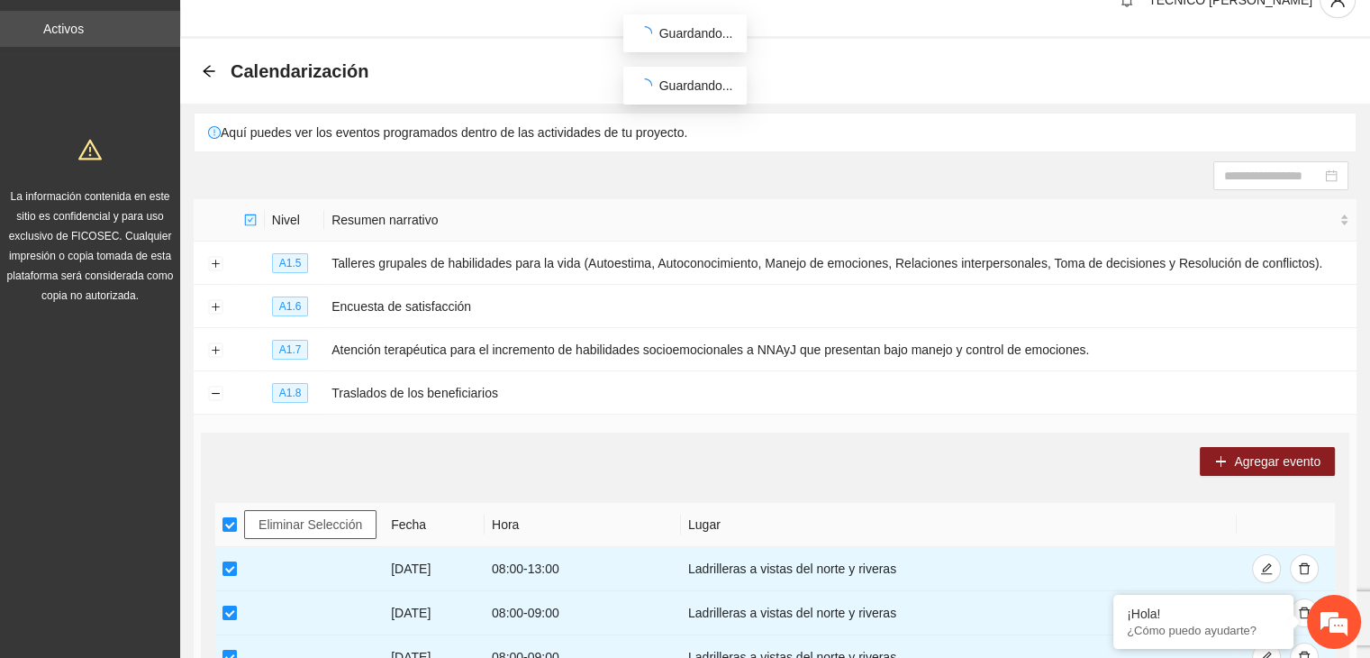
click at [301, 510] on button "Eliminar Selección" at bounding box center [310, 524] width 132 height 29
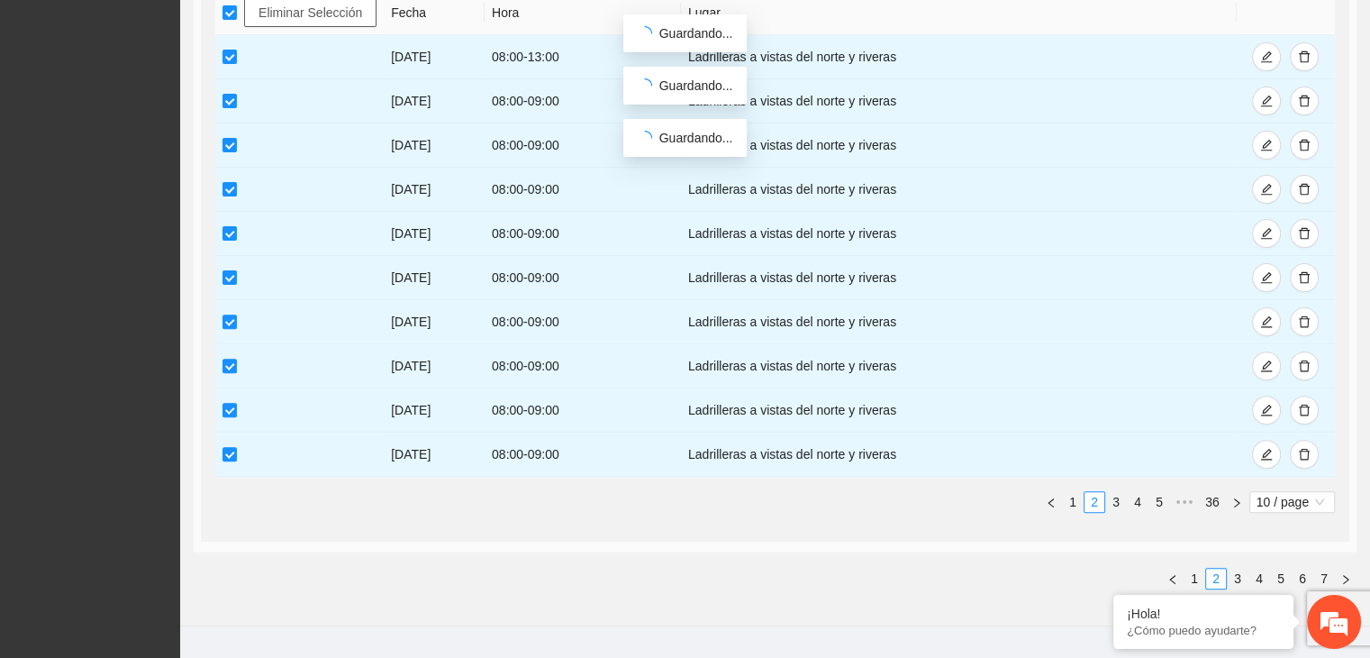
scroll to position [585, 0]
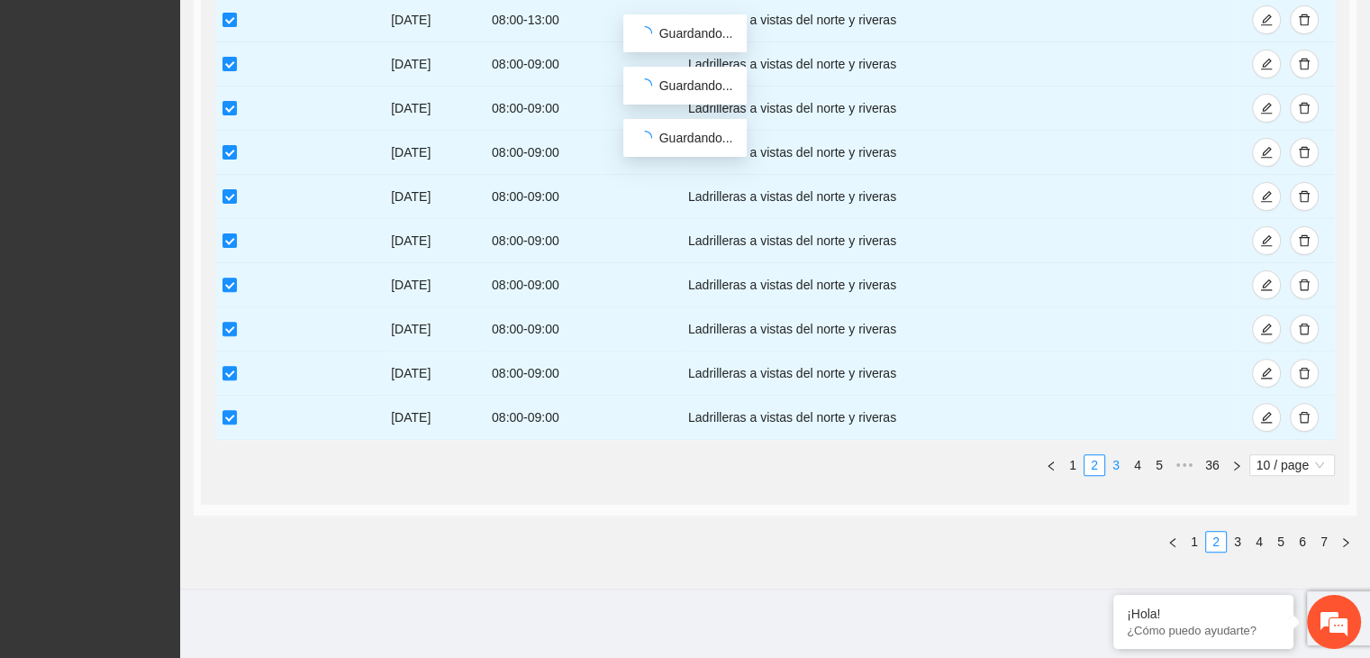
click at [1124, 458] on link "3" at bounding box center [1116, 465] width 20 height 20
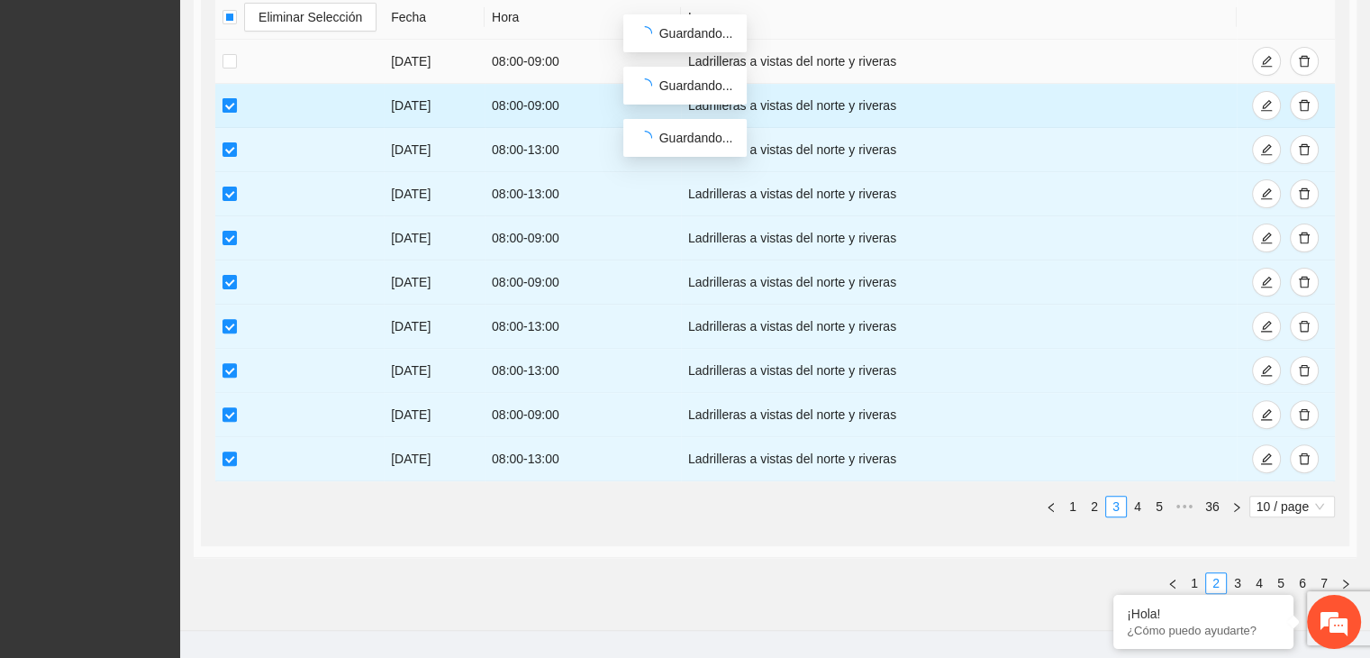
scroll to position [513, 0]
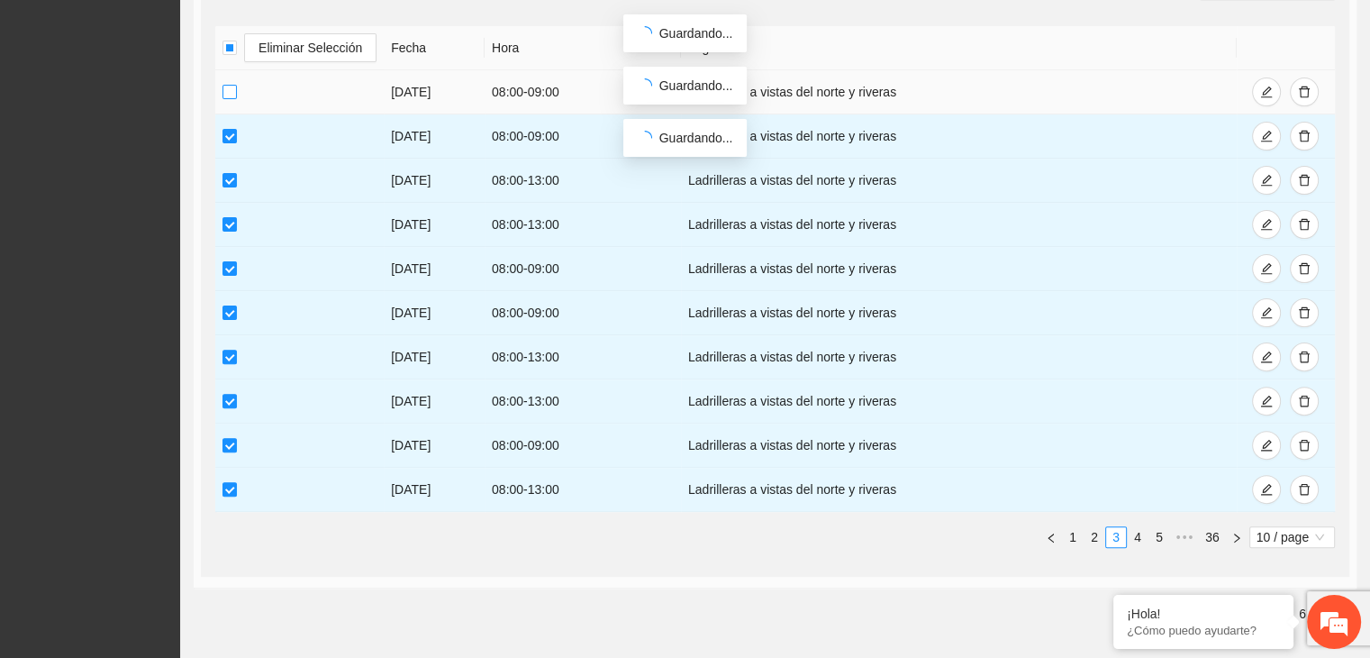
click at [231, 98] on label at bounding box center [230, 92] width 14 height 20
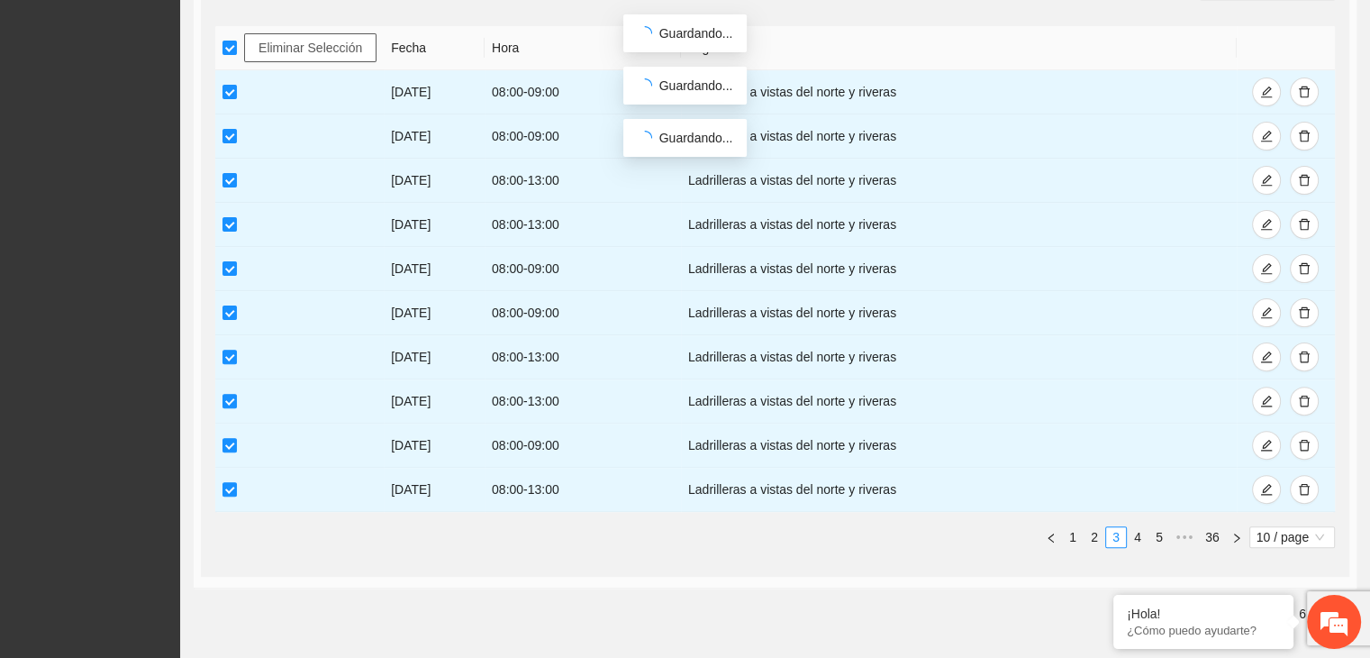
click at [272, 48] on span "Eliminar Selección" at bounding box center [311, 48] width 104 height 20
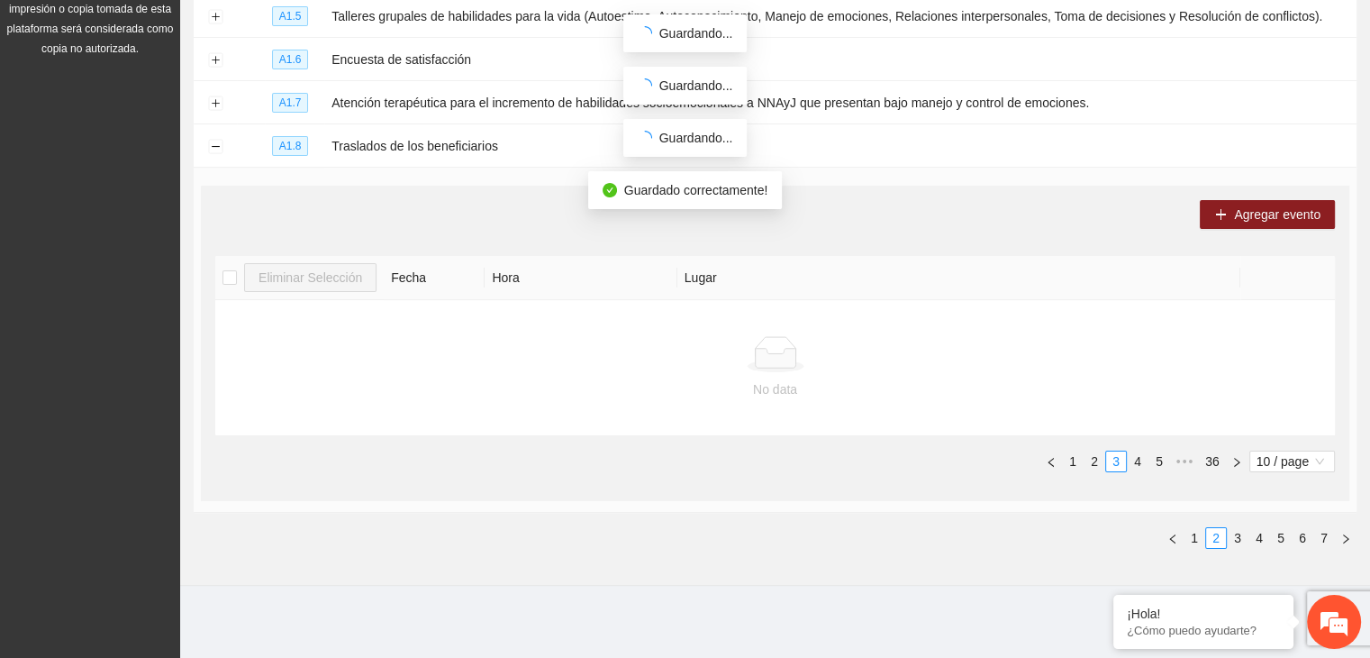
scroll to position [281, 0]
click at [1139, 458] on link "4" at bounding box center [1138, 463] width 20 height 20
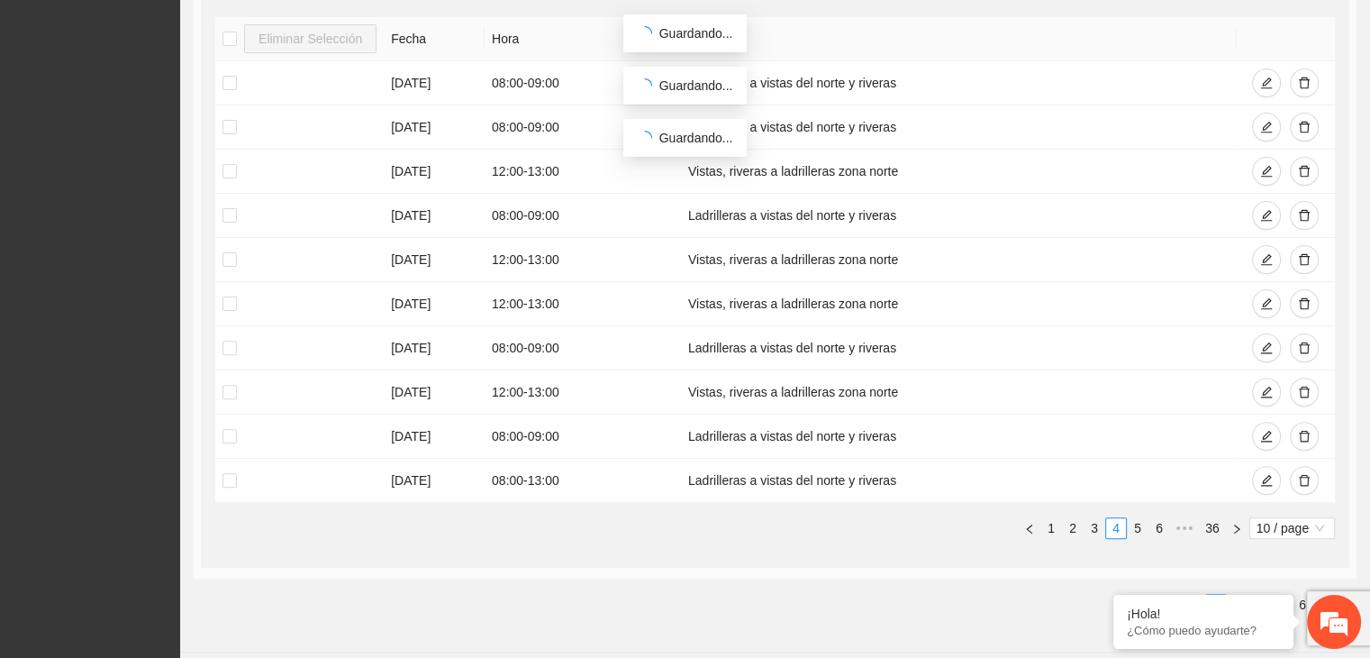
scroll to position [523, 0]
click at [1137, 529] on link "5" at bounding box center [1138, 527] width 20 height 20
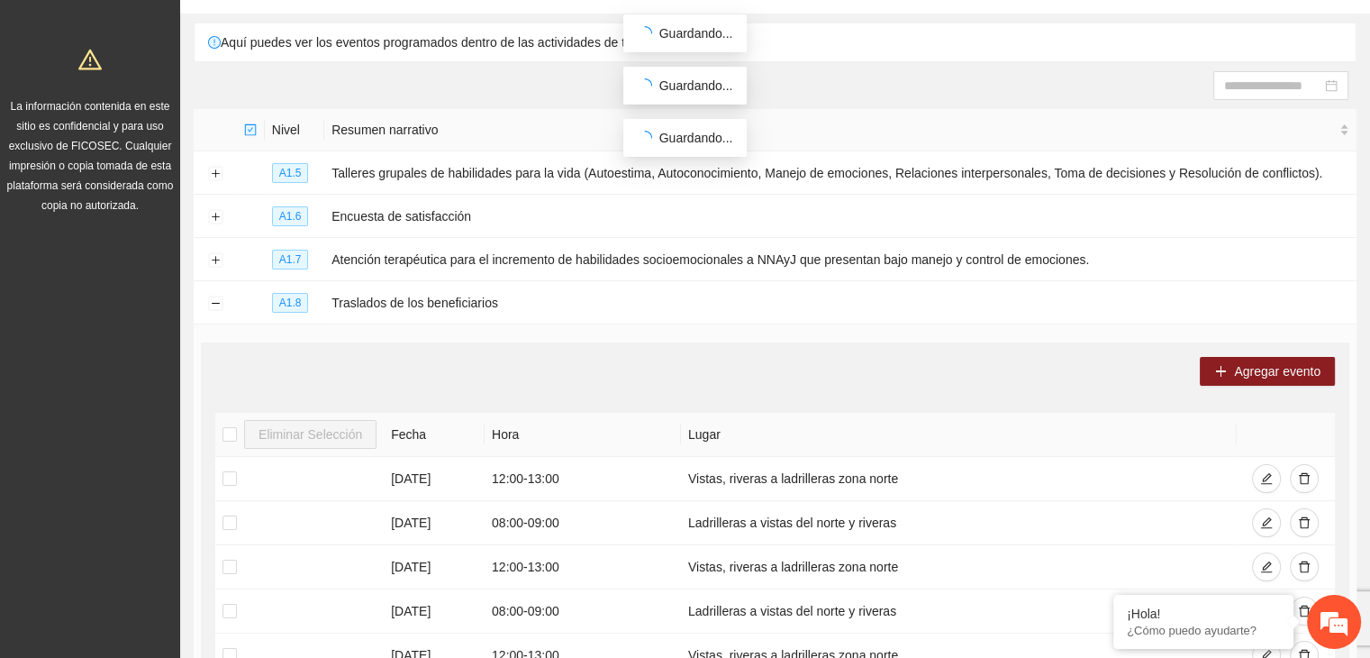
scroll to position [0, 0]
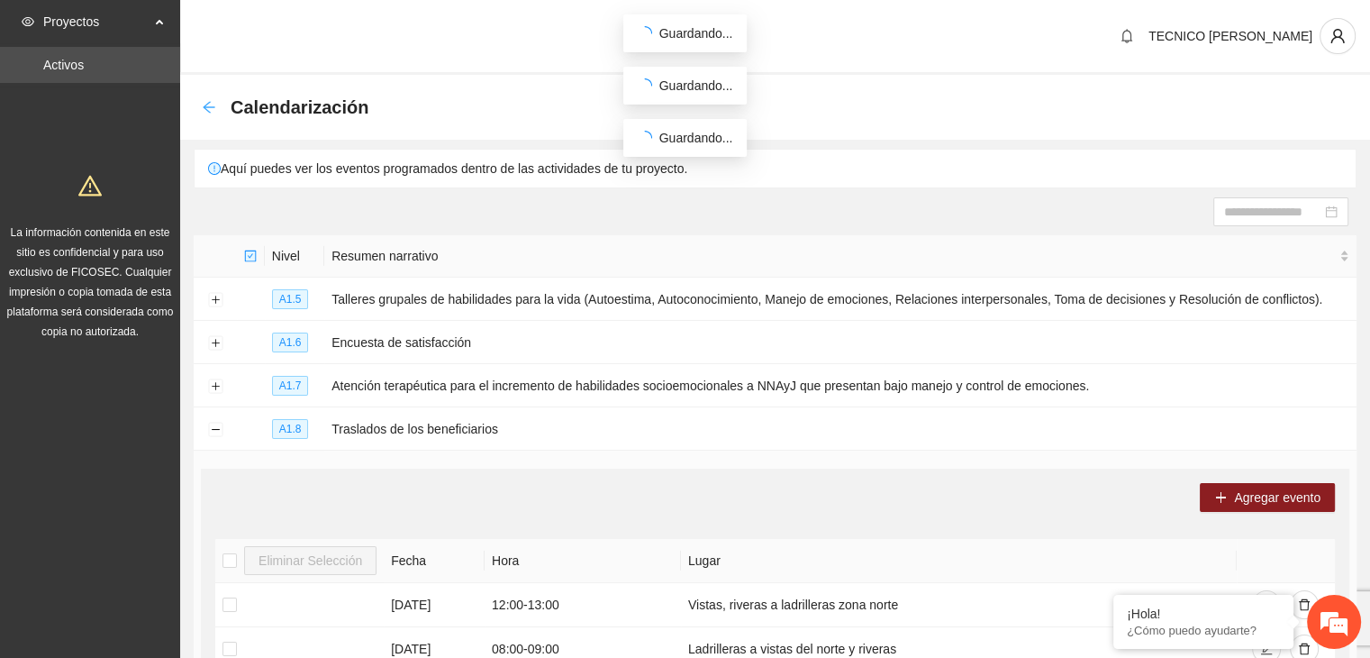
click at [213, 101] on icon "arrow-left" at bounding box center [209, 107] width 14 height 14
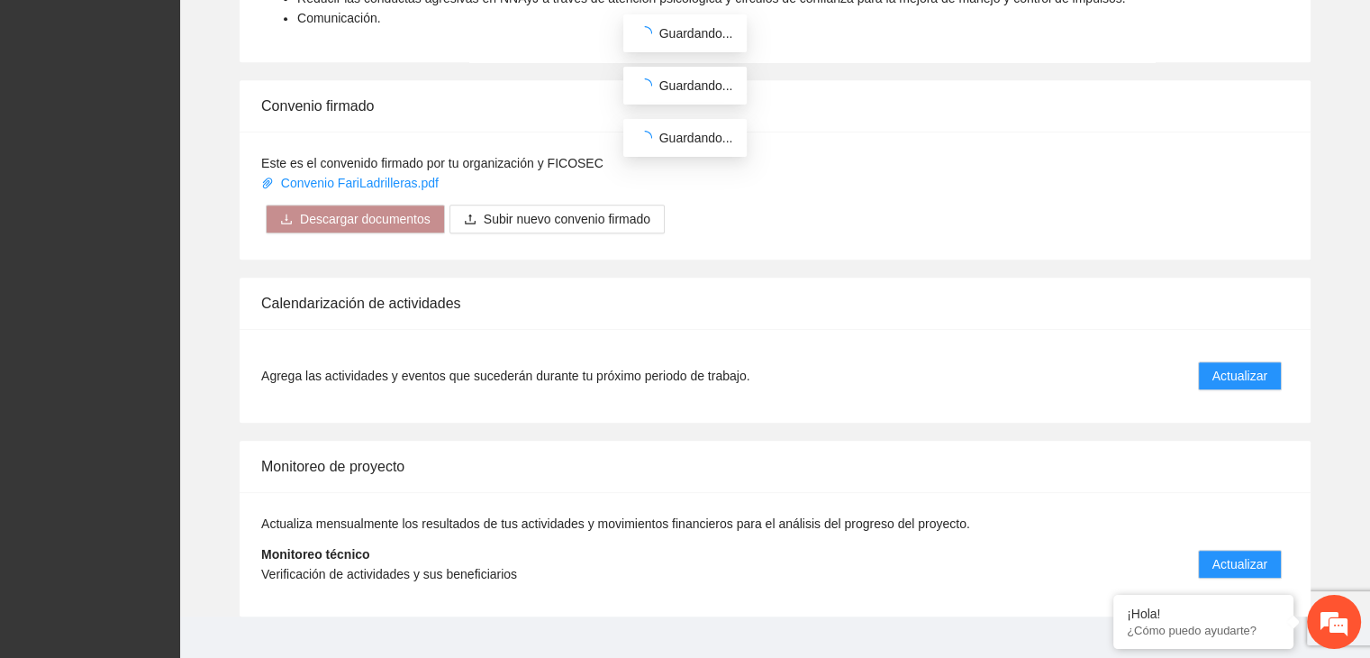
scroll to position [1366, 0]
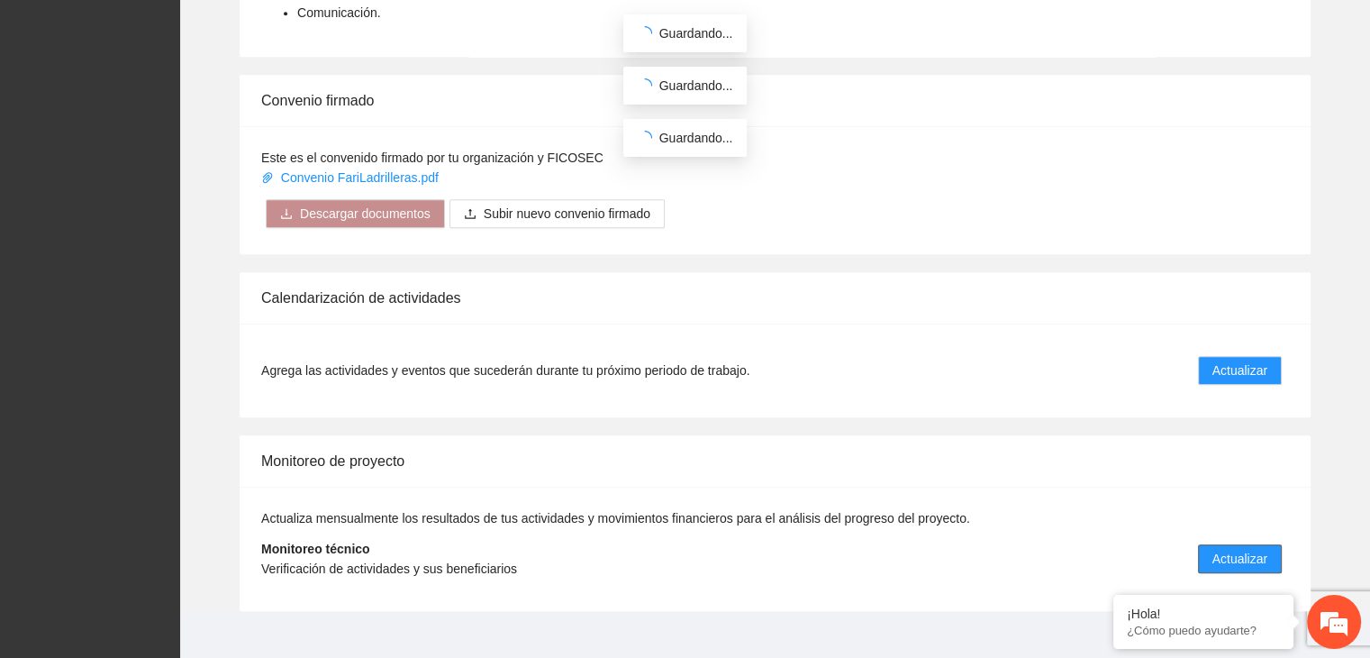
click at [1264, 549] on span "Actualizar" at bounding box center [1240, 559] width 55 height 20
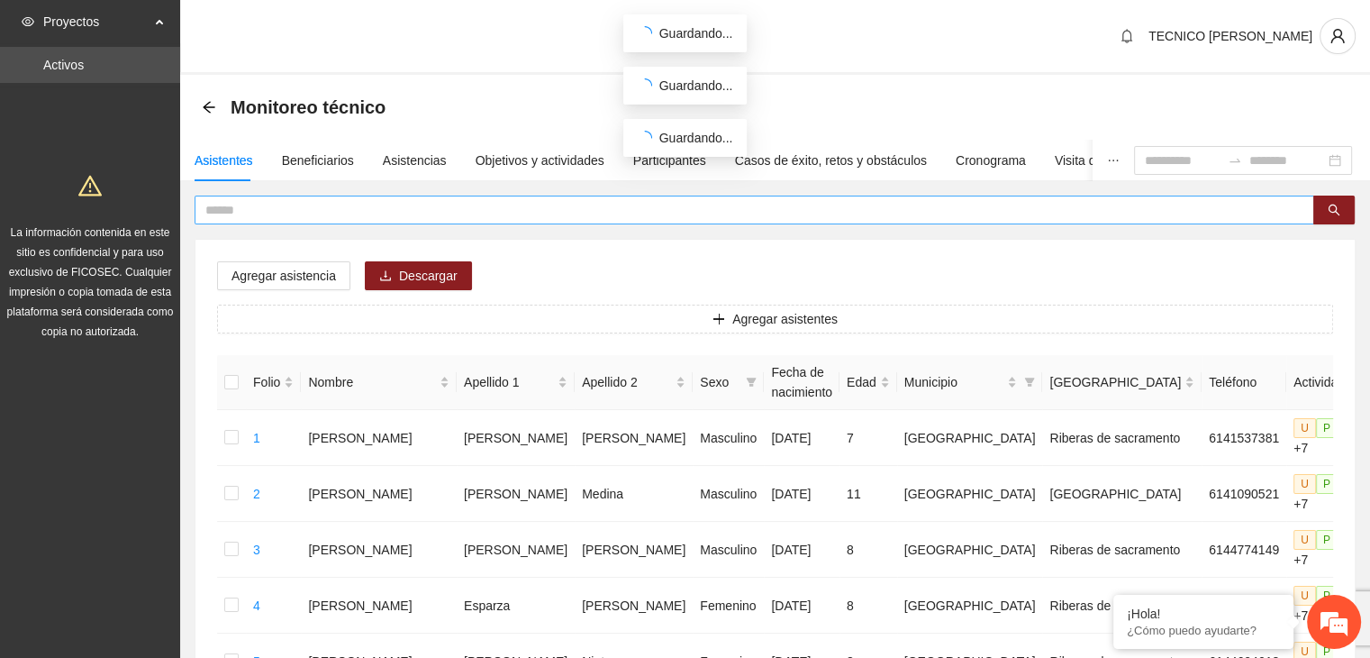
click at [638, 200] on input "text" at bounding box center [747, 210] width 1084 height 20
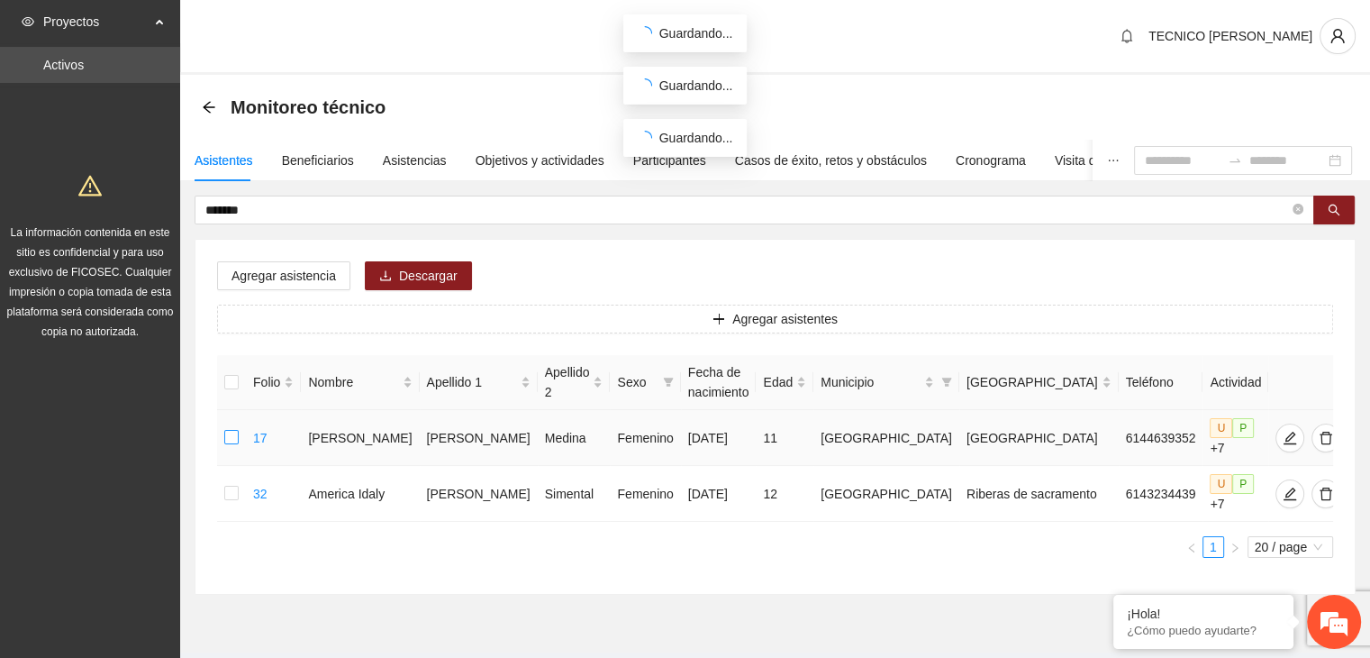
click at [234, 444] on label at bounding box center [231, 438] width 14 height 20
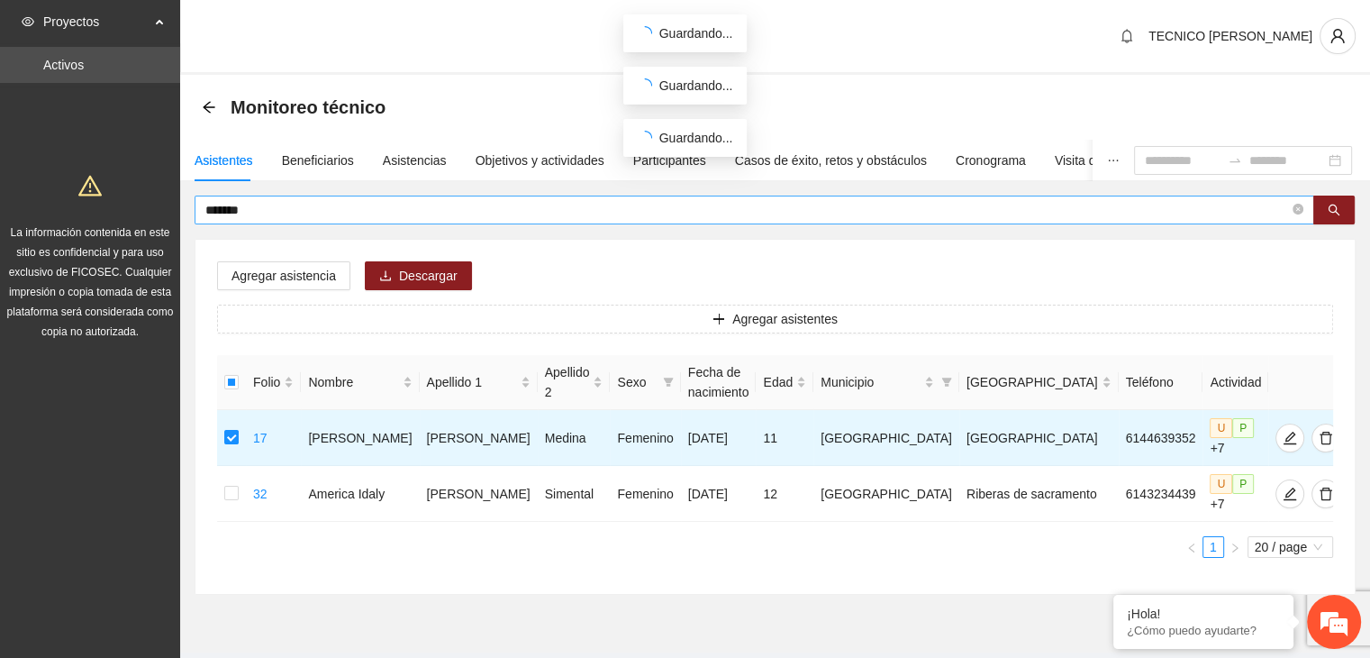
click at [282, 208] on input "*******" at bounding box center [747, 210] width 1084 height 20
type input "*"
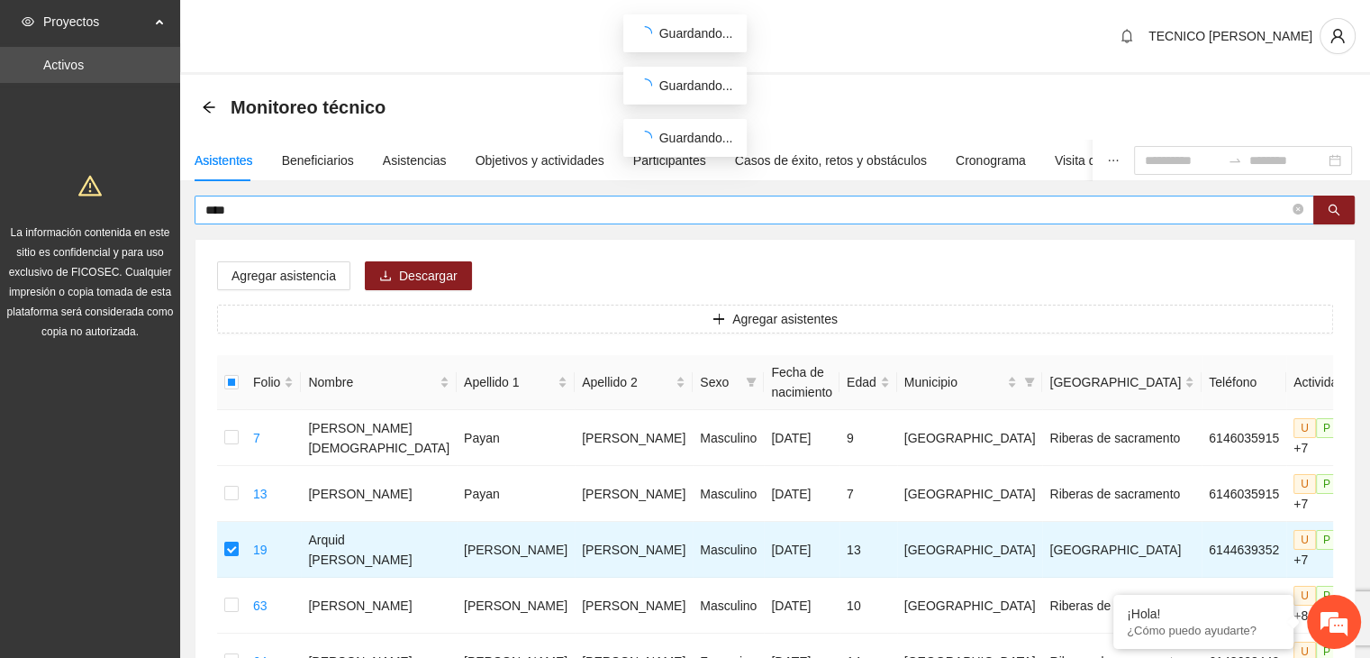
click at [285, 203] on input "****" at bounding box center [747, 210] width 1084 height 20
type input "*"
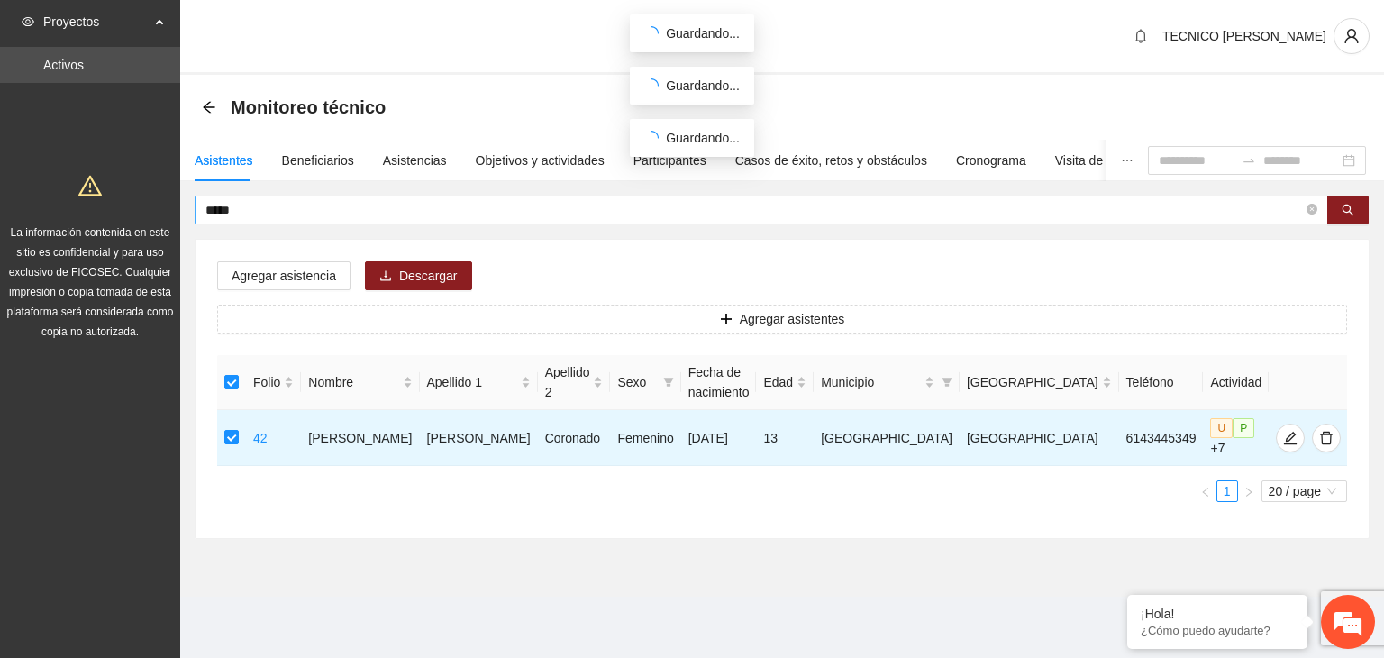
click at [274, 217] on input "*****" at bounding box center [753, 210] width 1097 height 20
type input "*"
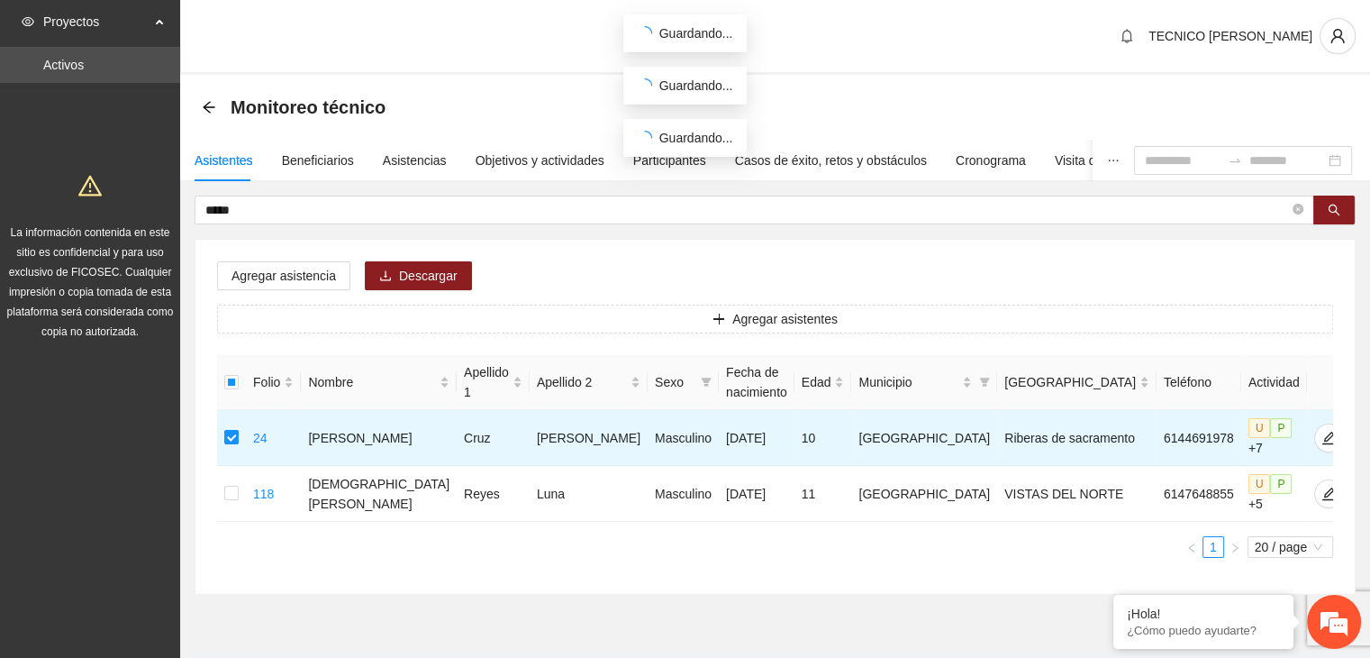
click at [278, 194] on div "Asistentes Beneficiarios Asistencias Objetivos y actividades Participantes Caso…" at bounding box center [775, 367] width 1190 height 455
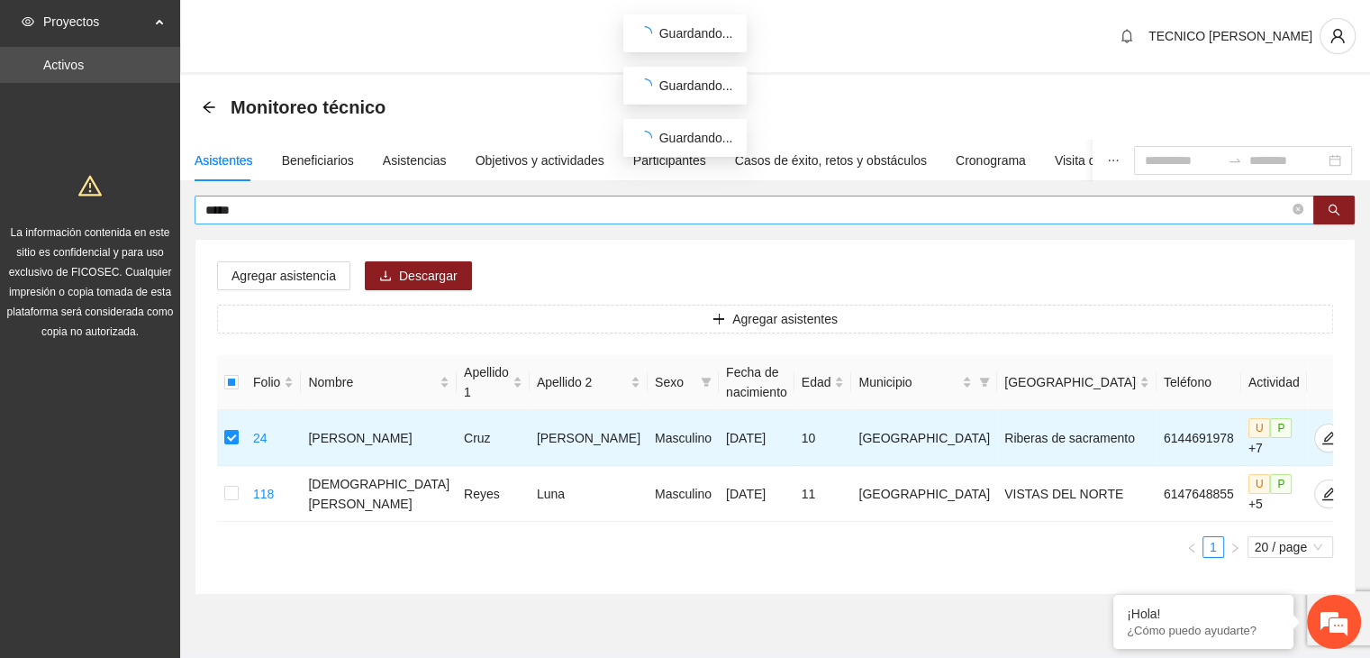
click at [268, 209] on input "*****" at bounding box center [747, 210] width 1084 height 20
type input "*"
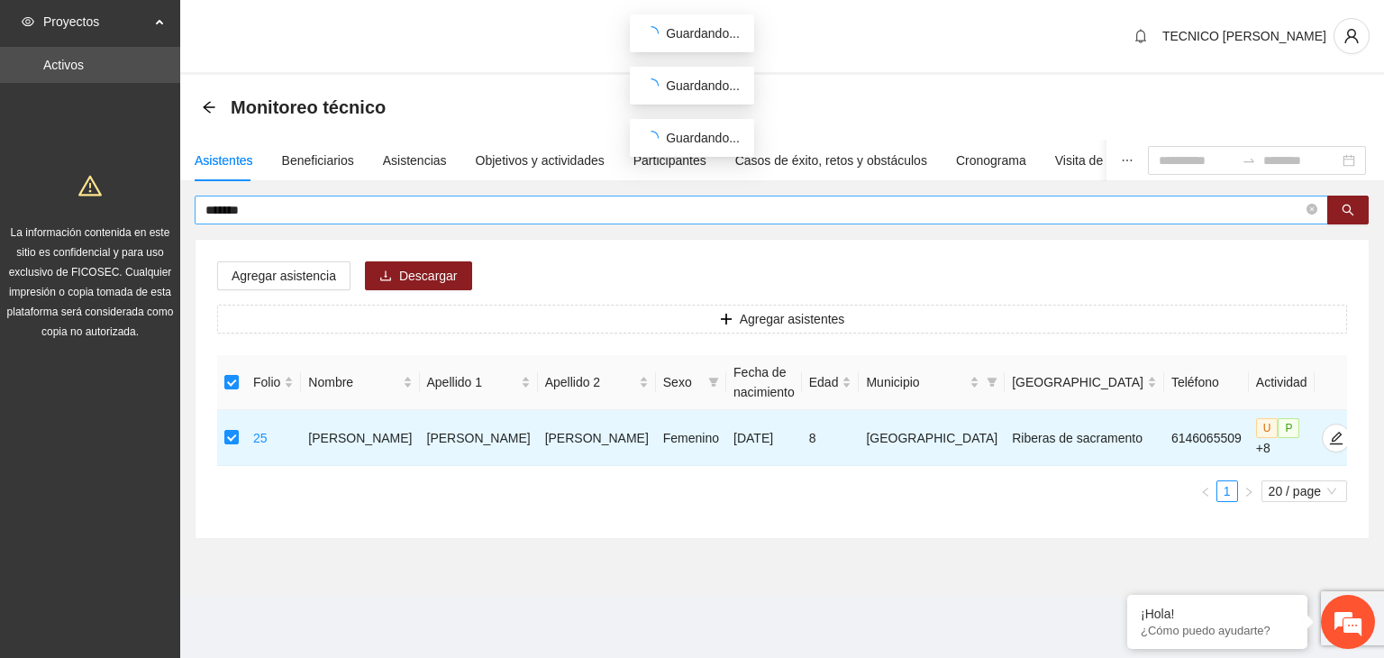
click at [267, 211] on input "*******" at bounding box center [753, 210] width 1097 height 20
type input "*"
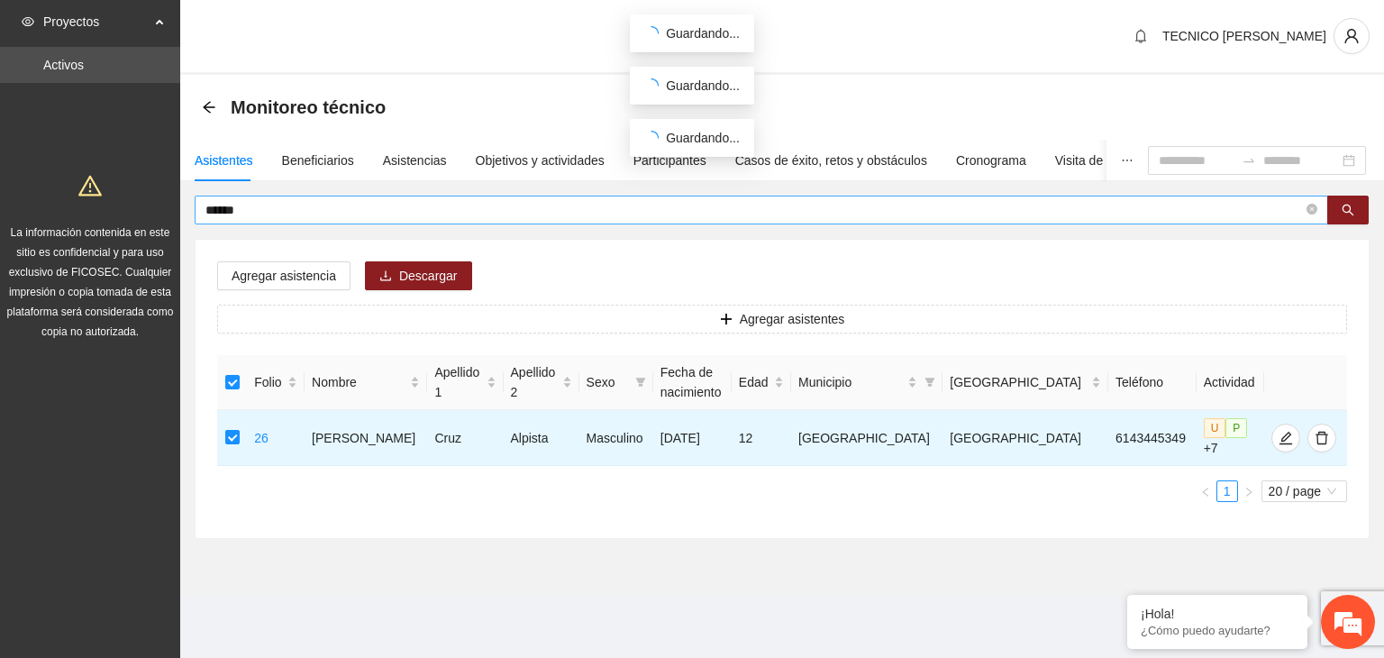
click at [241, 212] on input "******" at bounding box center [753, 210] width 1097 height 20
type input "*"
type input "*******"
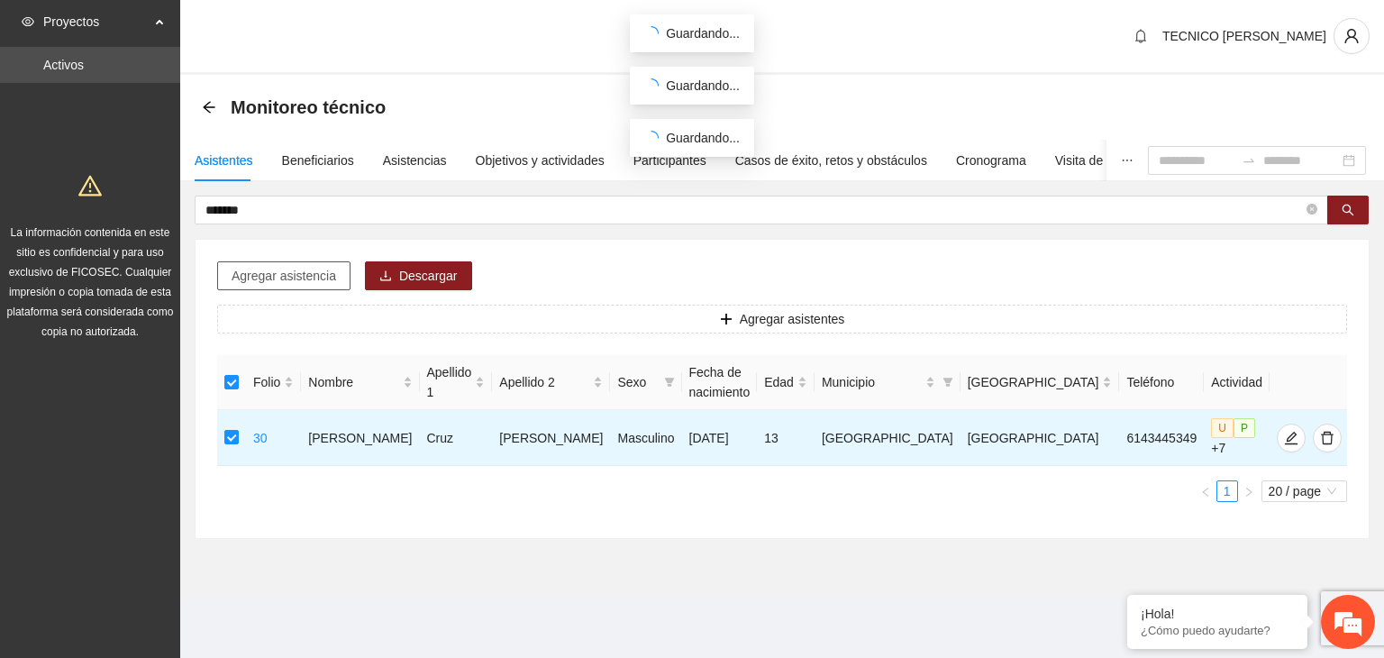
click at [290, 266] on span "Agregar asistencia" at bounding box center [284, 276] width 105 height 20
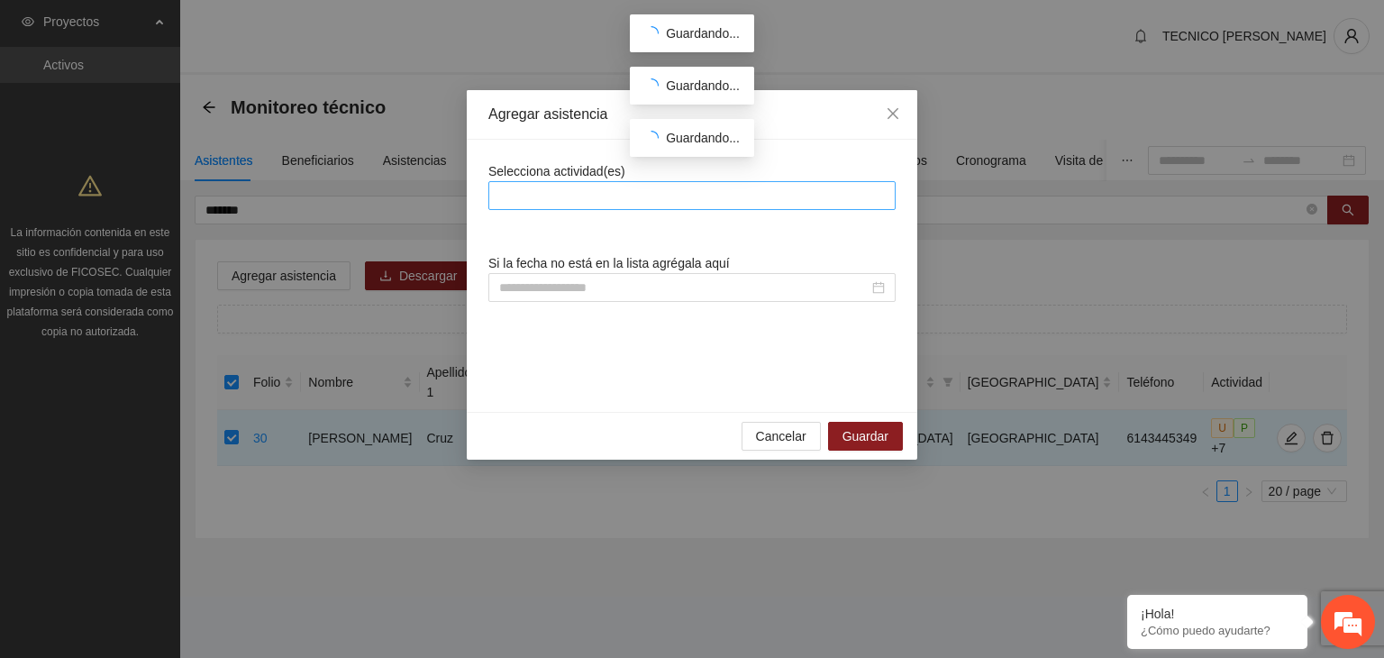
click at [541, 192] on div at bounding box center [692, 196] width 398 height 22
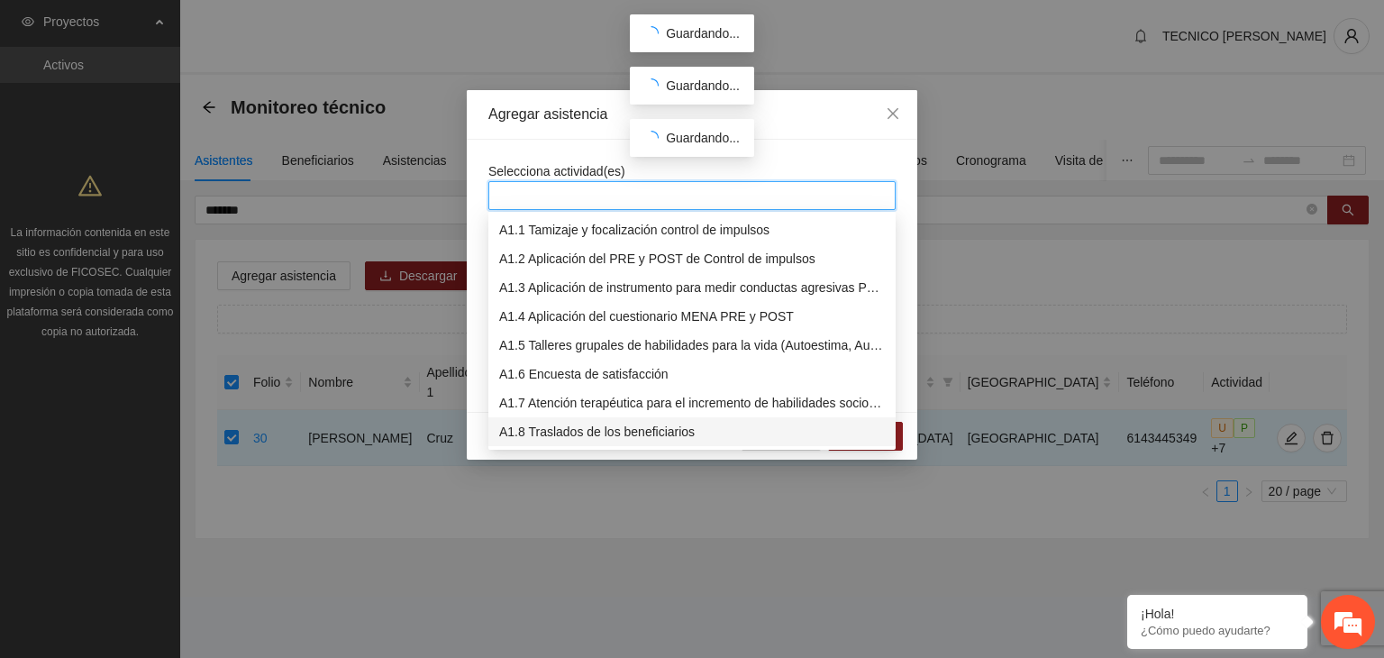
click at [580, 441] on div "A1.8 Traslados de los beneficiarios" at bounding box center [691, 431] width 407 height 29
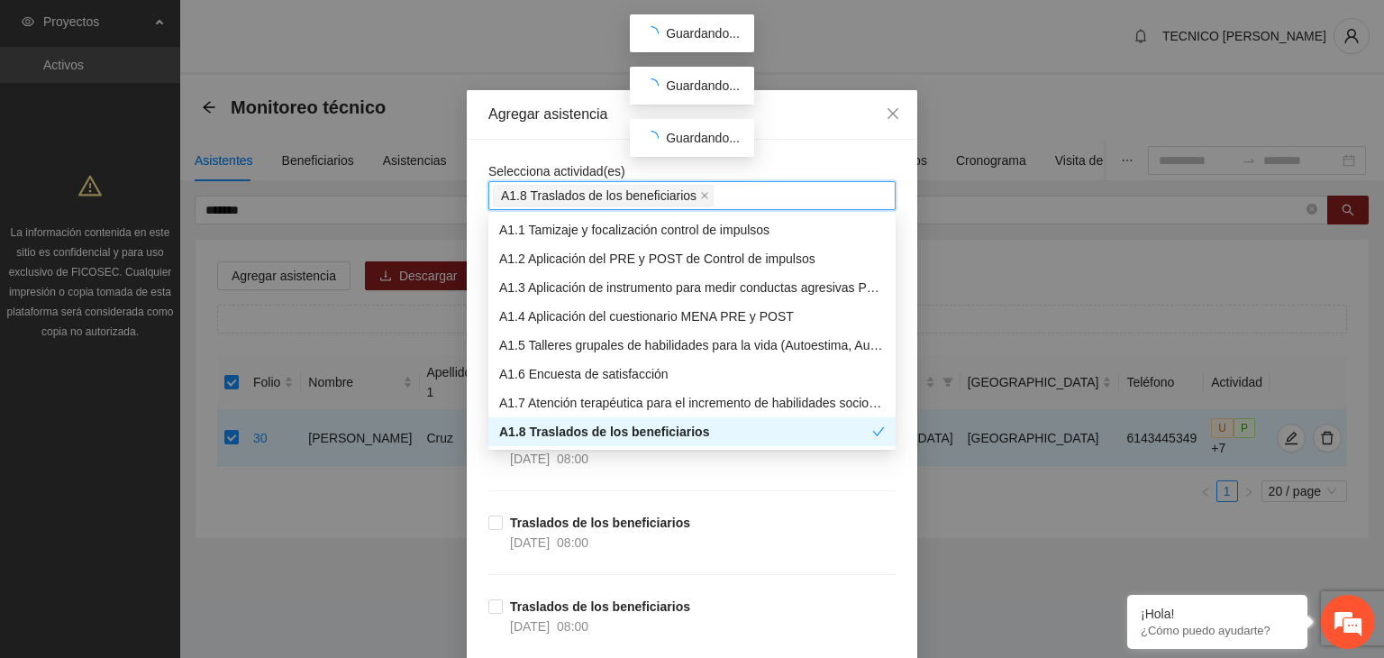
click at [894, 415] on div at bounding box center [891, 330] width 7 height 231
click at [895, 430] on div at bounding box center [891, 330] width 7 height 231
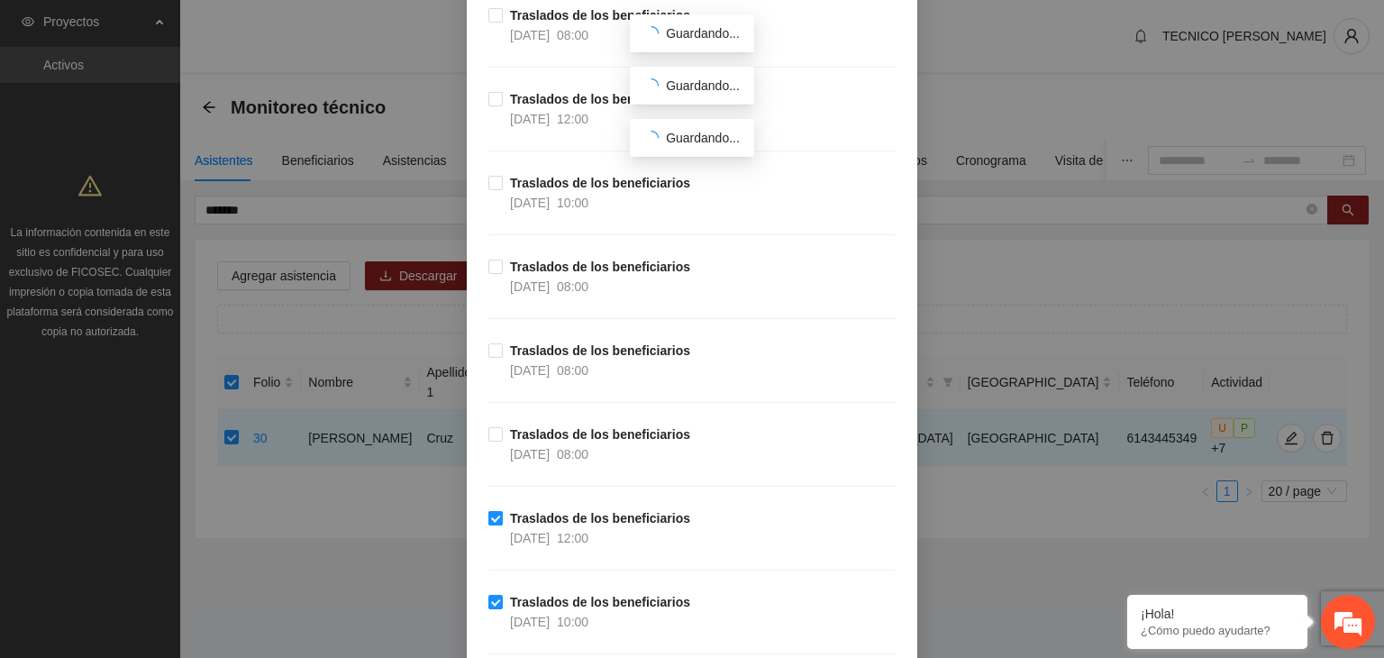
scroll to position [3856, 0]
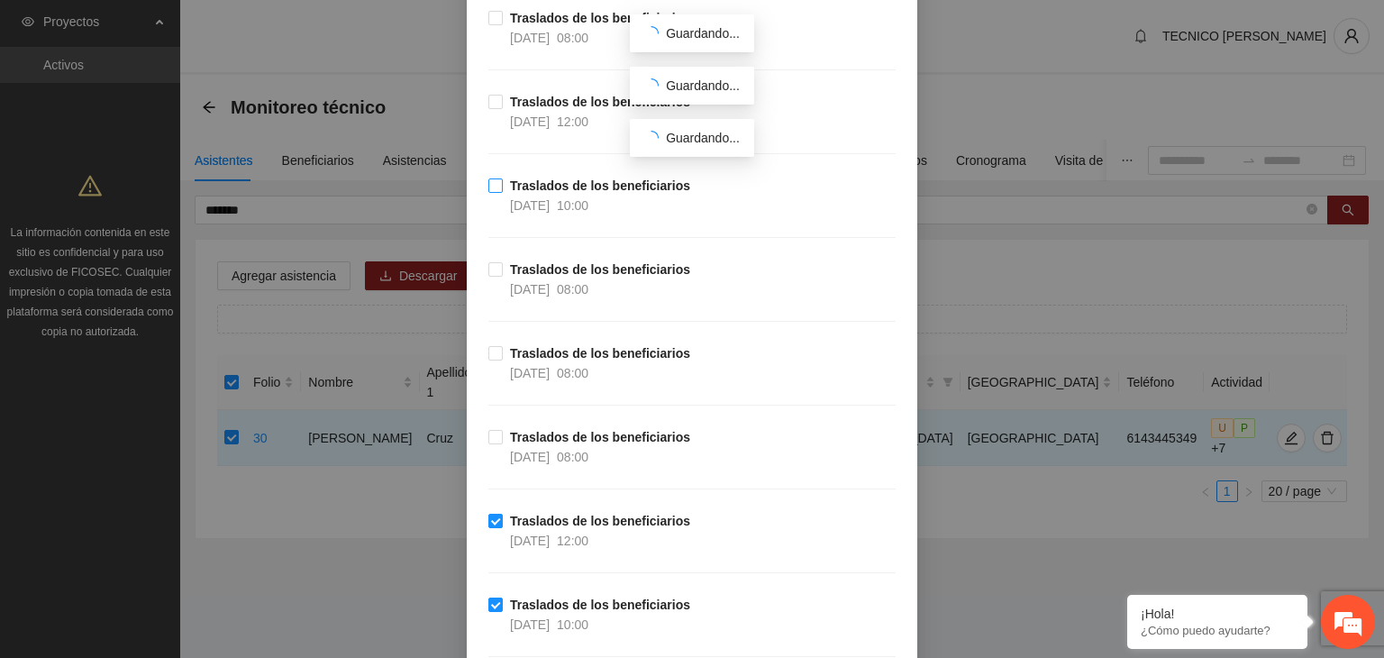
click at [488, 176] on label "Traslados de los beneficiarios [DATE] 10:00" at bounding box center [592, 196] width 209 height 40
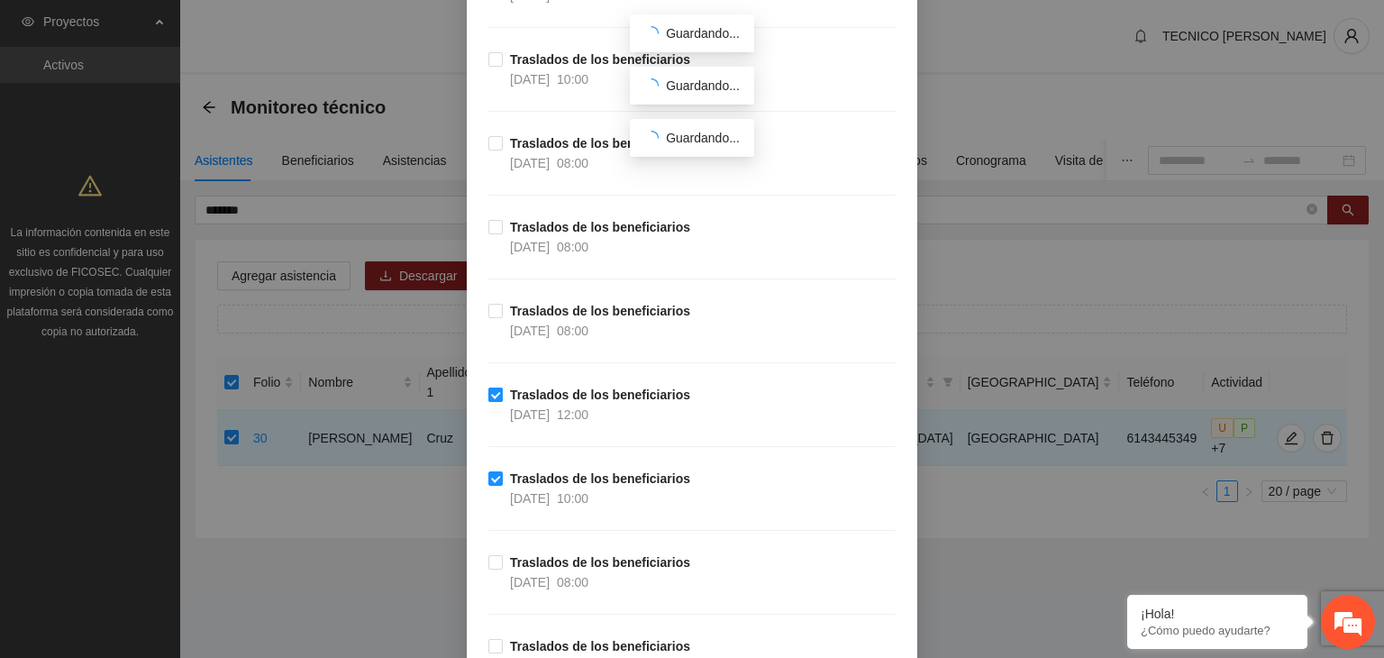
scroll to position [3532, 0]
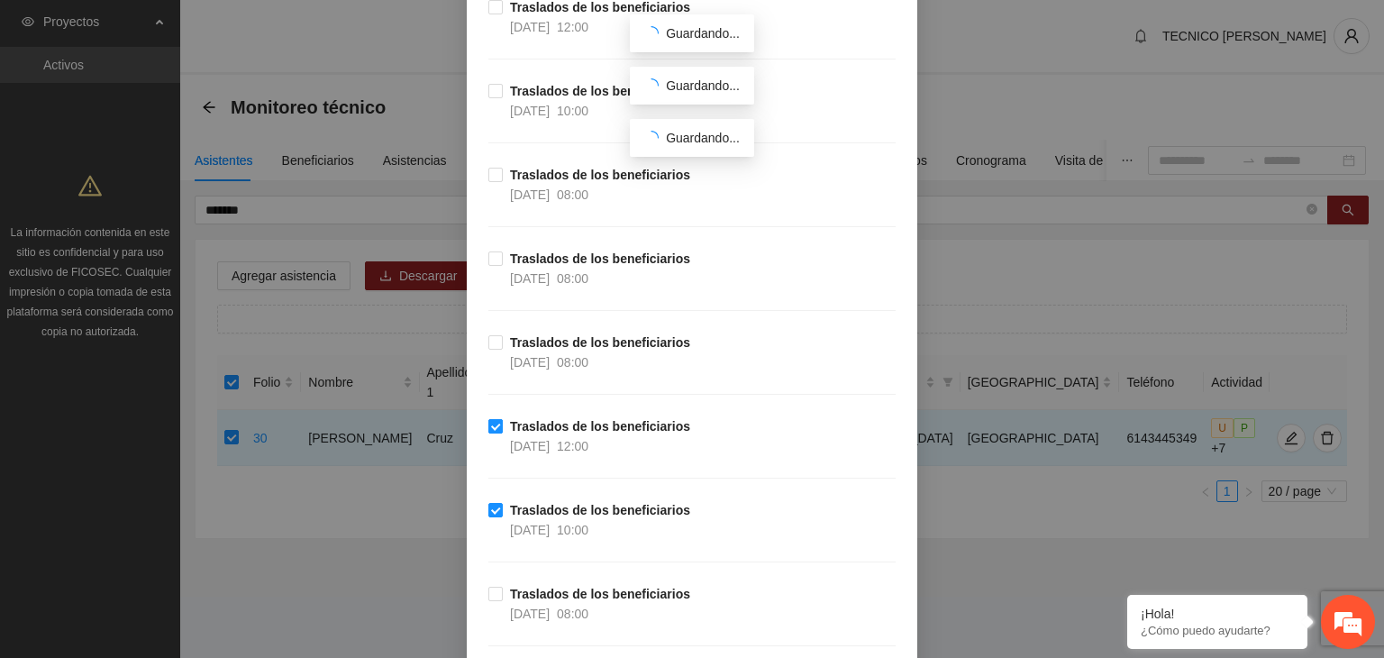
click at [489, 92] on label "Traslados de los beneficiarios [DATE] 10:00" at bounding box center [592, 101] width 209 height 40
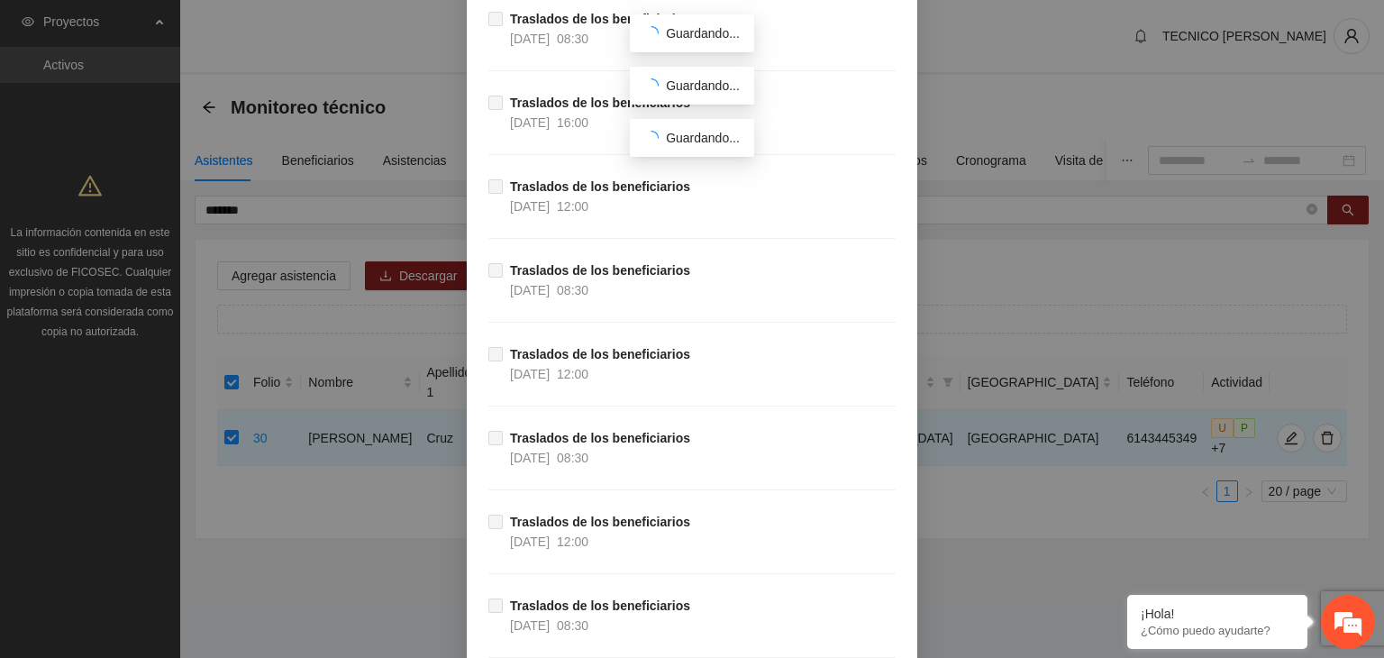
scroll to position [27914, 0]
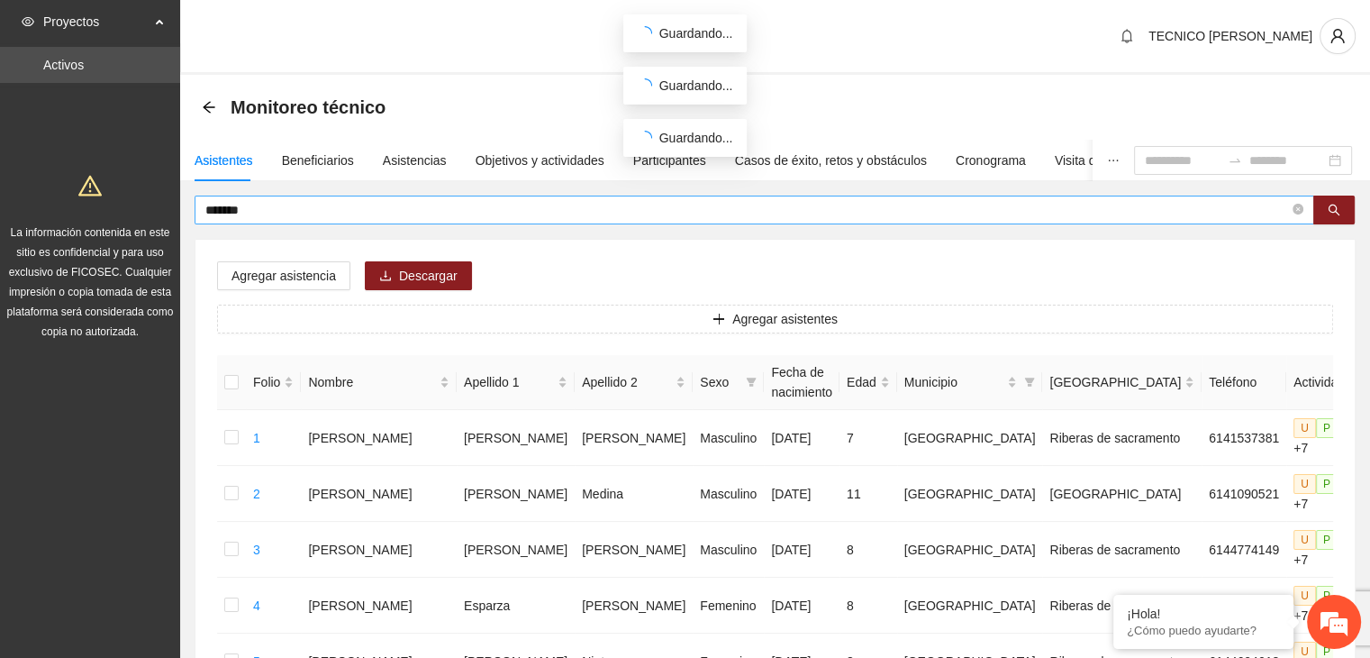
click at [332, 208] on input "*******" at bounding box center [747, 210] width 1084 height 20
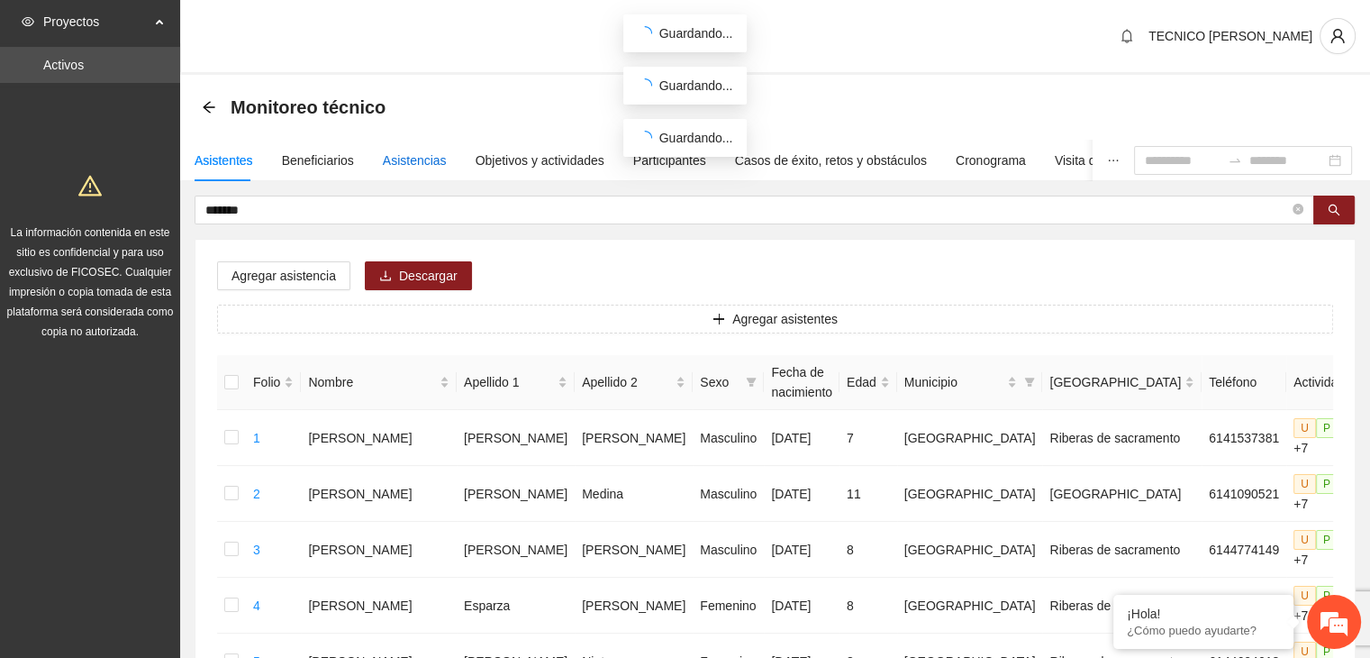
click at [387, 156] on div "Asistencias" at bounding box center [415, 160] width 64 height 20
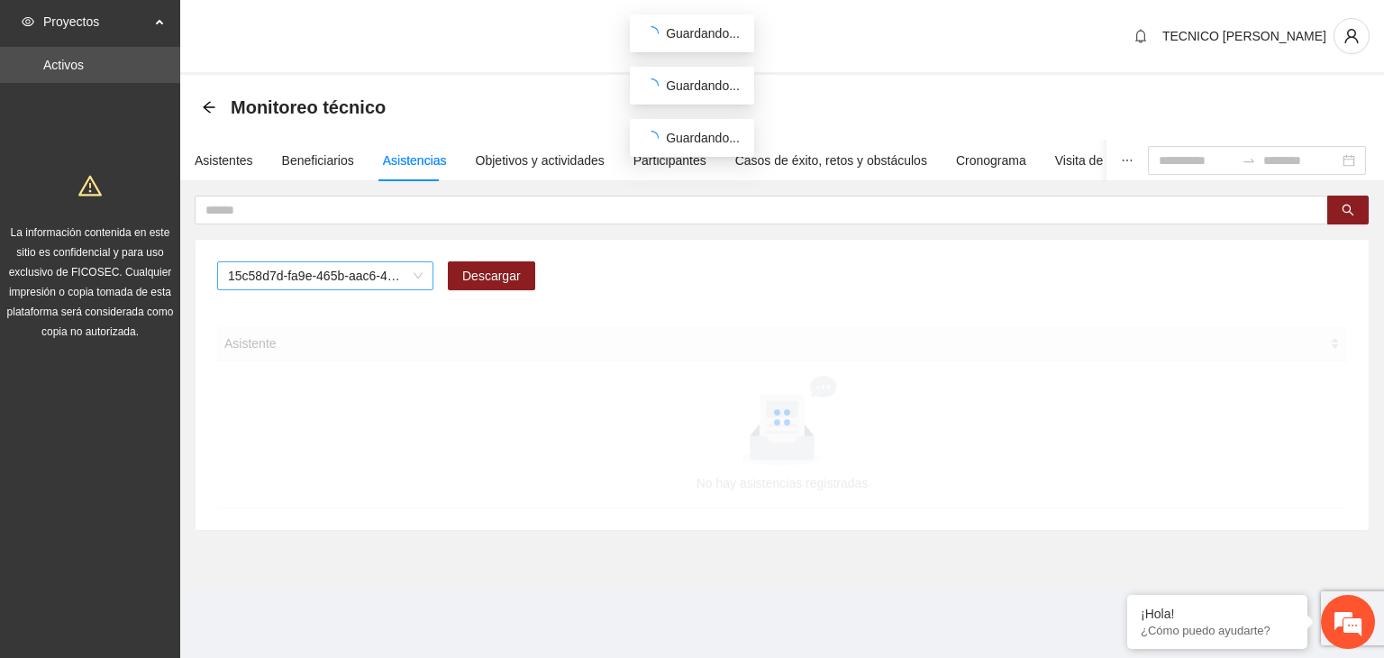
click at [413, 271] on span "15c58d7d-fa9e-465b-aac6-42c71e813e4c" at bounding box center [325, 275] width 195 height 27
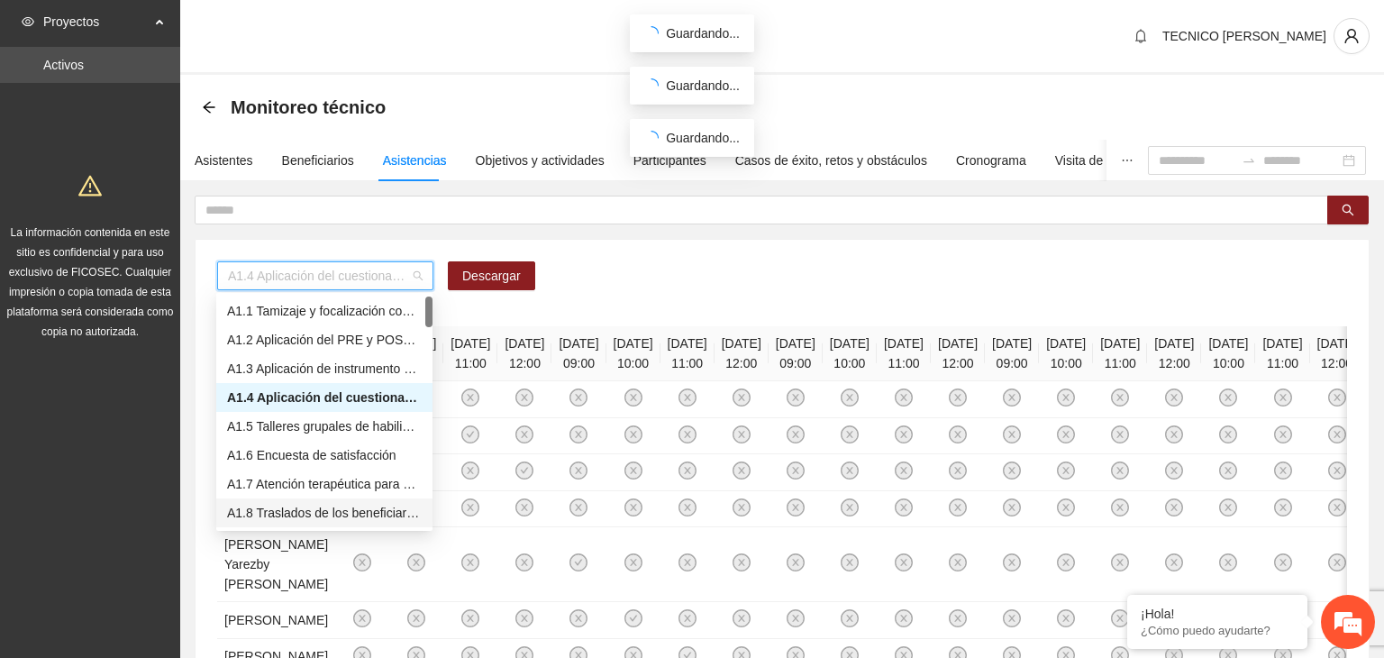
click at [348, 518] on div "A1.8 Traslados de los beneficiarios" at bounding box center [324, 513] width 195 height 20
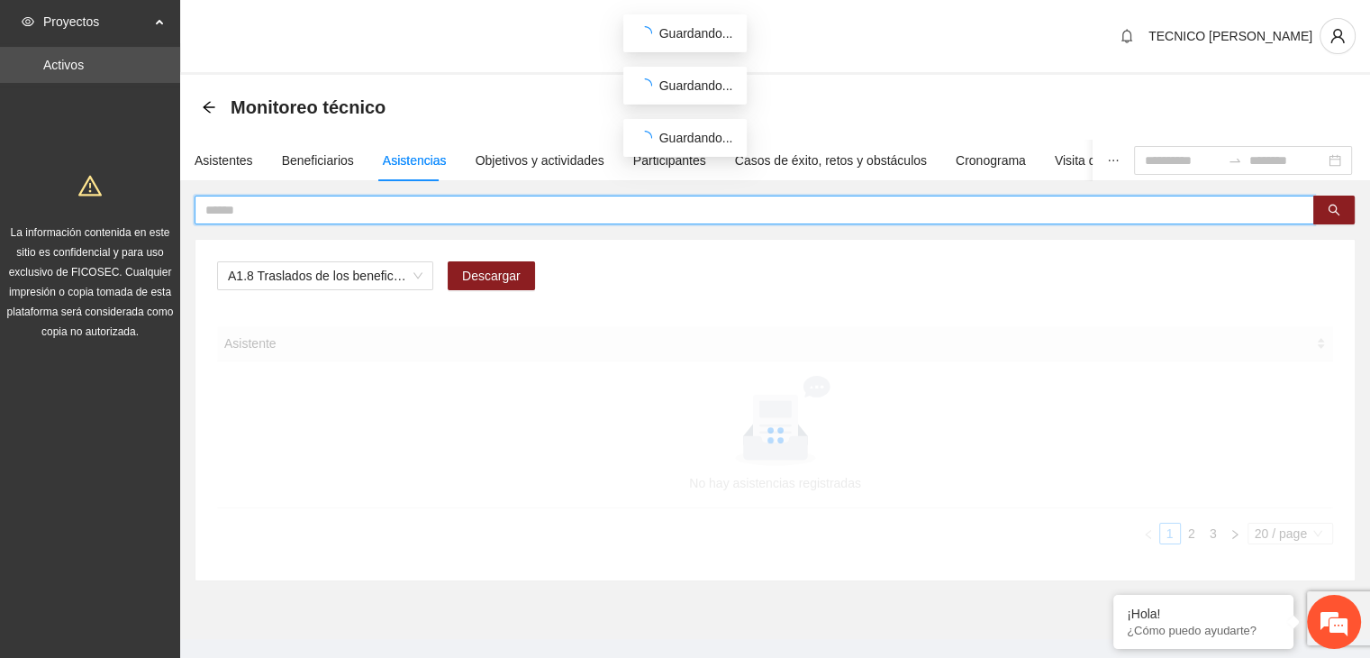
click at [264, 212] on input "text" at bounding box center [747, 210] width 1084 height 20
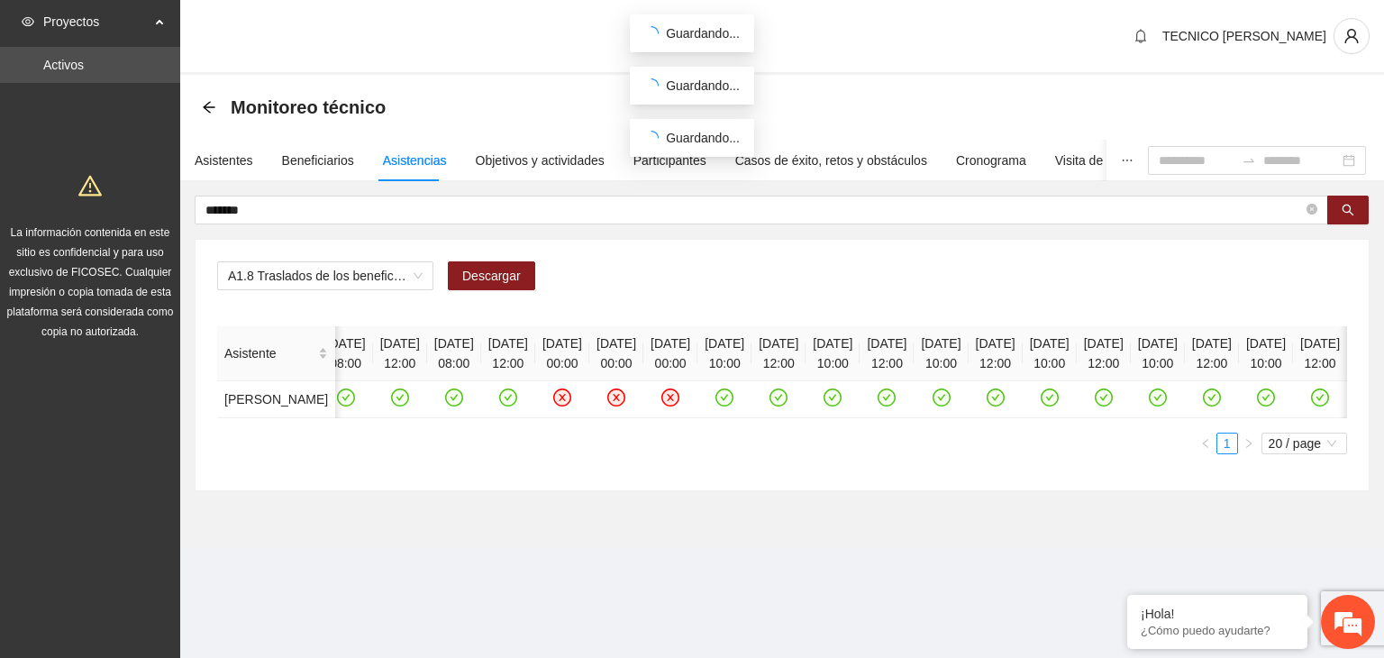
scroll to position [0, 974]
drag, startPoint x: 741, startPoint y: 397, endPoint x: 818, endPoint y: 413, distance: 79.0
click at [818, 413] on tr "[PERSON_NAME]" at bounding box center [611, 399] width 1471 height 37
click at [987, 406] on icon "check-circle" at bounding box center [996, 397] width 18 height 18
click at [932, 406] on icon "check-circle" at bounding box center [941, 397] width 18 height 18
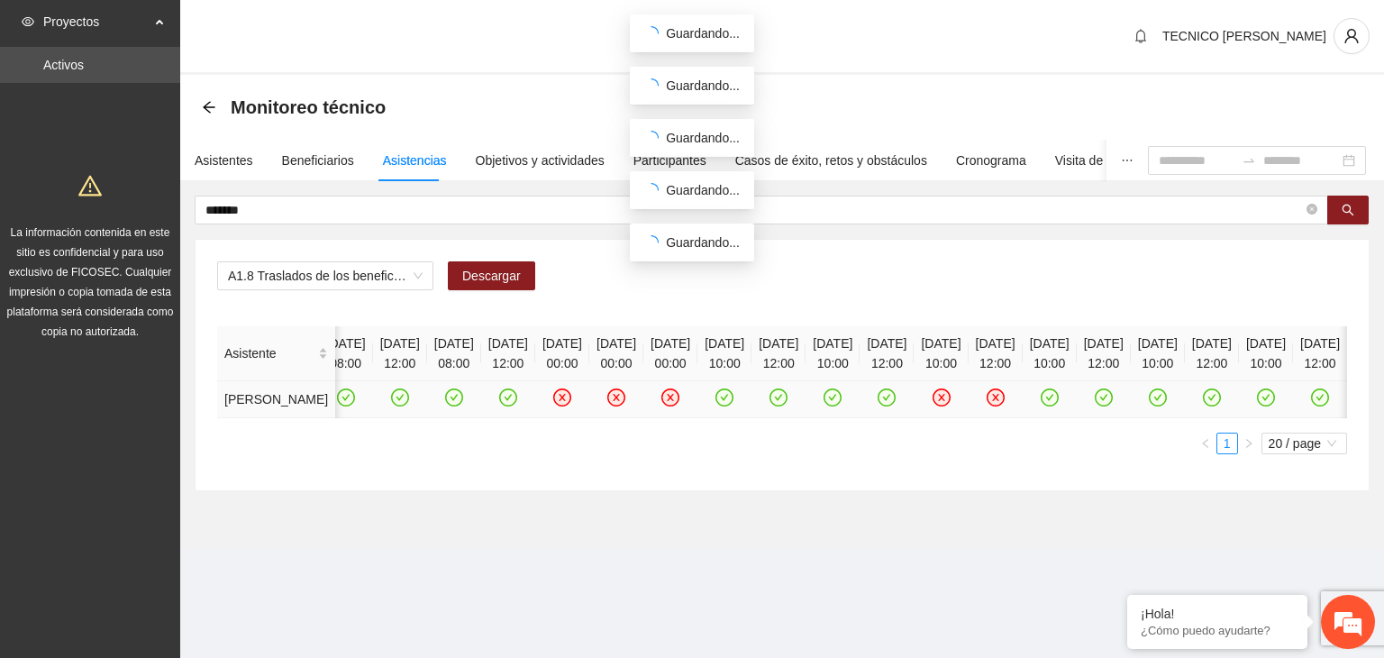
click at [1041, 405] on icon "check-circle" at bounding box center [1048, 397] width 15 height 15
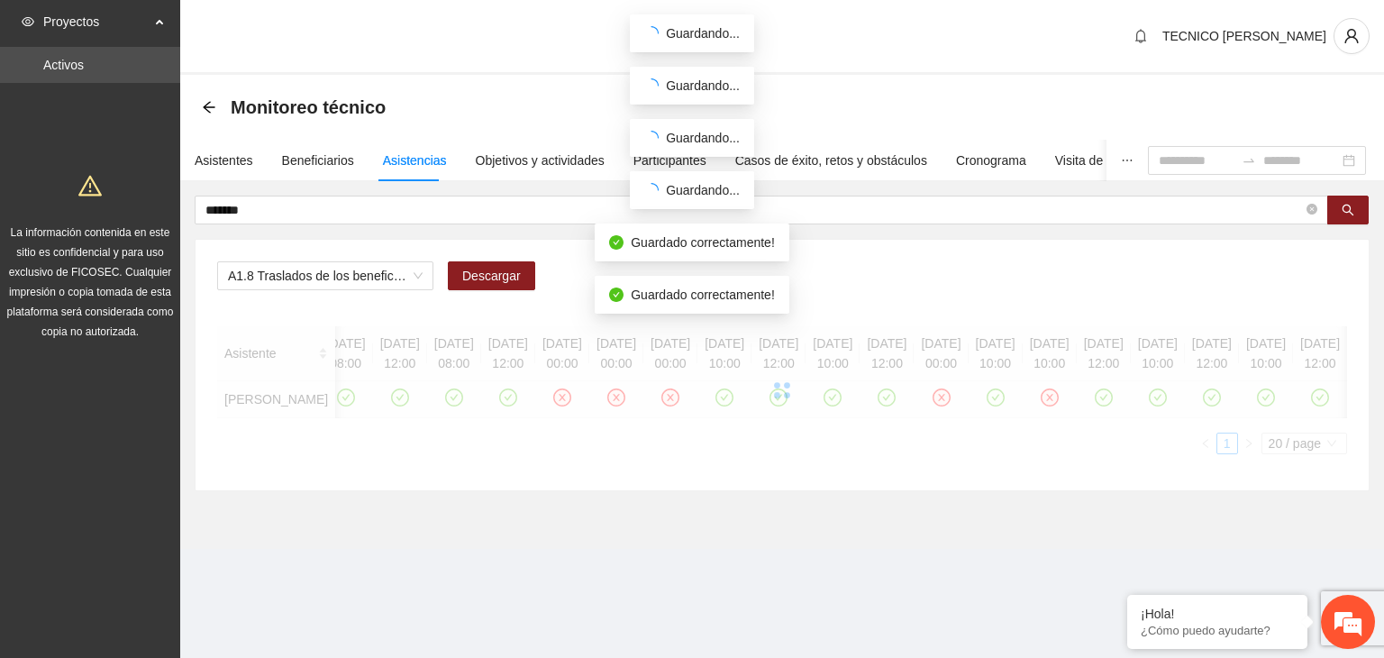
click at [981, 408] on div at bounding box center [782, 390] width 1130 height 128
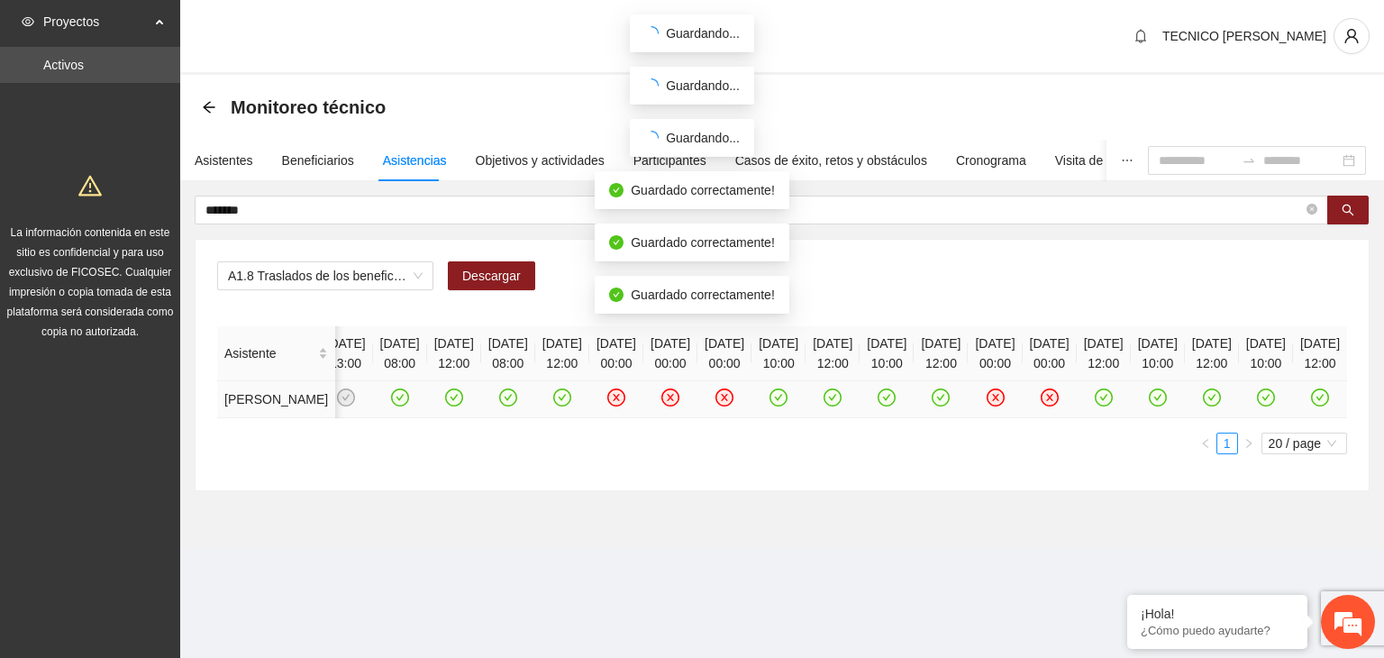
click at [1096, 405] on icon "check-circle" at bounding box center [1103, 397] width 15 height 15
click at [1150, 405] on icon "check-circle" at bounding box center [1157, 397] width 15 height 15
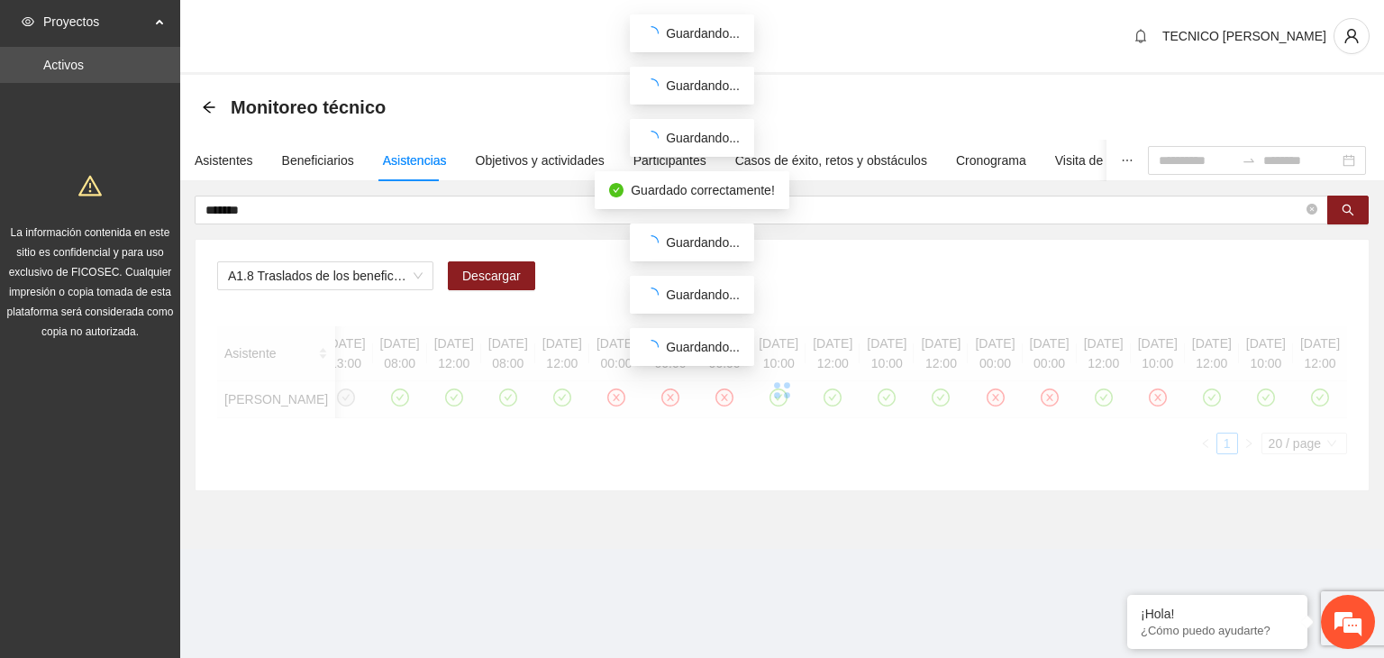
click at [980, 407] on div at bounding box center [782, 390] width 1130 height 128
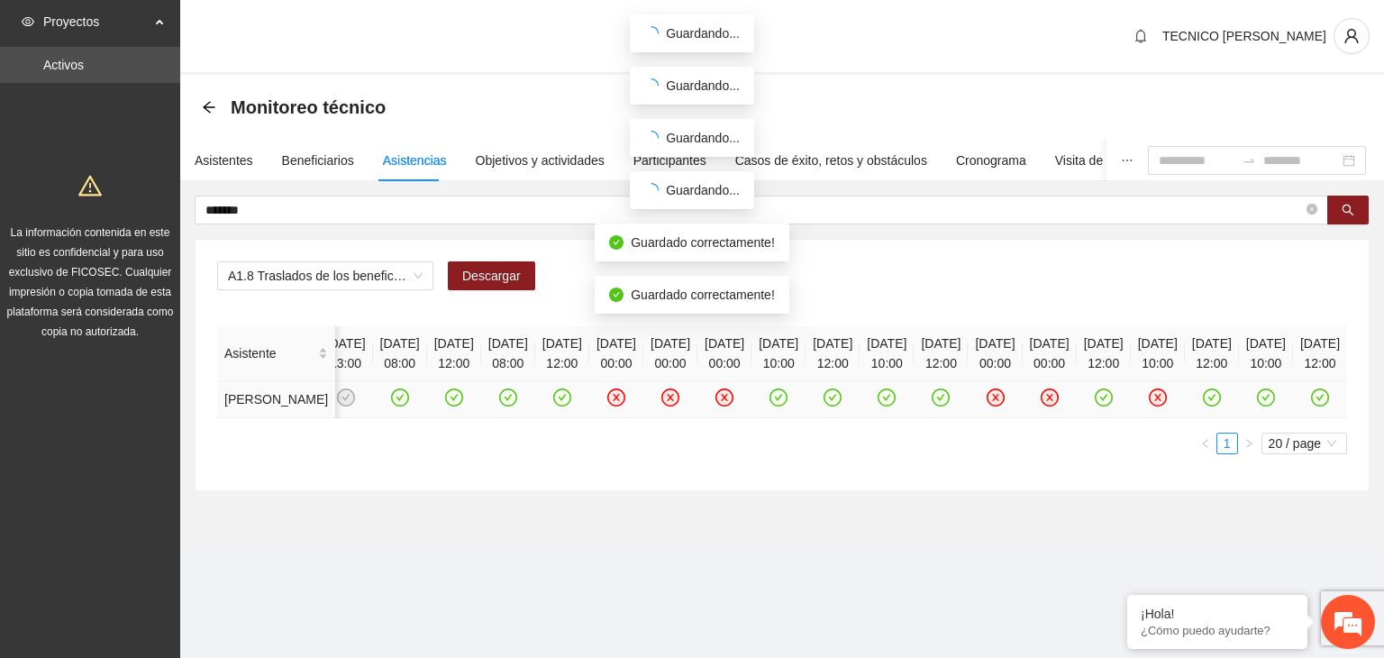
click at [1096, 405] on icon "check-circle" at bounding box center [1103, 397] width 15 height 15
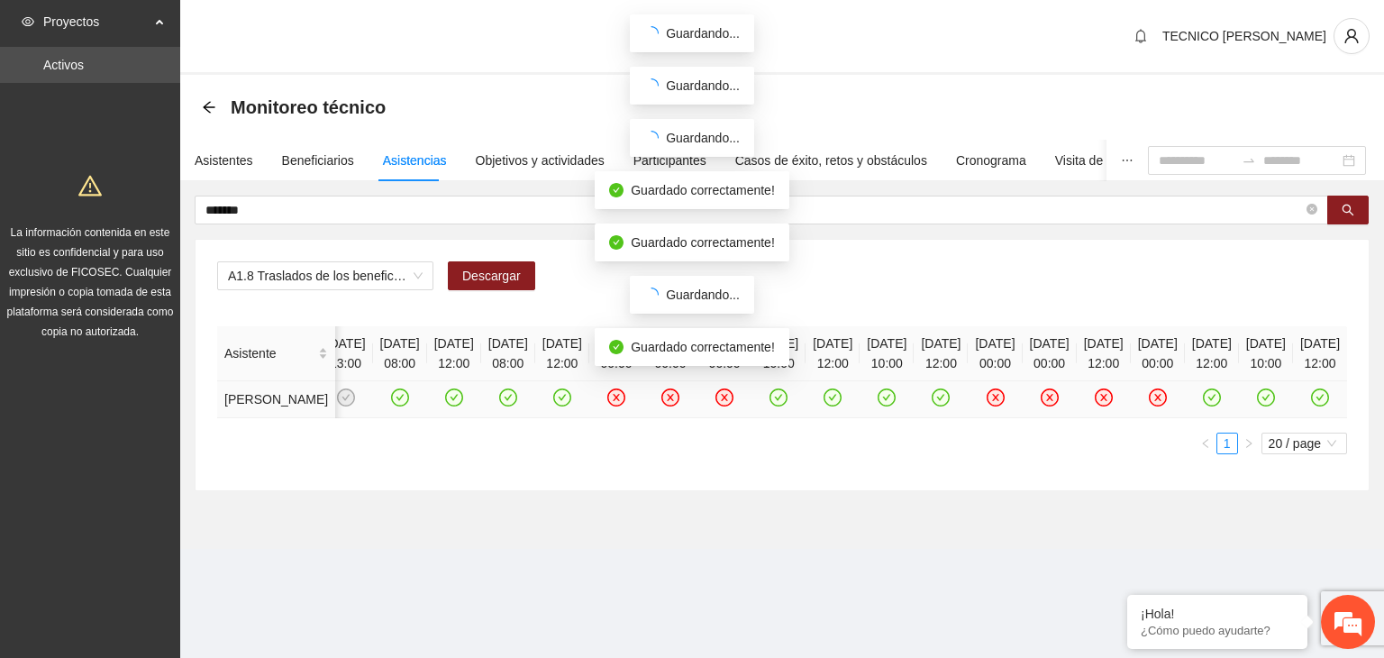
click at [1205, 405] on icon "check-circle" at bounding box center [1212, 397] width 15 height 15
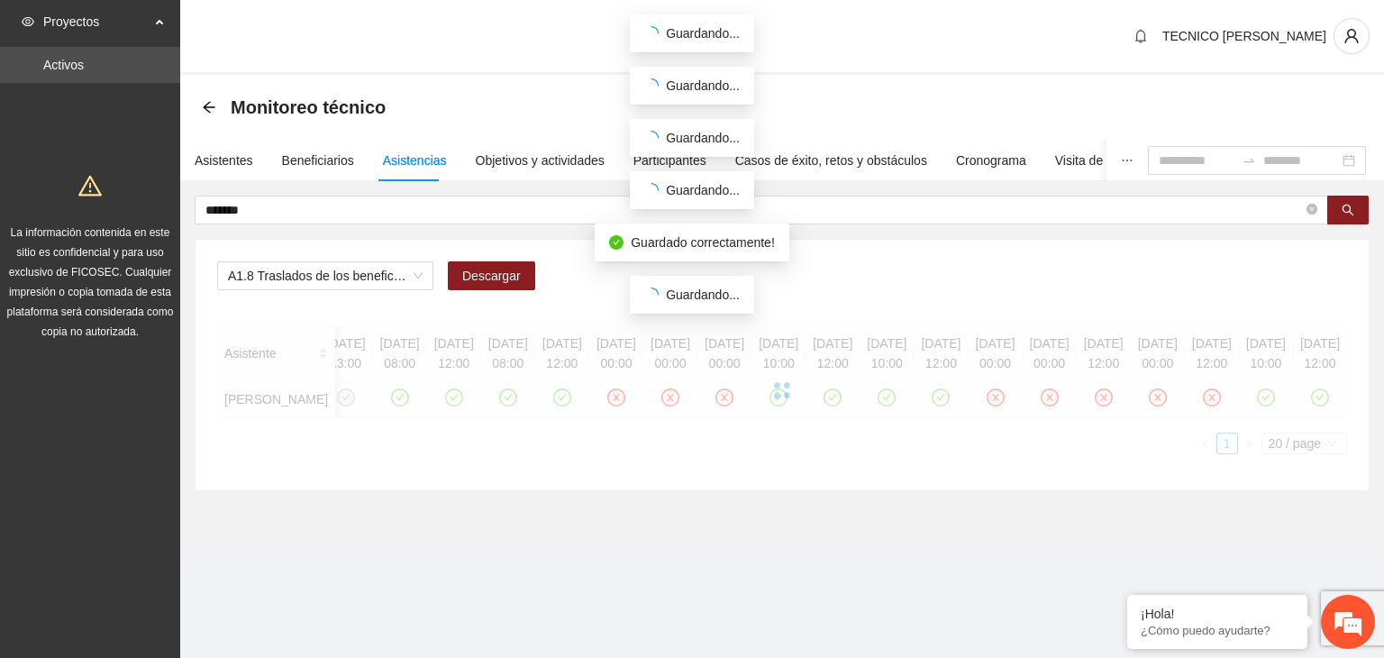
click at [1225, 410] on div at bounding box center [782, 390] width 1130 height 128
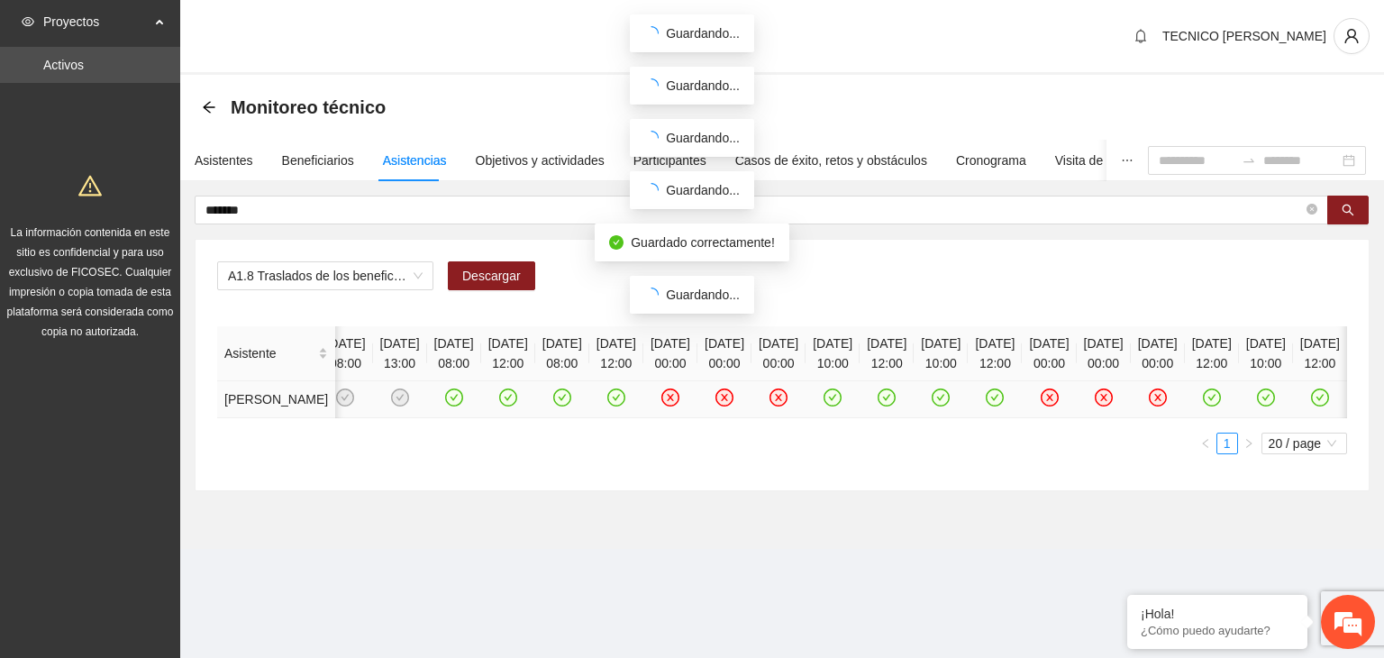
scroll to position [0, 813]
click at [1259, 405] on icon "check-circle" at bounding box center [1266, 397] width 15 height 15
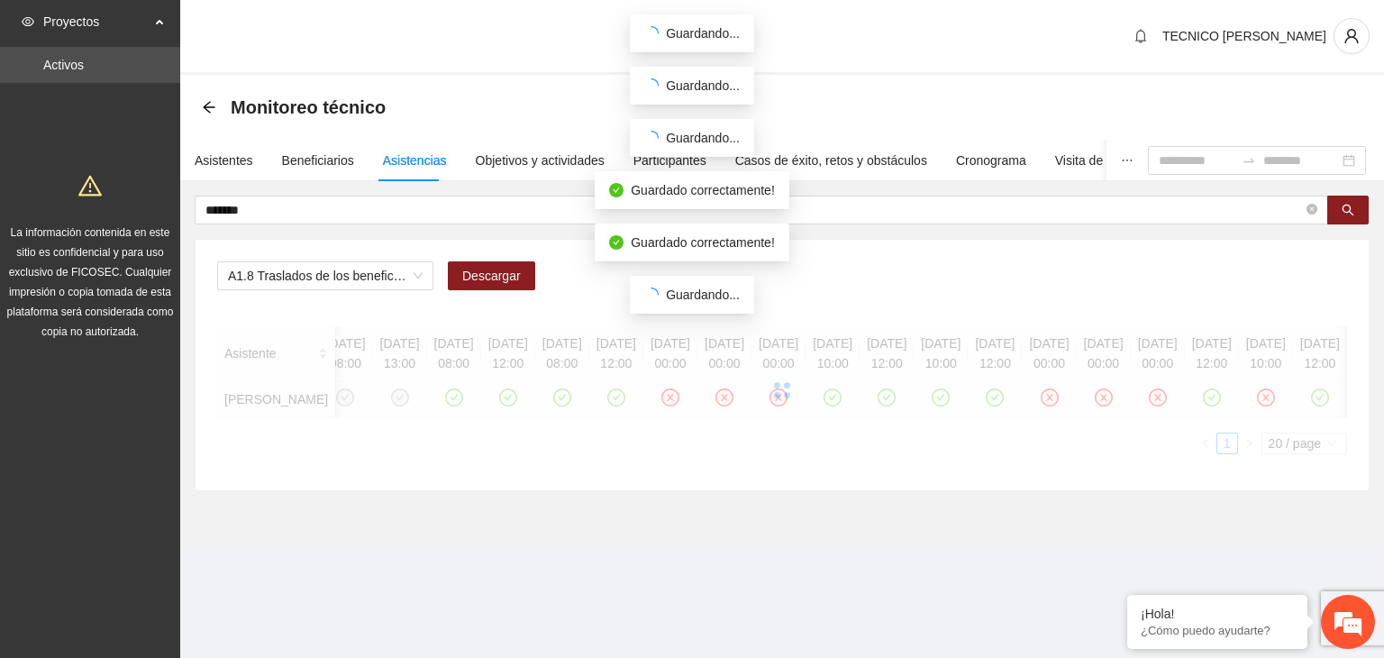
click at [1150, 409] on div at bounding box center [782, 390] width 1130 height 128
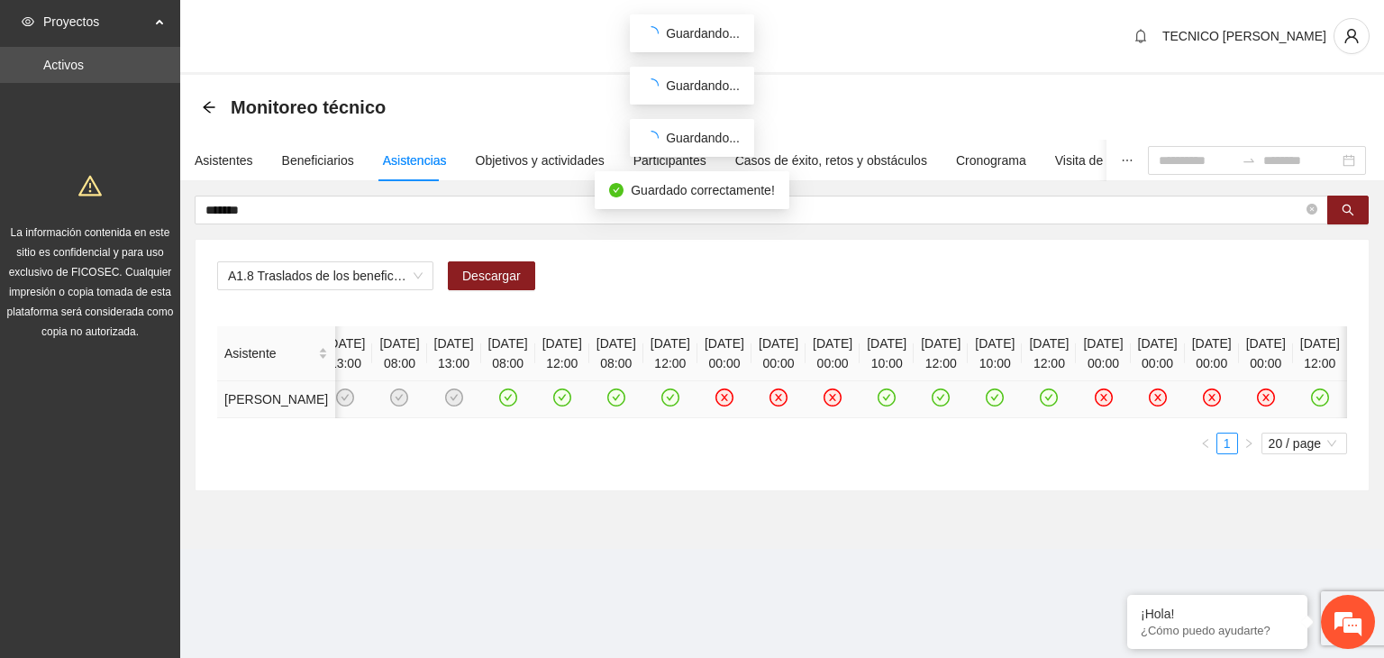
click at [1208, 401] on icon "close-circle" at bounding box center [1211, 397] width 7 height 7
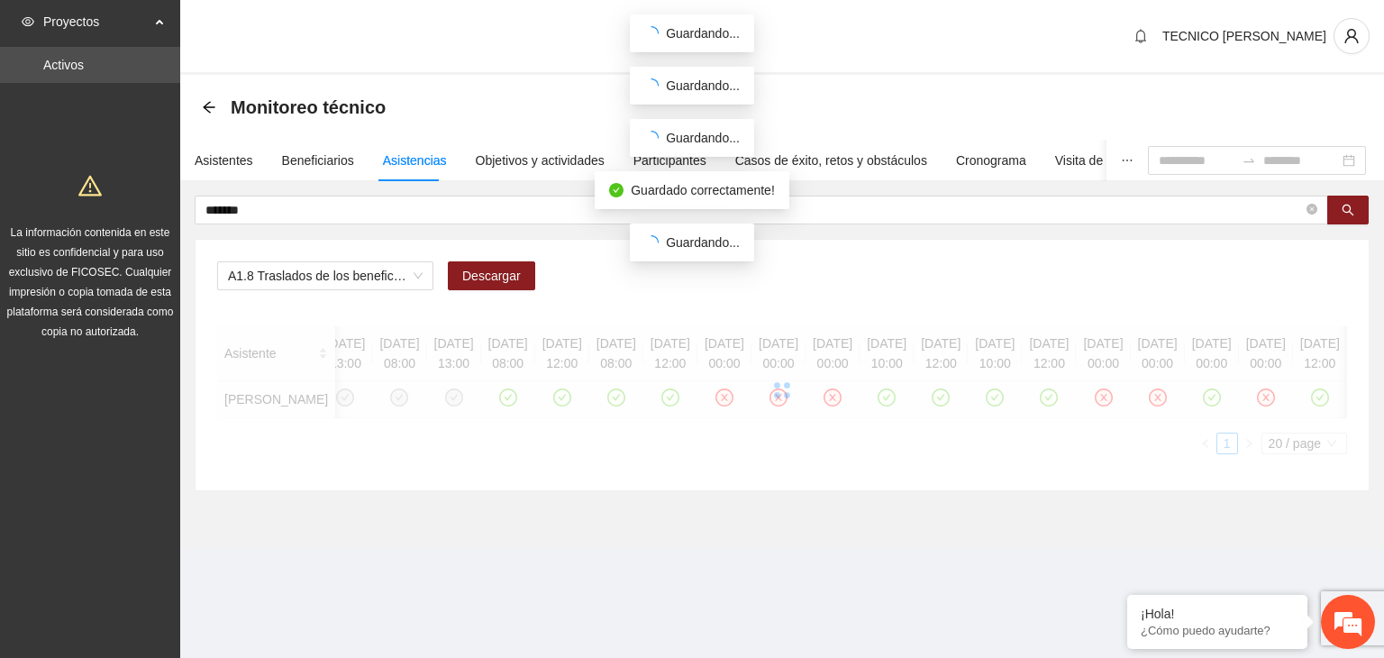
click at [1133, 406] on div at bounding box center [782, 390] width 1130 height 128
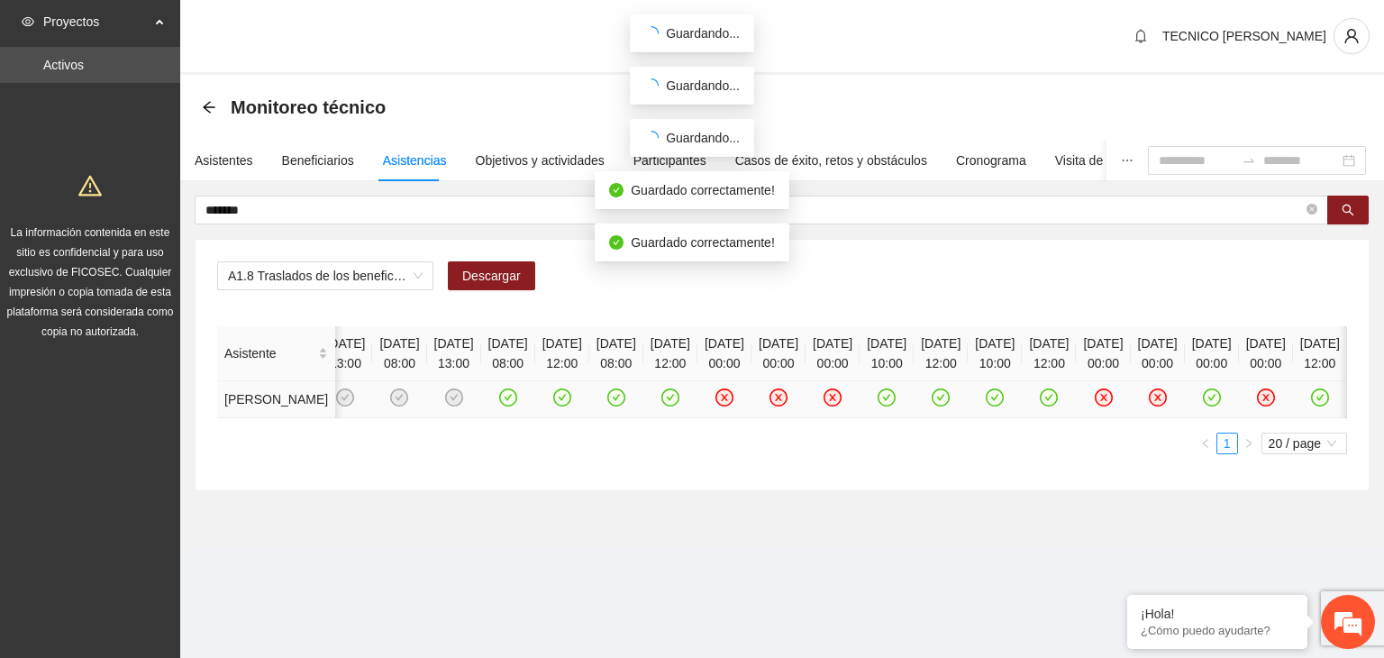
click at [1204, 405] on icon "check-circle" at bounding box center [1211, 397] width 15 height 15
click at [1313, 405] on icon "check-circle" at bounding box center [1320, 397] width 15 height 15
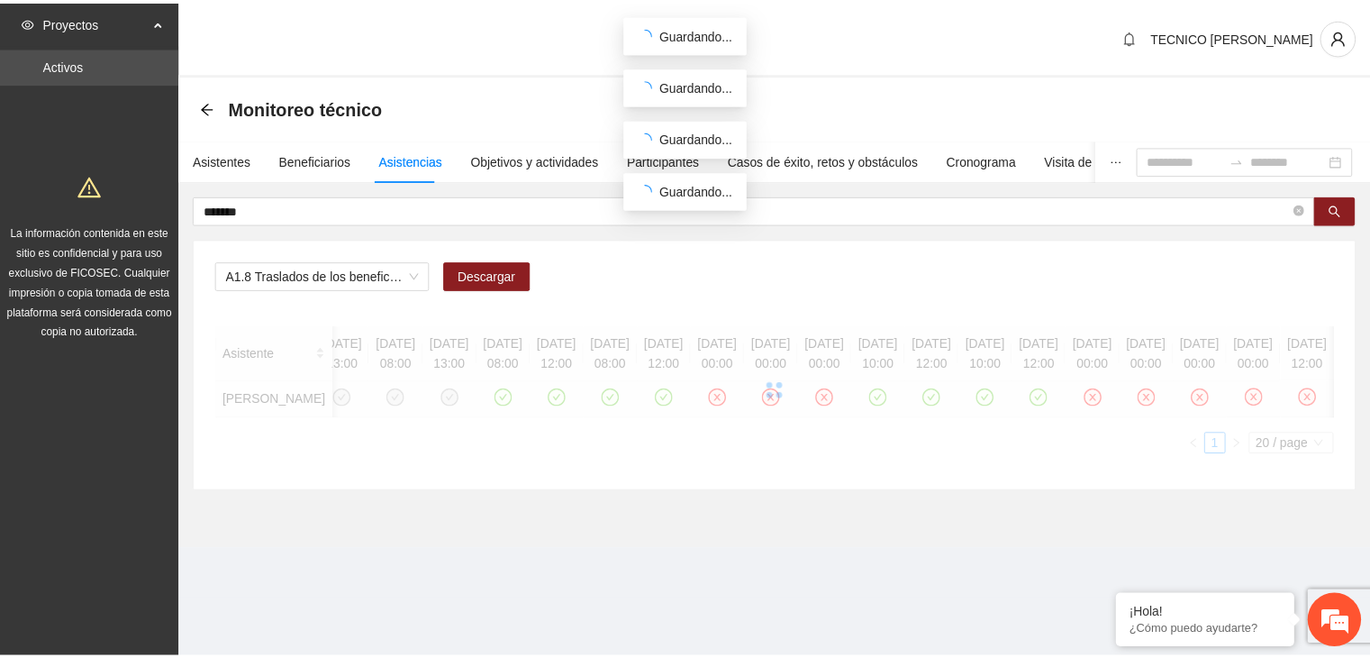
scroll to position [0, 651]
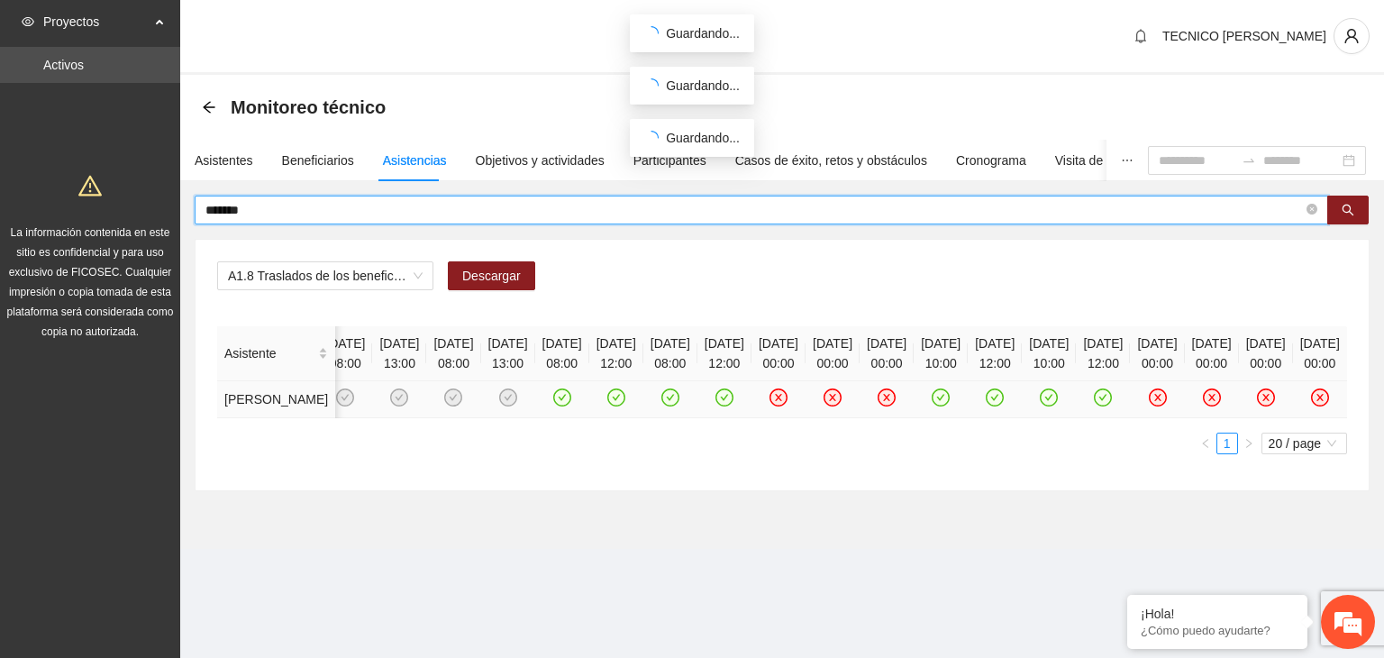
click at [239, 210] on input "*******" at bounding box center [753, 210] width 1097 height 20
type input "*"
click at [213, 159] on div "Asistentes" at bounding box center [224, 160] width 59 height 20
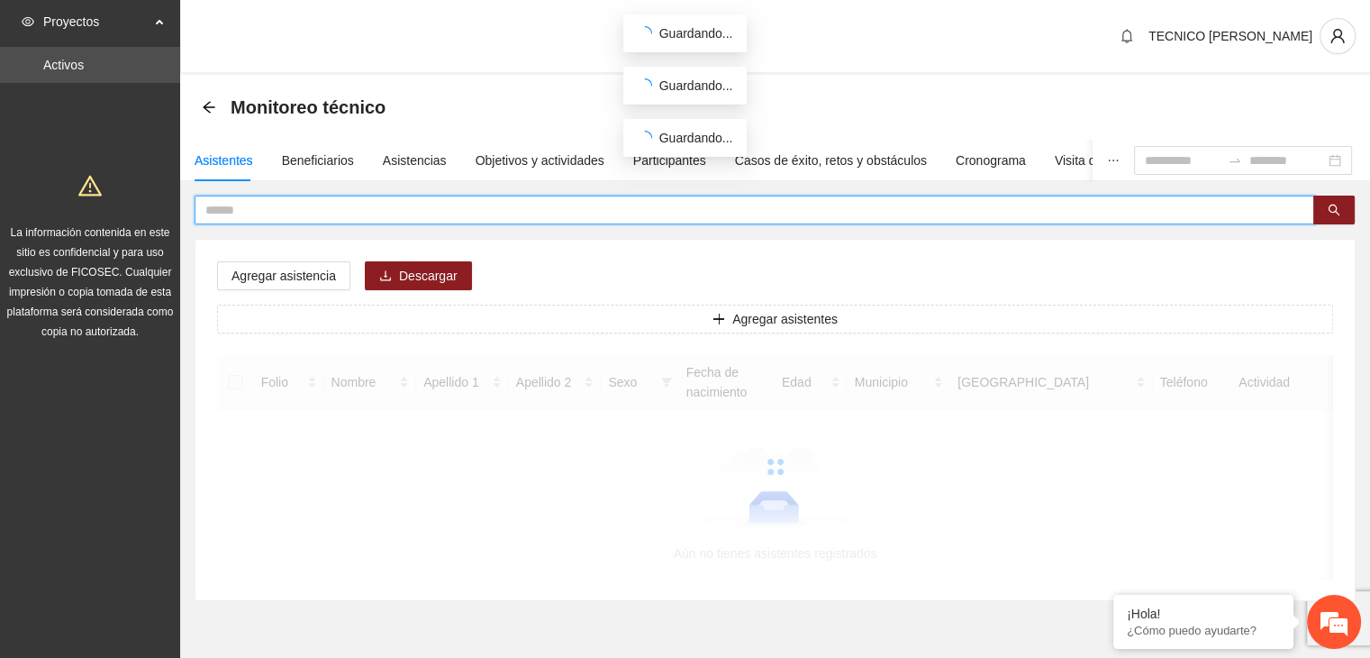
click at [230, 203] on input "text" at bounding box center [747, 210] width 1084 height 20
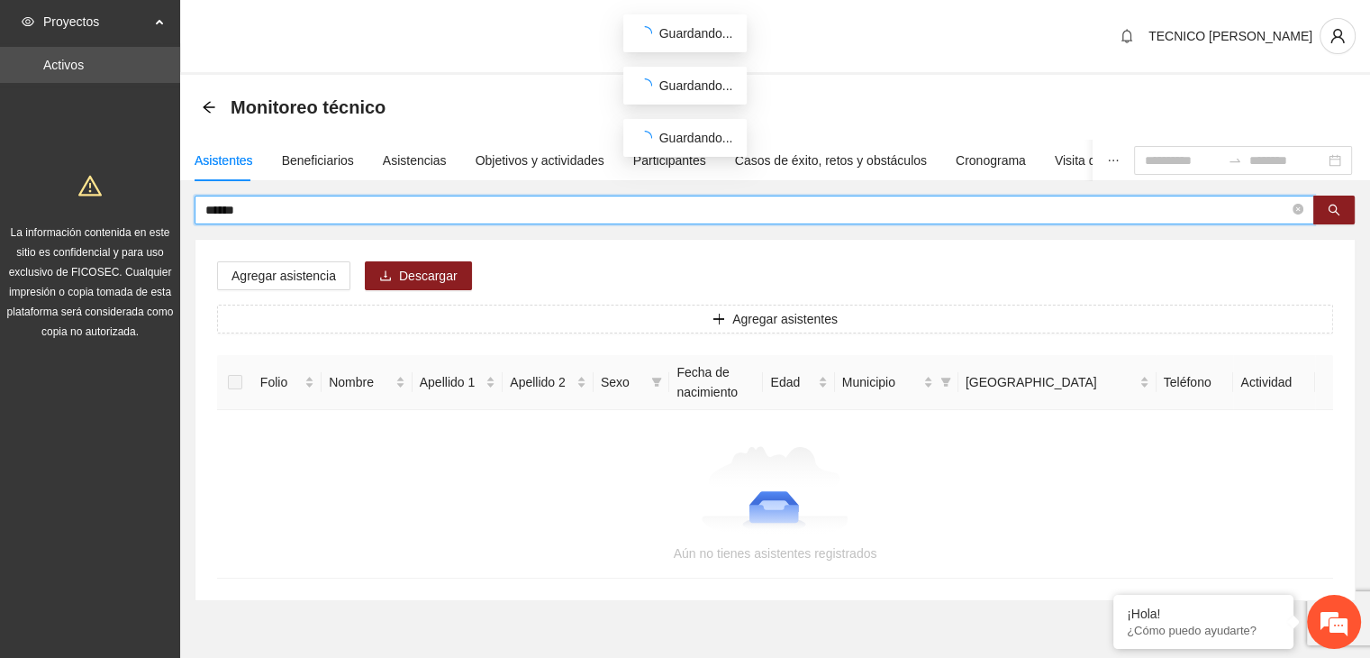
type input "******"
